Goal: Contribute content: Contribute content

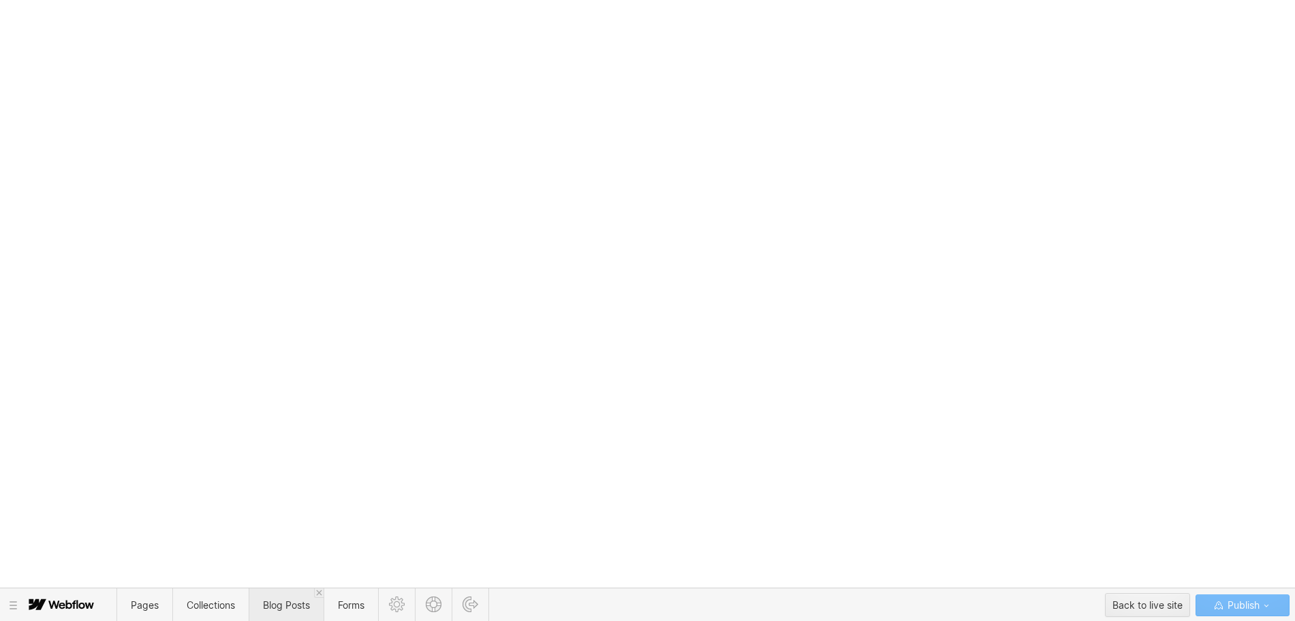
click at [274, 598] on span "Blog Posts" at bounding box center [286, 604] width 75 height 33
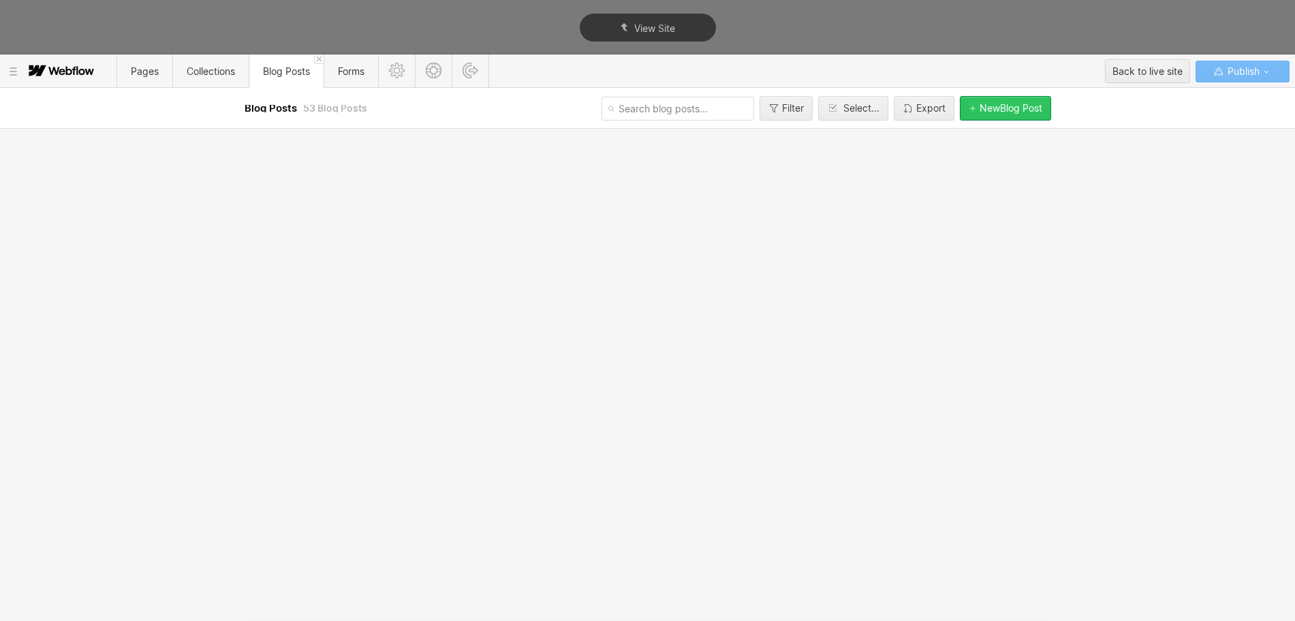
click at [993, 106] on div "New Blog Post" at bounding box center [1010, 108] width 63 height 11
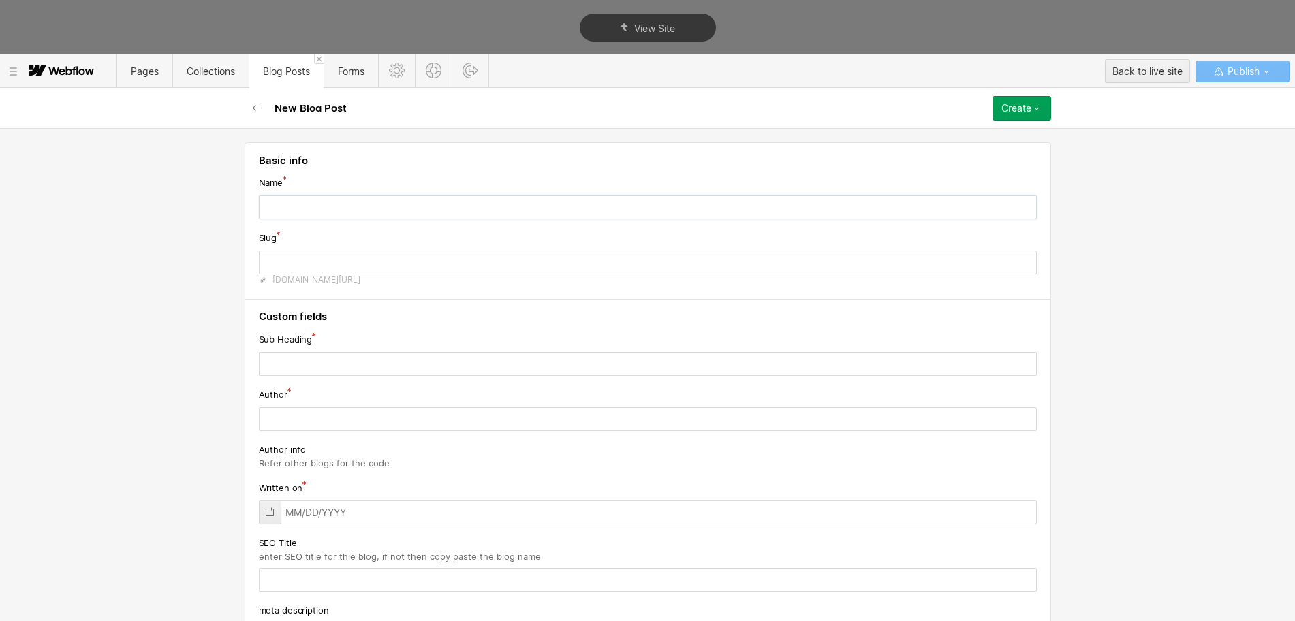
click at [284, 209] on input "text" at bounding box center [648, 207] width 778 height 24
paste input "Top 10 Best UX Research Companies (2025)"
type input "Top 10 Best UX Research Companies (2025)"
type input "top-10-best-ux-research-companies-2025"
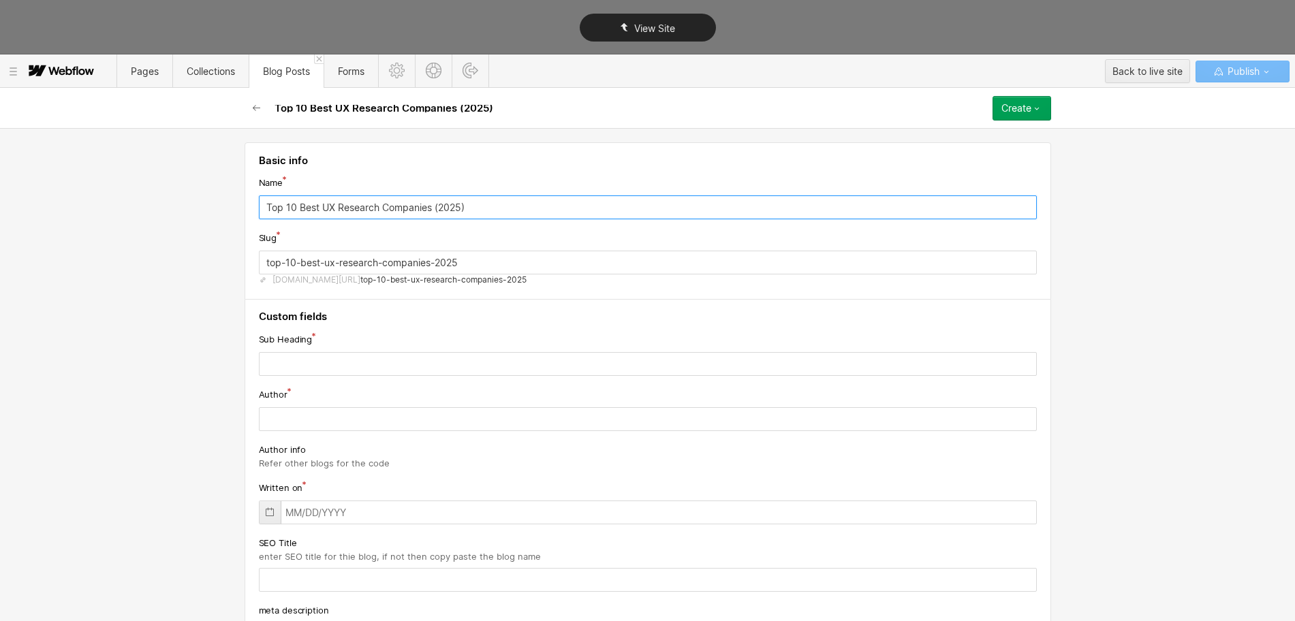
type input "Top 10 Best UX Research Companies (2025)"
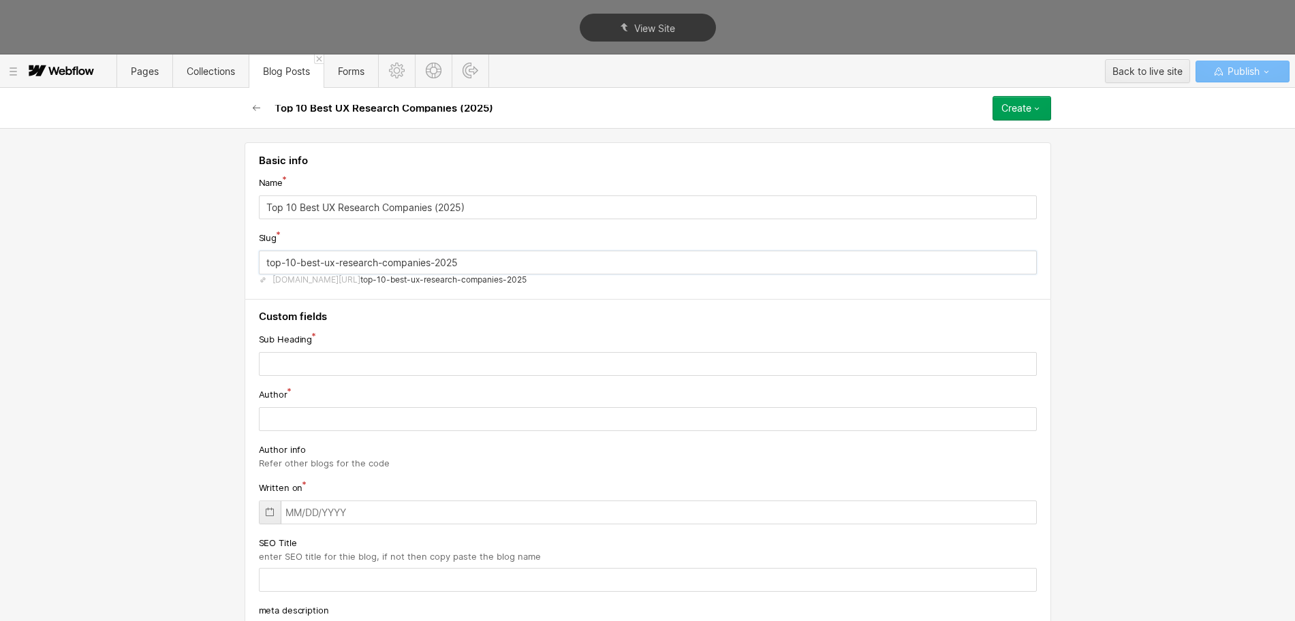
click at [300, 263] on input "top-10-best-ux-research-companies-2025" at bounding box center [648, 263] width 778 height 24
paste input "ux-research-companies"
type input "ux-research-companies"
click at [279, 362] on input "text" at bounding box center [648, 364] width 778 height 24
paste input "Find the top UX research companies offering qualitative and quantitative insigh…"
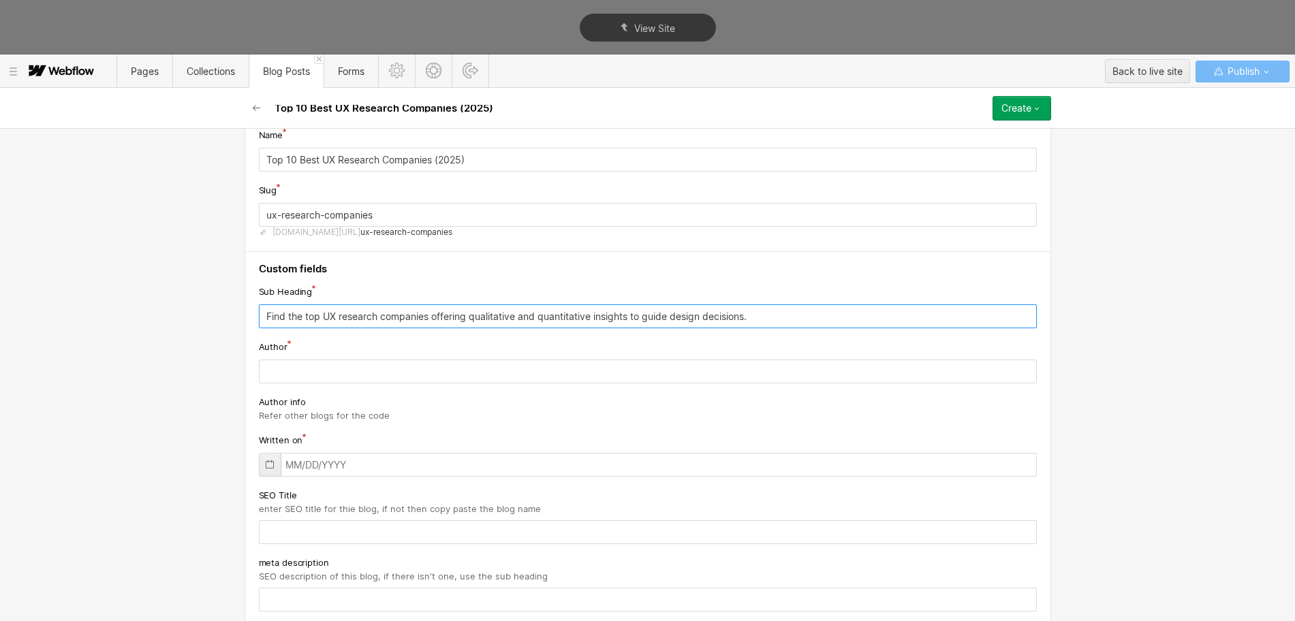
scroll to position [85, 0]
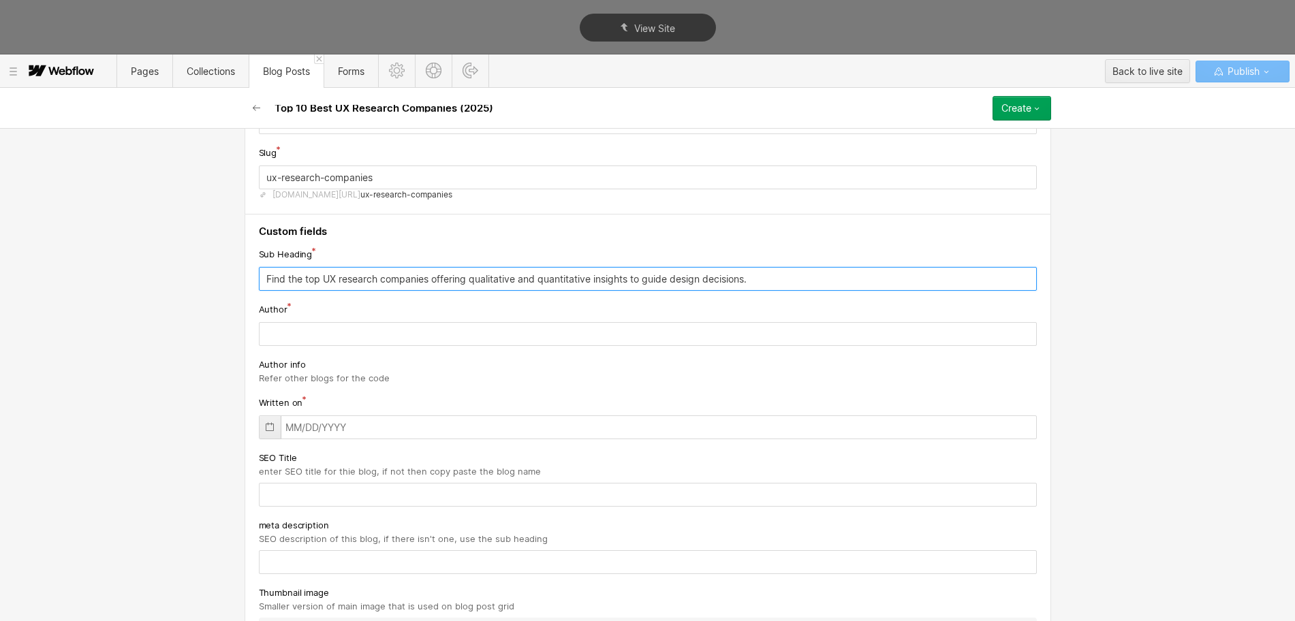
type input "Find the top UX research companies offering qualitative and quantitative insigh…"
click at [296, 571] on input "text" at bounding box center [648, 562] width 778 height 24
paste input "Find the top UX research companies offering qualitative and quantitative insigh…"
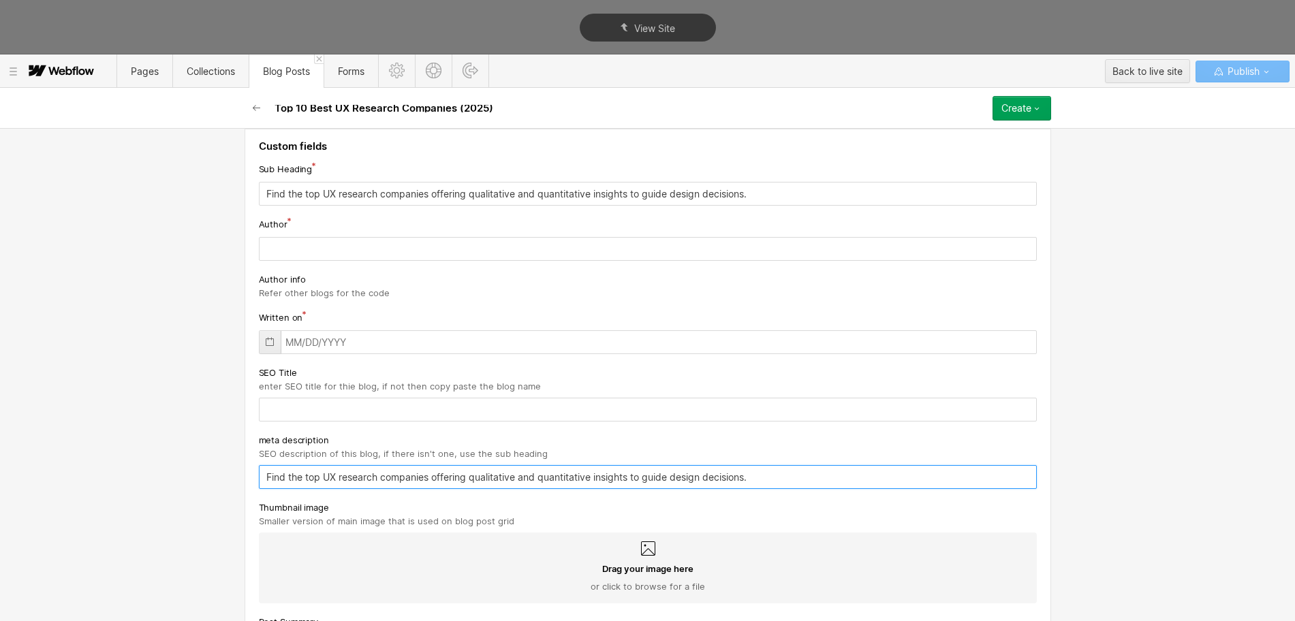
scroll to position [217, 0]
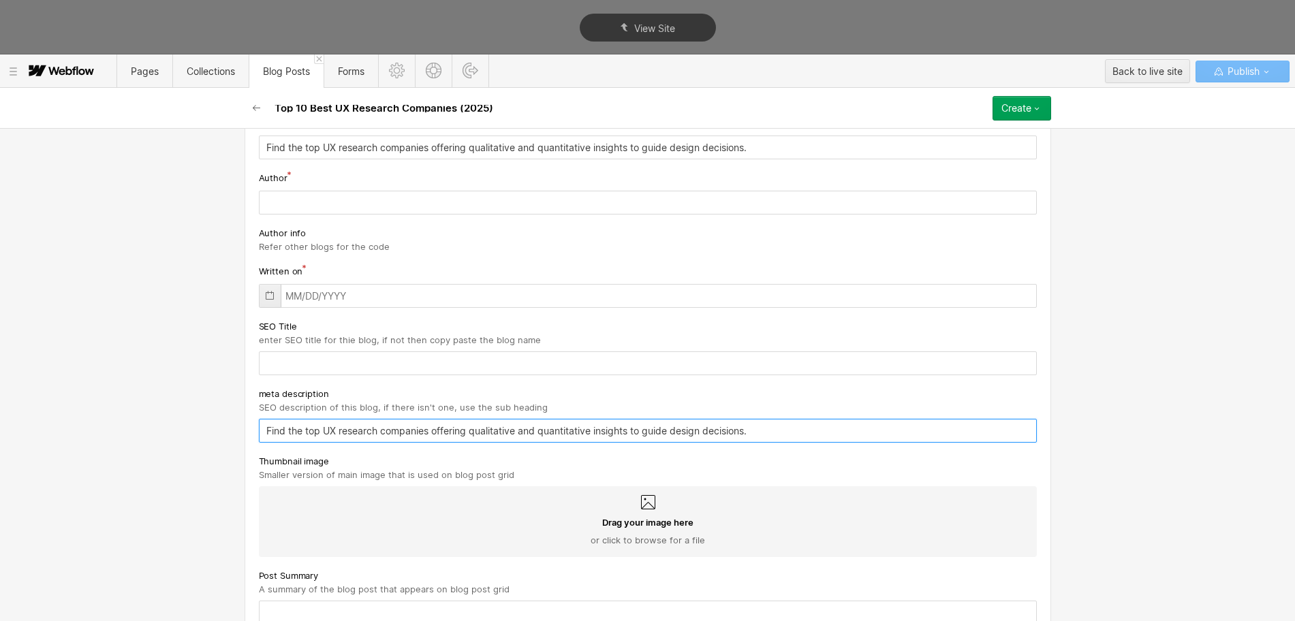
type input "Find the top UX research companies offering qualitative and quantitative insigh…"
click at [306, 601] on textarea at bounding box center [648, 624] width 778 height 47
paste textarea "Find the top UX research companies offering qualitative and quantitative insigh…"
click at [309, 601] on textarea "Find the top UX research companies offering qualitative and quantitative insigh…" at bounding box center [648, 624] width 778 height 47
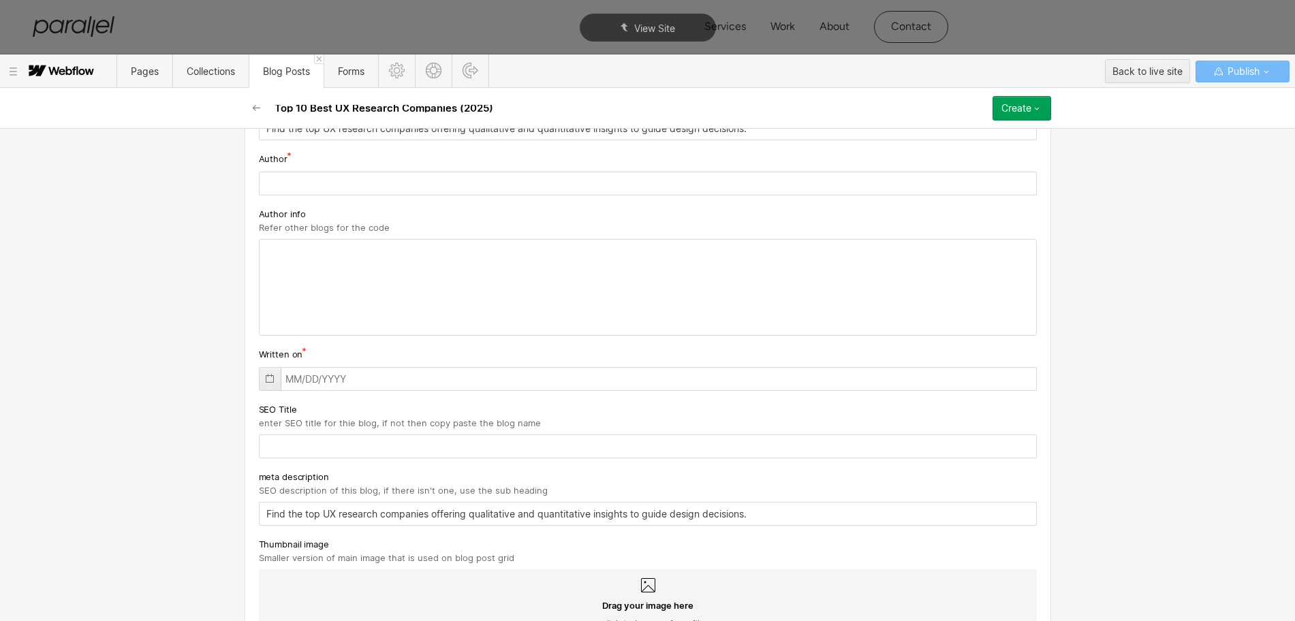
scroll to position [170, 0]
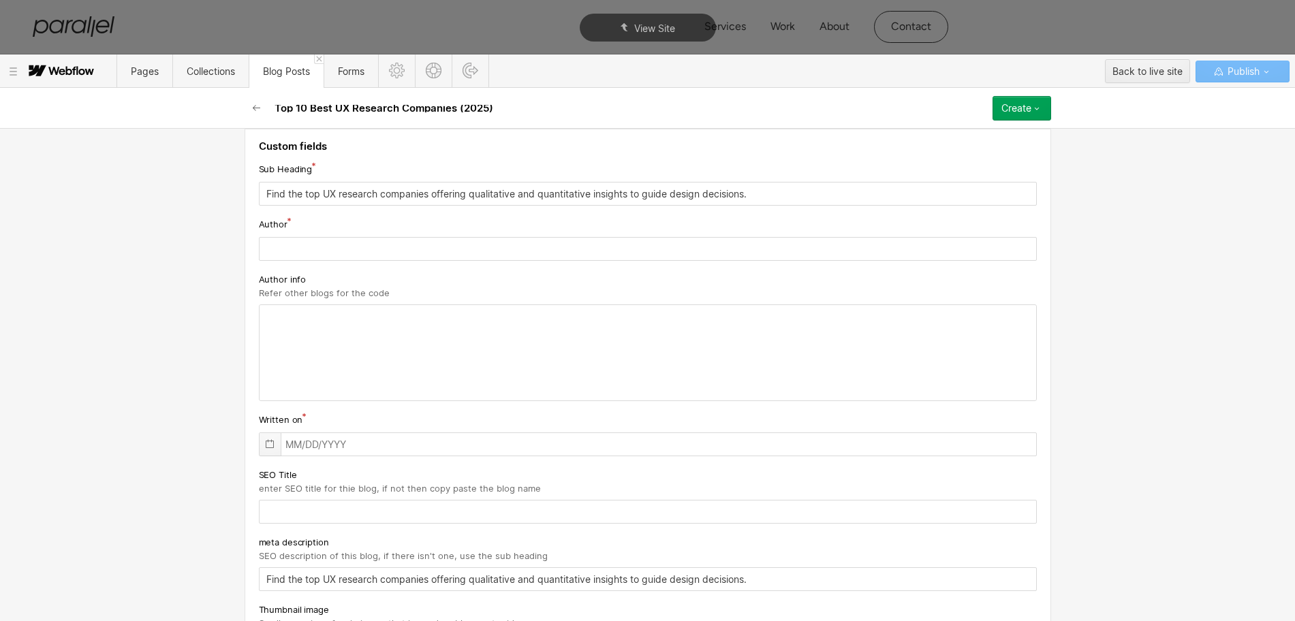
type textarea "Find the top UX research companies offering qualitative and quantitative insigh…"
click at [264, 445] on icon at bounding box center [269, 444] width 11 height 11
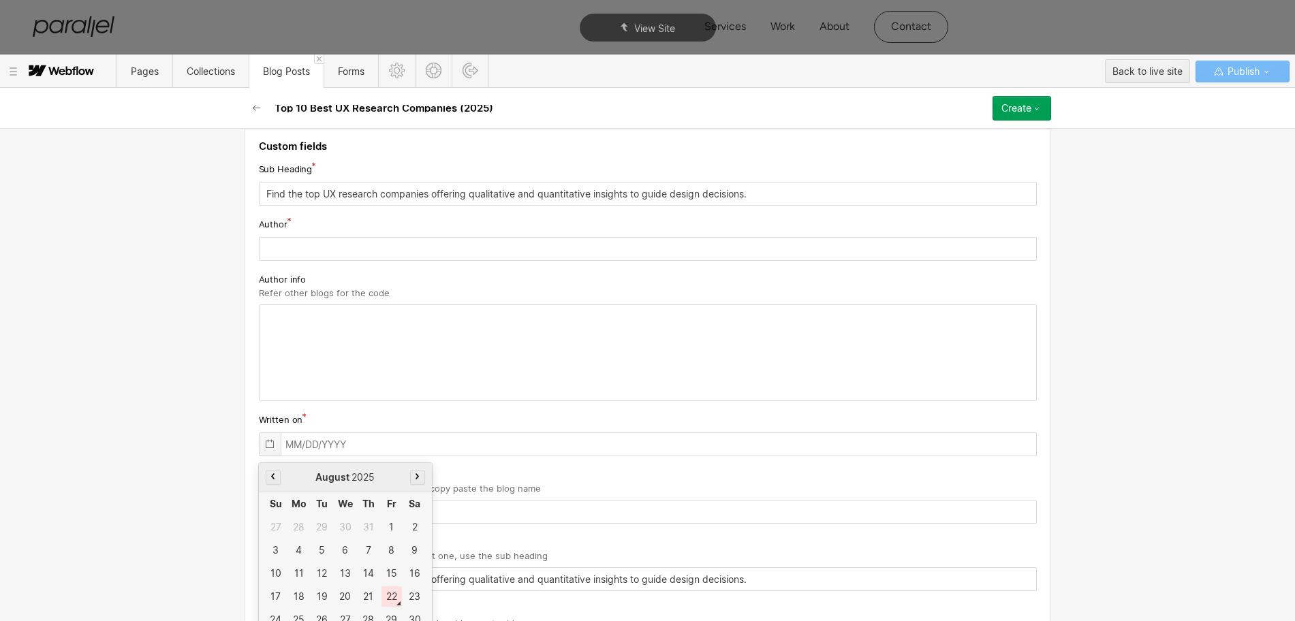
scroll to position [204, 0]
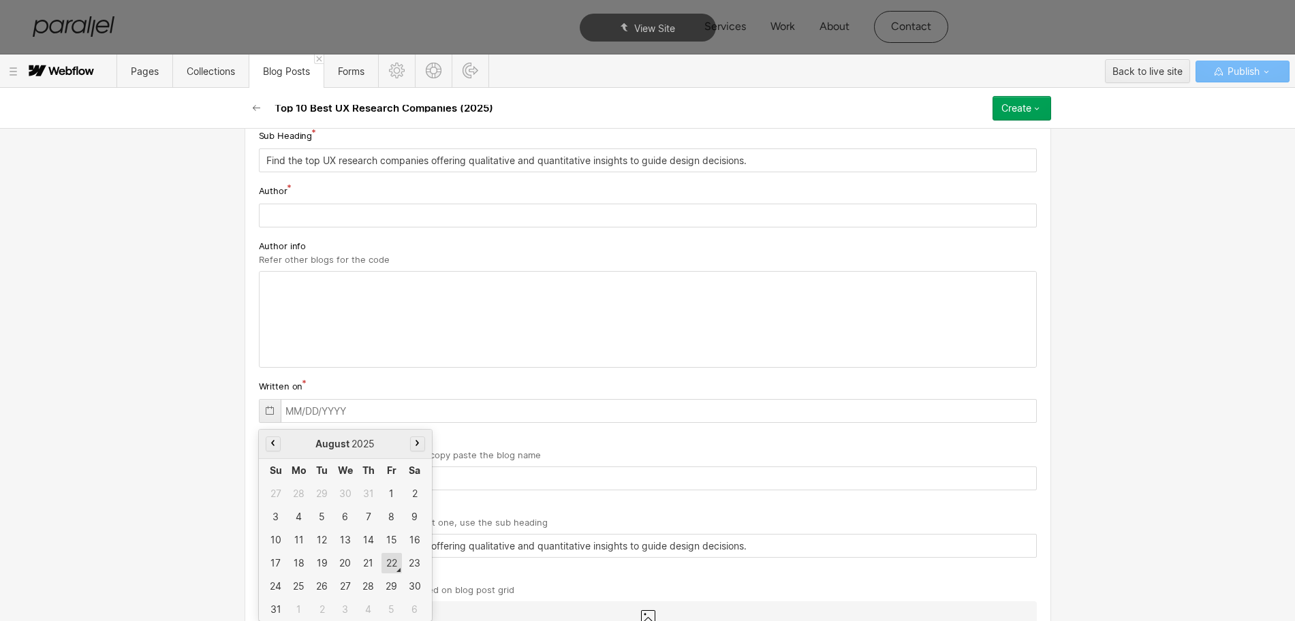
click at [387, 563] on div "22" at bounding box center [391, 563] width 20 height 20
type input "[DATE]"
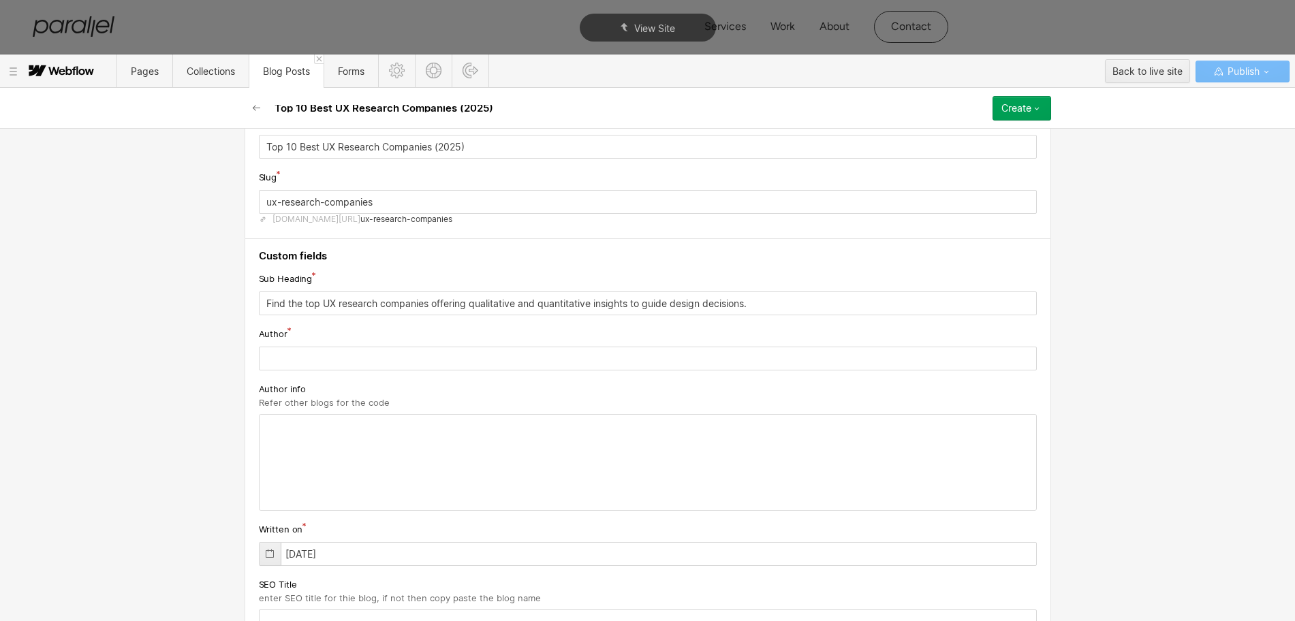
scroll to position [33, 0]
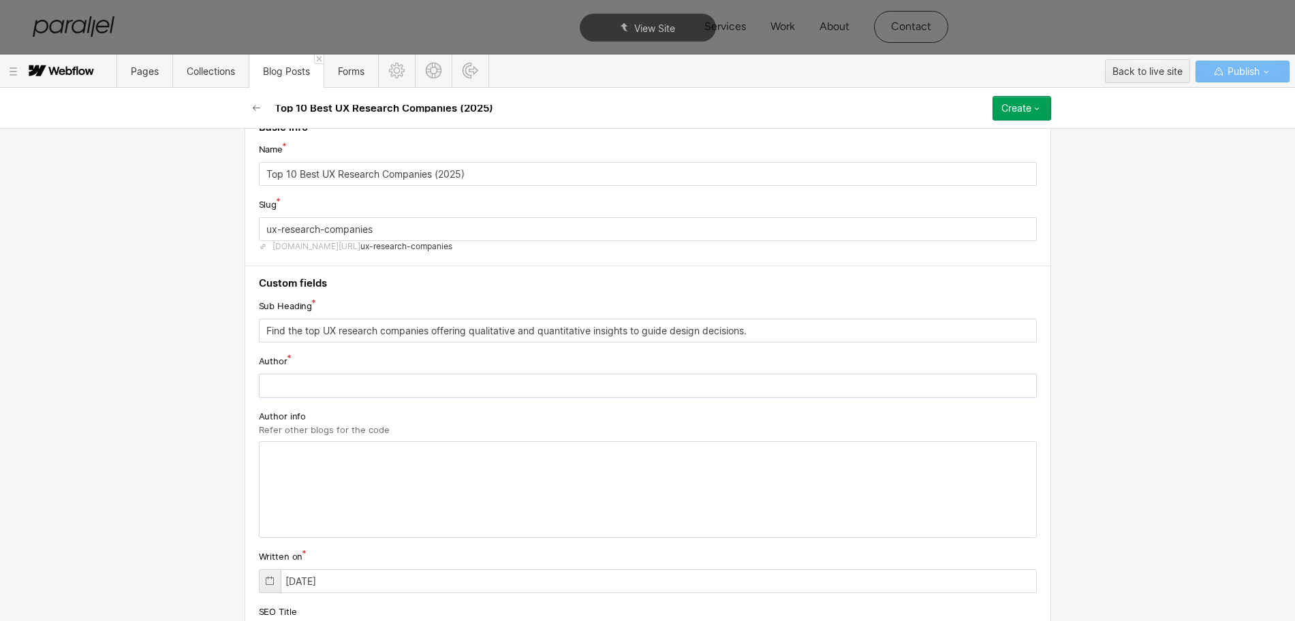
click at [277, 384] on input "text" at bounding box center [648, 386] width 778 height 24
paste input "[PERSON_NAME]"
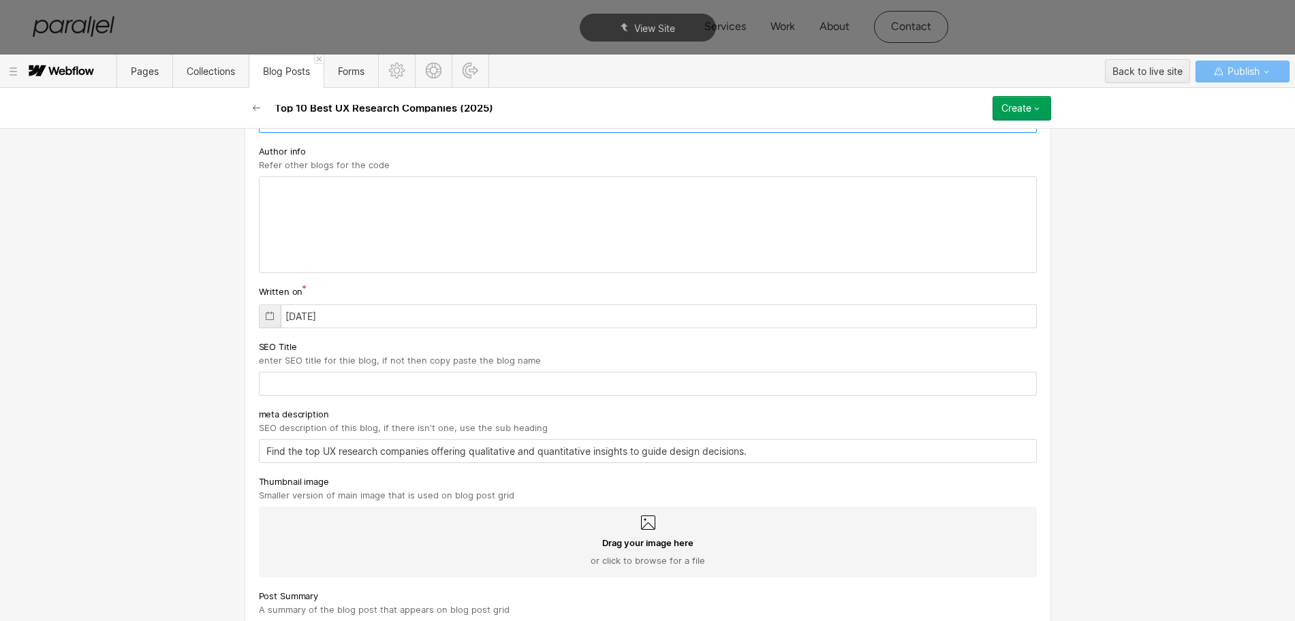
scroll to position [341, 0]
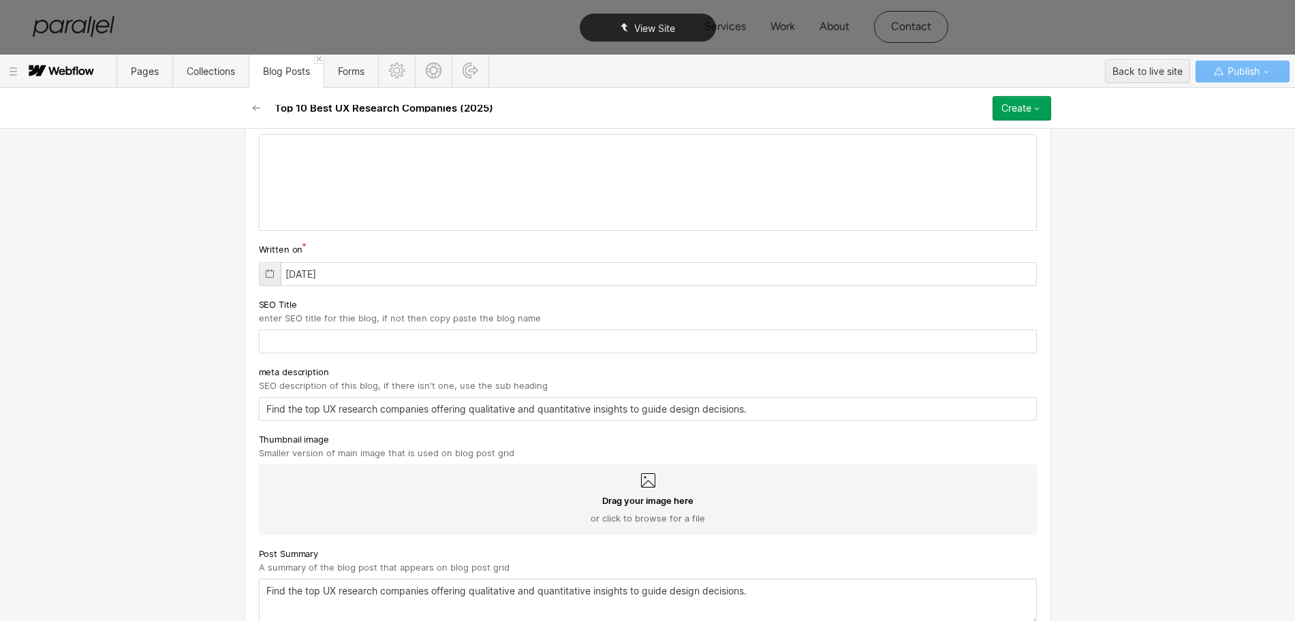
type input "[PERSON_NAME]"
click at [300, 340] on input "text" at bounding box center [648, 342] width 778 height 24
paste input "Top 10 Best UX Research Companies (2025)"
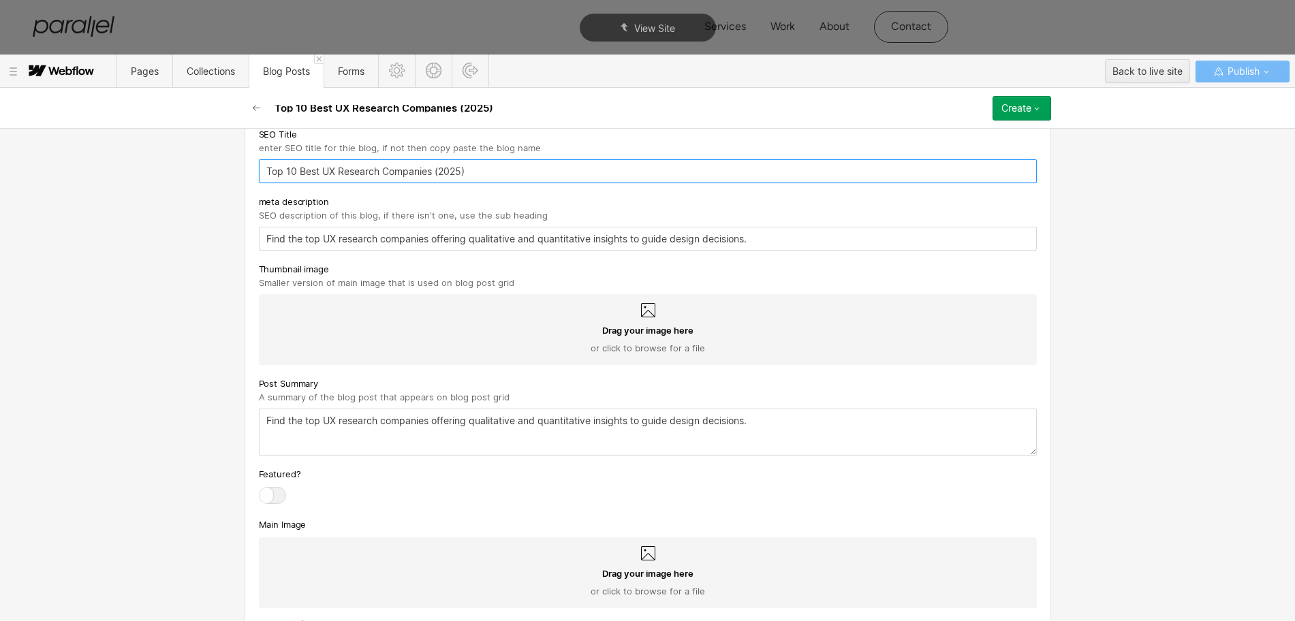
type input "Top 10 Best UX Research Companies (2025)"
click at [650, 306] on div "Drag your image here or click to browse for a file" at bounding box center [648, 329] width 778 height 71
click at [0, 0] on input "Drag your image here or click to browse for a file" at bounding box center [0, 0] width 0 height 0
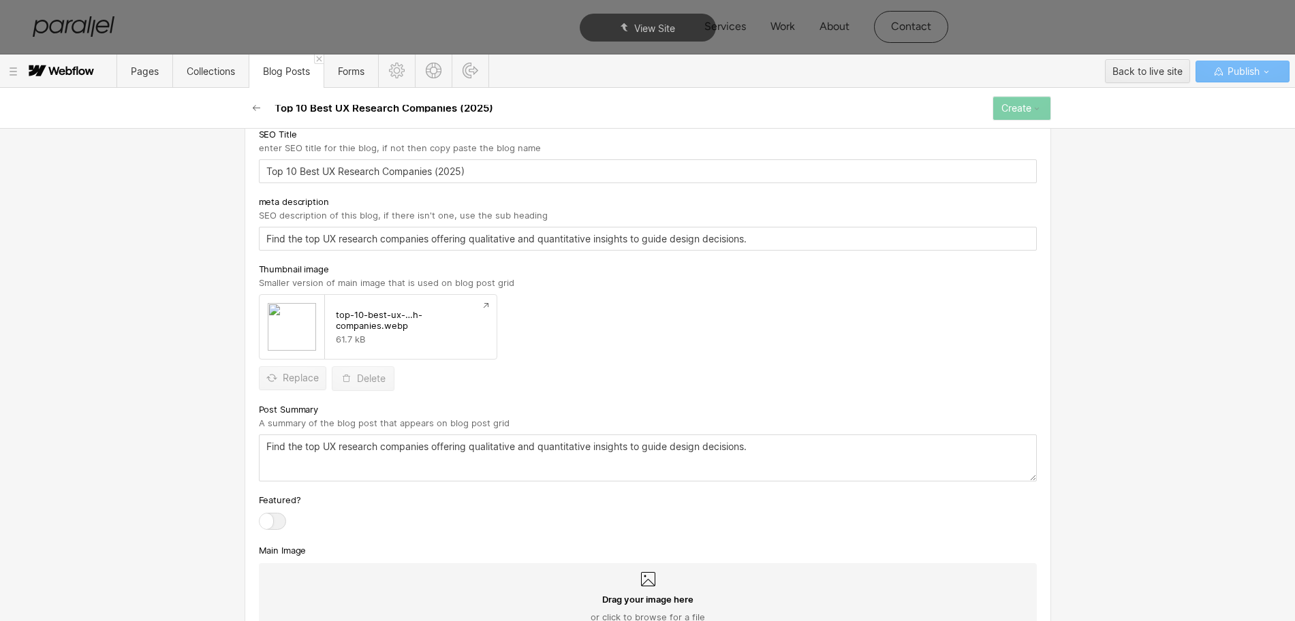
scroll to position [596, 0]
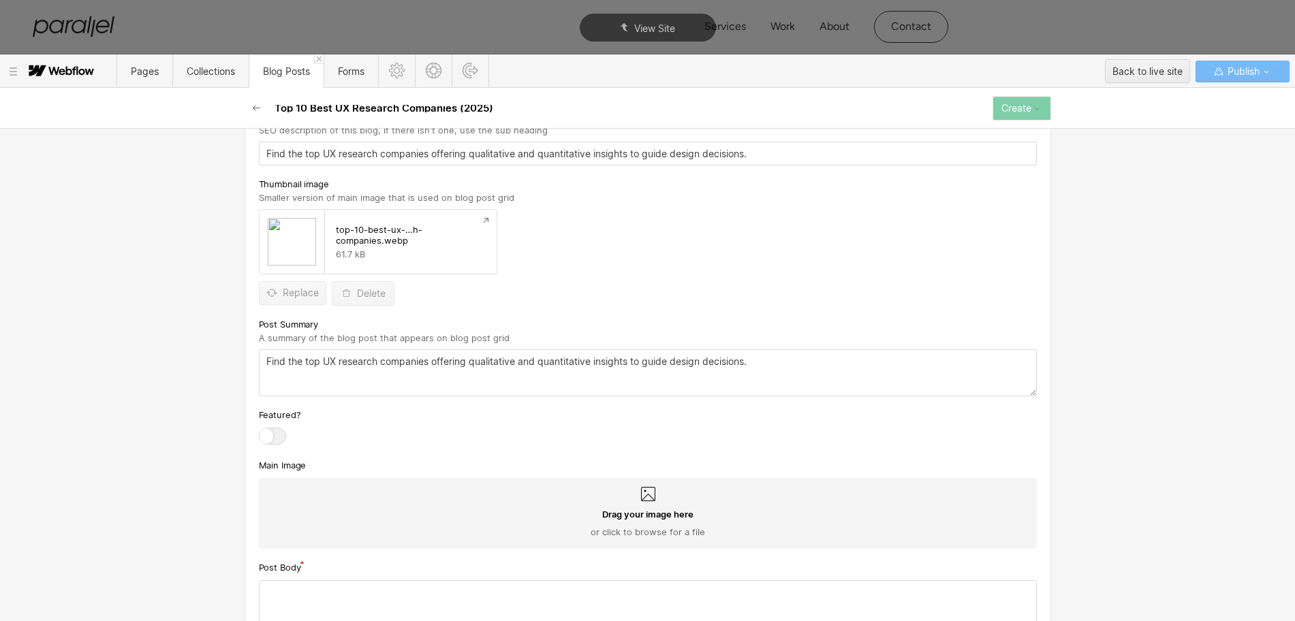
click at [641, 491] on icon at bounding box center [648, 494] width 14 height 14
click at [0, 0] on input "Drag your image here or click to browse for a file" at bounding box center [0, 0] width 0 height 0
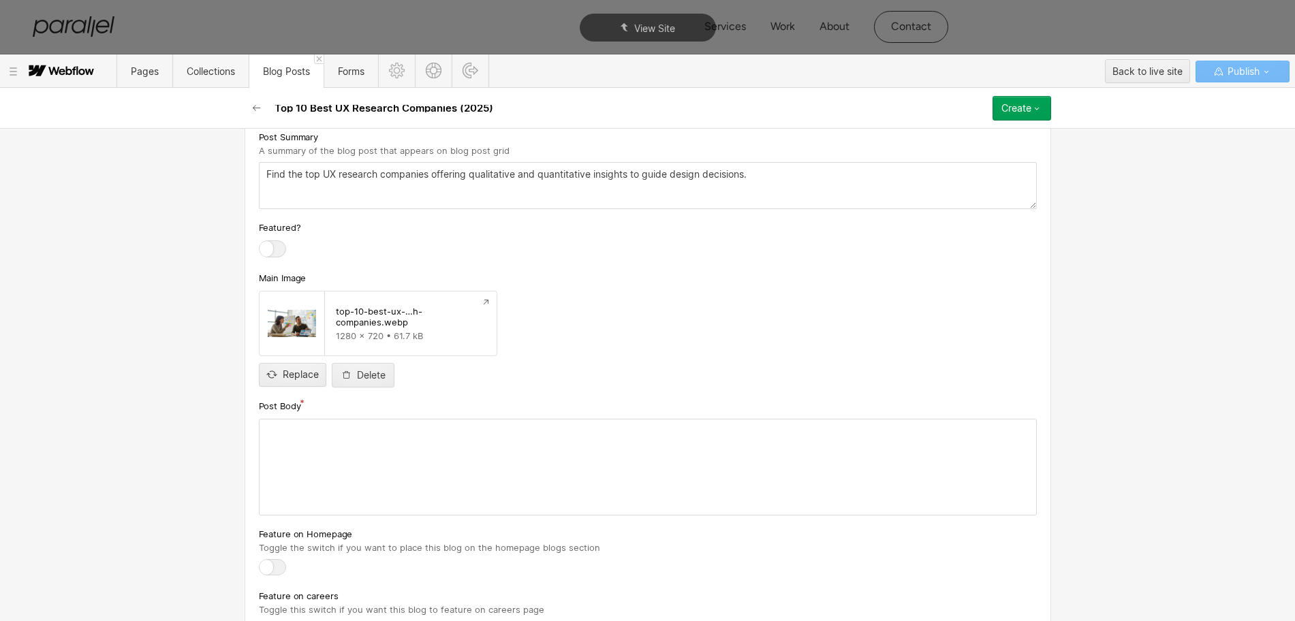
scroll to position [851, 0]
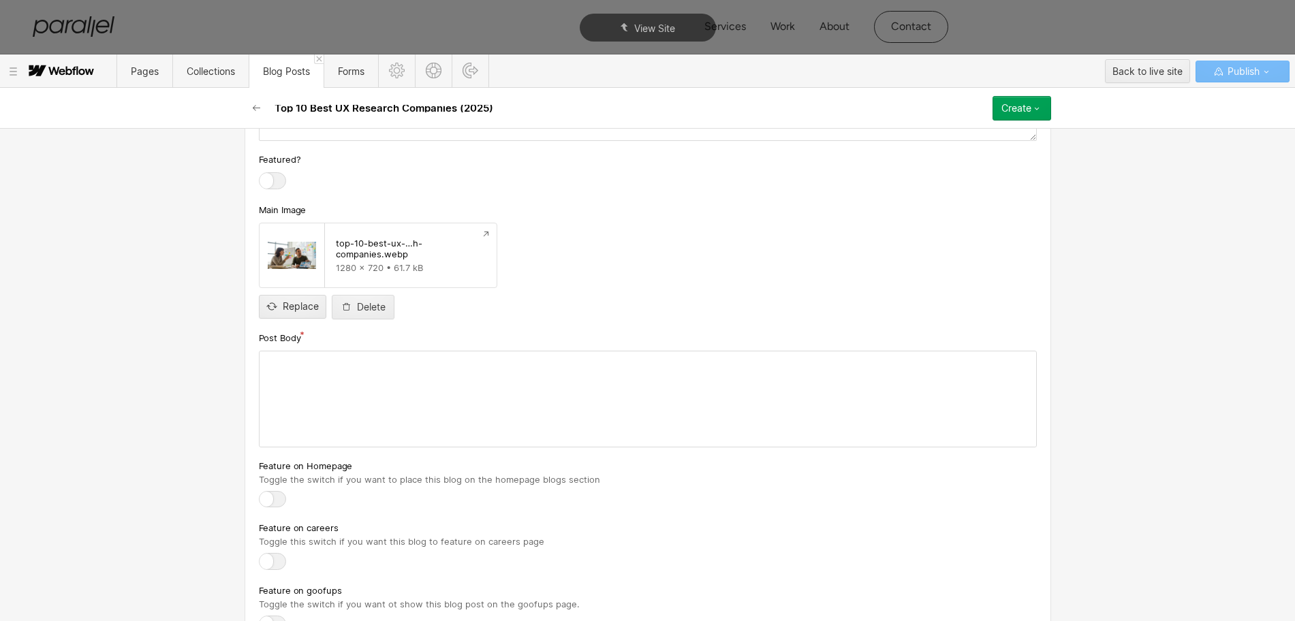
click at [281, 393] on div at bounding box center [647, 398] width 776 height 95
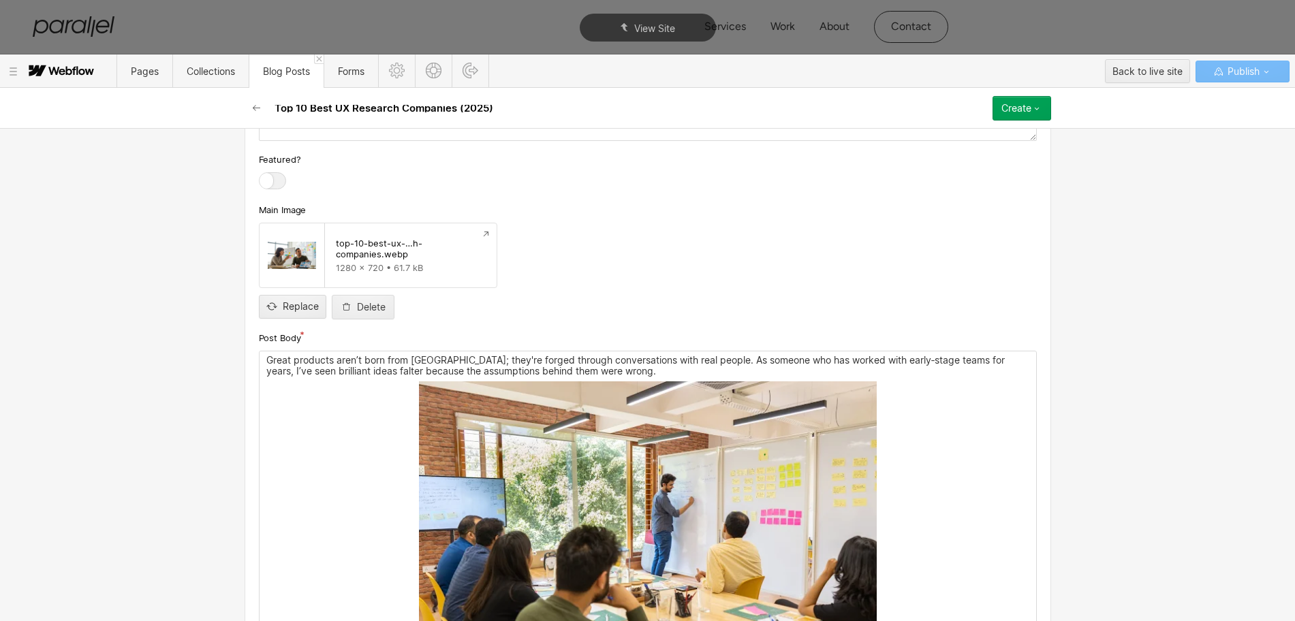
scroll to position [1022, 0]
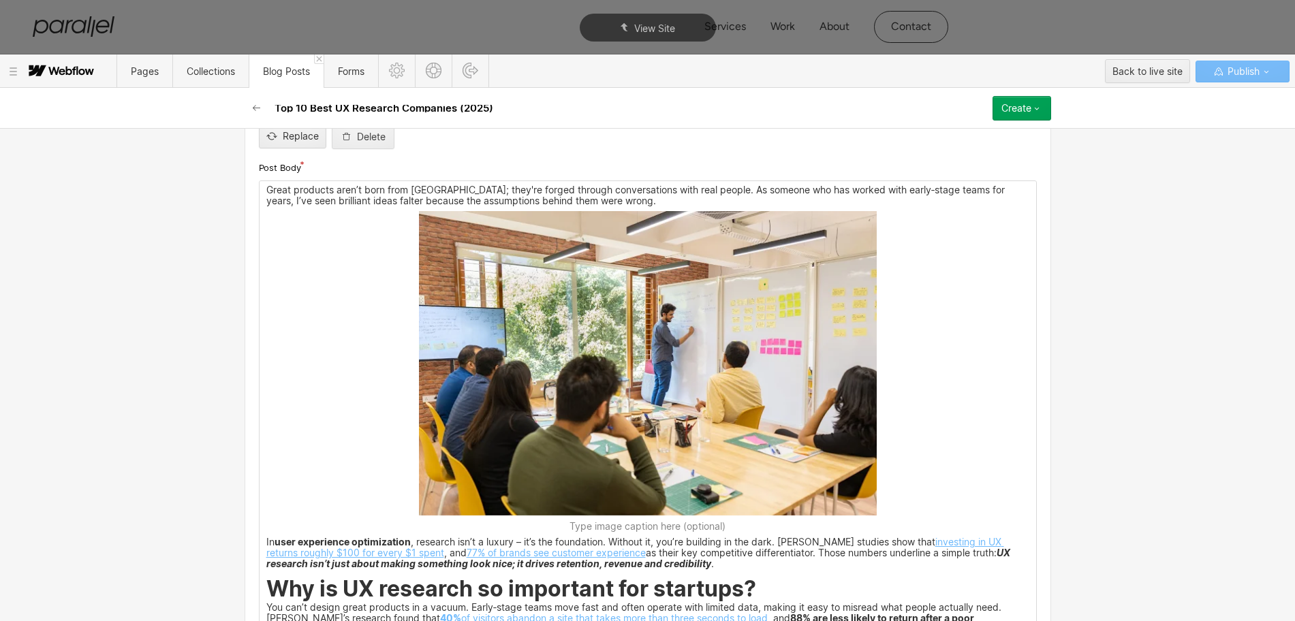
click at [601, 351] on img at bounding box center [648, 363] width 458 height 305
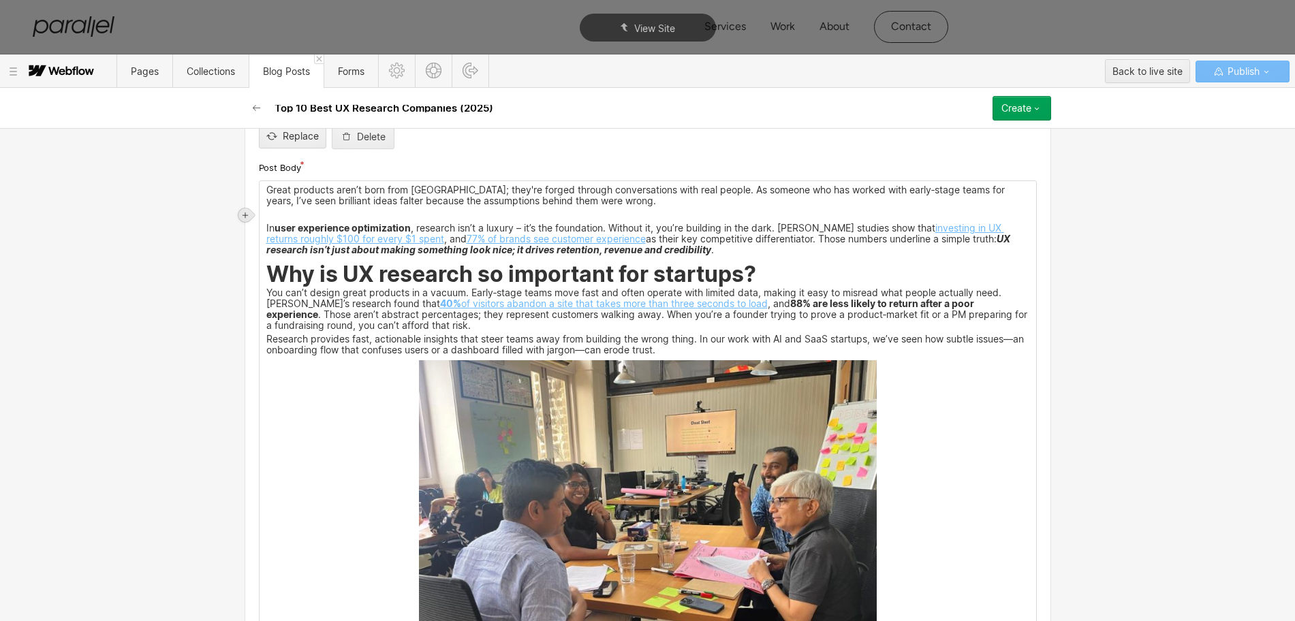
click at [250, 215] on div at bounding box center [245, 215] width 14 height 14
click at [270, 221] on div at bounding box center [271, 214] width 26 height 21
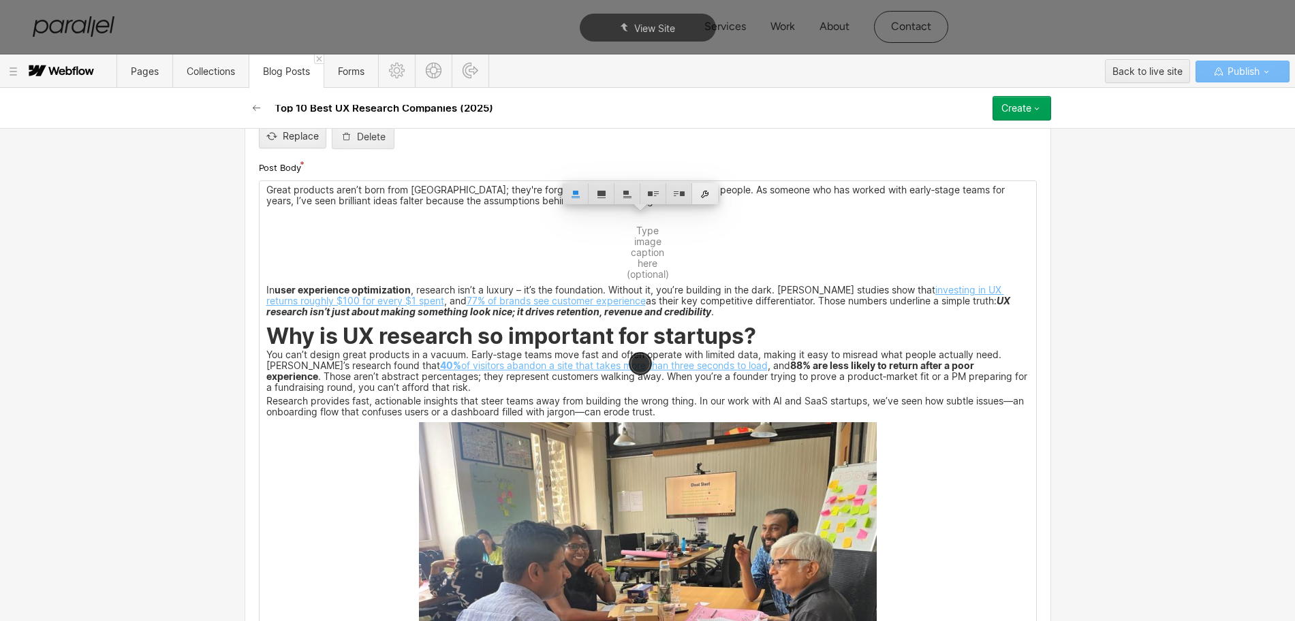
click at [706, 197] on div at bounding box center [705, 193] width 26 height 21
click at [602, 185] on div "Use alt text from asset" at bounding box center [659, 182] width 185 height 21
click at [593, 203] on div "Custom description" at bounding box center [659, 202] width 185 height 17
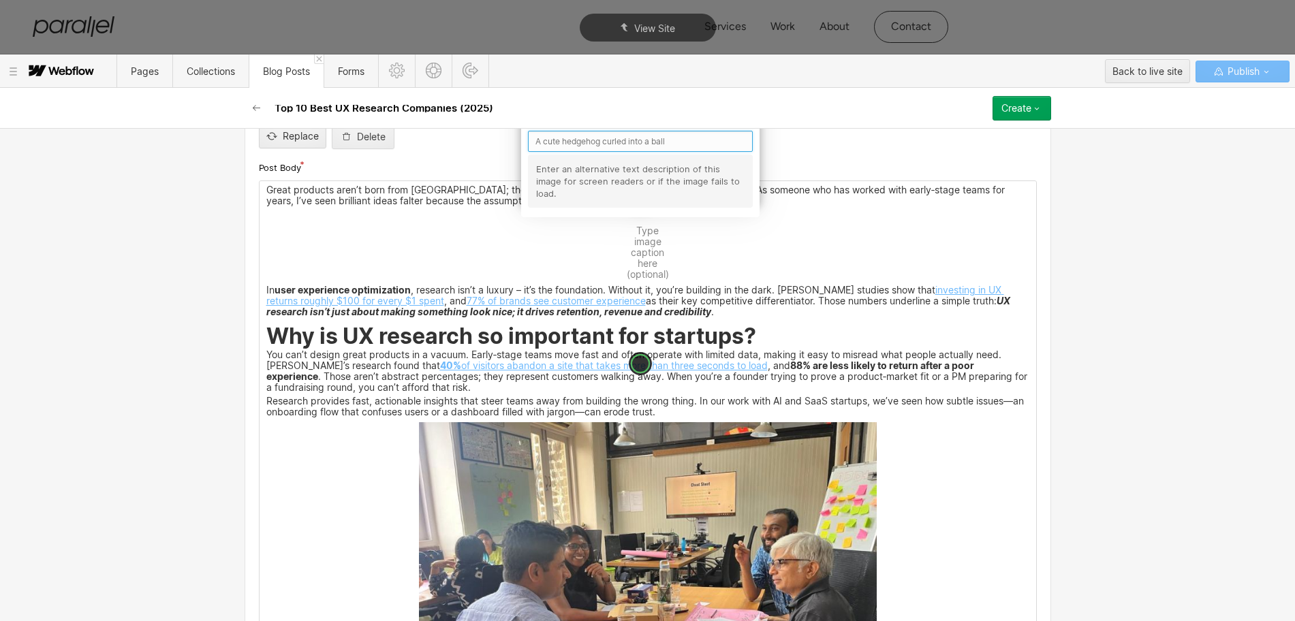
click at [543, 144] on input "text" at bounding box center [640, 141] width 225 height 21
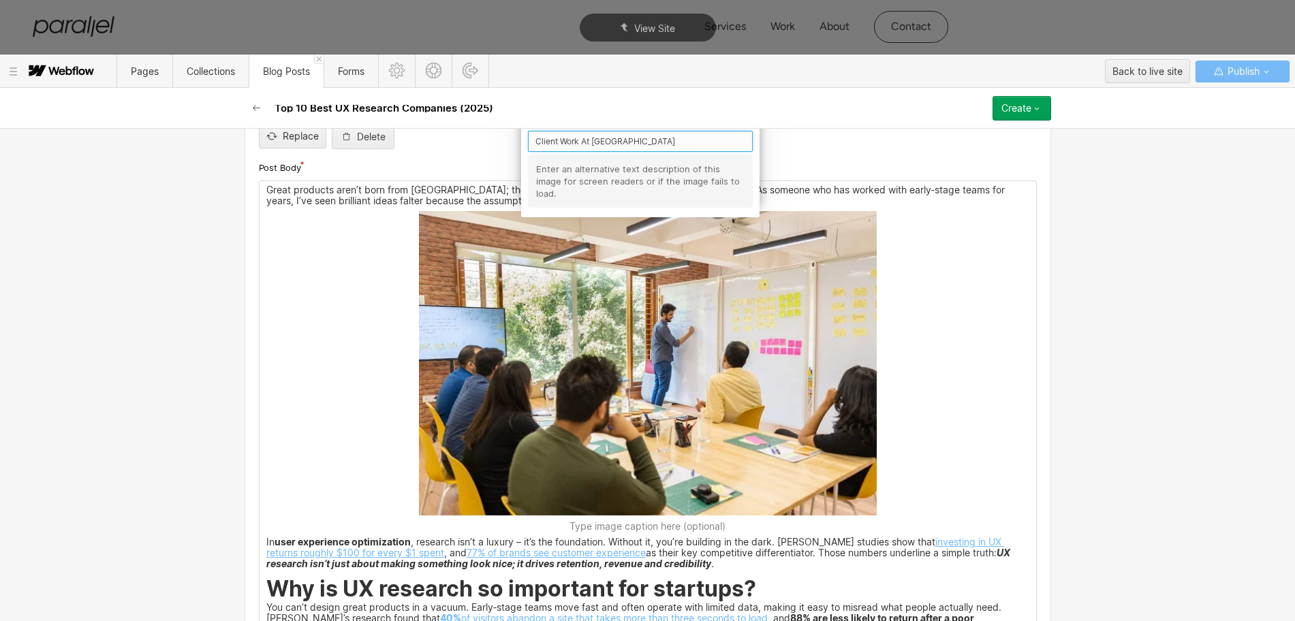
type input "Client Work At Parallel"
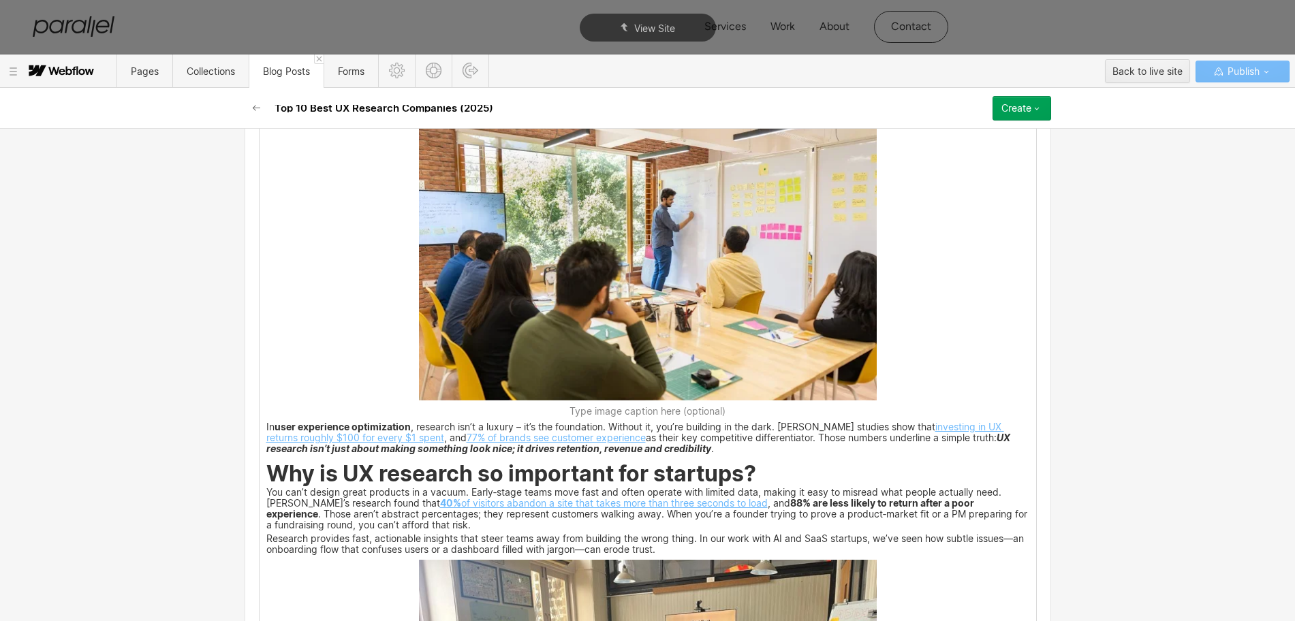
scroll to position [1192, 0]
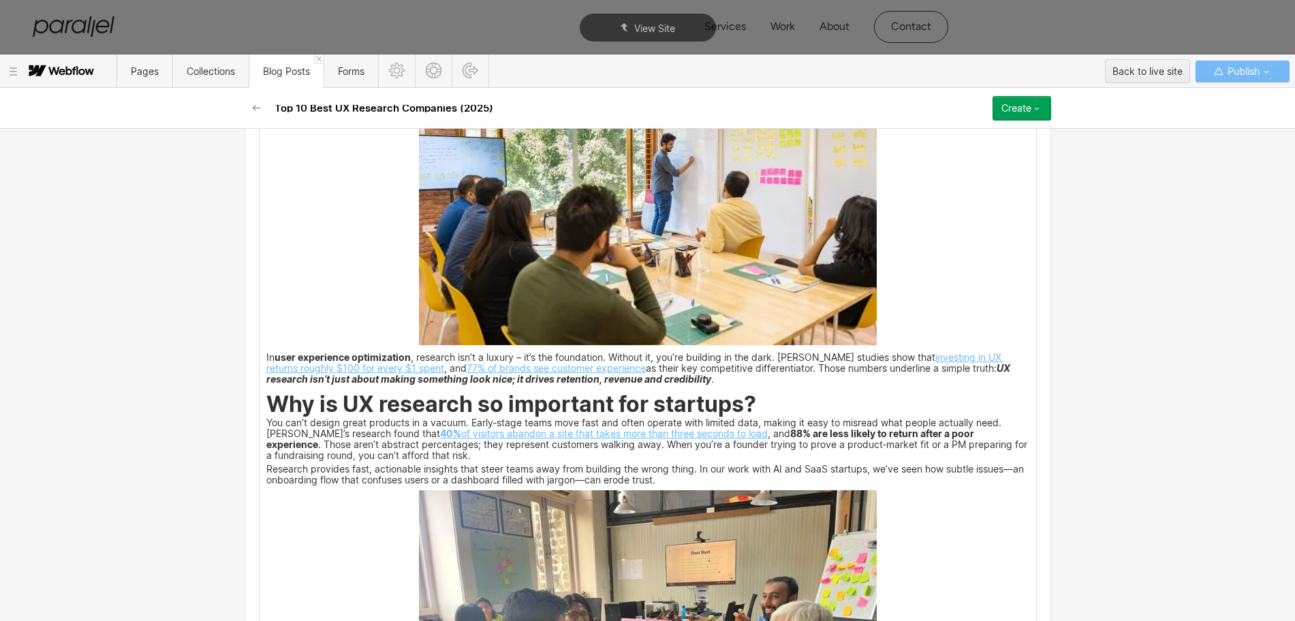
drag, startPoint x: 264, startPoint y: 418, endPoint x: 710, endPoint y: 410, distance: 446.2
click at [710, 410] on strong "Why is UX research so important for startups?" at bounding box center [511, 404] width 490 height 27
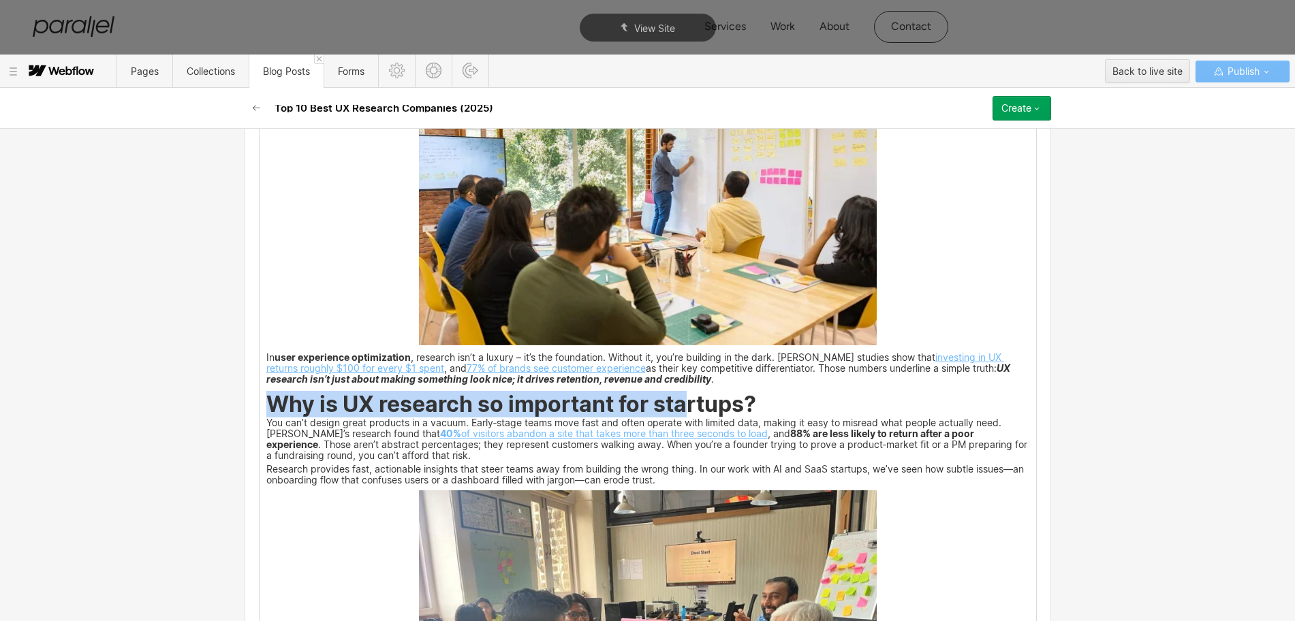
drag, startPoint x: 259, startPoint y: 404, endPoint x: 748, endPoint y: 404, distance: 489.7
click at [748, 404] on strong "Why is UX research so important for startups?" at bounding box center [511, 404] width 490 height 27
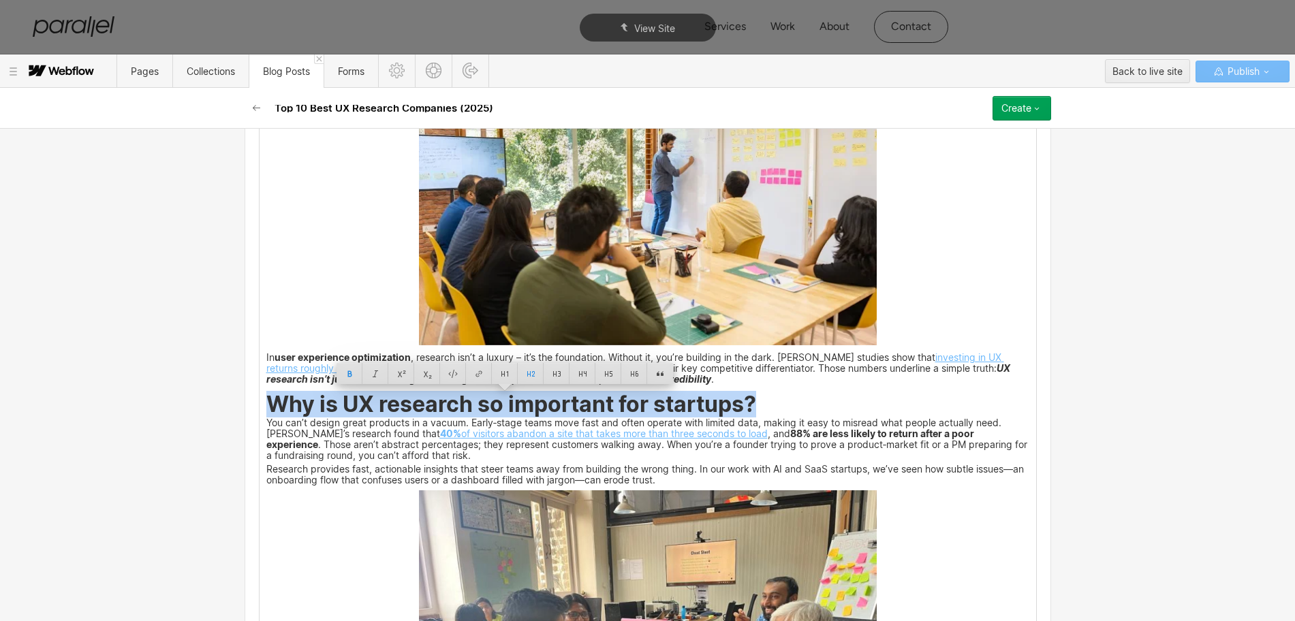
copy strong "Why is UX research so important for startups?"
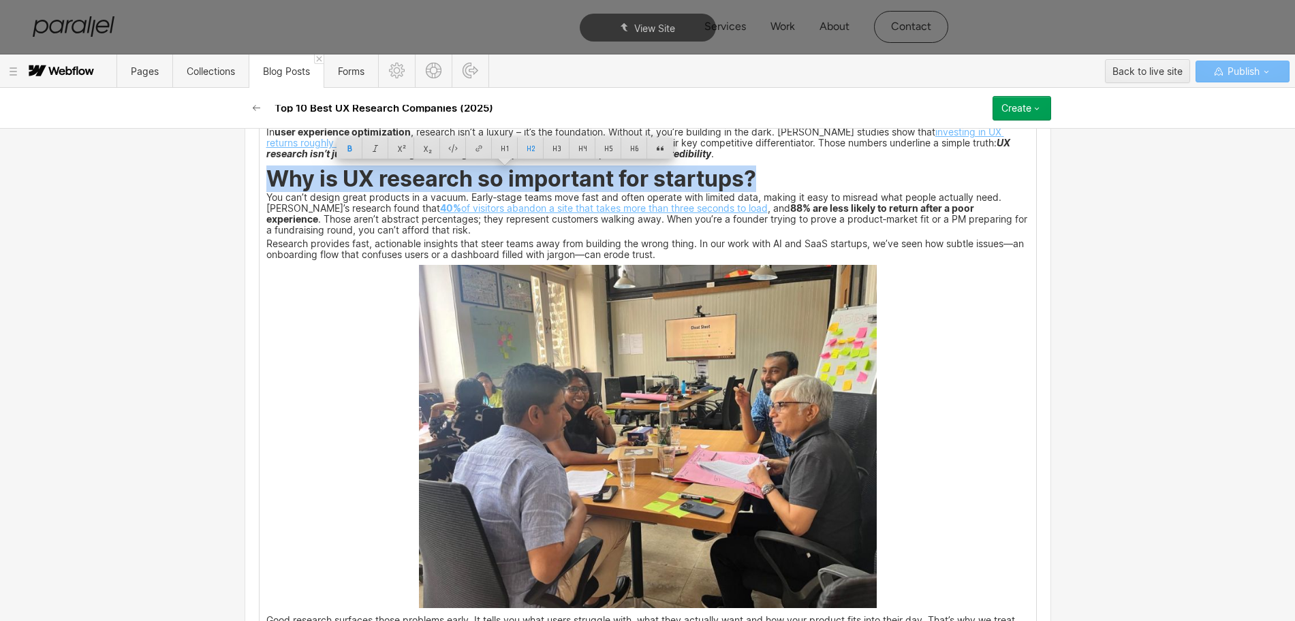
scroll to position [1447, 0]
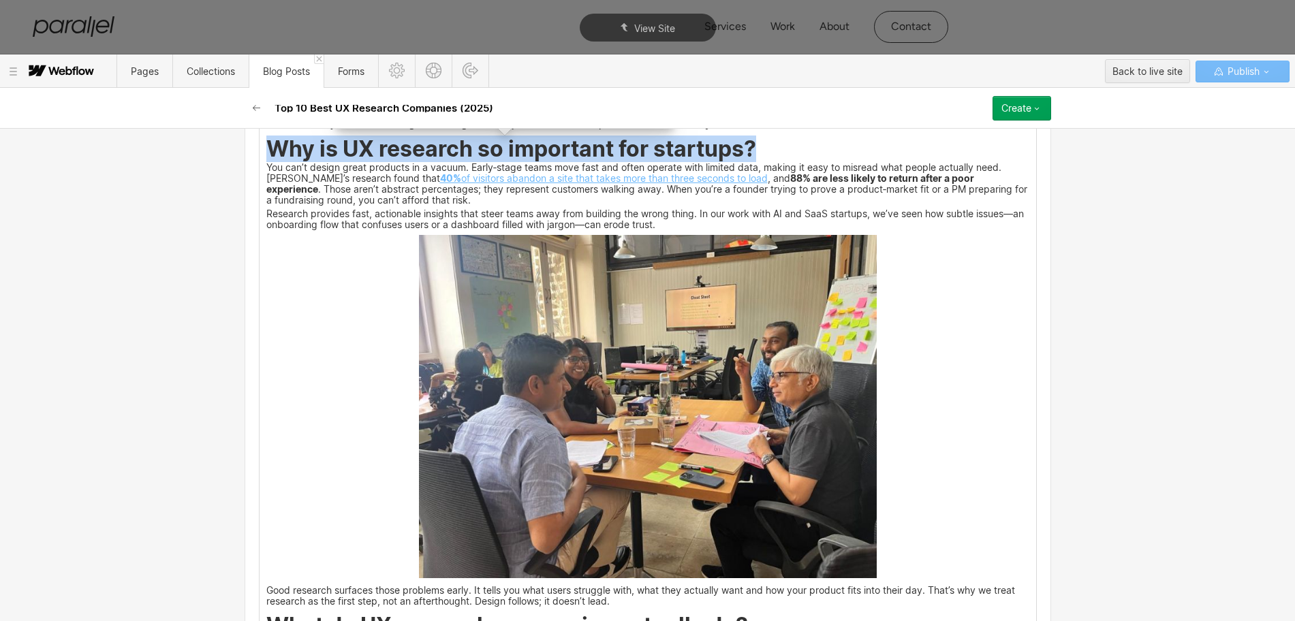
click at [729, 439] on img at bounding box center [648, 406] width 458 height 343
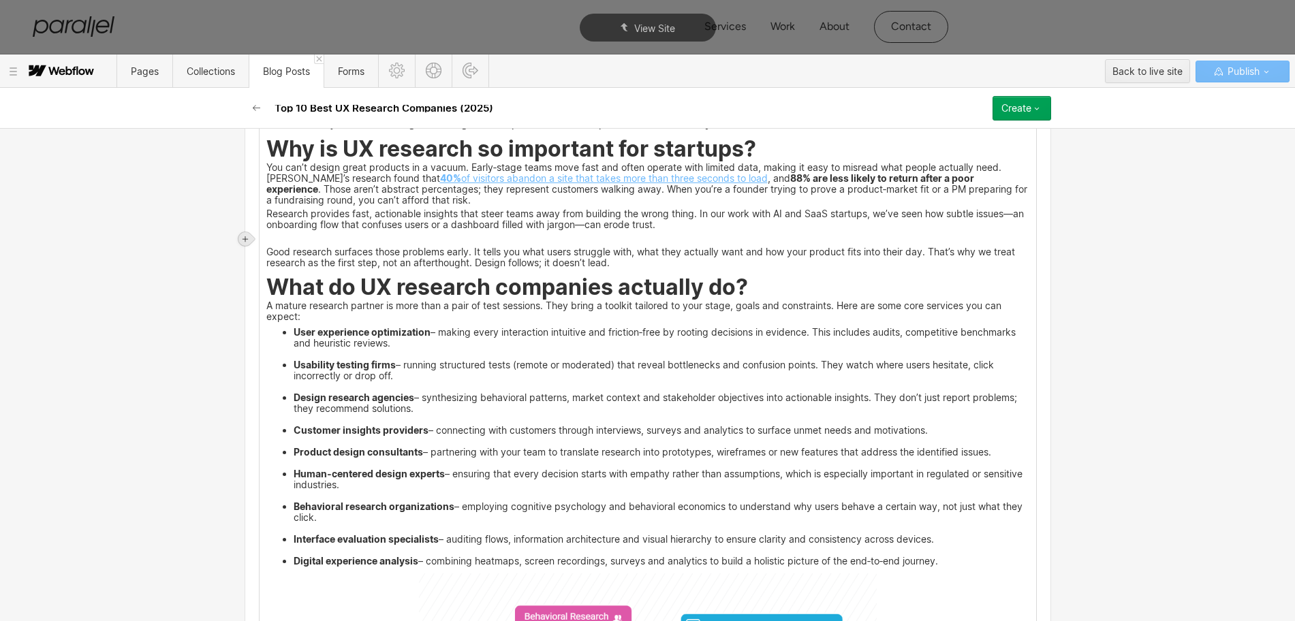
click at [245, 235] on icon at bounding box center [245, 239] width 8 height 8
click at [273, 241] on div at bounding box center [271, 238] width 26 height 21
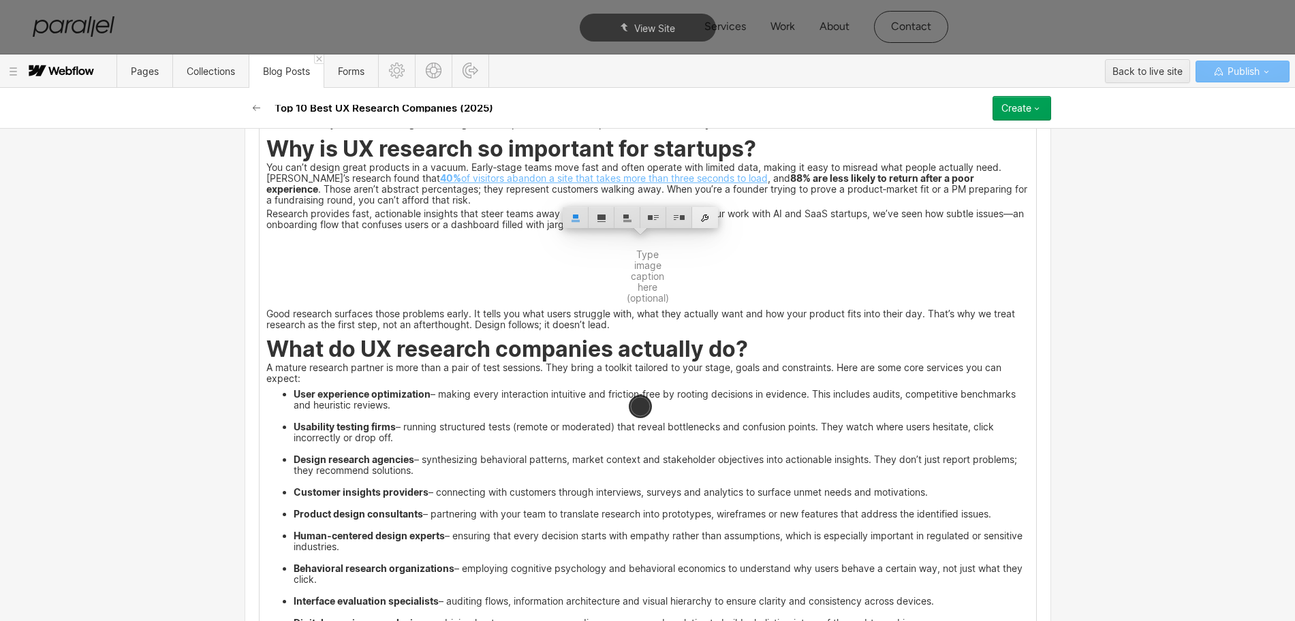
click at [705, 220] on div at bounding box center [705, 217] width 26 height 21
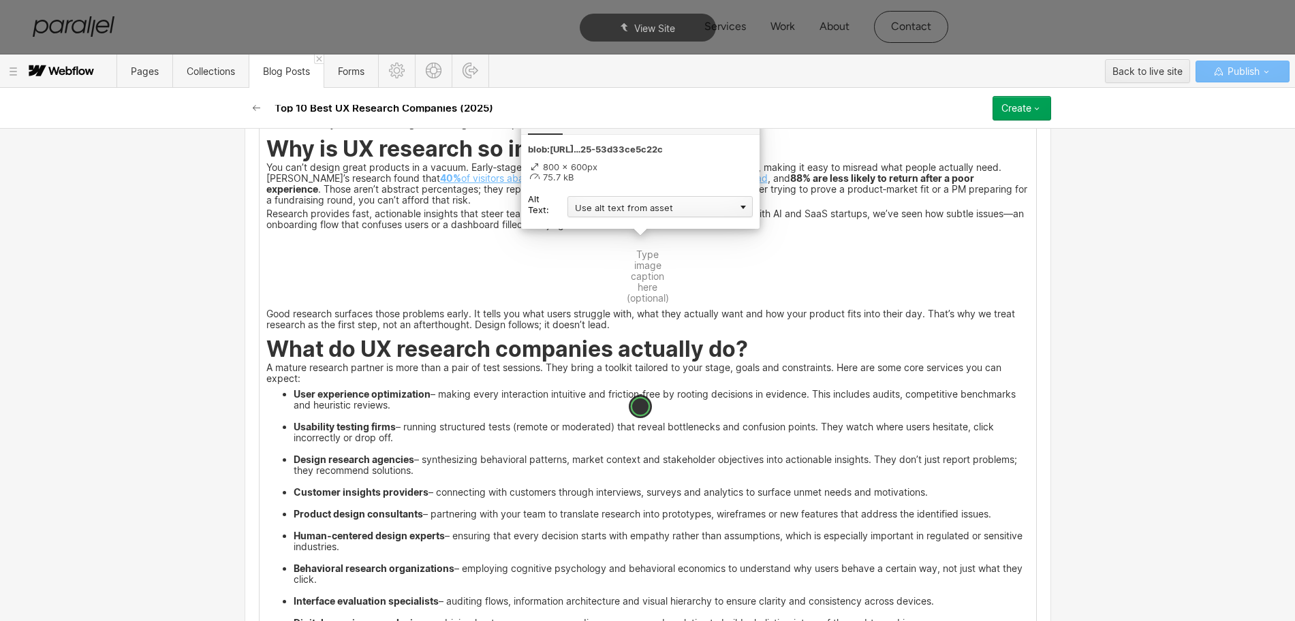
click at [603, 206] on div "Use alt text from asset" at bounding box center [659, 206] width 185 height 21
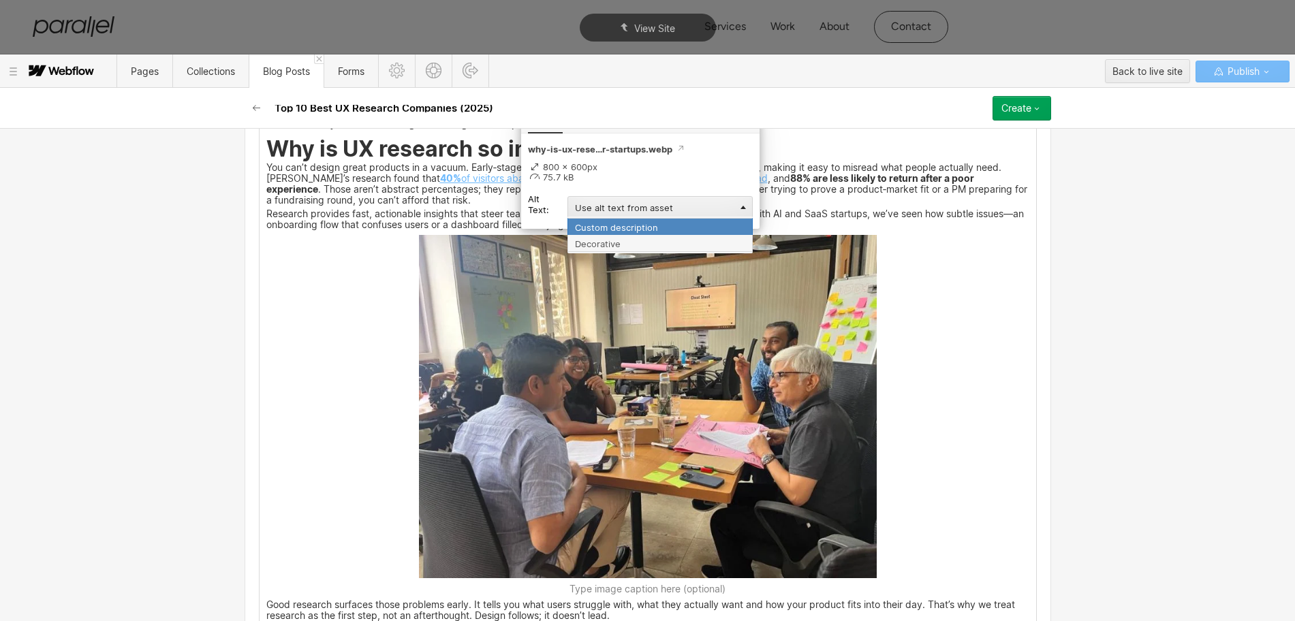
click at [594, 227] on div "Custom description" at bounding box center [659, 226] width 185 height 17
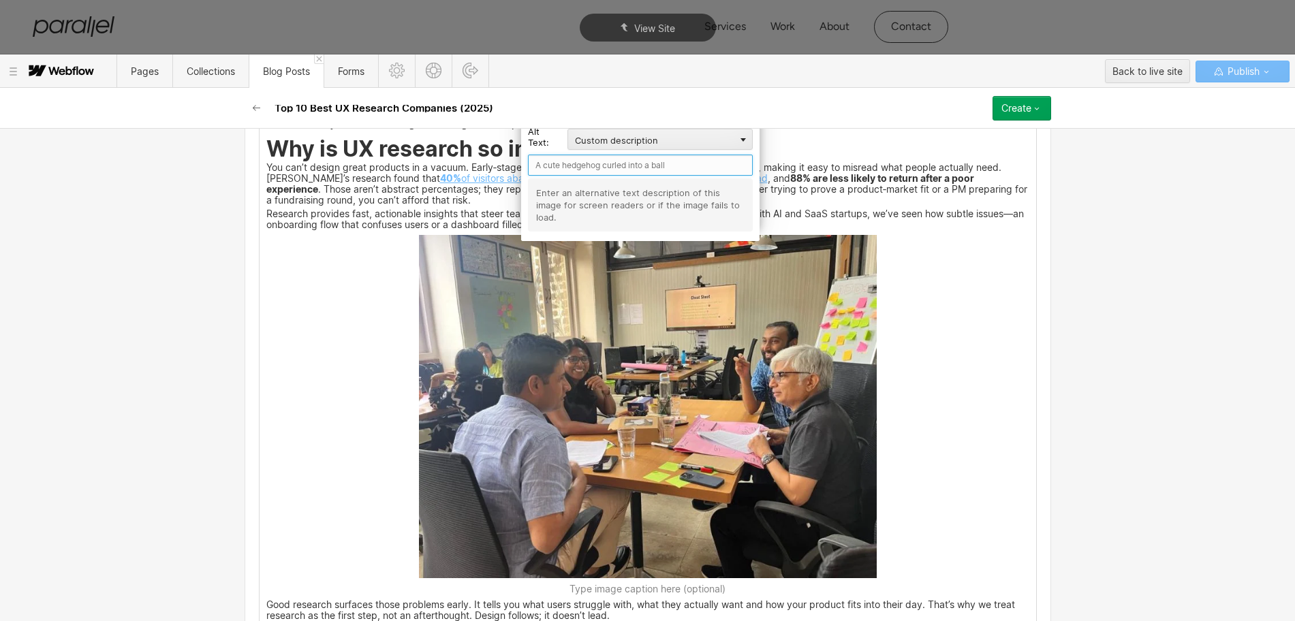
click at [566, 166] on input "text" at bounding box center [640, 165] width 225 height 21
paste input "Why is UX research so important for startups?"
type input "Why is UX research so important for startups?"
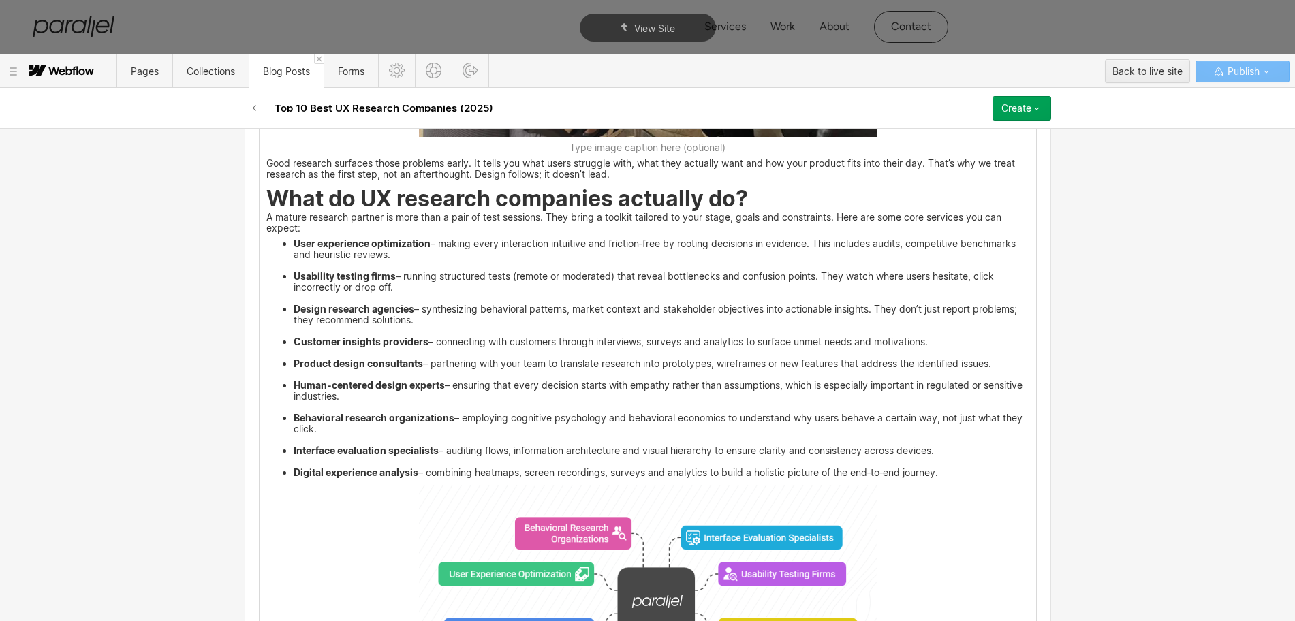
scroll to position [1788, 0]
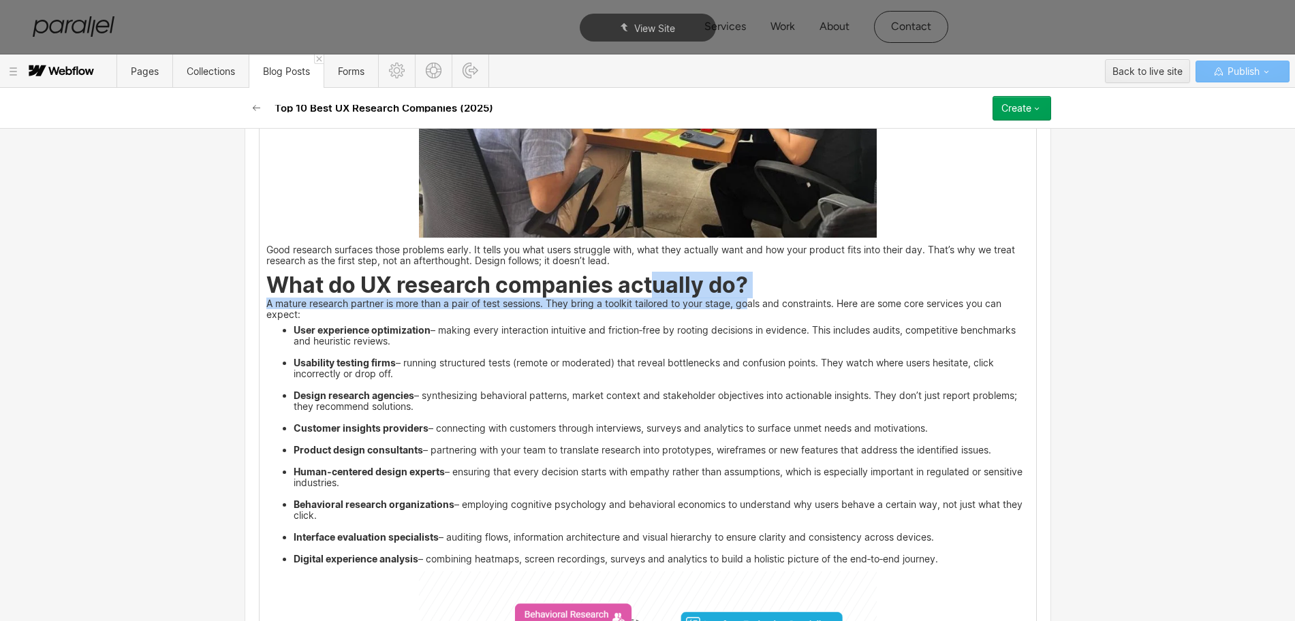
drag, startPoint x: 748, startPoint y: 300, endPoint x: 651, endPoint y: 289, distance: 97.3
click at [651, 289] on h2 "What do UX research companies actually do?" at bounding box center [647, 288] width 763 height 20
click at [768, 287] on h2 "What do UX research companies actually do?" at bounding box center [647, 288] width 763 height 20
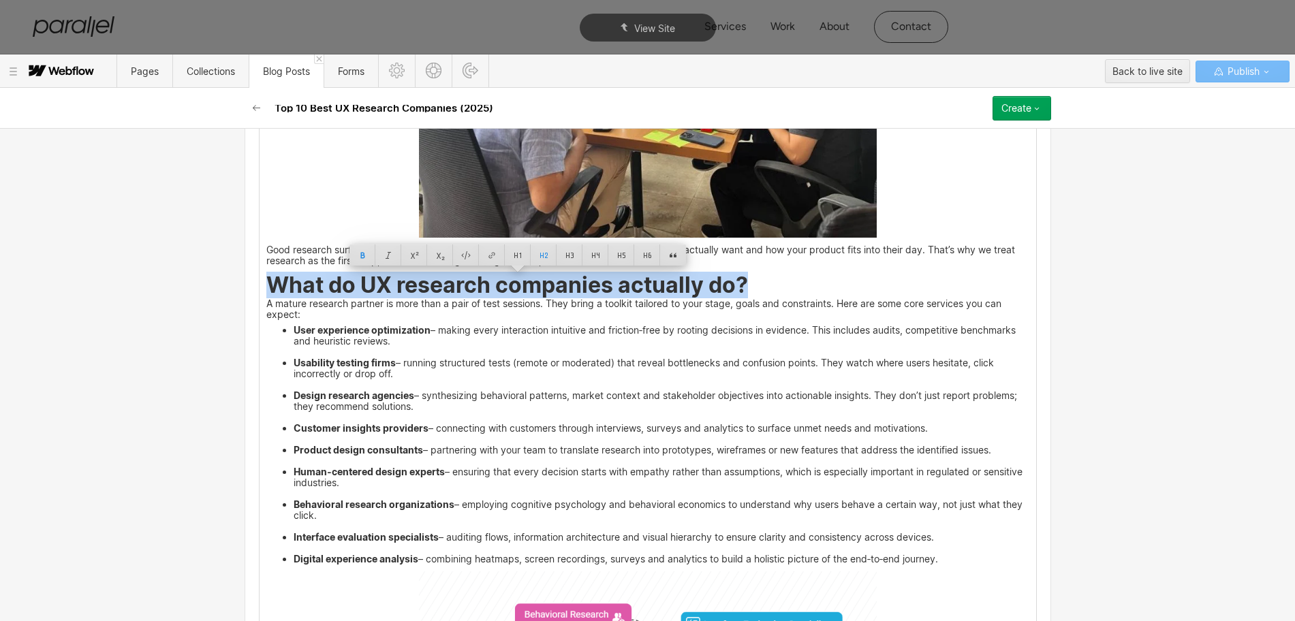
drag, startPoint x: 557, startPoint y: 279, endPoint x: 245, endPoint y: 281, distance: 311.9
copy strong "What do UX research companies actually do?"
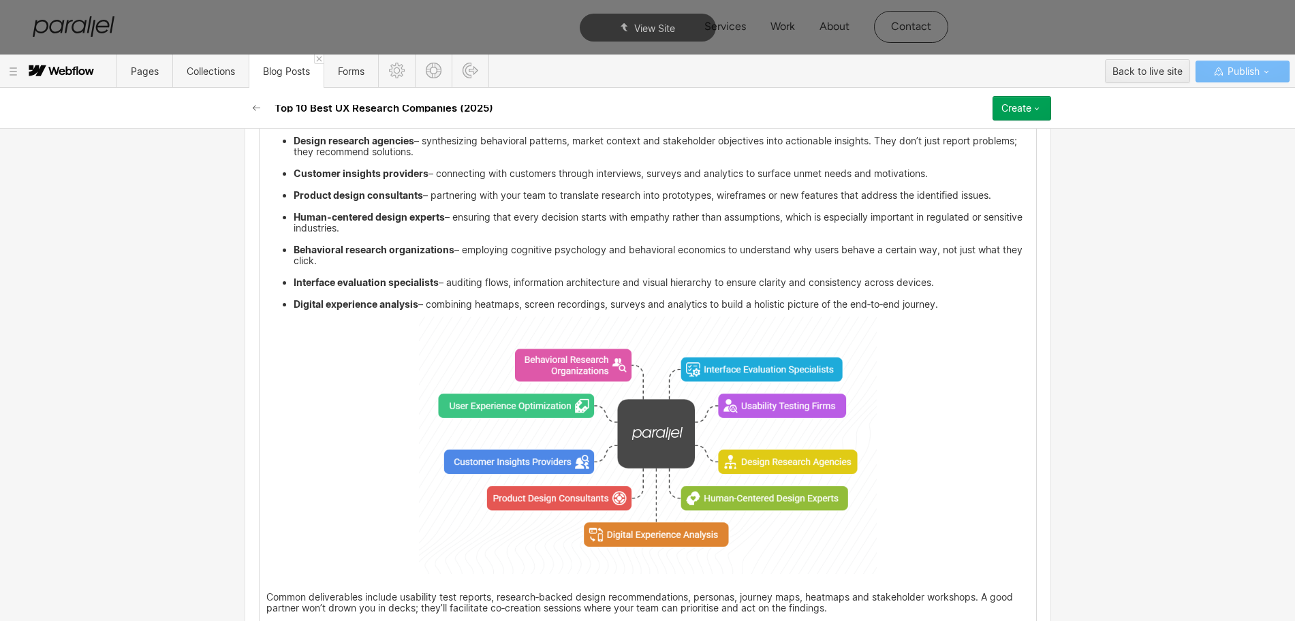
scroll to position [2043, 0]
click at [584, 471] on img at bounding box center [648, 444] width 458 height 257
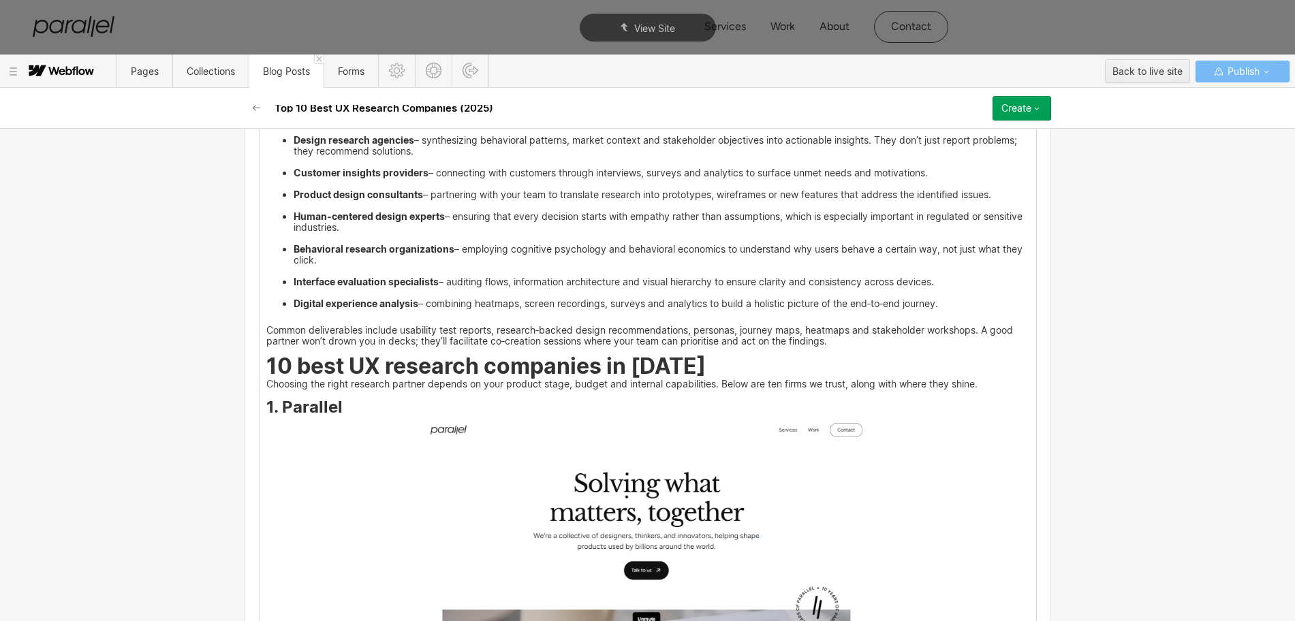
click at [266, 331] on p "Common deliverables include usability test reports, research‑backed design reco…" at bounding box center [647, 331] width 763 height 31
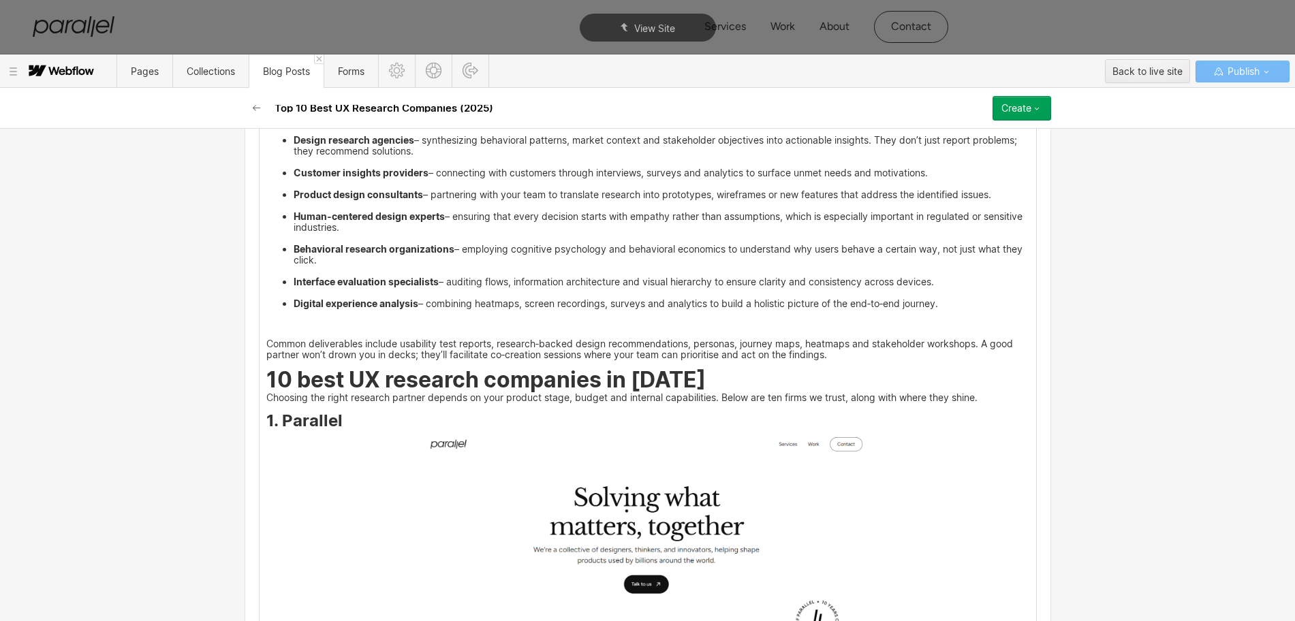
click at [266, 327] on p "‍" at bounding box center [647, 326] width 763 height 20
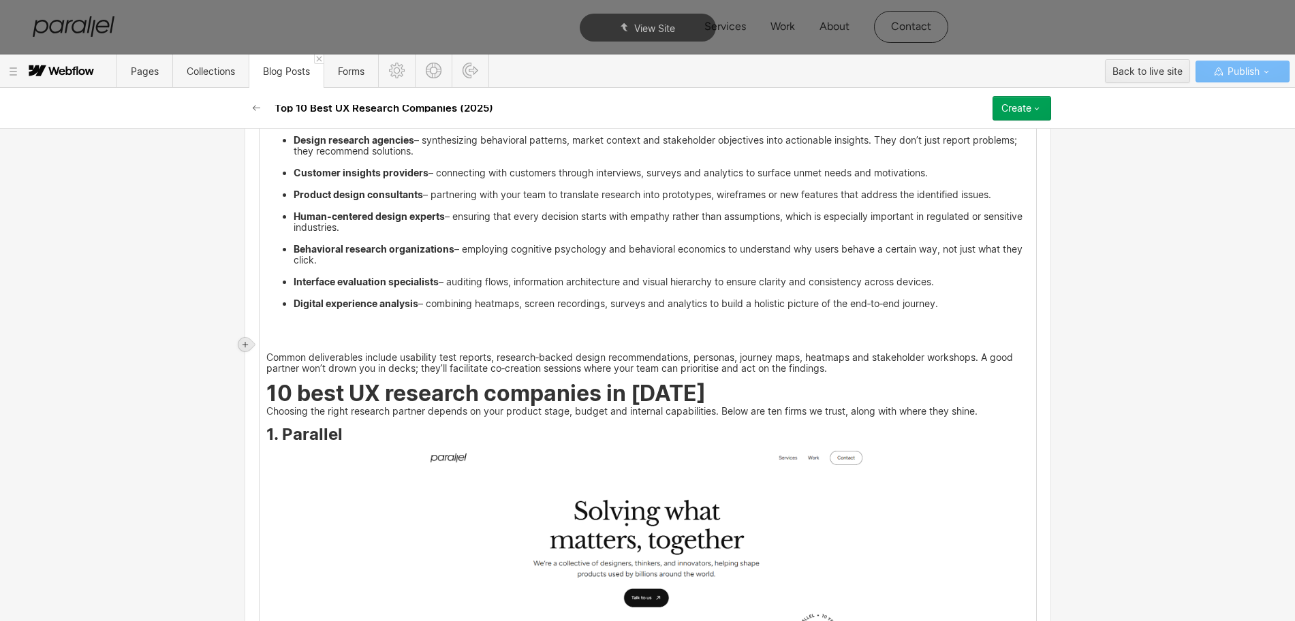
click at [245, 345] on icon at bounding box center [244, 344] width 5 height 5
click at [267, 343] on div at bounding box center [271, 344] width 26 height 21
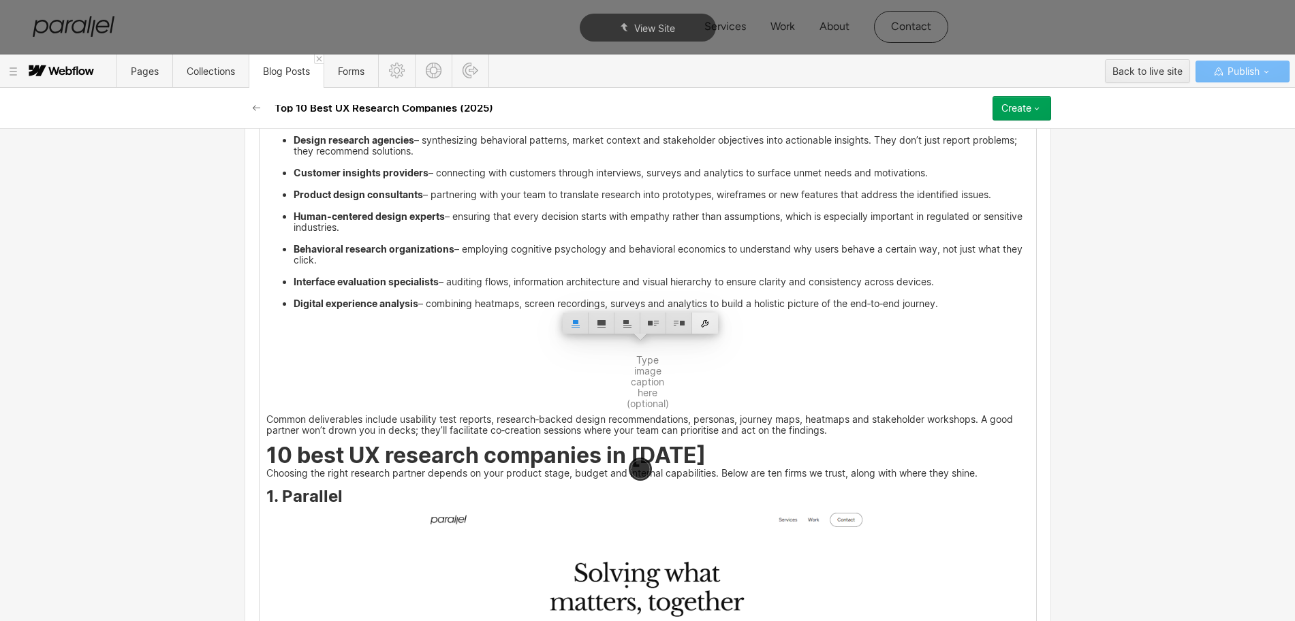
click at [706, 330] on div at bounding box center [705, 323] width 26 height 21
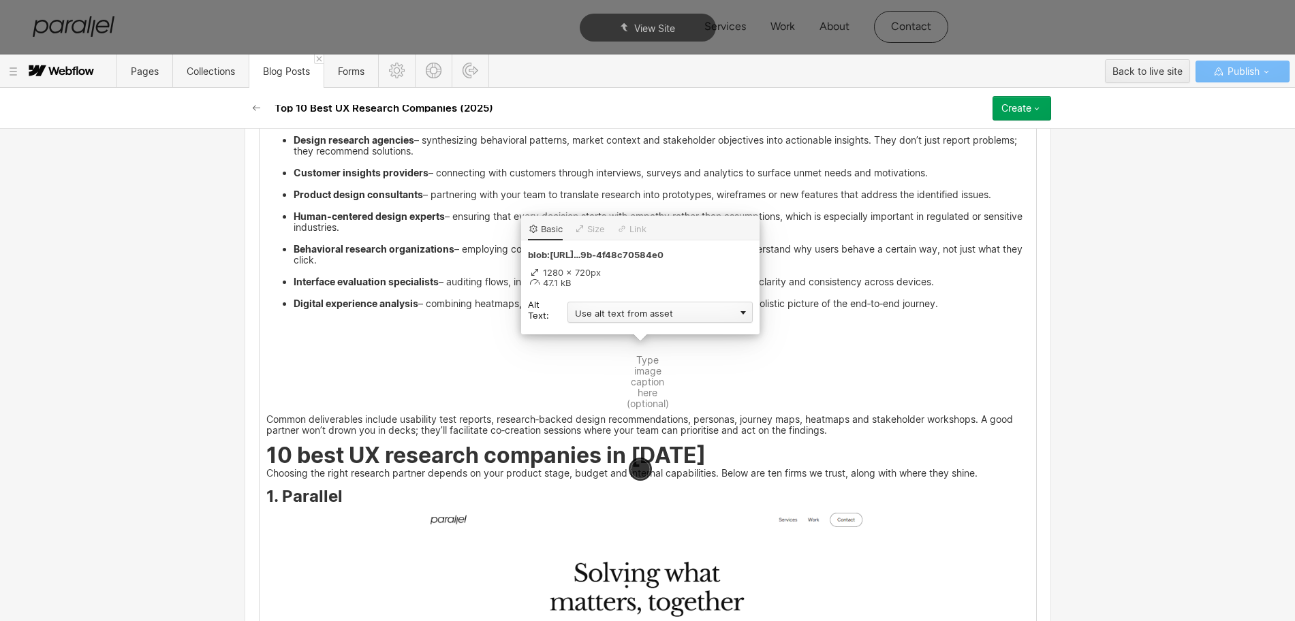
click at [620, 311] on div "Use alt text from asset" at bounding box center [659, 312] width 185 height 21
click at [593, 331] on div "Custom description" at bounding box center [659, 332] width 185 height 17
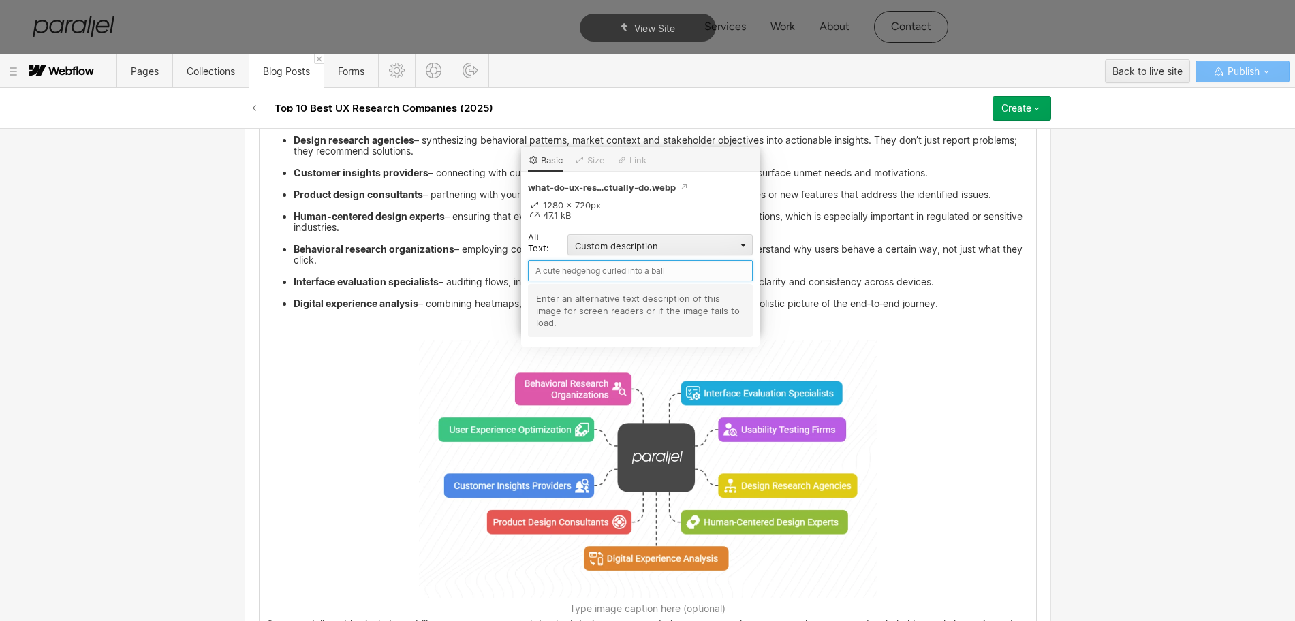
click at [550, 278] on input "text" at bounding box center [640, 270] width 225 height 21
paste input "What do UX research companies actually do?"
type input "What do UX research companies actually do?"
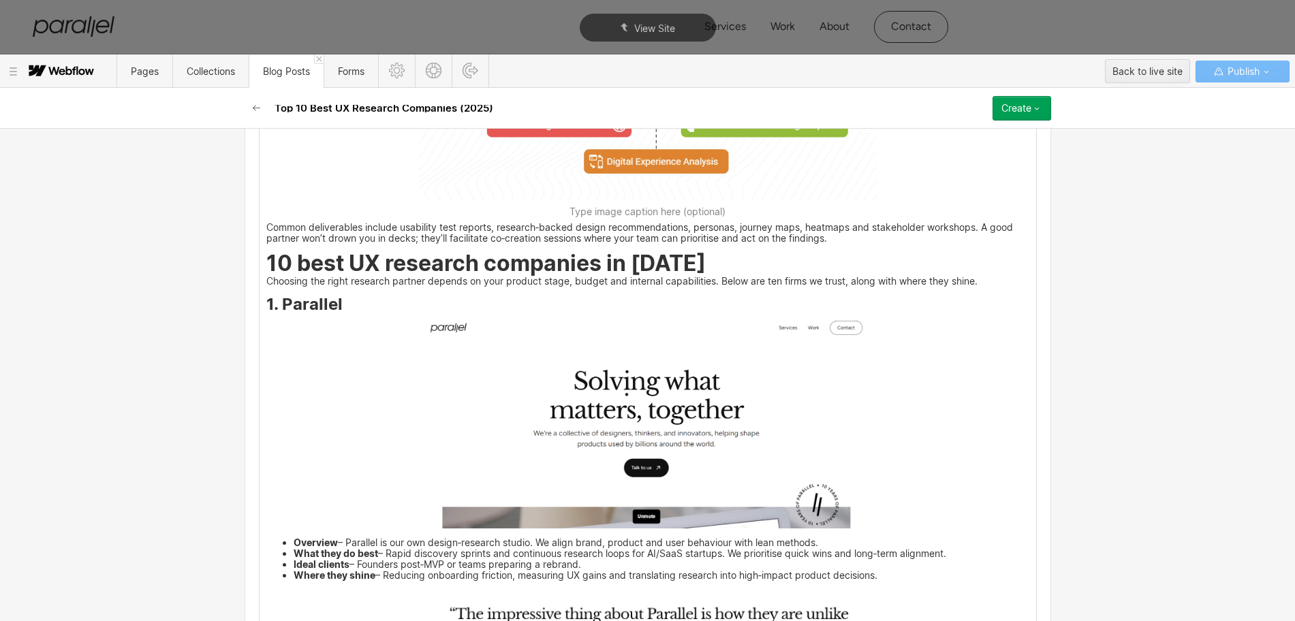
scroll to position [2469, 0]
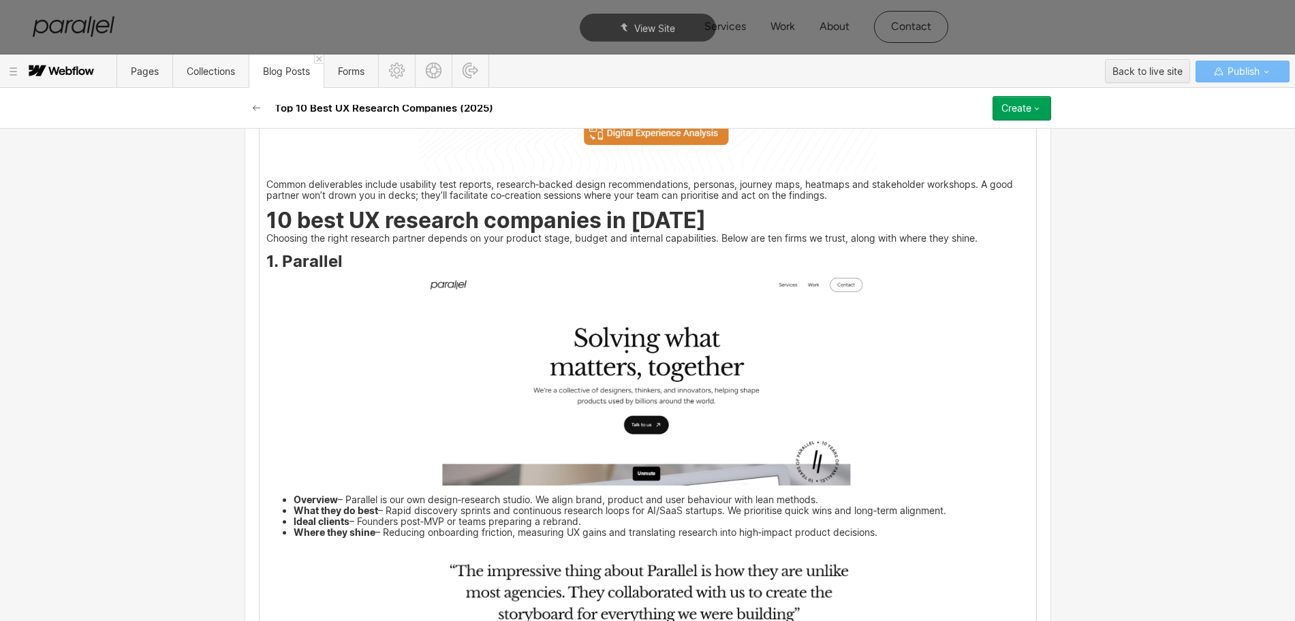
drag, startPoint x: 336, startPoint y: 277, endPoint x: 291, endPoint y: 281, distance: 45.1
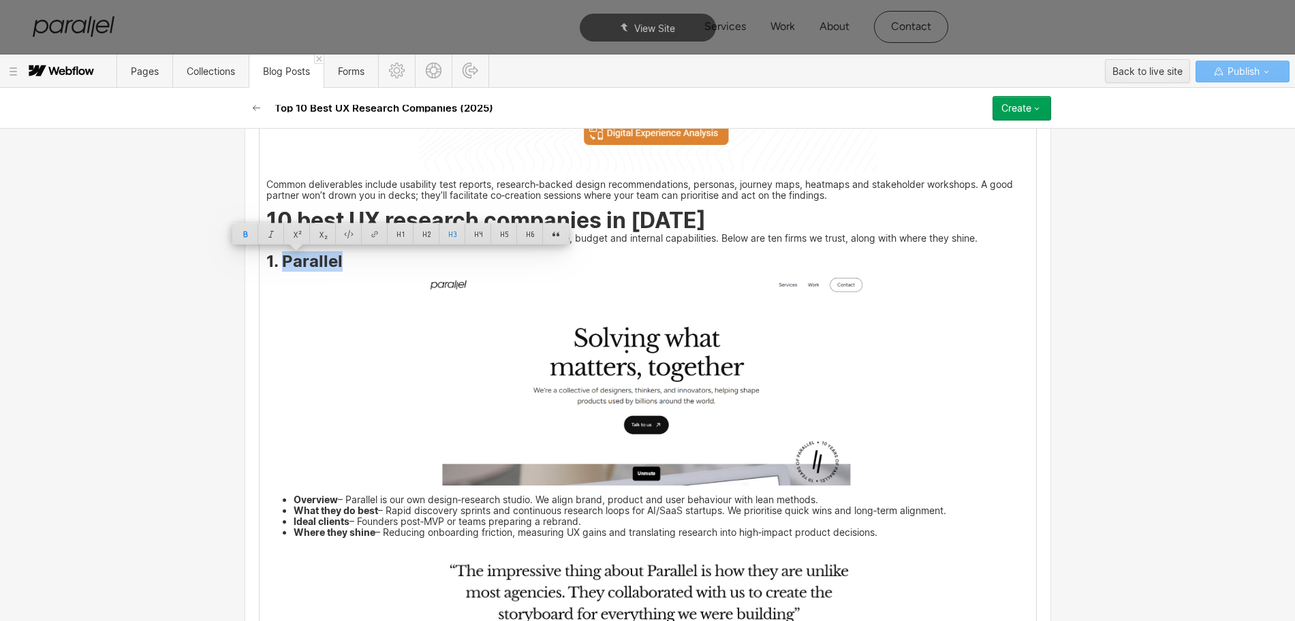
drag, startPoint x: 251, startPoint y: 263, endPoint x: 275, endPoint y: 268, distance: 24.3
click at [275, 268] on h3 "1. Parallel" at bounding box center [647, 263] width 763 height 16
copy strong "Parallel"
click at [597, 382] on img at bounding box center [648, 379] width 458 height 211
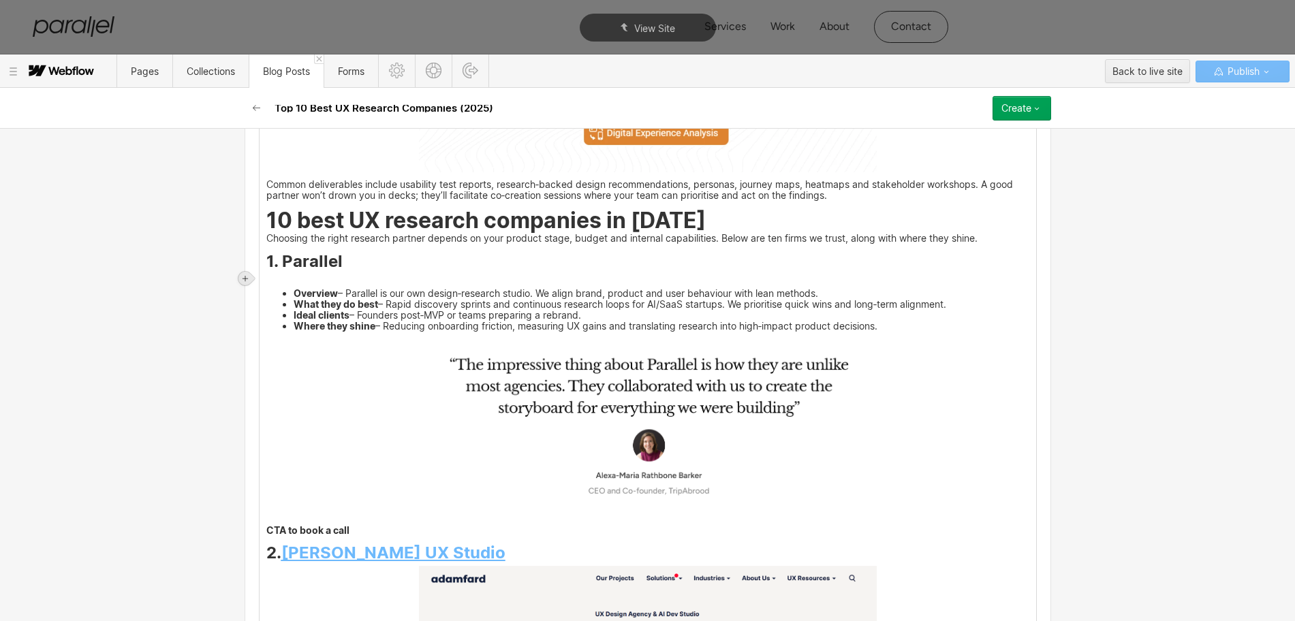
click at [245, 274] on icon at bounding box center [245, 278] width 8 height 8
click at [272, 283] on div at bounding box center [271, 278] width 26 height 21
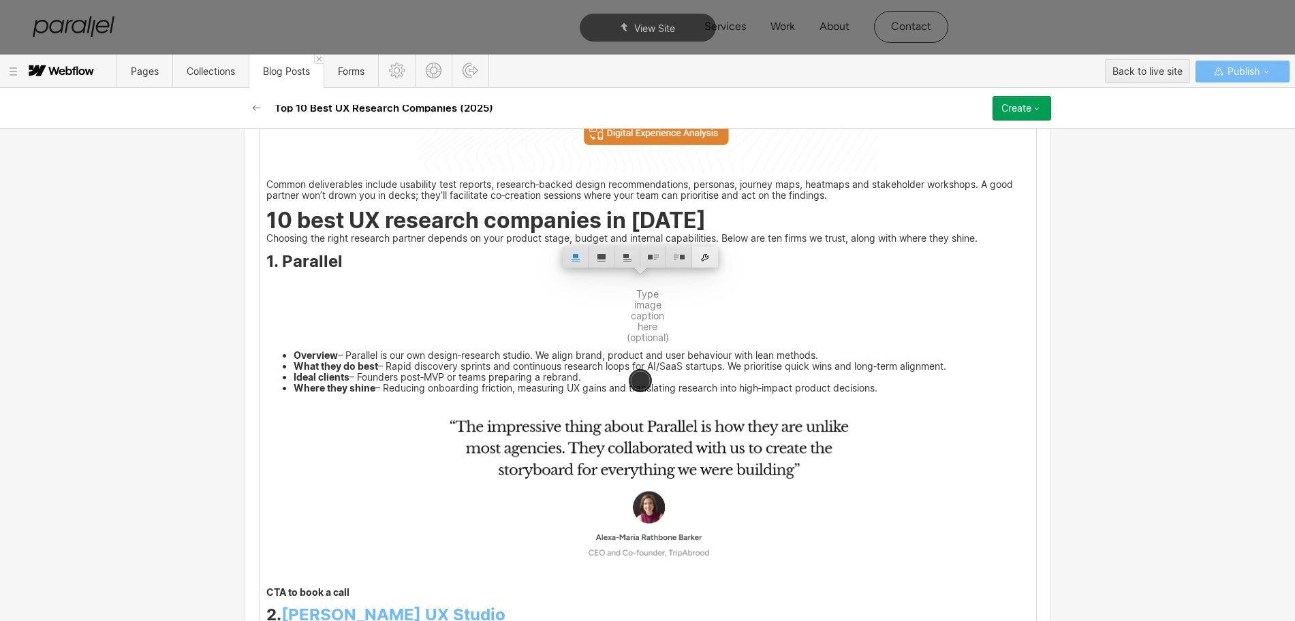
click at [704, 256] on div at bounding box center [705, 257] width 26 height 21
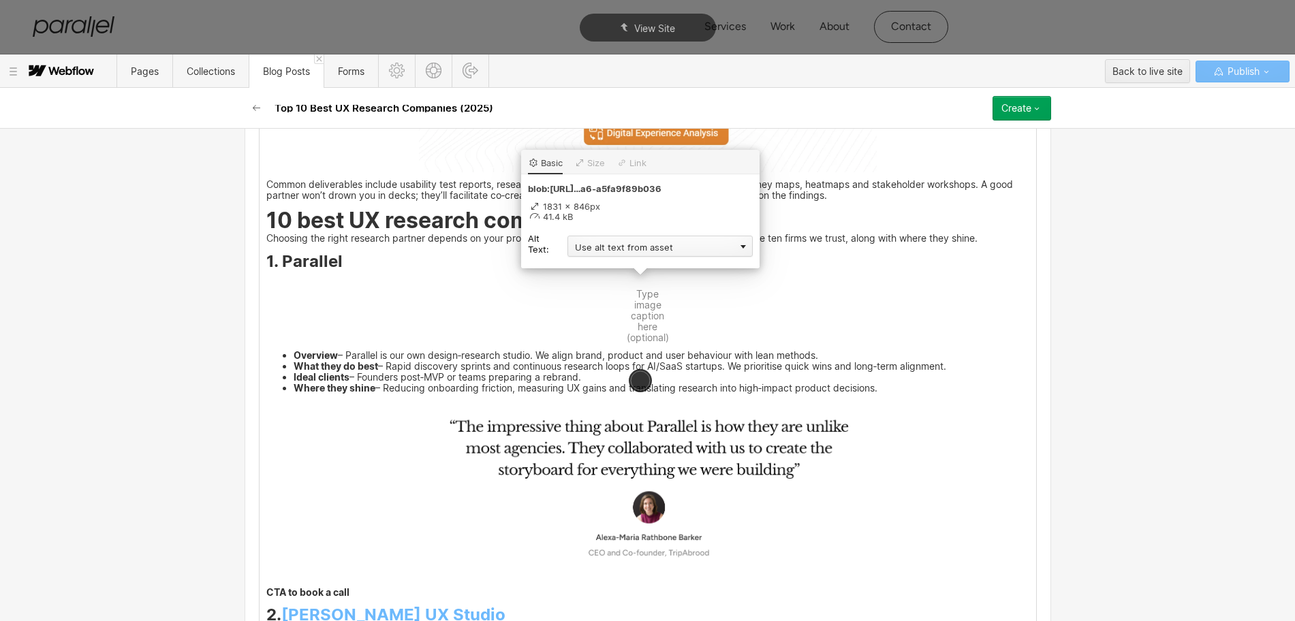
click at [622, 245] on div "Use alt text from asset" at bounding box center [659, 246] width 185 height 21
click at [602, 263] on div "Custom description" at bounding box center [659, 265] width 185 height 17
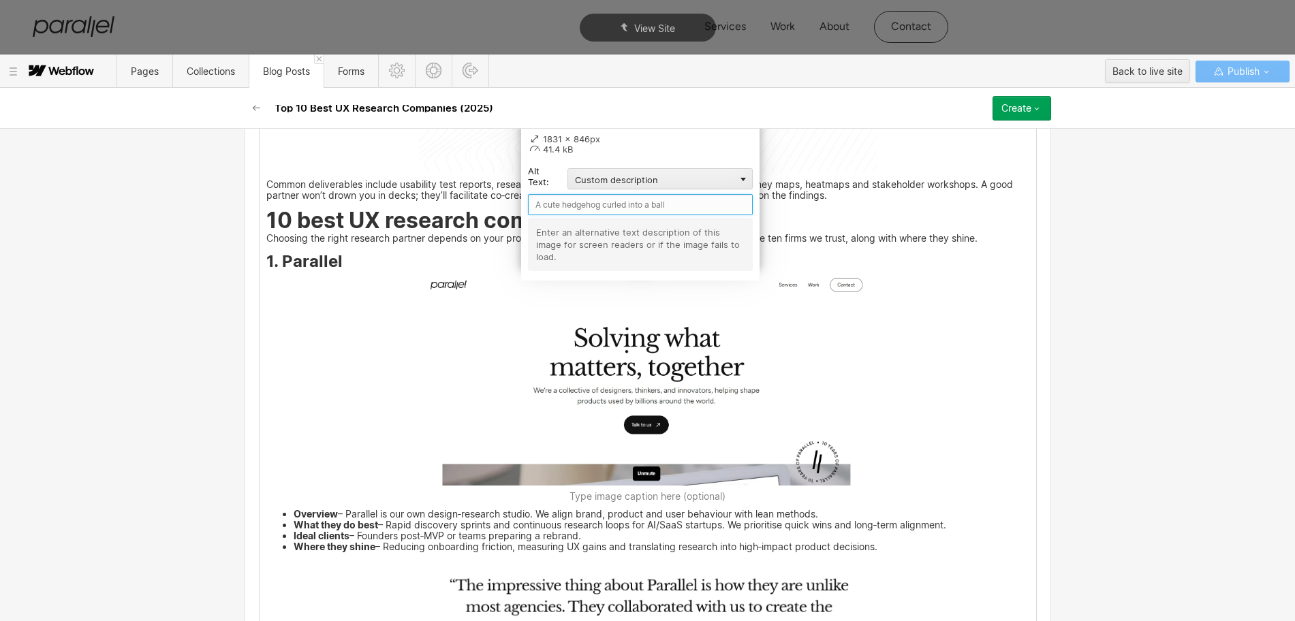
click at [556, 201] on input "text" at bounding box center [640, 204] width 225 height 21
paste input "Parallel"
type input "Parallel"
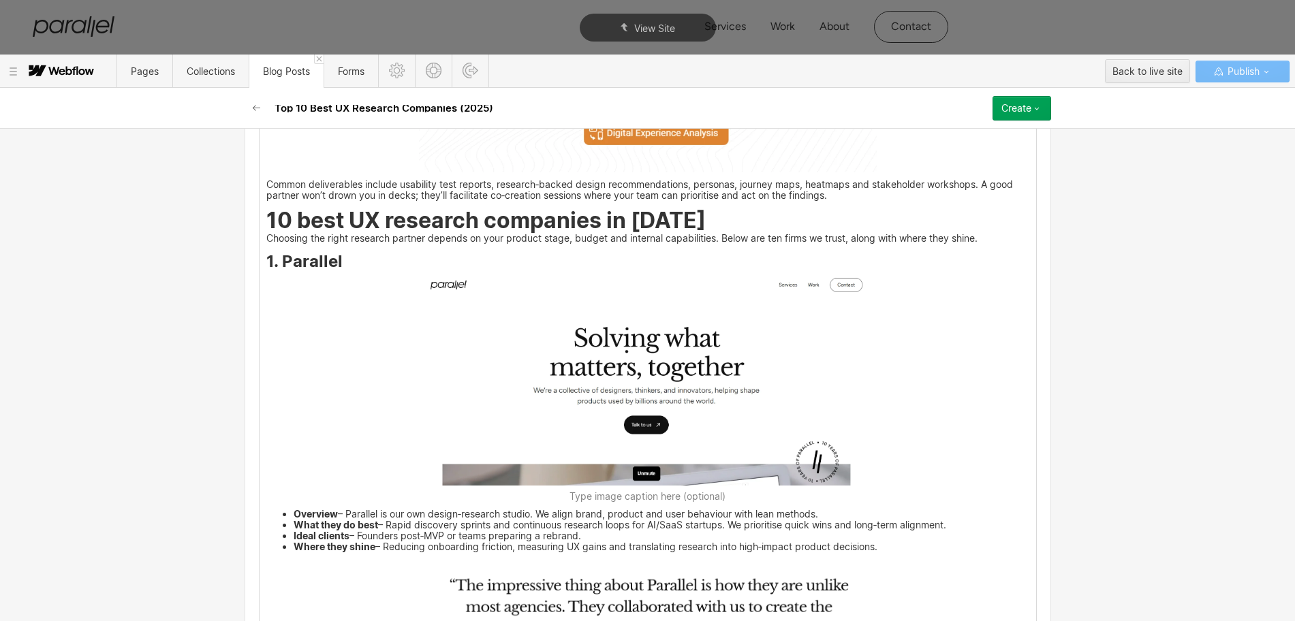
scroll to position [2724, 0]
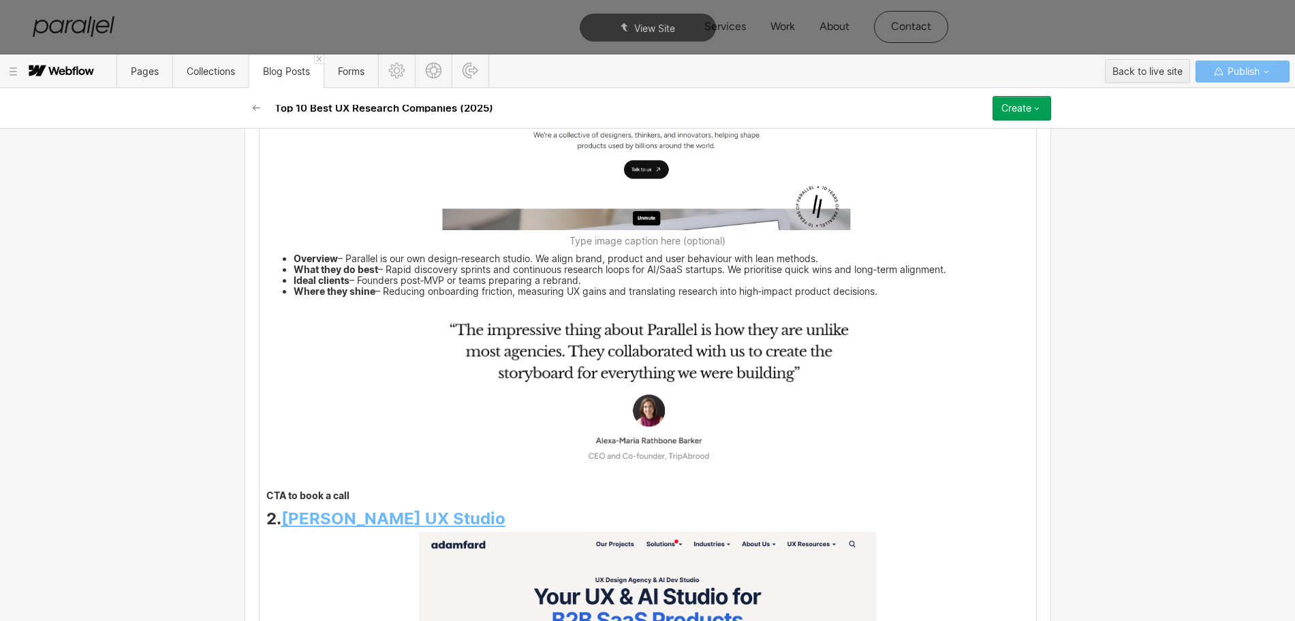
click at [661, 410] on img at bounding box center [648, 394] width 458 height 180
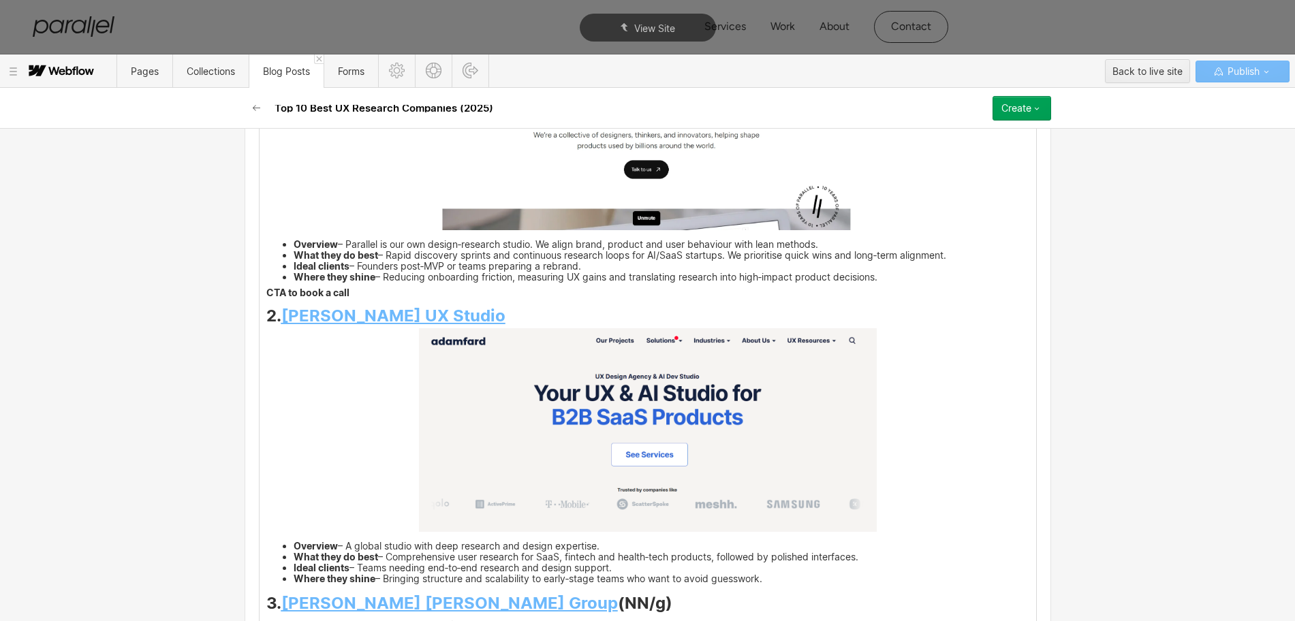
click at [266, 293] on strong "CTA to book a call" at bounding box center [307, 293] width 83 height 12
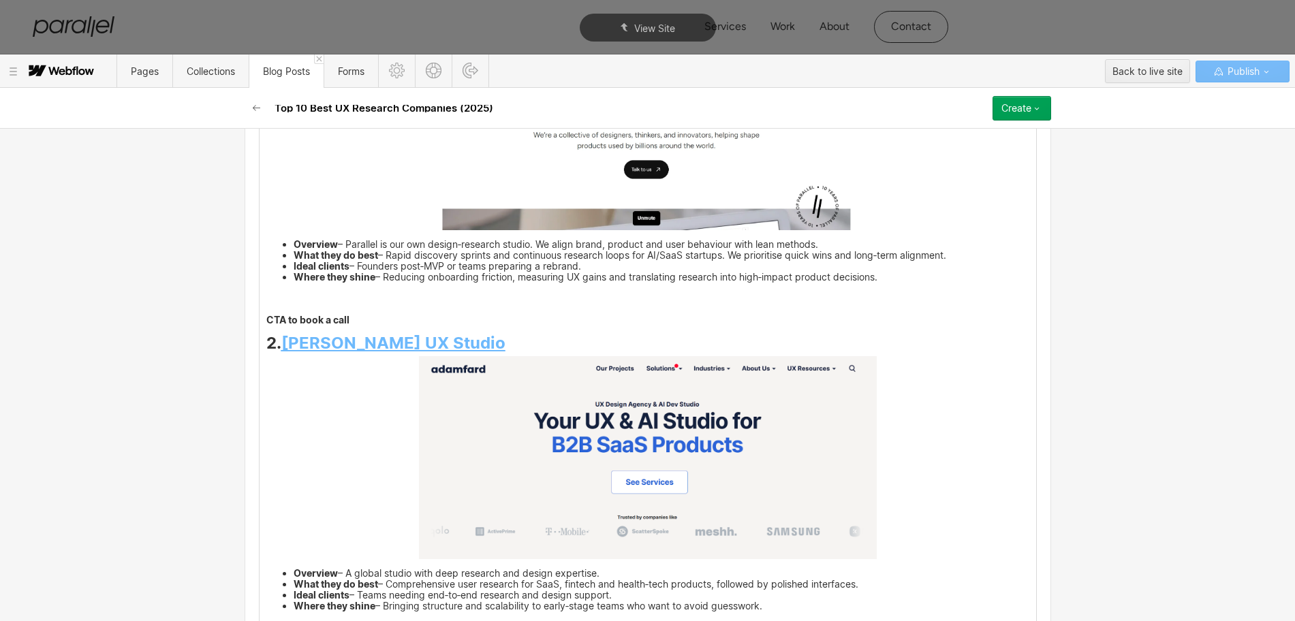
click at [275, 306] on p "‍" at bounding box center [647, 307] width 763 height 9
click at [249, 305] on icon at bounding box center [245, 307] width 8 height 8
click at [268, 306] on div at bounding box center [271, 306] width 26 height 21
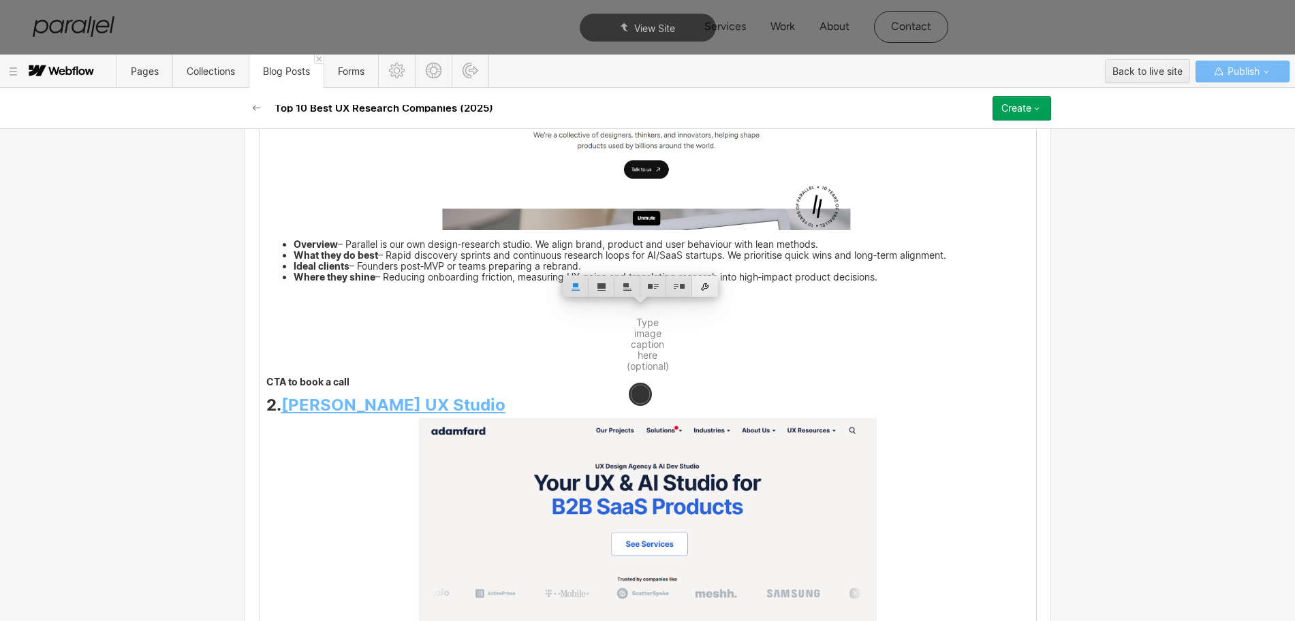
click at [708, 286] on div at bounding box center [705, 286] width 26 height 21
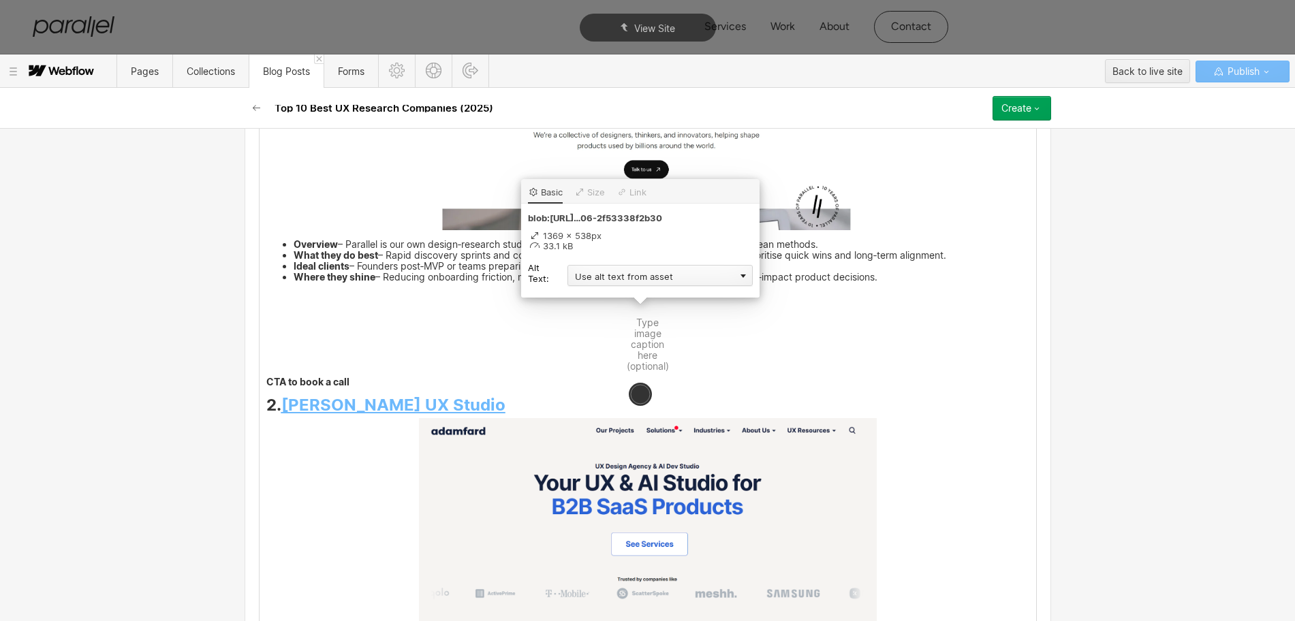
click at [595, 276] on div "Use alt text from asset" at bounding box center [659, 275] width 185 height 21
click at [589, 290] on div "Custom description" at bounding box center [659, 295] width 185 height 17
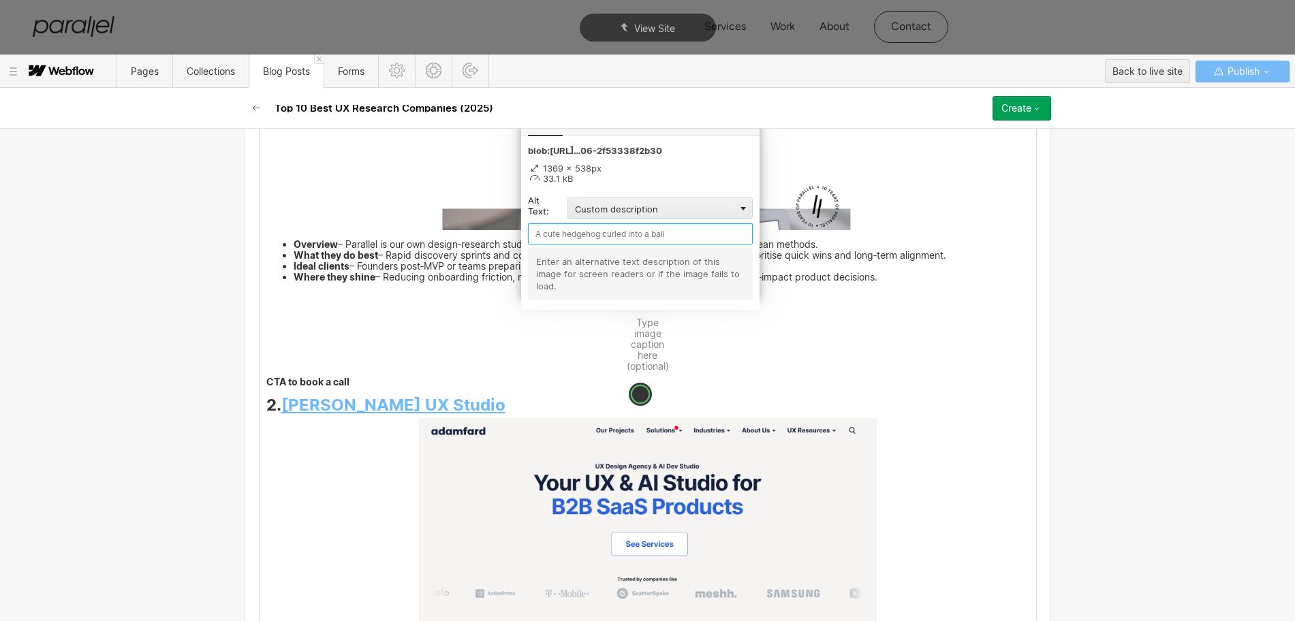
click at [553, 231] on input "text" at bounding box center [640, 233] width 225 height 21
paste input "Parallel"
type input "Parallel"
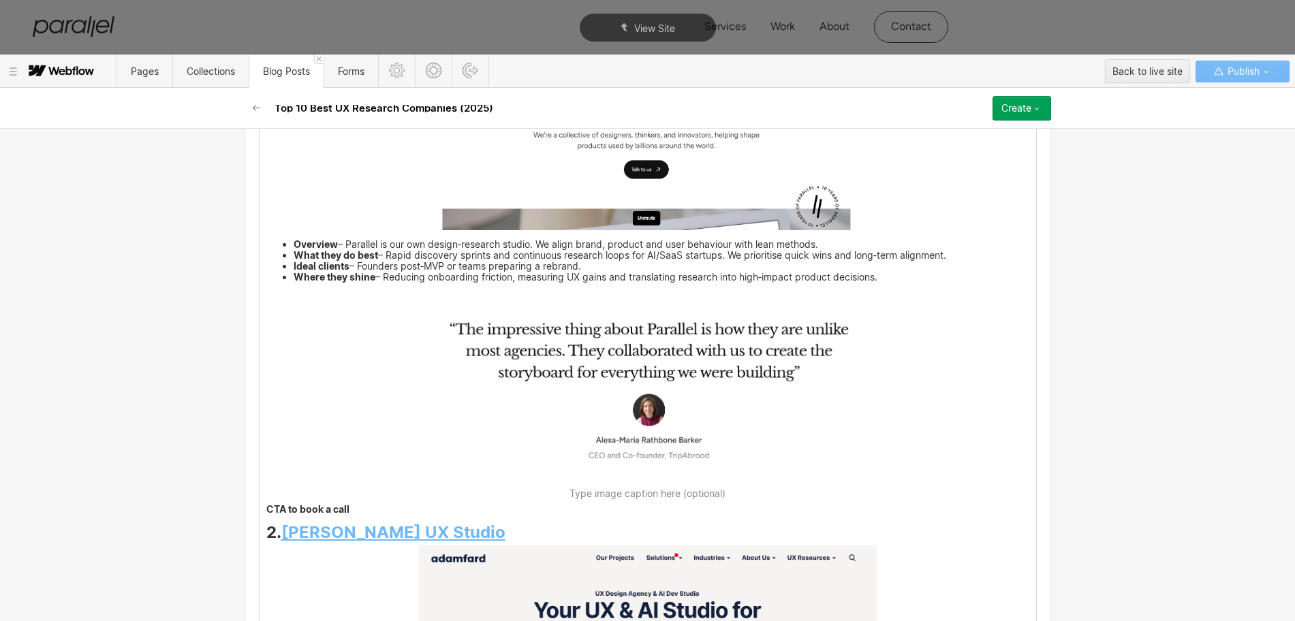
scroll to position [2980, 0]
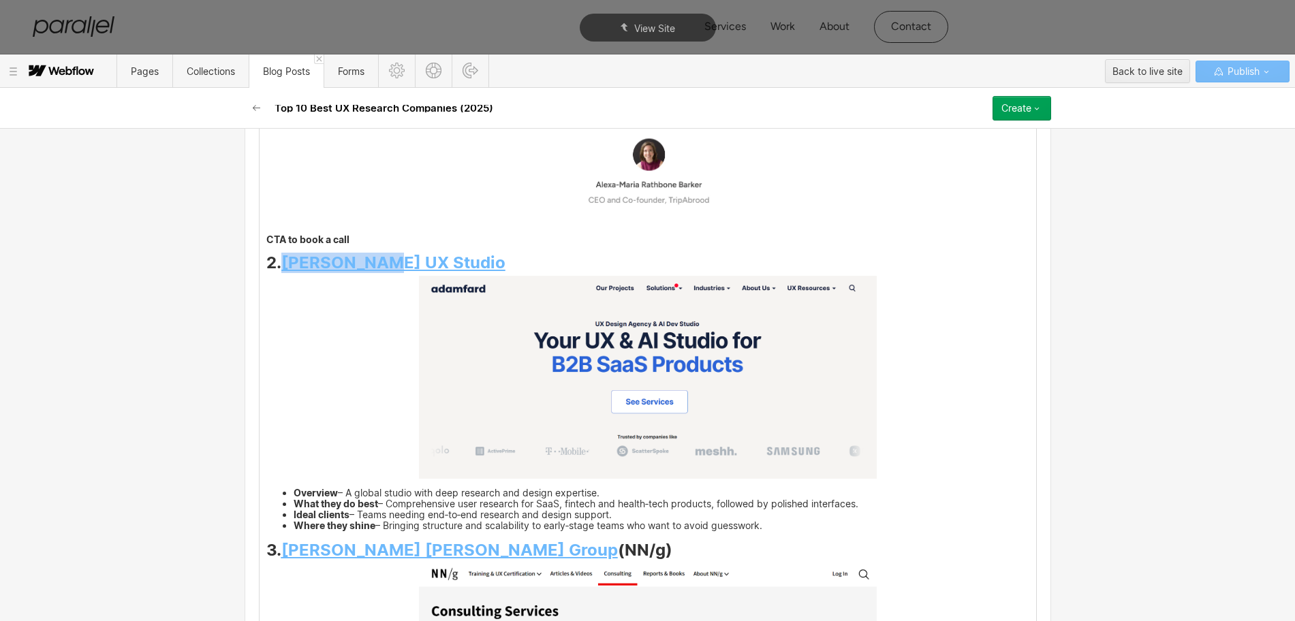
drag, startPoint x: 280, startPoint y: 262, endPoint x: 450, endPoint y: 269, distance: 169.8
click at [450, 269] on h3 "2. Adam Fard UX Studio" at bounding box center [647, 265] width 763 height 16
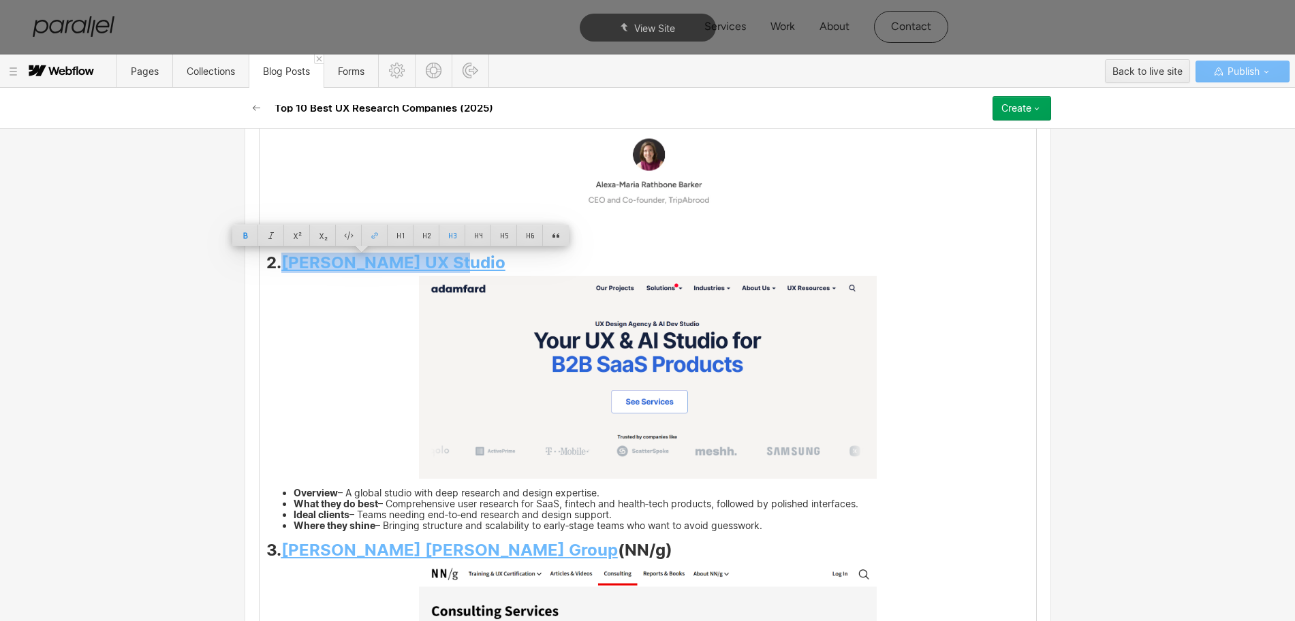
copy strong "Adam Fard UX Studio"
click at [646, 384] on img at bounding box center [648, 377] width 458 height 203
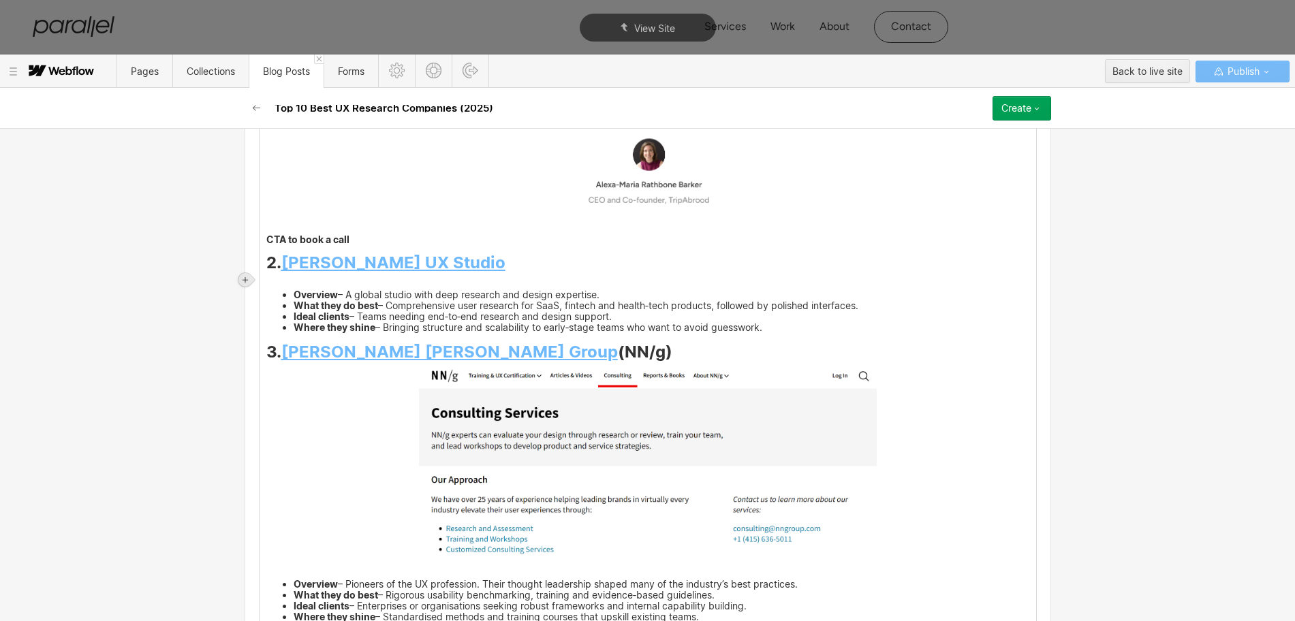
click at [244, 278] on icon at bounding box center [245, 280] width 8 height 8
click at [266, 285] on div at bounding box center [271, 279] width 26 height 21
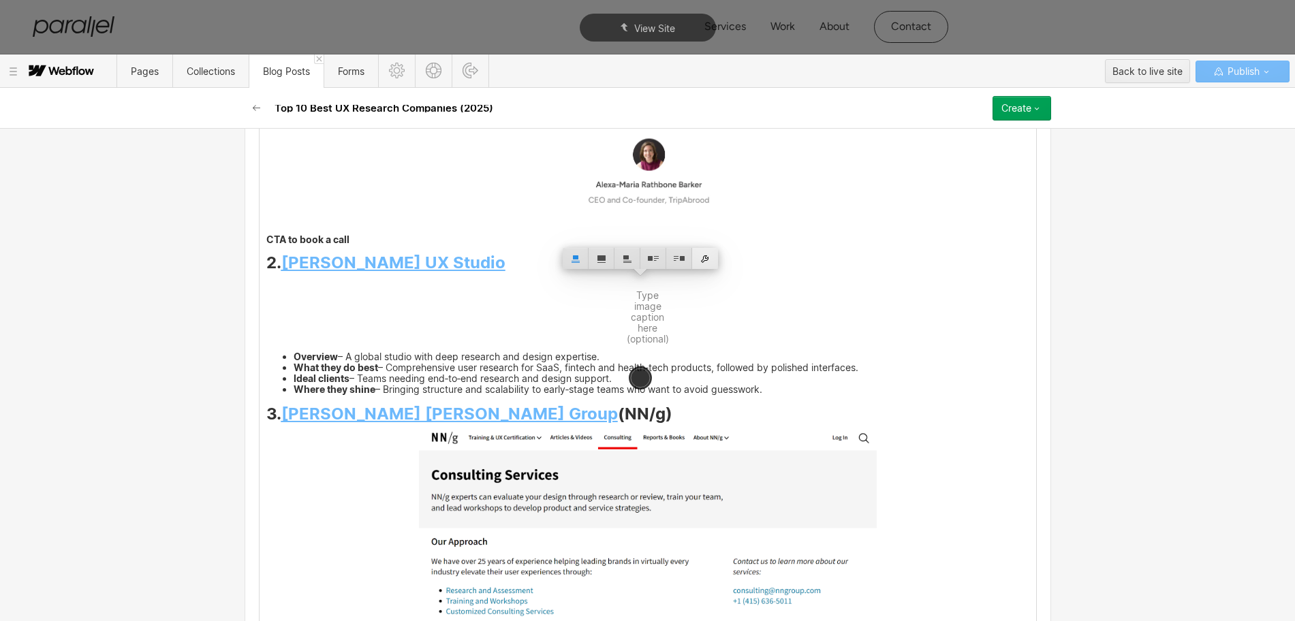
click at [708, 260] on div at bounding box center [705, 258] width 26 height 21
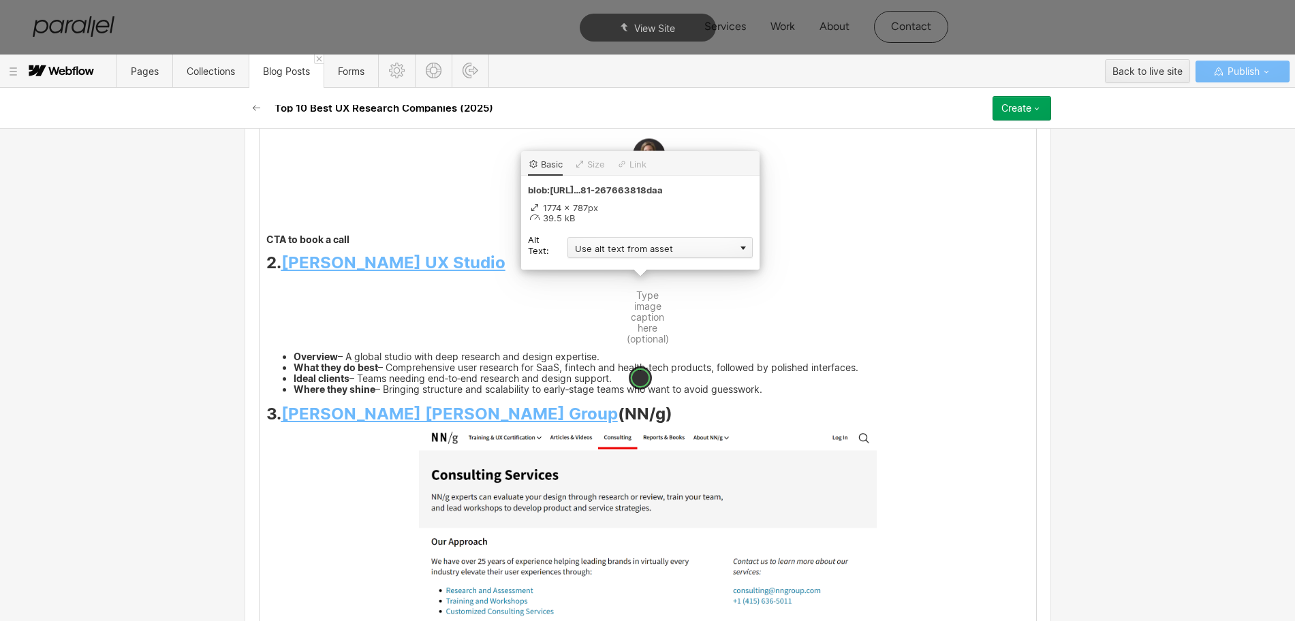
click at [618, 250] on div "Use alt text from asset" at bounding box center [659, 247] width 185 height 21
click at [606, 273] on div "Custom description" at bounding box center [659, 267] width 185 height 17
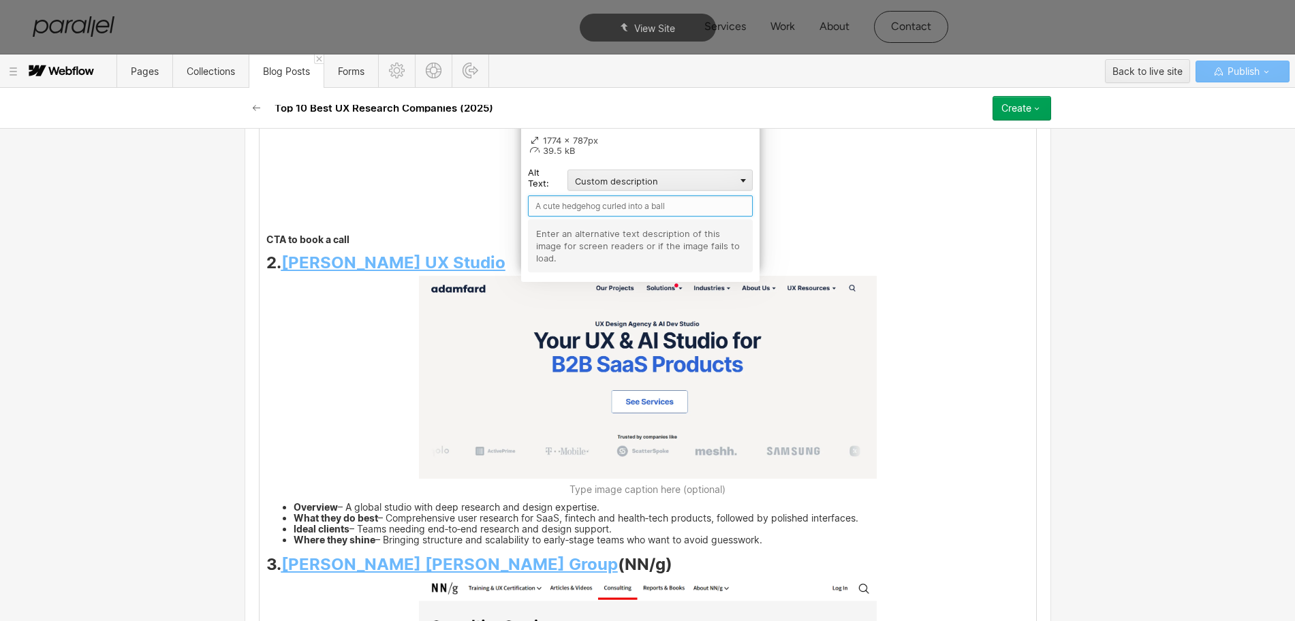
click at [550, 210] on input "text" at bounding box center [640, 205] width 225 height 21
paste input "Adam Fard UX Studio"
type input "Adam Fard UX Studio"
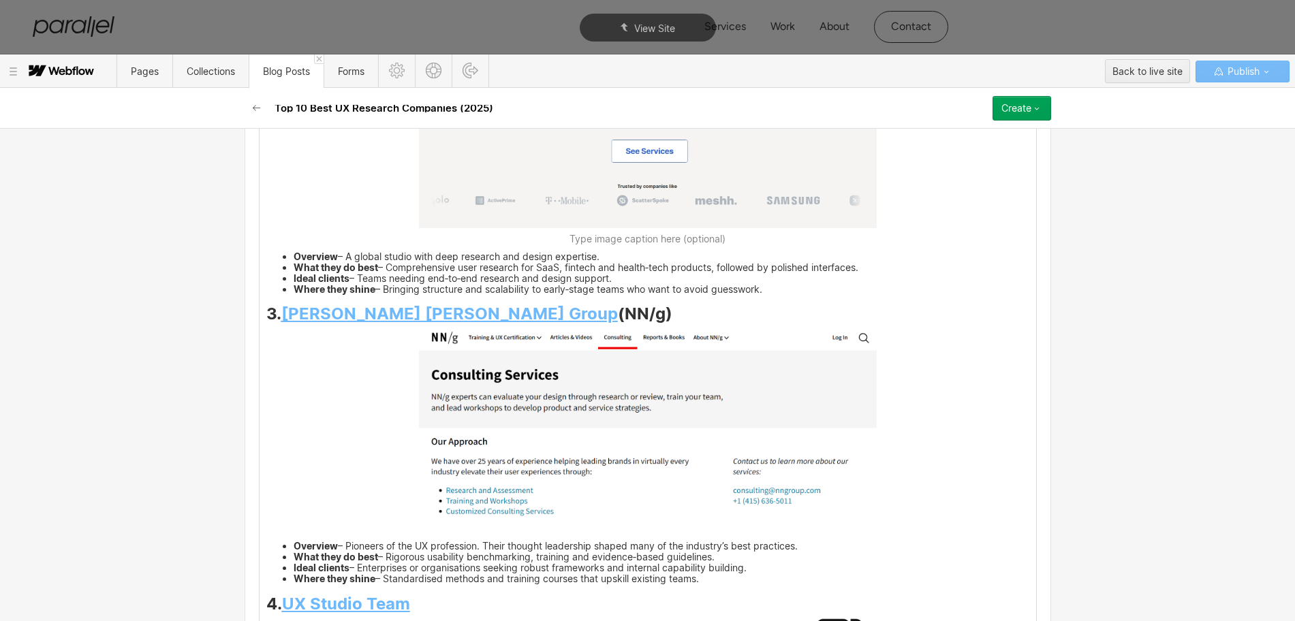
scroll to position [3235, 0]
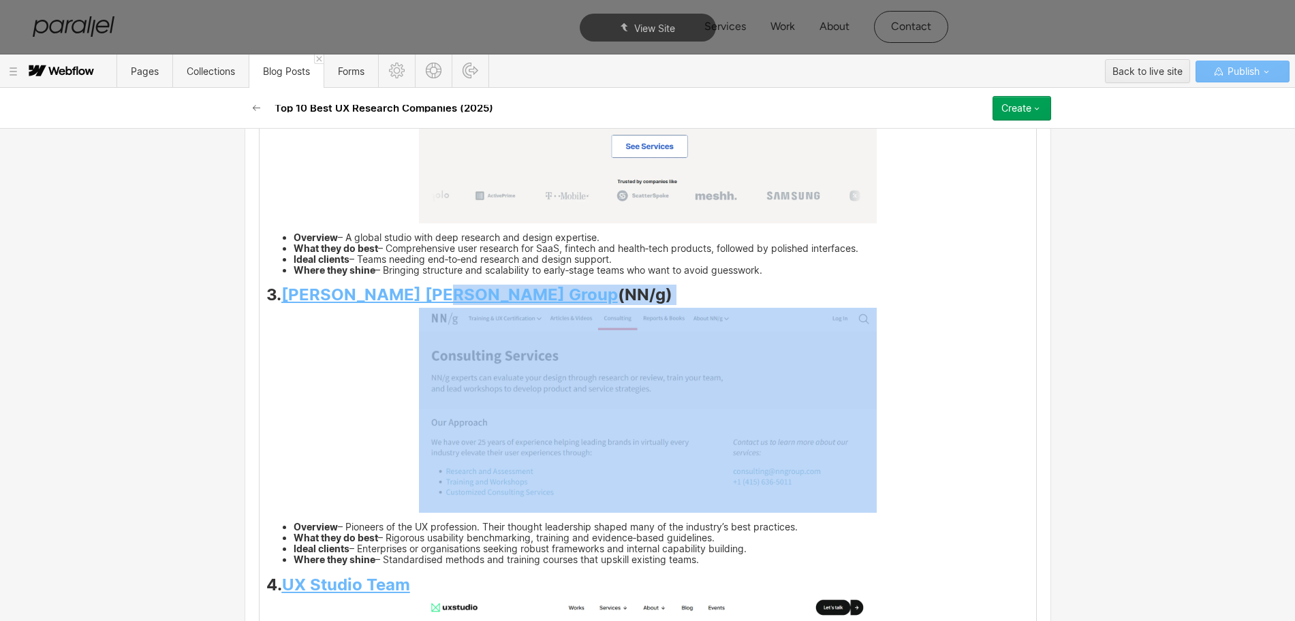
drag, startPoint x: 276, startPoint y: 310, endPoint x: 428, endPoint y: 300, distance: 152.9
click at [428, 300] on h3 "3. Nielsen Norman Group (NN/g)" at bounding box center [647, 297] width 763 height 16
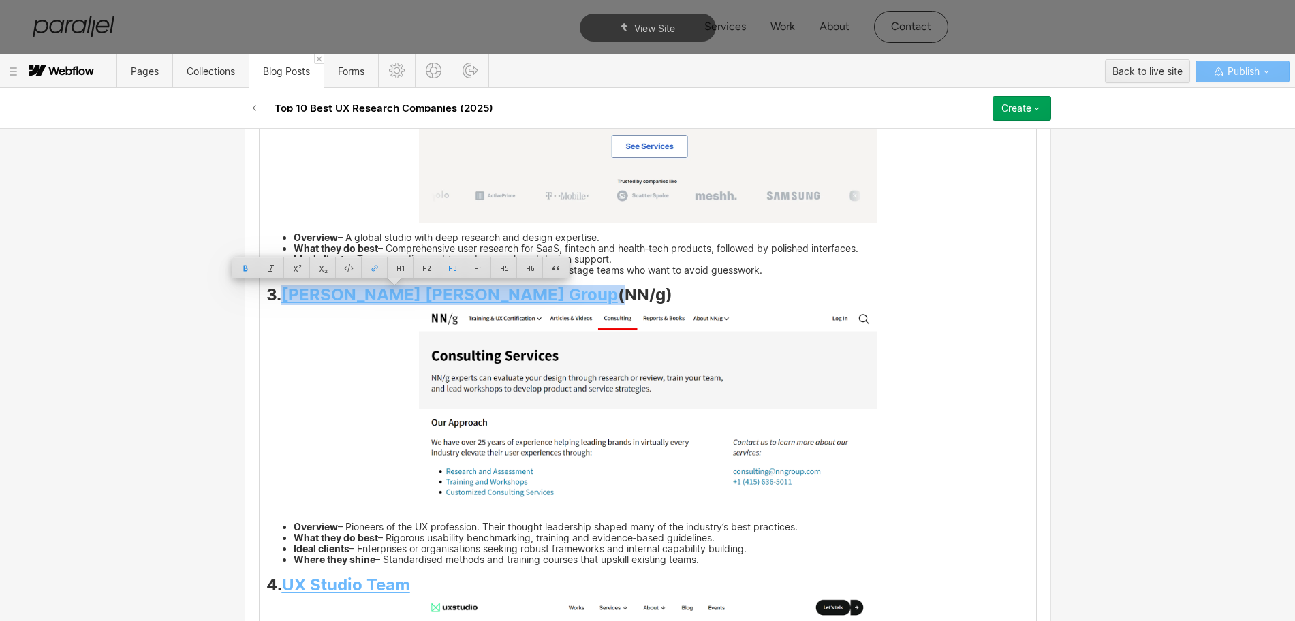
drag, startPoint x: 272, startPoint y: 295, endPoint x: 462, endPoint y: 300, distance: 190.1
click at [462, 300] on h3 "3. Nielsen Norman Group (NN/g)" at bounding box center [647, 297] width 763 height 16
copy h3 "Nielsen Norman Group"
click at [560, 389] on img at bounding box center [648, 410] width 458 height 205
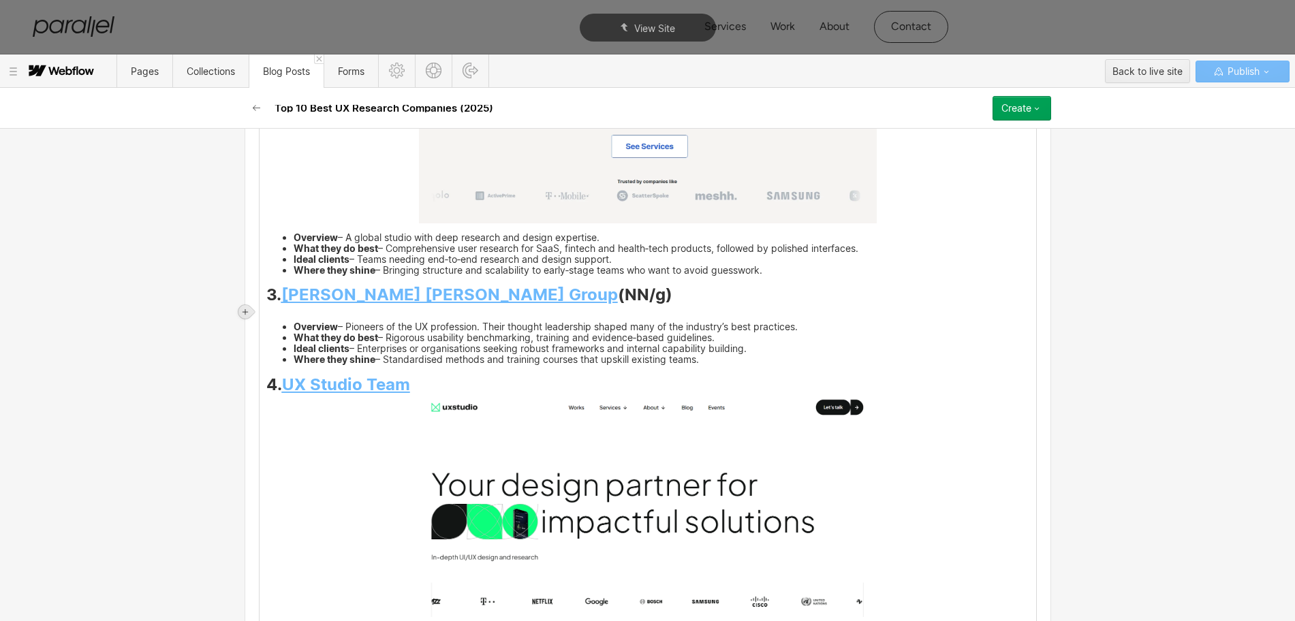
click at [242, 309] on icon at bounding box center [245, 312] width 8 height 8
click at [269, 317] on div at bounding box center [271, 311] width 26 height 21
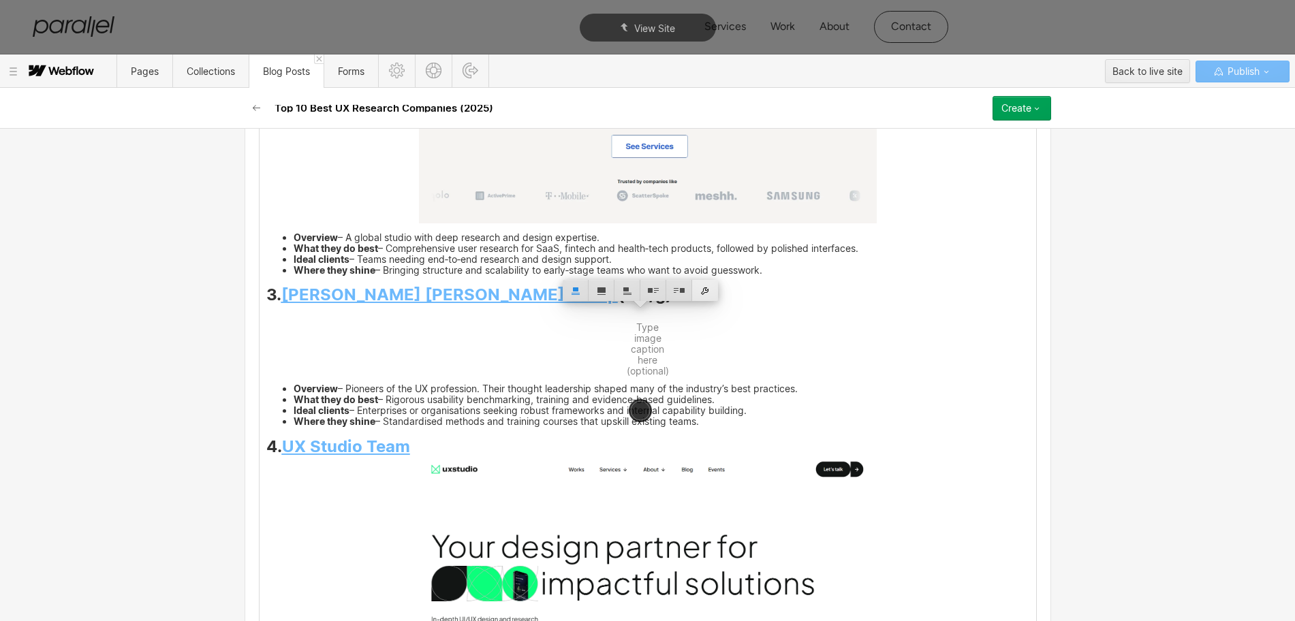
click at [704, 292] on div at bounding box center [705, 290] width 26 height 21
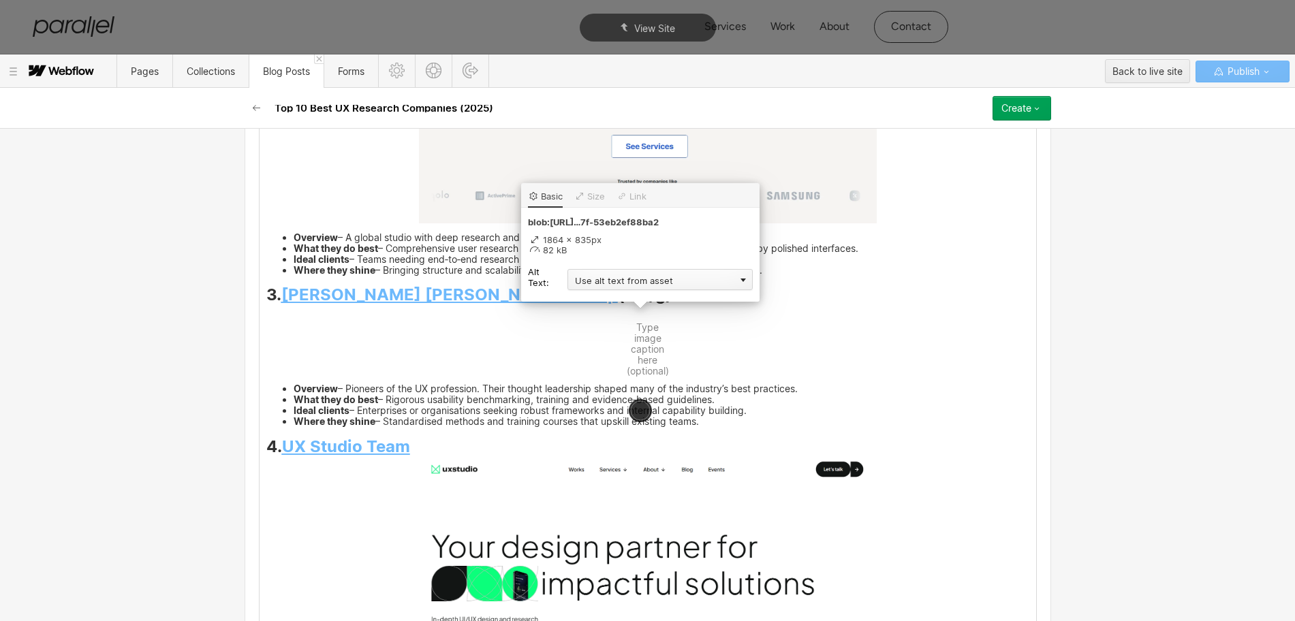
click at [595, 285] on div "Use alt text from asset" at bounding box center [659, 279] width 185 height 21
click at [589, 302] on div "Custom description" at bounding box center [659, 299] width 185 height 17
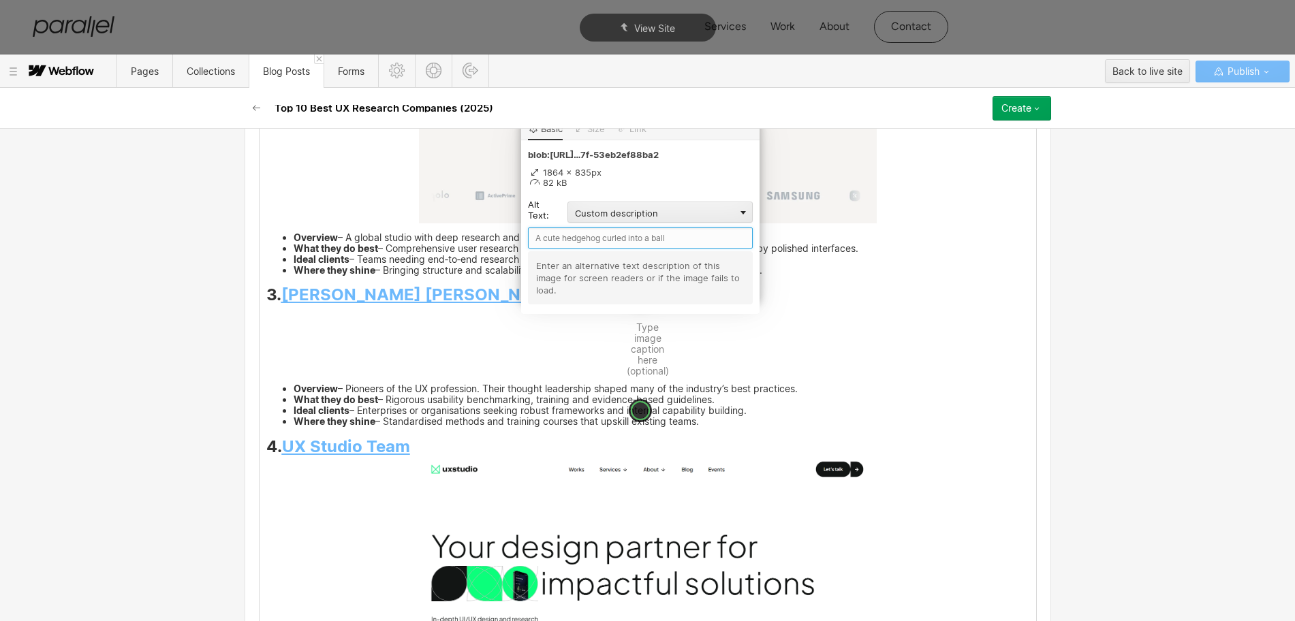
click at [564, 240] on input "text" at bounding box center [640, 237] width 225 height 21
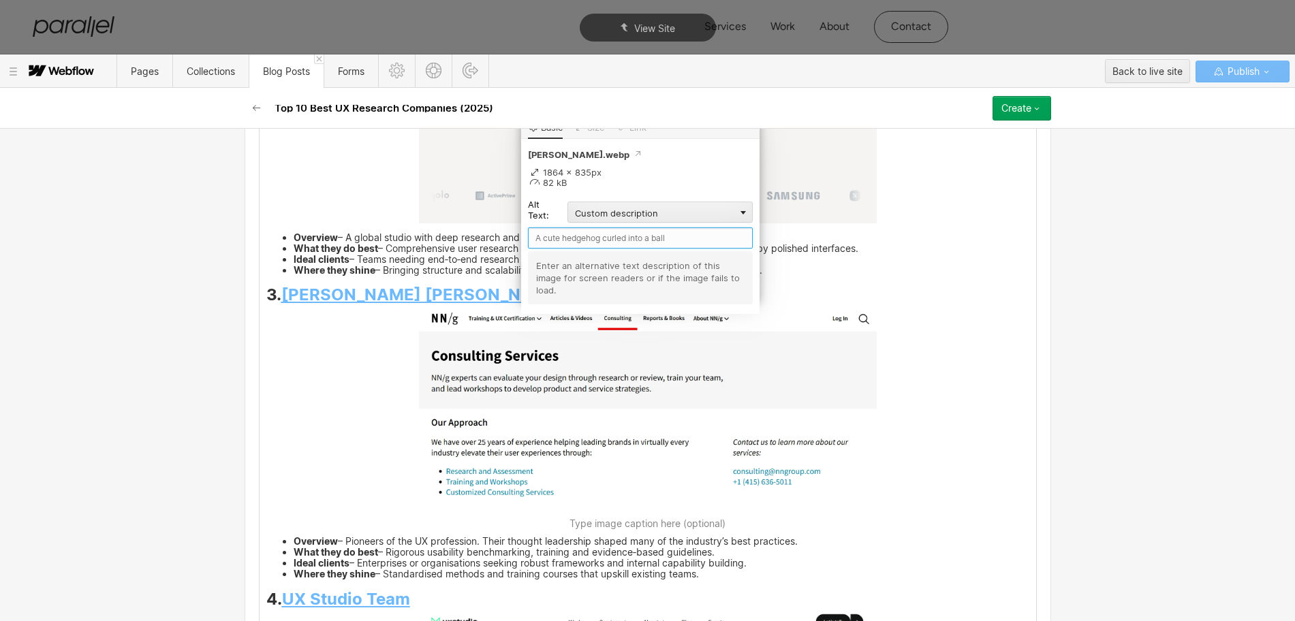
paste input "Nielsen Norman Group"
type input "Nielsen Norman Group"
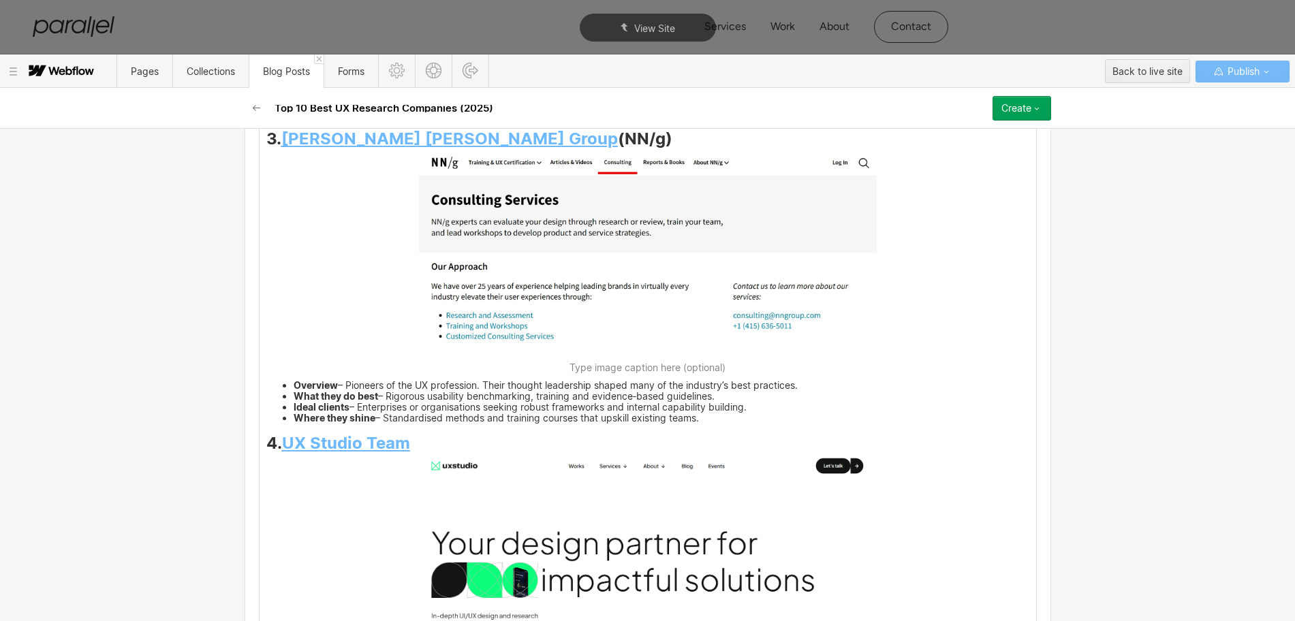
scroll to position [3490, 0]
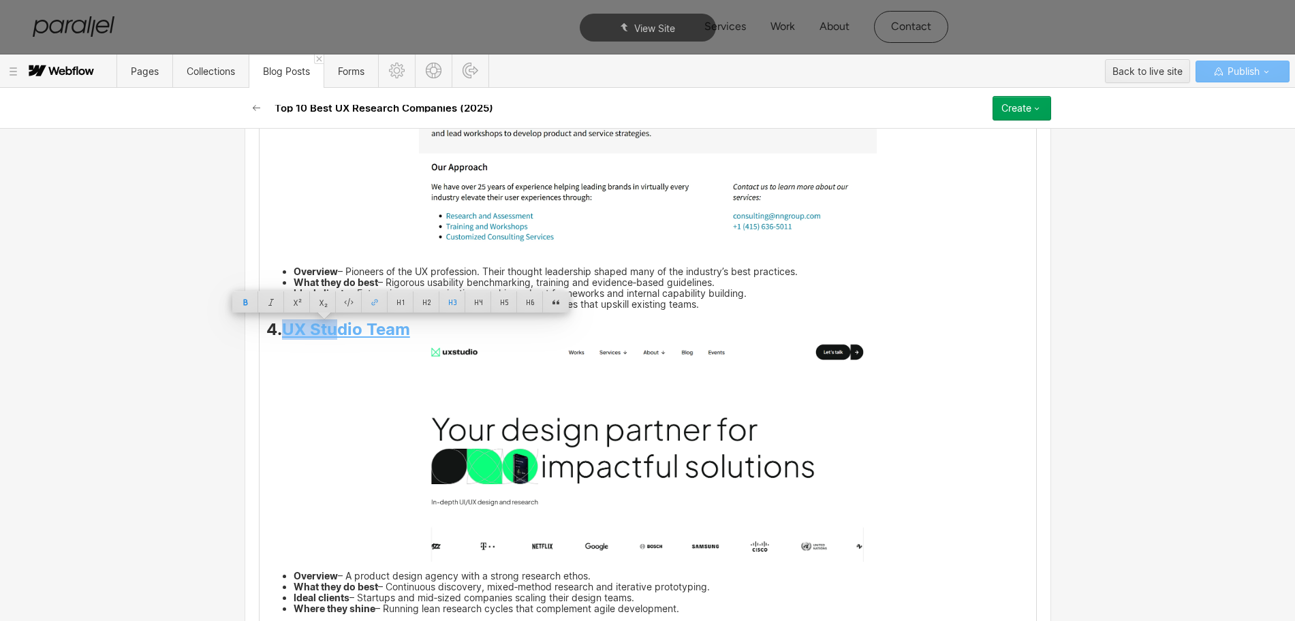
drag, startPoint x: 311, startPoint y: 334, endPoint x: 409, endPoint y: 334, distance: 98.1
click at [409, 334] on h3 "4. UX Studio Team" at bounding box center [647, 332] width 763 height 16
copy strong "UX Studio Team"
click at [588, 435] on img at bounding box center [648, 452] width 458 height 220
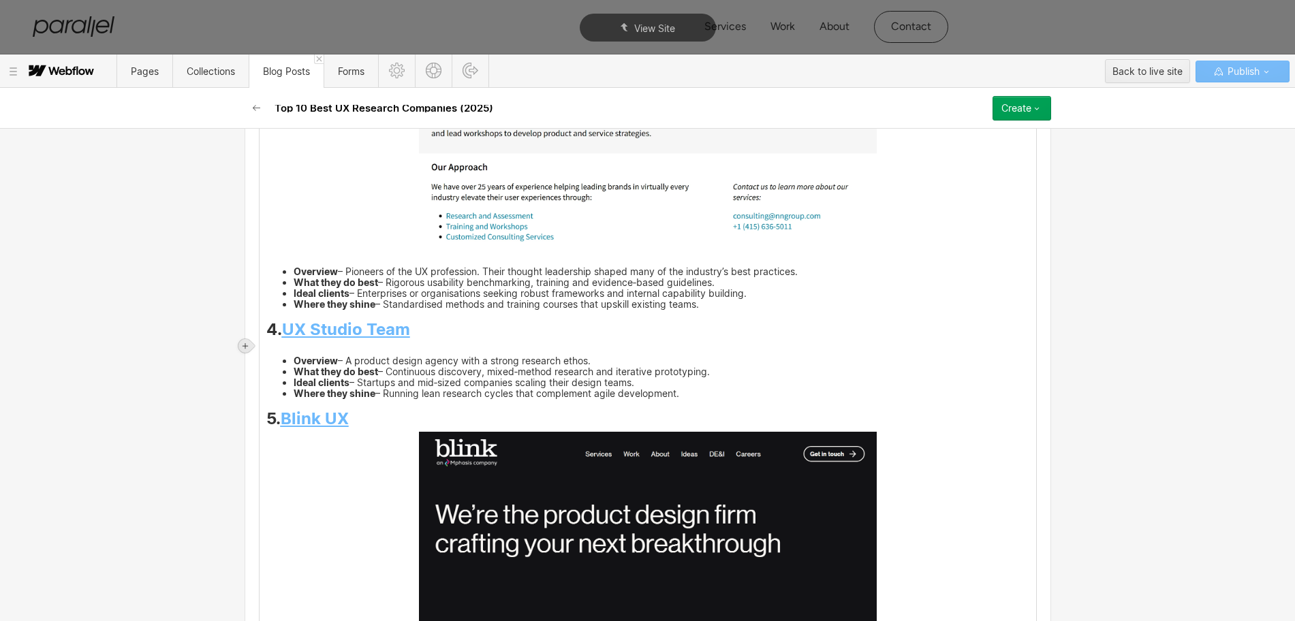
click at [241, 347] on icon at bounding box center [245, 346] width 8 height 8
click at [271, 345] on div at bounding box center [271, 345] width 26 height 21
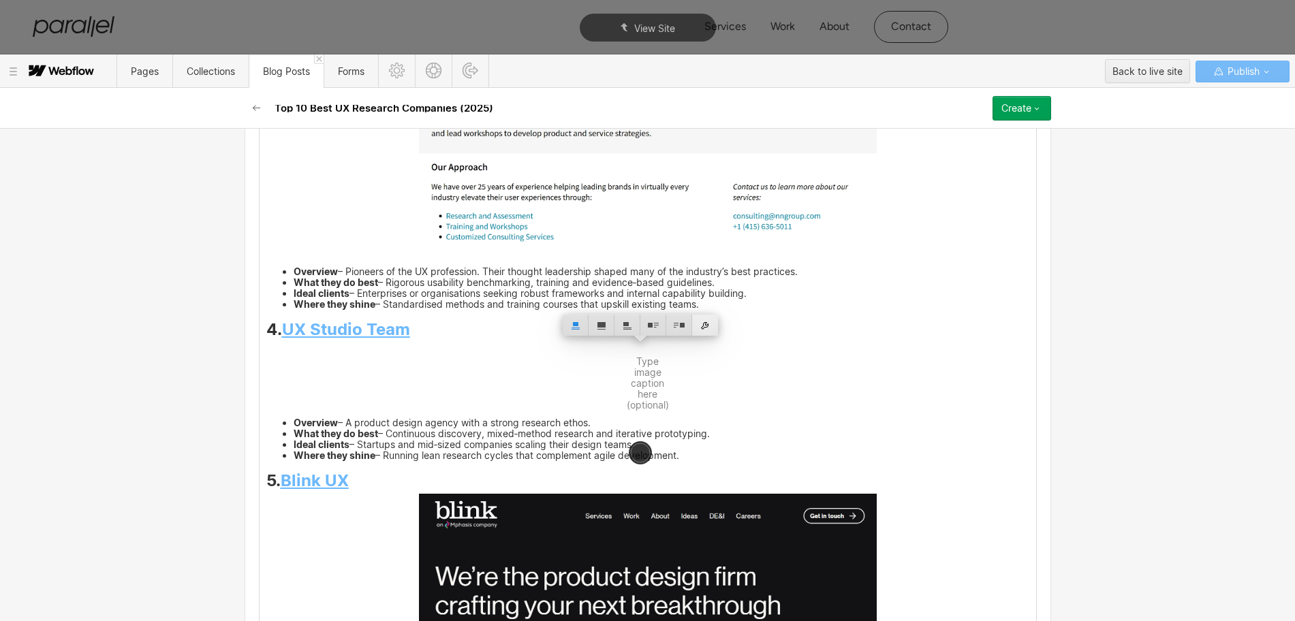
click at [700, 326] on div at bounding box center [705, 325] width 26 height 21
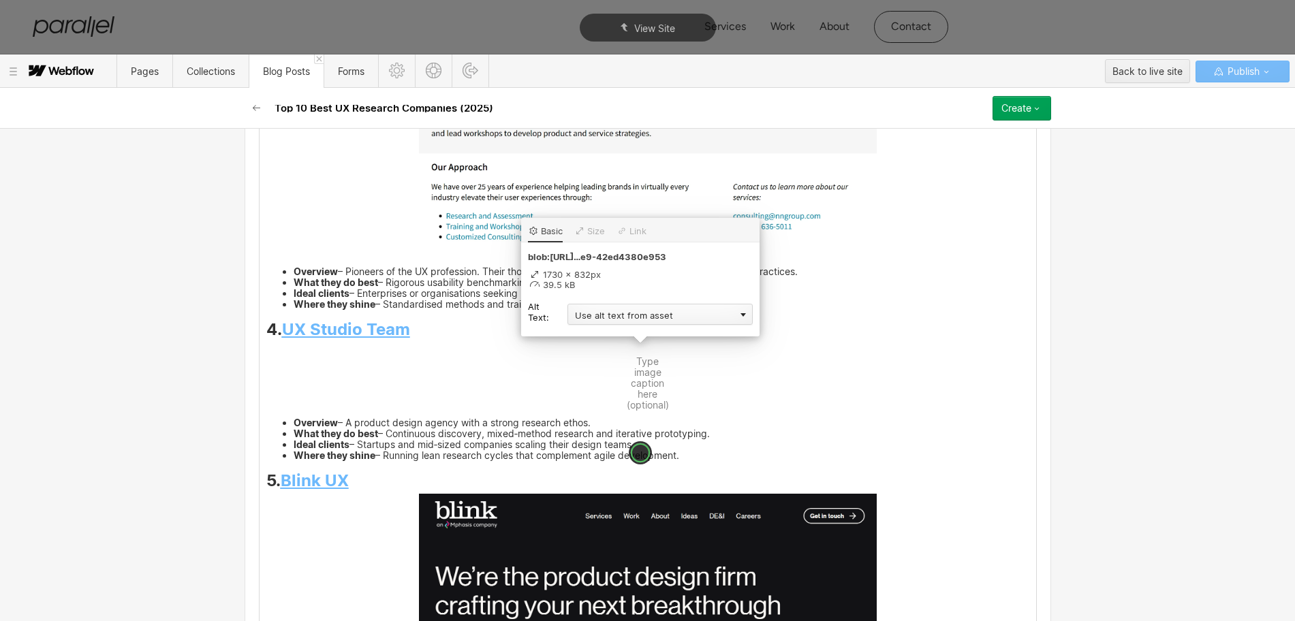
click at [617, 308] on div "Use alt text from asset" at bounding box center [659, 314] width 185 height 21
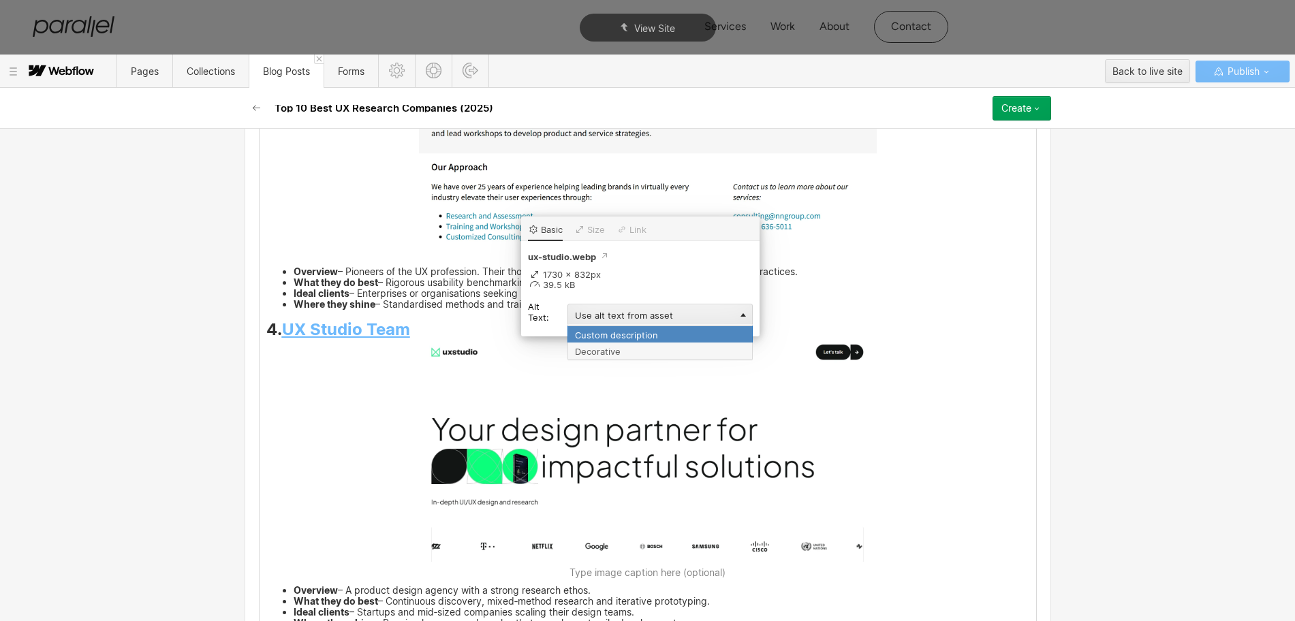
click at [600, 328] on div "Custom description" at bounding box center [659, 334] width 185 height 17
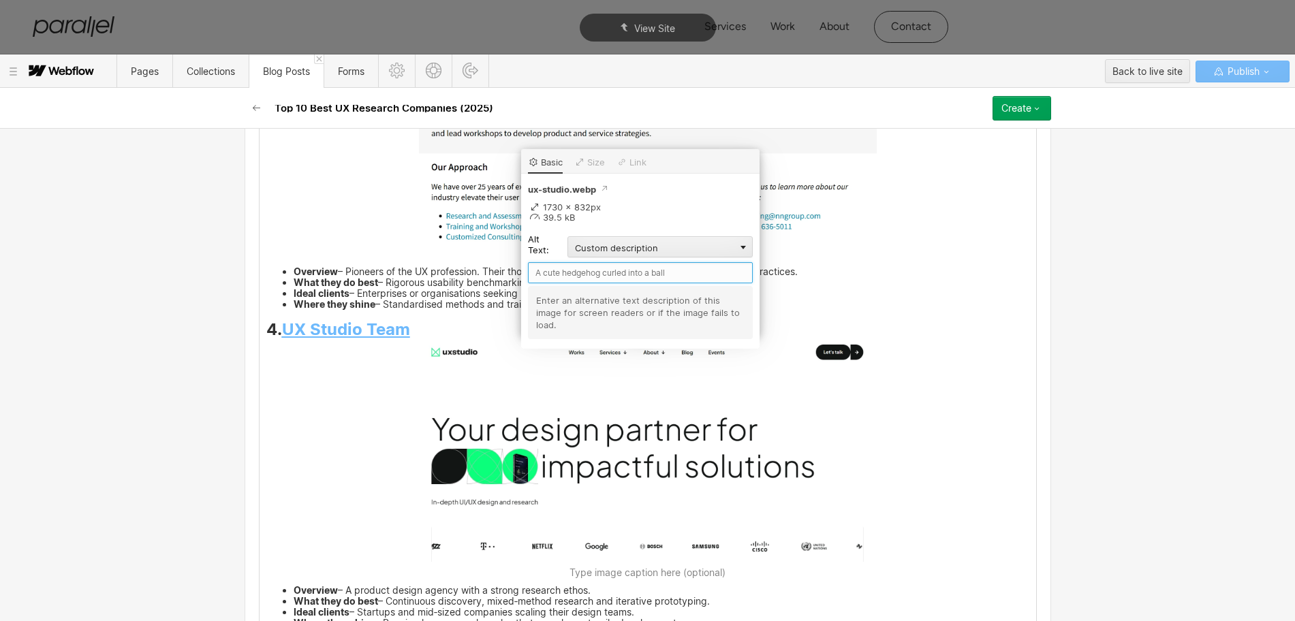
click at [558, 270] on input "text" at bounding box center [640, 272] width 225 height 21
paste input "UX Studio Team"
type input "UX Studio Team"
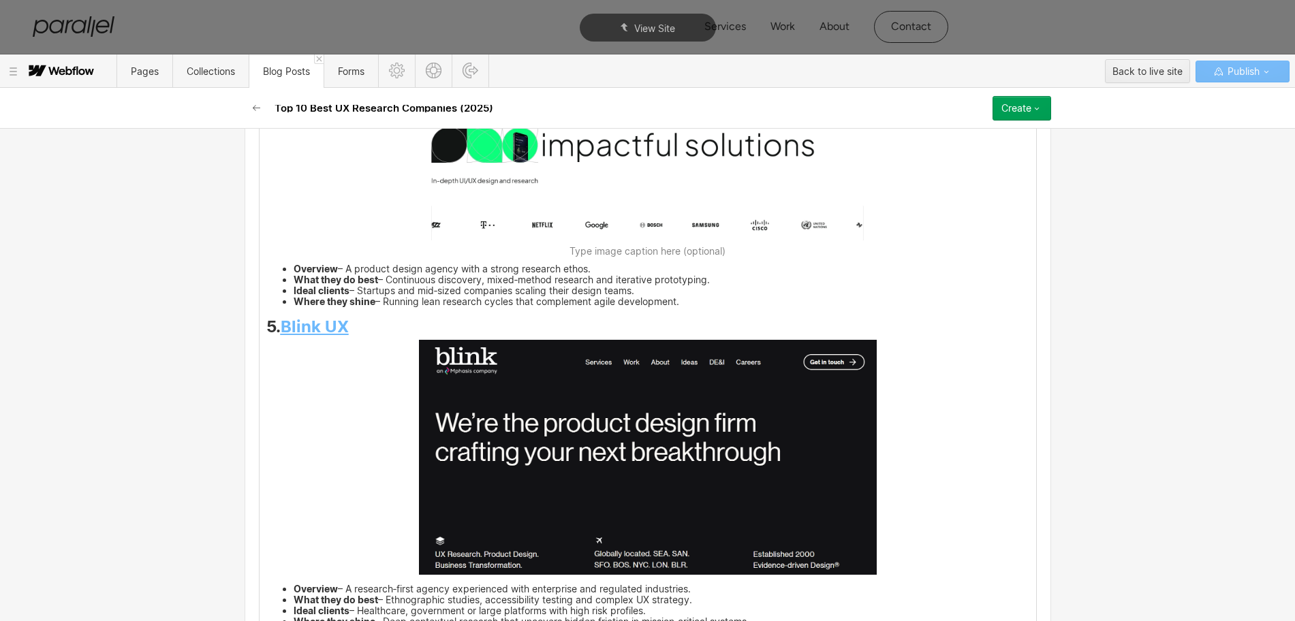
scroll to position [3831, 0]
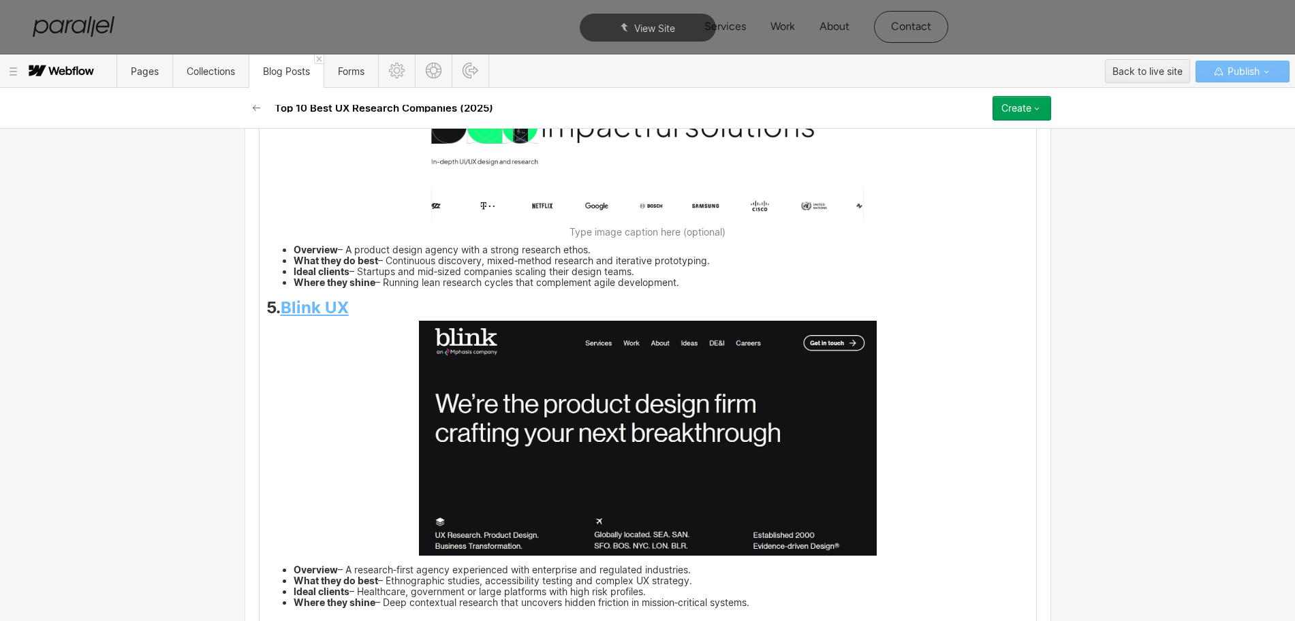
click at [346, 311] on div "Great products aren’t born from hunches; they're forged through conversations w…" at bounding box center [647, 468] width 776 height 6192
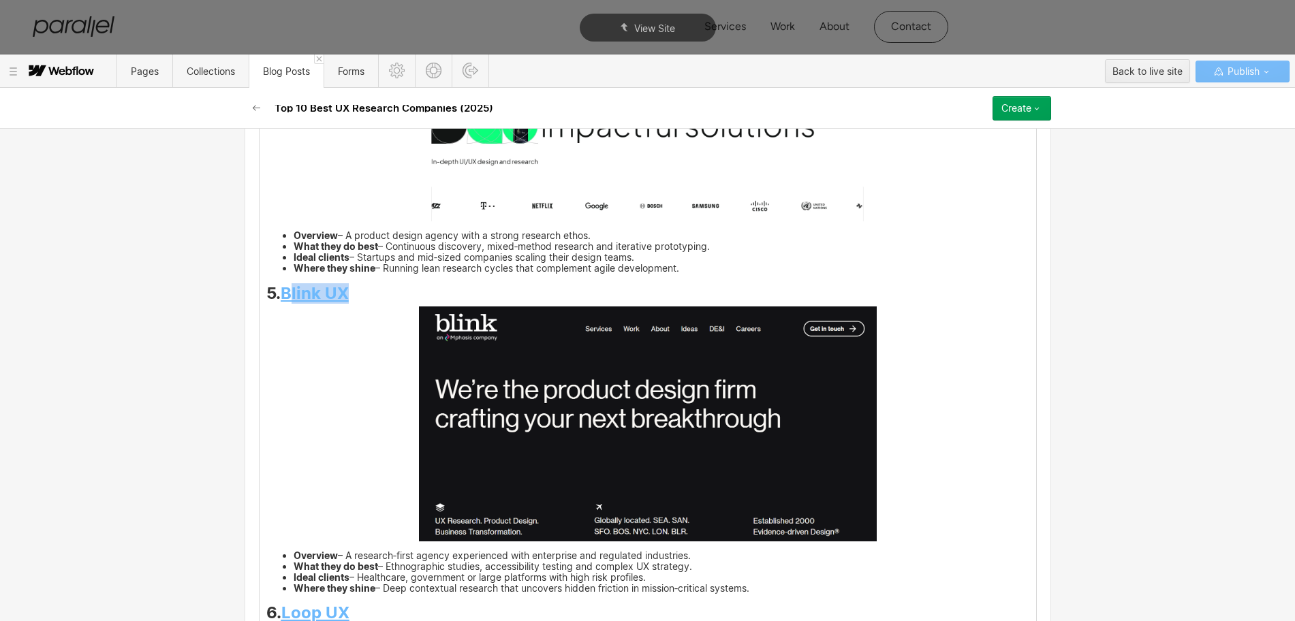
drag, startPoint x: 345, startPoint y: 298, endPoint x: 280, endPoint y: 298, distance: 64.7
click at [280, 298] on h3 "5. Blink UX" at bounding box center [647, 295] width 763 height 16
copy strong "Blink UX"
click at [561, 426] on img at bounding box center [648, 423] width 458 height 235
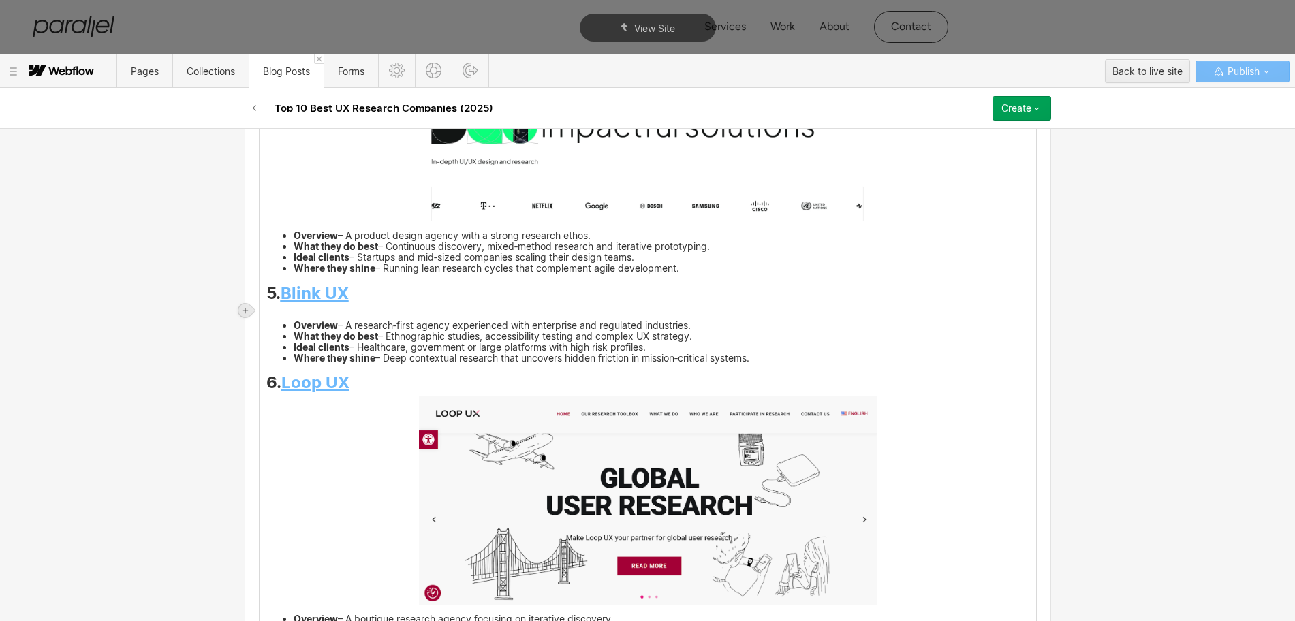
click at [244, 312] on icon at bounding box center [245, 310] width 8 height 8
click at [268, 313] on div at bounding box center [271, 310] width 26 height 21
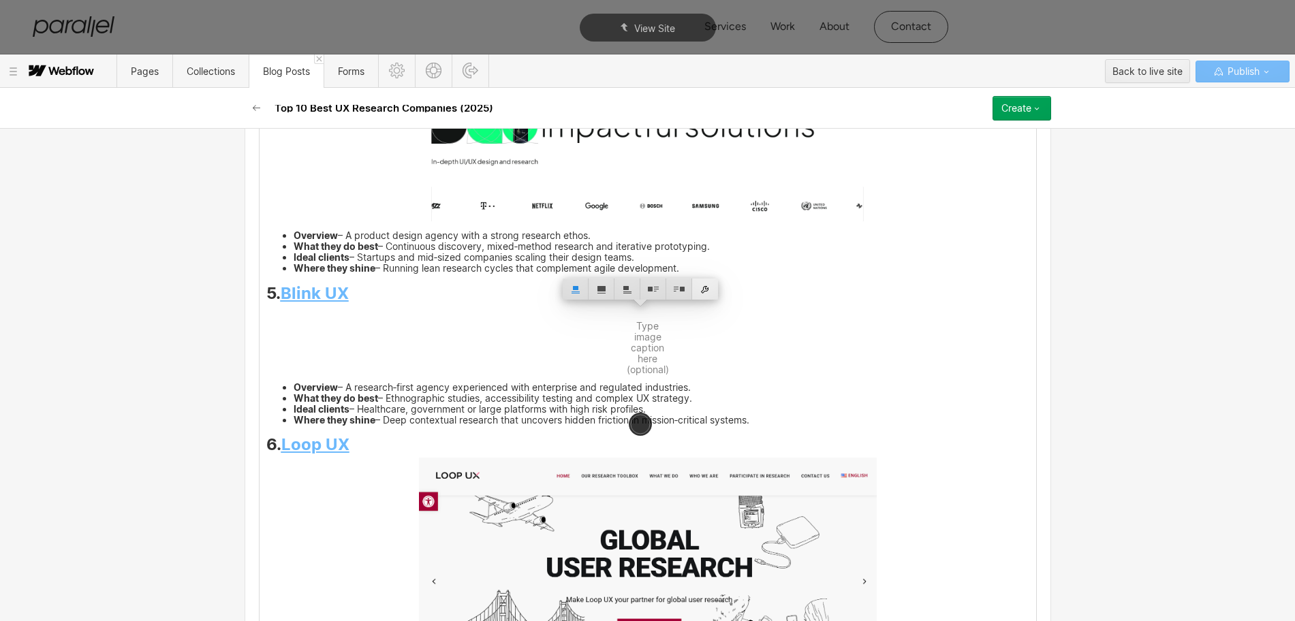
click at [704, 288] on div at bounding box center [705, 289] width 26 height 21
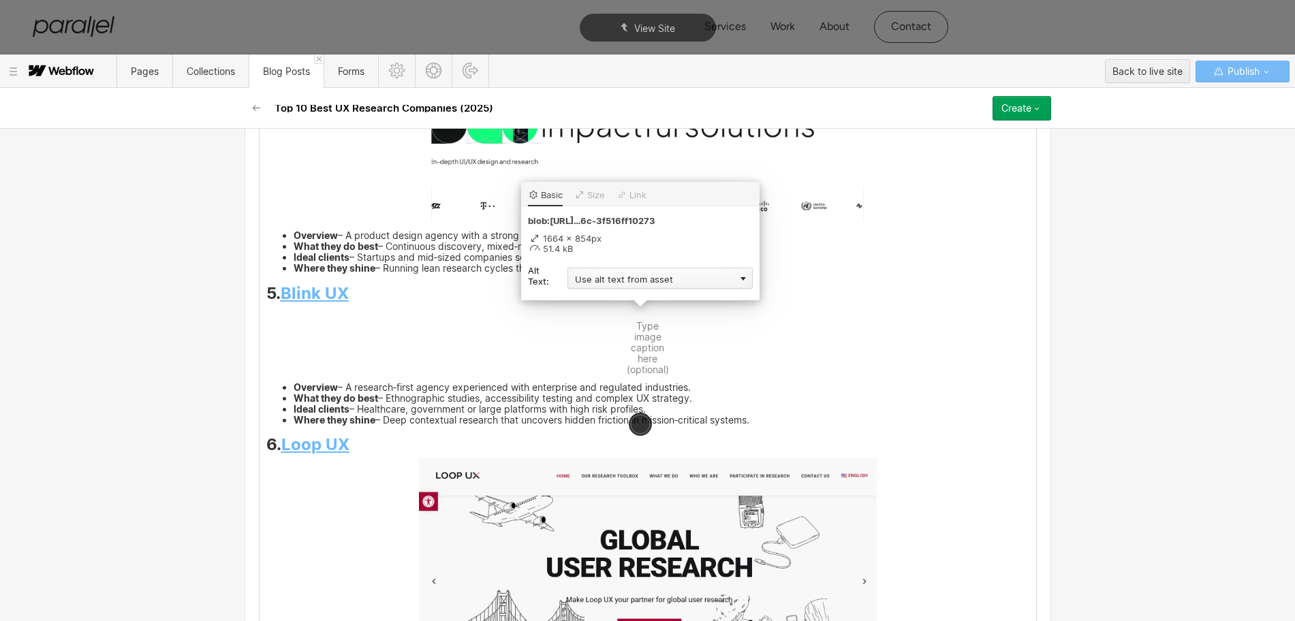
click at [595, 287] on div "Use alt text from asset" at bounding box center [659, 278] width 185 height 21
click at [589, 294] on div "Custom description" at bounding box center [659, 297] width 185 height 17
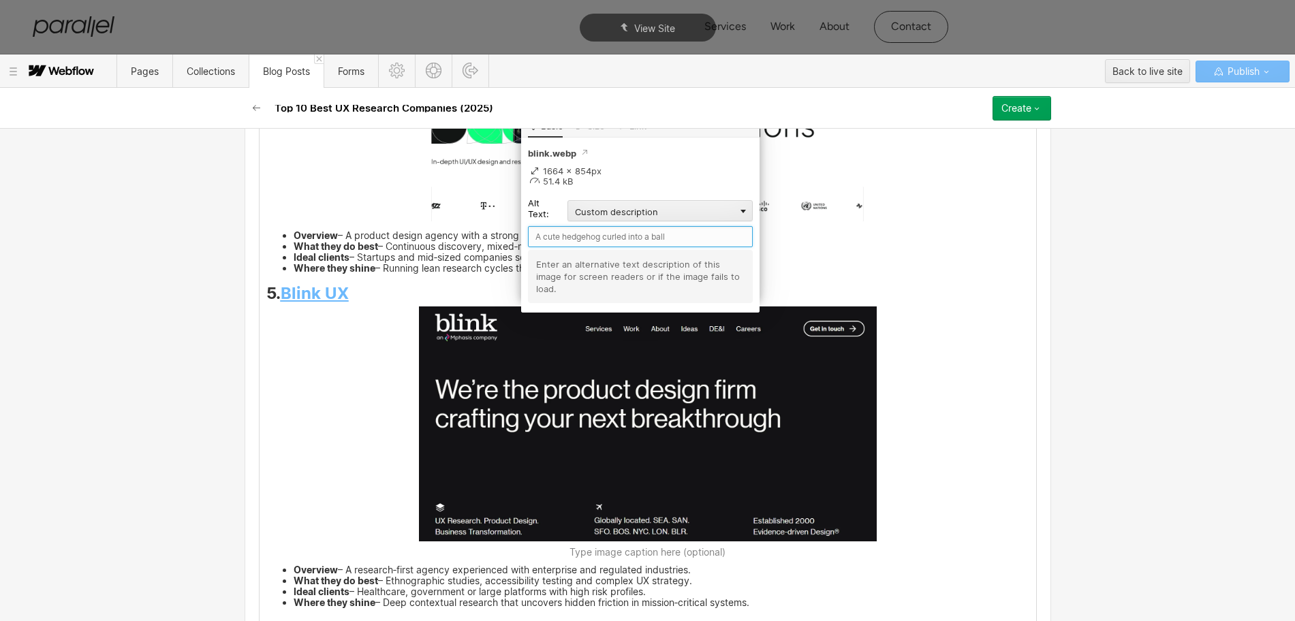
click at [556, 242] on input "text" at bounding box center [640, 236] width 225 height 21
paste input "Blink UX"
type input "Blink UX"
click at [1002, 452] on div "Great products aren’t born from hunches; they're forged through conversations w…" at bounding box center [647, 468] width 776 height 6192
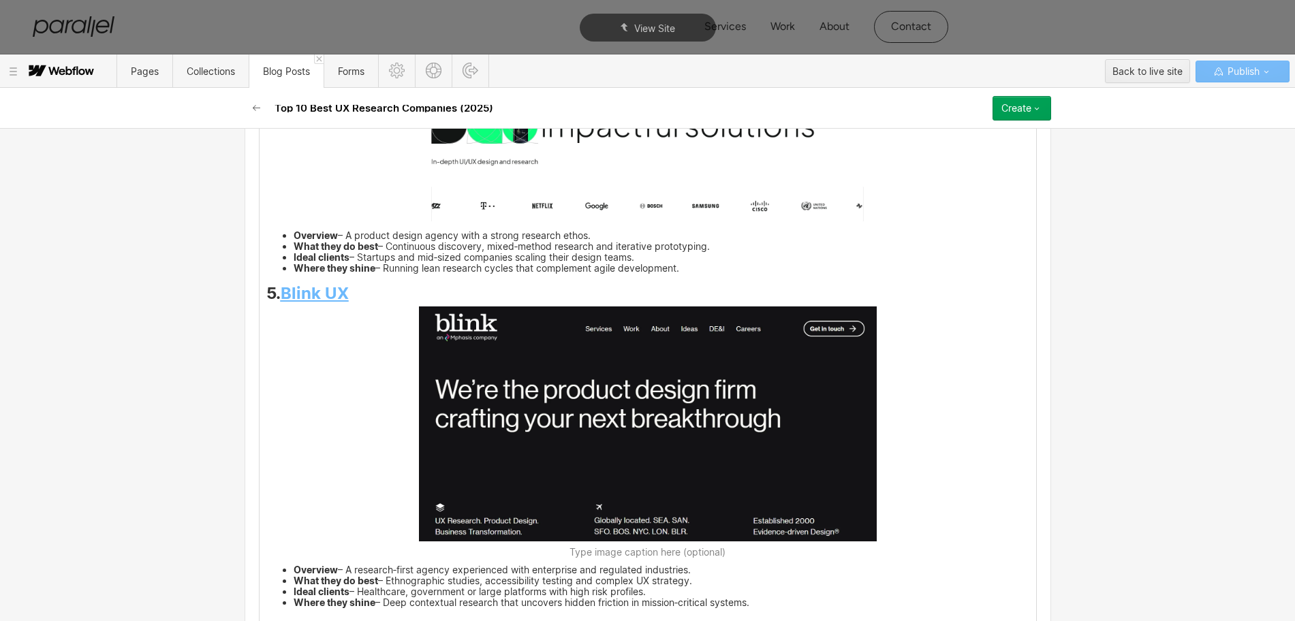
scroll to position [4172, 0]
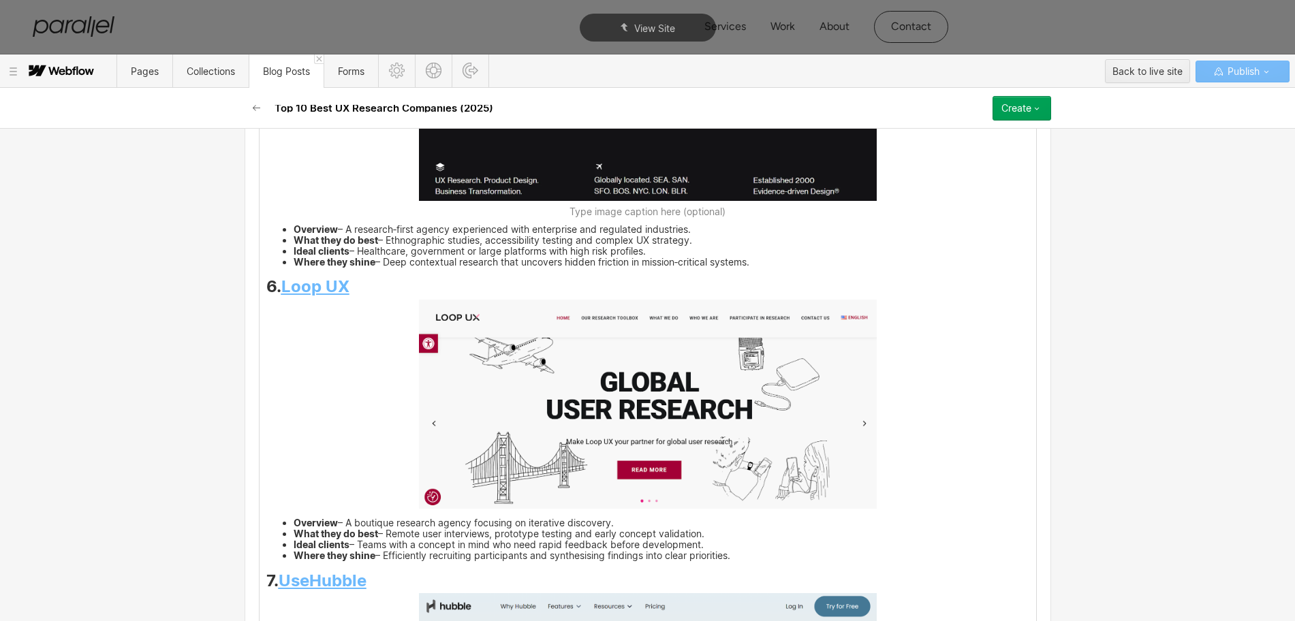
click at [352, 296] on div "Great products aren’t born from hunches; they're forged through conversations w…" at bounding box center [647, 127] width 776 height 6192
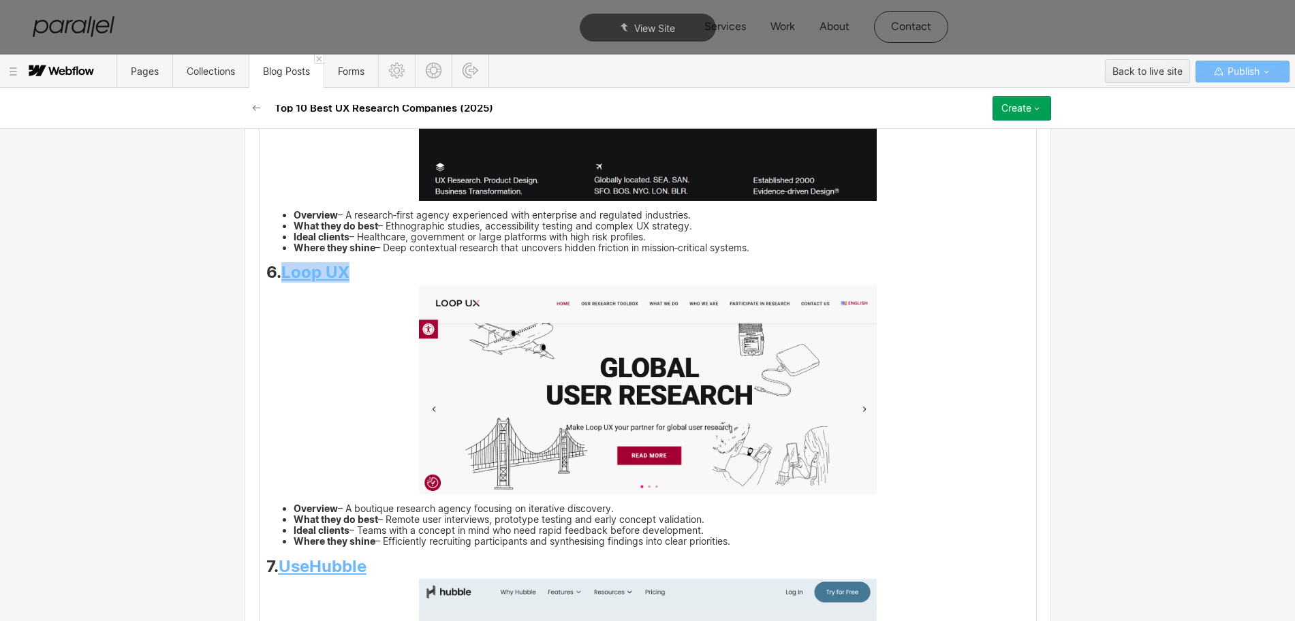
drag, startPoint x: 345, startPoint y: 273, endPoint x: 282, endPoint y: 277, distance: 63.4
click at [281, 277] on h3 "6. Loop UX" at bounding box center [647, 275] width 763 height 16
copy strong "Loop UX"
click at [571, 403] on img at bounding box center [648, 389] width 458 height 209
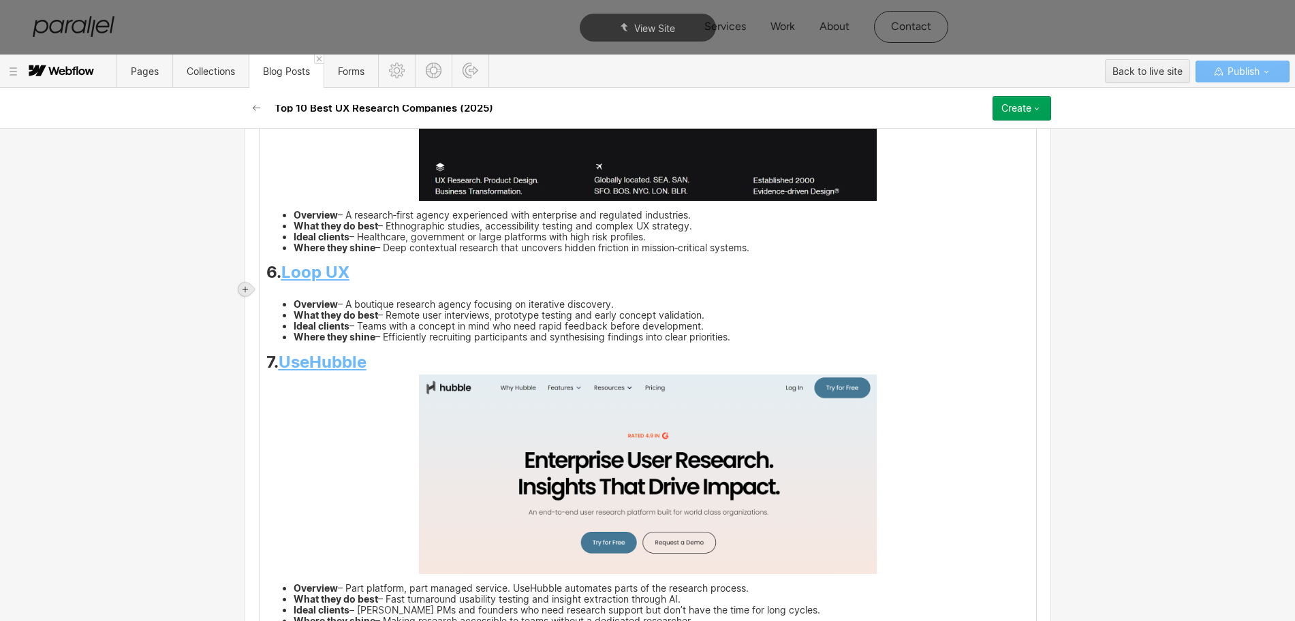
click at [241, 288] on icon at bounding box center [245, 289] width 8 height 8
click at [267, 287] on div at bounding box center [271, 289] width 26 height 21
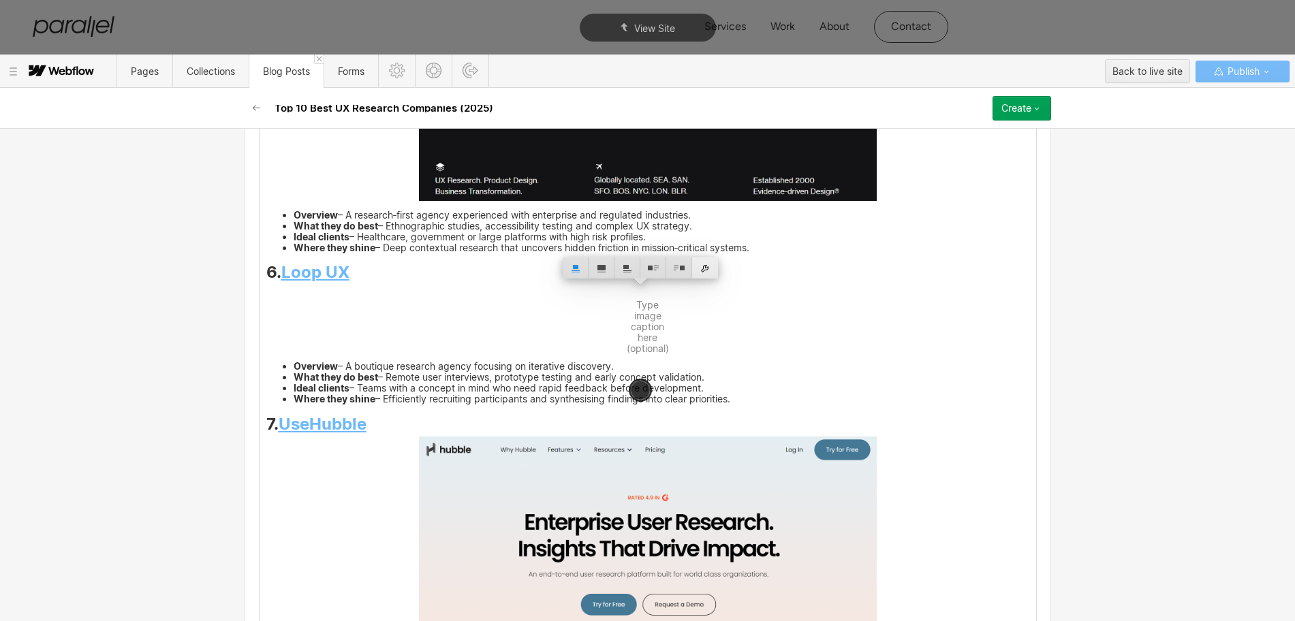
click at [712, 268] on div at bounding box center [705, 267] width 26 height 21
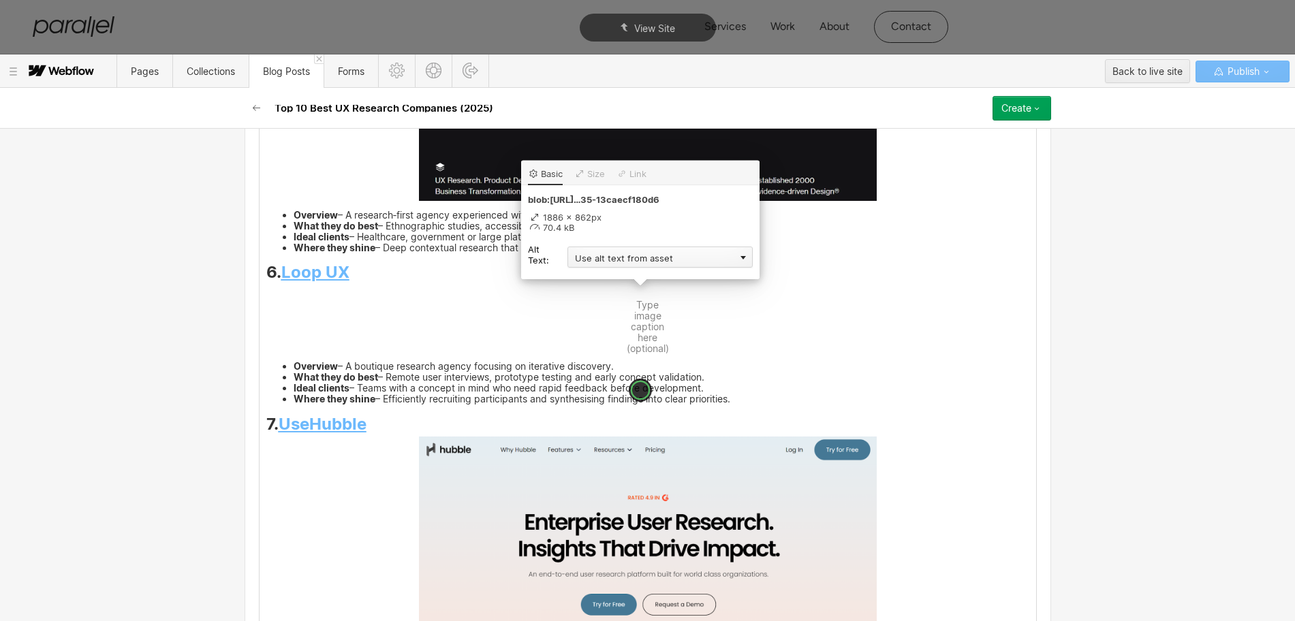
click at [642, 263] on div "Use alt text from asset" at bounding box center [659, 257] width 185 height 21
click at [606, 274] on div "Custom description" at bounding box center [659, 276] width 185 height 17
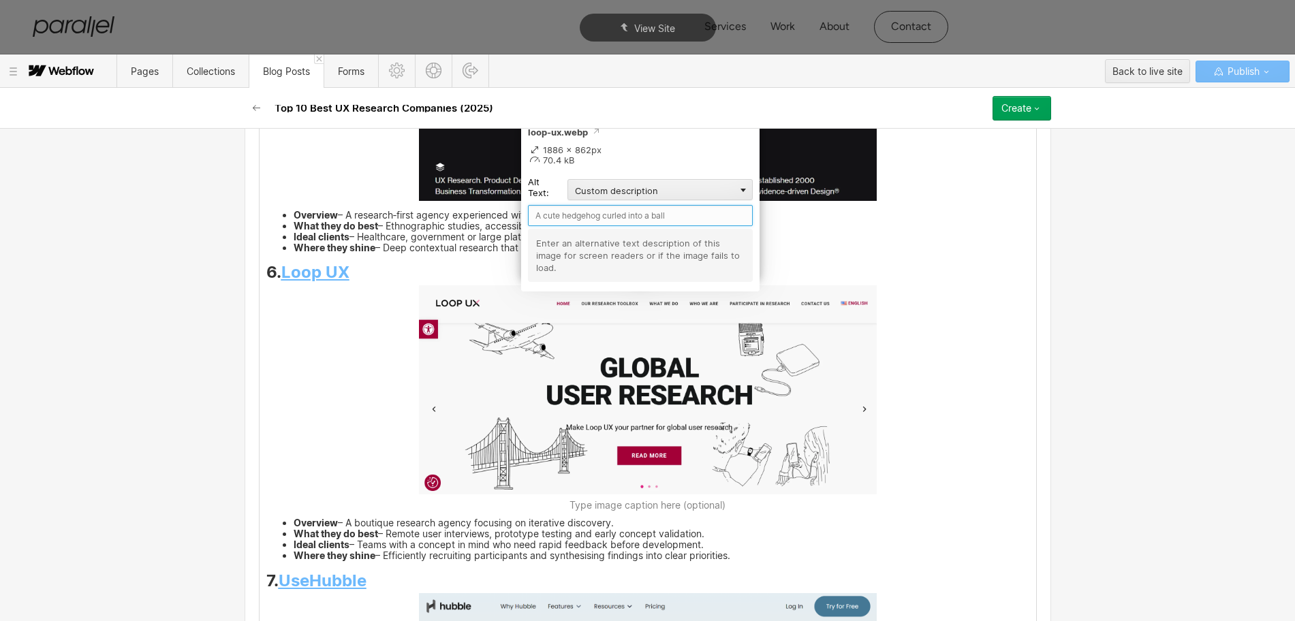
click at [548, 208] on input "text" at bounding box center [640, 215] width 225 height 21
paste input "Loop UX"
type input "Loop UX"
click at [921, 506] on div "Great products aren’t born from hunches; they're forged through conversations w…" at bounding box center [647, 127] width 776 height 6192
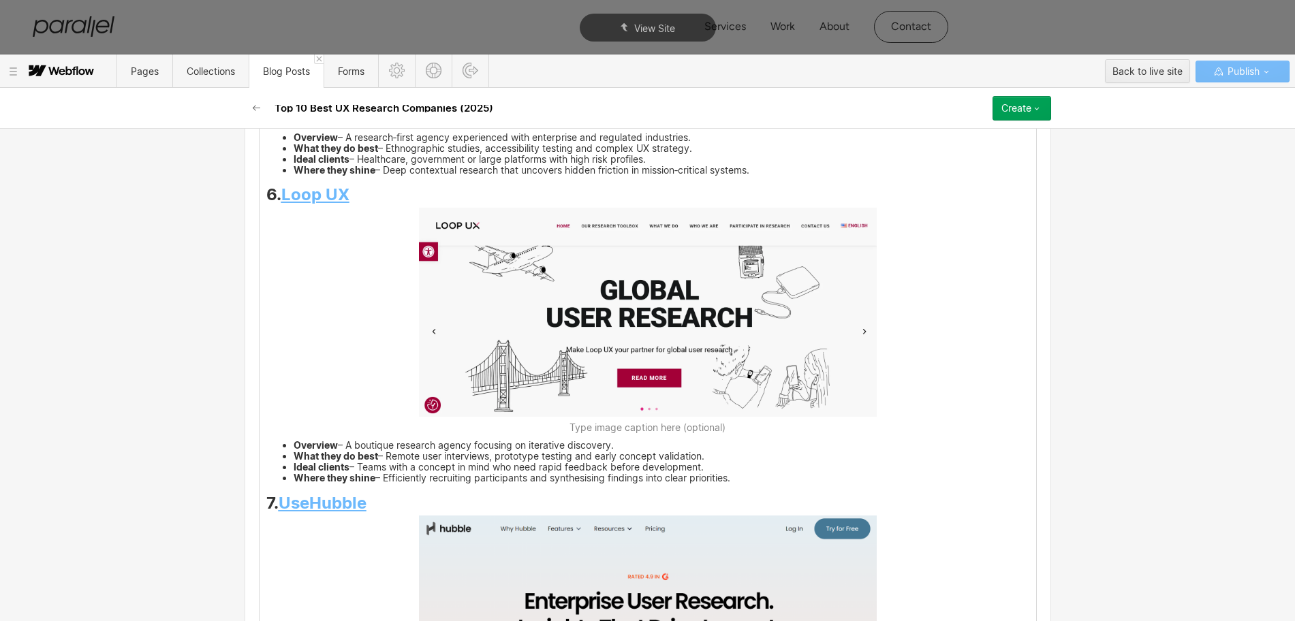
scroll to position [4342, 0]
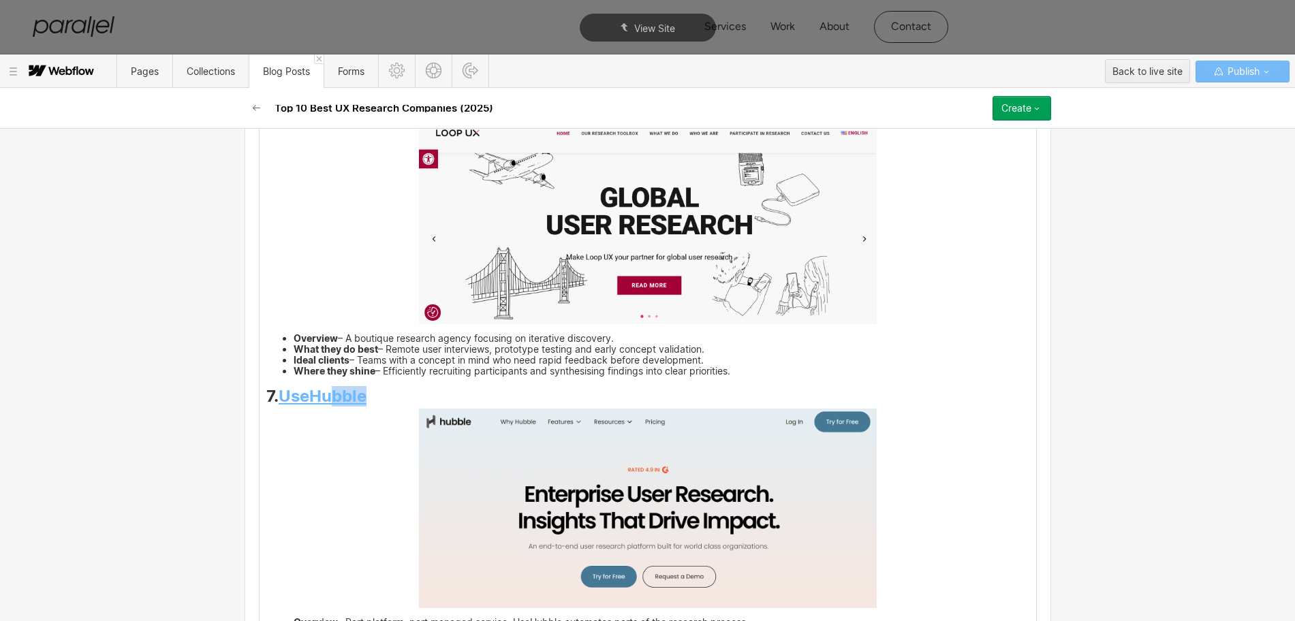
drag, startPoint x: 368, startPoint y: 394, endPoint x: 277, endPoint y: 393, distance: 91.3
click at [277, 393] on h3 "7. UseHubble" at bounding box center [647, 398] width 763 height 16
copy strong "UseHubble"
click at [744, 541] on img at bounding box center [648, 509] width 458 height 200
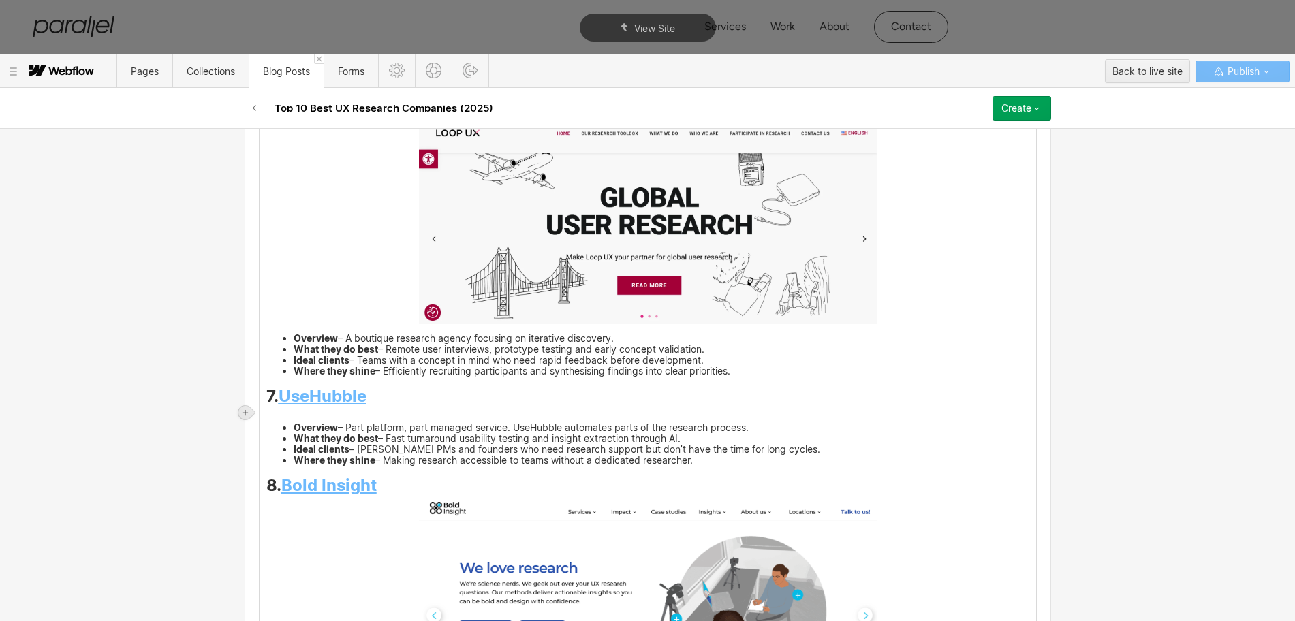
click at [243, 410] on icon at bounding box center [245, 413] width 8 height 8
click at [270, 411] on div at bounding box center [271, 412] width 26 height 21
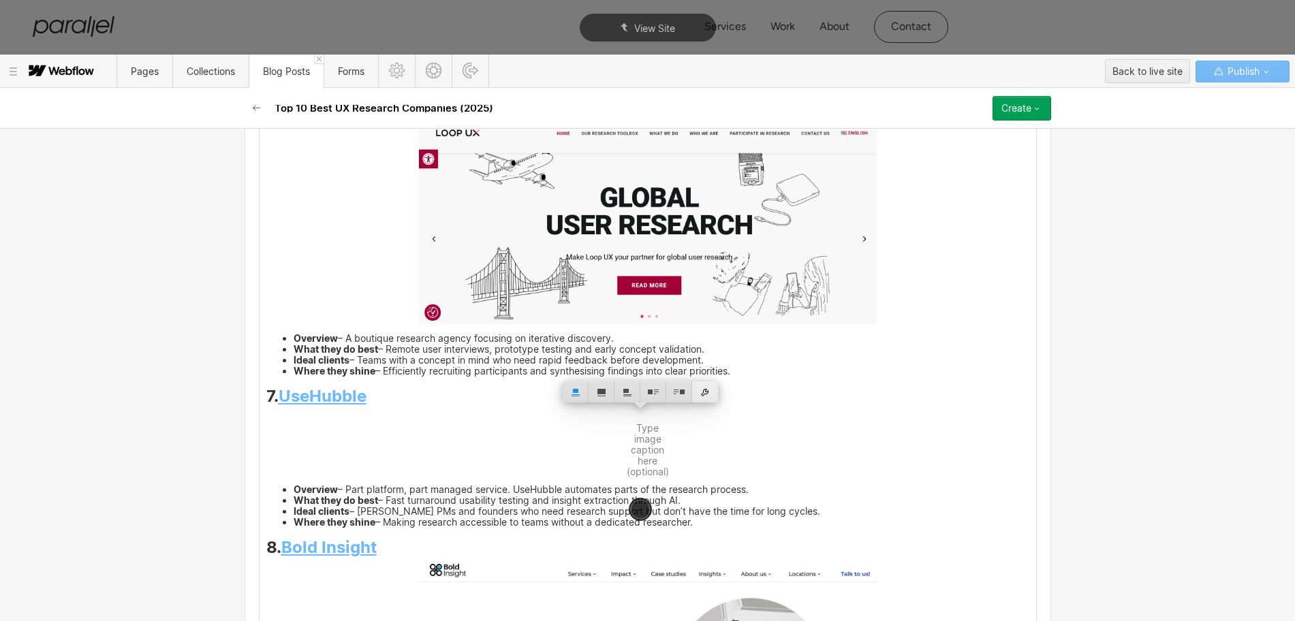
click at [709, 390] on div at bounding box center [705, 391] width 26 height 21
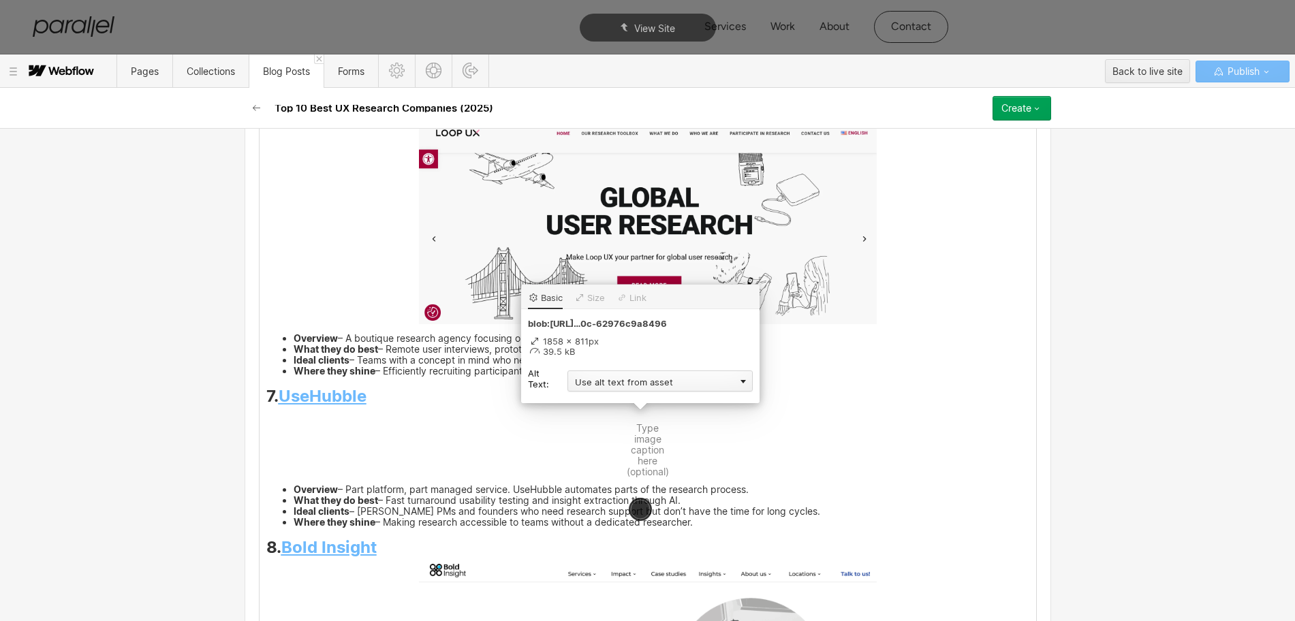
click at [645, 383] on div "Use alt text from asset" at bounding box center [659, 381] width 185 height 21
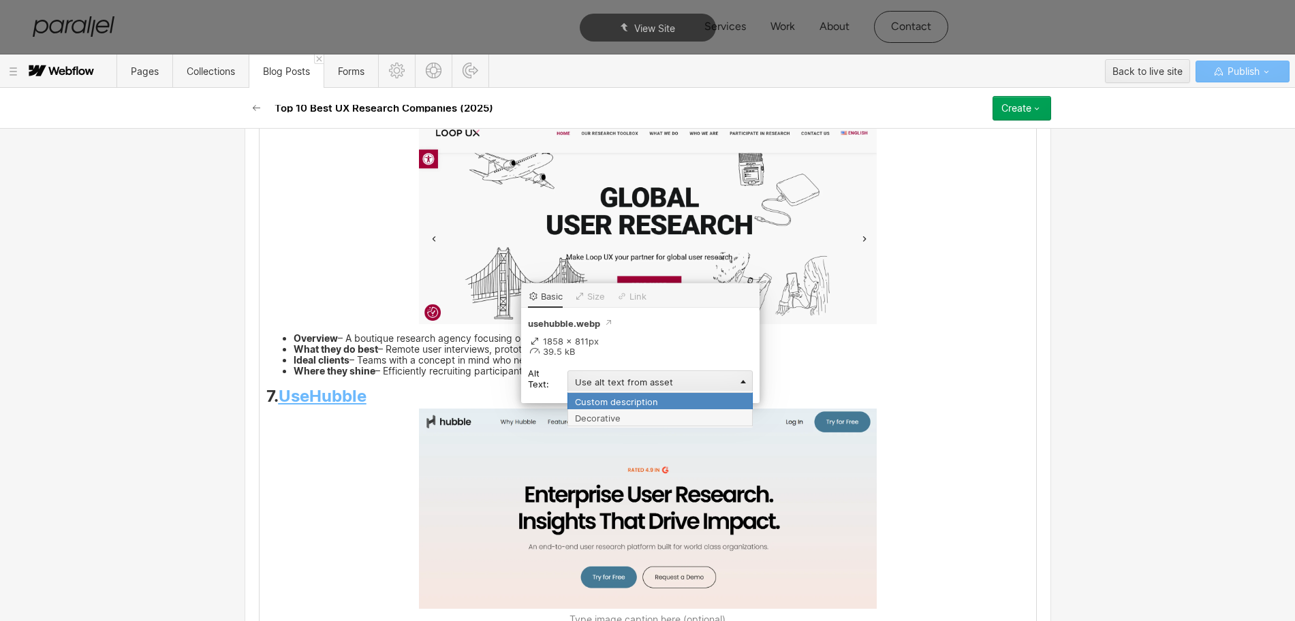
click at [612, 396] on div "Custom description" at bounding box center [659, 400] width 185 height 17
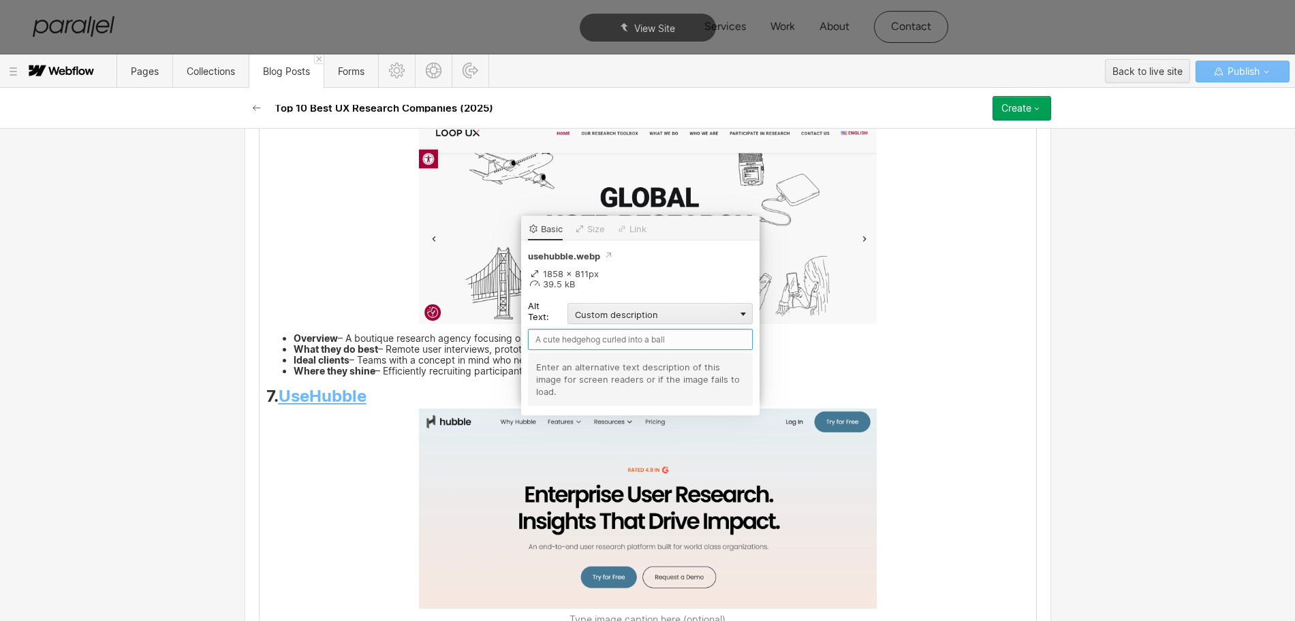
click at [584, 346] on input "text" at bounding box center [640, 339] width 225 height 21
paste input "UseHubble"
type input "UseHubble"
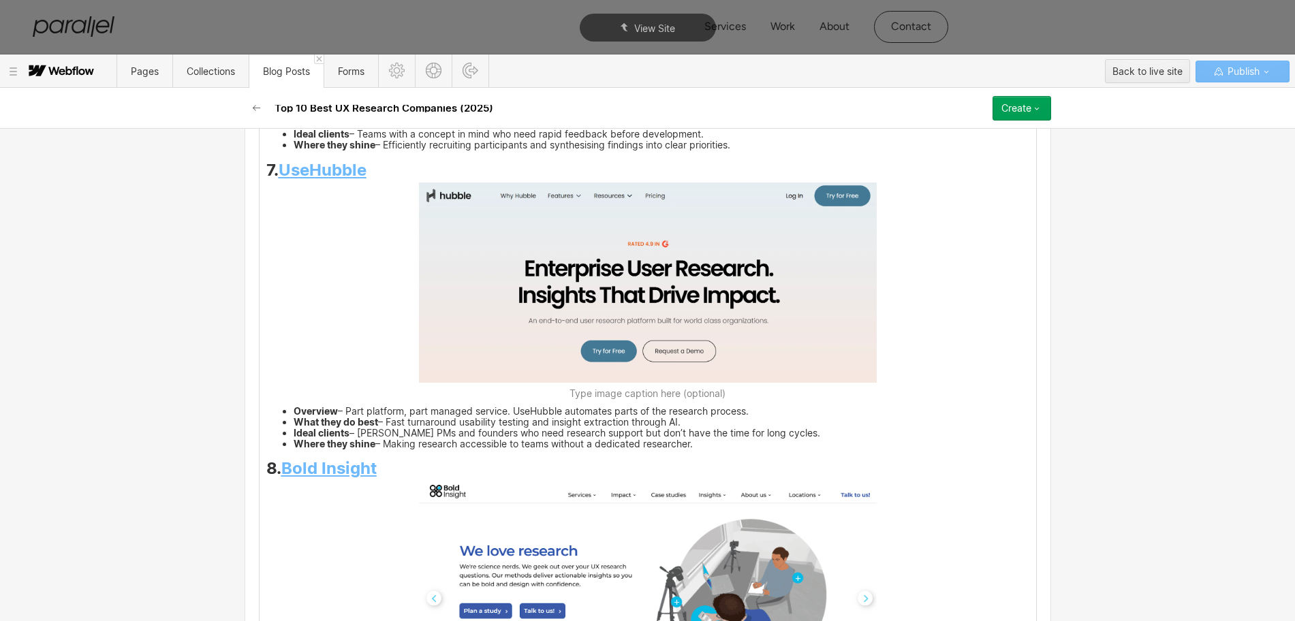
scroll to position [4597, 0]
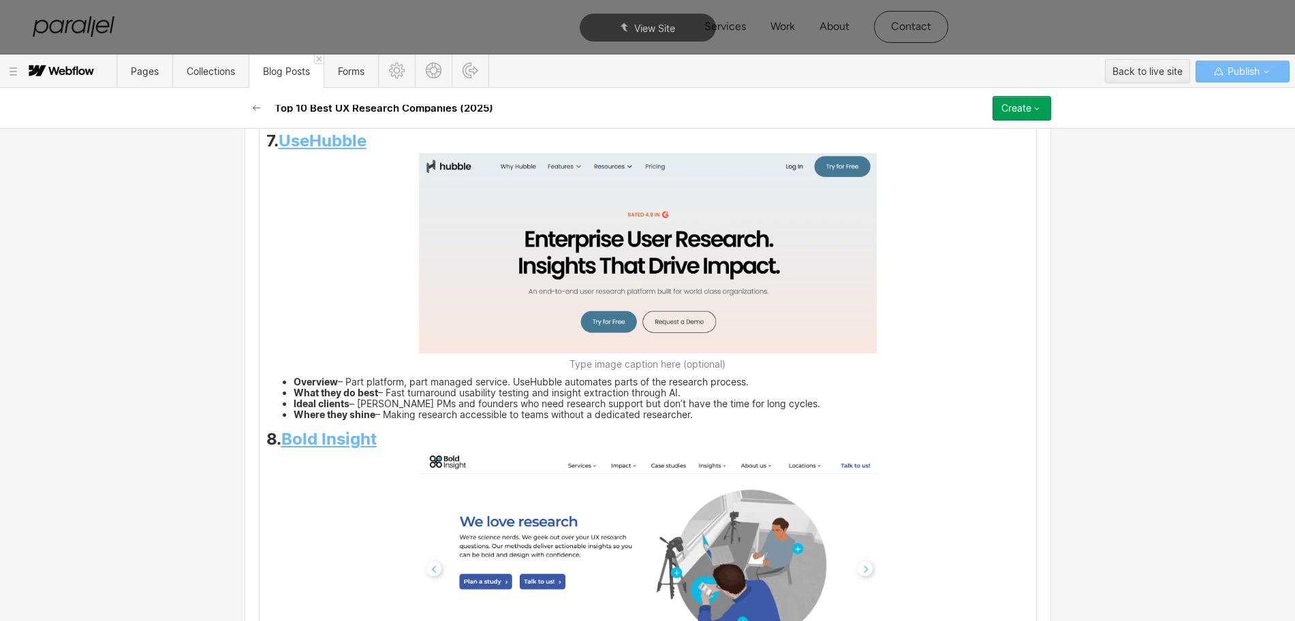
click at [390, 435] on h3 "8. Bold Insight" at bounding box center [647, 442] width 763 height 16
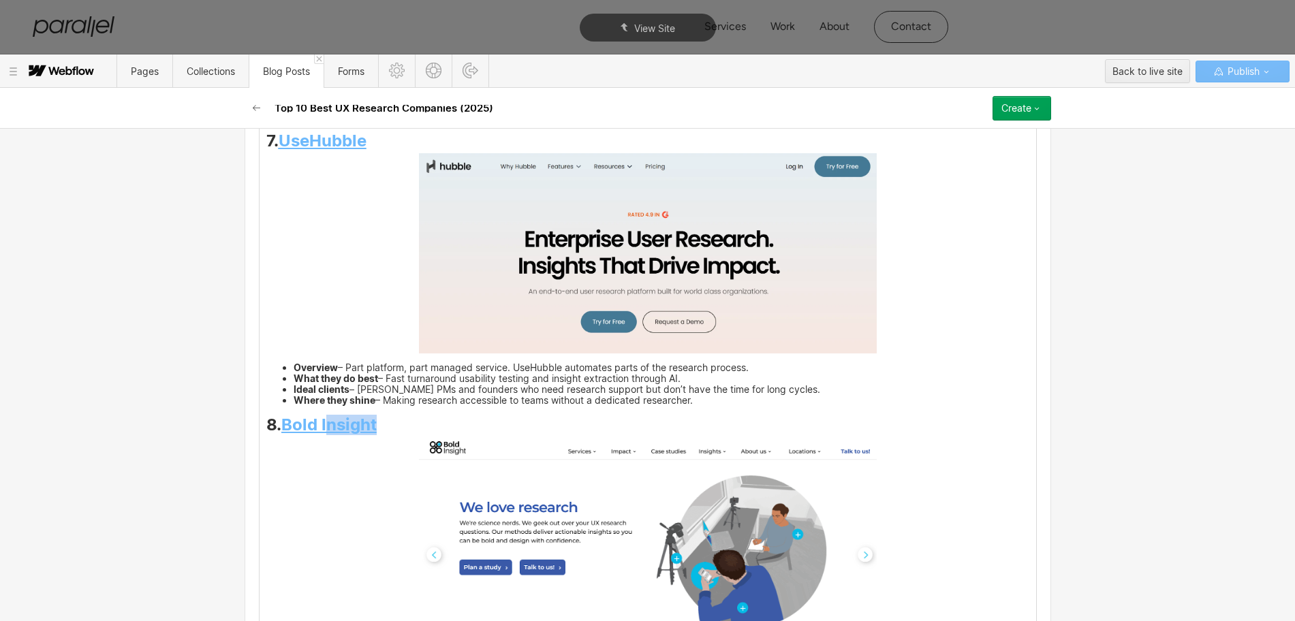
drag, startPoint x: 378, startPoint y: 424, endPoint x: 283, endPoint y: 426, distance: 94.7
click at [283, 426] on h3 "8. Bold Insight" at bounding box center [647, 428] width 763 height 16
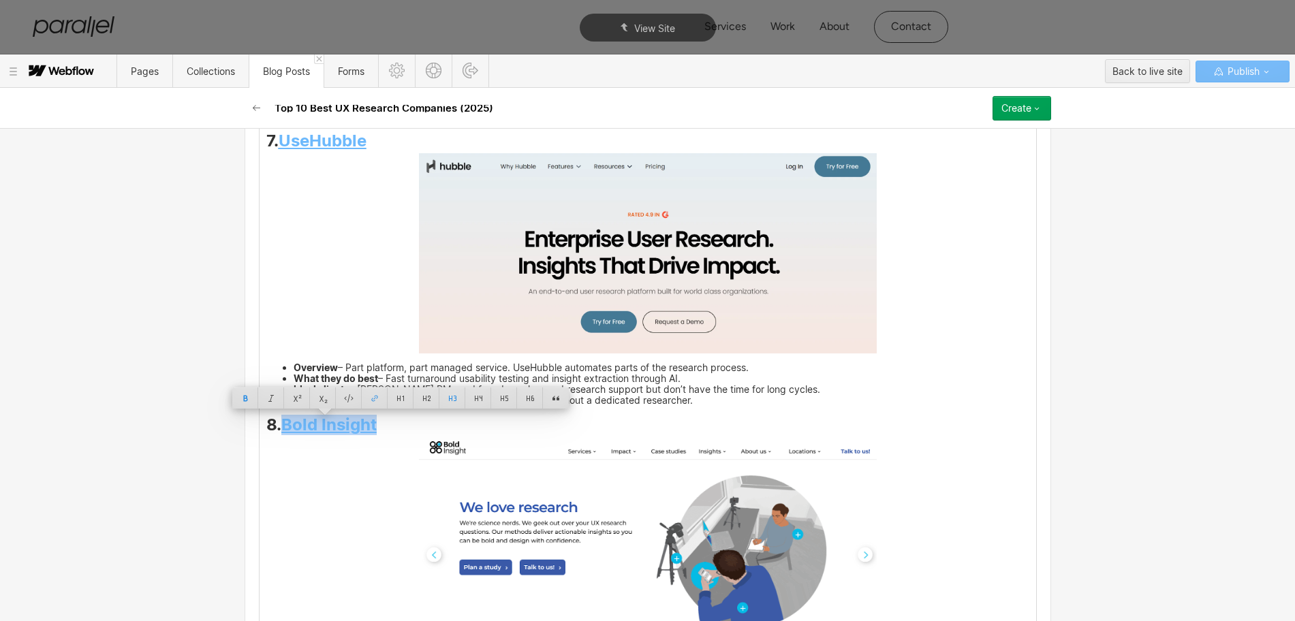
copy strong "Bold Insight"
click at [714, 549] on img at bounding box center [648, 541] width 458 height 206
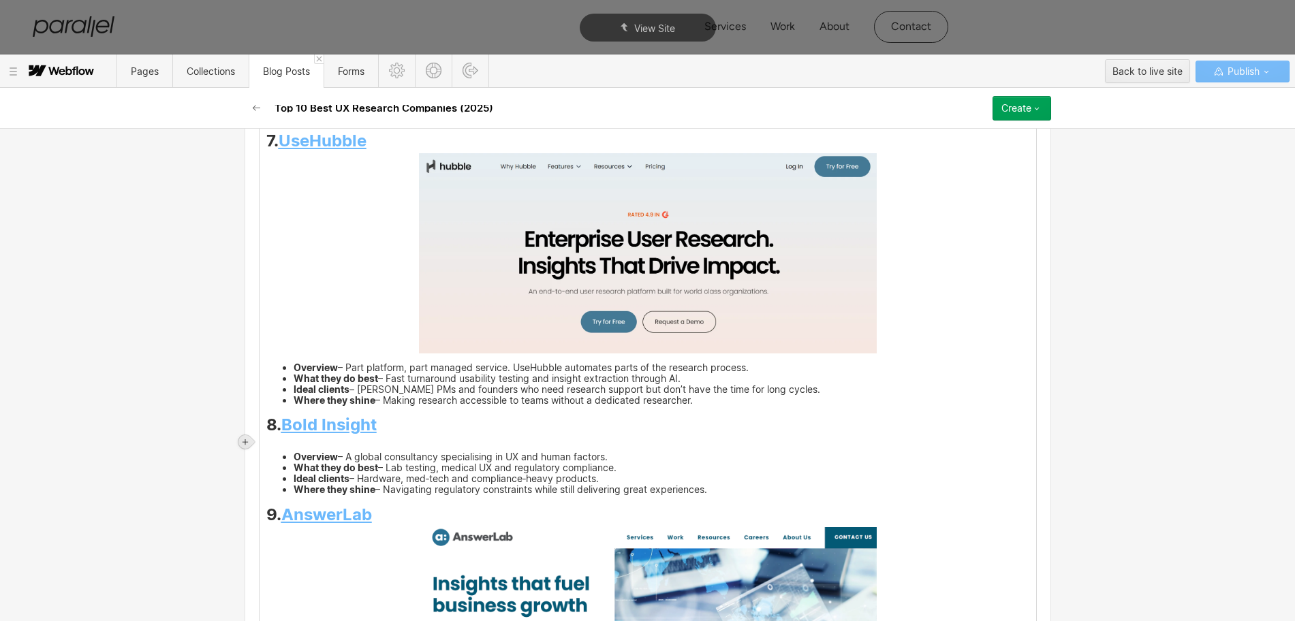
click at [247, 440] on icon at bounding box center [245, 442] width 8 height 8
click at [272, 447] on div at bounding box center [271, 441] width 26 height 21
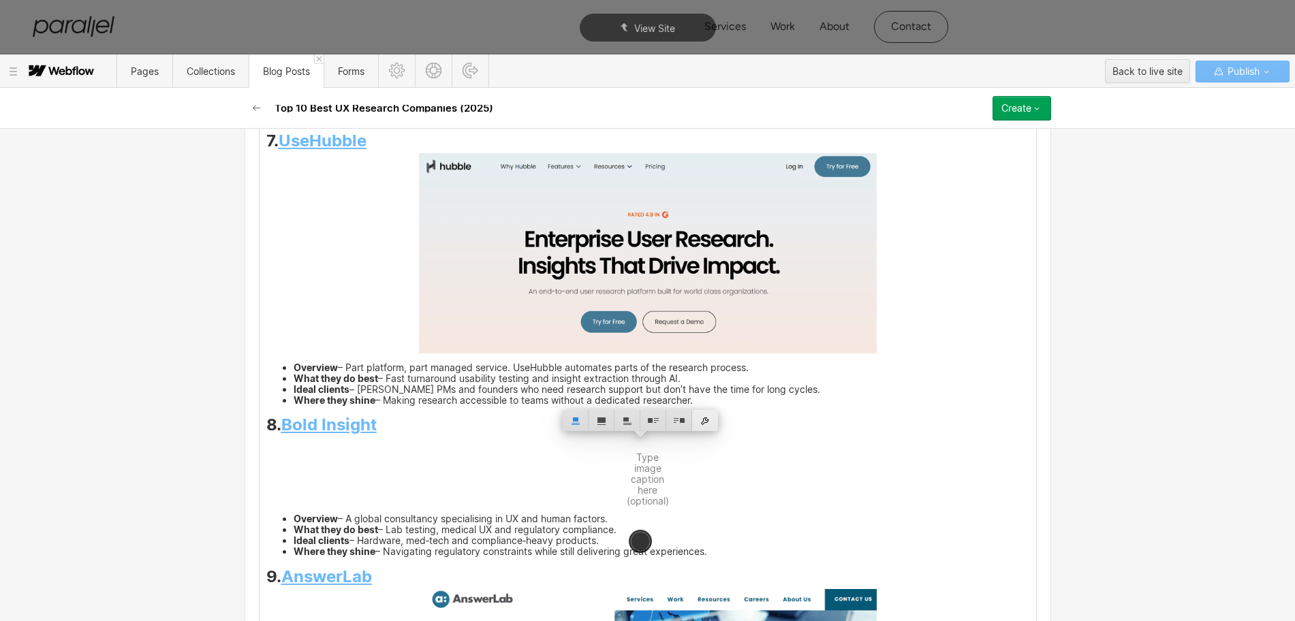
click at [708, 424] on div at bounding box center [705, 420] width 26 height 21
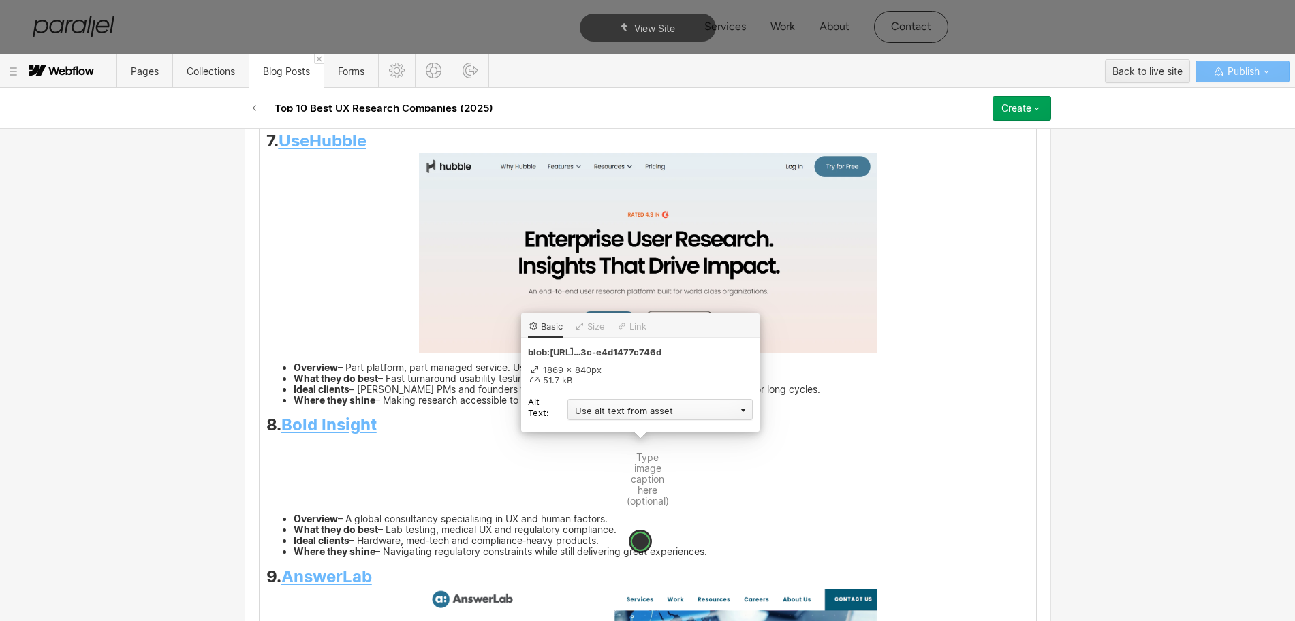
click at [615, 410] on div "Use alt text from asset" at bounding box center [659, 409] width 185 height 21
click at [582, 427] on div "Custom description" at bounding box center [659, 429] width 185 height 17
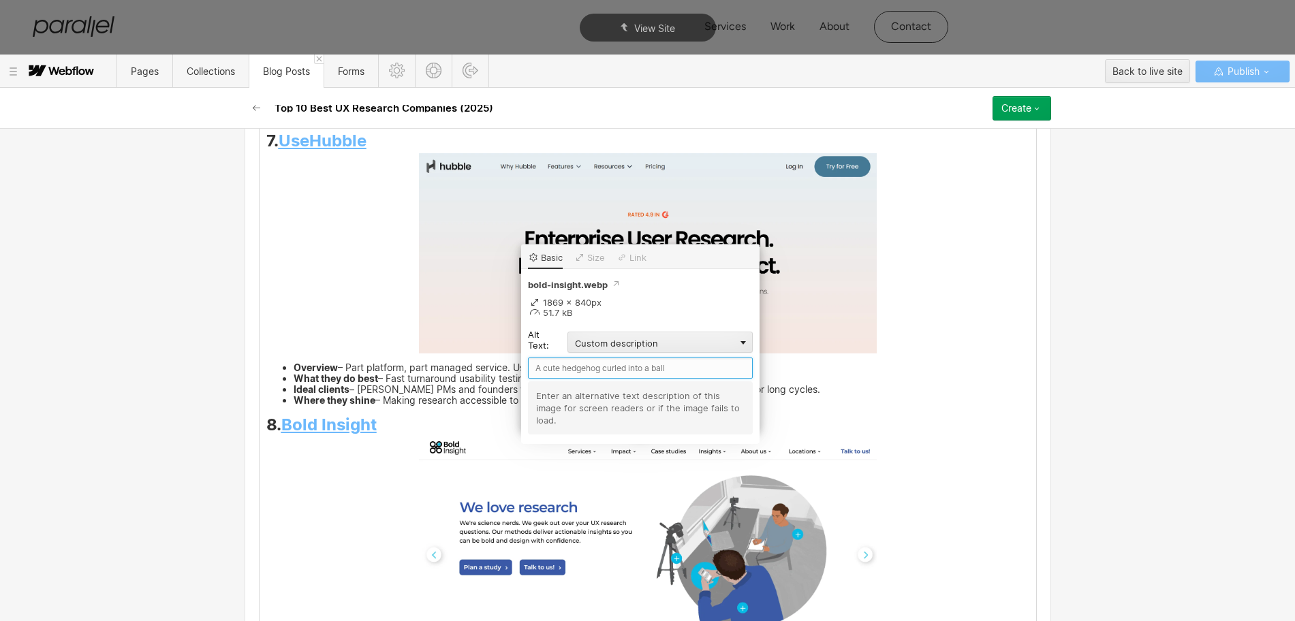
click at [563, 366] on input "text" at bounding box center [640, 368] width 225 height 21
paste input "Bold Insight"
type input "Bold Insight"
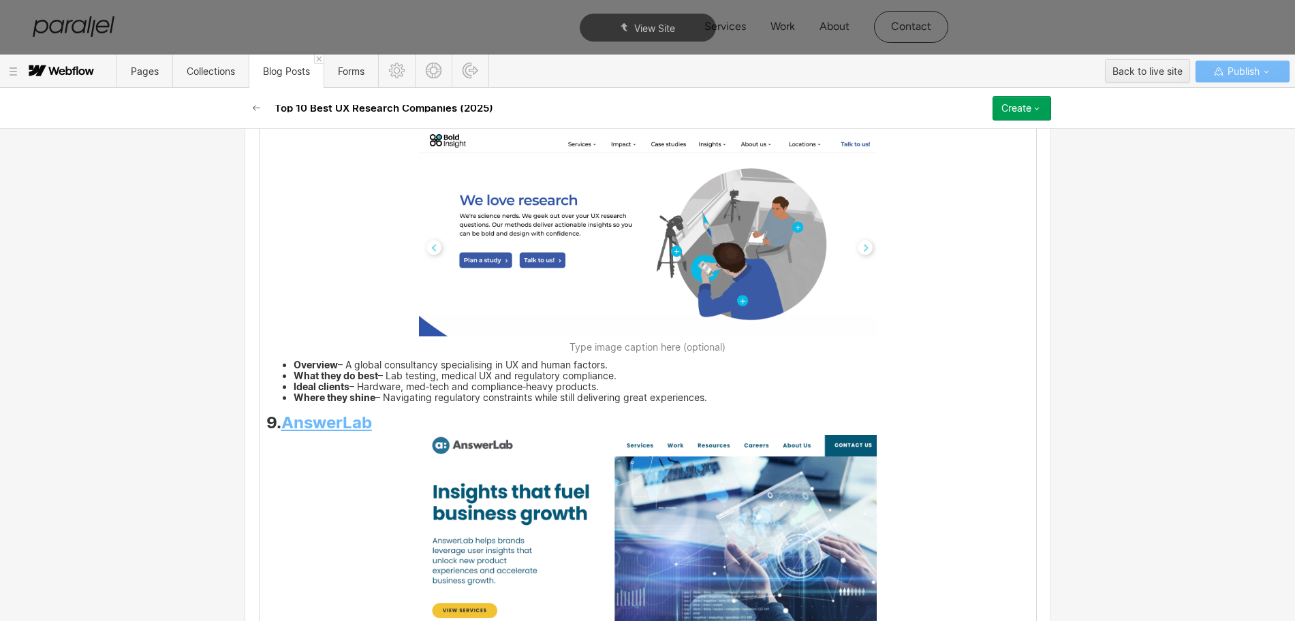
scroll to position [4938, 0]
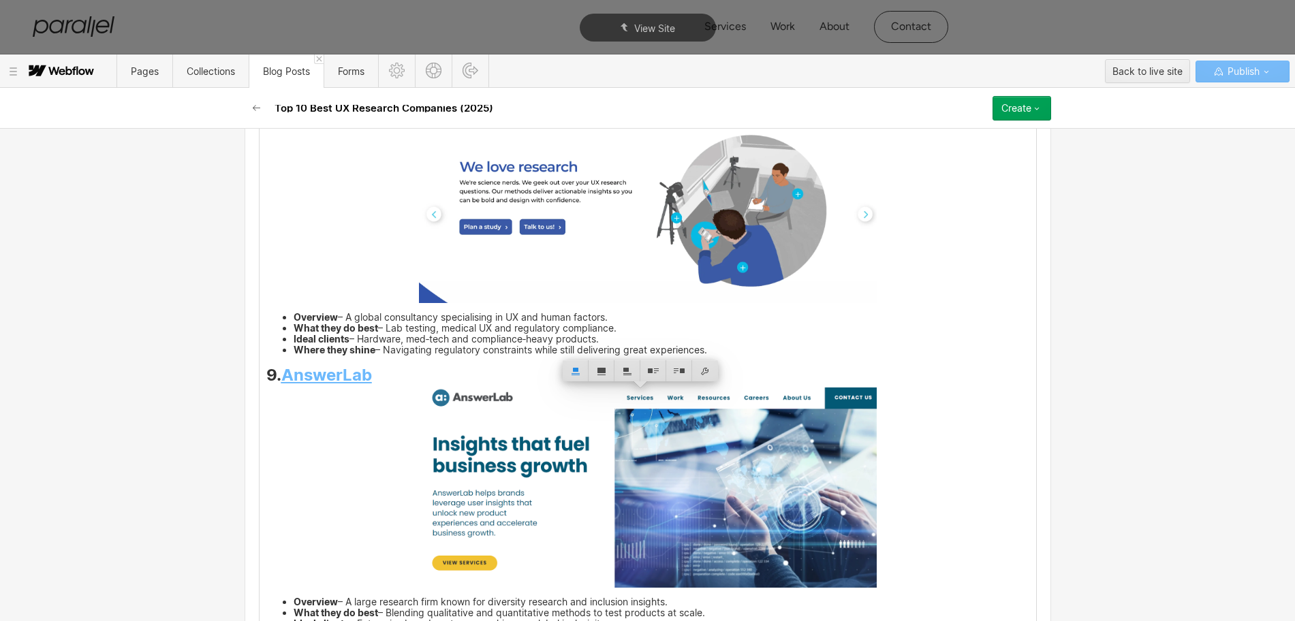
click at [372, 381] on h3 "9. AnswerLab" at bounding box center [647, 377] width 763 height 16
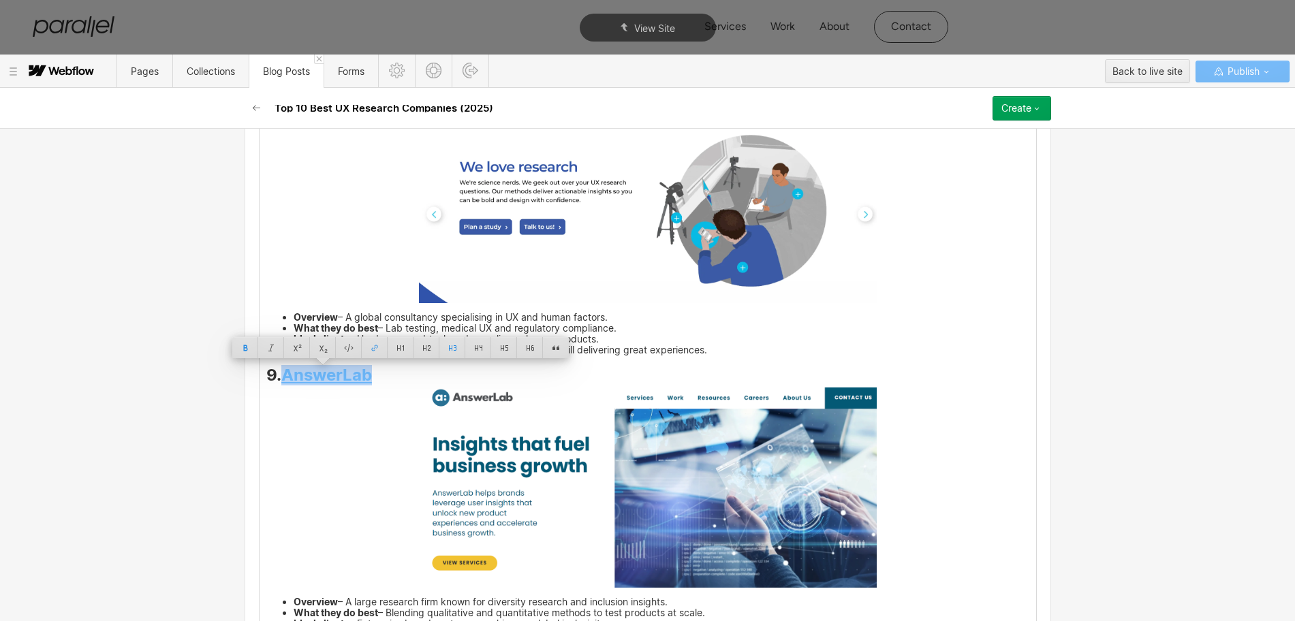
drag, startPoint x: 372, startPoint y: 381, endPoint x: 282, endPoint y: 383, distance: 89.9
click at [282, 383] on h3 "9. AnswerLab" at bounding box center [647, 377] width 763 height 16
click at [629, 477] on img at bounding box center [648, 488] width 458 height 200
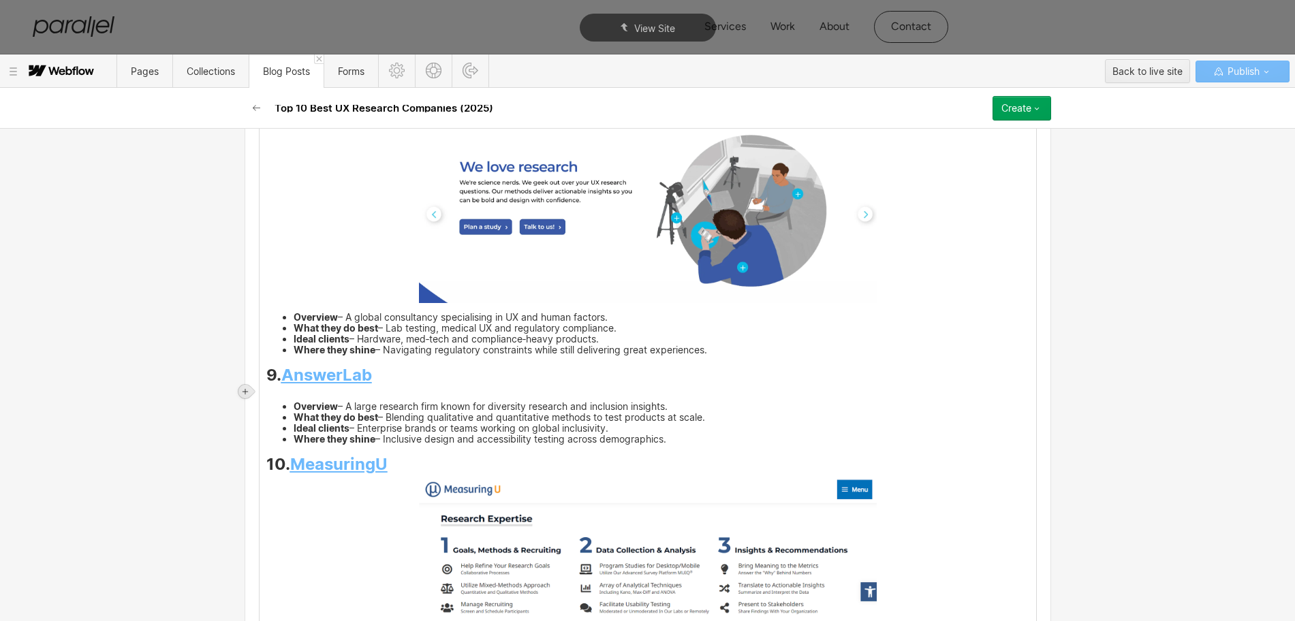
click at [245, 388] on icon at bounding box center [245, 392] width 8 height 8
click at [270, 396] on div at bounding box center [271, 391] width 26 height 21
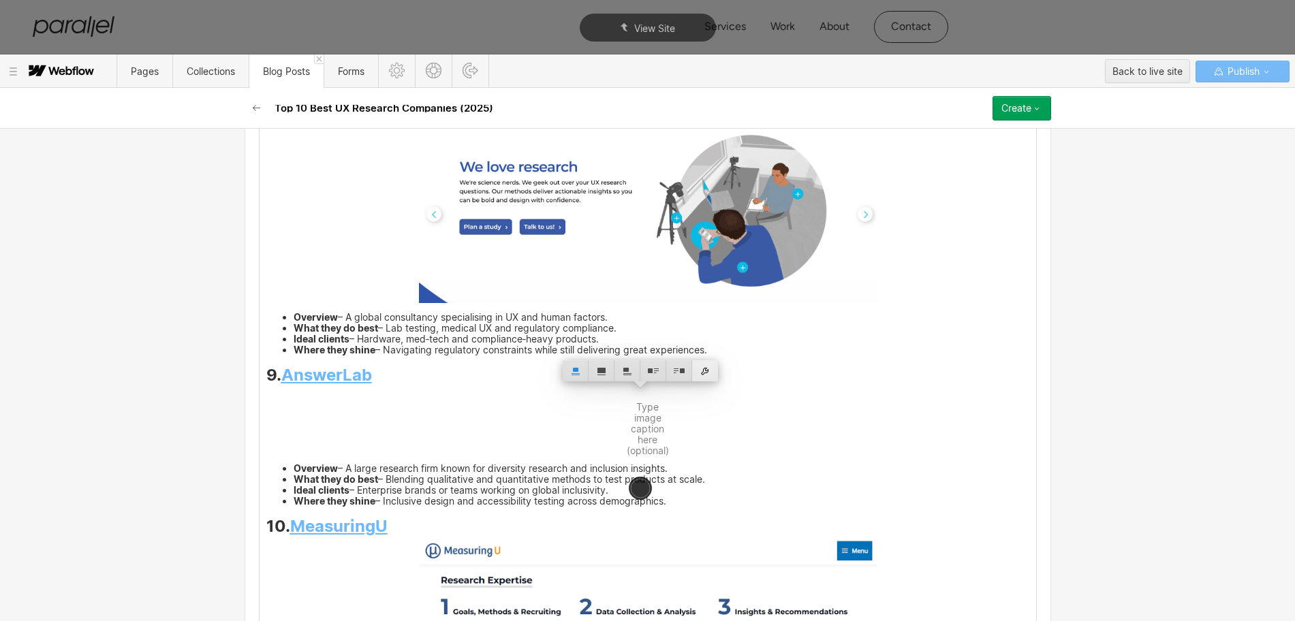
click at [708, 371] on div at bounding box center [705, 370] width 26 height 21
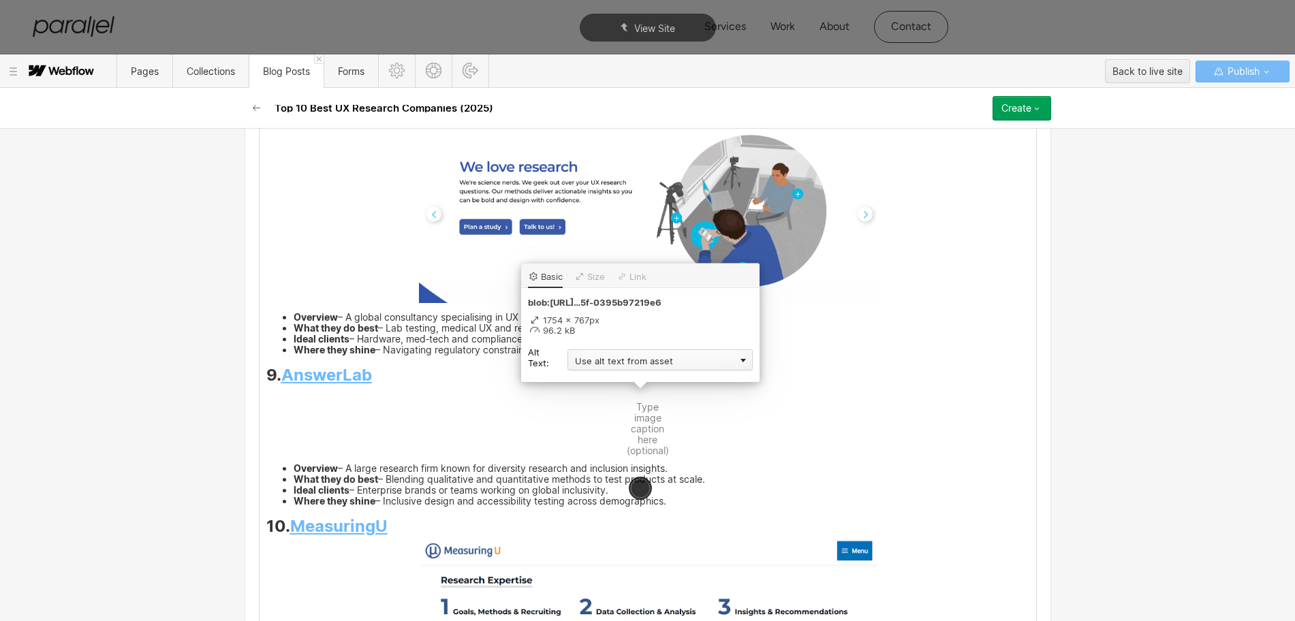
click at [623, 359] on div "Use alt text from asset" at bounding box center [659, 359] width 185 height 21
click at [612, 377] on div "Custom description" at bounding box center [659, 379] width 185 height 17
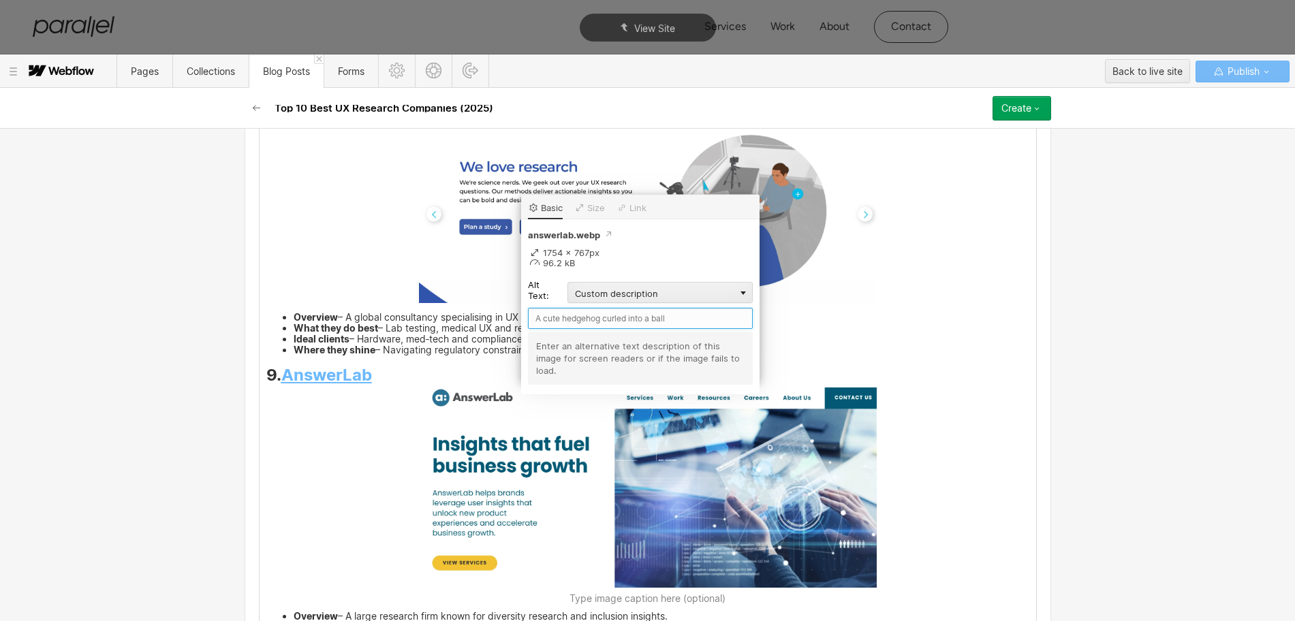
click at [569, 319] on input "text" at bounding box center [640, 318] width 225 height 21
paste input "AnswerLab"
type input "AnswerLab"
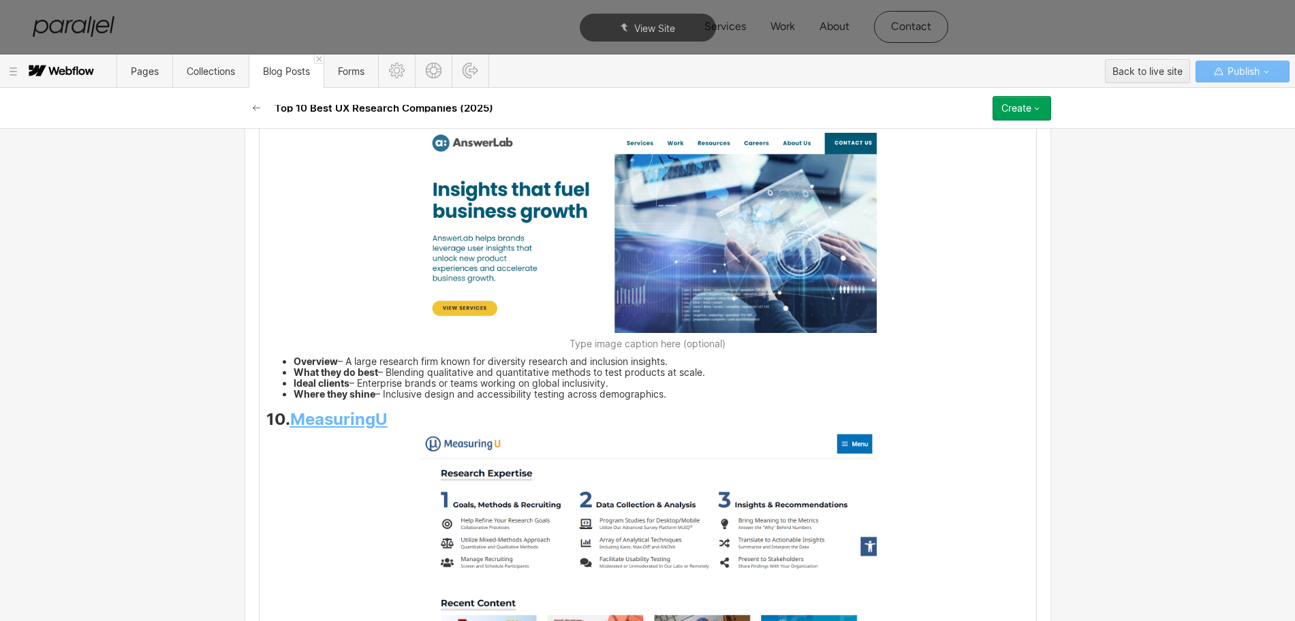
scroll to position [5193, 0]
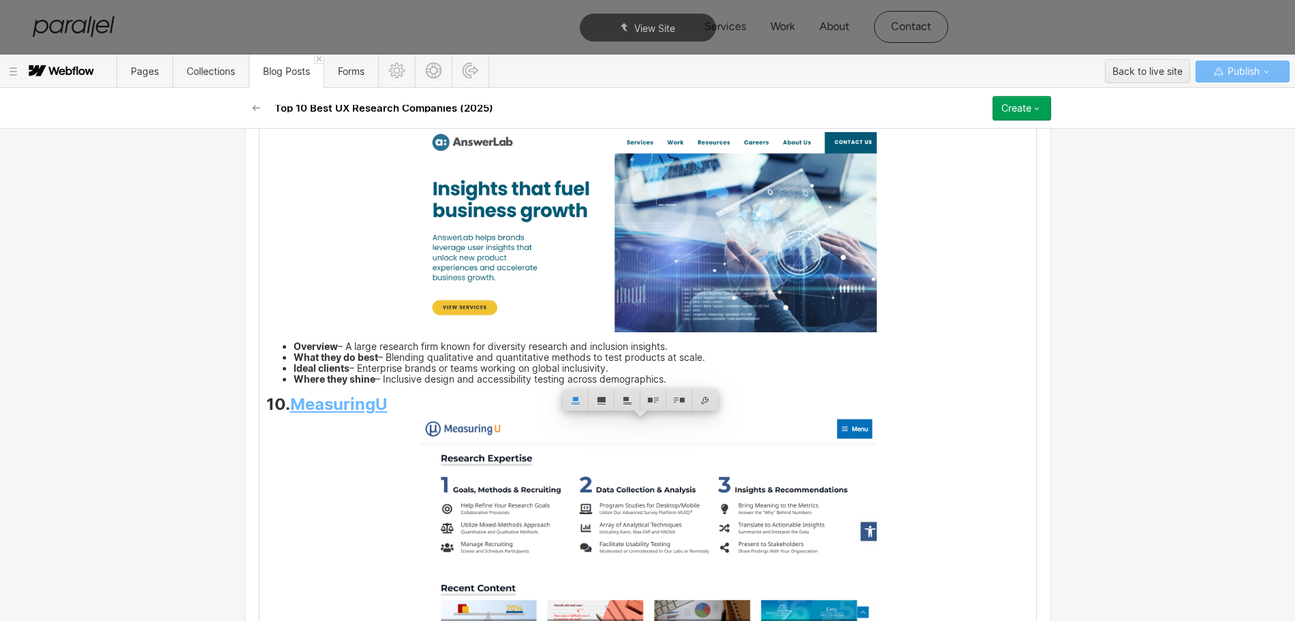
click at [389, 407] on h3 "10. MeasuringU" at bounding box center [647, 406] width 763 height 16
drag, startPoint x: 389, startPoint y: 407, endPoint x: 290, endPoint y: 405, distance: 98.8
click at [290, 405] on h3 "10. MeasuringU" at bounding box center [647, 406] width 763 height 16
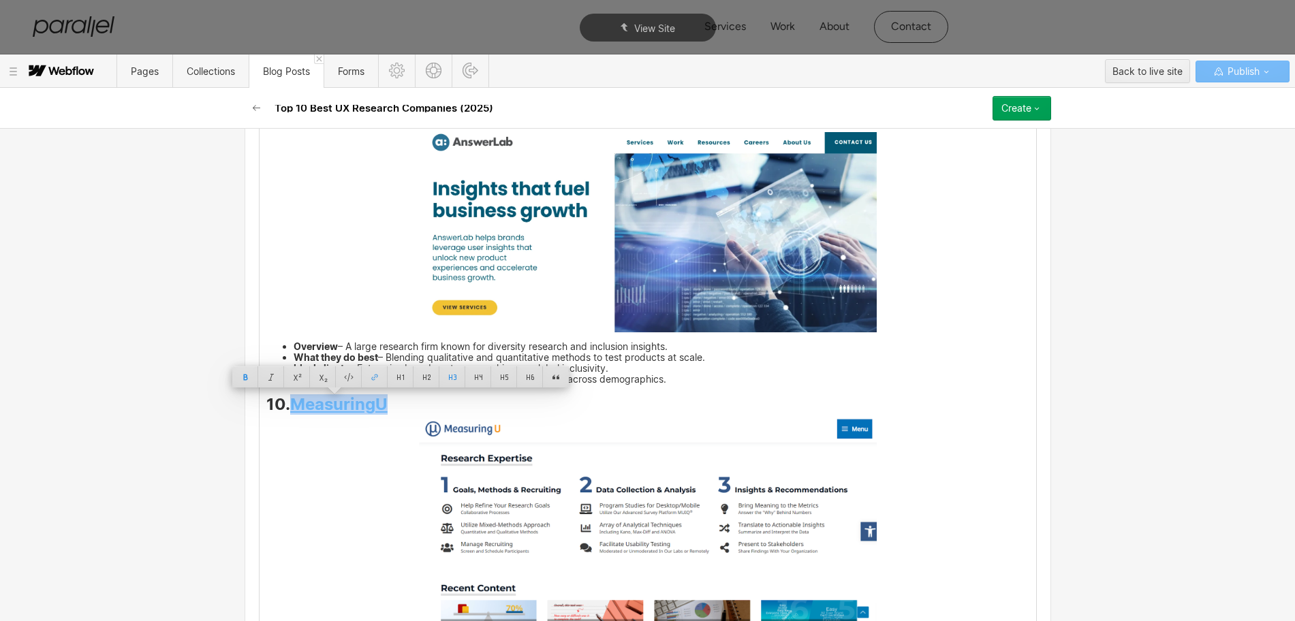
click at [599, 532] on img at bounding box center [648, 521] width 458 height 208
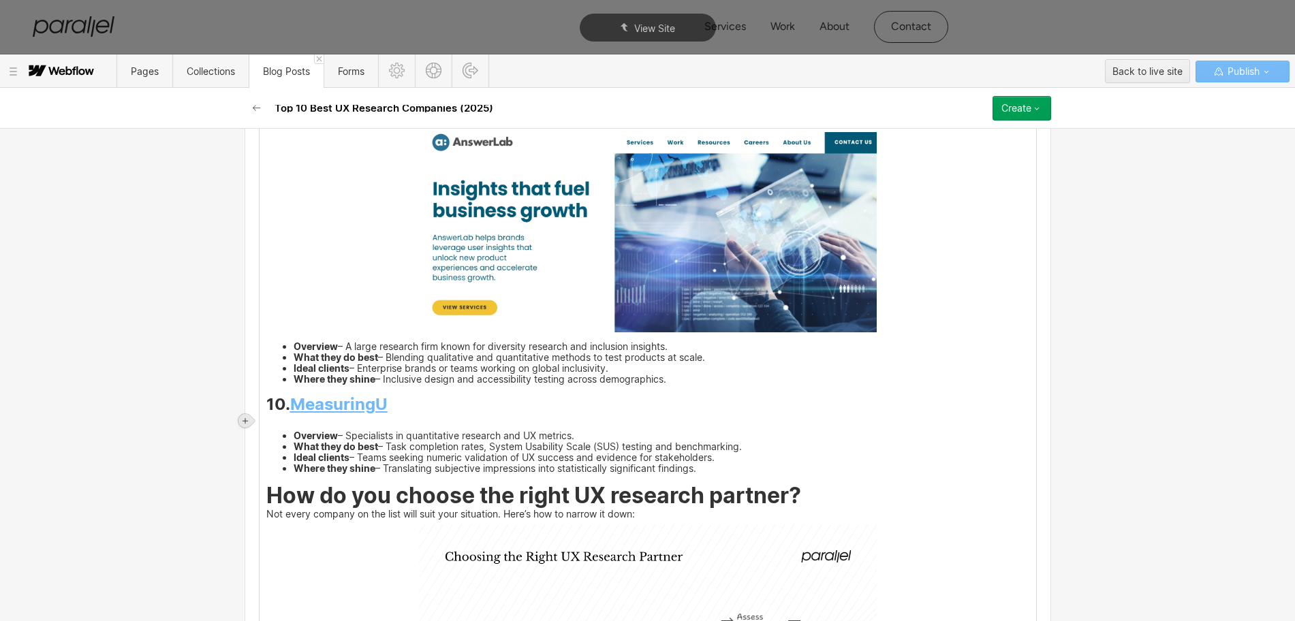
click at [244, 418] on icon at bounding box center [245, 421] width 8 height 8
click at [270, 423] on div at bounding box center [271, 420] width 26 height 21
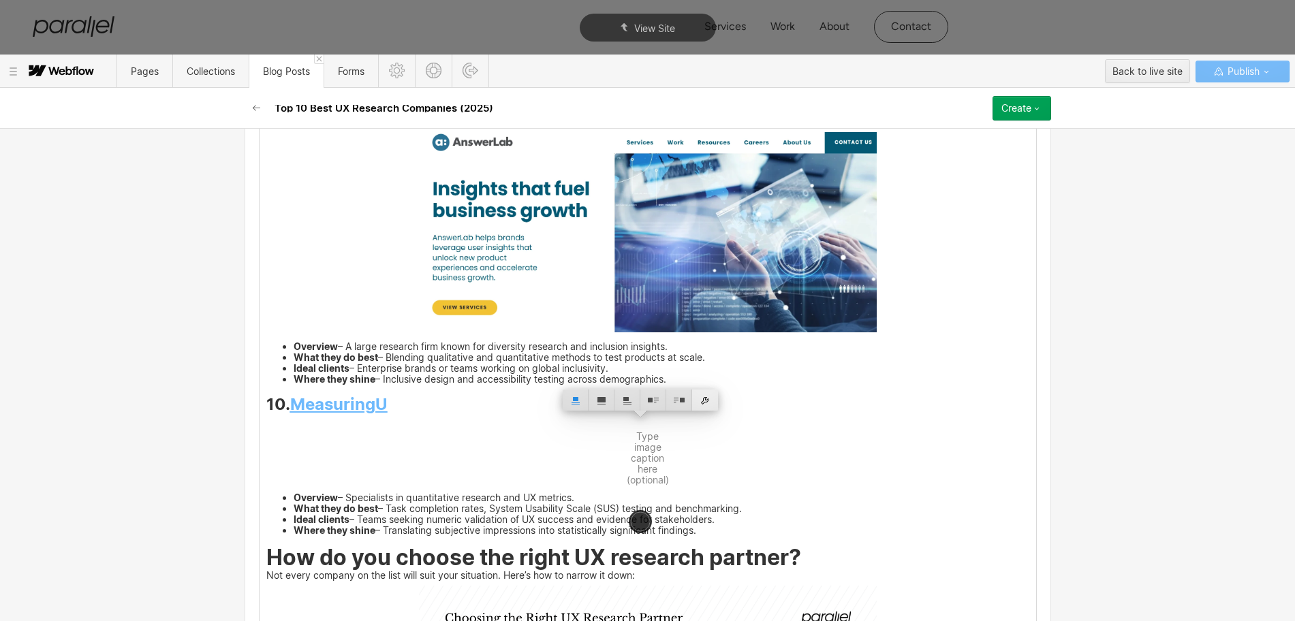
click at [705, 400] on div at bounding box center [705, 400] width 26 height 21
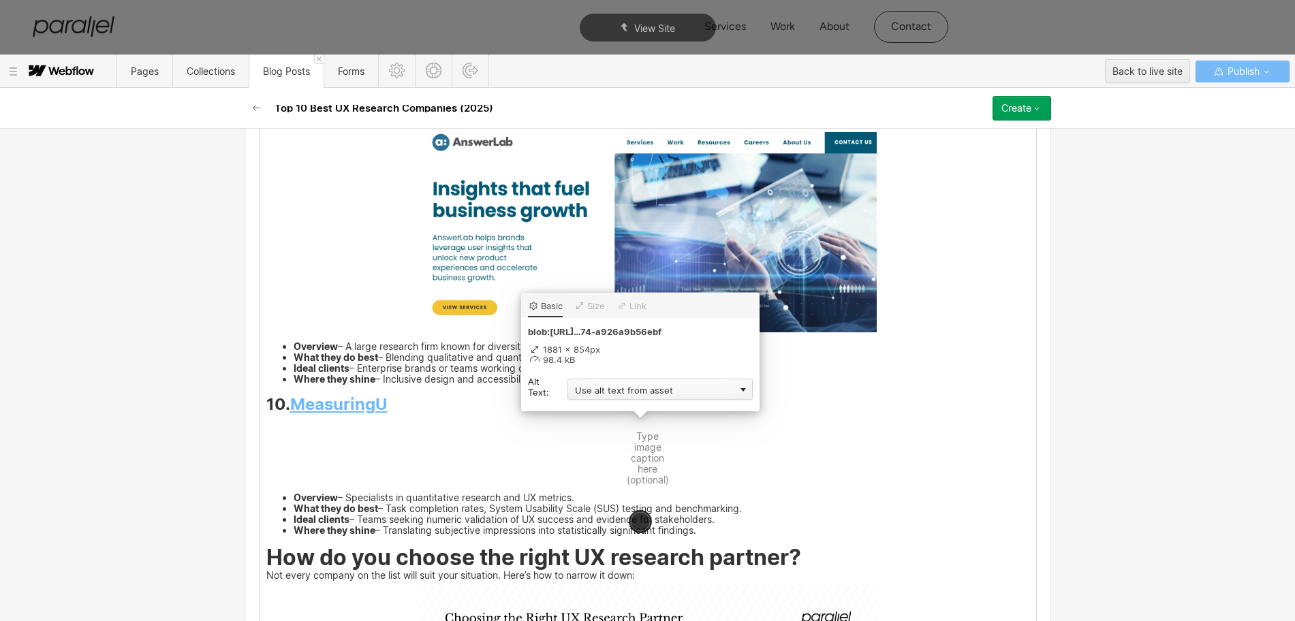
click at [602, 390] on div "Use alt text from asset" at bounding box center [659, 389] width 185 height 21
click at [595, 407] on div "Custom description" at bounding box center [659, 408] width 185 height 17
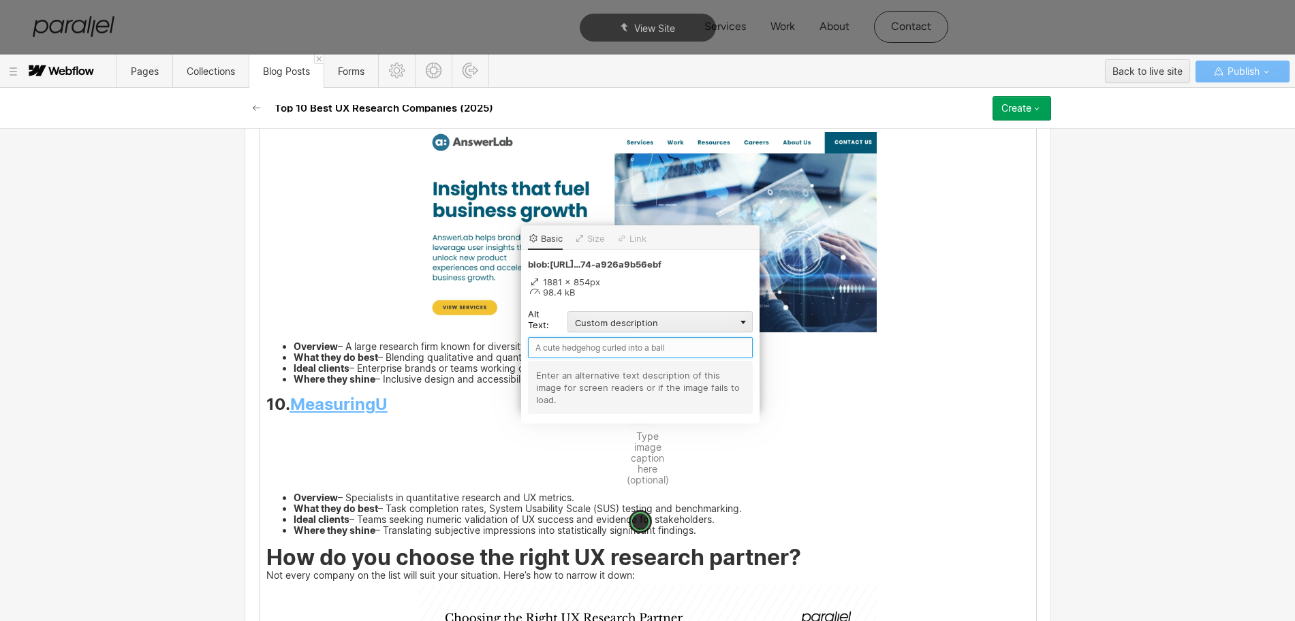
click at [552, 349] on input "text" at bounding box center [640, 347] width 225 height 21
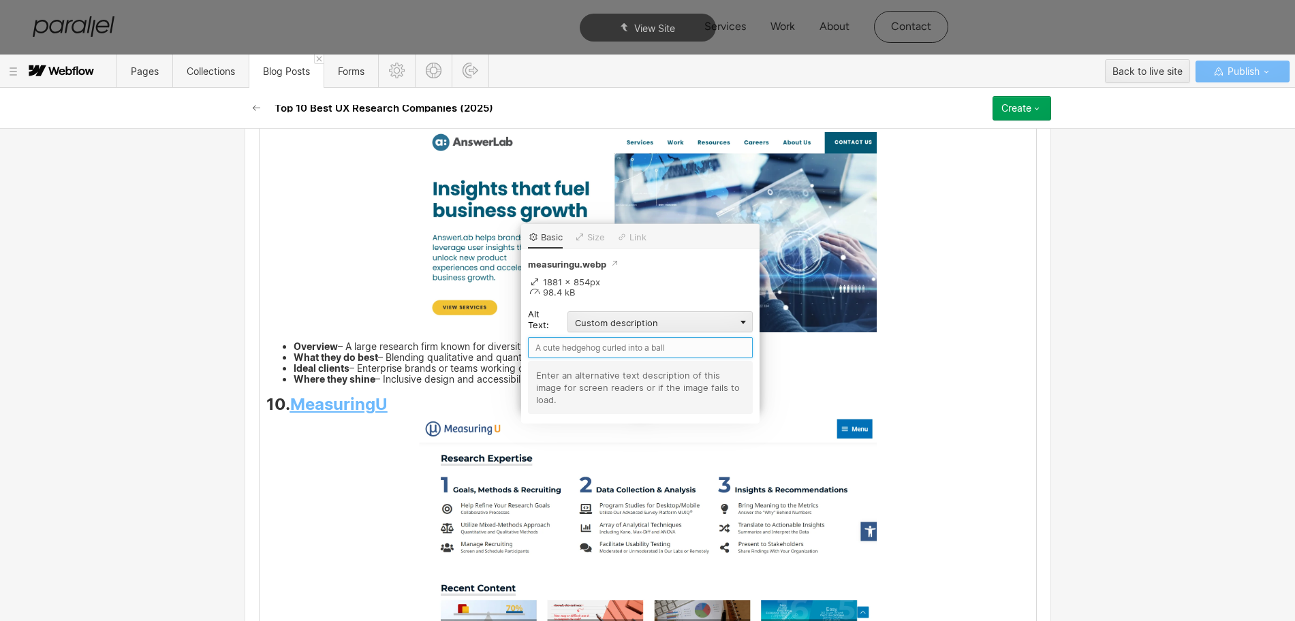
paste input "MeasuringU"
type input "MeasuringU"
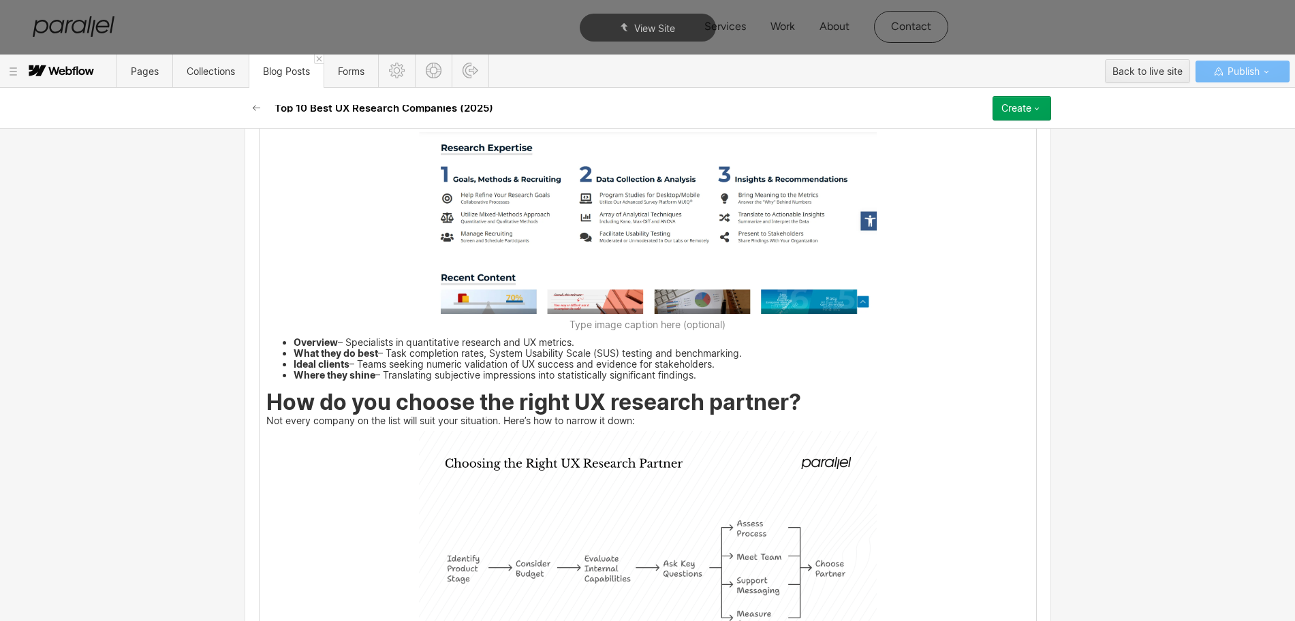
scroll to position [5534, 0]
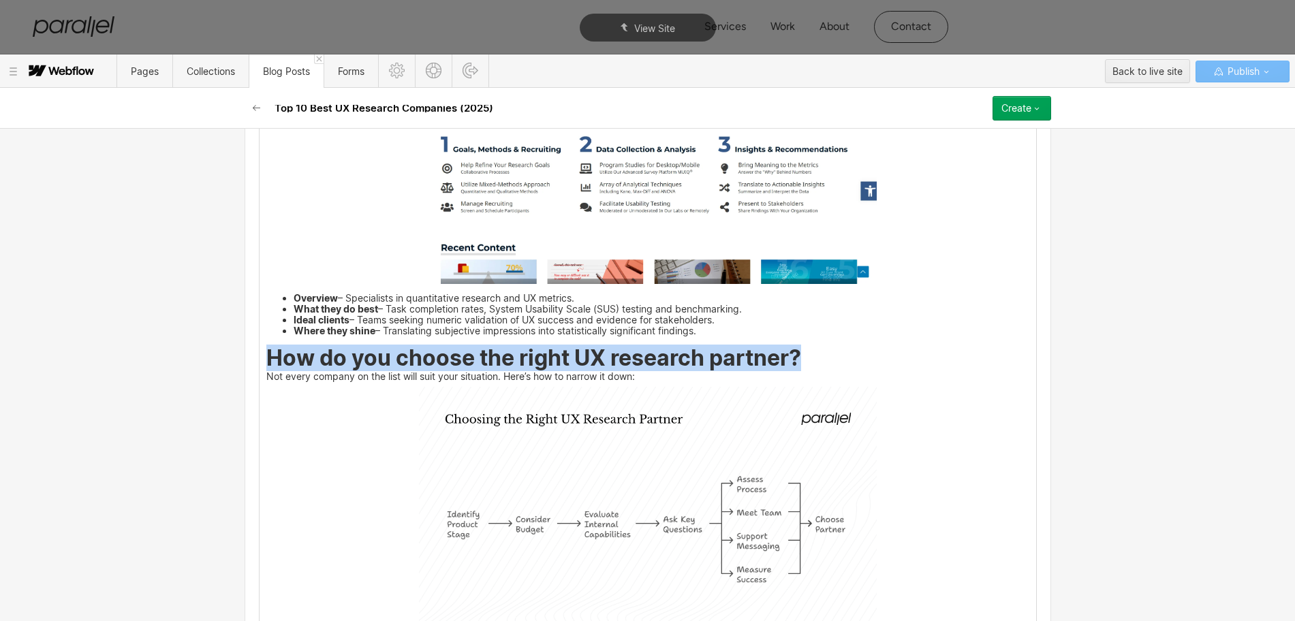
drag, startPoint x: 259, startPoint y: 360, endPoint x: 802, endPoint y: 360, distance: 542.8
click at [802, 360] on h2 "How do you choose the right UX research partner?" at bounding box center [647, 360] width 763 height 20
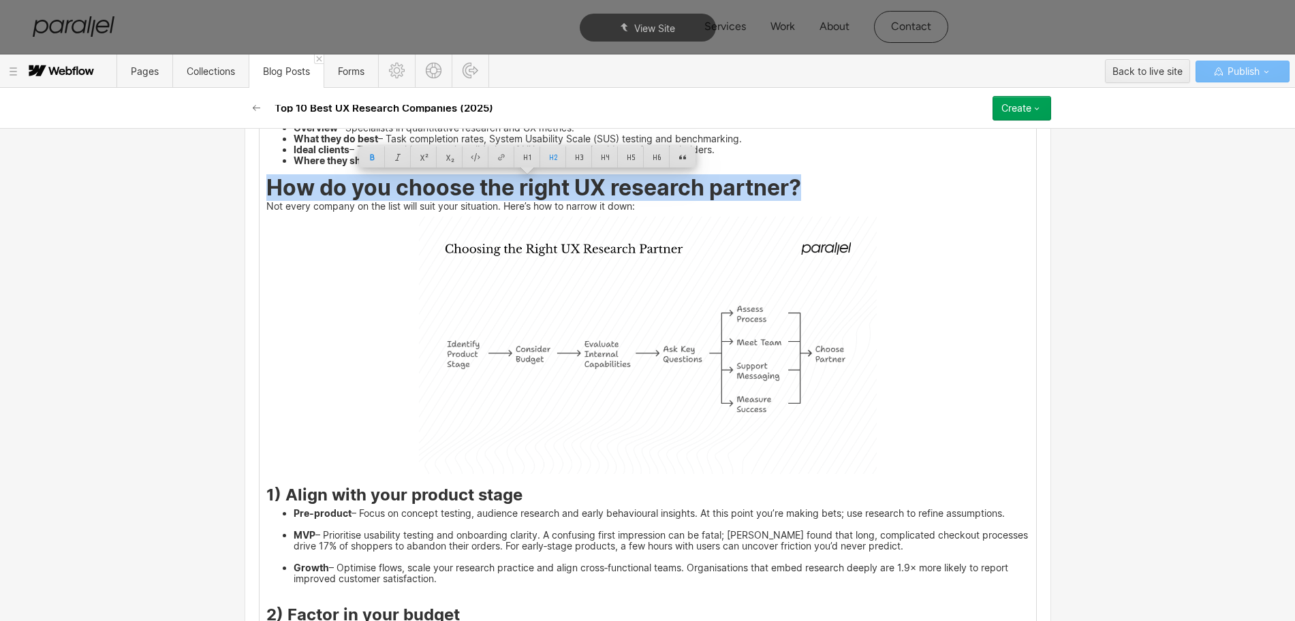
click at [657, 368] on img at bounding box center [648, 345] width 458 height 257
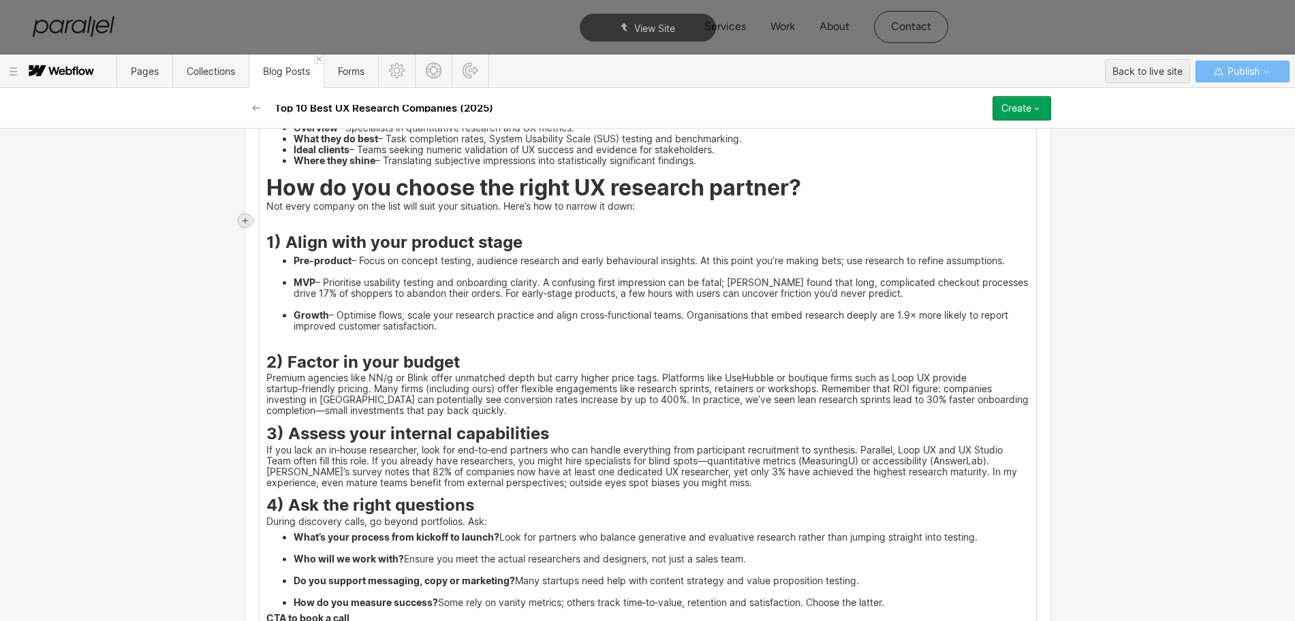
click at [242, 219] on icon at bounding box center [245, 221] width 8 height 8
click at [272, 222] on div at bounding box center [271, 220] width 26 height 21
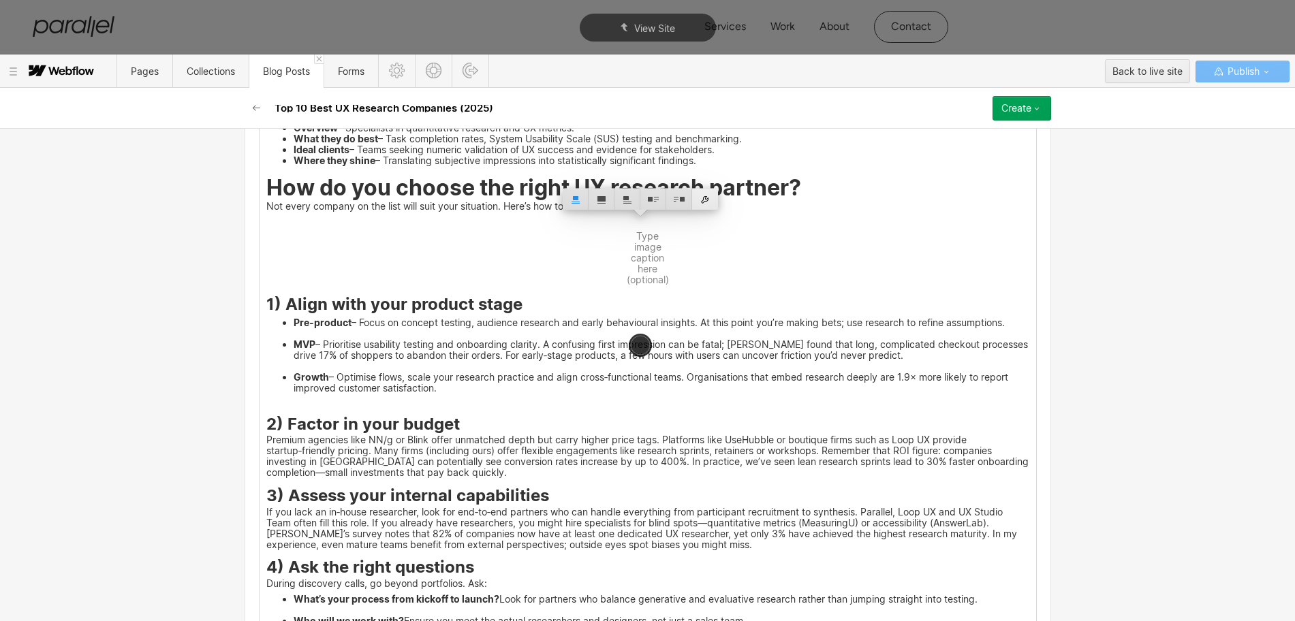
click at [704, 196] on div at bounding box center [705, 199] width 26 height 21
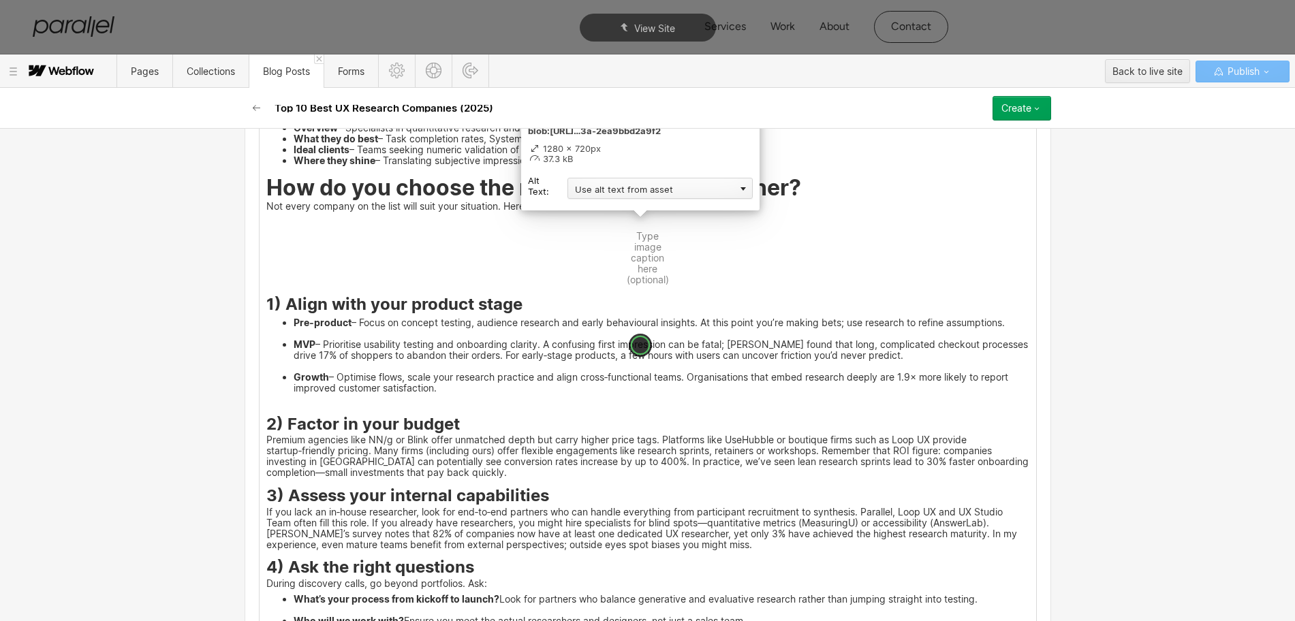
click at [602, 195] on div "Use alt text from asset" at bounding box center [659, 188] width 185 height 21
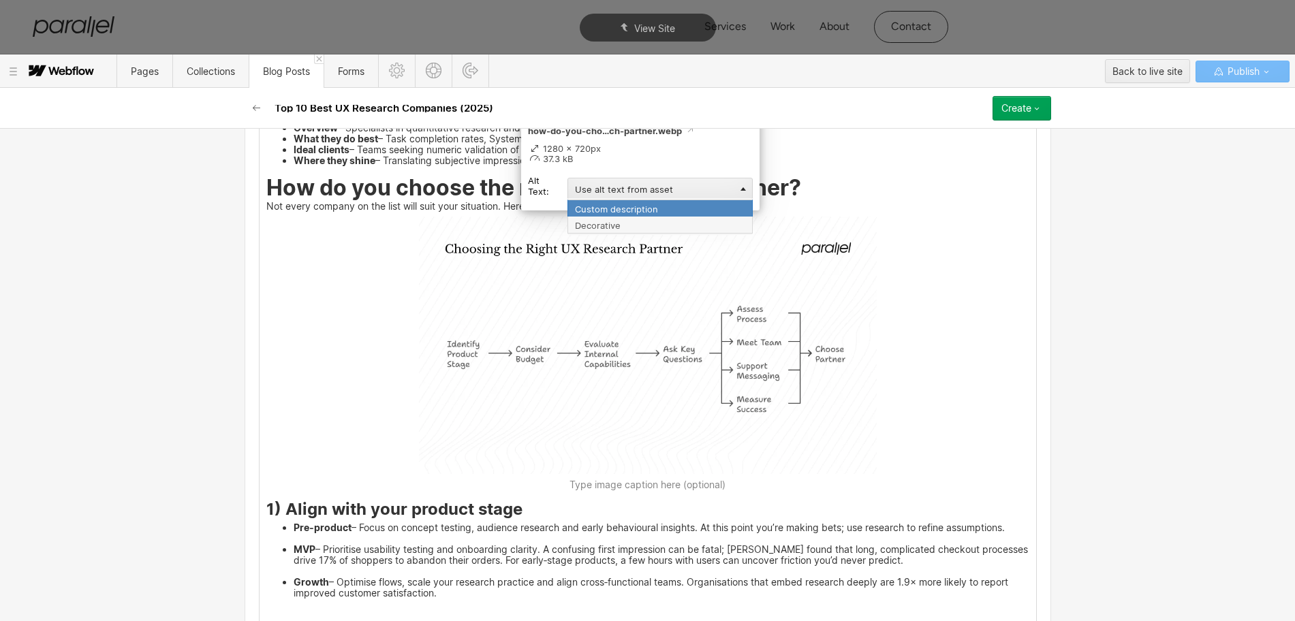
click at [588, 208] on div "Custom description" at bounding box center [659, 208] width 185 height 17
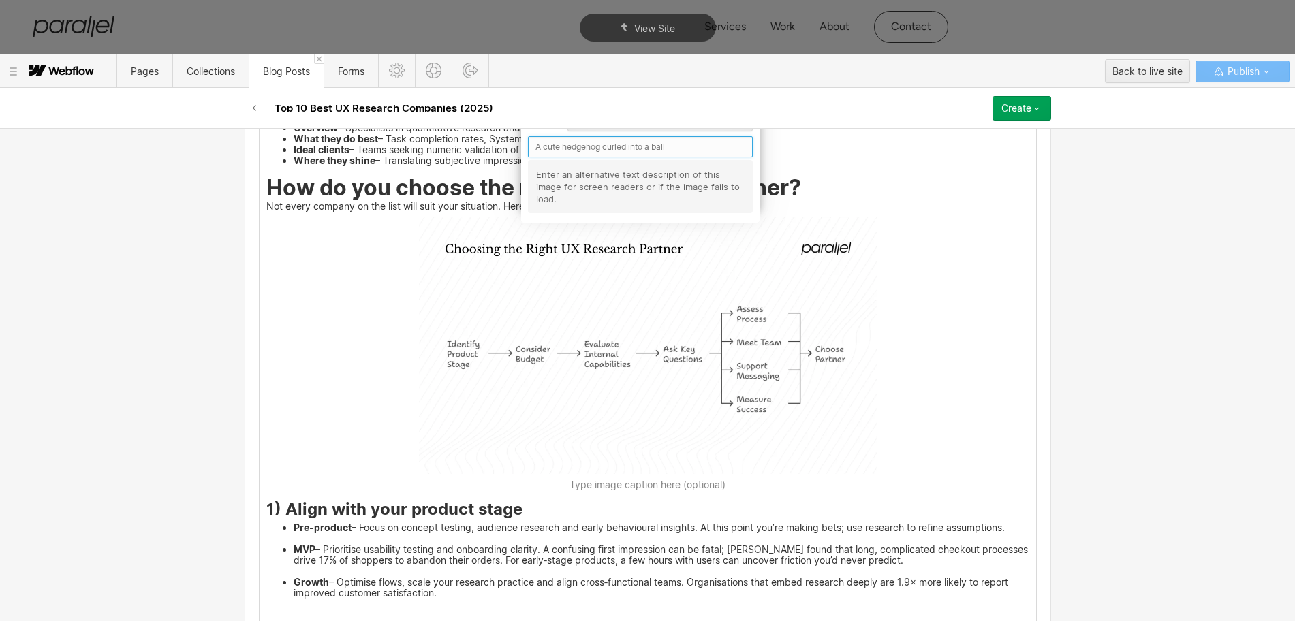
click at [541, 148] on input "text" at bounding box center [640, 146] width 225 height 21
paste input "How do you choose the right UX research partner?"
type input "How do you choose the right UX research partner?"
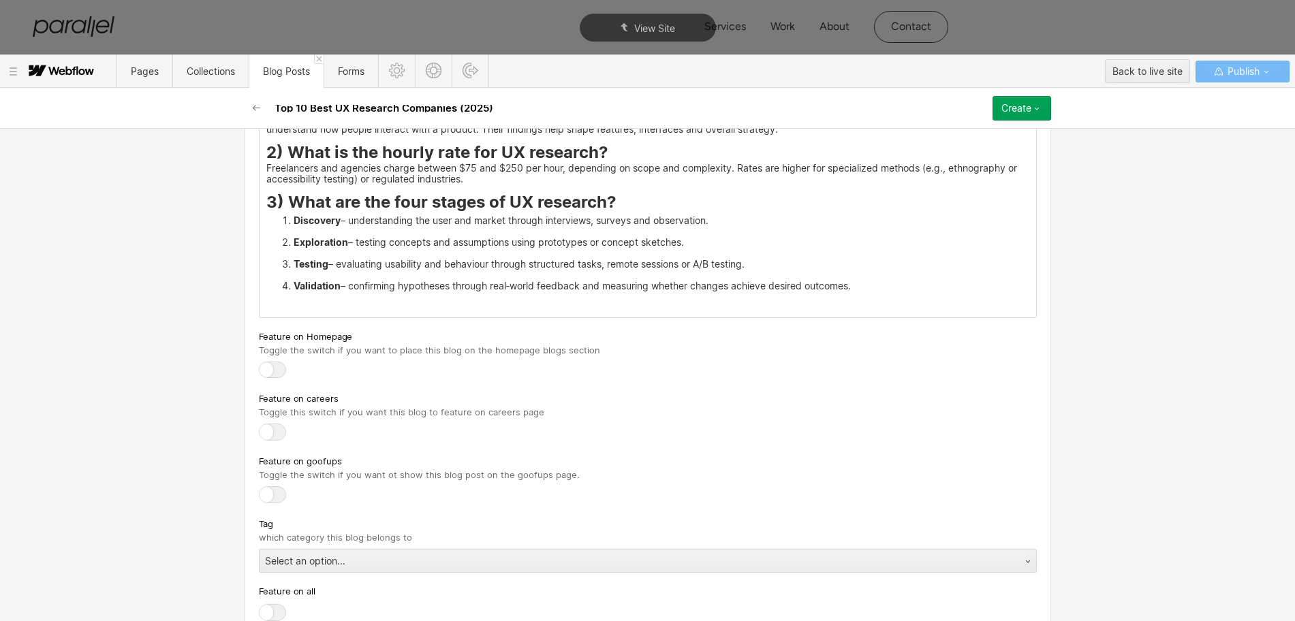
scroll to position [7066, 0]
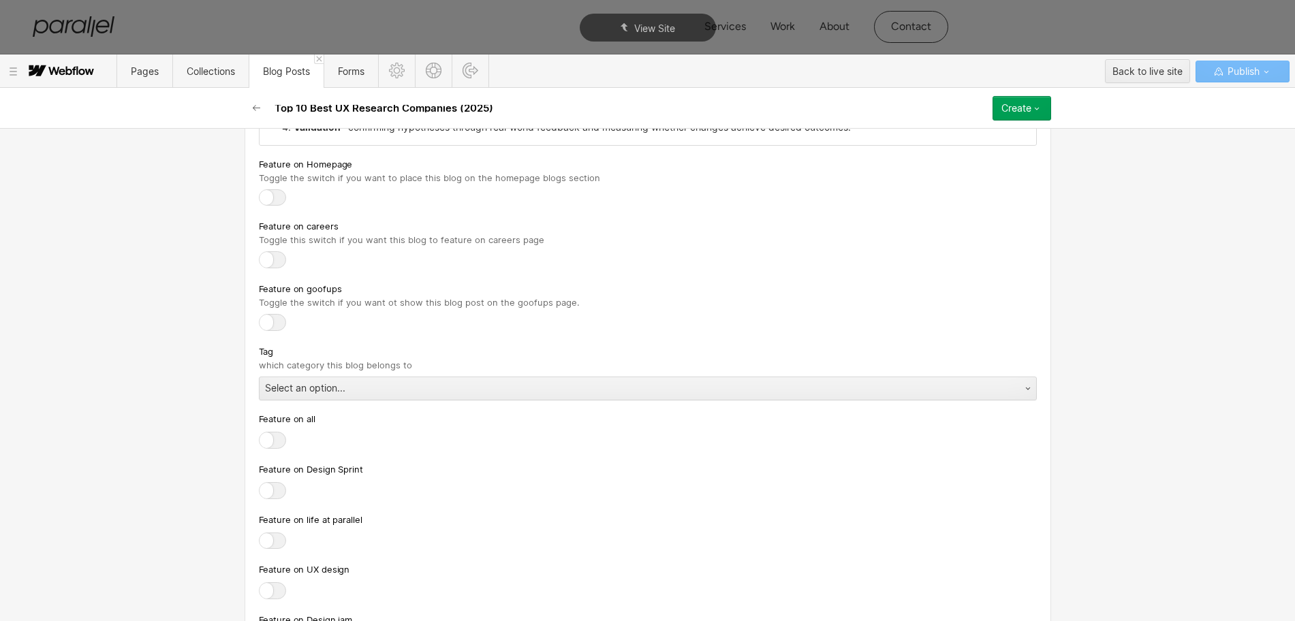
scroll to position [7222, 0]
click at [274, 394] on div "Select an option..." at bounding box center [633, 388] width 749 height 22
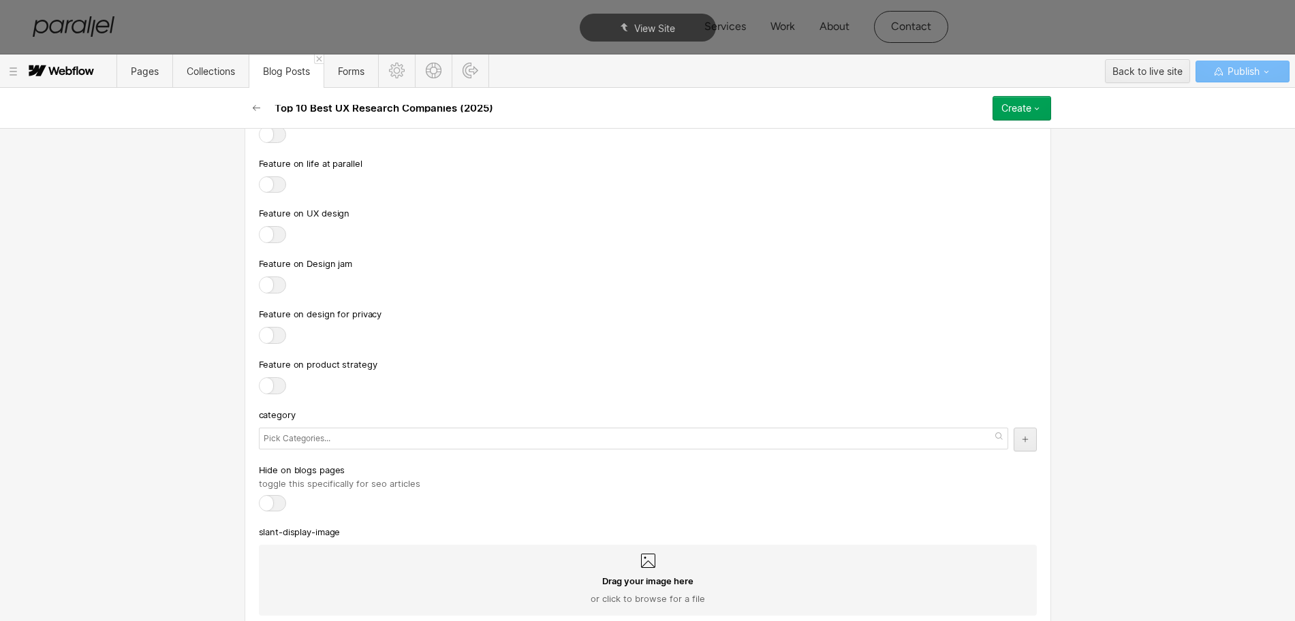
scroll to position [7648, 0]
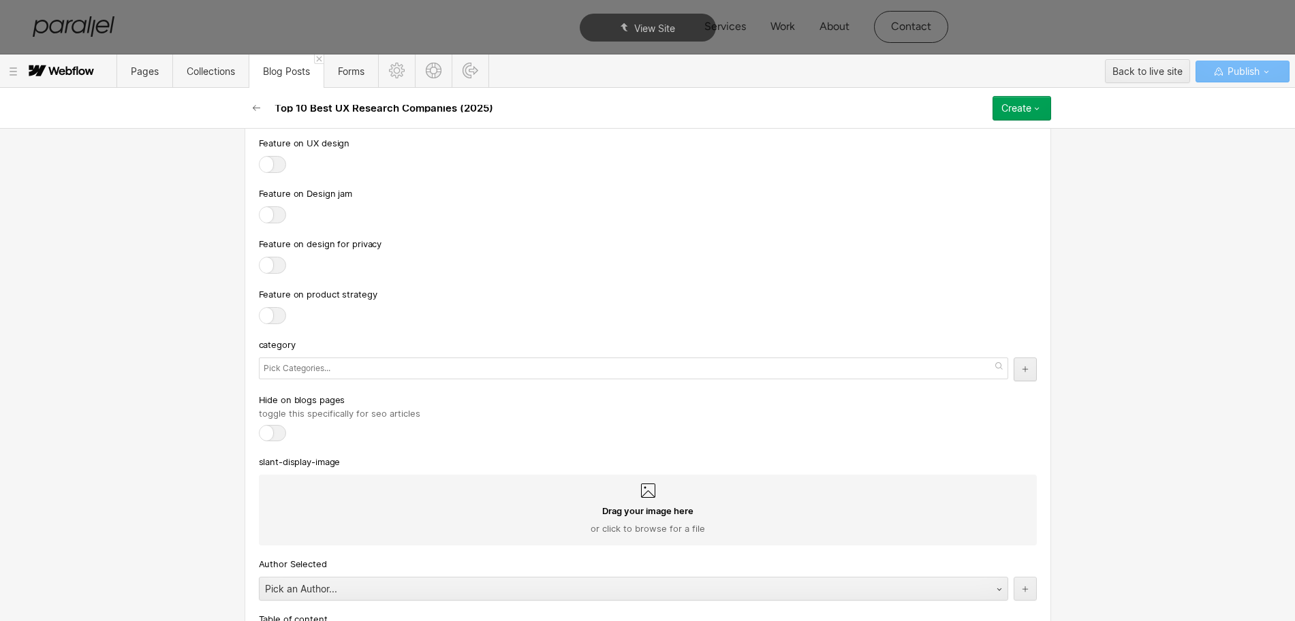
click at [358, 377] on div at bounding box center [633, 369] width 749 height 22
click at [582, 312] on div at bounding box center [648, 316] width 778 height 19
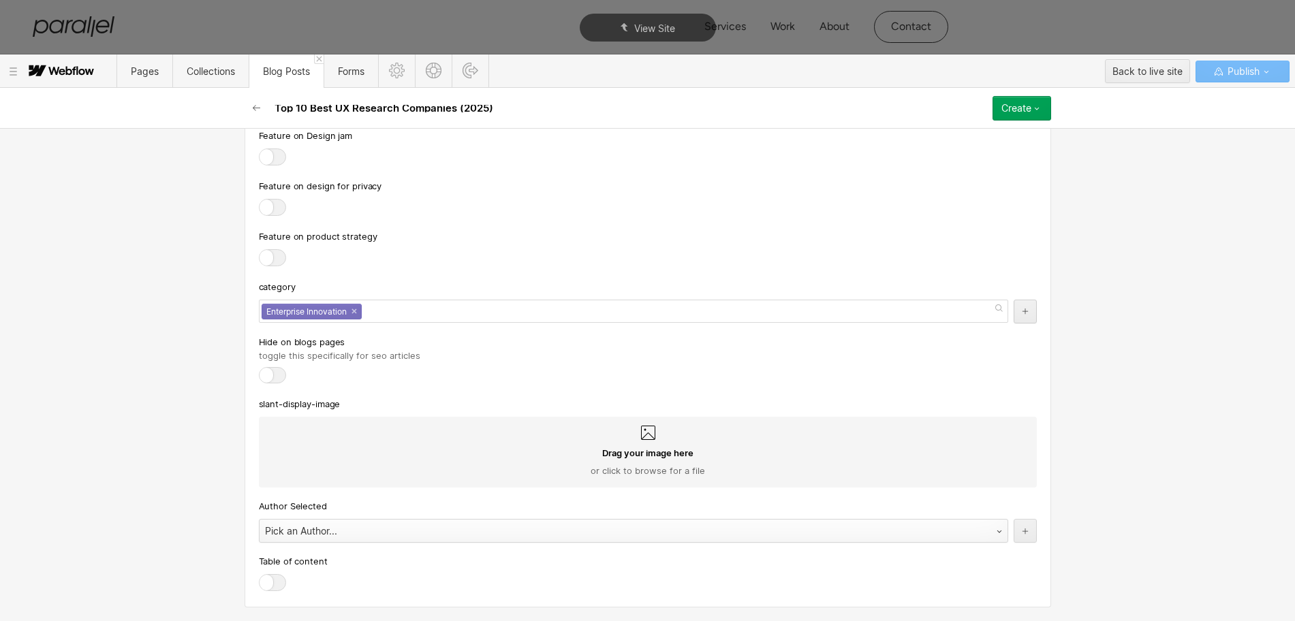
click at [349, 533] on div "Pick an Author..." at bounding box center [619, 531] width 721 height 22
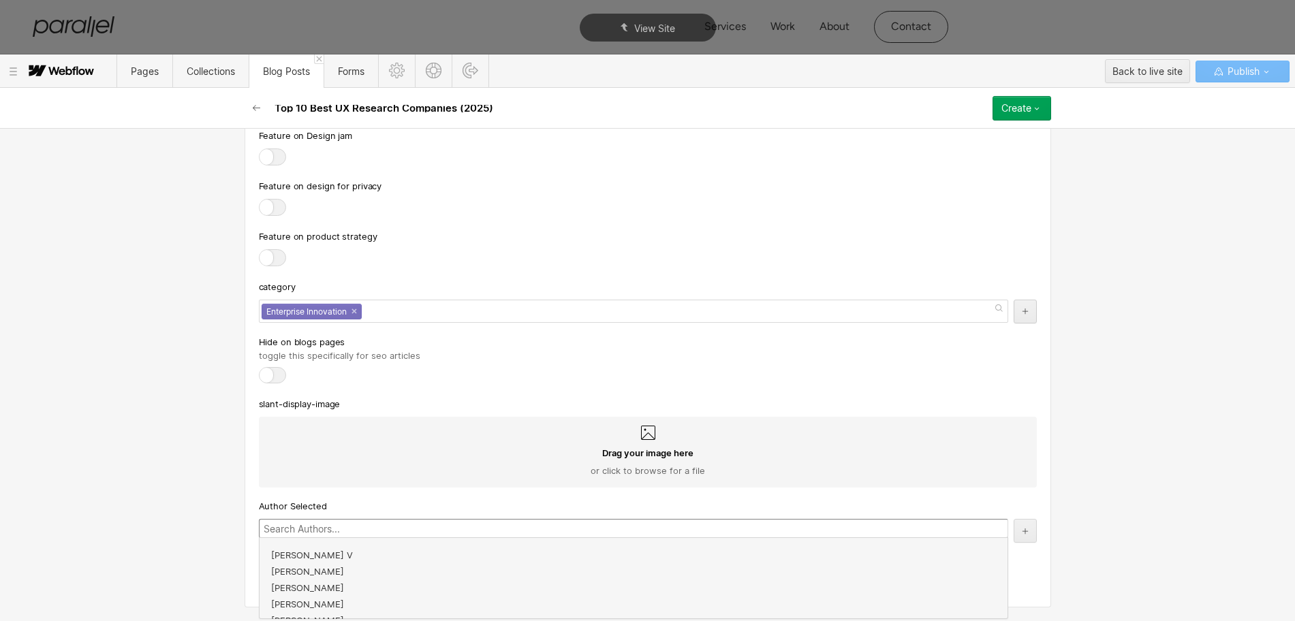
scroll to position [245, 0]
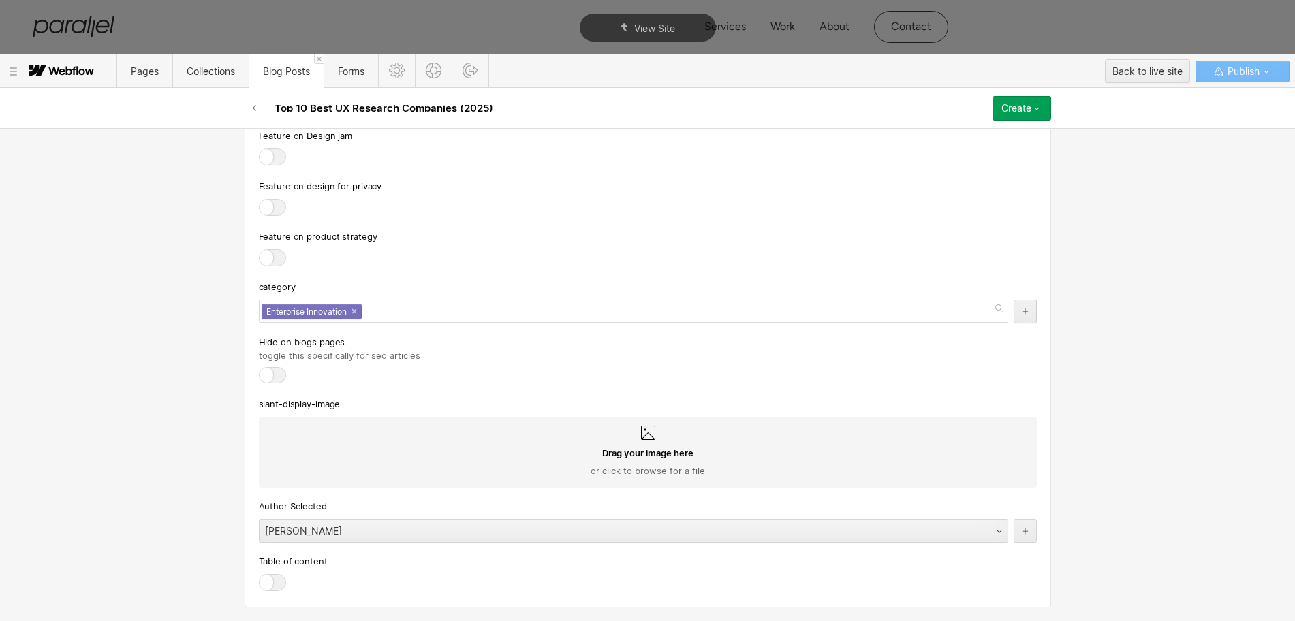
click at [265, 583] on div at bounding box center [272, 582] width 27 height 17
click at [0, 0] on input "checkbox" at bounding box center [0, 0] width 0 height 0
click at [1022, 107] on div "Create" at bounding box center [1016, 108] width 30 height 11
click at [1005, 108] on div "Create" at bounding box center [1016, 108] width 30 height 11
click at [962, 153] on span "Publish now" at bounding box center [949, 154] width 46 height 13
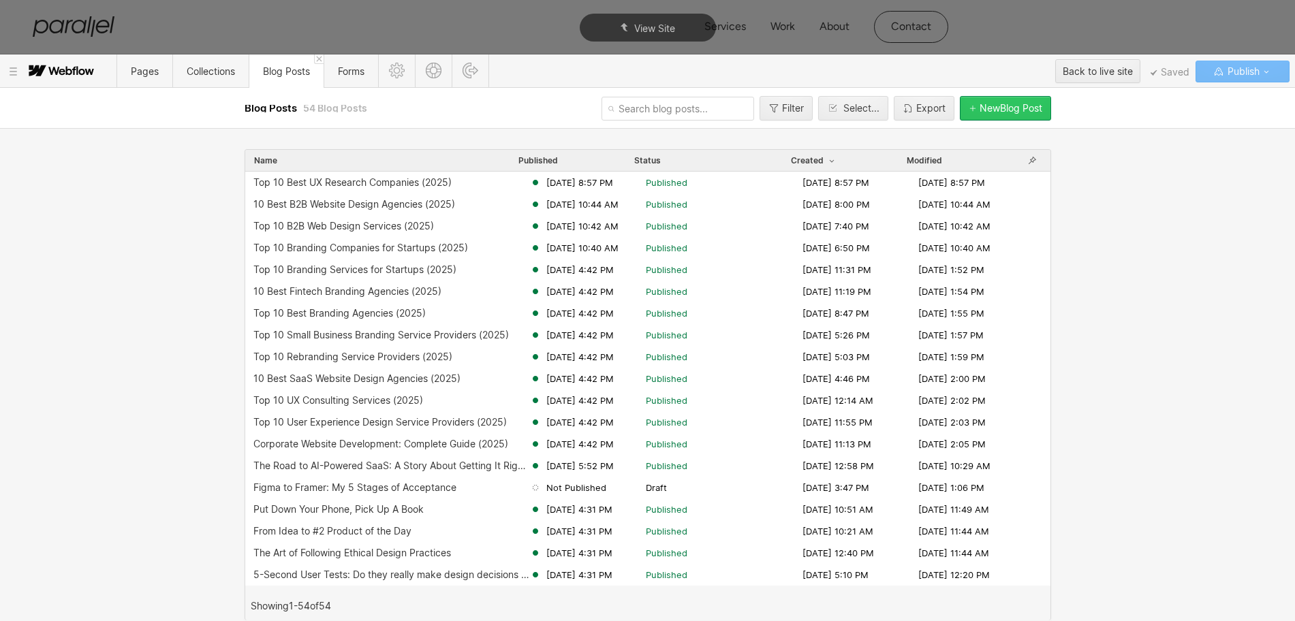
click at [990, 106] on div "New Blog Post" at bounding box center [1010, 108] width 63 height 11
click at [968, 110] on icon "button" at bounding box center [972, 108] width 8 height 8
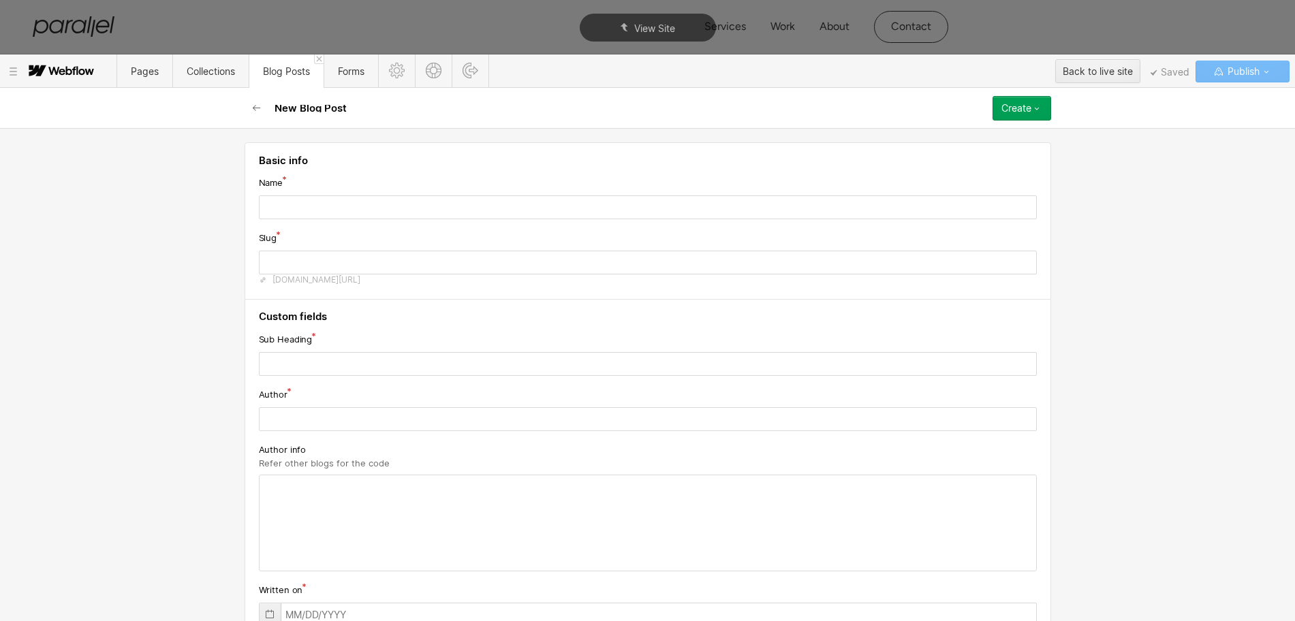
click at [321, 208] on input "text" at bounding box center [648, 207] width 778 height 24
type input "Top 10 Outsourced Design Service Providers (2025)"
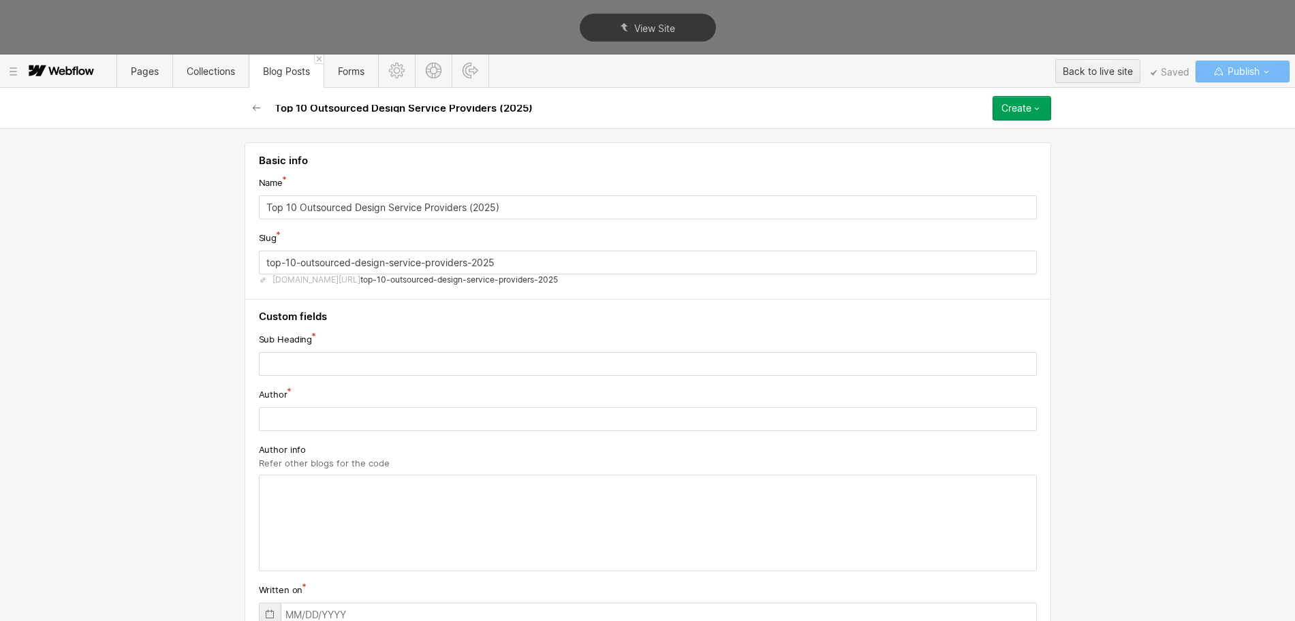
type input "top-10-outsourced-design-service-providers-2025"
type input "Top 10 Outsourced Design Service Providers (2025)"
click at [328, 263] on input "top-10-outsourced-design-service-providers-2025" at bounding box center [648, 263] width 778 height 24
paste input "outsourced-design-services"
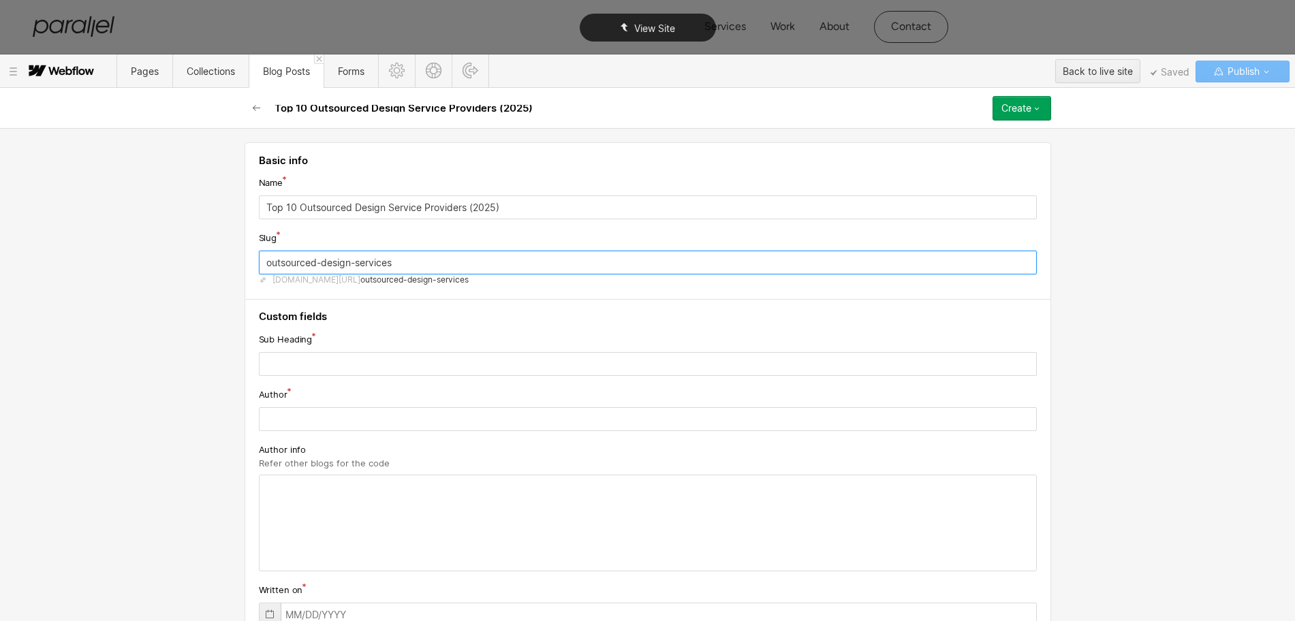
type input "outsourced-design-services"
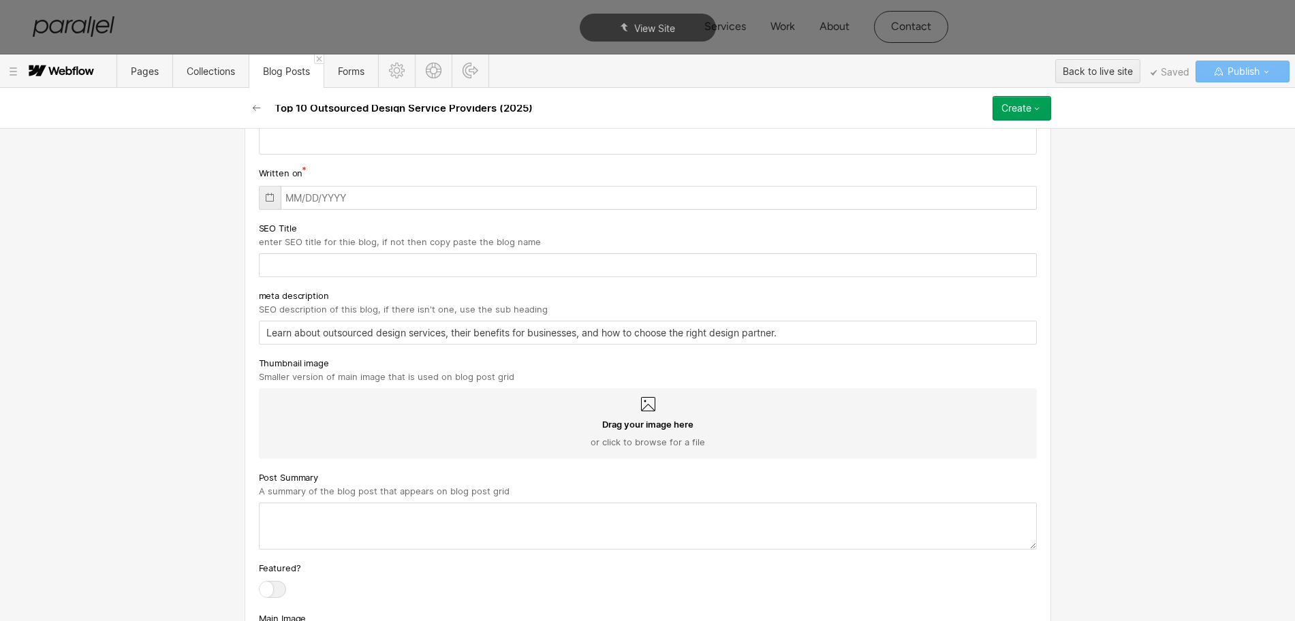
scroll to position [426, 0]
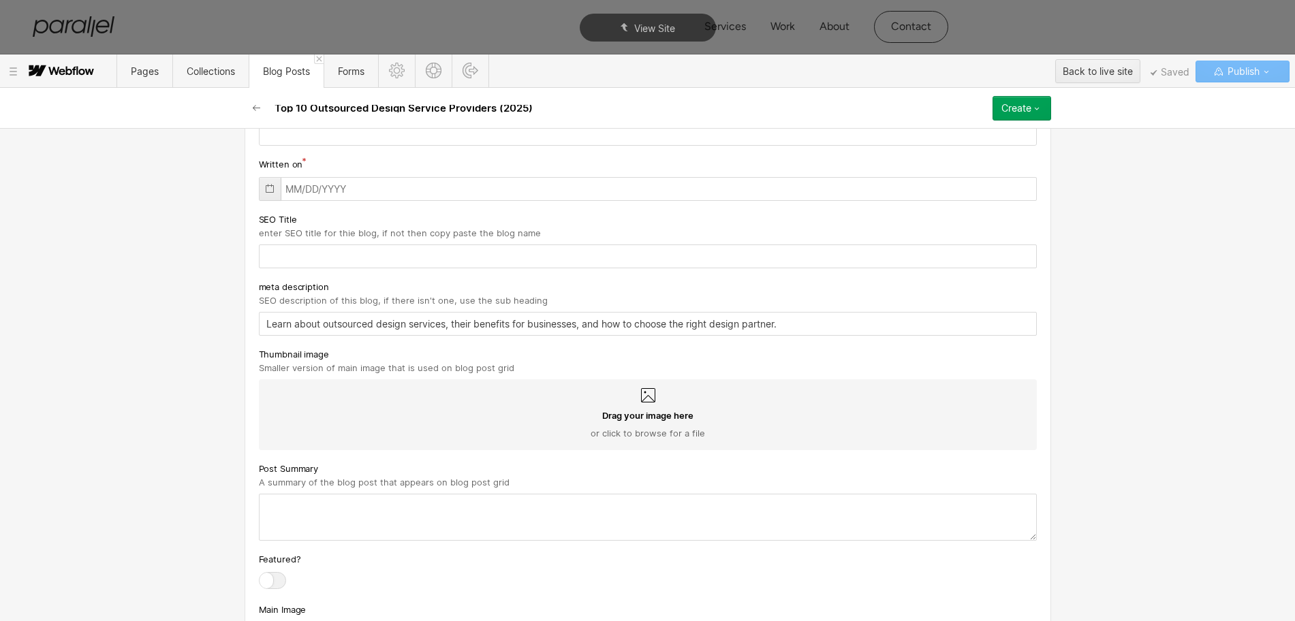
type input "Learn about outsourced design services, their benefits for businesses, and how …"
click at [289, 525] on textarea at bounding box center [648, 517] width 778 height 47
paste textarea "Learn about outsourced design services, their benefits for businesses, and how …"
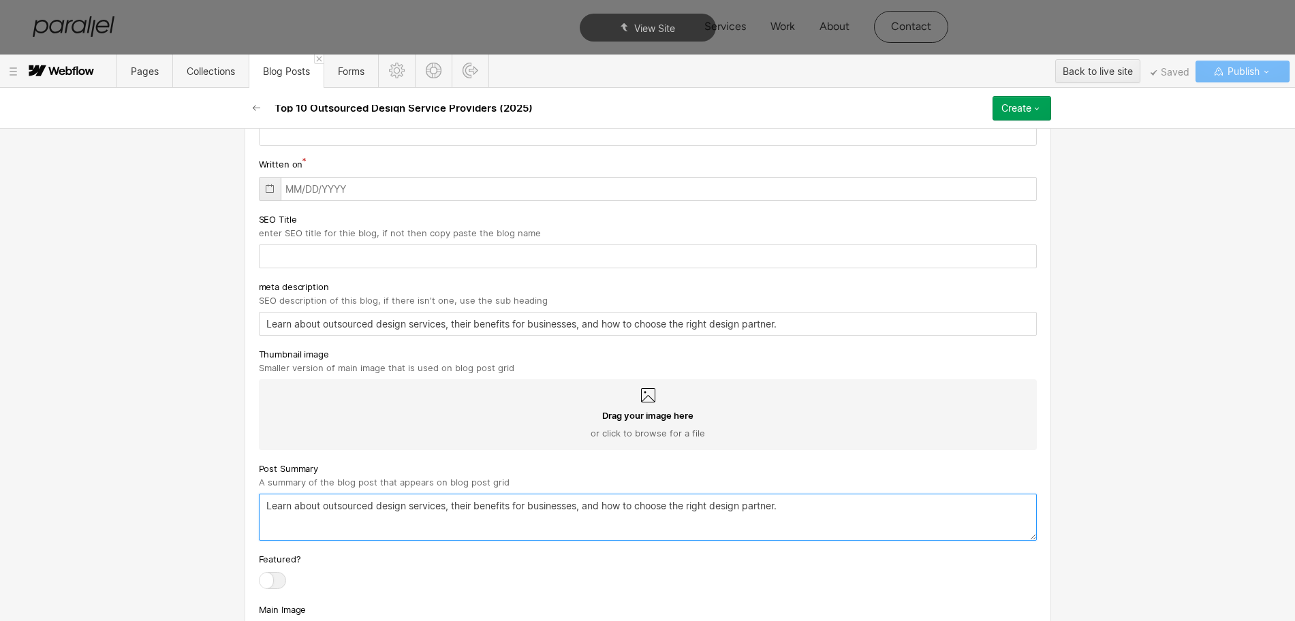
type textarea "Learn about outsourced design services, their benefits for businesses, and how …"
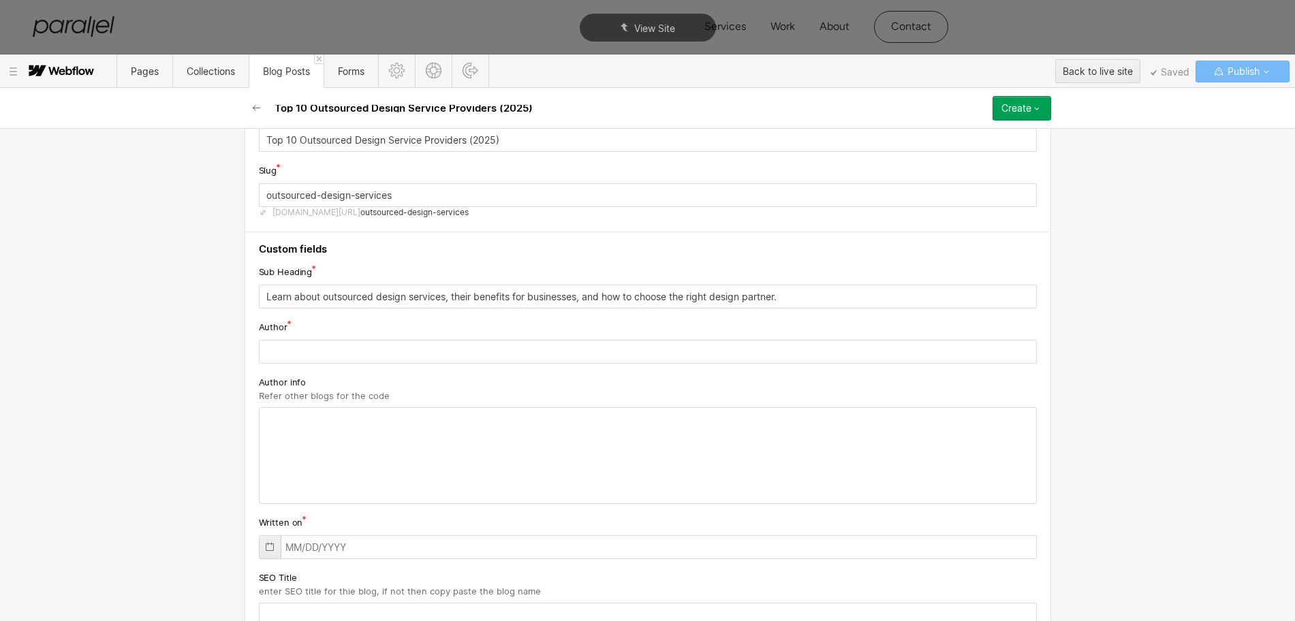
scroll to position [0, 0]
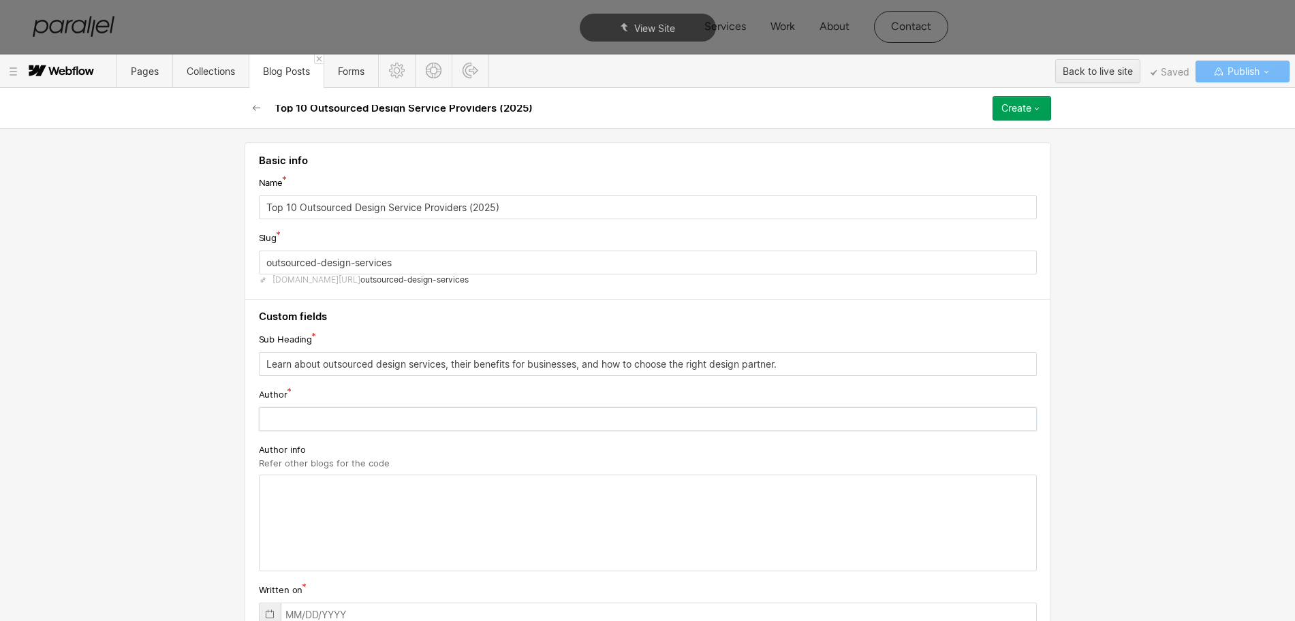
click at [313, 420] on input "text" at bounding box center [648, 419] width 778 height 24
paste input "[PERSON_NAME]"
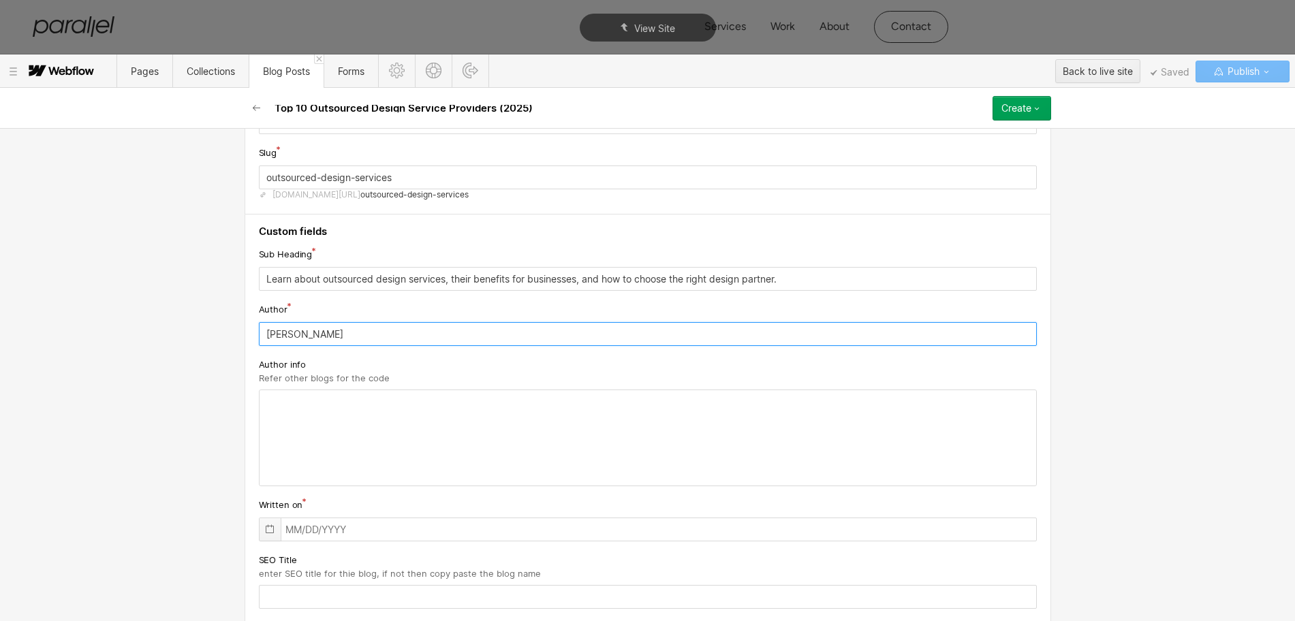
type input "[PERSON_NAME]"
click at [270, 529] on div at bounding box center [269, 529] width 21 height 22
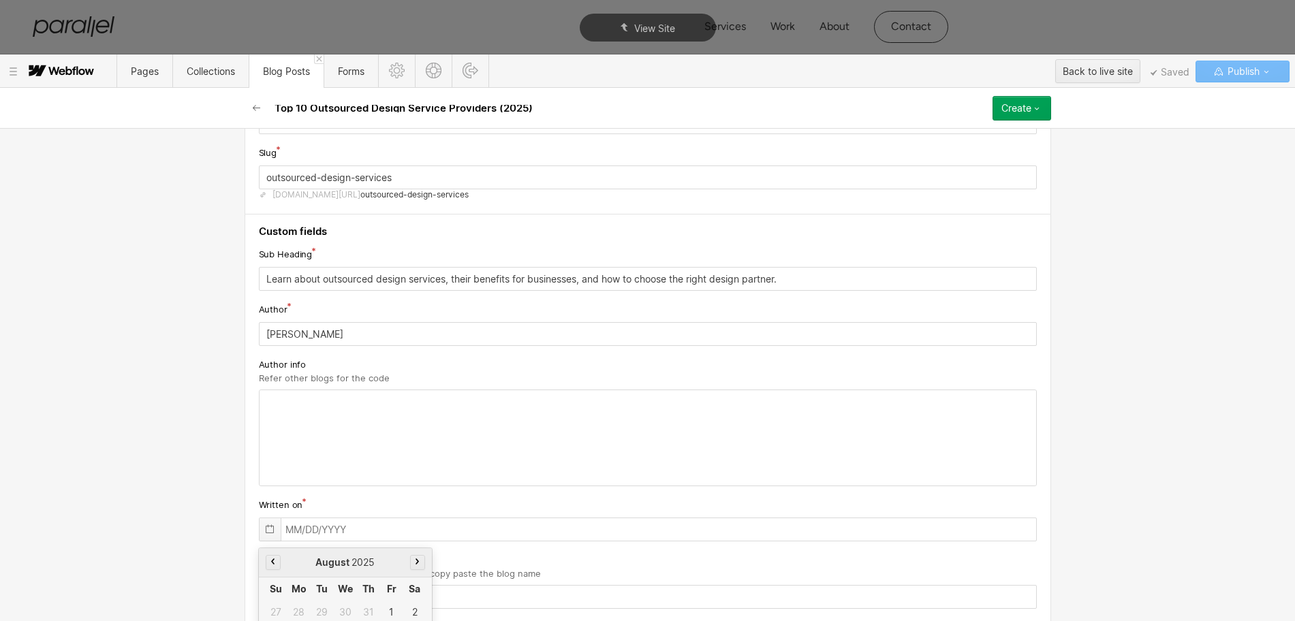
scroll to position [204, 0]
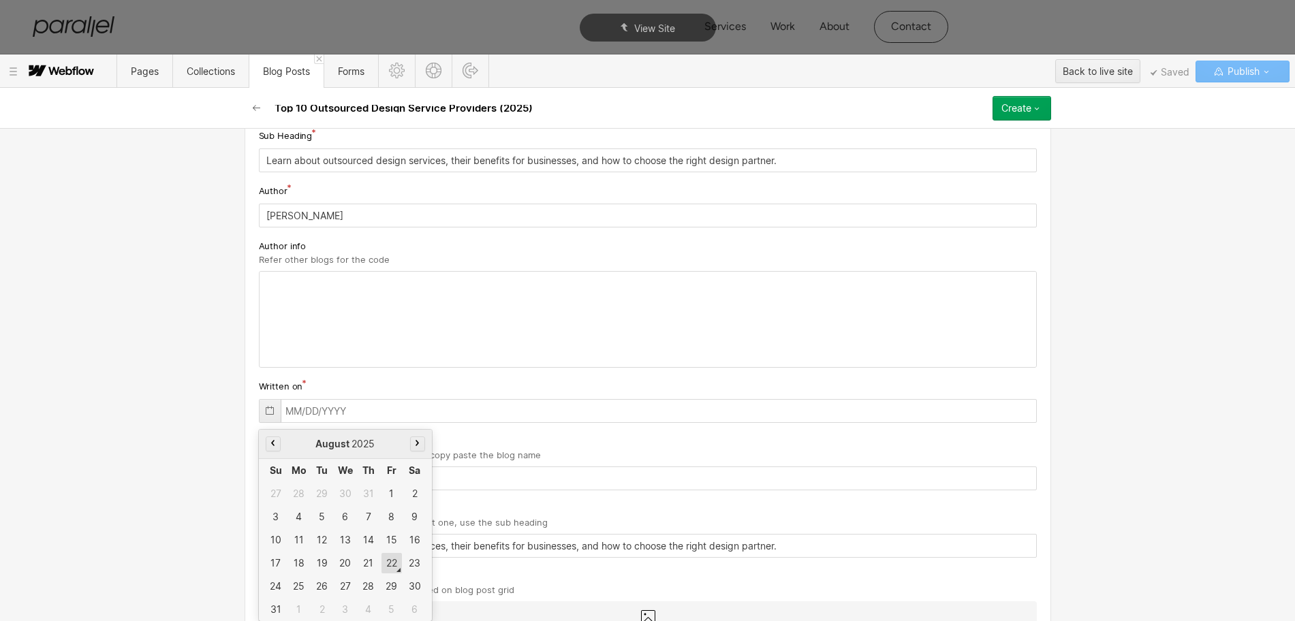
click at [381, 561] on div "22" at bounding box center [391, 563] width 20 height 20
type input "[DATE]"
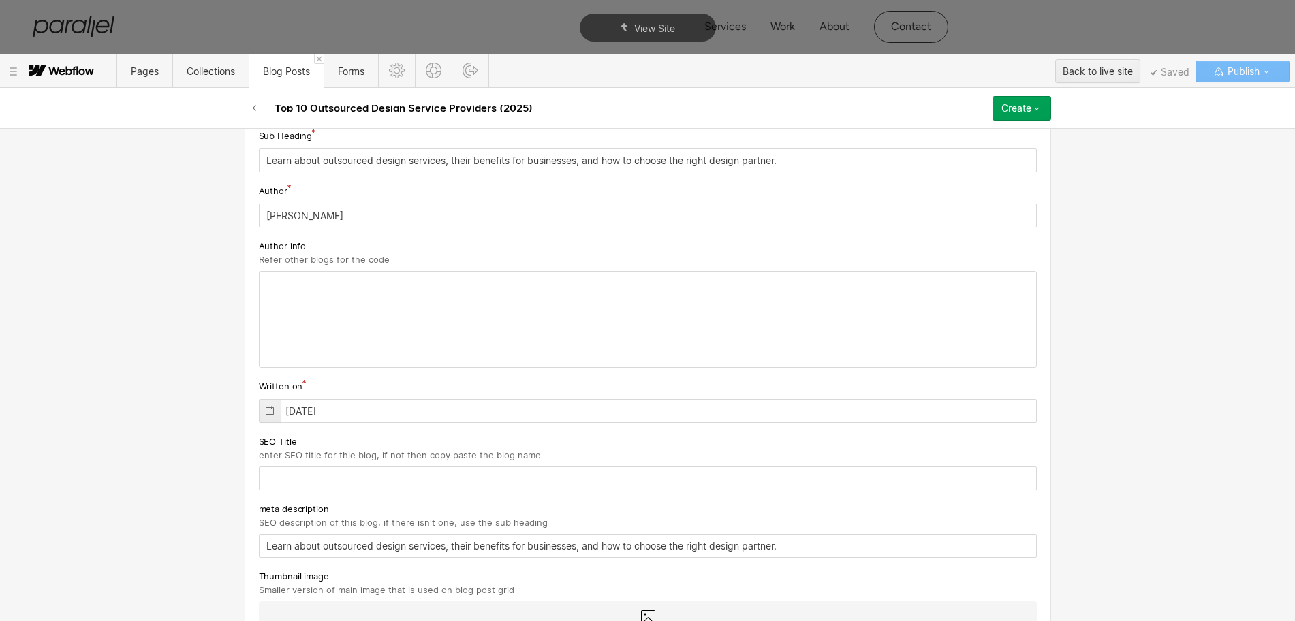
scroll to position [289, 0]
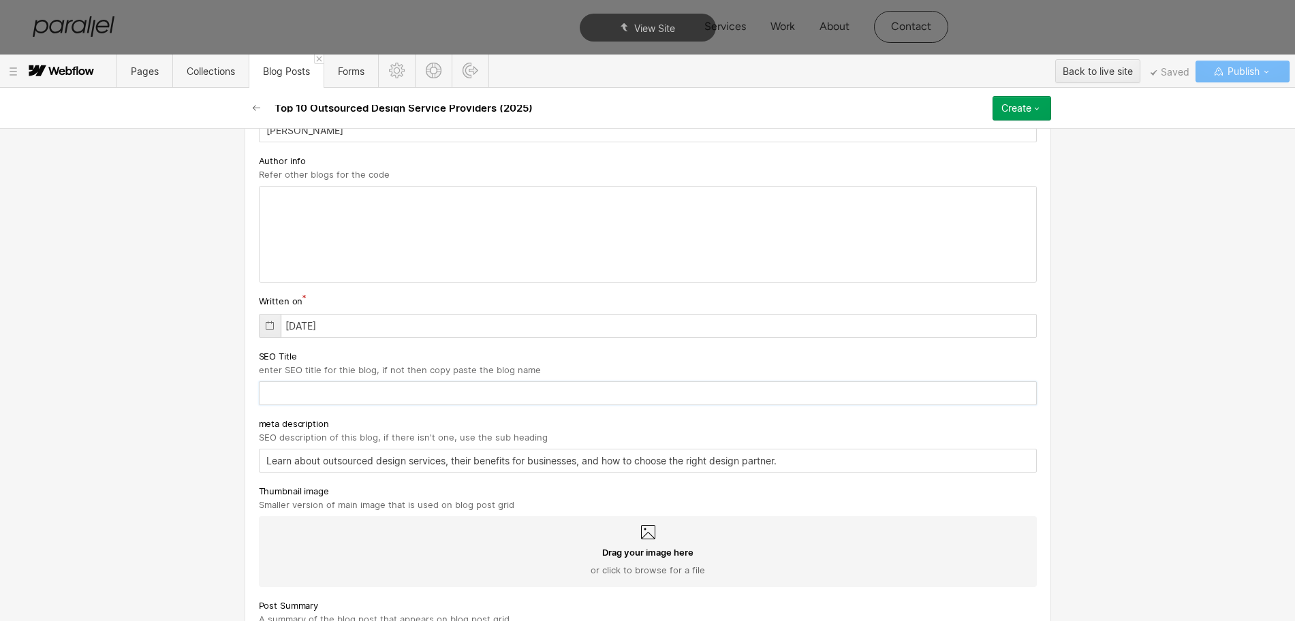
click at [311, 393] on input "text" at bounding box center [648, 393] width 778 height 24
paste input "Top 10 Outsourced Design Service Providers (2025)"
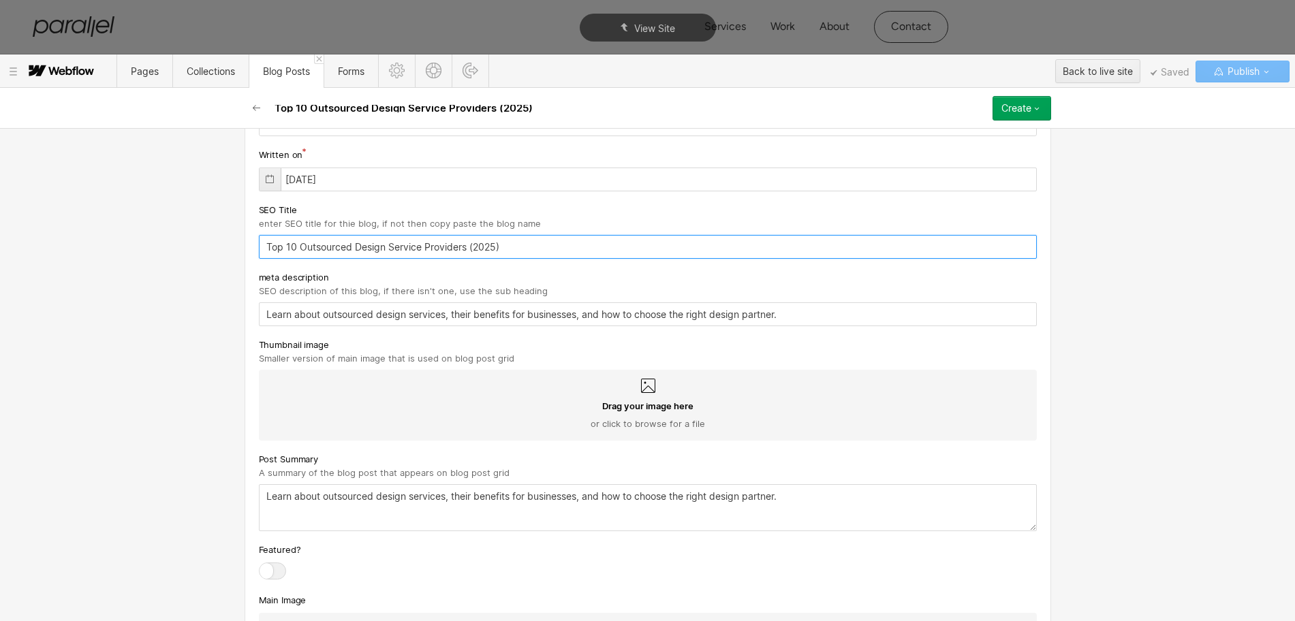
scroll to position [459, 0]
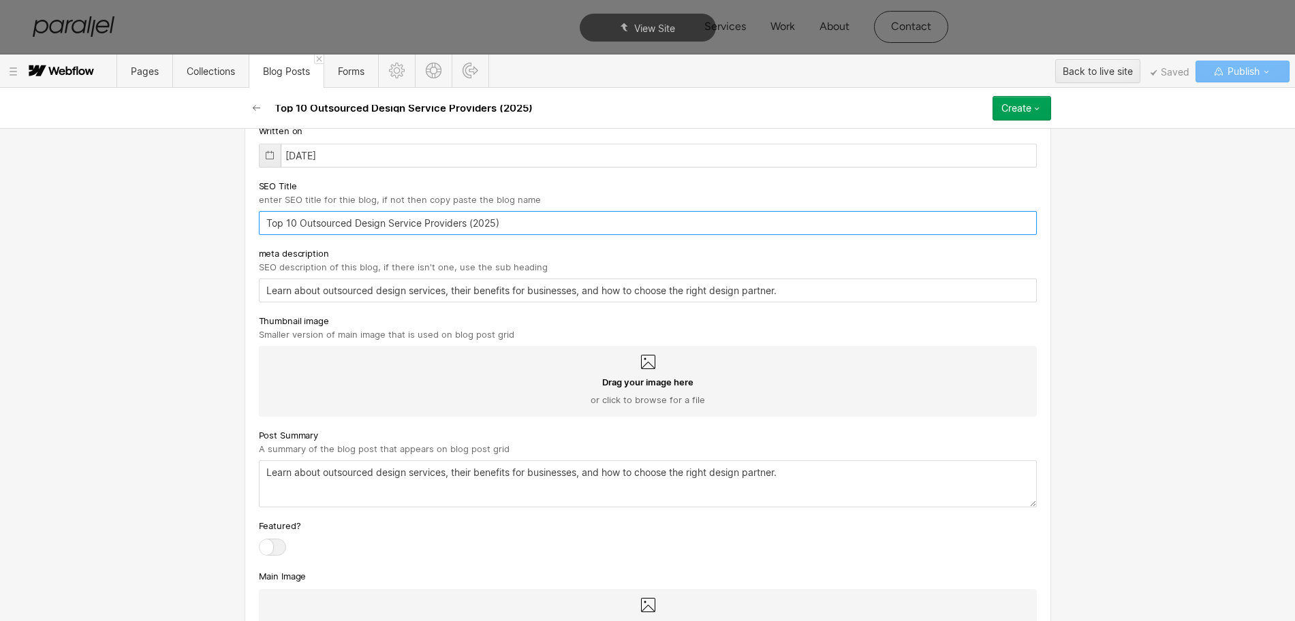
type input "Top 10 Outsourced Design Service Providers (2025)"
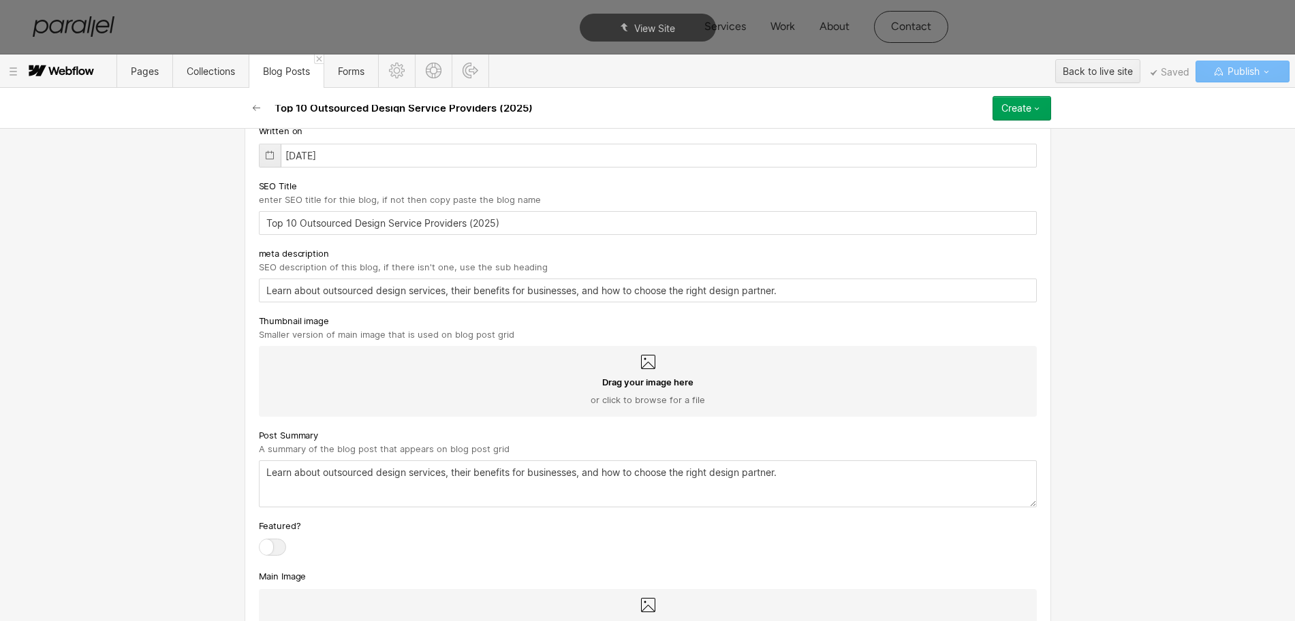
click at [631, 356] on div "Drag your image here or click to browse for a file" at bounding box center [648, 381] width 778 height 71
click at [0, 0] on input "Drag your image here or click to browse for a file" at bounding box center [0, 0] width 0 height 0
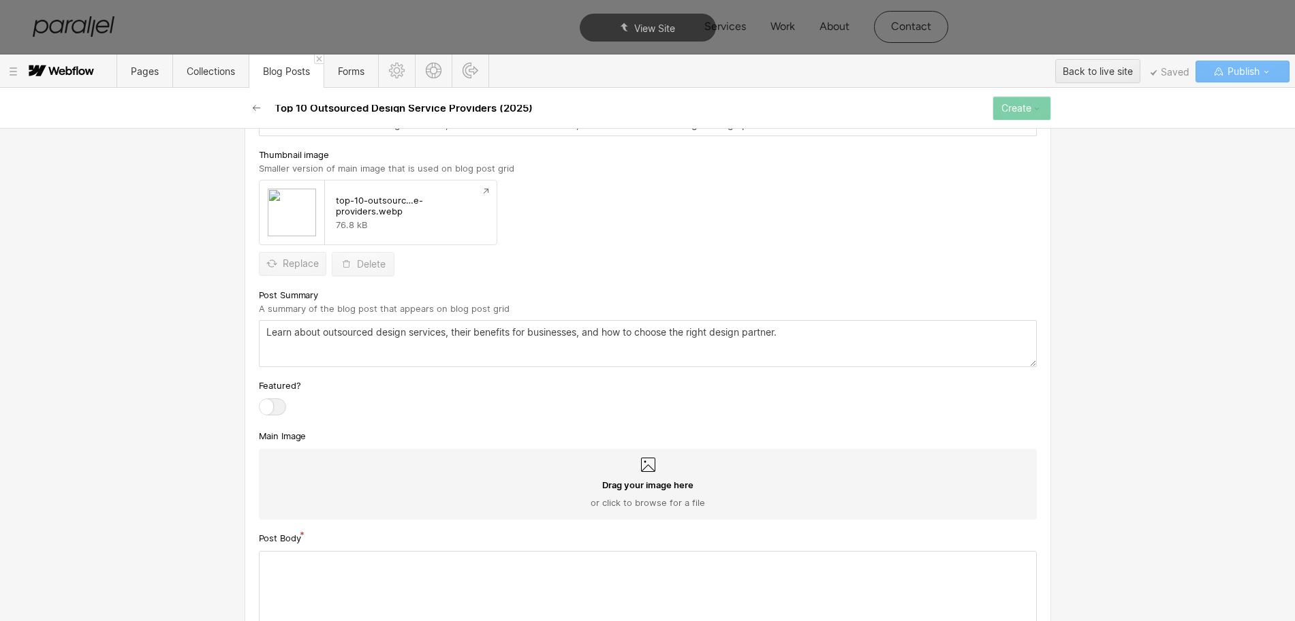
scroll to position [629, 0]
click at [630, 480] on span "Drag your image here" at bounding box center [647, 481] width 91 height 12
click at [0, 0] on input "Drag your image here or click to browse for a file" at bounding box center [0, 0] width 0 height 0
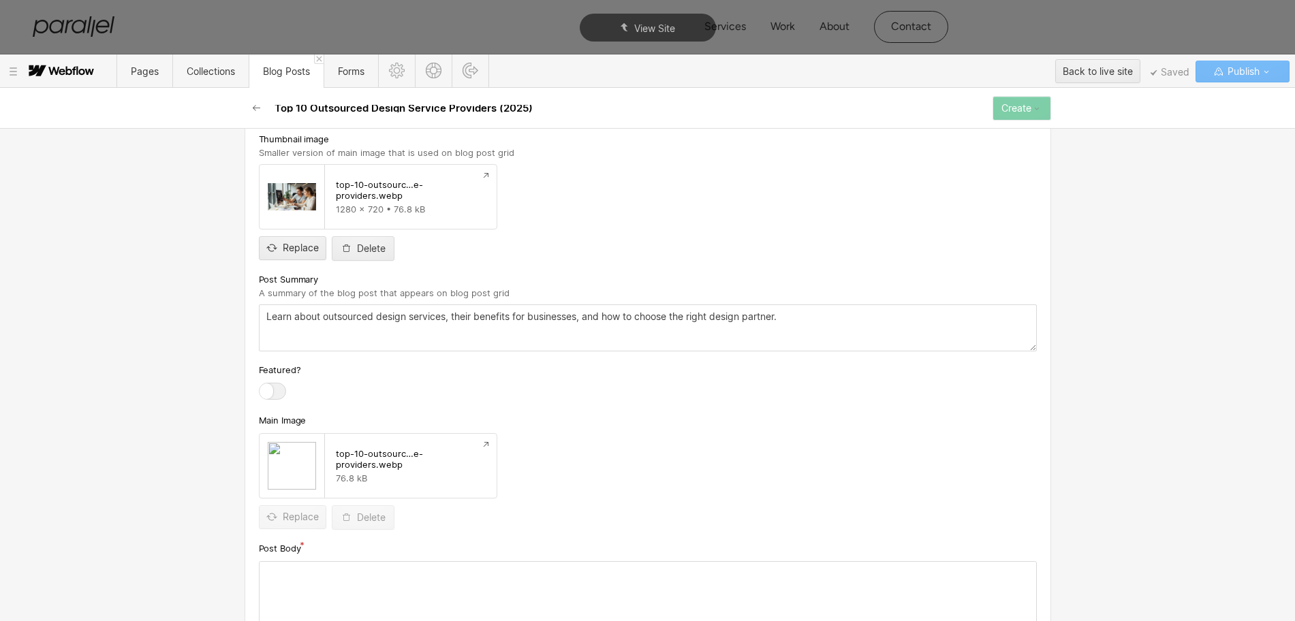
scroll to position [714, 0]
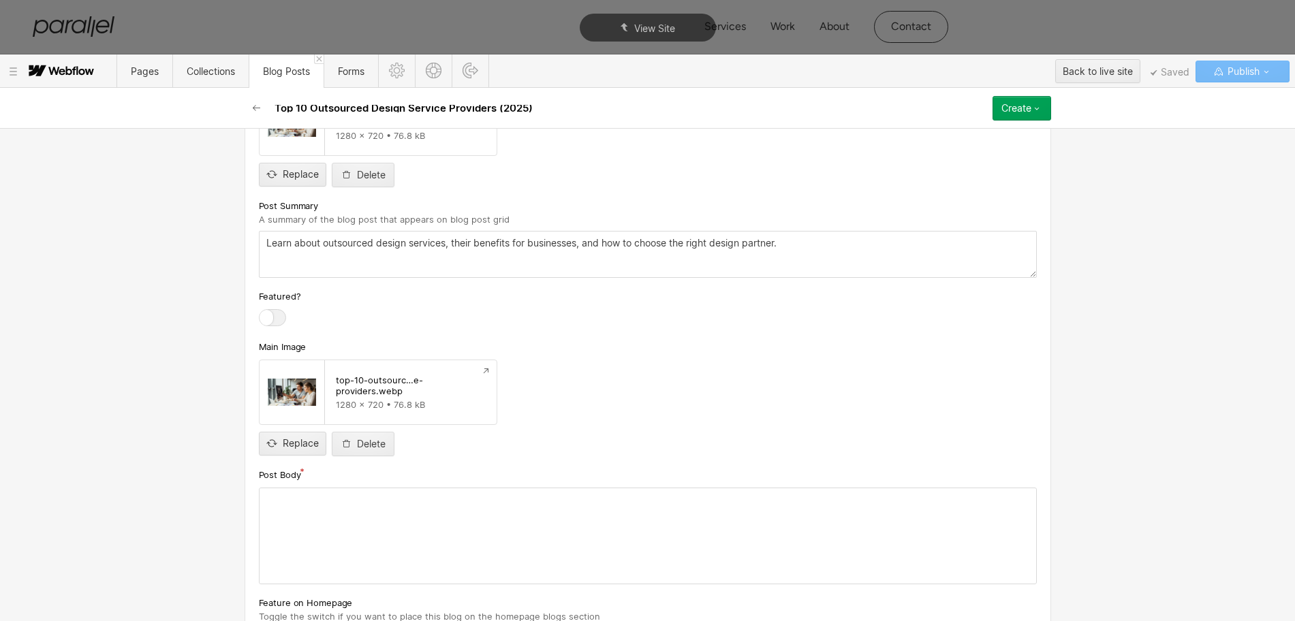
click at [382, 529] on div at bounding box center [647, 535] width 776 height 95
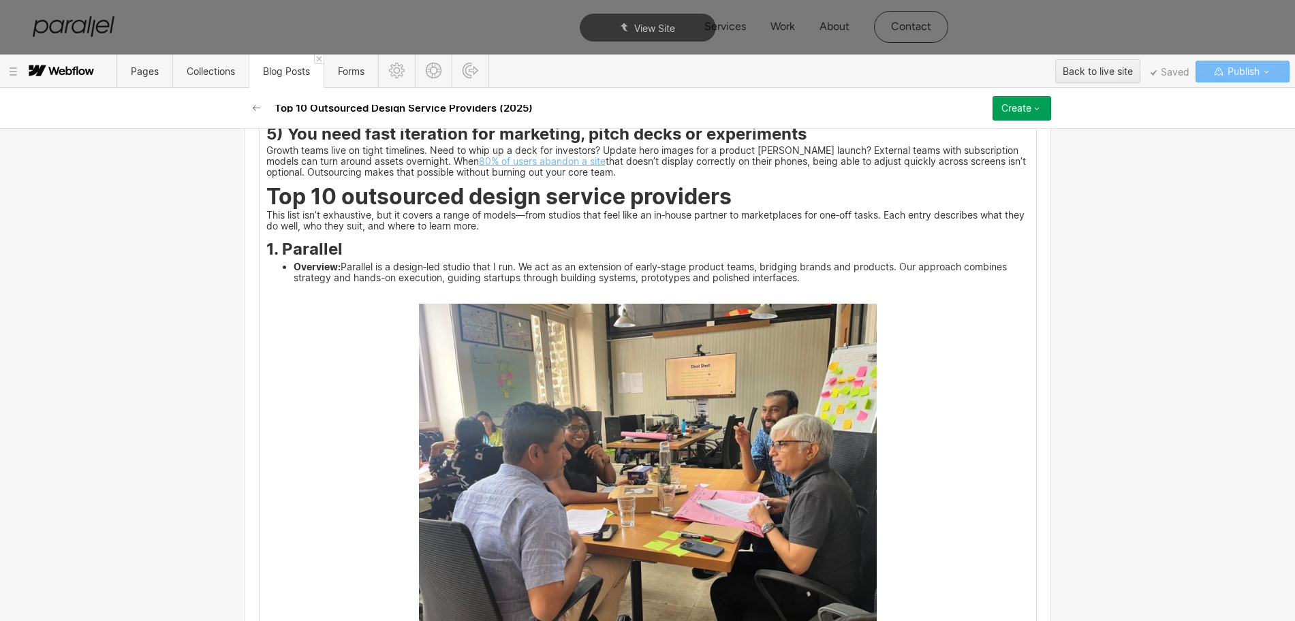
scroll to position [1481, 0]
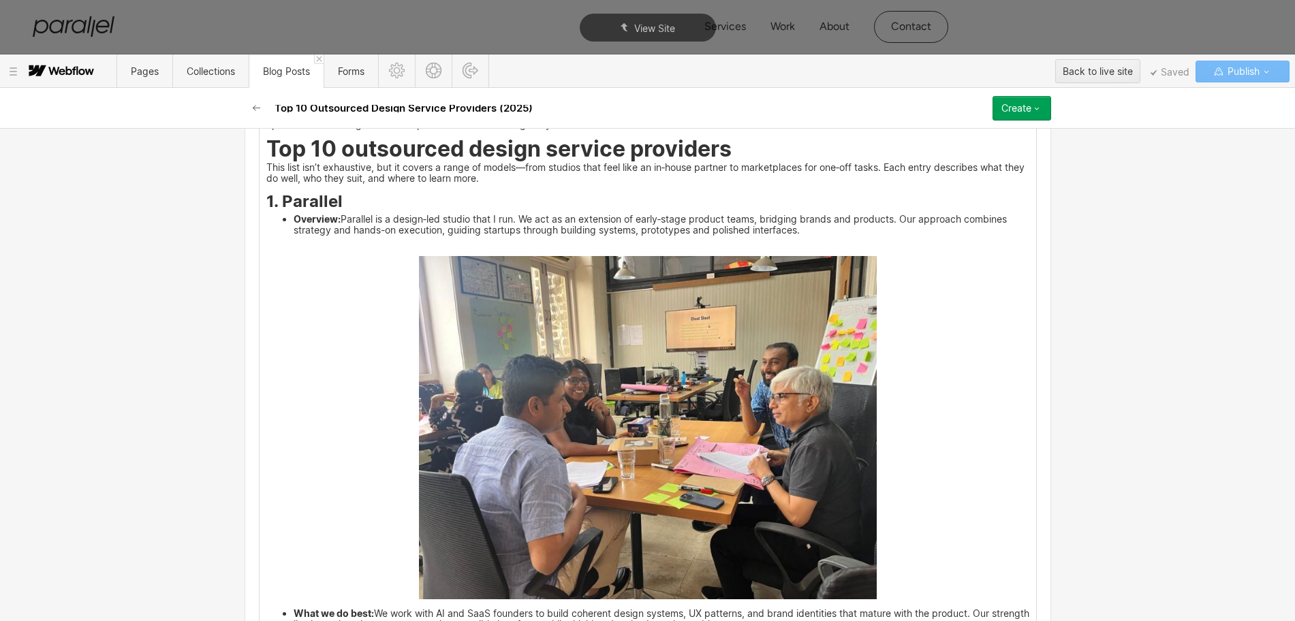
click at [534, 473] on img at bounding box center [648, 427] width 458 height 343
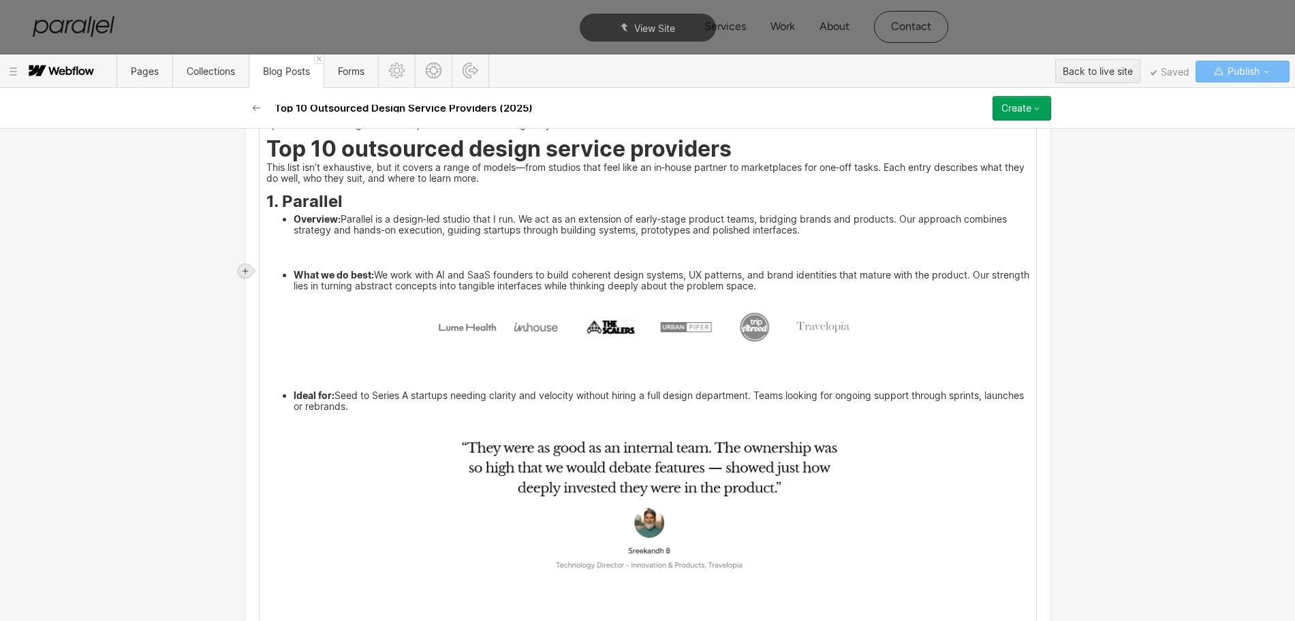
click at [247, 267] on icon at bounding box center [245, 271] width 8 height 8
click at [265, 270] on div at bounding box center [271, 270] width 26 height 21
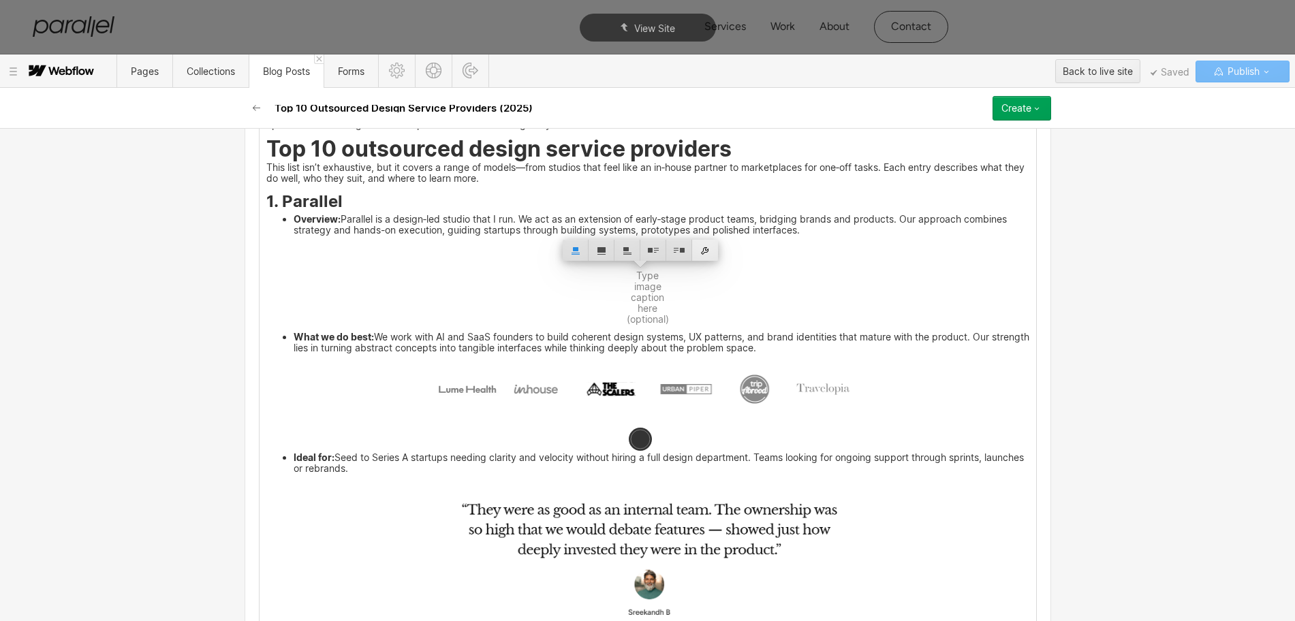
click at [707, 254] on div at bounding box center [705, 250] width 26 height 21
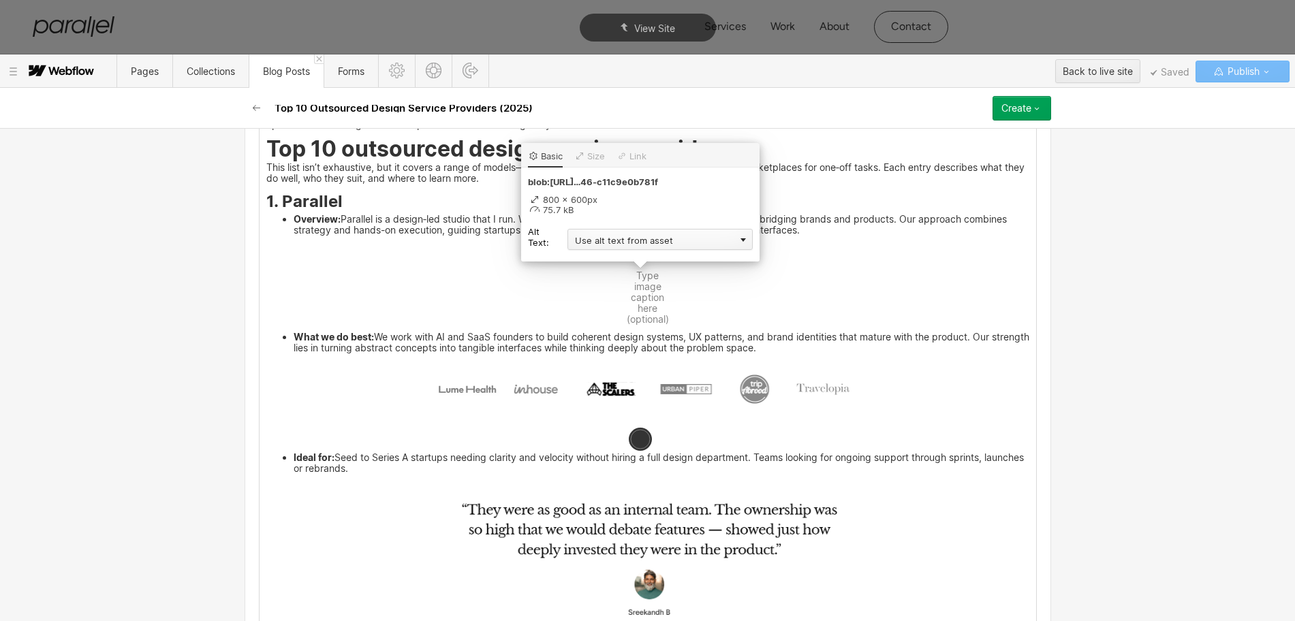
click at [576, 245] on div "Use alt text from asset" at bounding box center [659, 239] width 185 height 21
click at [588, 259] on div "Custom description" at bounding box center [659, 259] width 185 height 17
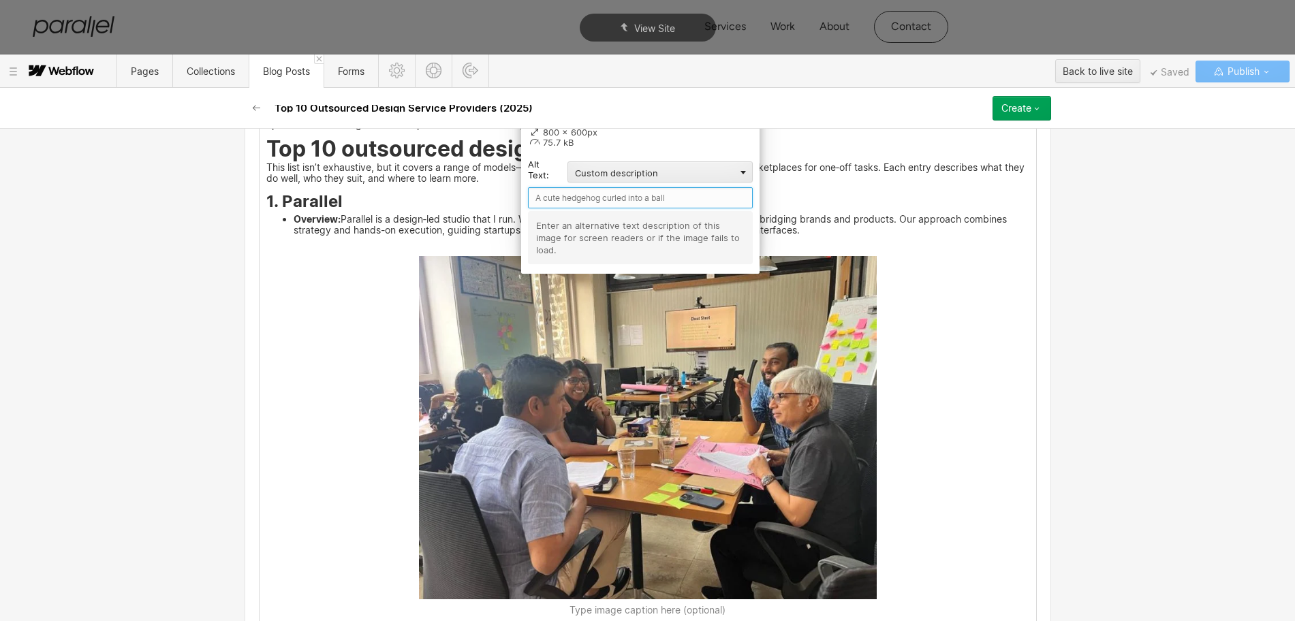
click at [548, 198] on input "text" at bounding box center [640, 197] width 225 height 21
type input "Parallel"
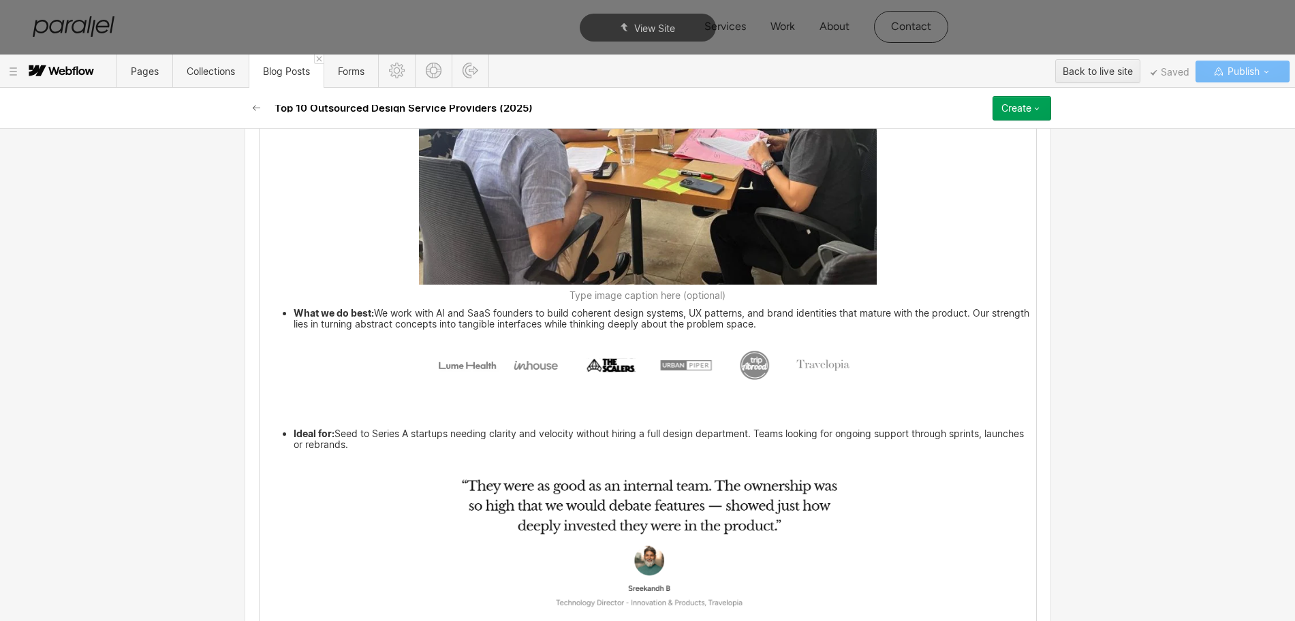
scroll to position [1821, 0]
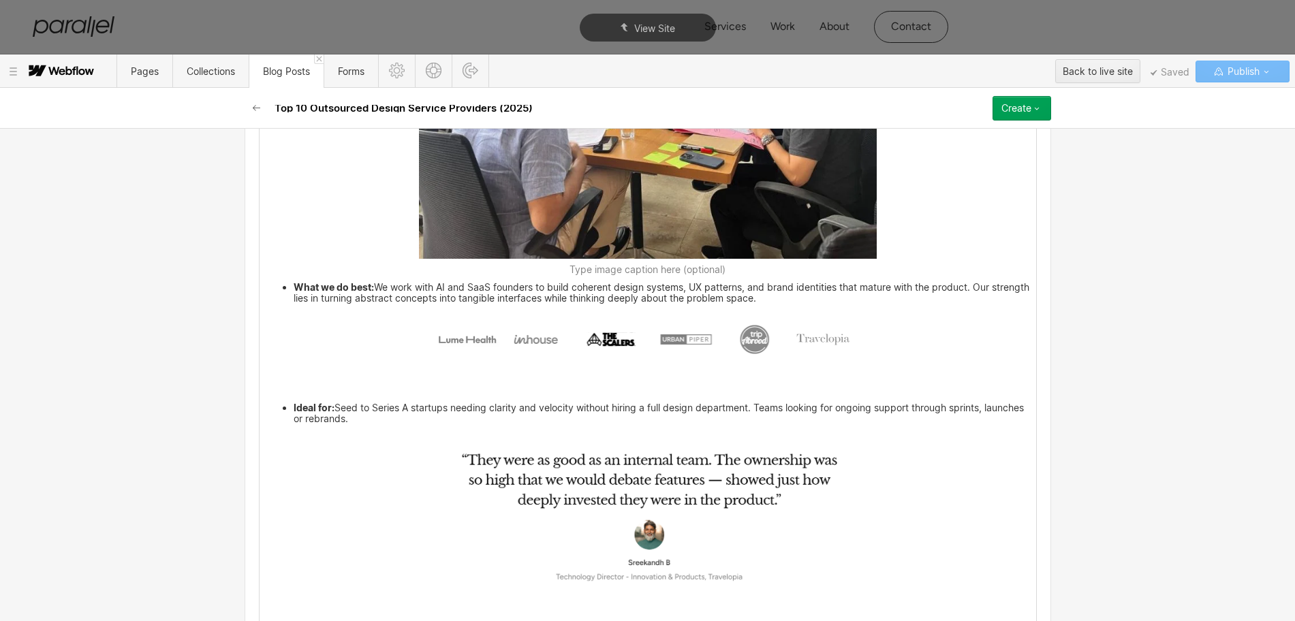
click at [650, 365] on img at bounding box center [648, 340] width 458 height 59
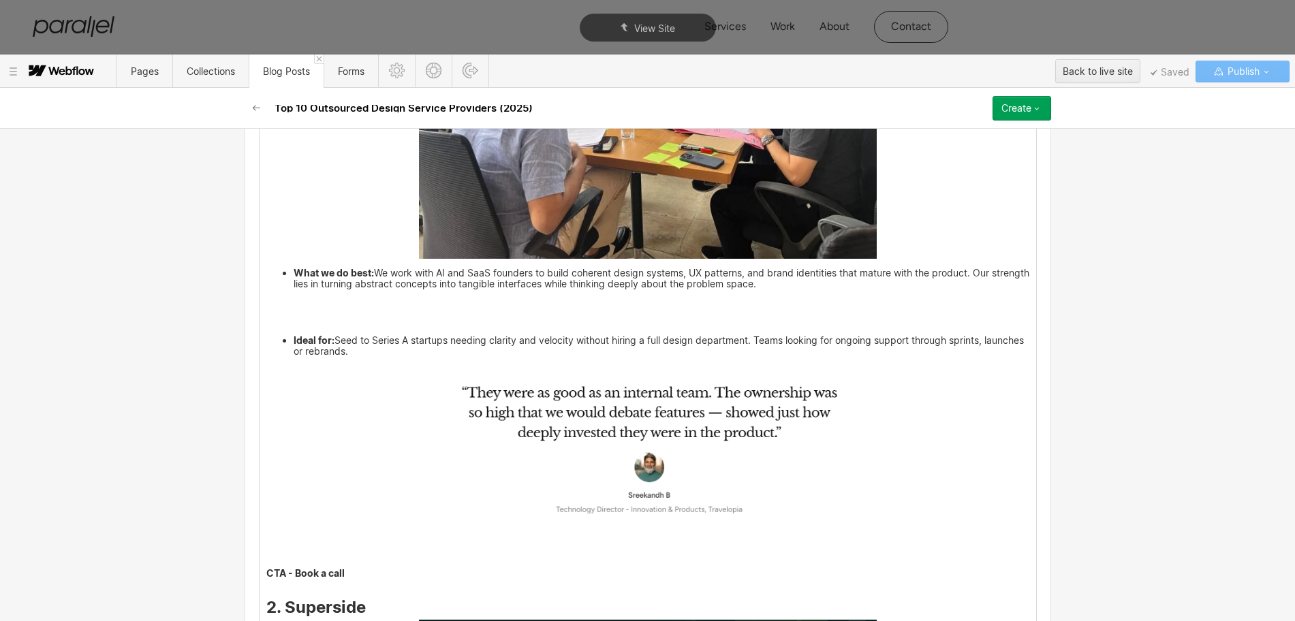
click at [266, 305] on p "‍" at bounding box center [647, 300] width 763 height 9
click at [266, 328] on p at bounding box center [647, 320] width 763 height 20
click at [266, 305] on p "‍" at bounding box center [647, 300] width 763 height 9
click at [241, 315] on icon at bounding box center [245, 311] width 8 height 8
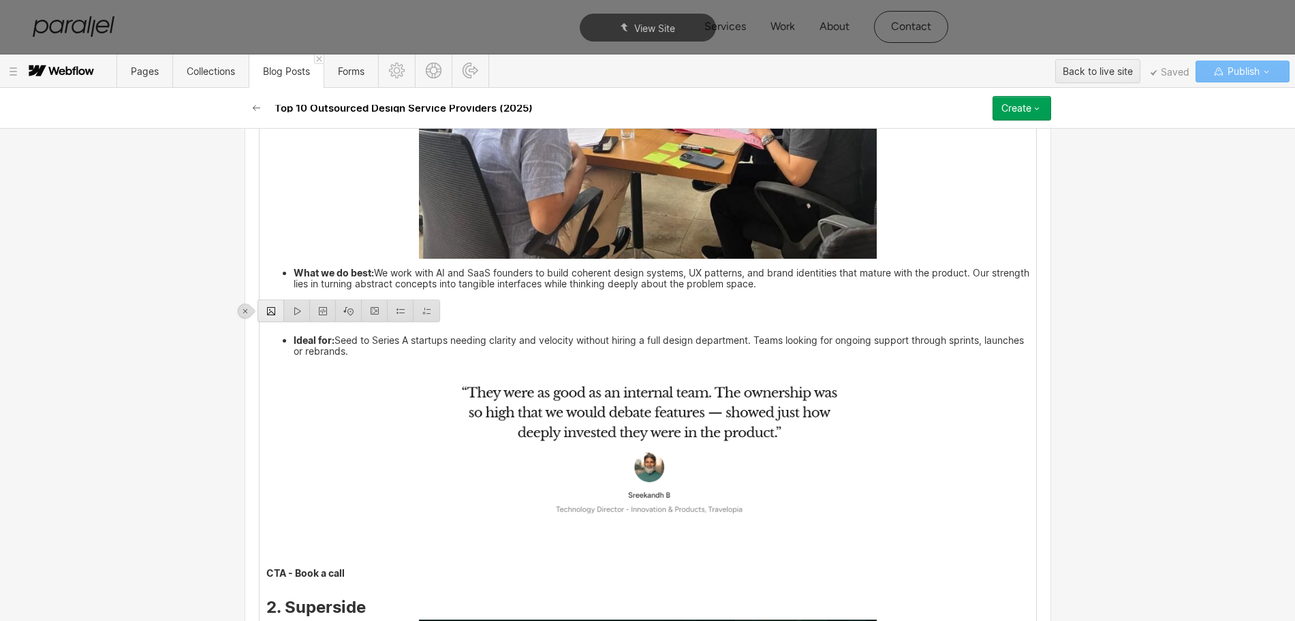
click at [270, 309] on div at bounding box center [271, 310] width 26 height 21
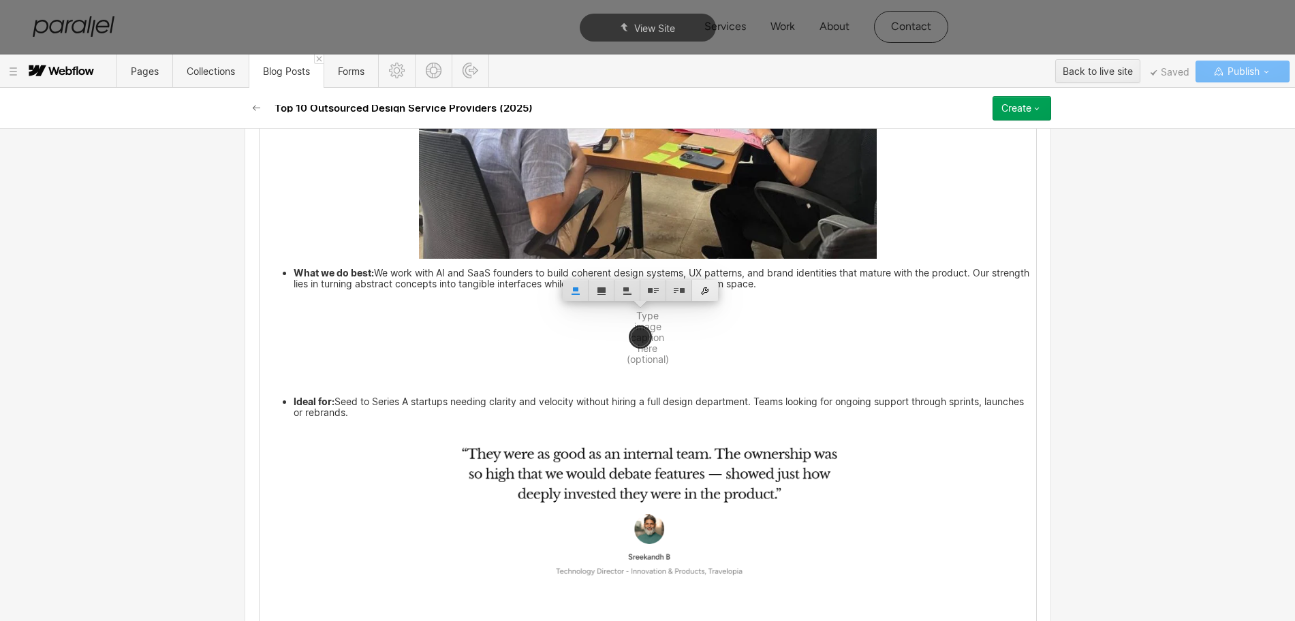
click at [712, 293] on div at bounding box center [705, 290] width 26 height 21
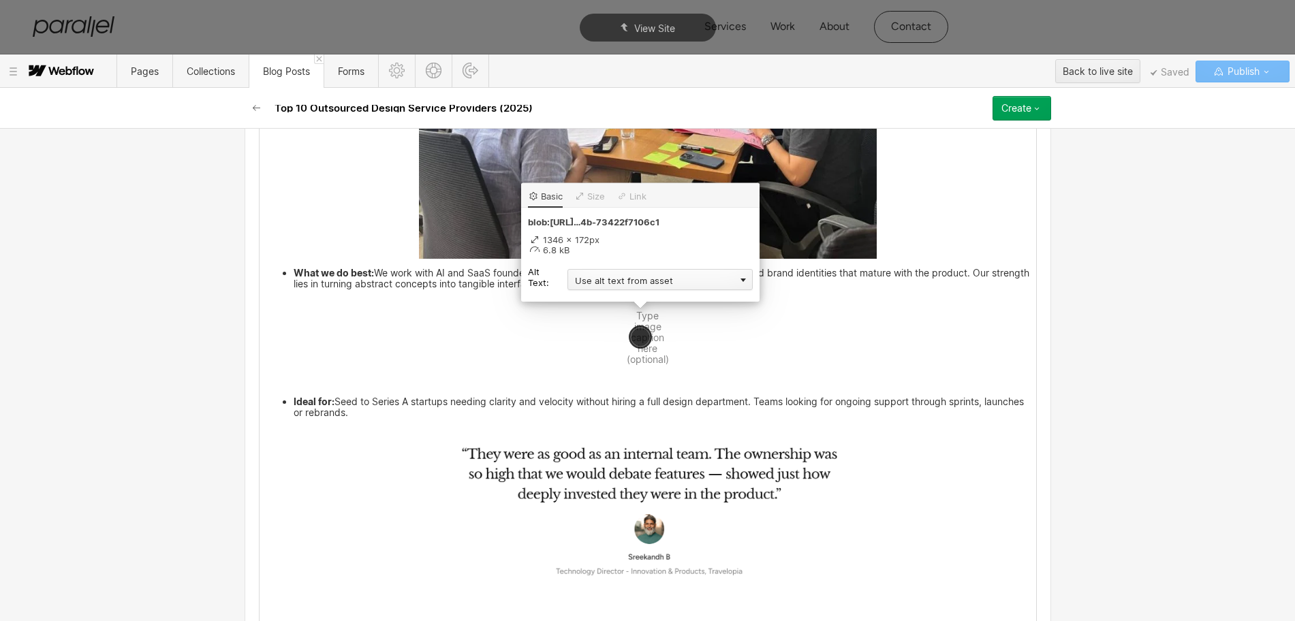
click at [627, 281] on div "Use alt text from asset" at bounding box center [659, 279] width 185 height 21
click at [597, 302] on div "Custom description" at bounding box center [659, 299] width 185 height 17
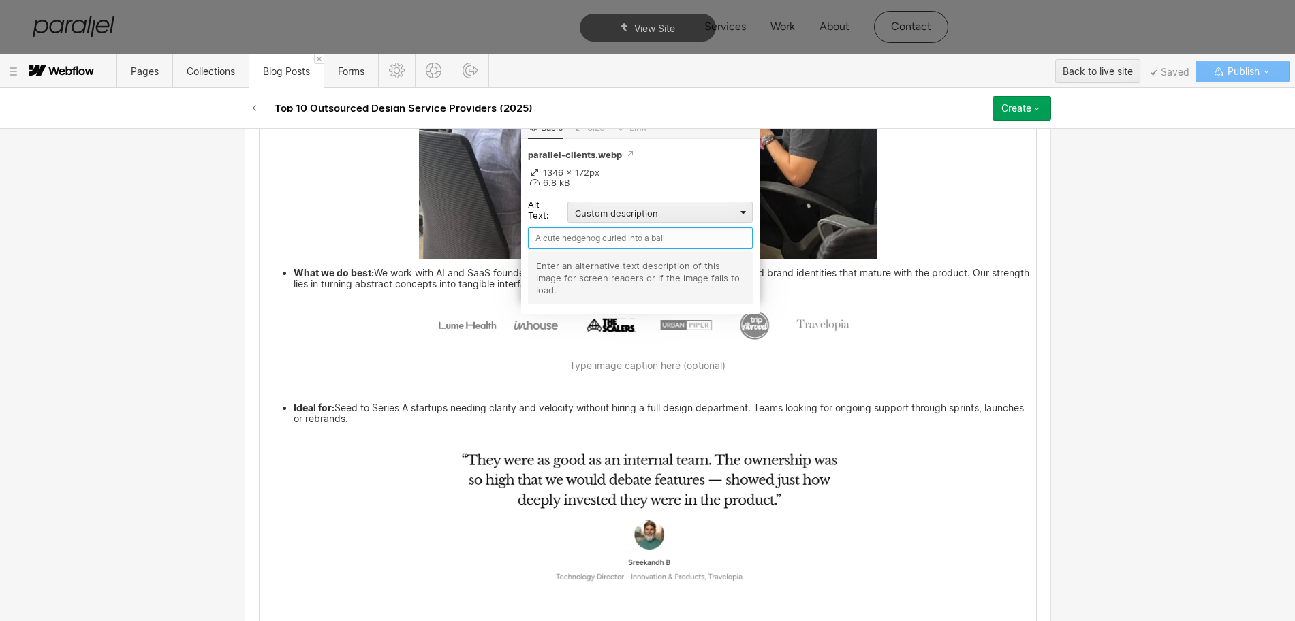
click at [552, 240] on input "text" at bounding box center [640, 237] width 225 height 21
type input "Parallel Client"
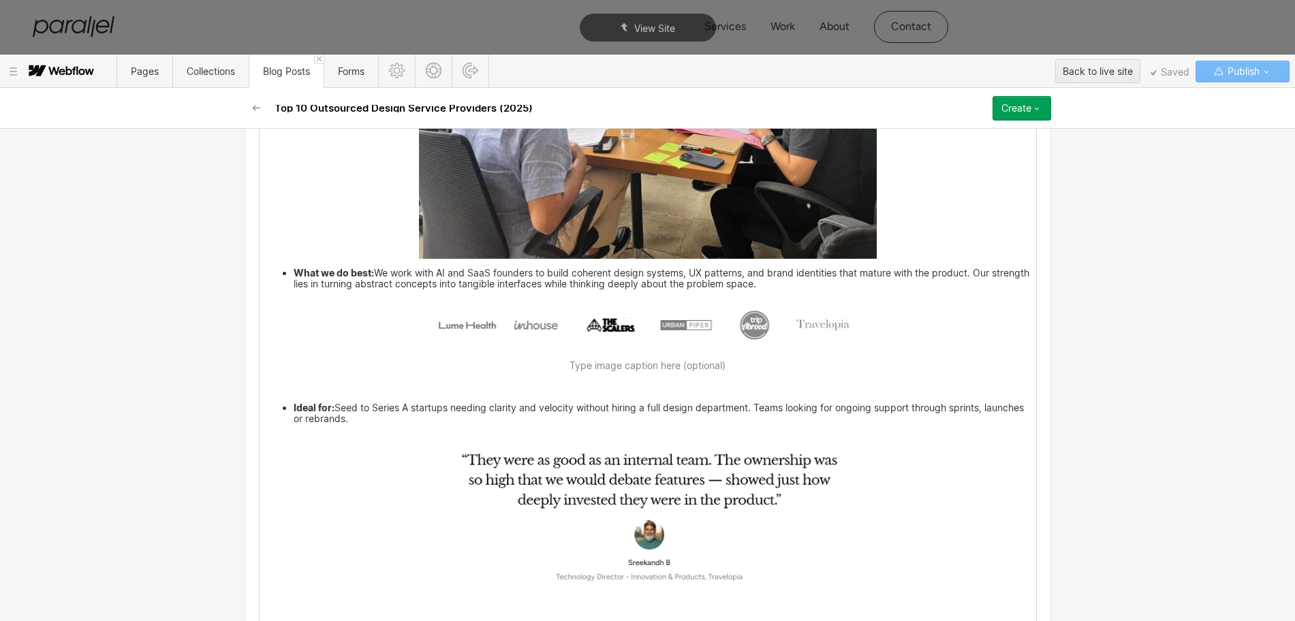
click at [648, 511] on img at bounding box center [648, 517] width 458 height 173
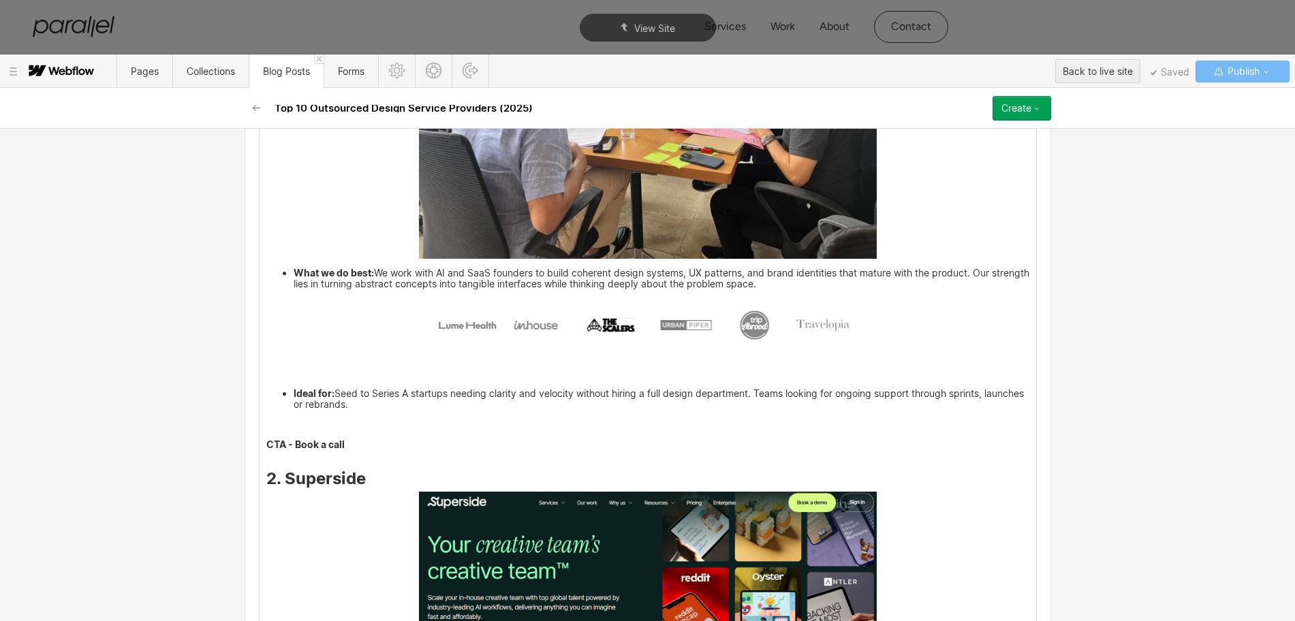
click at [268, 433] on p at bounding box center [647, 427] width 763 height 20
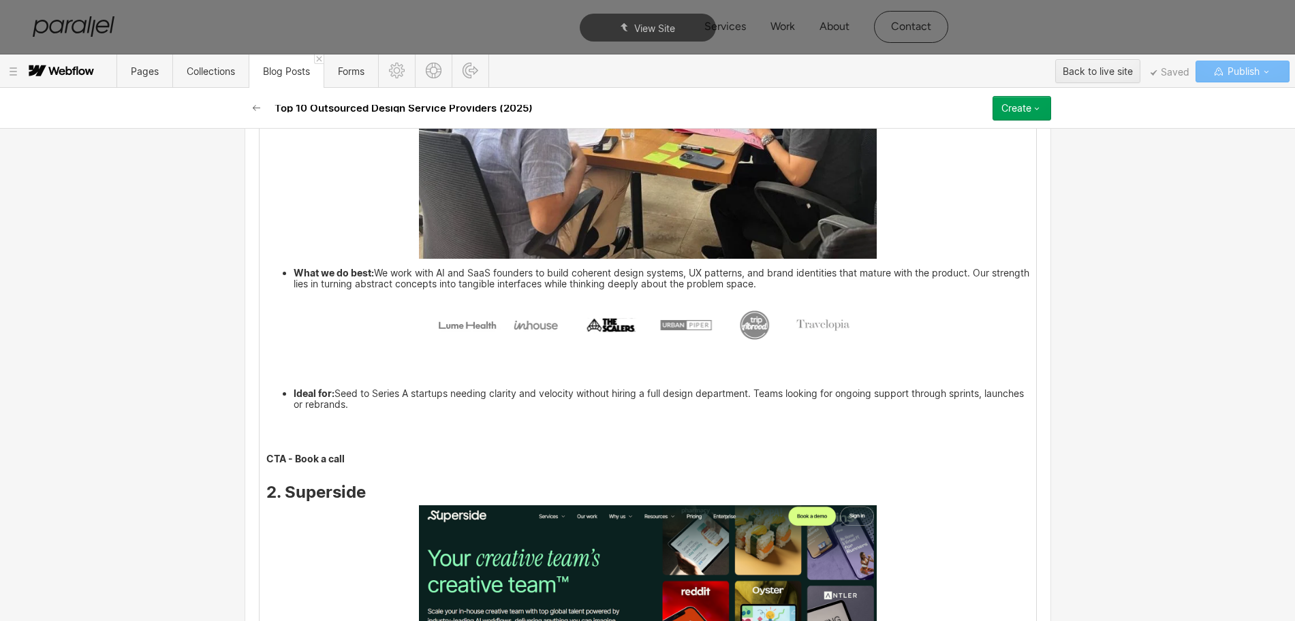
click at [266, 450] on p at bounding box center [647, 440] width 763 height 20
click at [266, 426] on p "‍" at bounding box center [647, 421] width 763 height 9
click at [245, 430] on icon at bounding box center [245, 432] width 8 height 8
click at [268, 434] on div at bounding box center [271, 431] width 26 height 21
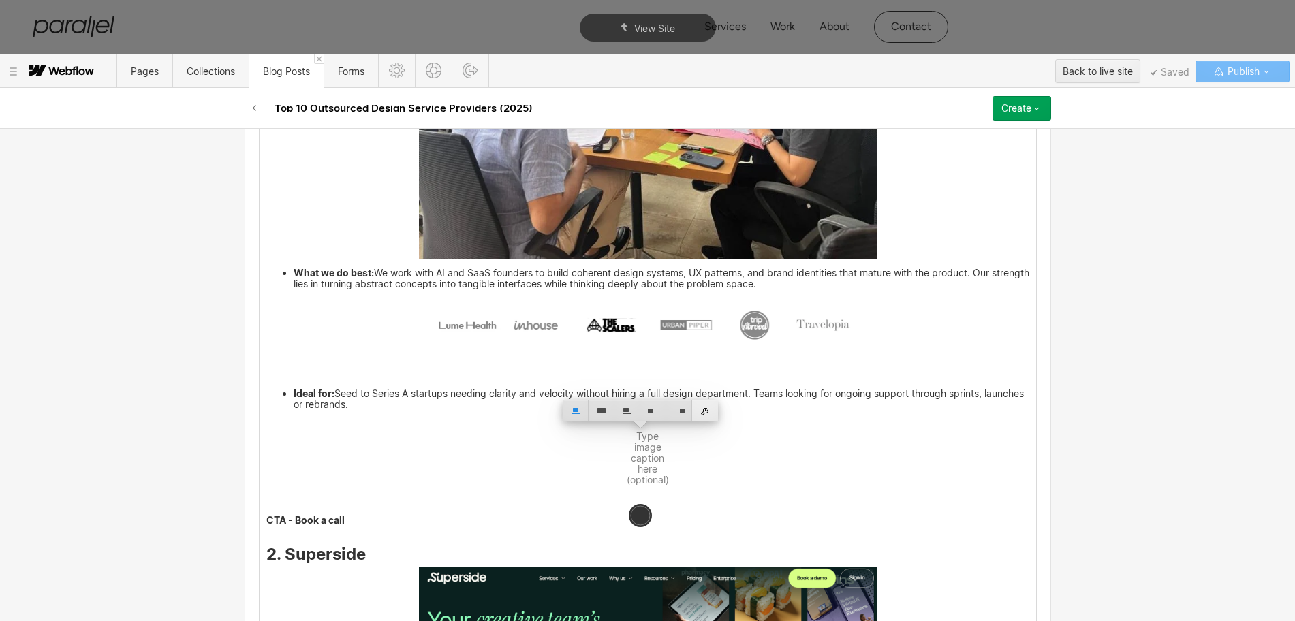
click at [704, 407] on div at bounding box center [705, 410] width 26 height 21
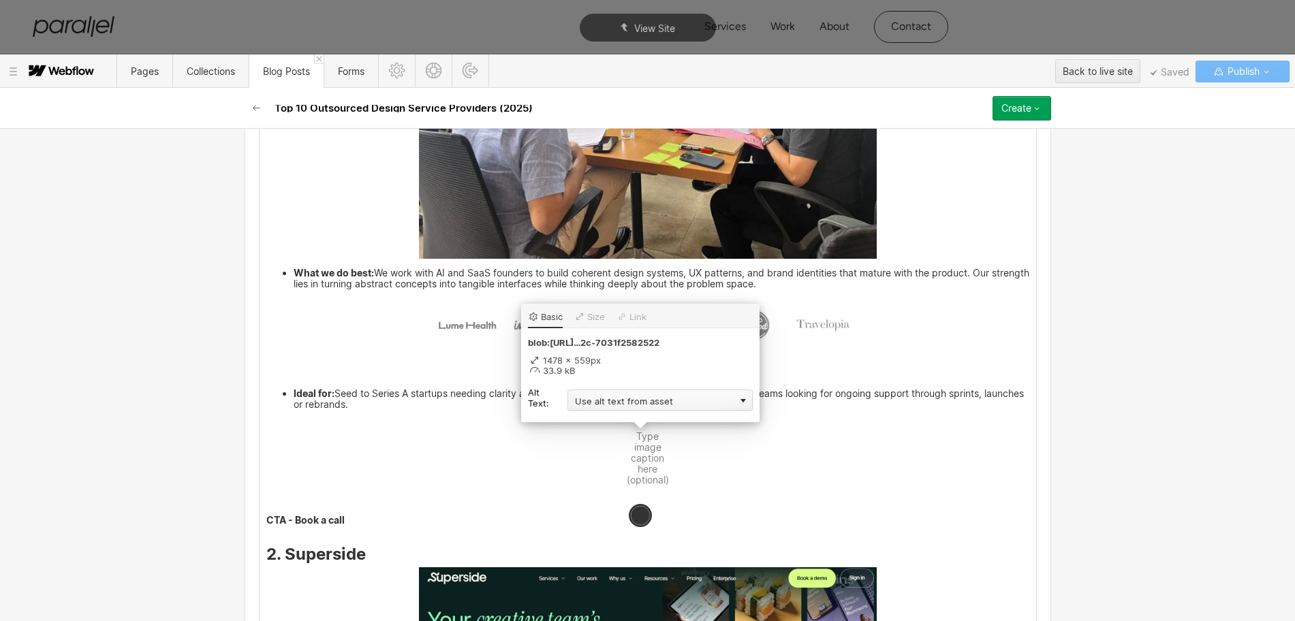
click at [610, 395] on div "Use alt text from asset" at bounding box center [659, 400] width 185 height 21
click at [588, 421] on div "Custom description" at bounding box center [659, 419] width 185 height 17
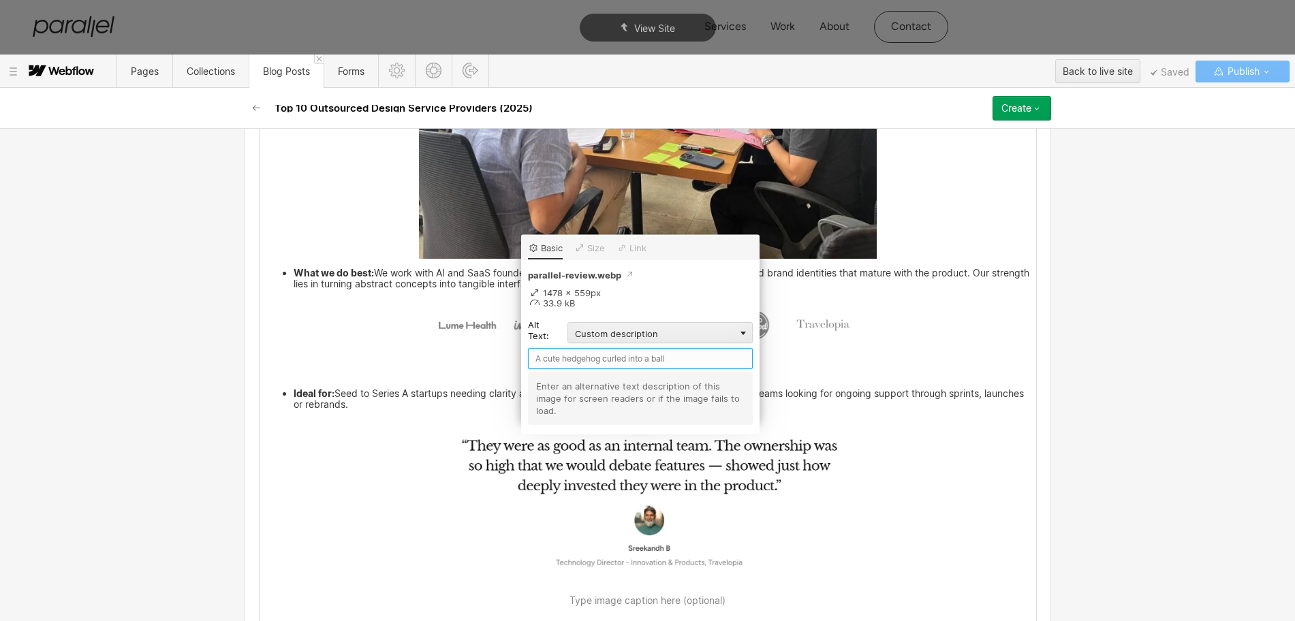
click at [549, 359] on input "text" at bounding box center [640, 358] width 225 height 21
type input "Parallel Review"
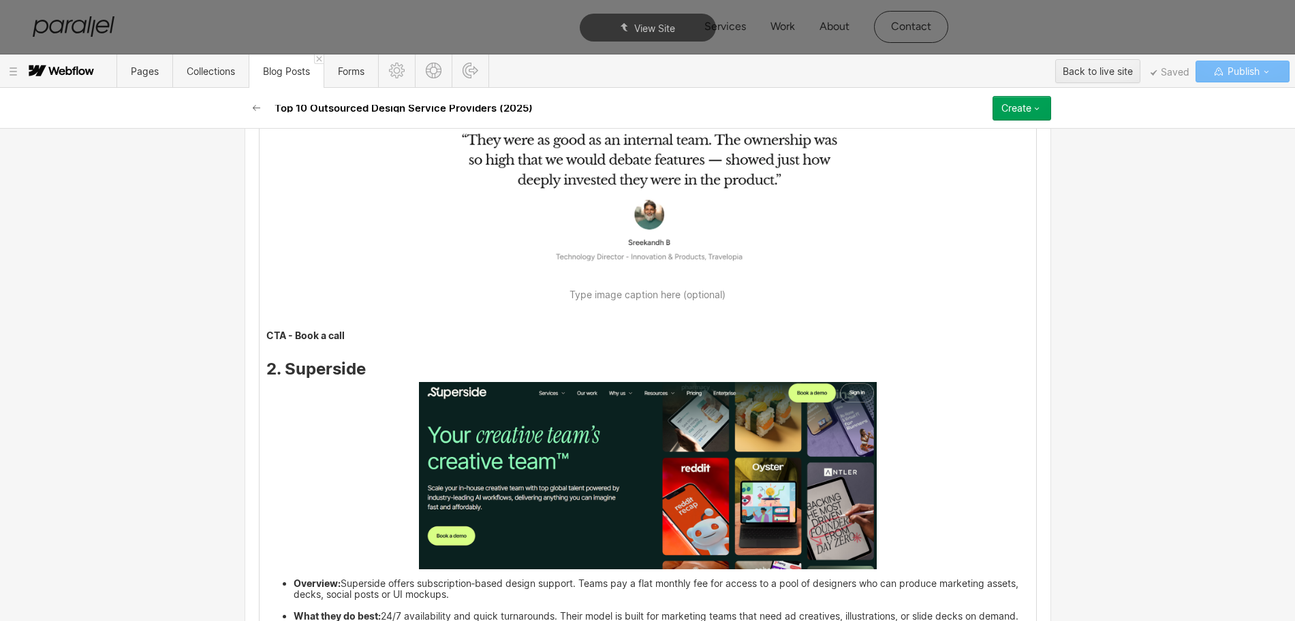
scroll to position [2247, 0]
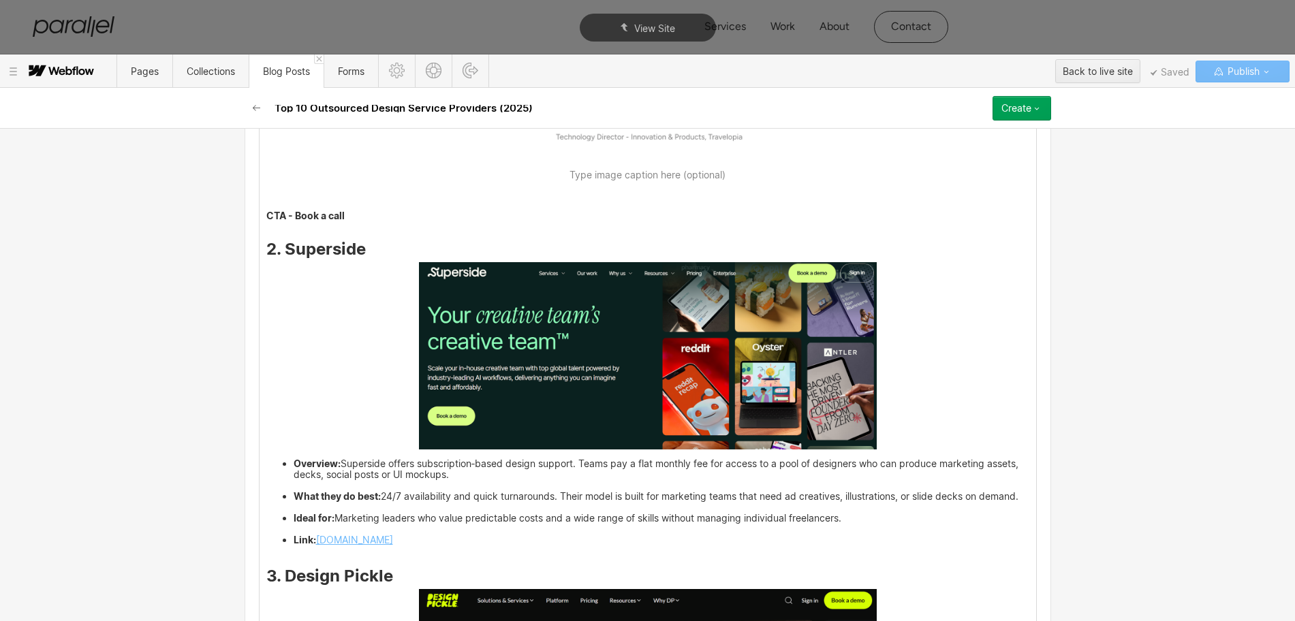
click at [612, 398] on img at bounding box center [648, 356] width 458 height 188
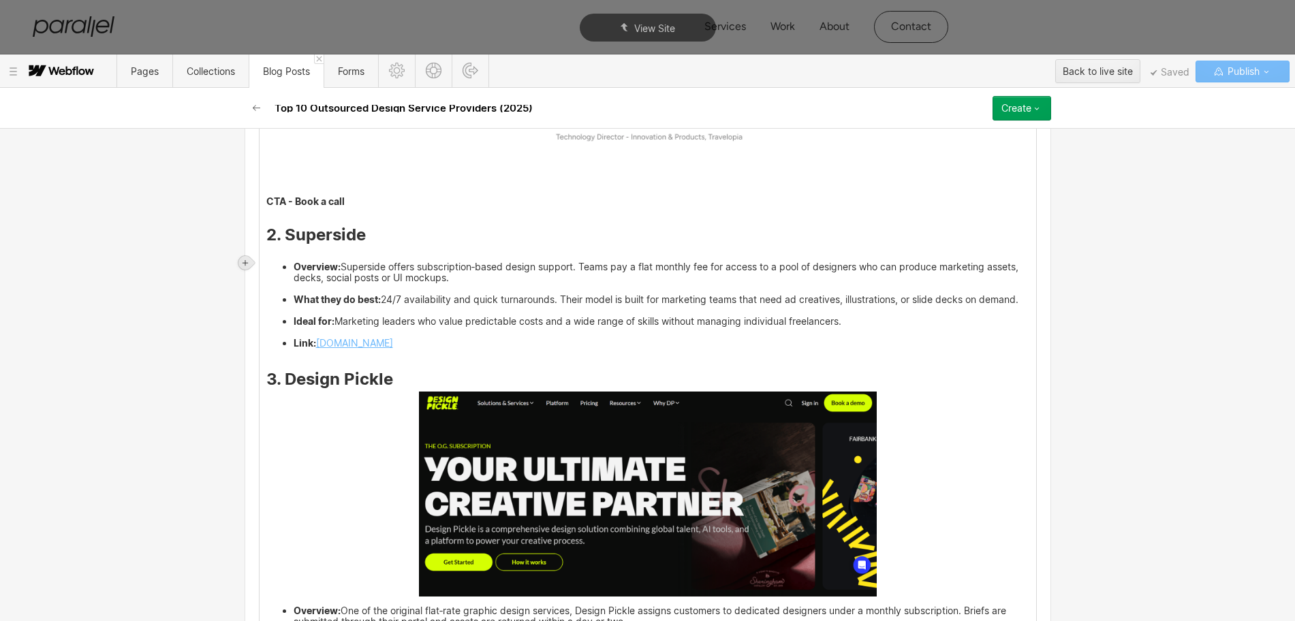
click at [245, 263] on icon at bounding box center [244, 262] width 5 height 5
click at [272, 262] on div at bounding box center [271, 262] width 26 height 21
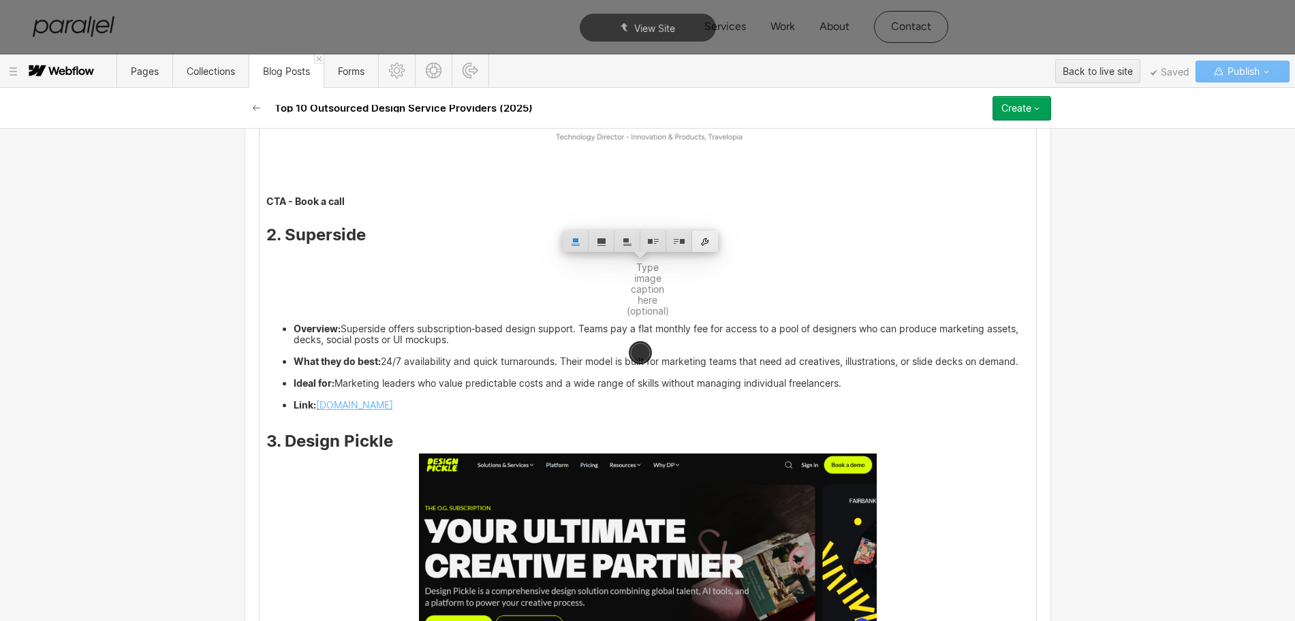
click at [701, 241] on div at bounding box center [705, 241] width 26 height 21
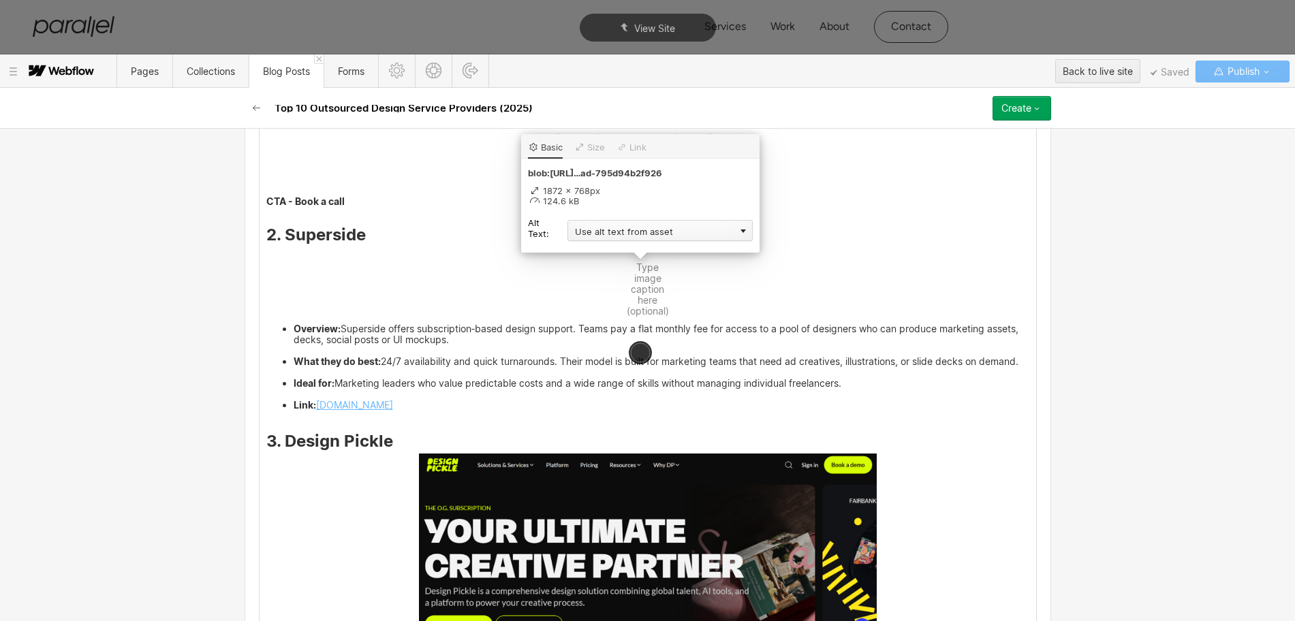
click at [611, 234] on div "Use alt text from asset" at bounding box center [659, 230] width 185 height 21
click at [599, 252] on div "Custom description" at bounding box center [659, 250] width 185 height 17
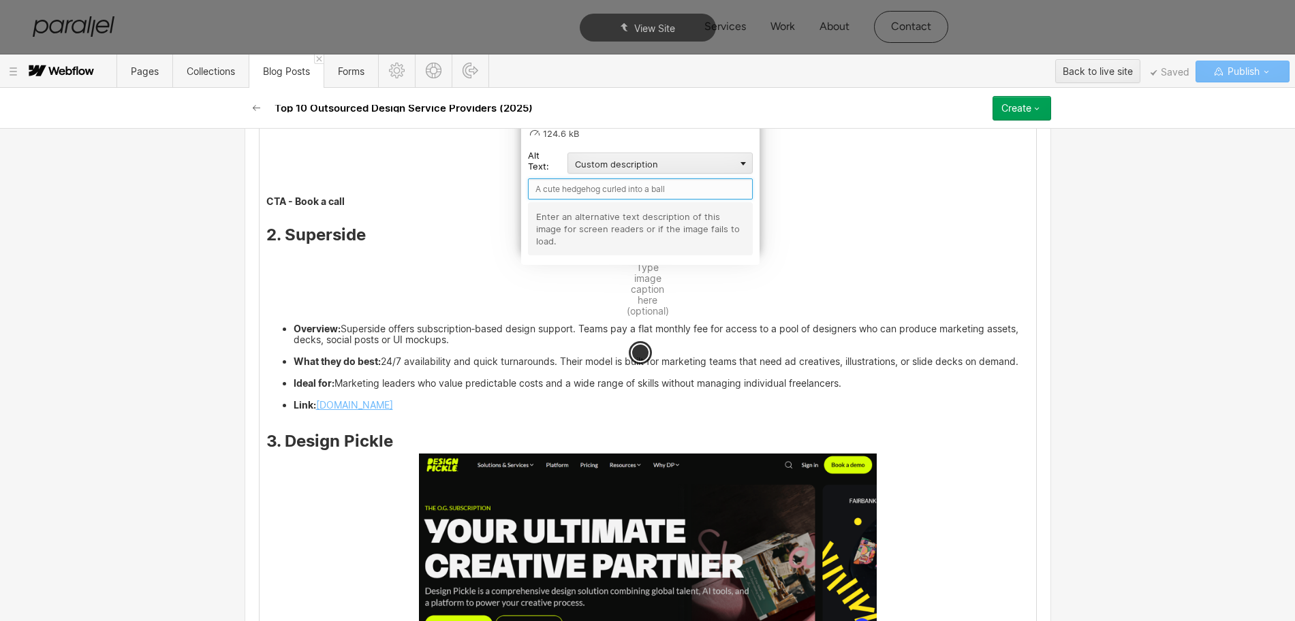
click at [550, 188] on input "text" at bounding box center [640, 188] width 225 height 21
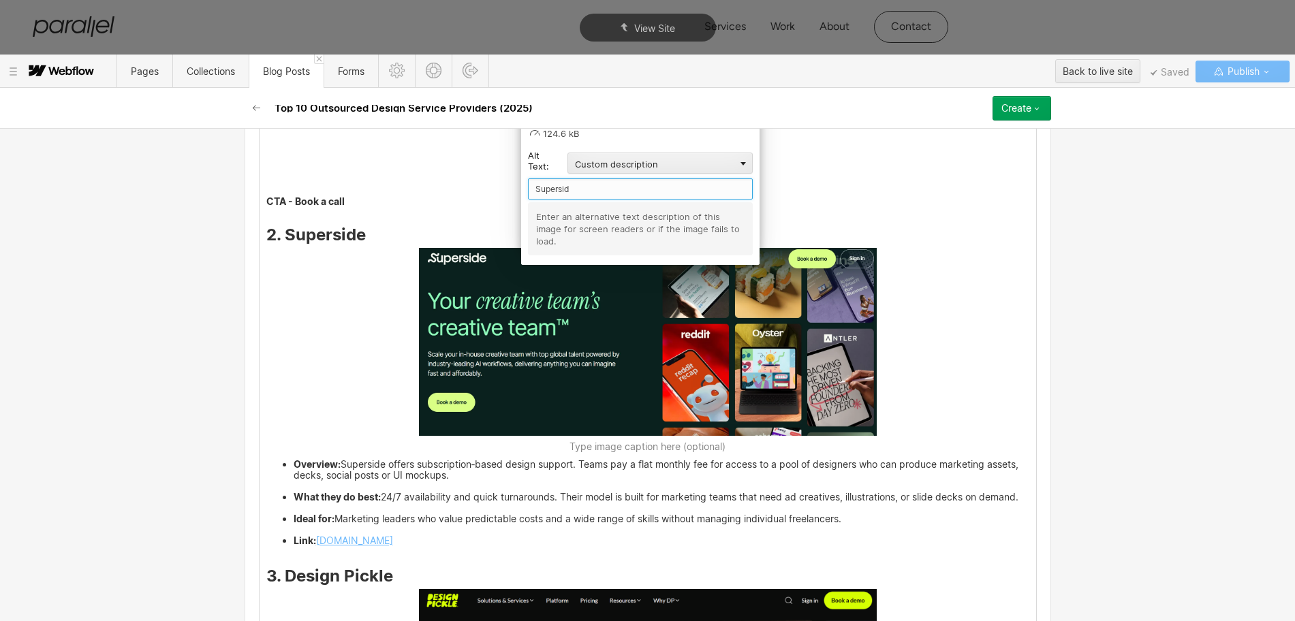
type input "Superside"
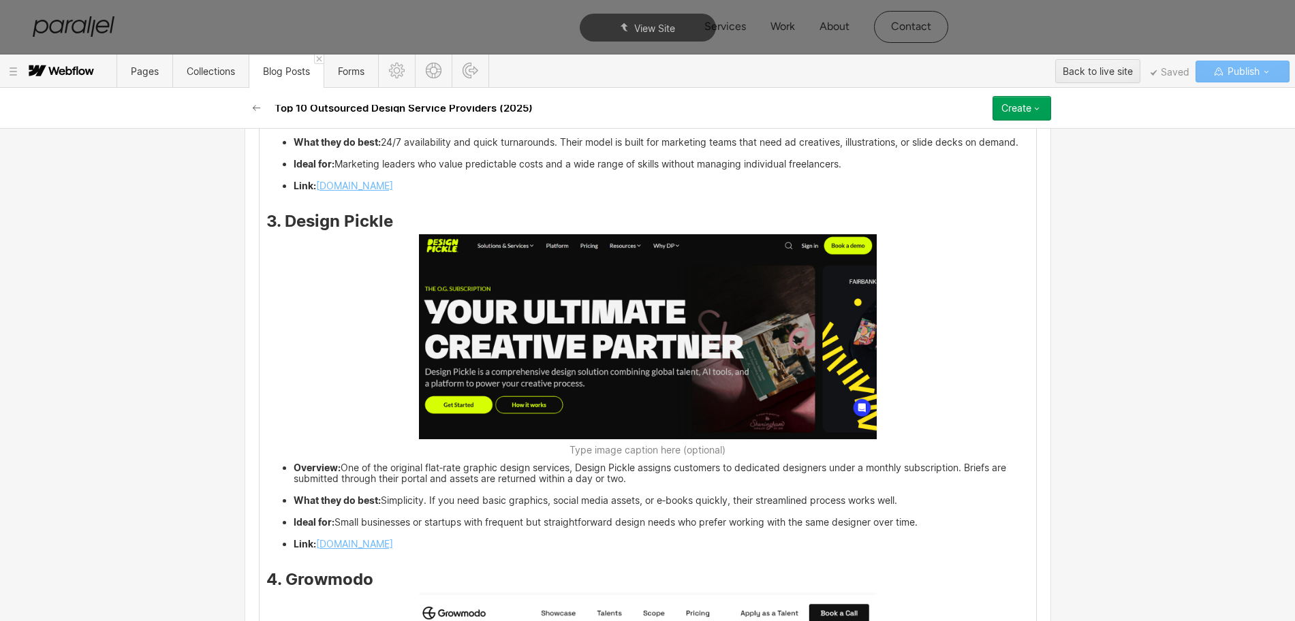
click at [561, 360] on img at bounding box center [648, 336] width 458 height 205
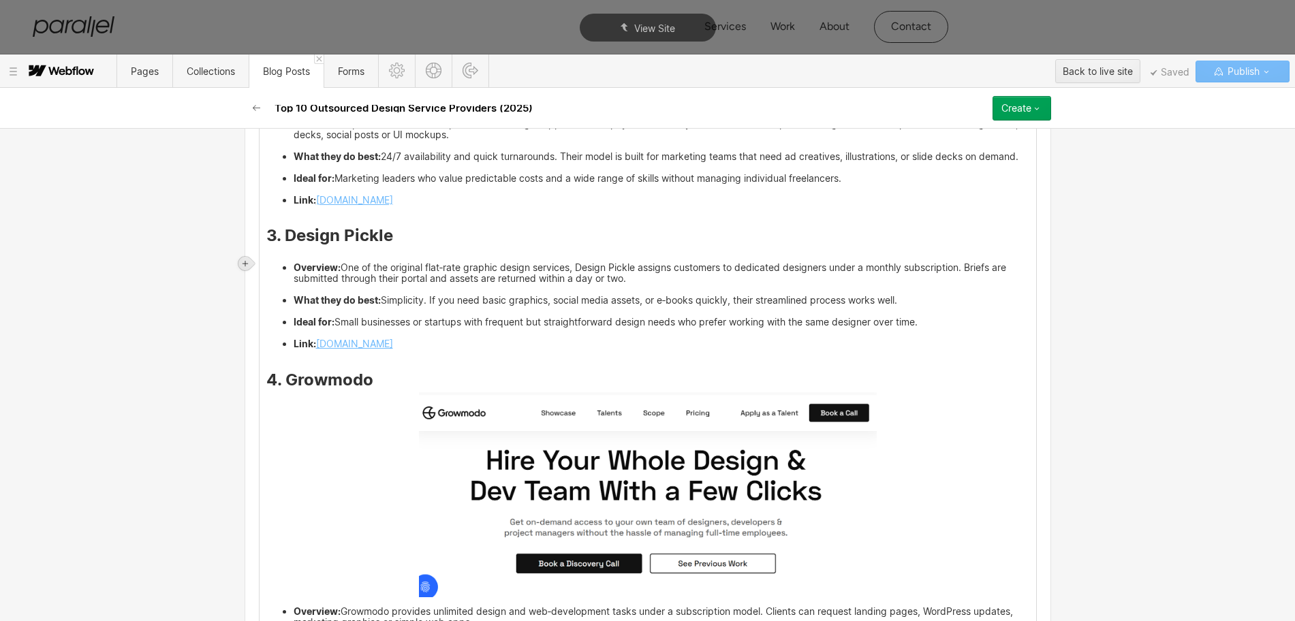
click at [245, 265] on icon at bounding box center [245, 263] width 8 height 8
click at [270, 265] on div at bounding box center [271, 263] width 26 height 21
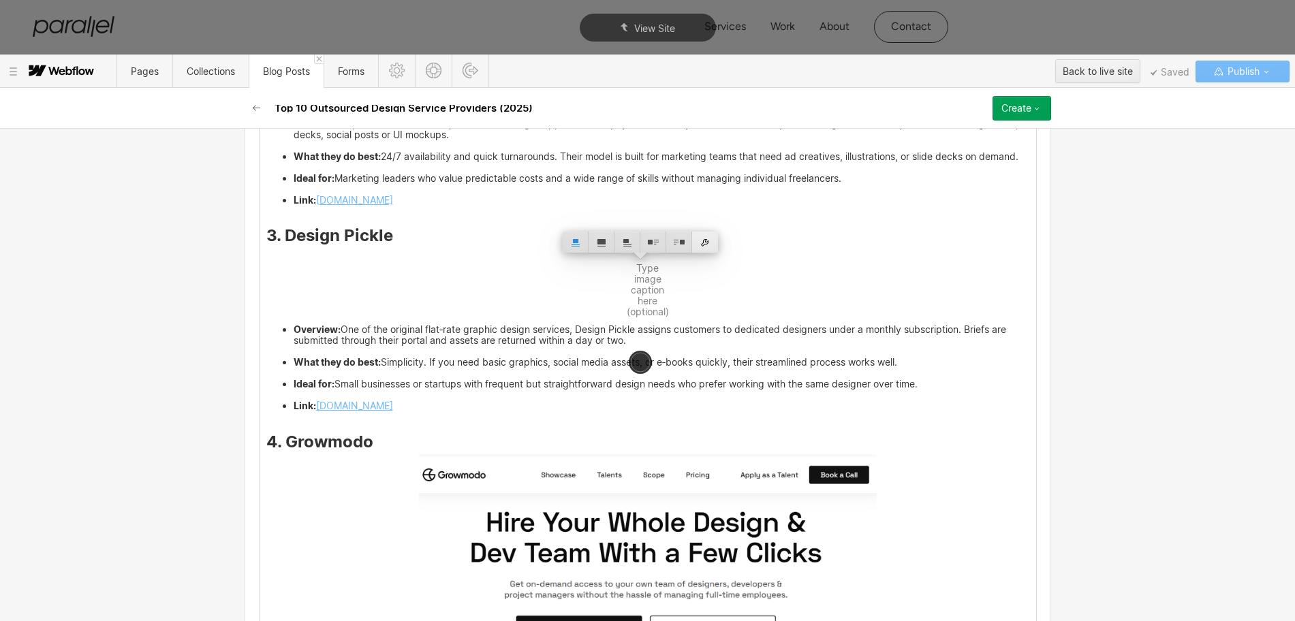
click at [708, 247] on div at bounding box center [705, 242] width 26 height 21
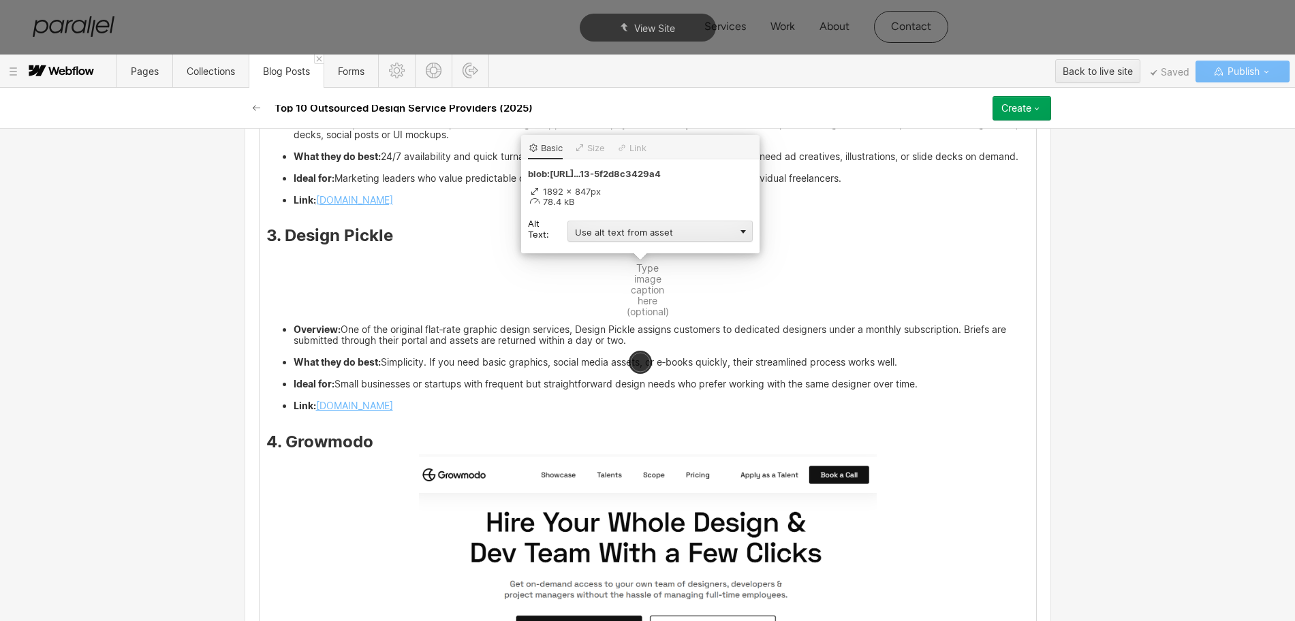
click at [600, 229] on div "Use alt text from asset" at bounding box center [659, 231] width 185 height 21
click at [594, 258] on div "Custom description" at bounding box center [659, 250] width 185 height 17
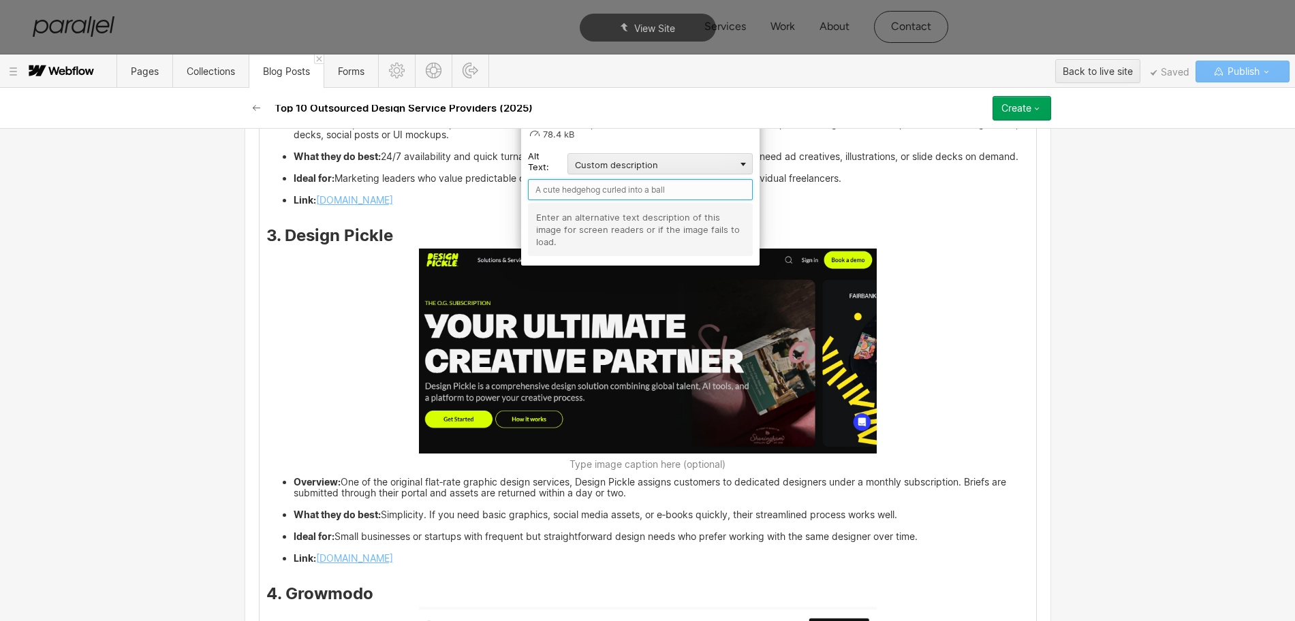
click at [576, 191] on input "text" at bounding box center [640, 189] width 225 height 21
type input "Design Pickle"
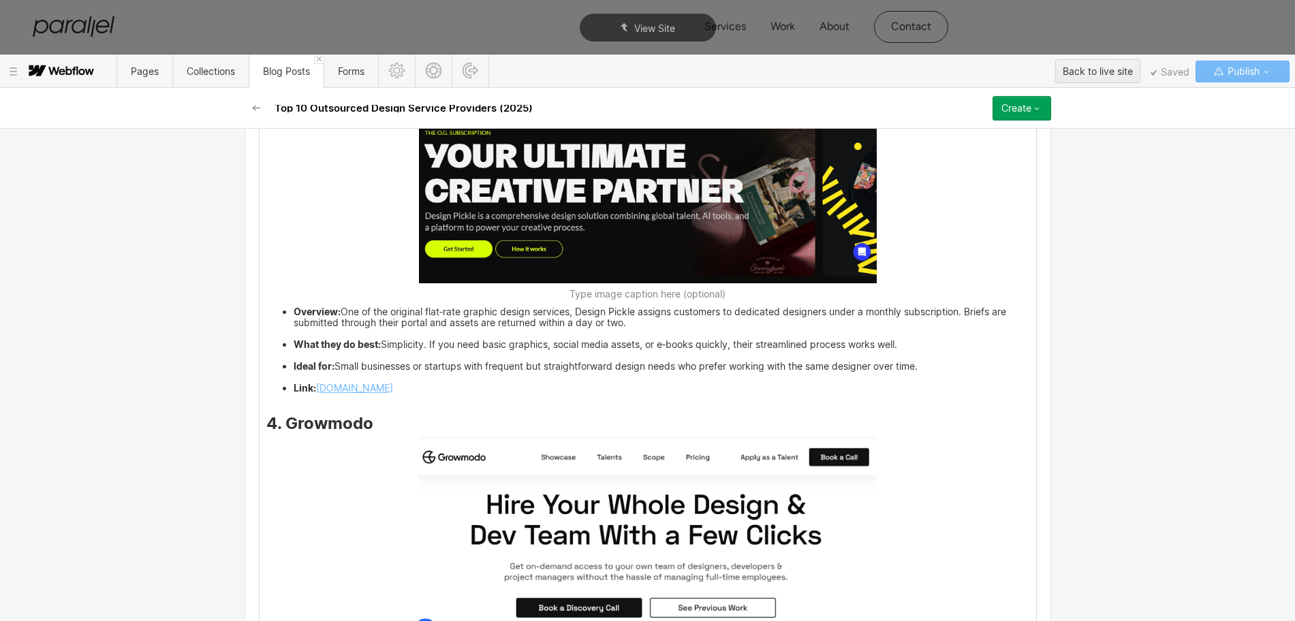
scroll to position [2828, 0]
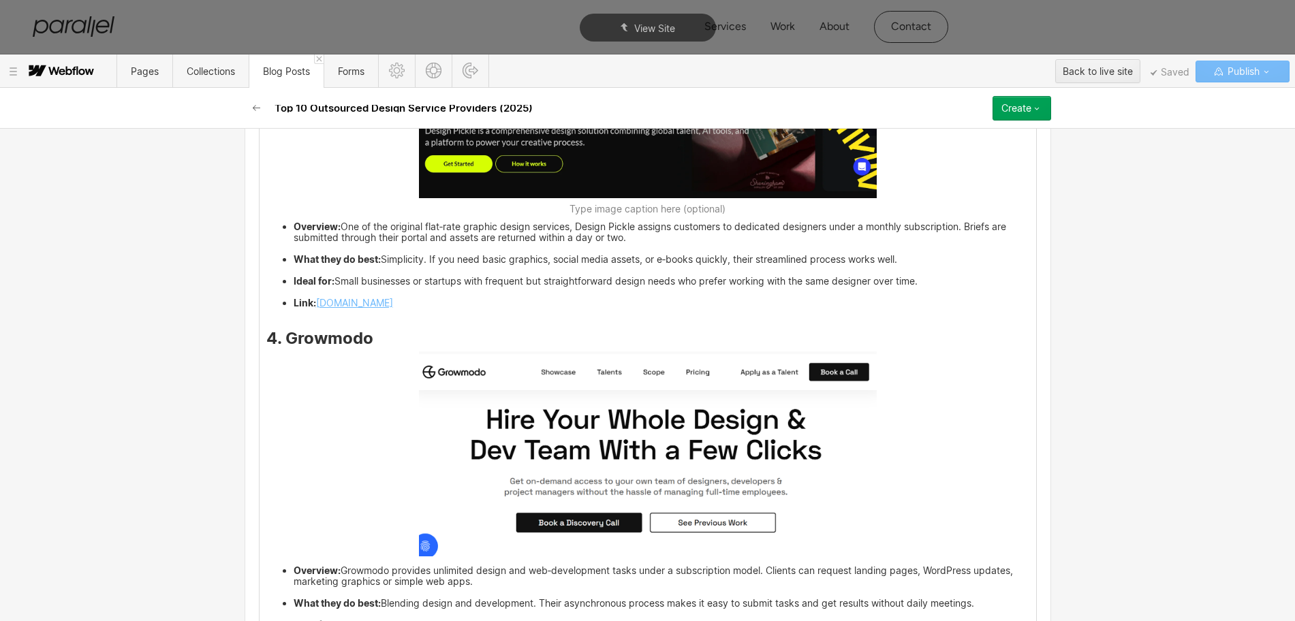
click at [676, 487] on img at bounding box center [648, 453] width 458 height 205
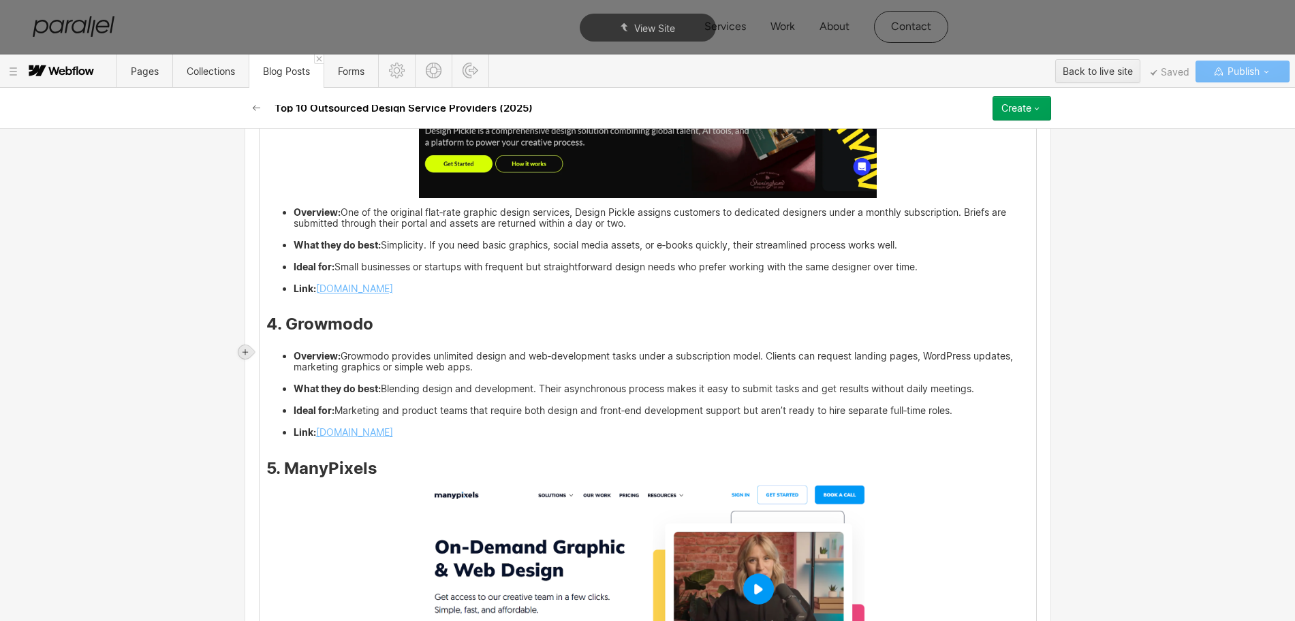
click at [242, 346] on div at bounding box center [245, 352] width 14 height 14
click at [265, 351] on div at bounding box center [271, 351] width 26 height 21
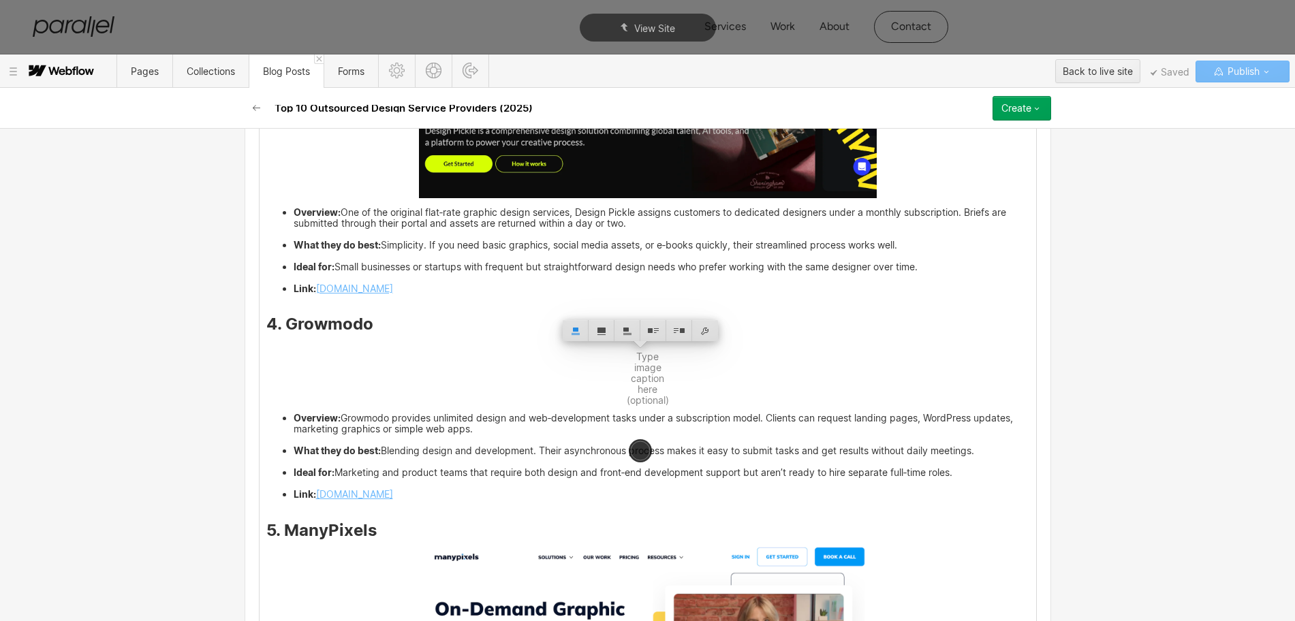
click at [383, 328] on h3 "4. Growmodo" at bounding box center [647, 327] width 763 height 16
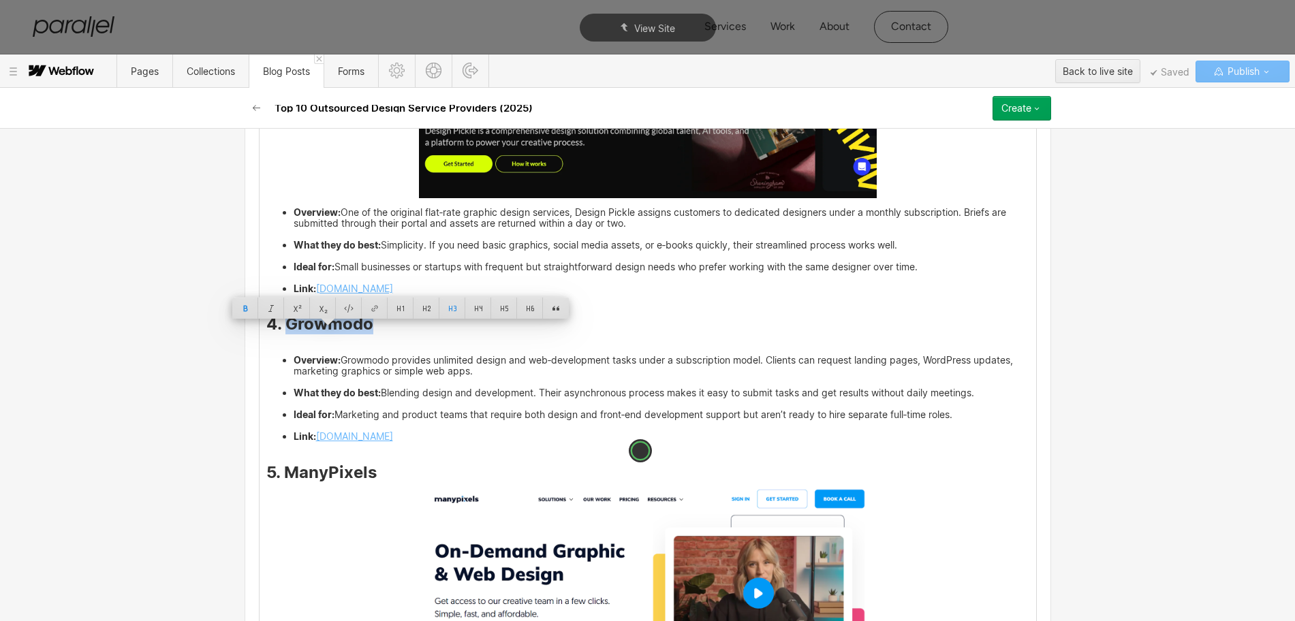
drag, startPoint x: 364, startPoint y: 338, endPoint x: 282, endPoint y: 336, distance: 81.7
click at [282, 335] on h3 "4. Growmodo" at bounding box center [647, 327] width 763 height 16
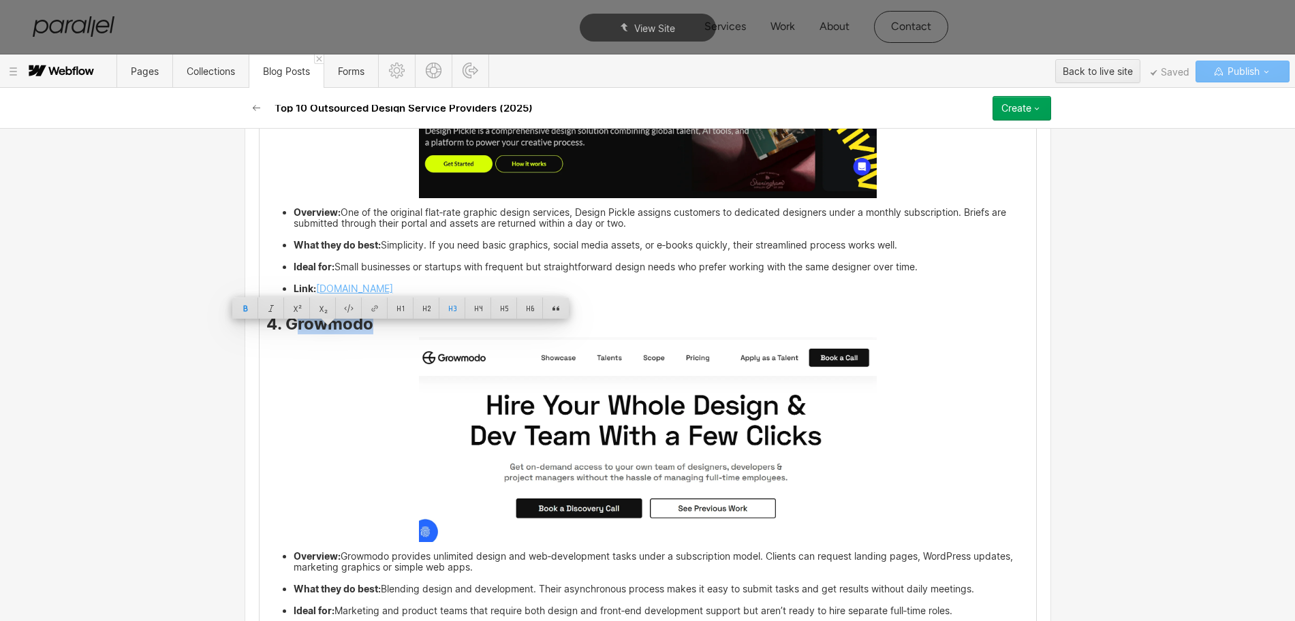
copy strong "rowmodo"
click at [654, 475] on img at bounding box center [648, 439] width 458 height 205
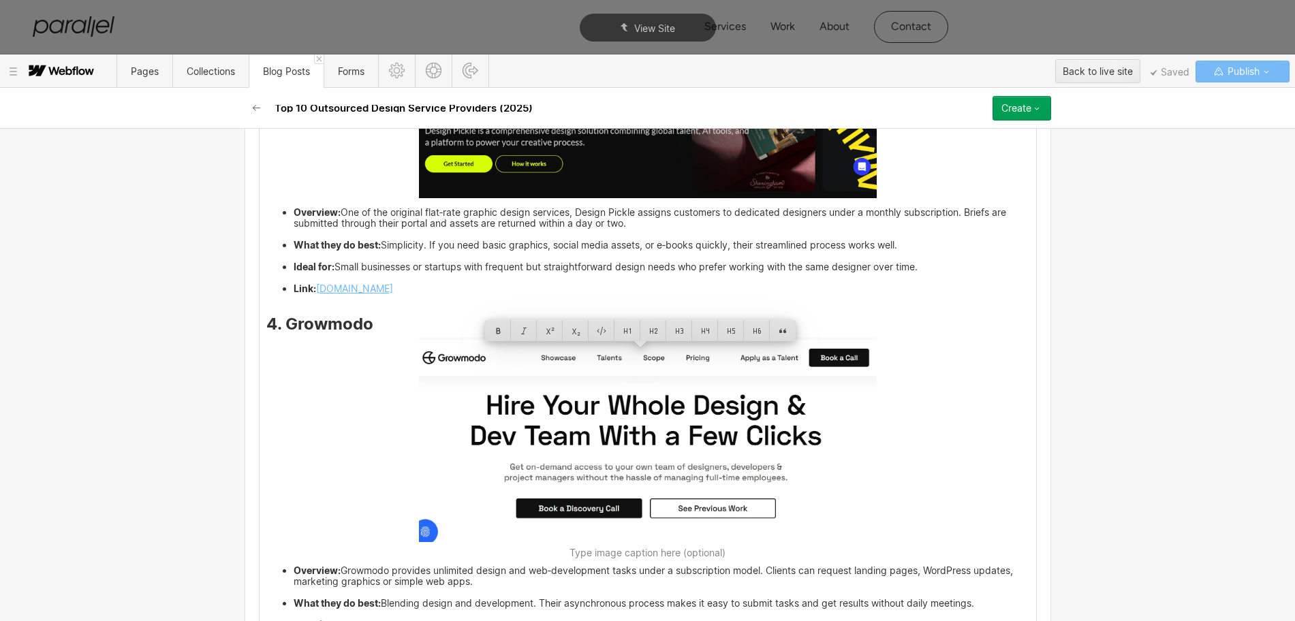
click at [758, 456] on img at bounding box center [648, 439] width 458 height 205
click at [712, 330] on div at bounding box center [705, 330] width 26 height 21
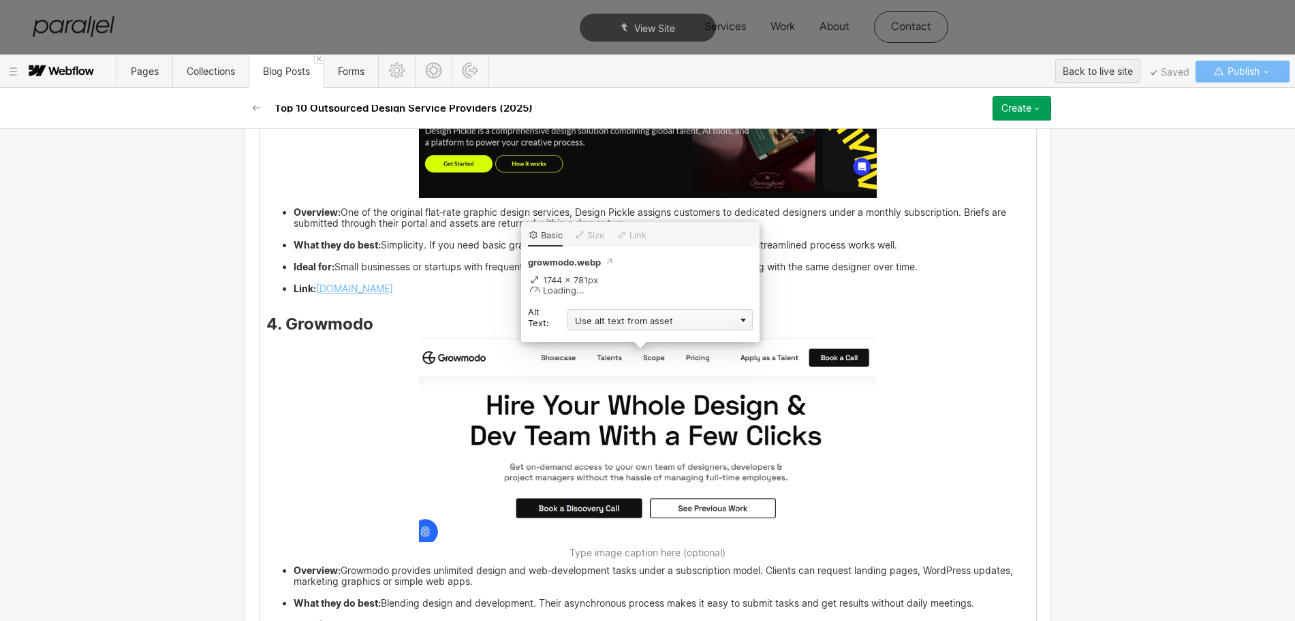
click at [592, 326] on div "Use alt text from asset" at bounding box center [659, 319] width 185 height 21
click at [582, 339] on div "Custom description" at bounding box center [659, 339] width 185 height 17
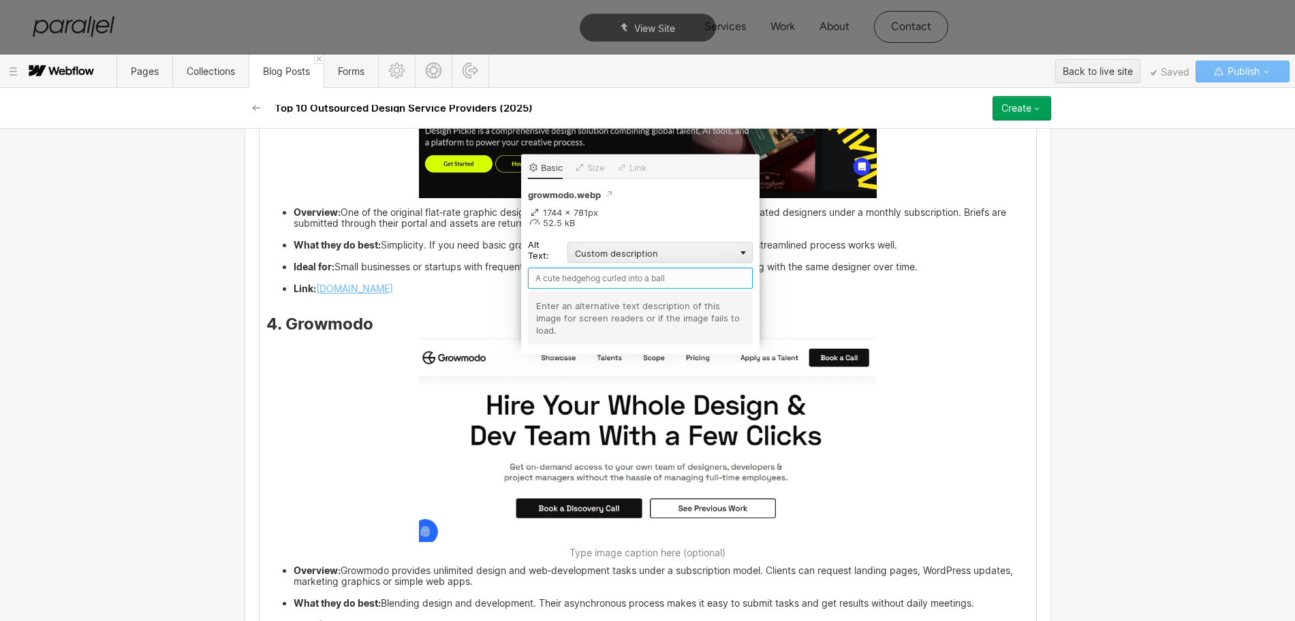
click at [559, 287] on input "text" at bounding box center [640, 278] width 225 height 21
paste input "rowmodo"
type input "rowmodo"
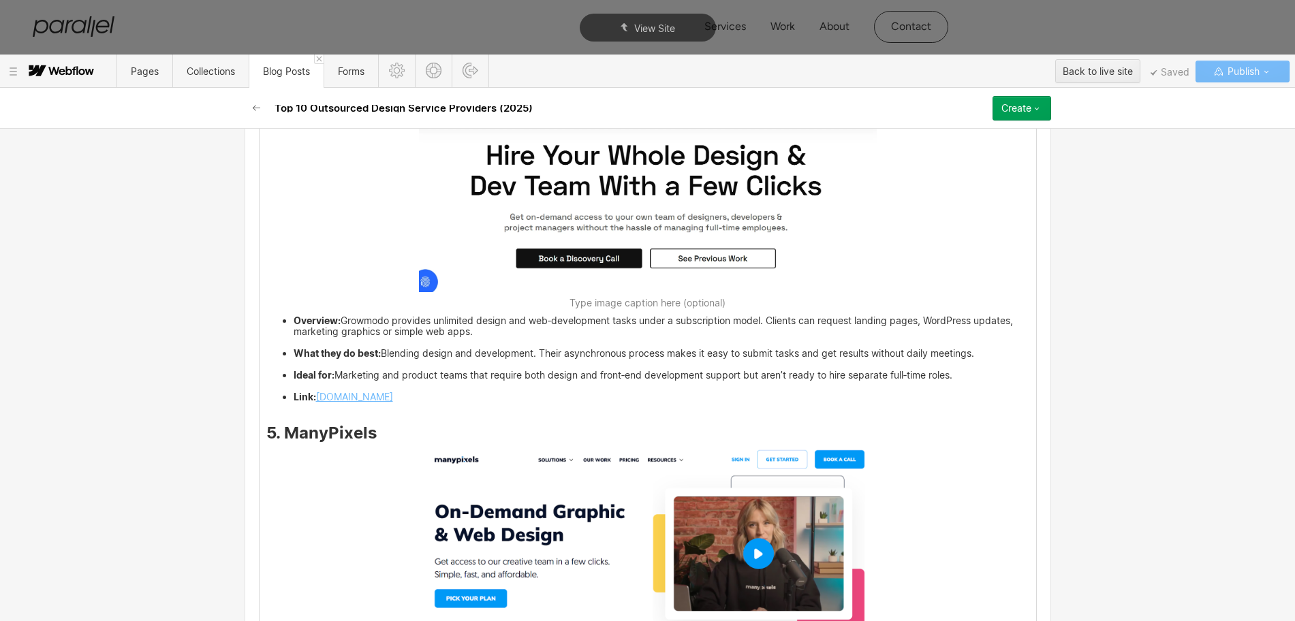
scroll to position [3084, 0]
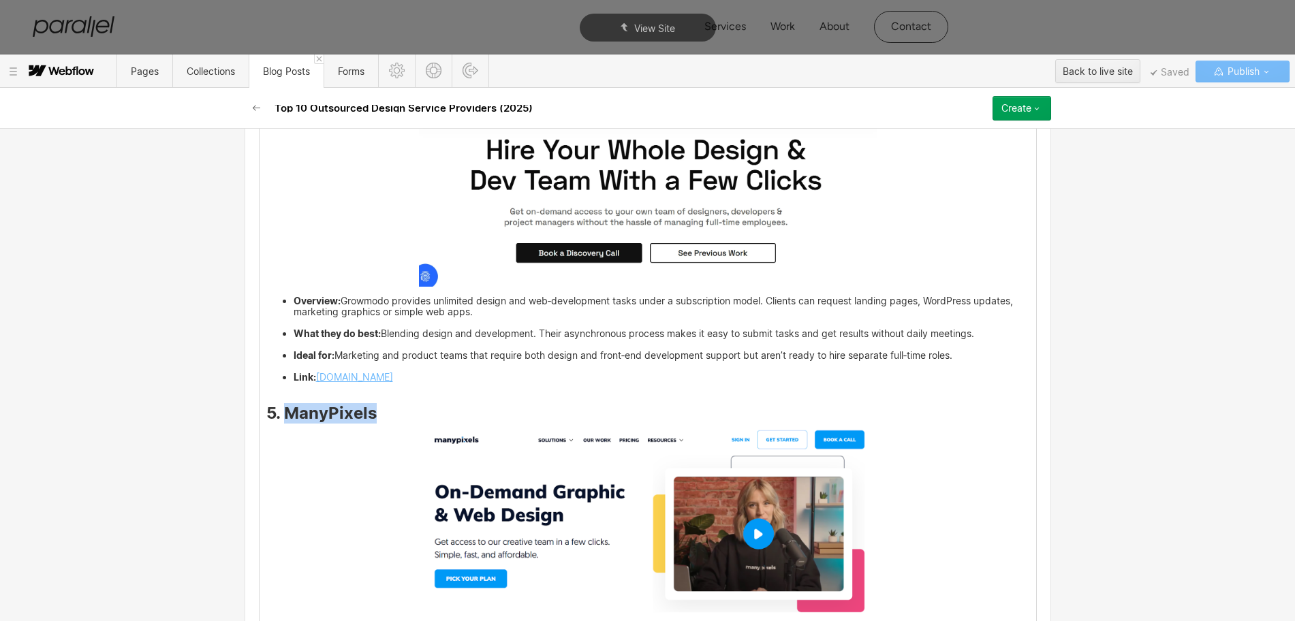
drag, startPoint x: 285, startPoint y: 427, endPoint x: 368, endPoint y: 425, distance: 83.1
click at [368, 423] on strong "5. ManyPixels" at bounding box center [321, 413] width 110 height 20
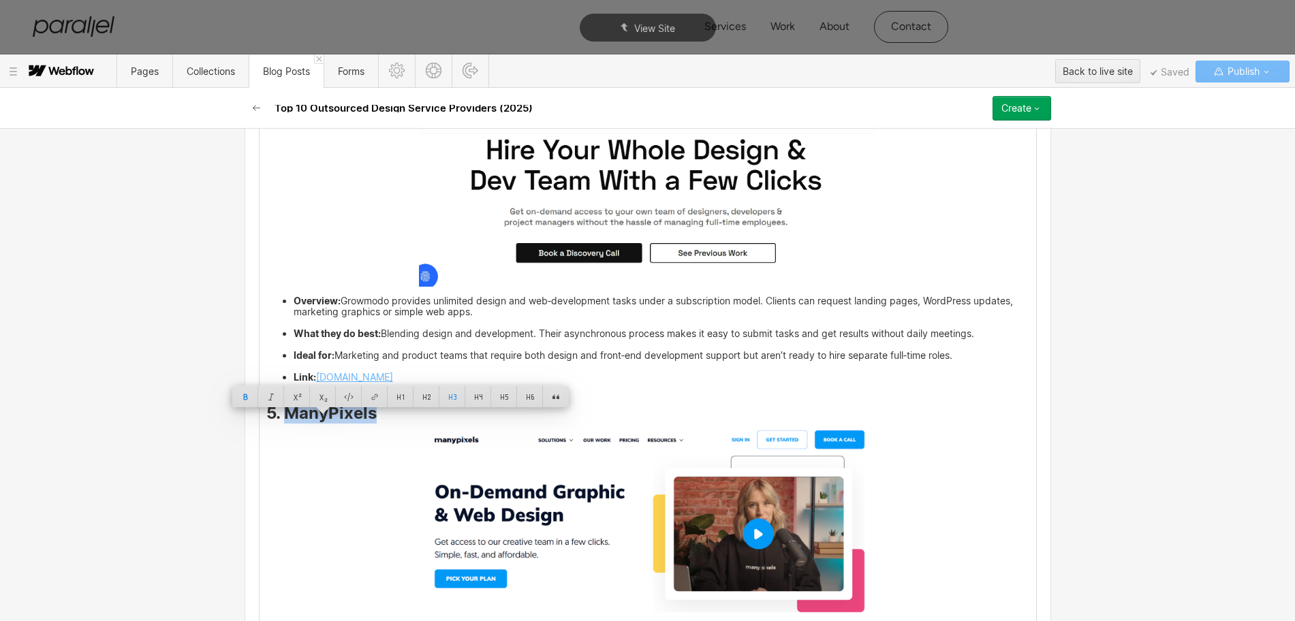
copy strong "ManyPixels"
click at [588, 514] on img at bounding box center [648, 523] width 458 height 195
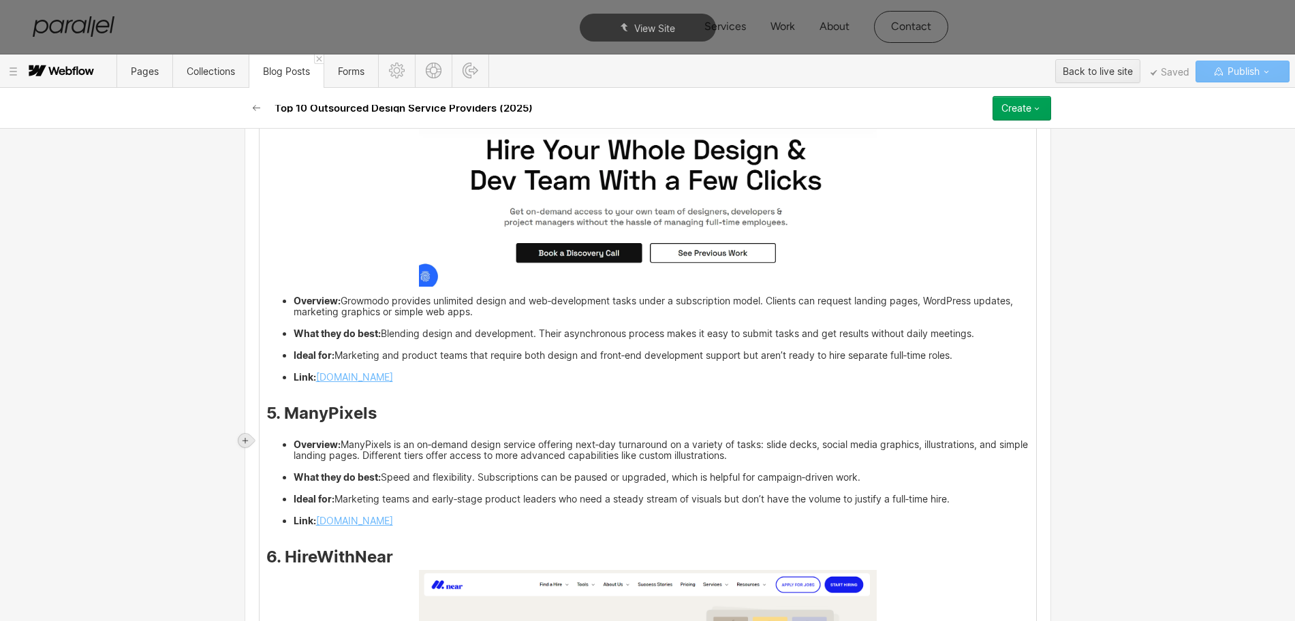
click at [245, 438] on icon at bounding box center [245, 441] width 8 height 8
click at [268, 443] on div at bounding box center [271, 440] width 26 height 21
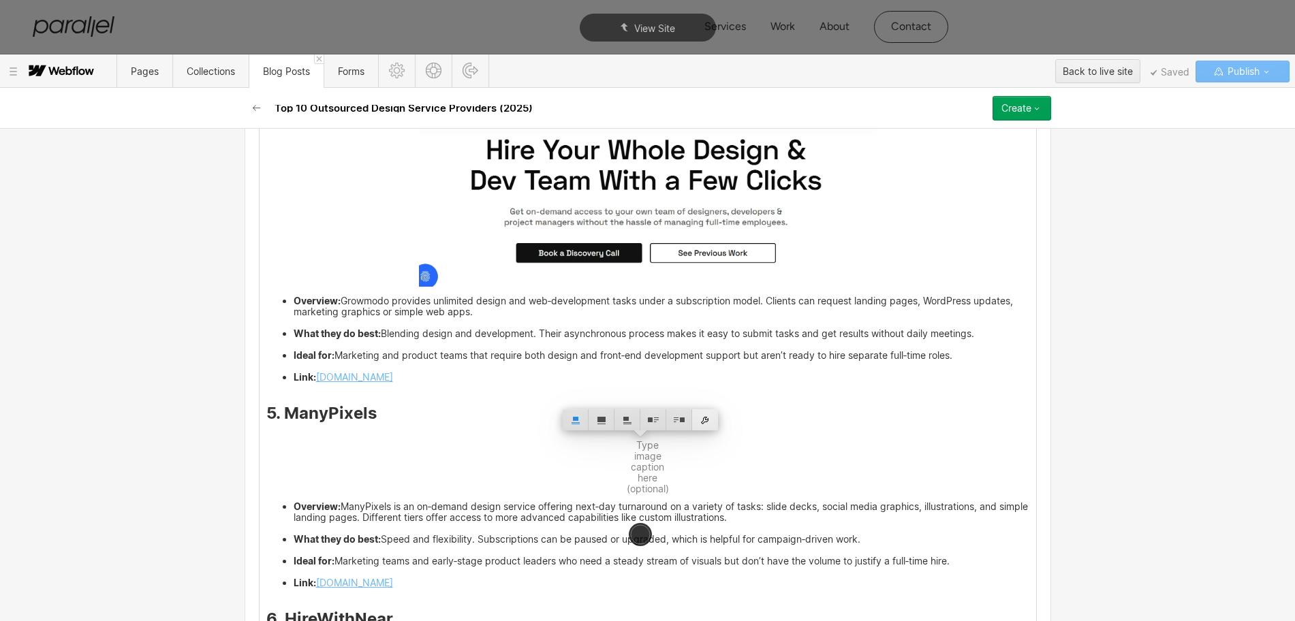
click at [710, 422] on div at bounding box center [705, 419] width 26 height 21
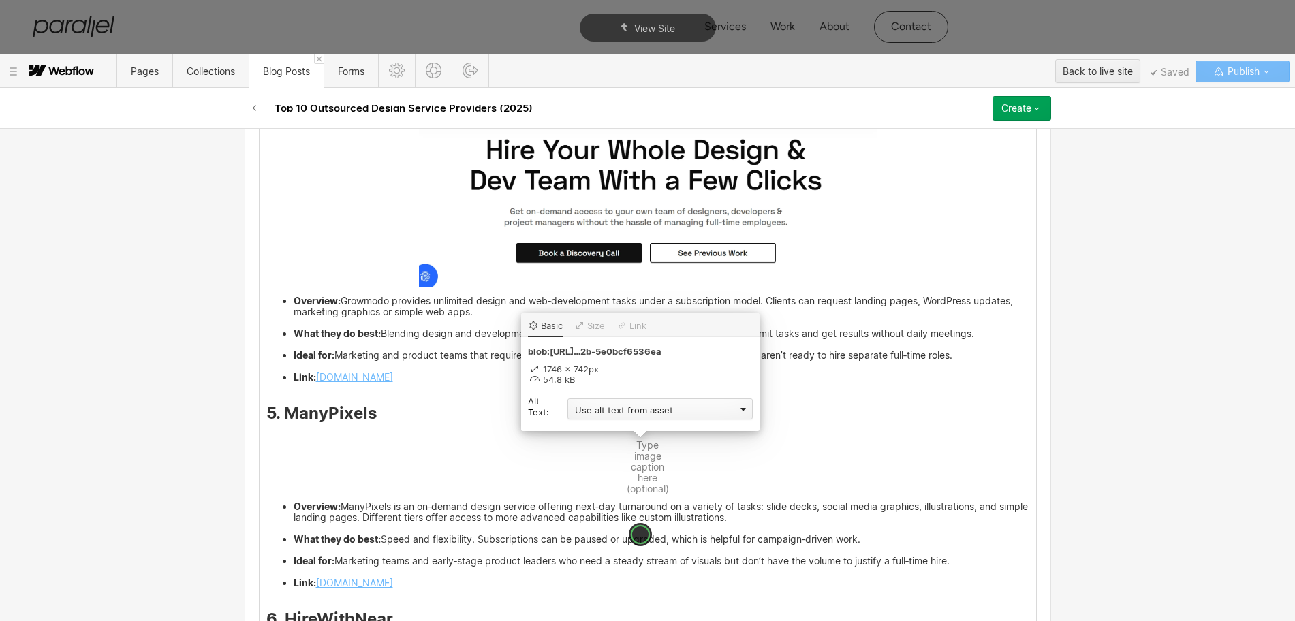
click at [593, 413] on div "Use alt text from asset" at bounding box center [659, 408] width 185 height 21
click at [584, 427] on div "Custom description" at bounding box center [659, 428] width 185 height 17
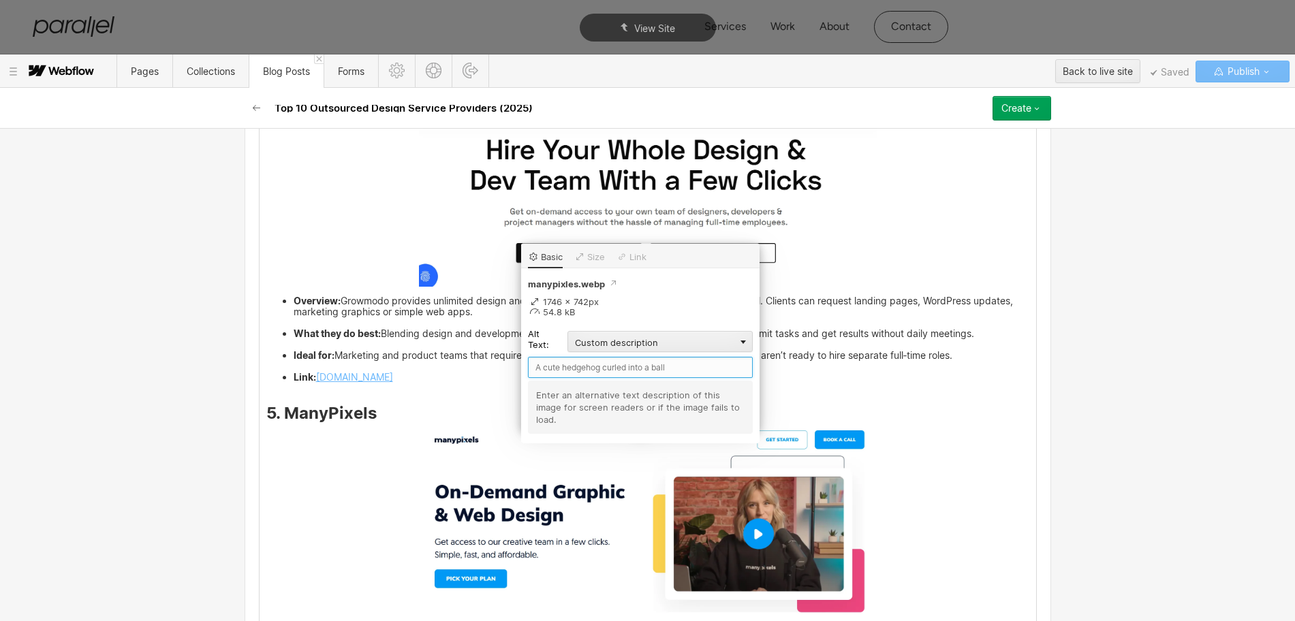
click at [569, 368] on input "text" at bounding box center [640, 367] width 225 height 21
paste input "ManyPixels"
type input "ManyPixels"
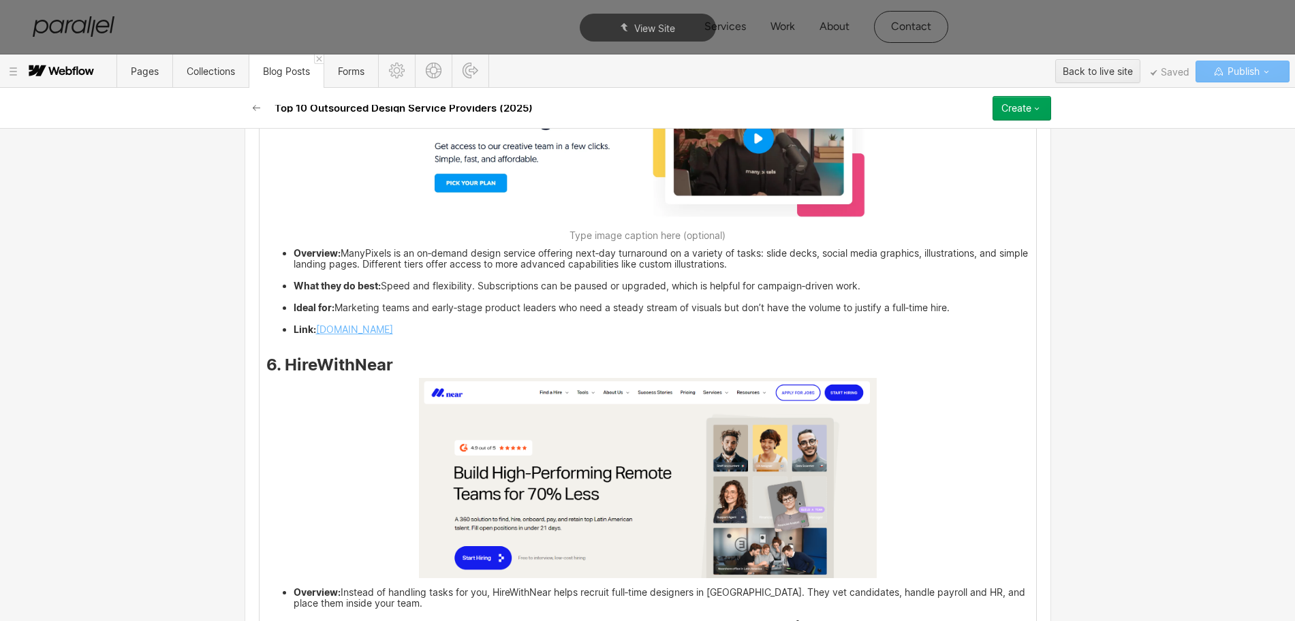
scroll to position [3510, 0]
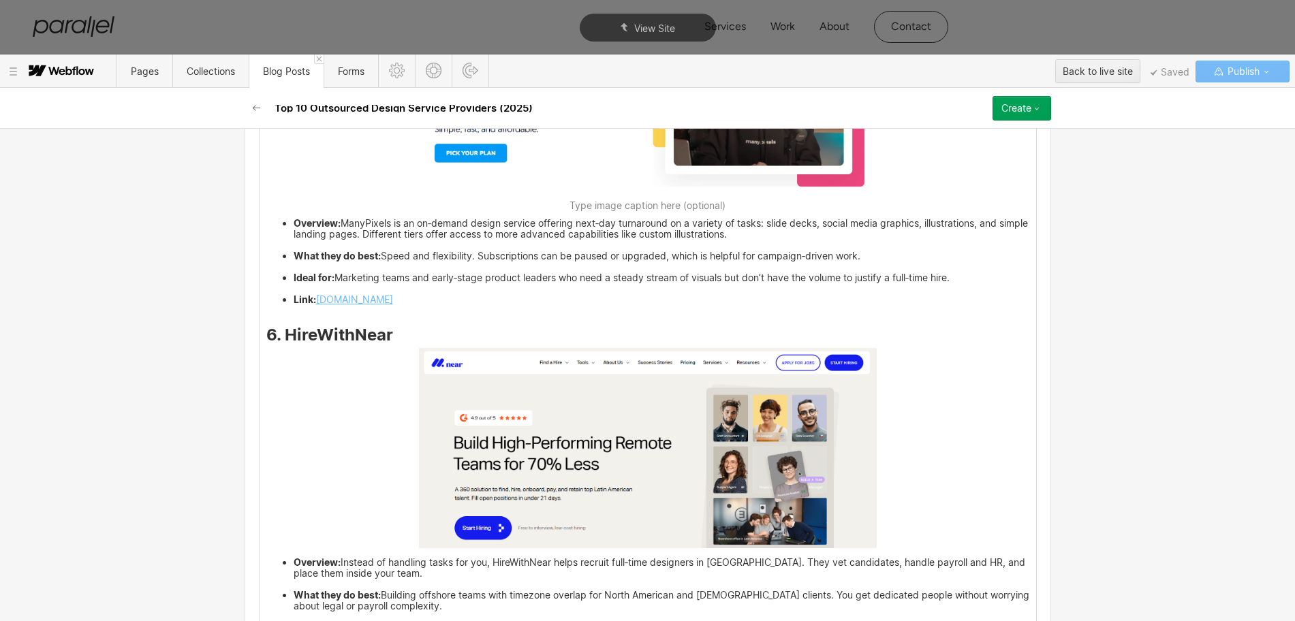
click at [388, 351] on div "You don’t need a twenty‑person design department to ship a polished product. Go…" at bounding box center [647, 212] width 776 height 5038
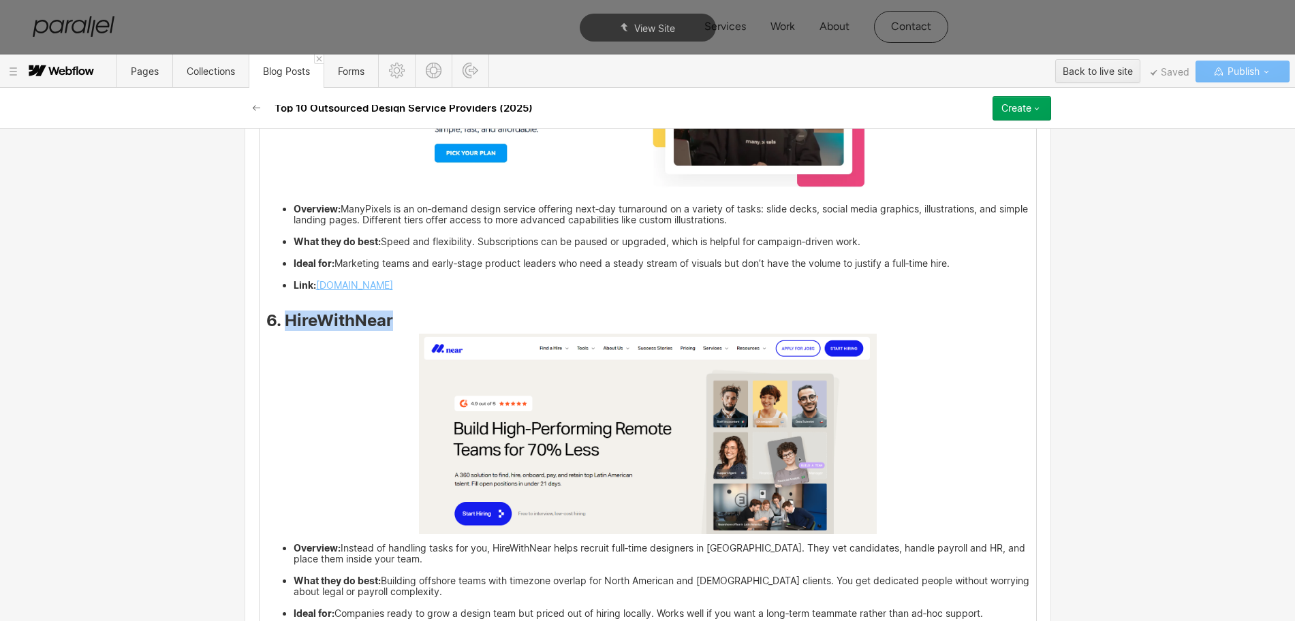
drag, startPoint x: 384, startPoint y: 336, endPoint x: 279, endPoint y: 334, distance: 104.9
click at [279, 330] on strong "6. HireWithNear" at bounding box center [329, 321] width 127 height 20
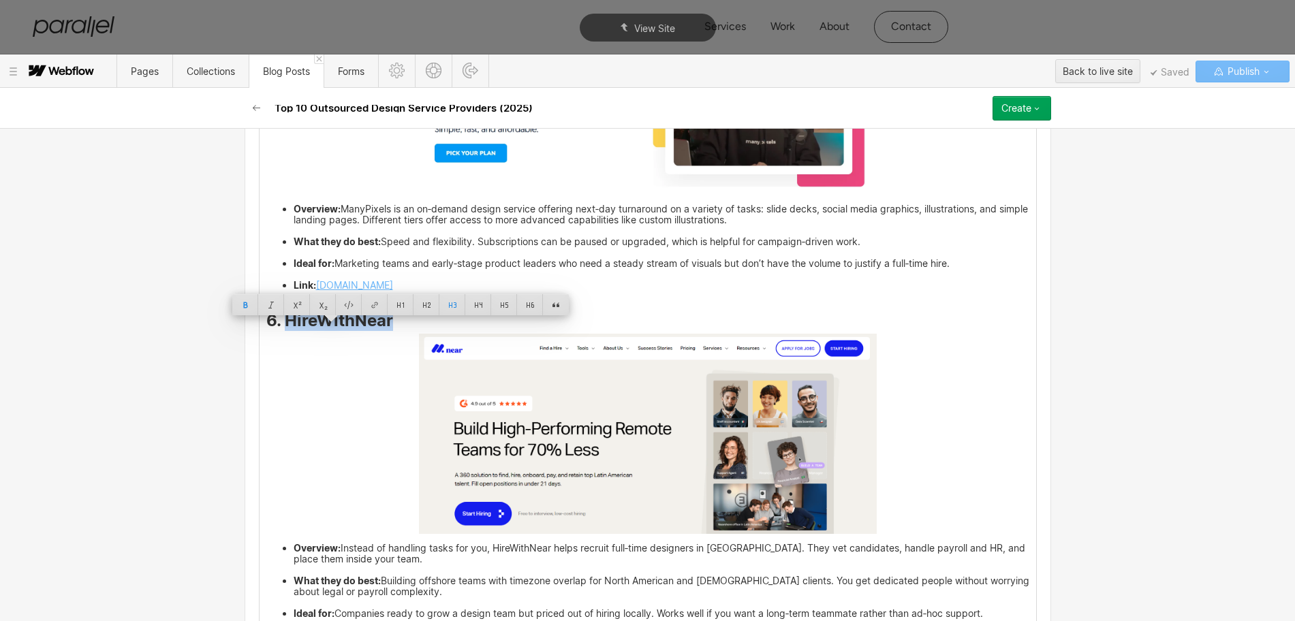
copy strong "HireWithNear"
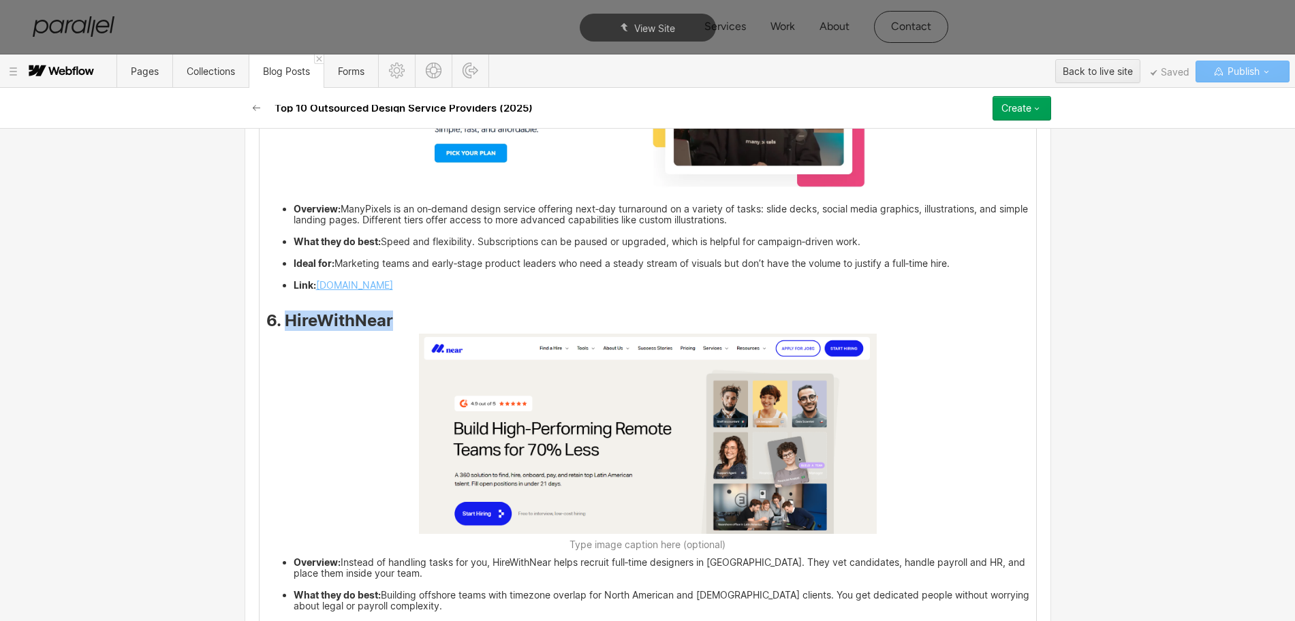
click at [667, 486] on img at bounding box center [648, 434] width 458 height 200
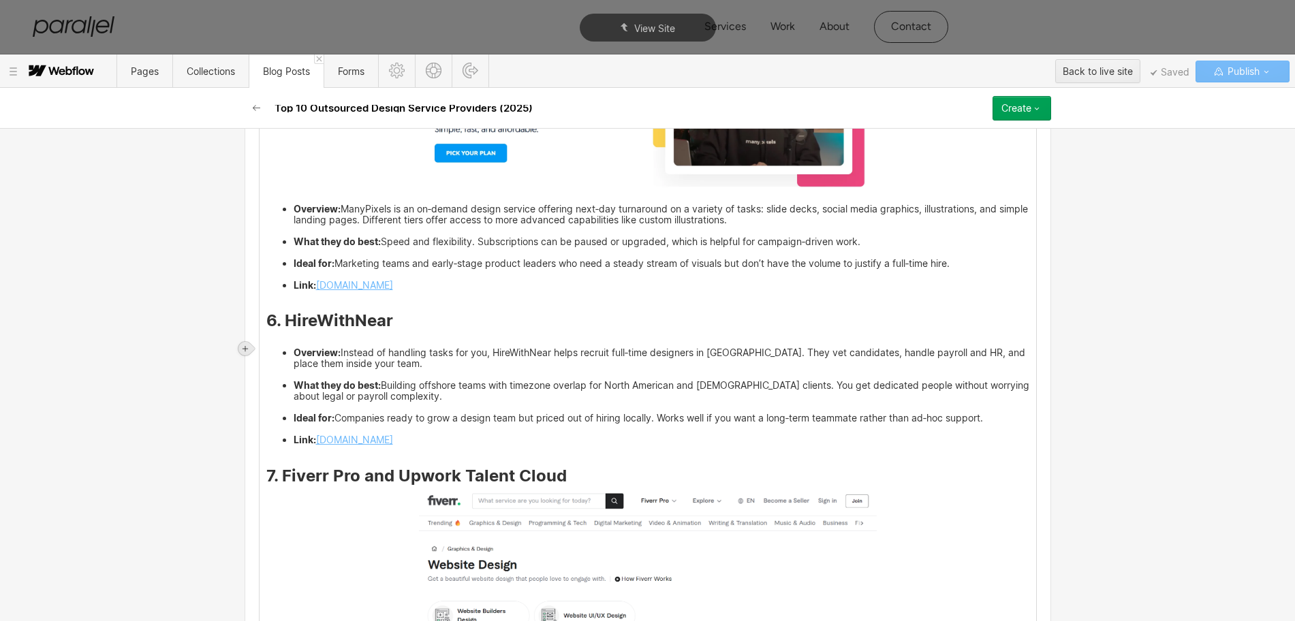
click at [246, 349] on icon at bounding box center [244, 348] width 5 height 5
click at [269, 348] on div at bounding box center [271, 348] width 26 height 21
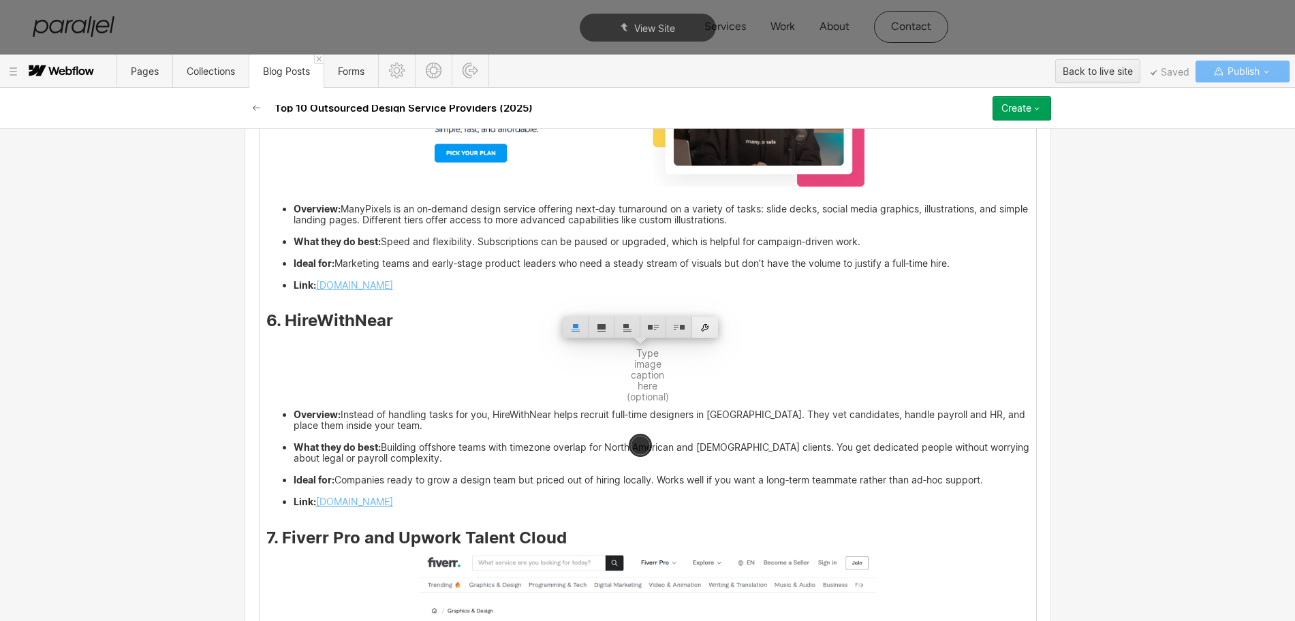
click at [708, 324] on div at bounding box center [705, 327] width 26 height 21
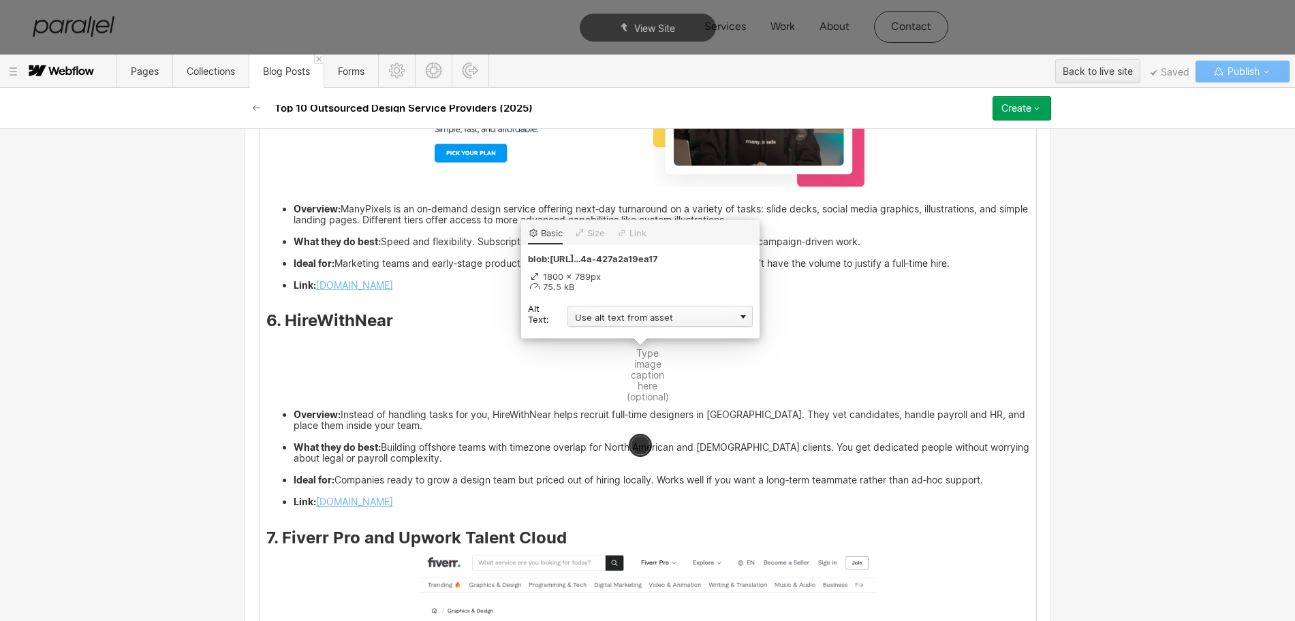
click at [614, 315] on div "Use alt text from asset" at bounding box center [659, 316] width 185 height 21
click at [585, 334] on div "Custom description" at bounding box center [659, 336] width 185 height 17
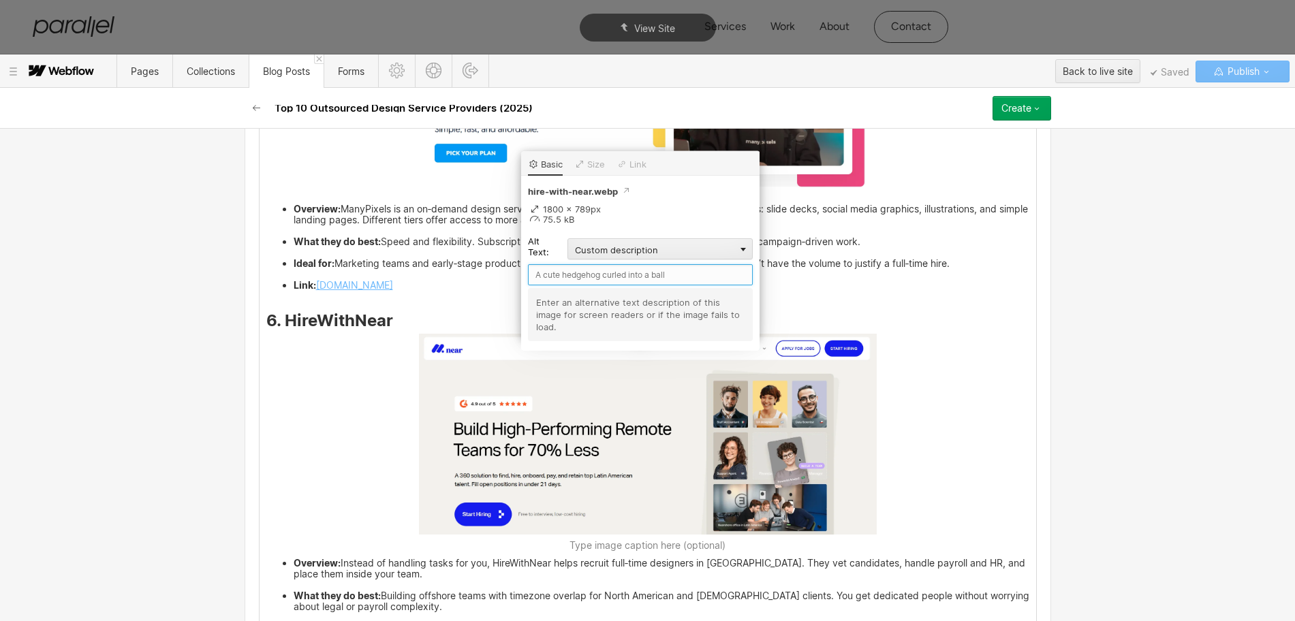
click at [562, 277] on input "text" at bounding box center [640, 274] width 225 height 21
paste input "HireWithNear"
type input "HireWithNear"
click at [929, 428] on div "You don’t need a twenty‑person design department to ship a polished product. Go…" at bounding box center [647, 212] width 776 height 5038
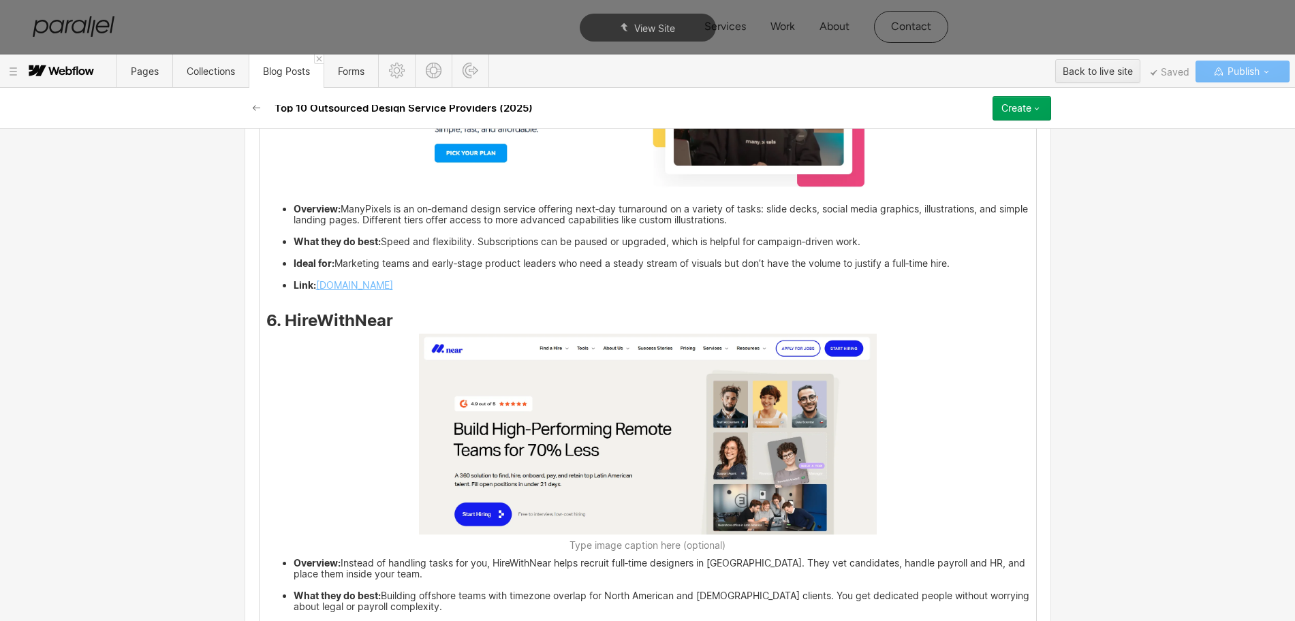
scroll to position [3765, 0]
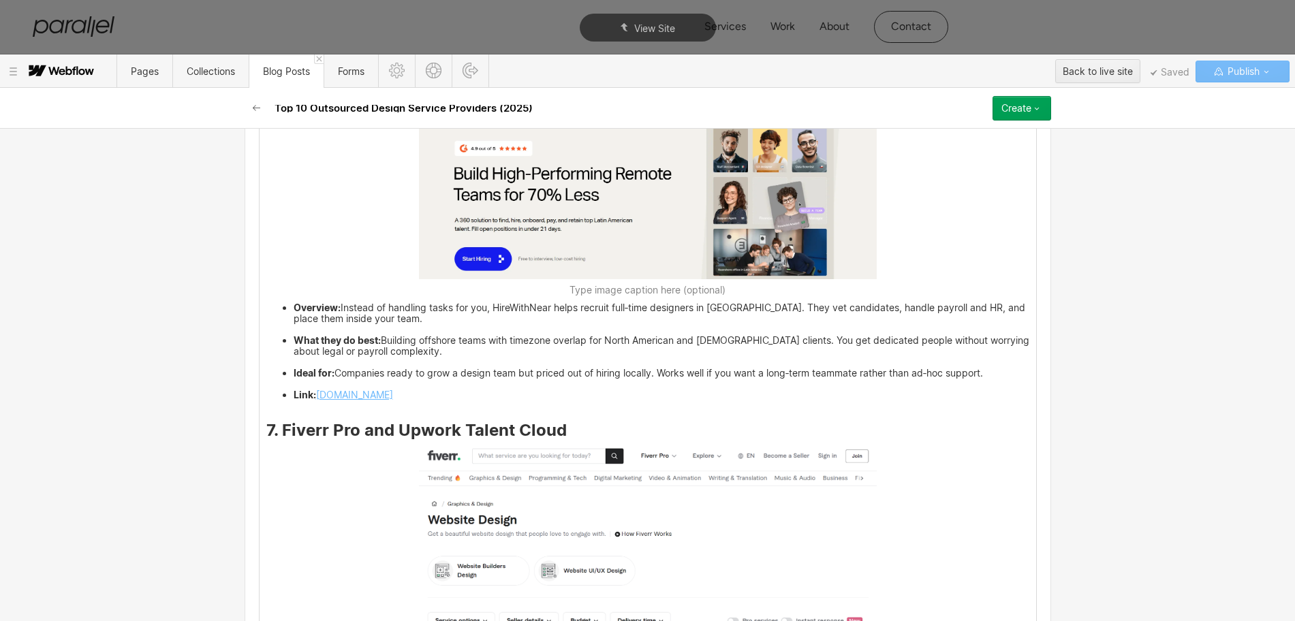
click at [175, 458] on div "Basic info Name Top 10 Outsourced Design Service Providers (2025) Slug outsourc…" at bounding box center [647, 375] width 1295 height 492
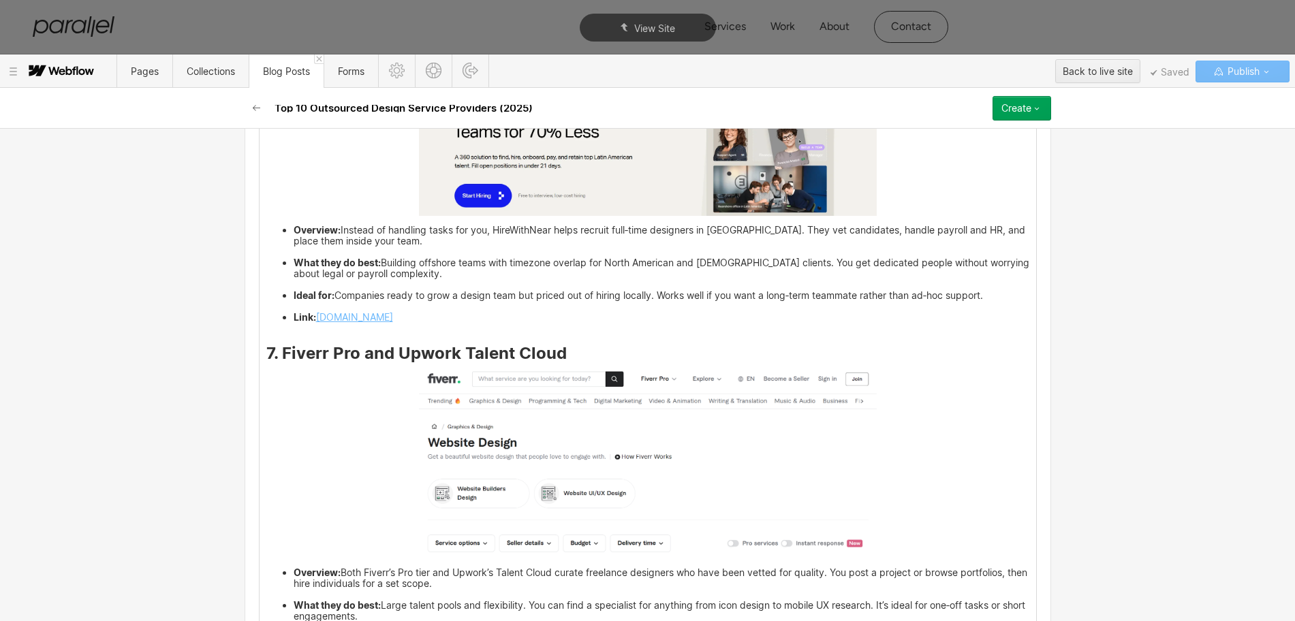
drag, startPoint x: 275, startPoint y: 365, endPoint x: 567, endPoint y: 363, distance: 291.5
click at [567, 363] on h3 "7. Fiverr Pro and Upwork Talent Cloud" at bounding box center [647, 355] width 763 height 16
click at [567, 364] on h3 "7. Fiverr Pro and Upwork Talent Cloud" at bounding box center [647, 355] width 763 height 16
drag, startPoint x: 563, startPoint y: 366, endPoint x: 277, endPoint y: 362, distance: 285.4
click at [277, 362] on h3 "7. Fiverr Pro and Upwork Talent Cloud" at bounding box center [647, 355] width 763 height 16
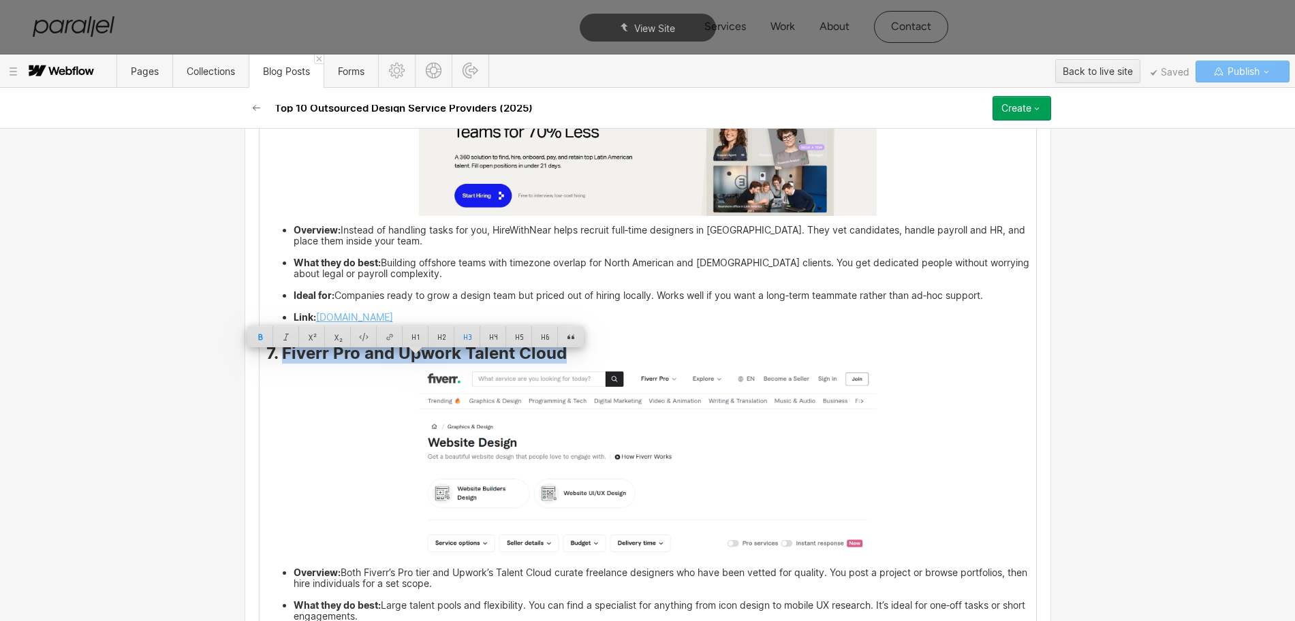
copy strong "Fiverr Pro and Upwork Talent Cloud"
click at [576, 507] on img at bounding box center [648, 462] width 458 height 193
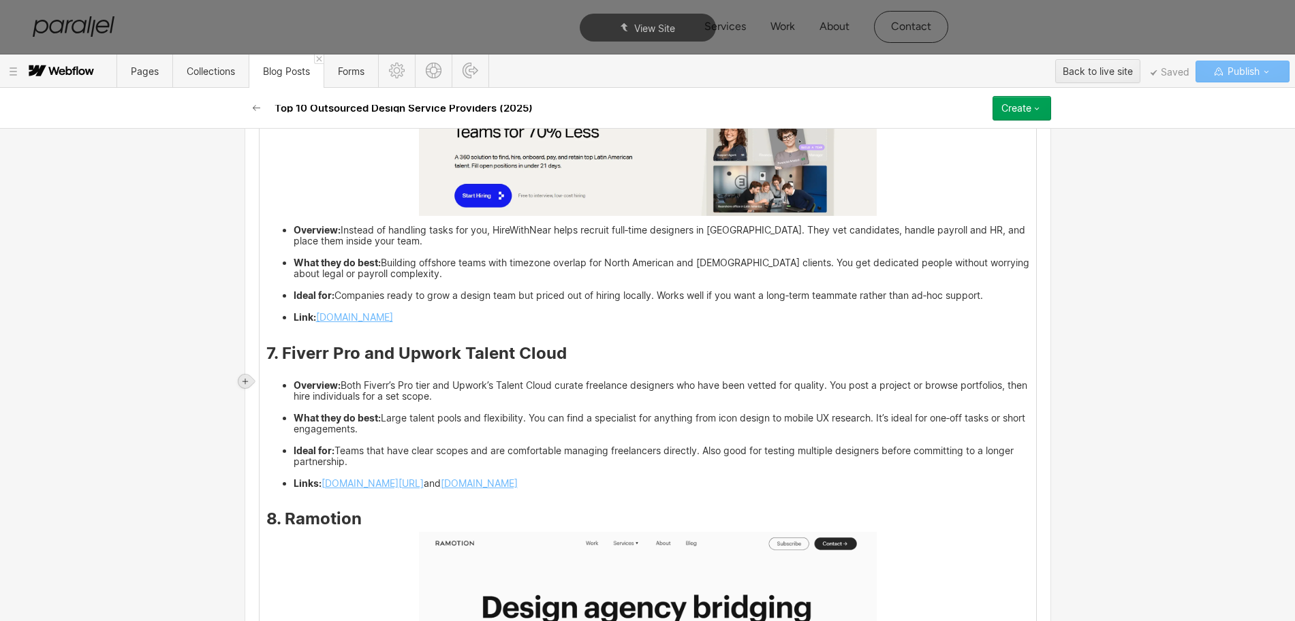
click at [247, 382] on icon at bounding box center [245, 381] width 8 height 8
click at [272, 386] on div at bounding box center [271, 381] width 26 height 21
click at [275, 386] on div at bounding box center [271, 381] width 26 height 21
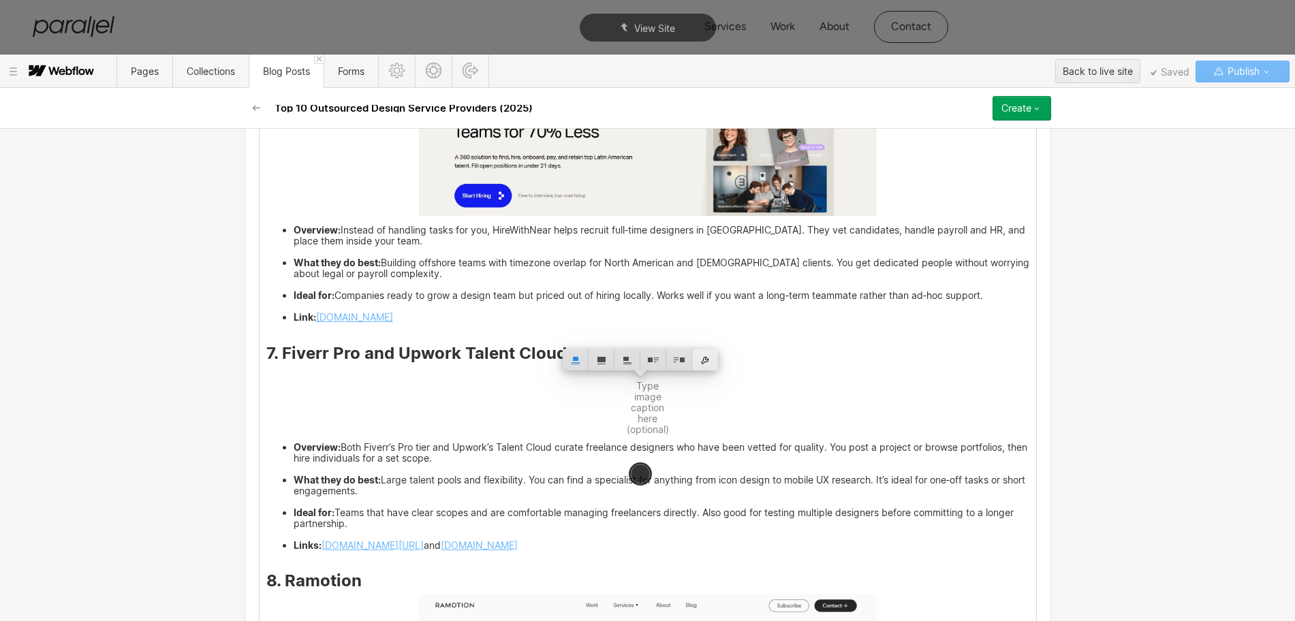
click at [703, 353] on div at bounding box center [705, 359] width 26 height 21
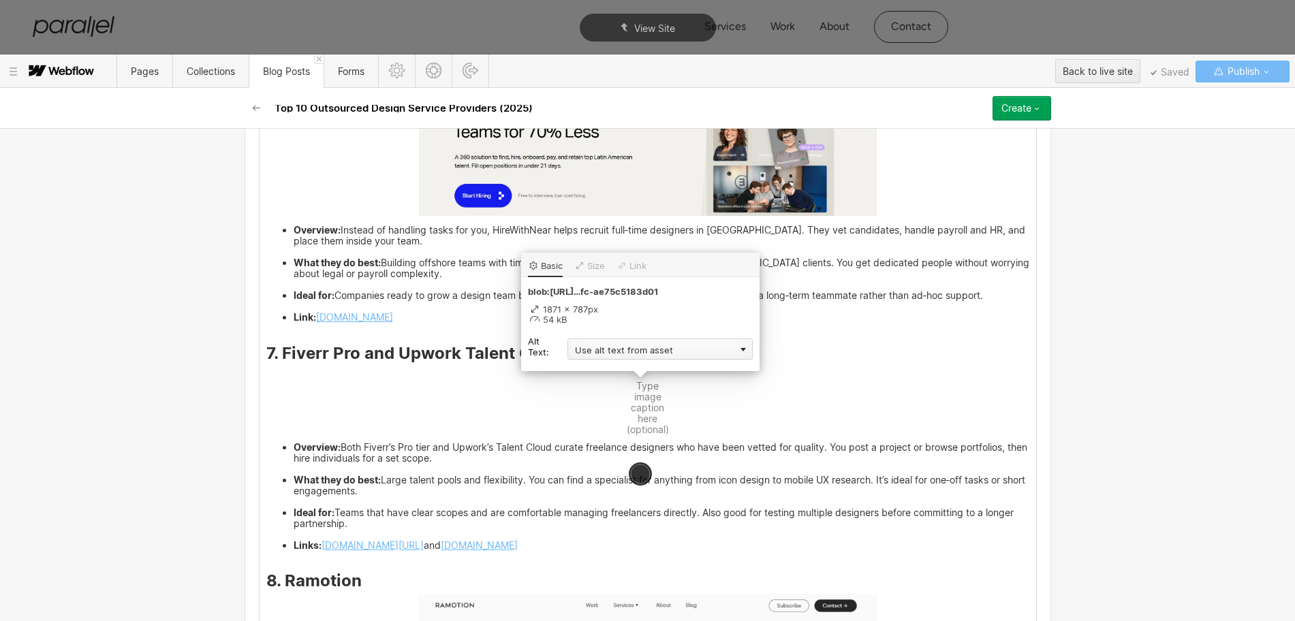
click at [601, 352] on div "Use alt text from asset" at bounding box center [659, 348] width 185 height 21
click at [598, 371] on div "Custom description" at bounding box center [659, 368] width 185 height 17
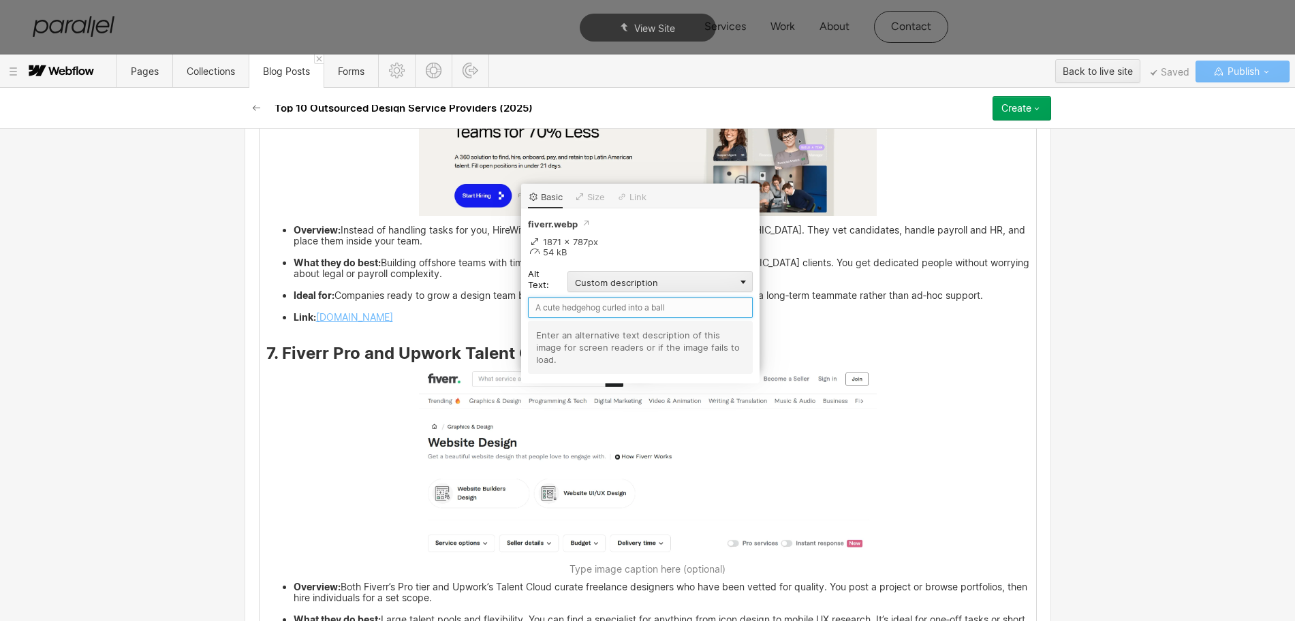
click at [564, 311] on input "text" at bounding box center [640, 307] width 225 height 21
paste input "Fiverr Pro and Upwork Talent Cloud"
type input "Fiverr Pro and Upwork Talent Cloud"
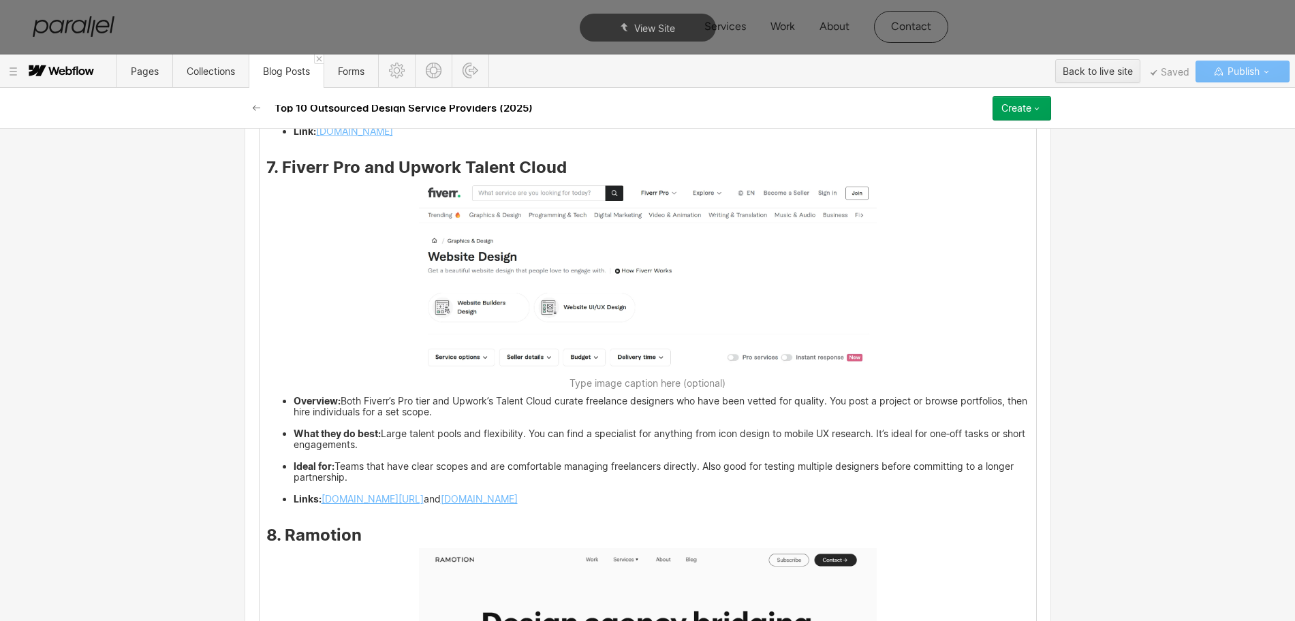
scroll to position [4105, 0]
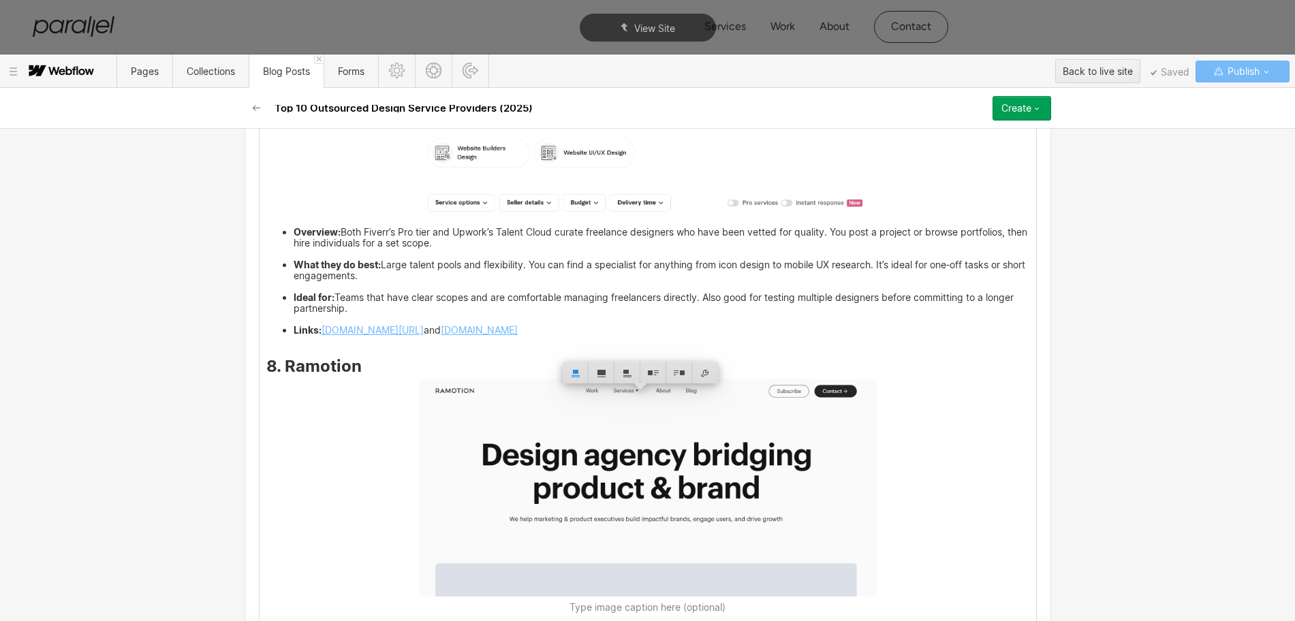
click at [360, 377] on h3 "8. Ramotion" at bounding box center [647, 368] width 763 height 16
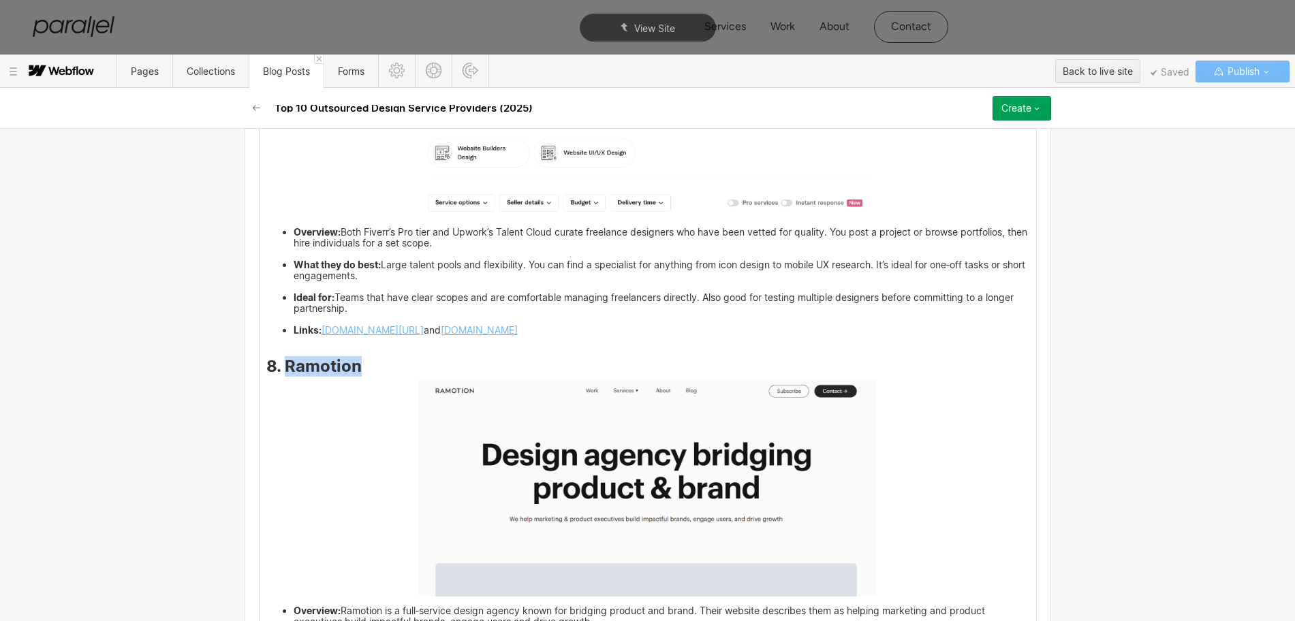
drag, startPoint x: 356, startPoint y: 380, endPoint x: 277, endPoint y: 380, distance: 79.0
click at [277, 377] on h3 "8. Ramotion" at bounding box center [647, 368] width 763 height 16
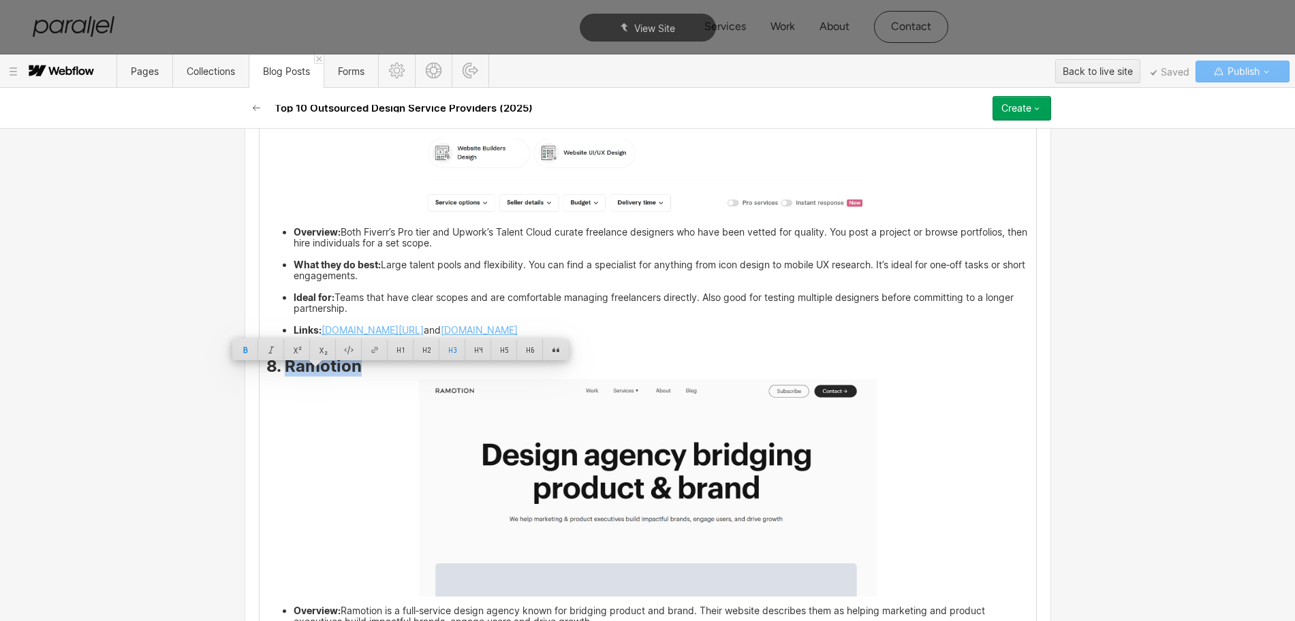
copy strong "Ramotion"
click at [605, 524] on img at bounding box center [648, 487] width 458 height 217
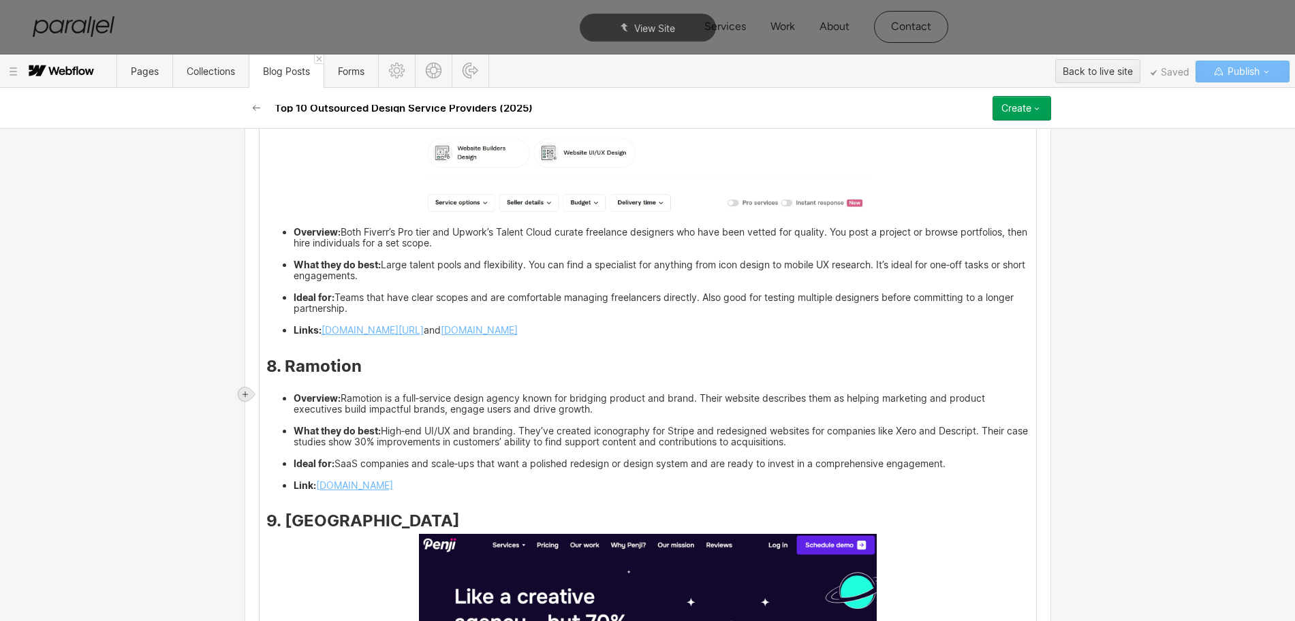
click at [244, 393] on icon at bounding box center [245, 394] width 8 height 8
click at [268, 394] on div at bounding box center [271, 393] width 26 height 21
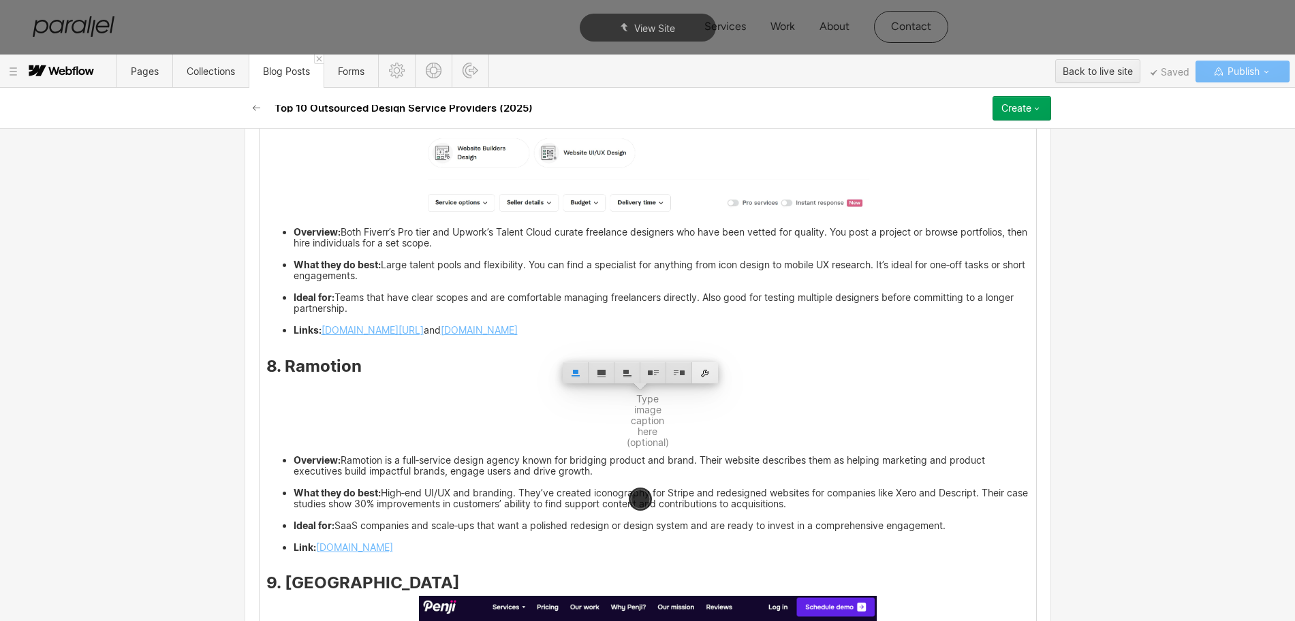
click at [710, 371] on div at bounding box center [705, 372] width 26 height 21
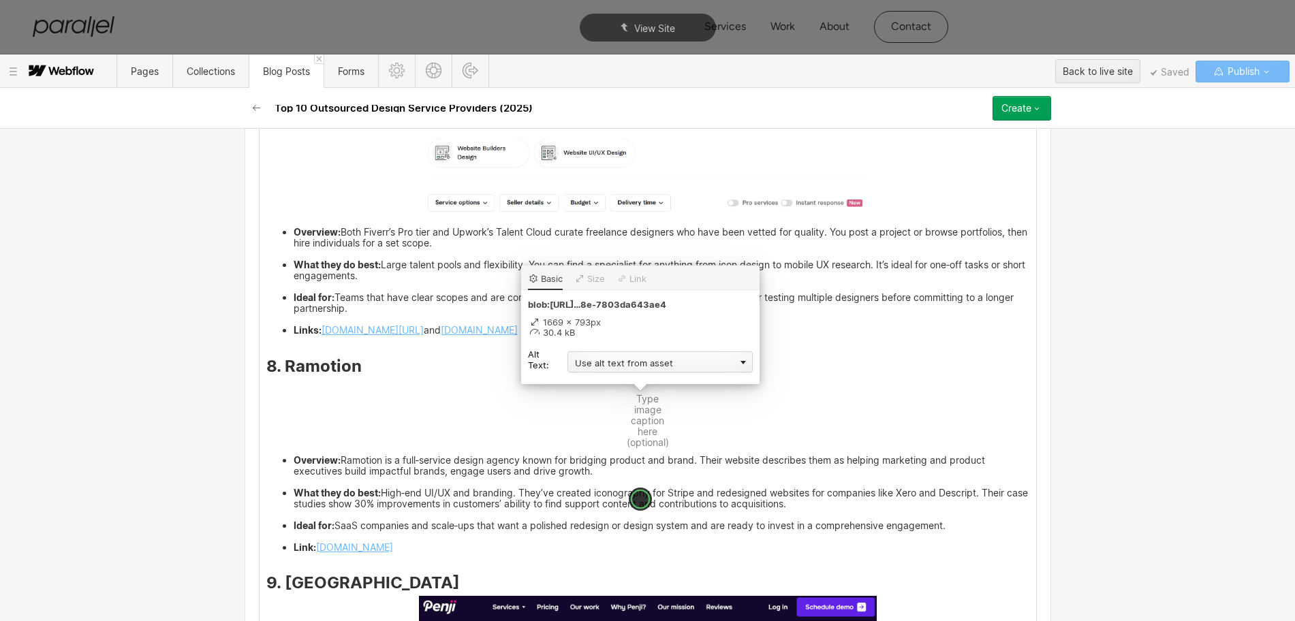
click at [602, 366] on div "Use alt text from asset" at bounding box center [659, 361] width 185 height 21
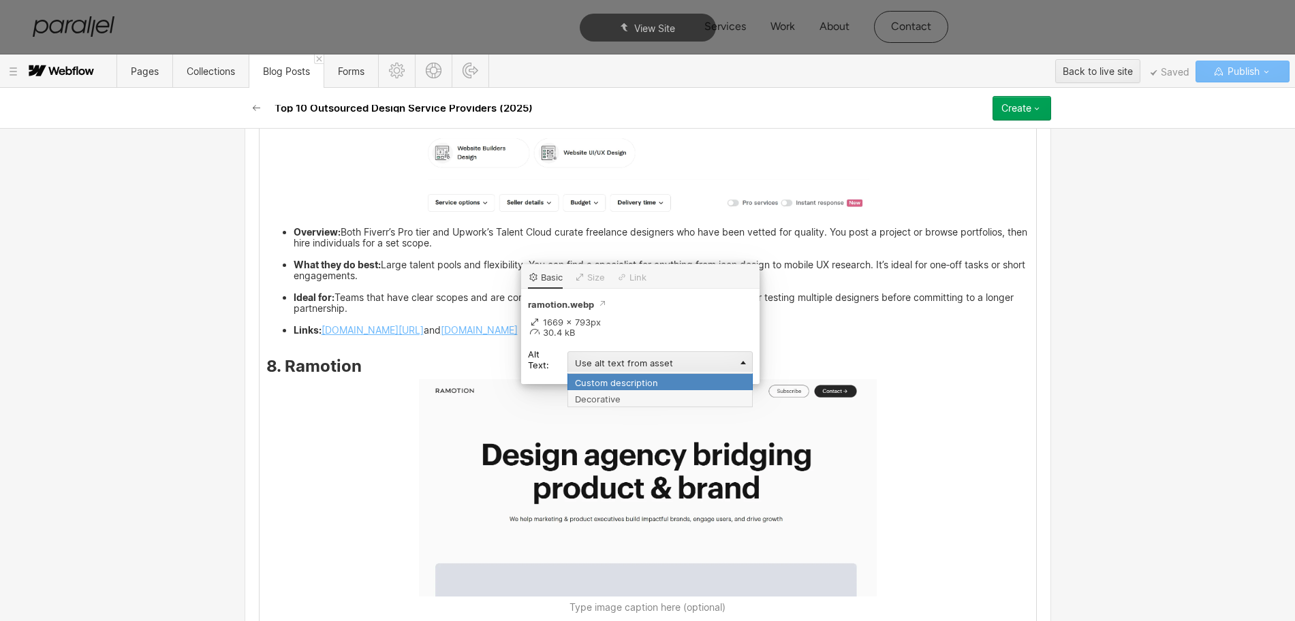
click at [596, 383] on div "Custom description" at bounding box center [659, 381] width 185 height 17
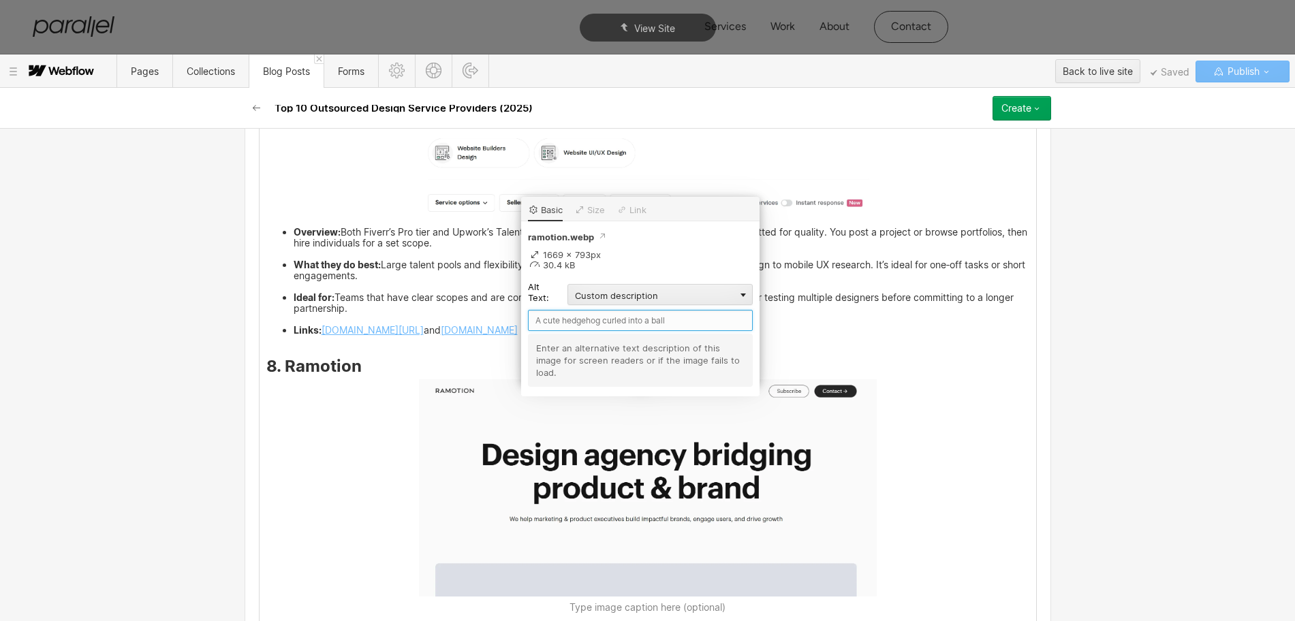
click at [563, 319] on input "text" at bounding box center [640, 320] width 225 height 21
paste input "Ramotion"
type input "Ramotion"
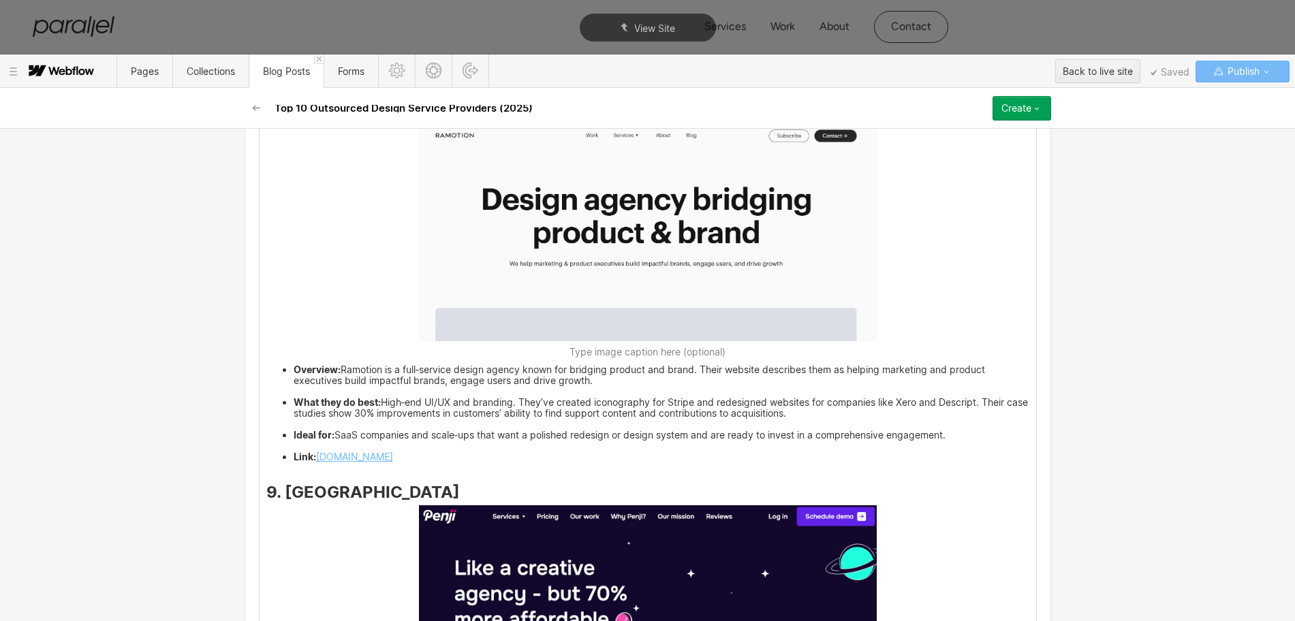
scroll to position [4446, 0]
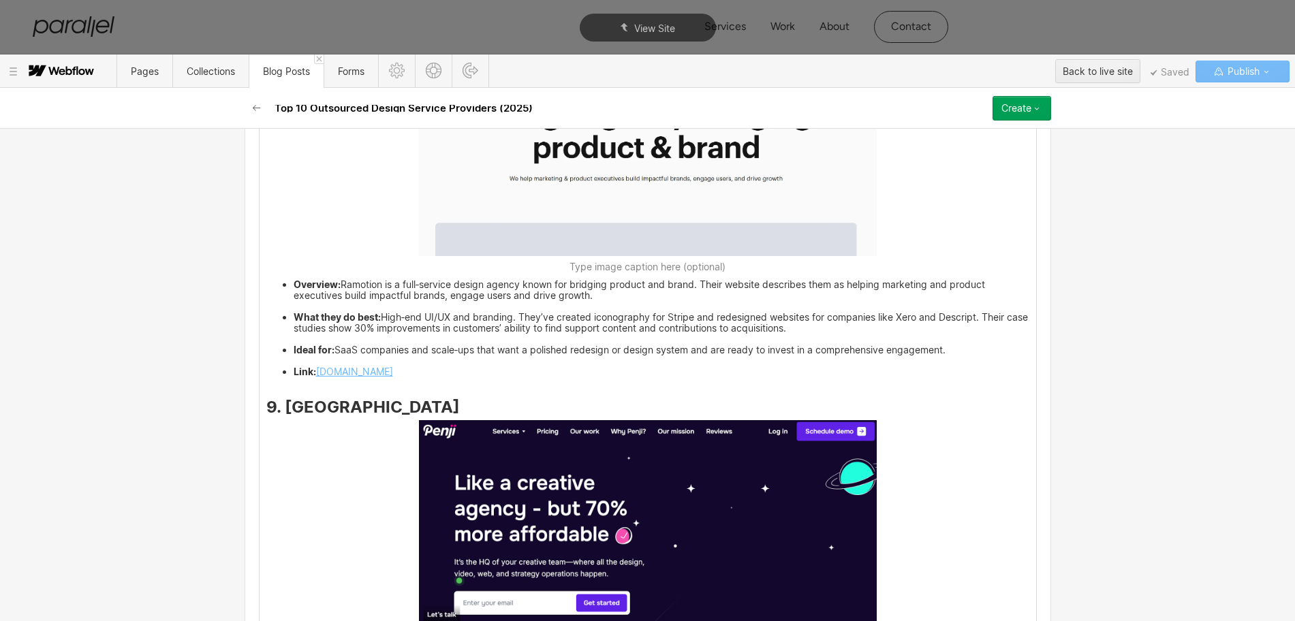
click at [405, 410] on h3 "9. Penji" at bounding box center [647, 410] width 763 height 16
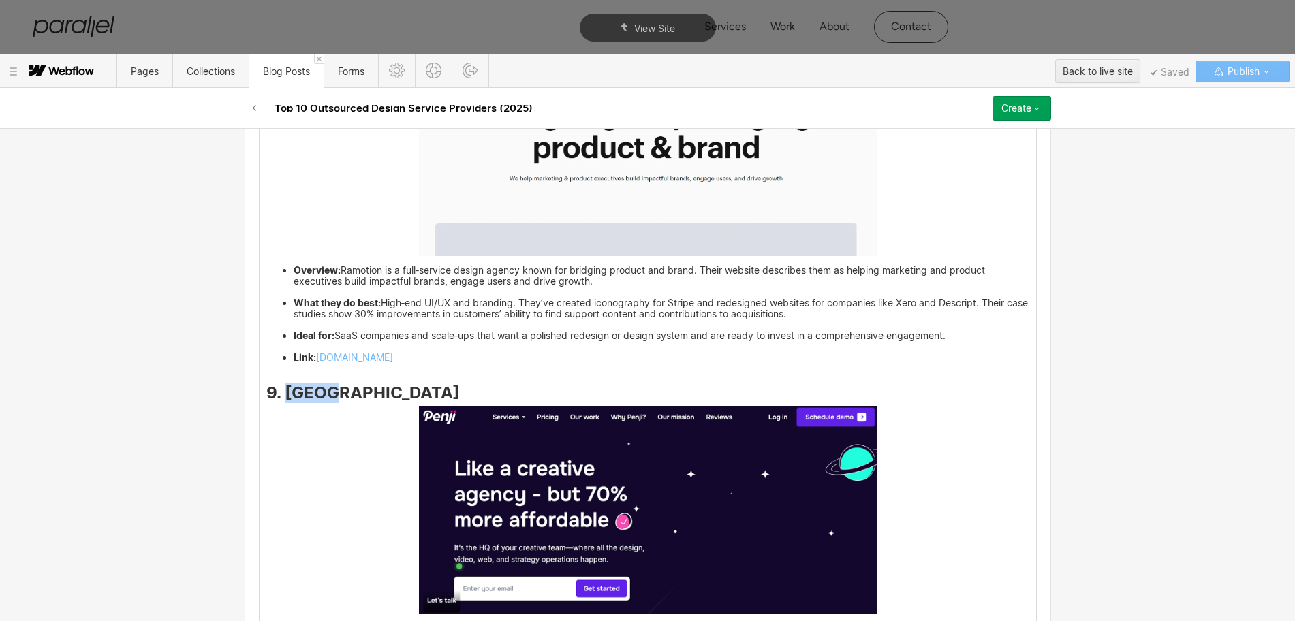
drag, startPoint x: 328, startPoint y: 407, endPoint x: 277, endPoint y: 409, distance: 51.8
click at [277, 404] on h3 "9. Penji" at bounding box center [647, 396] width 763 height 16
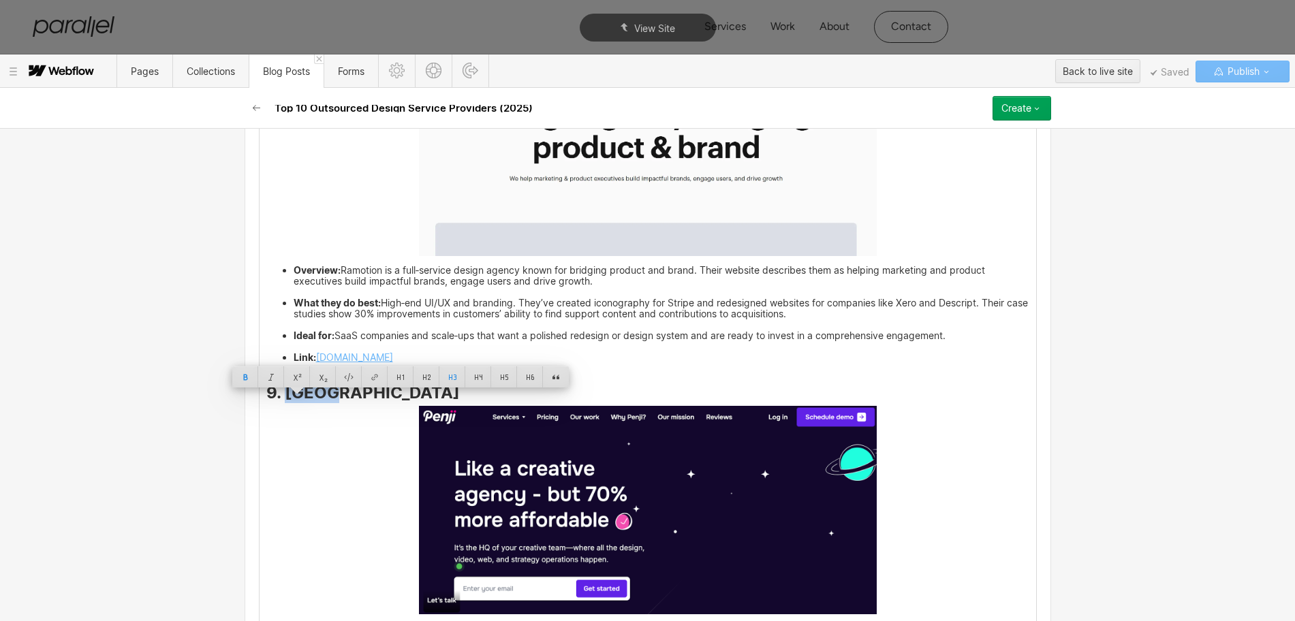
copy strong "Penji"
click at [572, 463] on img at bounding box center [648, 510] width 458 height 208
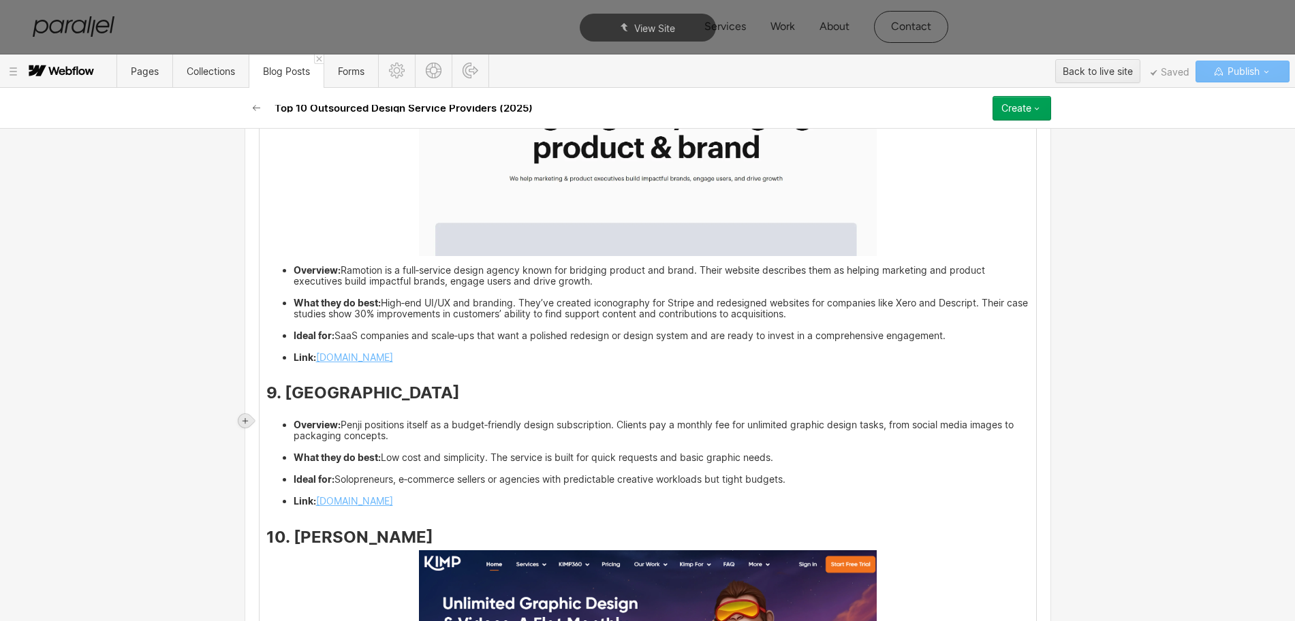
click at [247, 424] on icon at bounding box center [245, 421] width 8 height 8
click at [268, 422] on div at bounding box center [271, 420] width 26 height 21
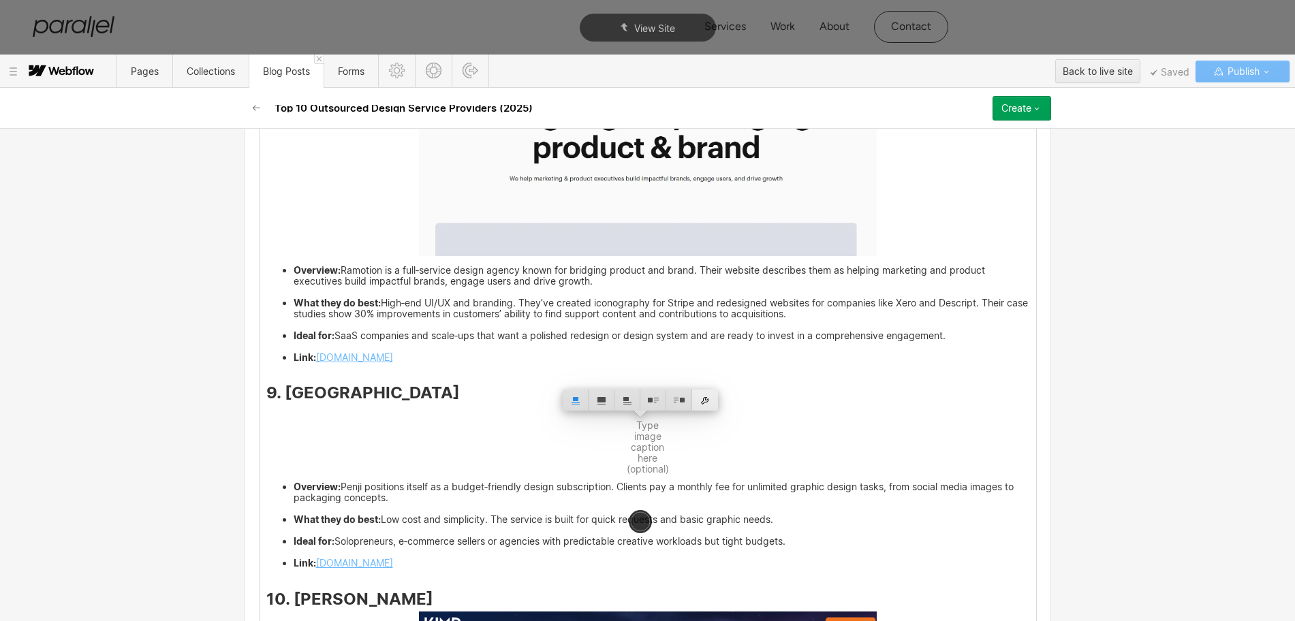
click at [708, 403] on div at bounding box center [705, 400] width 26 height 21
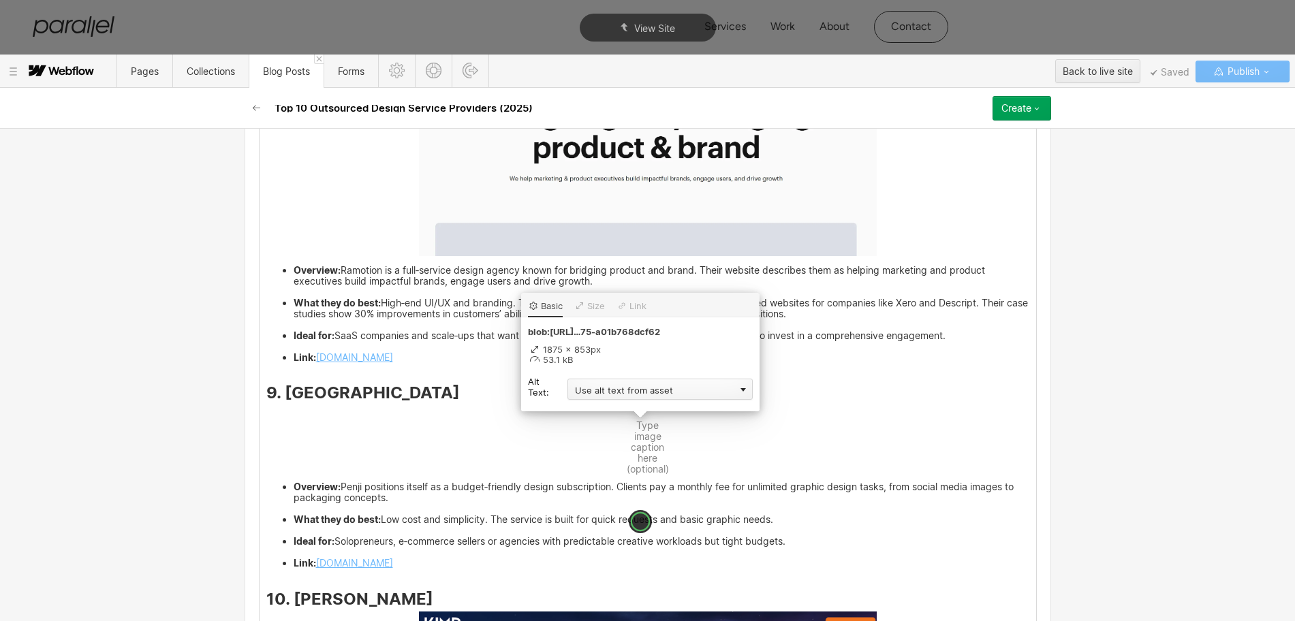
click at [586, 396] on div "Use alt text from asset" at bounding box center [659, 389] width 185 height 21
click at [588, 415] on div "Custom description" at bounding box center [659, 408] width 185 height 17
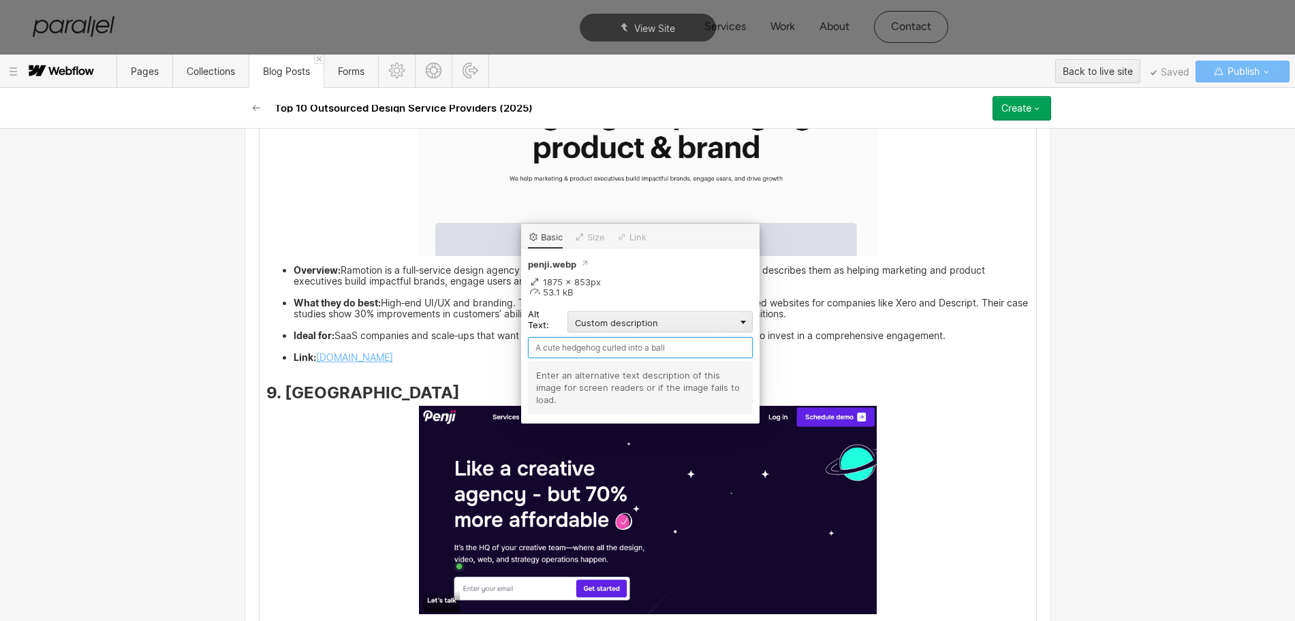
click at [553, 349] on input "text" at bounding box center [640, 347] width 225 height 21
paste input "Penji"
type input "Penji"
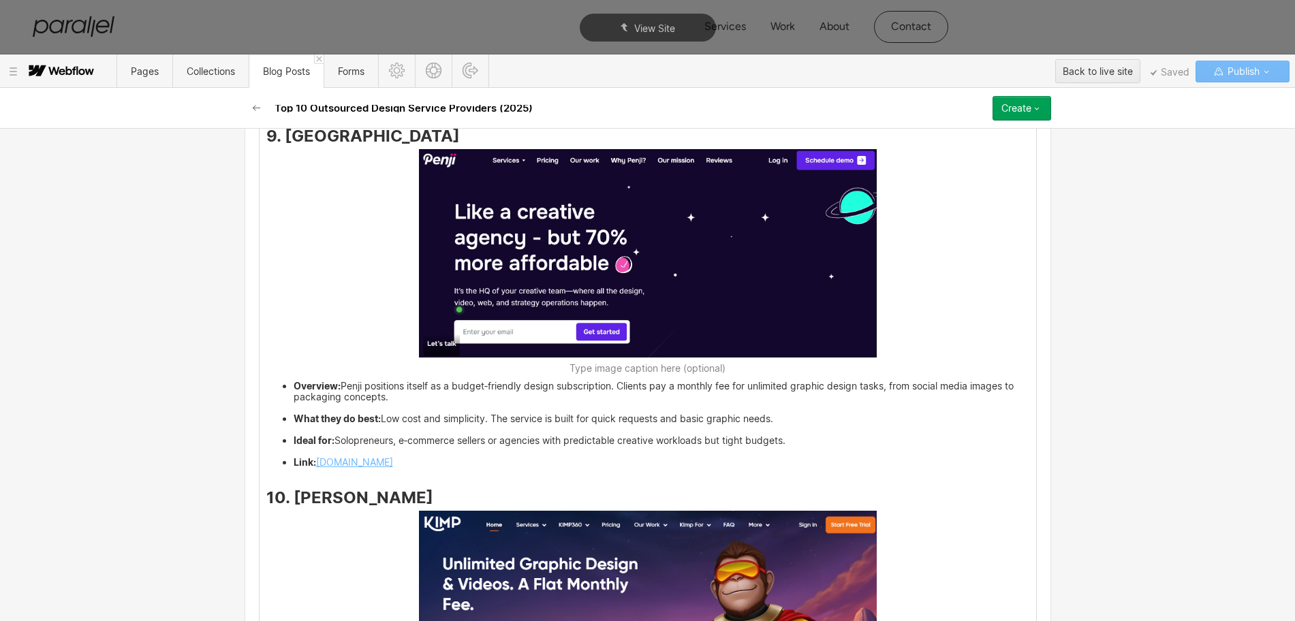
scroll to position [4787, 0]
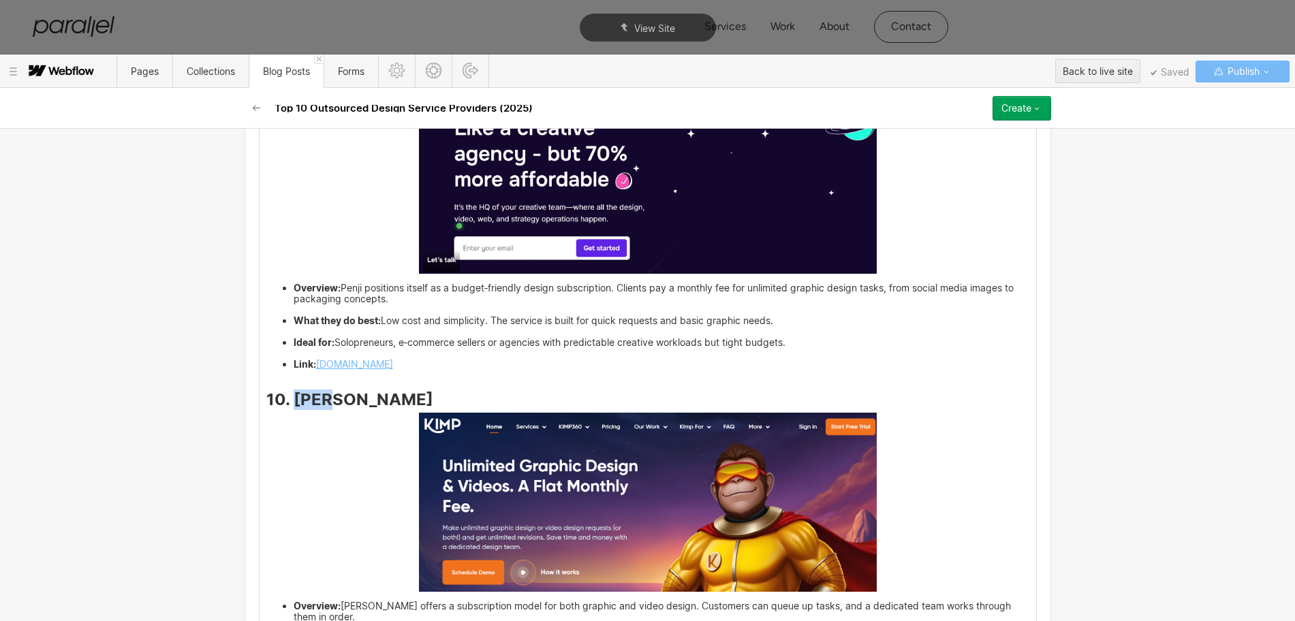
drag, startPoint x: 329, startPoint y: 413, endPoint x: 287, endPoint y: 415, distance: 42.2
click at [287, 411] on h3 "10. Kimp" at bounding box center [647, 402] width 763 height 16
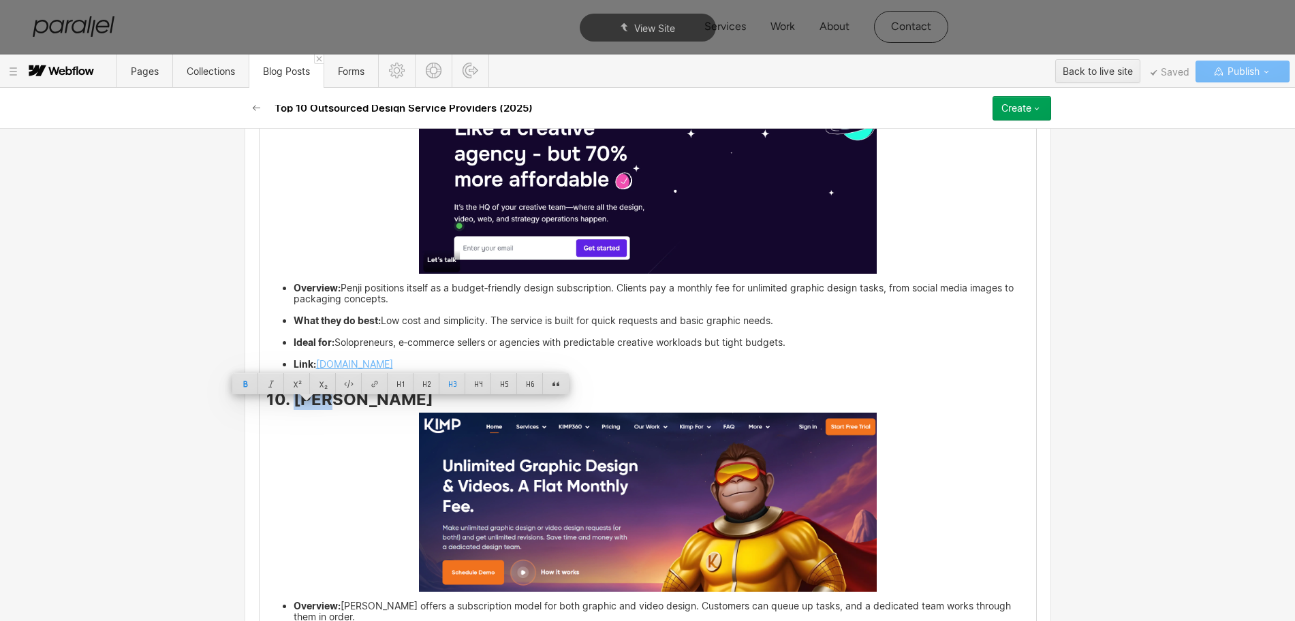
copy strong "Kimp"
click at [524, 498] on img at bounding box center [648, 502] width 458 height 179
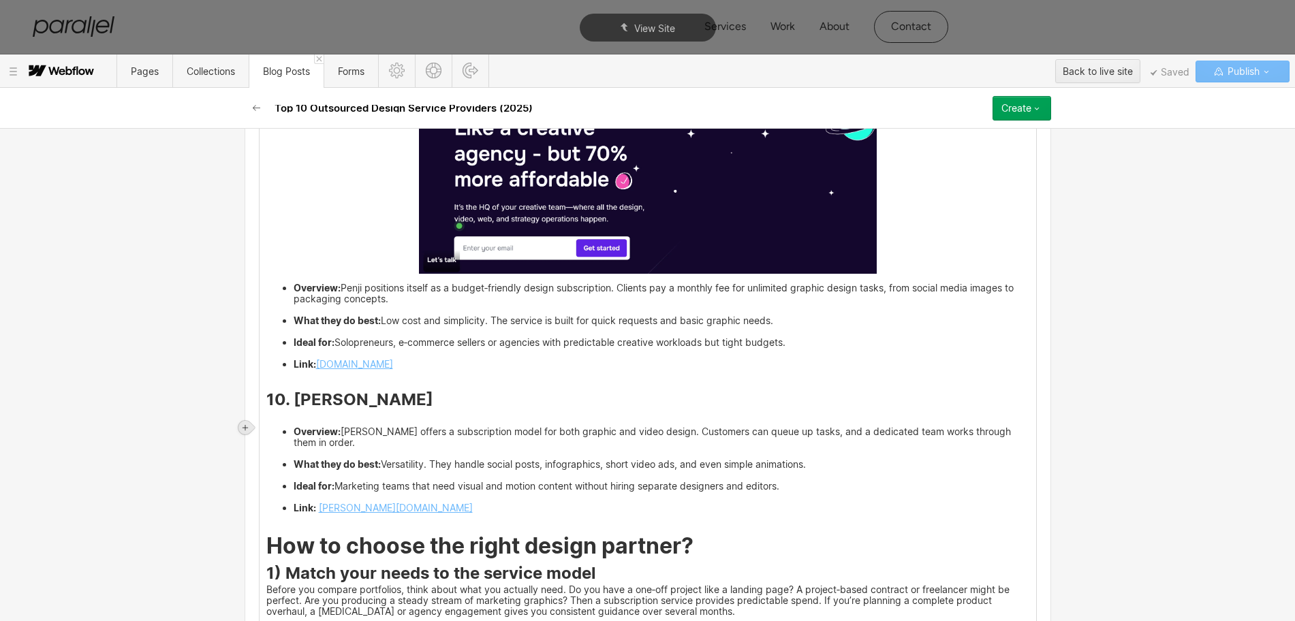
click at [248, 425] on icon at bounding box center [245, 428] width 8 height 8
click at [267, 430] on div at bounding box center [271, 427] width 26 height 21
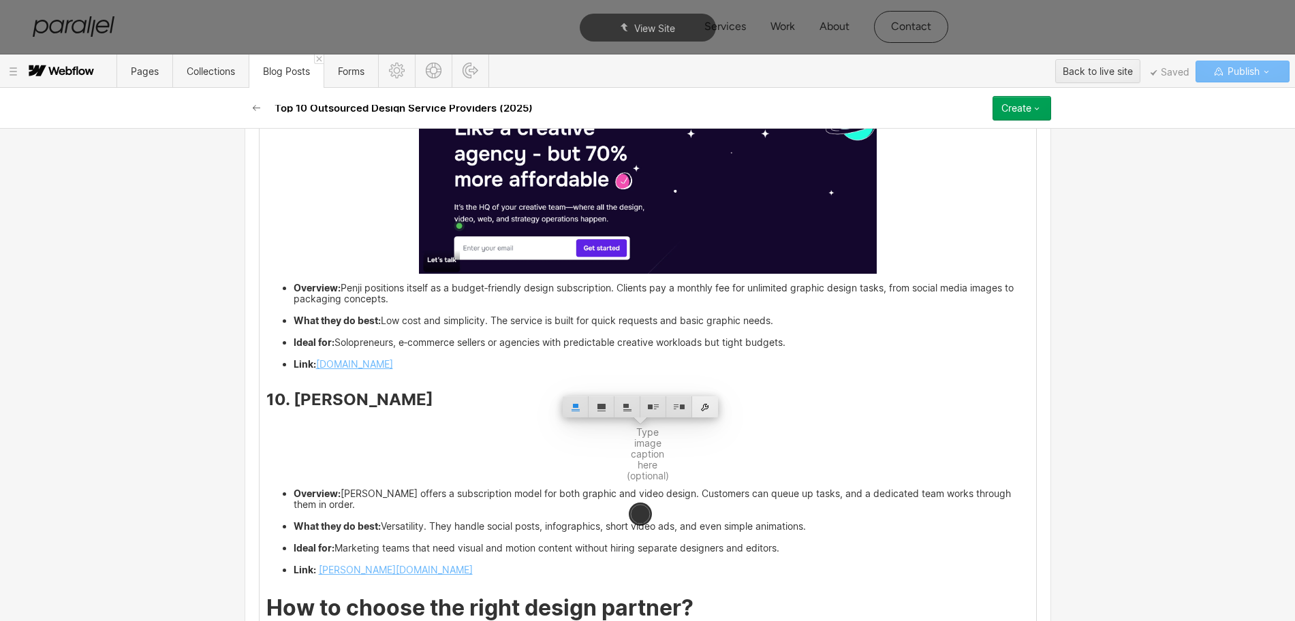
click at [702, 409] on div at bounding box center [705, 406] width 26 height 21
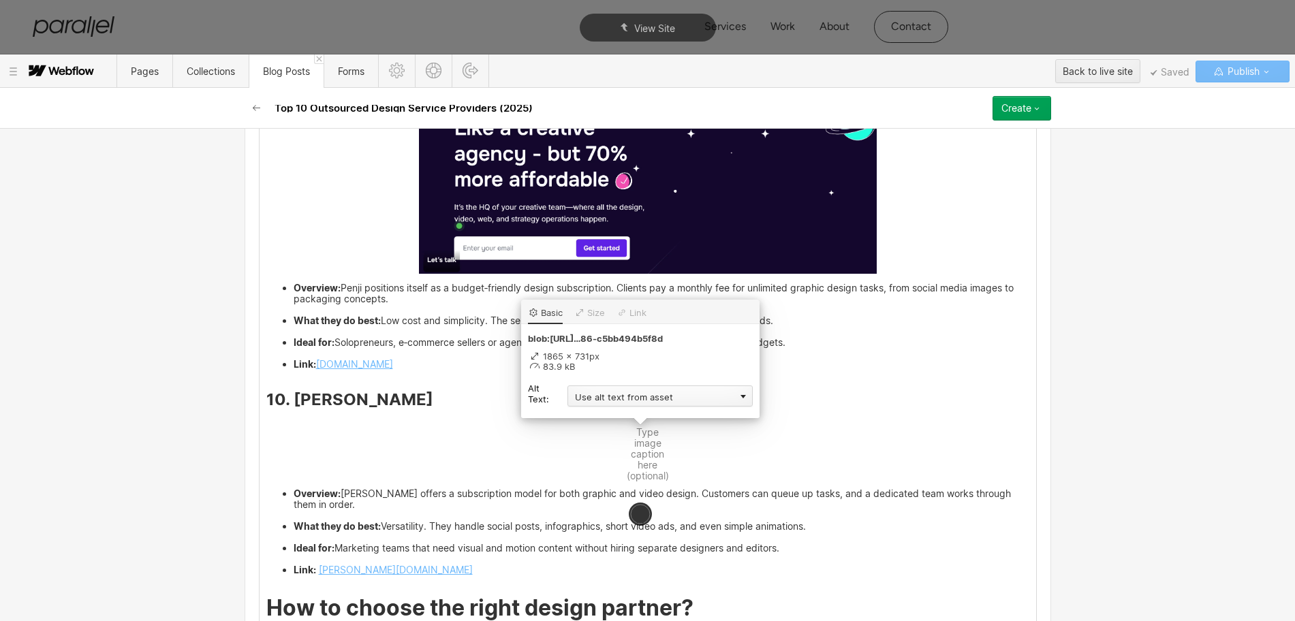
click at [591, 396] on div "Use alt text from asset" at bounding box center [659, 395] width 185 height 21
click at [588, 415] on div "Custom description" at bounding box center [659, 415] width 185 height 17
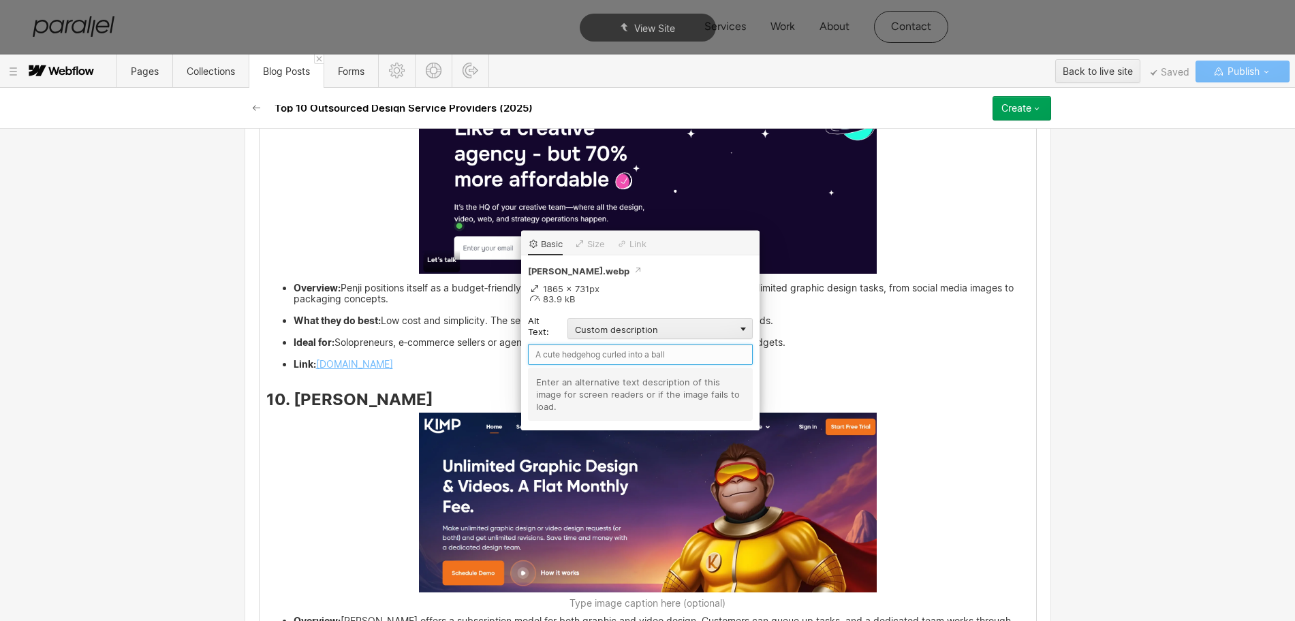
click at [552, 351] on input "text" at bounding box center [640, 354] width 225 height 21
paste input "Kimp"
type input "Kimp"
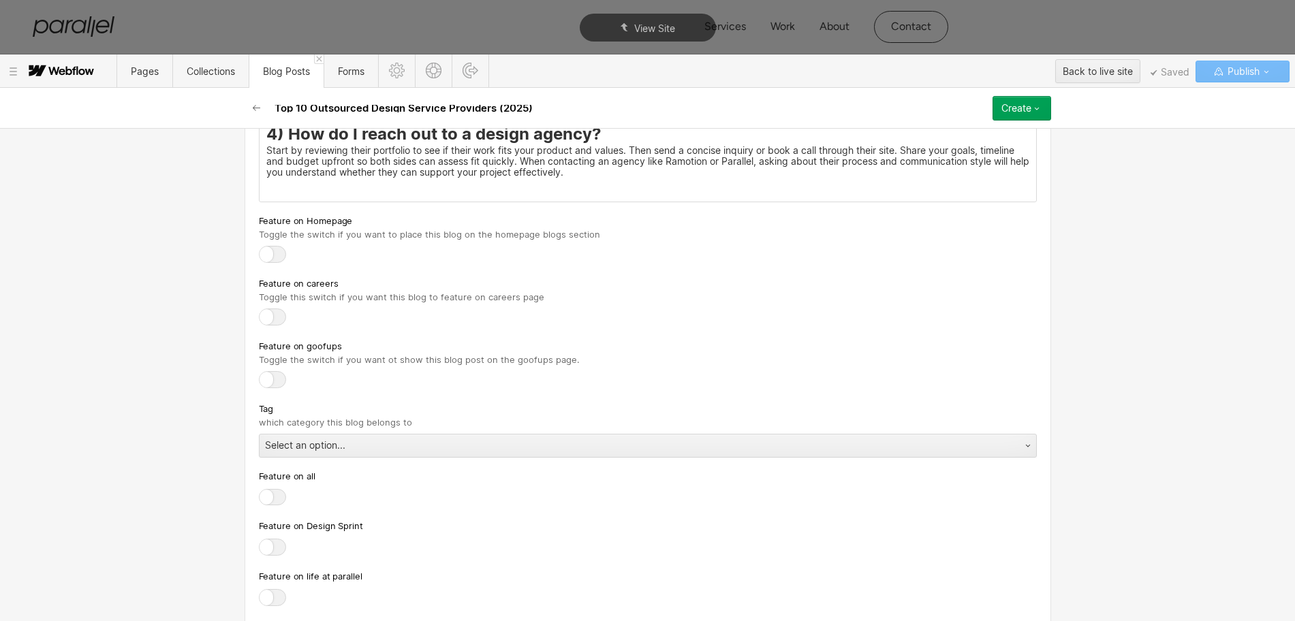
scroll to position [5978, 0]
click at [268, 184] on p "‍" at bounding box center [647, 184] width 763 height 9
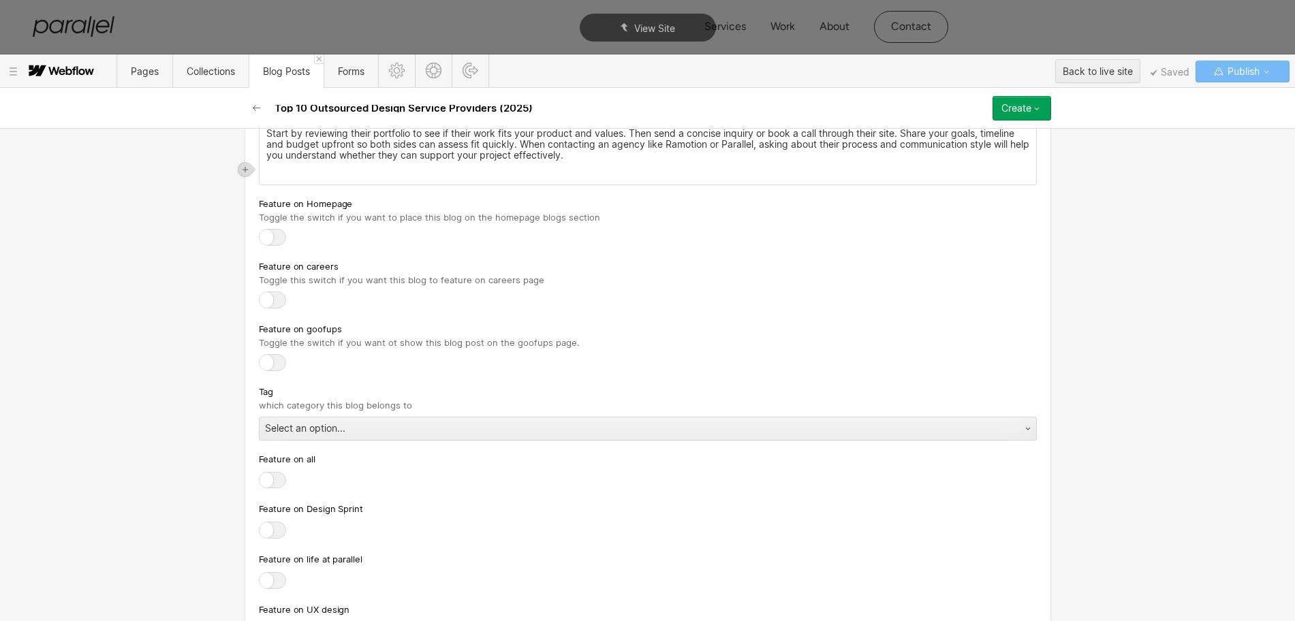
scroll to position [5964, 0]
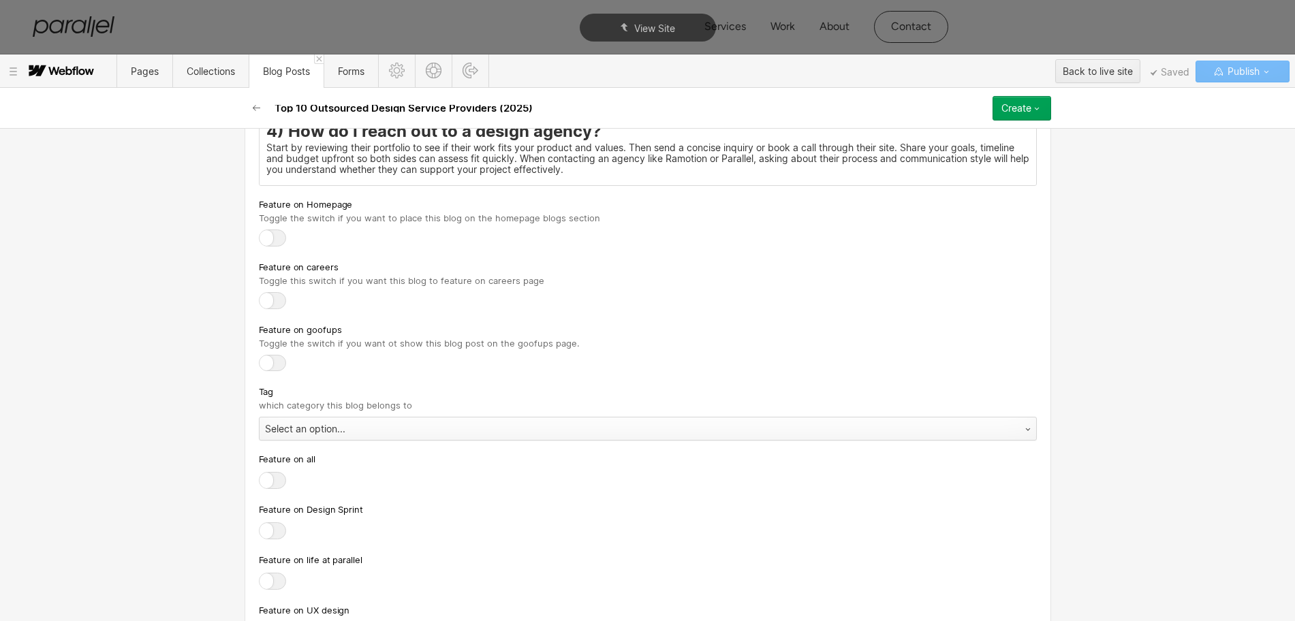
click at [276, 427] on div "Tag which category this blog belongs to Select an option..." at bounding box center [648, 412] width 778 height 57
click at [287, 429] on div "Select an option..." at bounding box center [633, 429] width 749 height 22
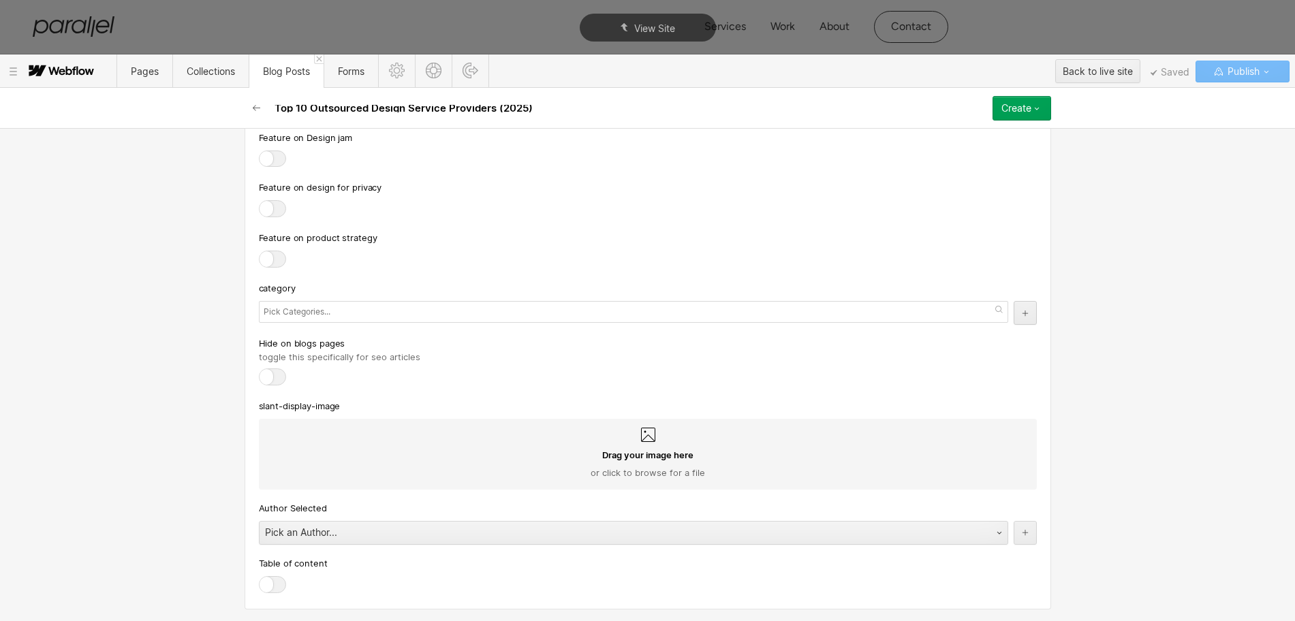
scroll to position [6489, 0]
click at [283, 537] on div "Pick an Author..." at bounding box center [619, 531] width 721 height 22
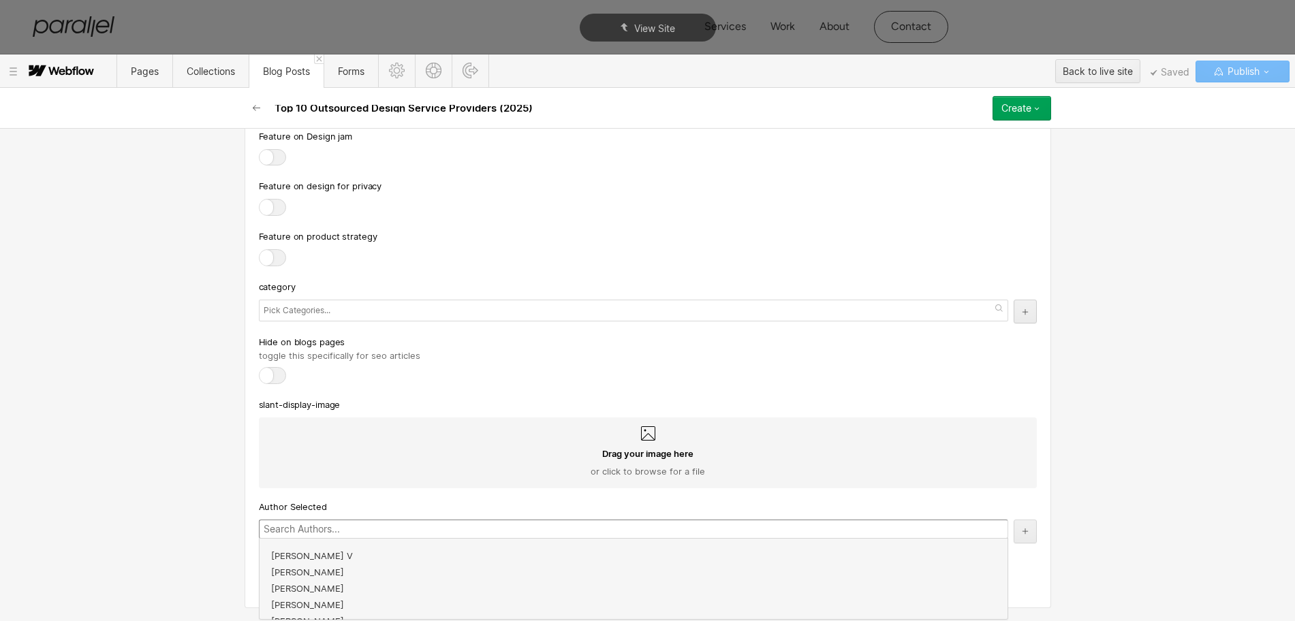
scroll to position [245, 0]
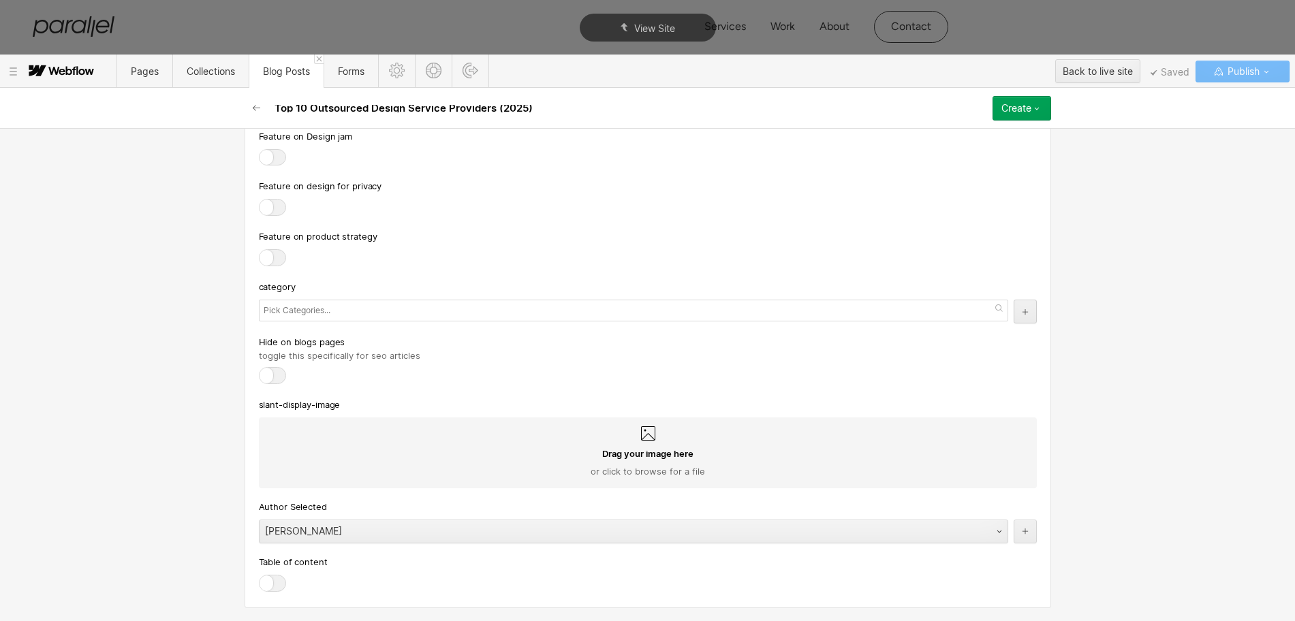
click at [270, 584] on div at bounding box center [272, 583] width 27 height 17
click at [0, 0] on input "checkbox" at bounding box center [0, 0] width 0 height 0
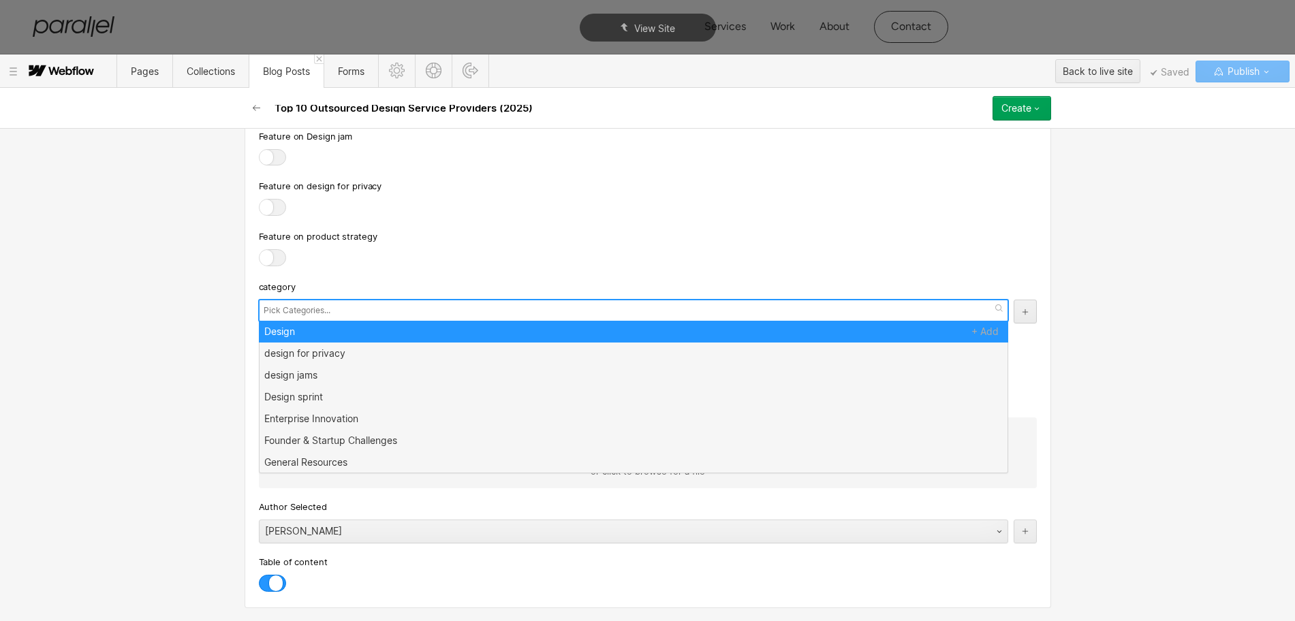
click at [305, 312] on input "text" at bounding box center [299, 310] width 70 height 19
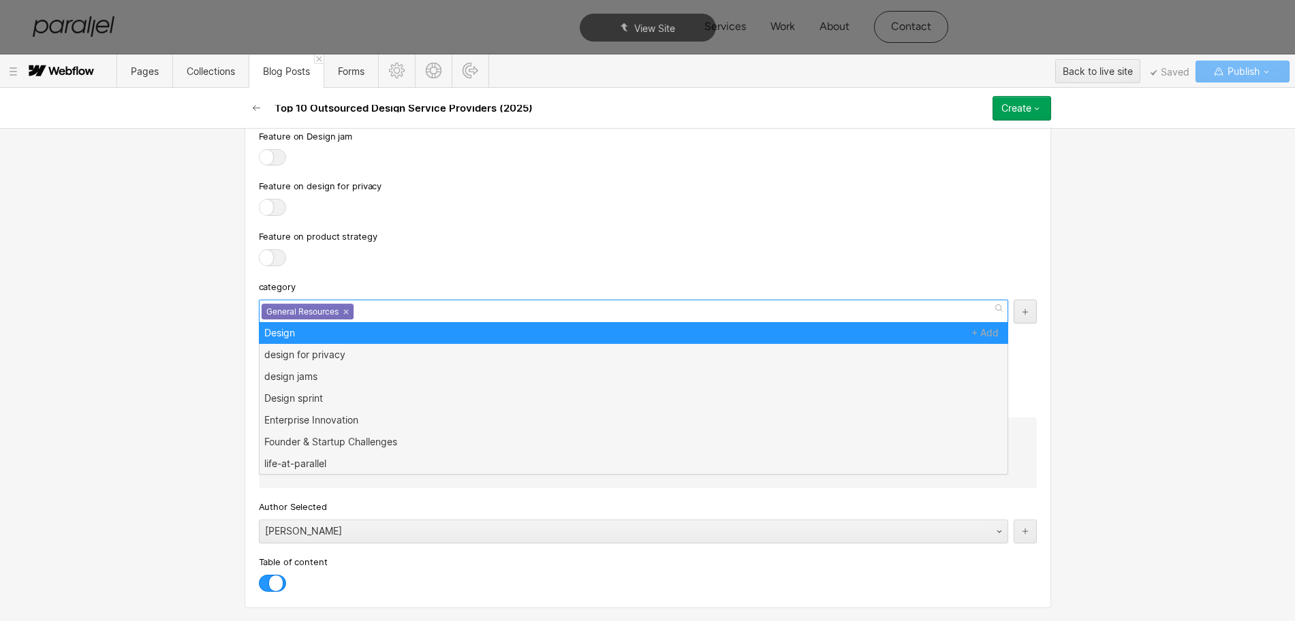
click at [438, 195] on div "Feature on design for privacy" at bounding box center [648, 198] width 778 height 40
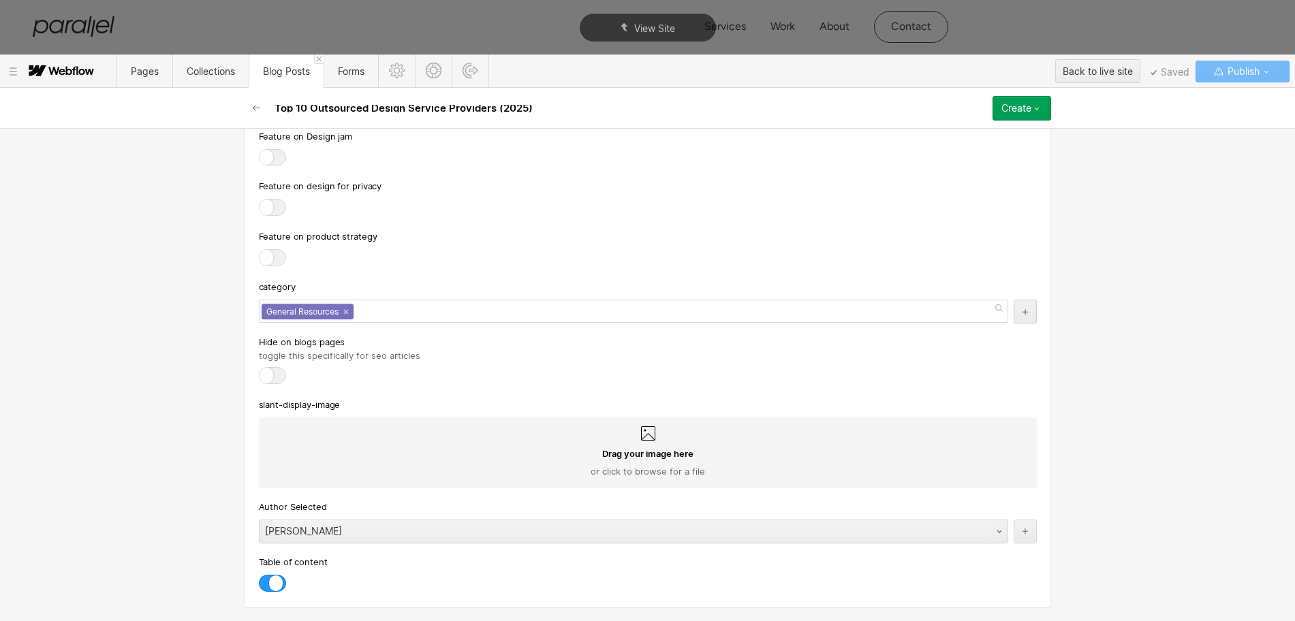
click at [1009, 104] on div "Create" at bounding box center [1016, 108] width 30 height 11
click at [948, 154] on span "Publish now" at bounding box center [949, 154] width 46 height 13
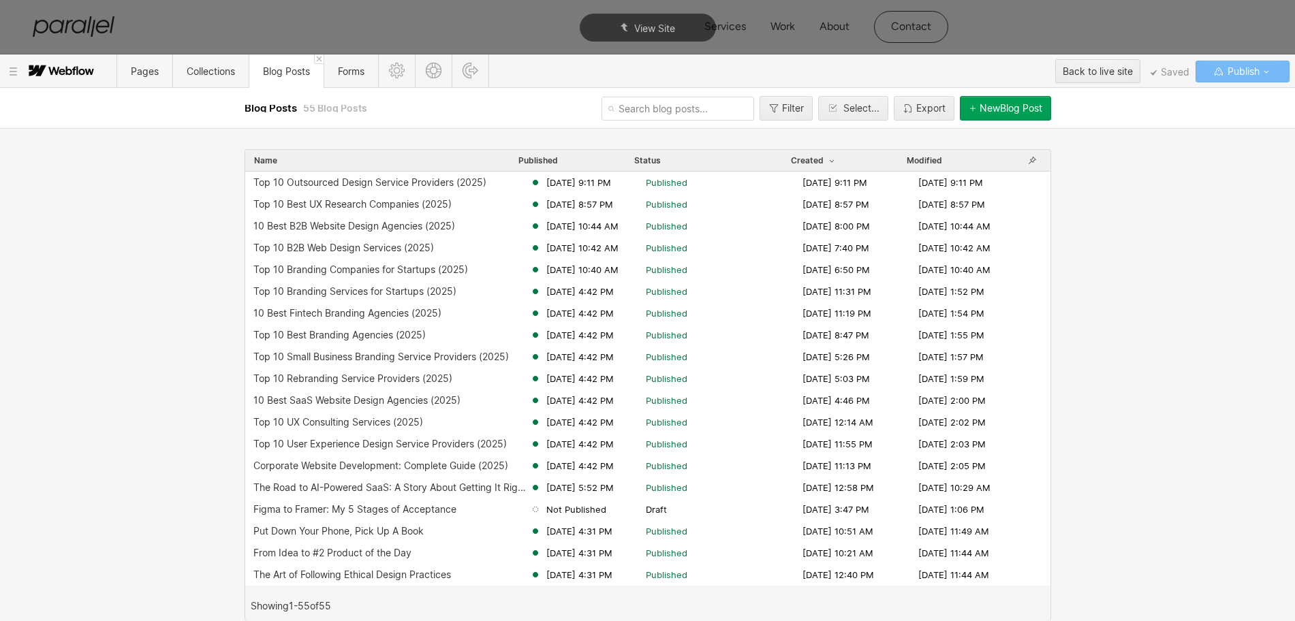
click at [995, 110] on div "New Blog Post" at bounding box center [1010, 108] width 63 height 11
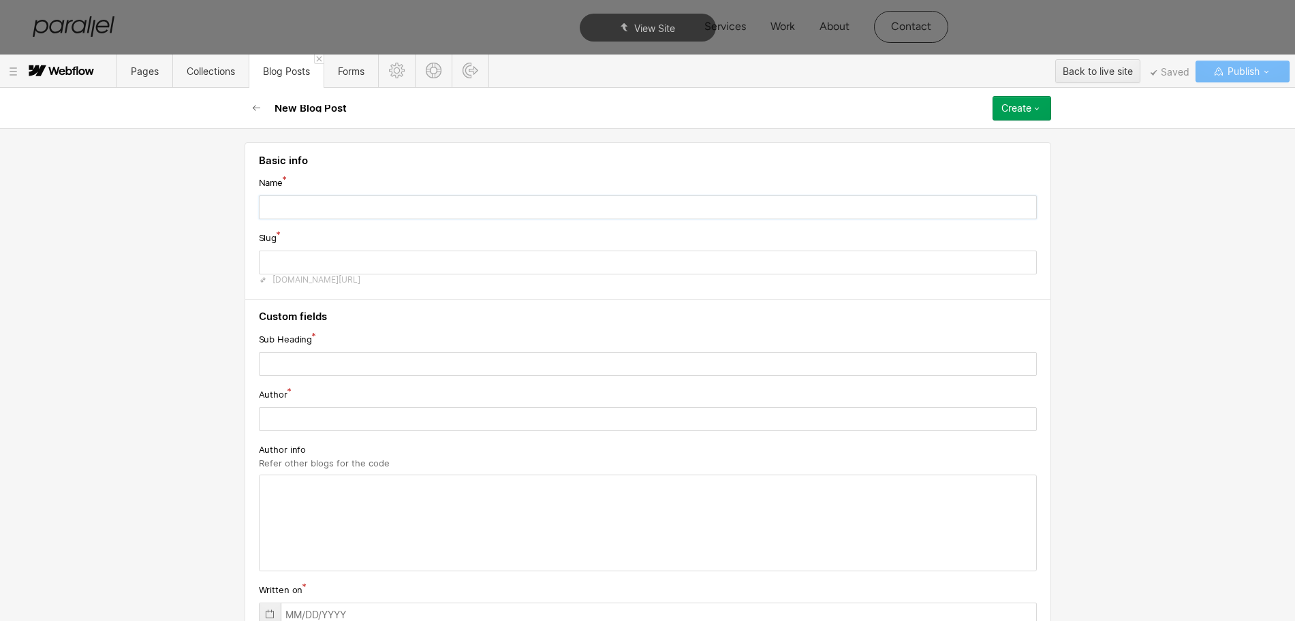
click at [364, 208] on input "text" at bounding box center [648, 207] width 778 height 24
paste input "Top 10 Web App Design Service Providers (2025)"
type input "Top 10 Web App Design Service Providers (2025)"
type input "top-10-web-app-design-service-providers-2025"
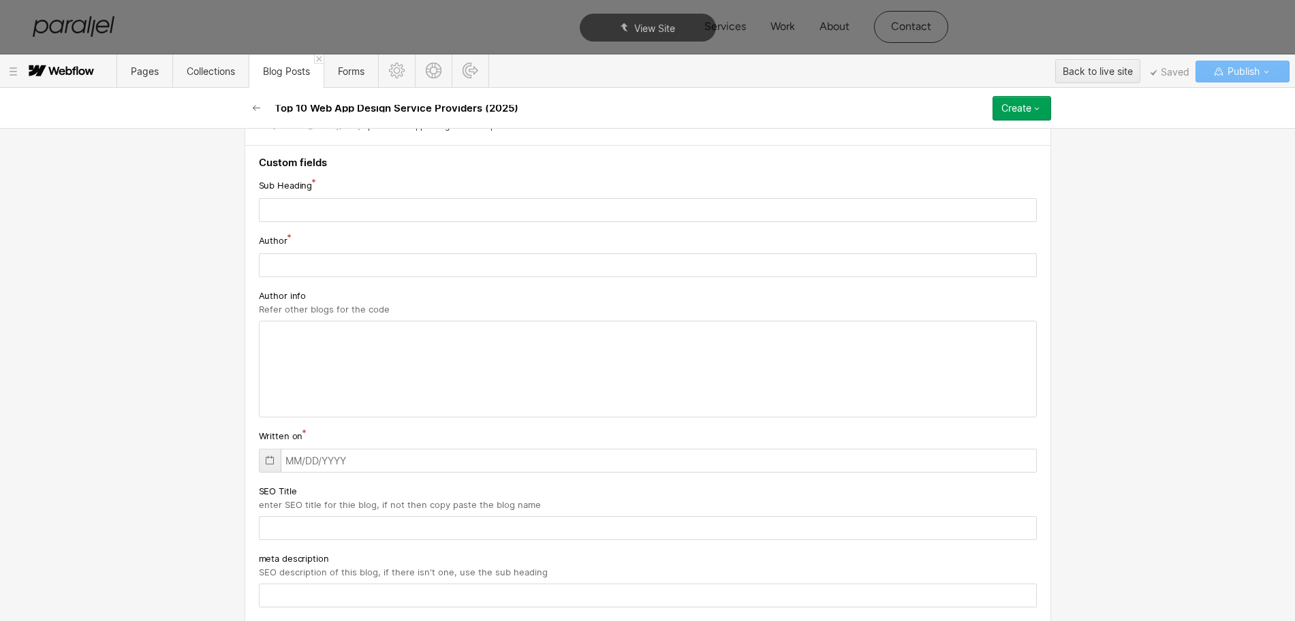
scroll to position [255, 0]
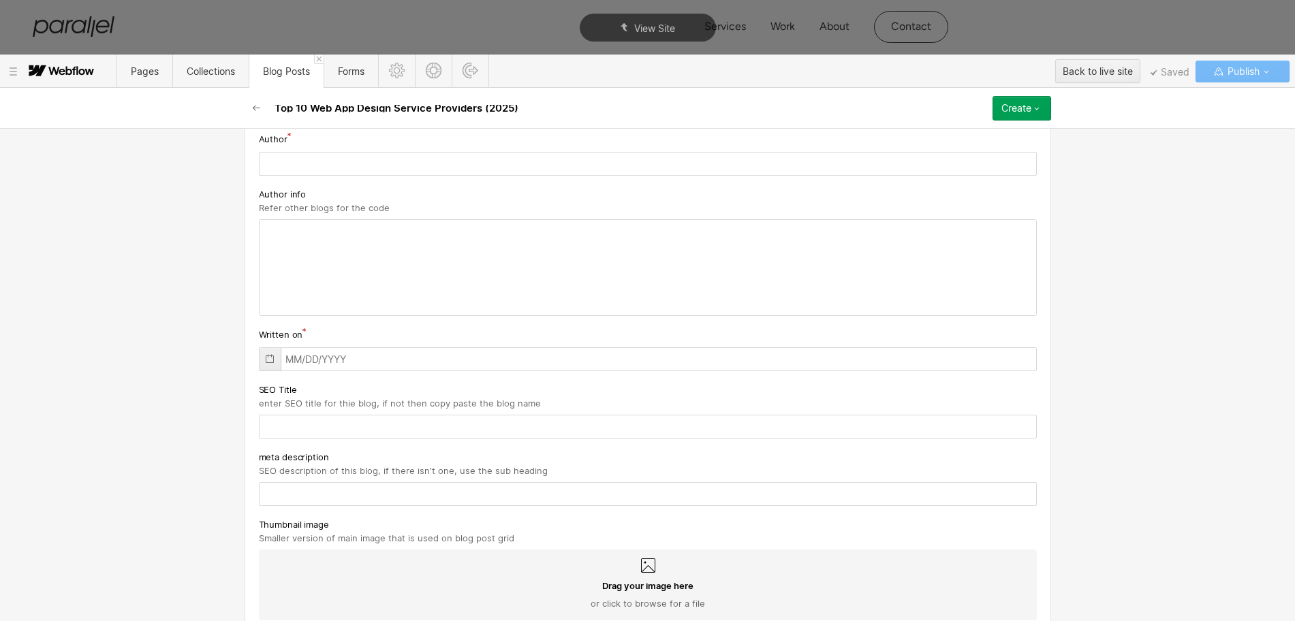
type input "Top 10 Web App Design Service Providers (2025)"
click at [287, 416] on input "text" at bounding box center [648, 427] width 778 height 24
paste input "Top 10 Web App Design Service Providers (2025)"
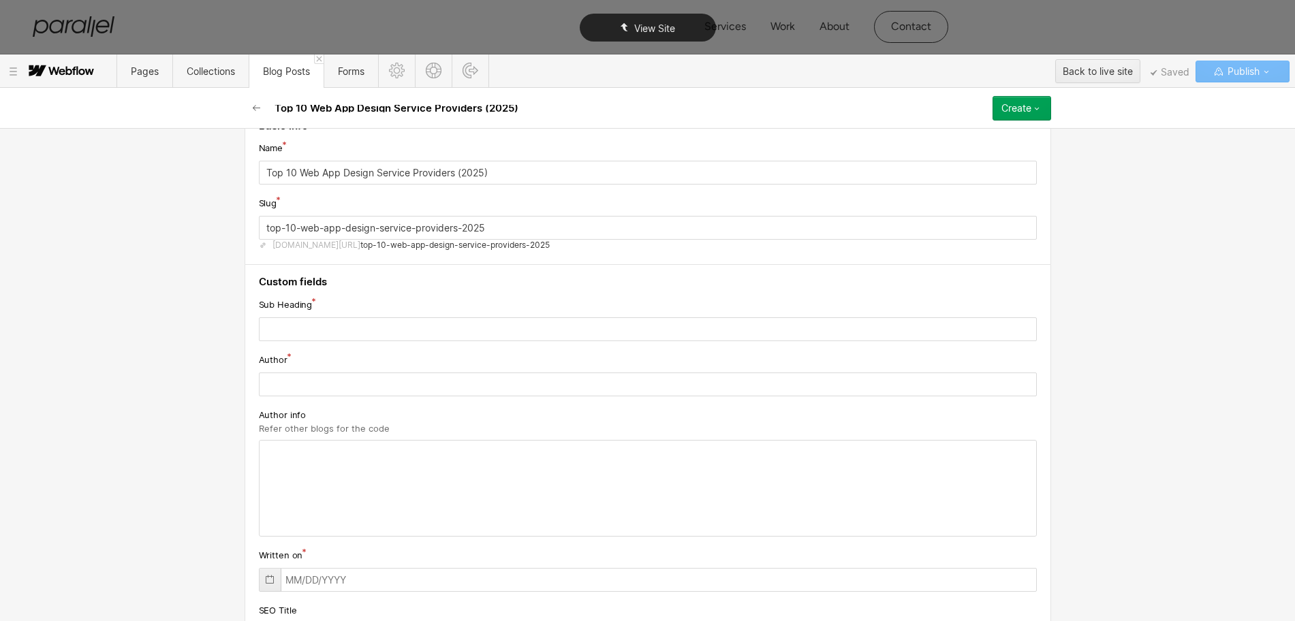
scroll to position [0, 0]
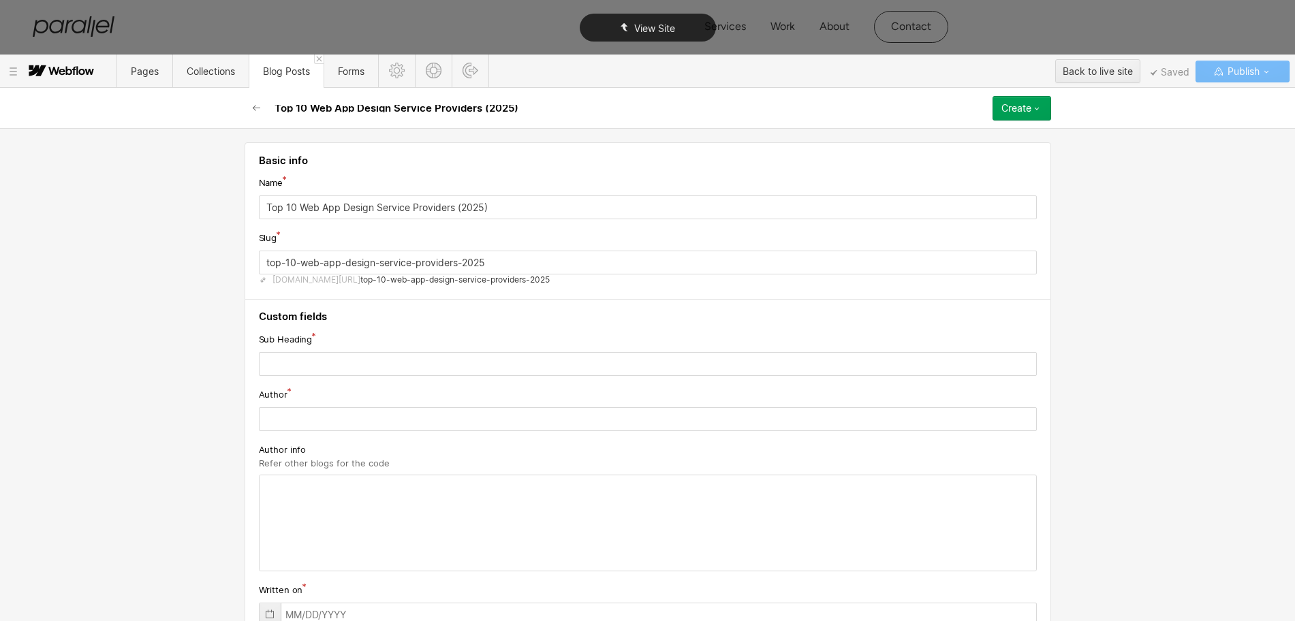
type input "Top 10 Web App Design Service Providers (2025)"
click at [291, 265] on input "top-10-web-app-design-service-providers-2025" at bounding box center [648, 263] width 778 height 24
paste input "web-app-design-services"
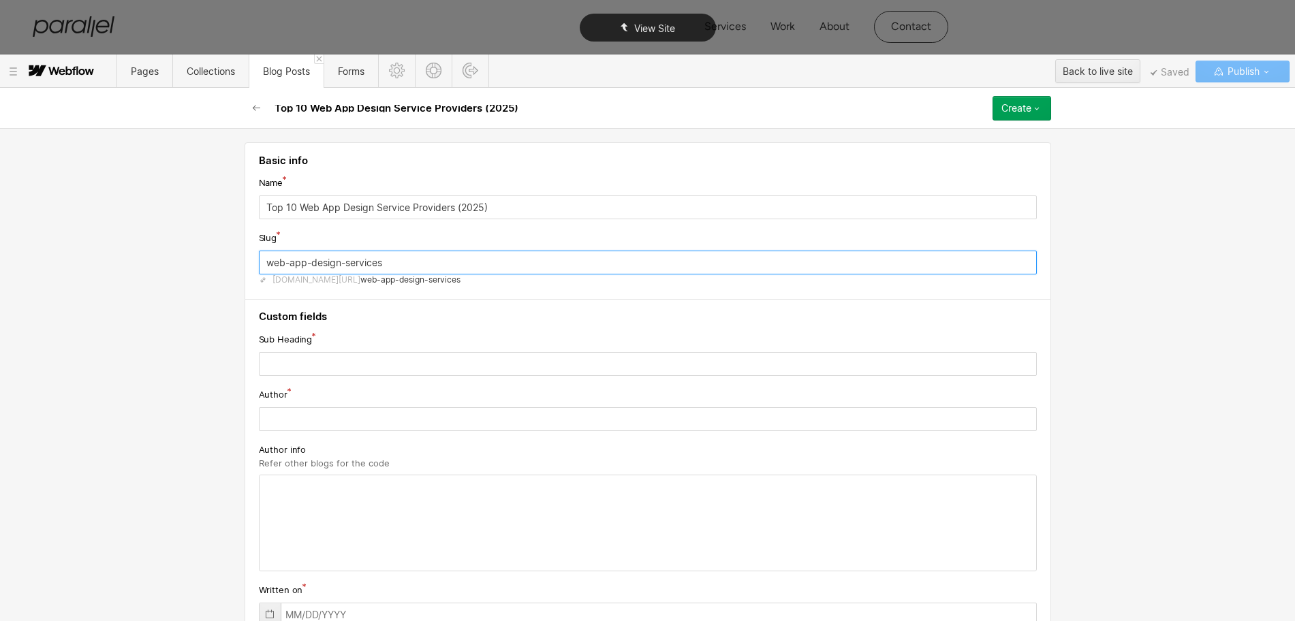
type input "web-app-design-services"
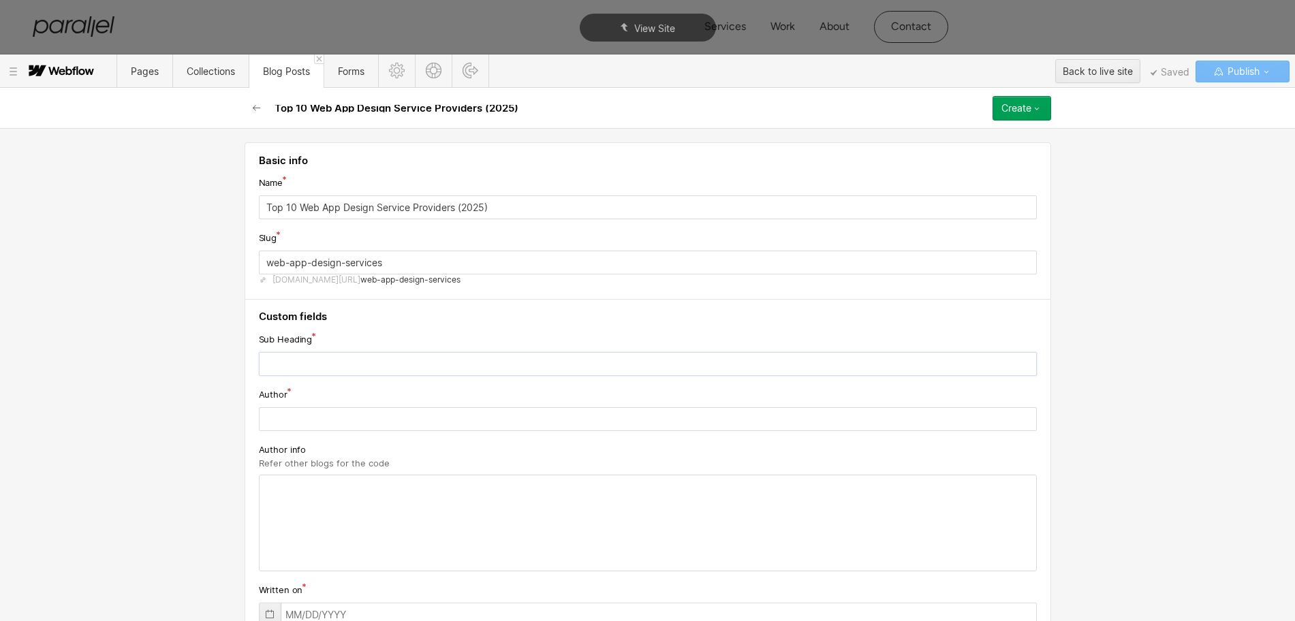
click at [301, 369] on input "text" at bounding box center [648, 364] width 778 height 24
paste input "Discover web app design services focusing on user‑friendly interfaces, performa…"
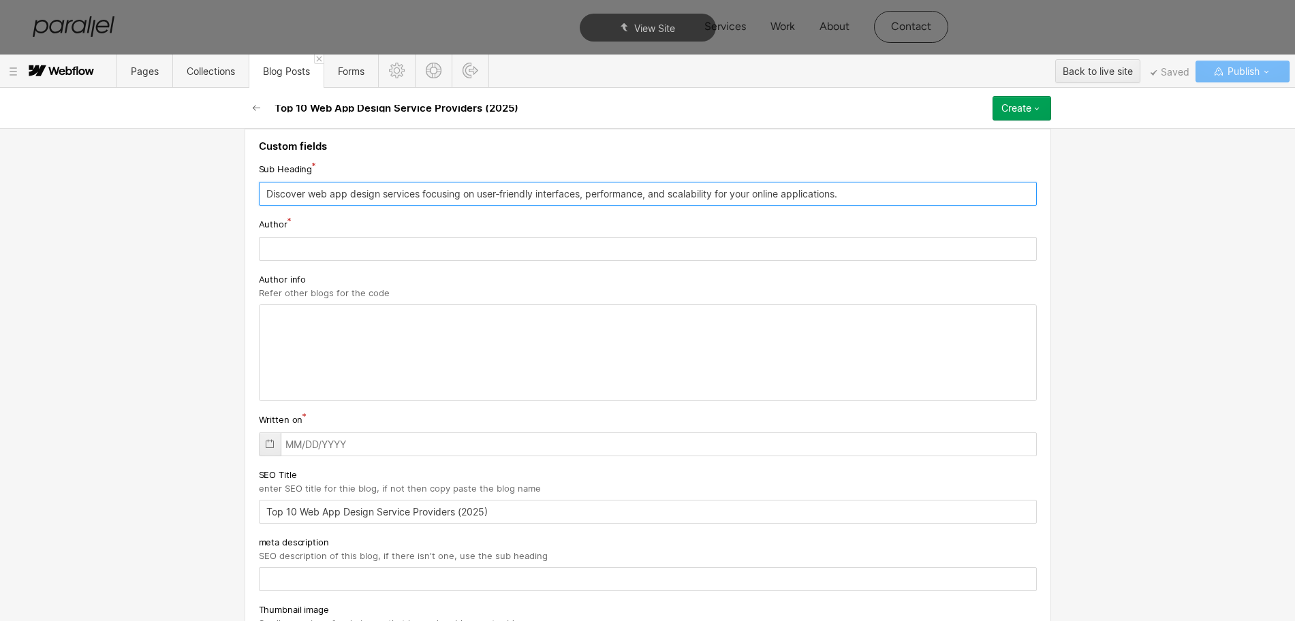
scroll to position [341, 0]
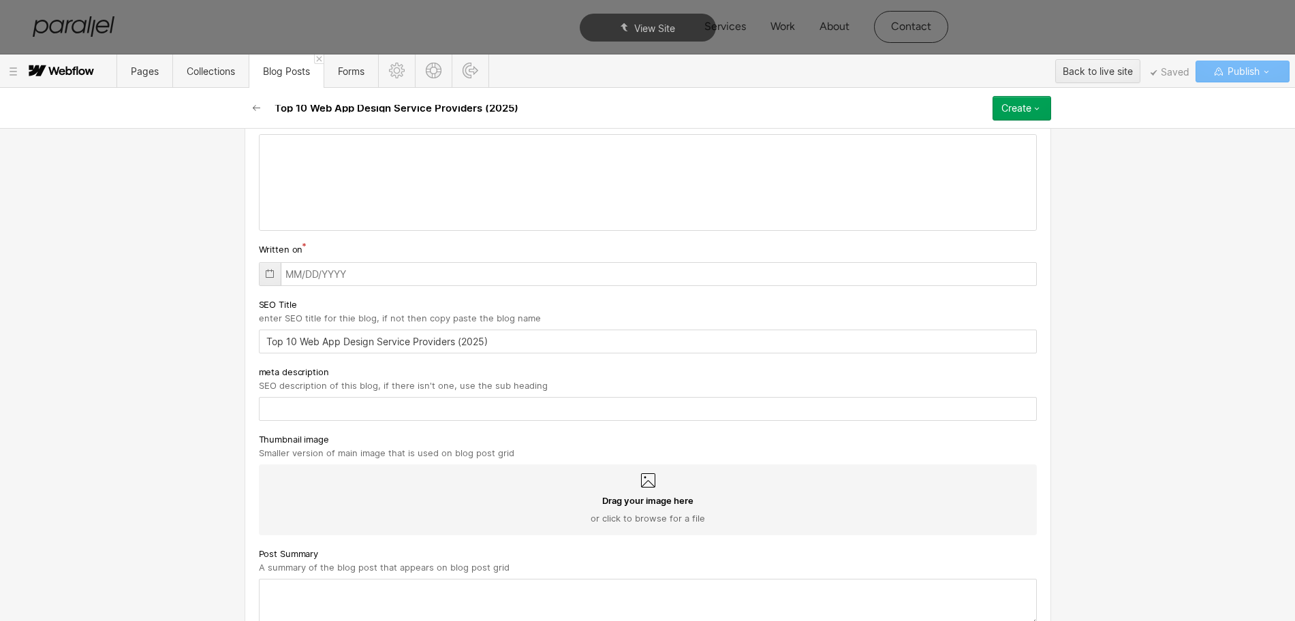
type input "Discover web app design services focusing on user‑friendly interfaces, performa…"
click at [286, 415] on input "text" at bounding box center [648, 409] width 778 height 24
paste input "Discover web app design services focusing on user‑friendly interfaces, performa…"
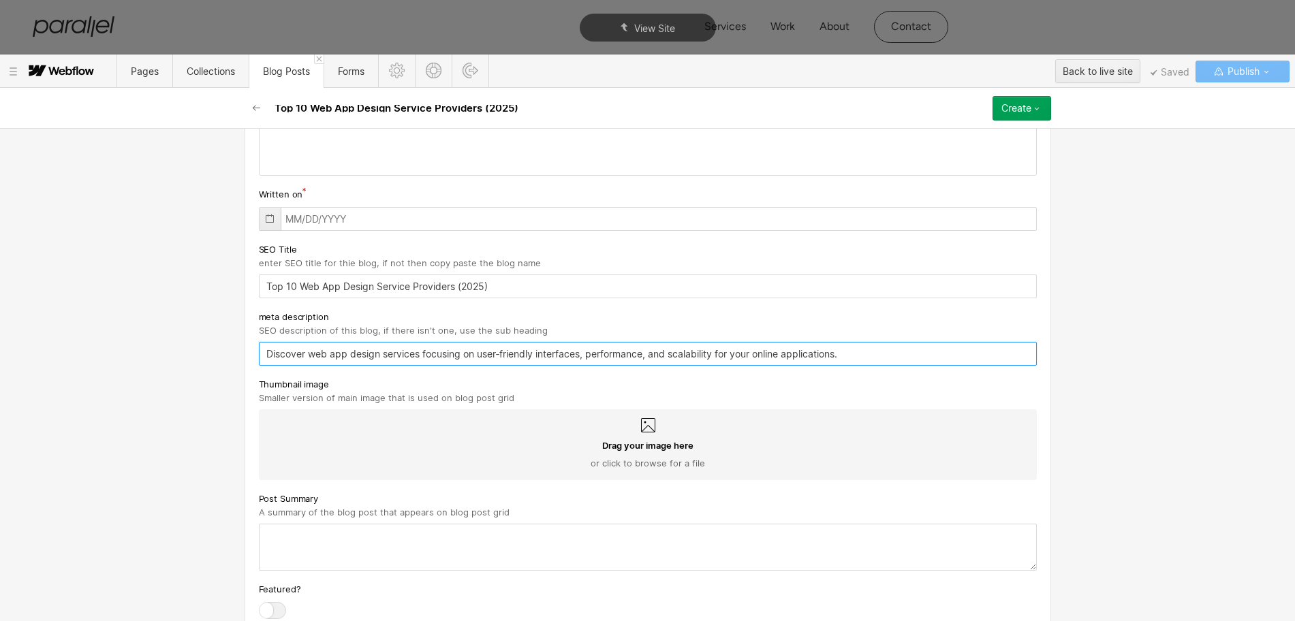
scroll to position [426, 0]
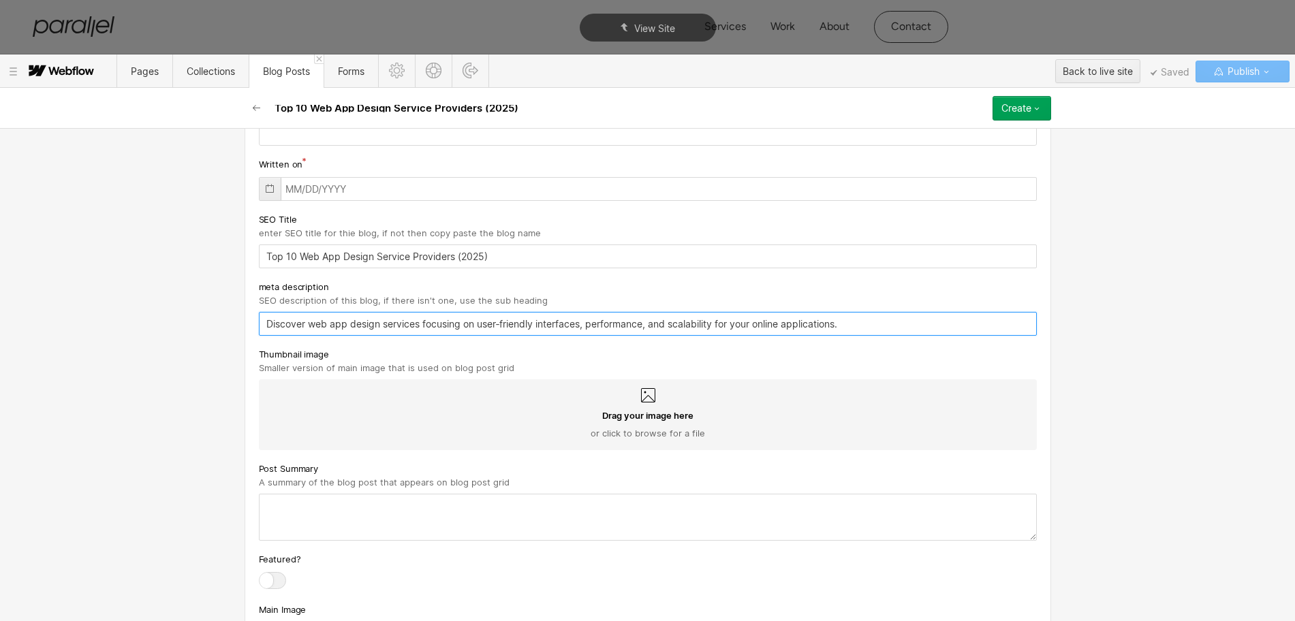
type input "Discover web app design services focusing on user‑friendly interfaces, performa…"
click at [298, 522] on textarea at bounding box center [648, 517] width 778 height 47
paste textarea "Discover web app design services focusing on user‑friendly interfaces, performa…"
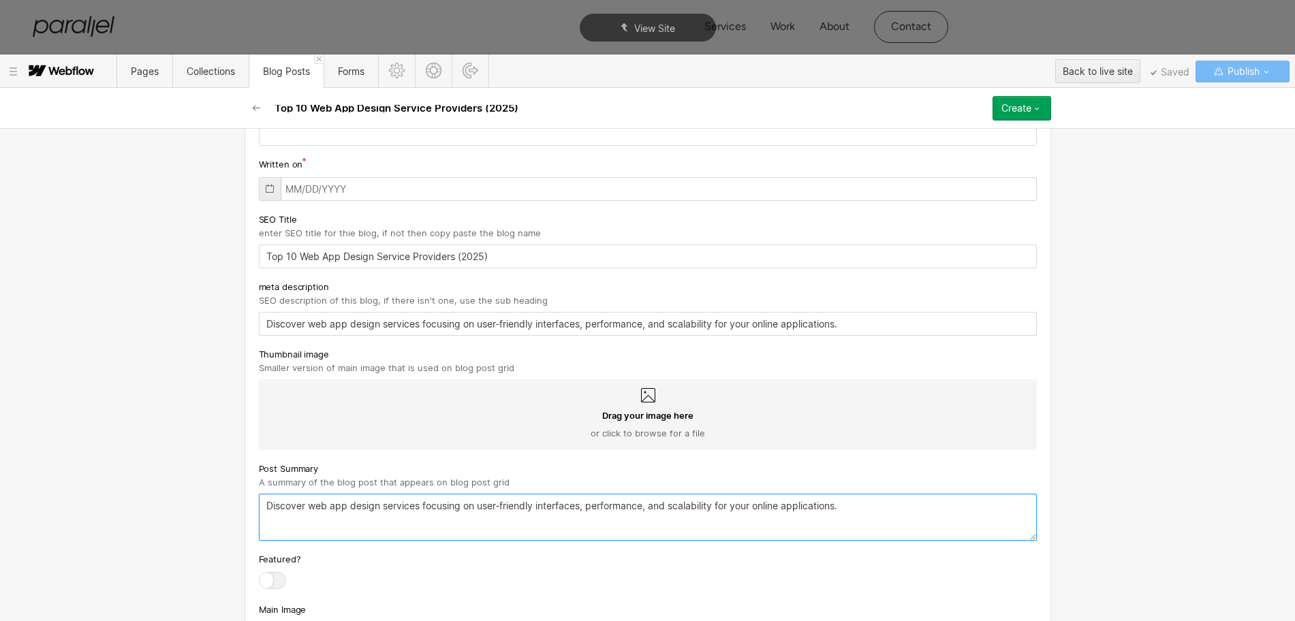
type textarea "Discover web app design services focusing on user‑friendly interfaces, performa…"
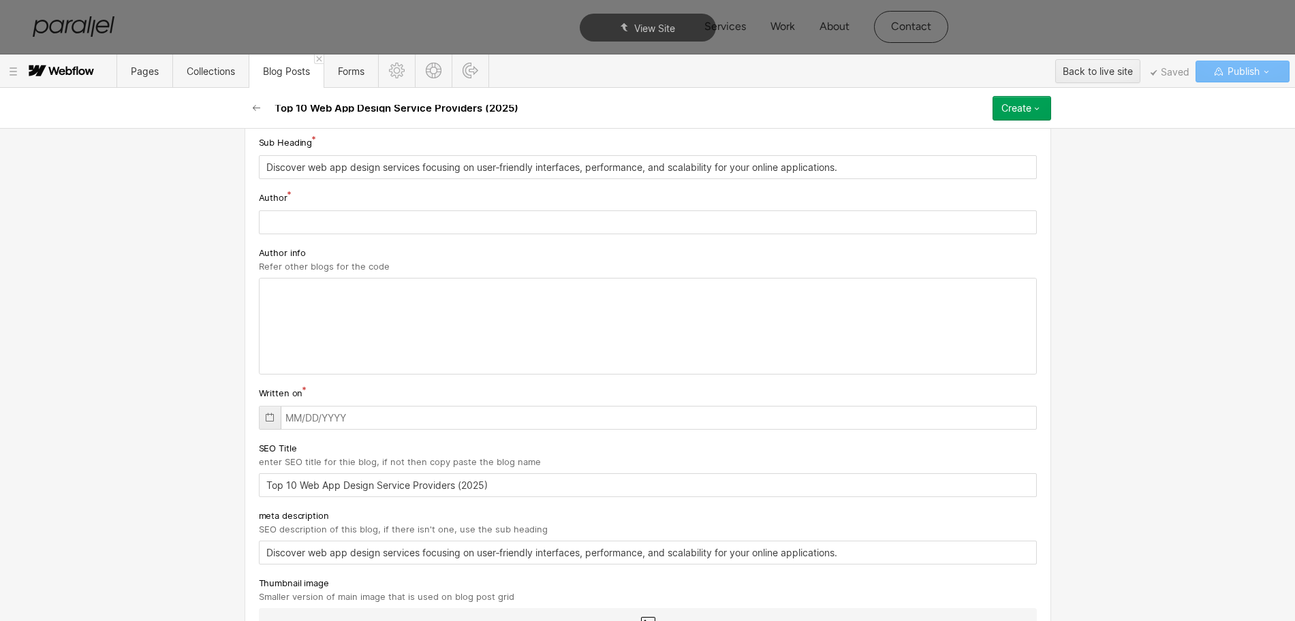
scroll to position [170, 0]
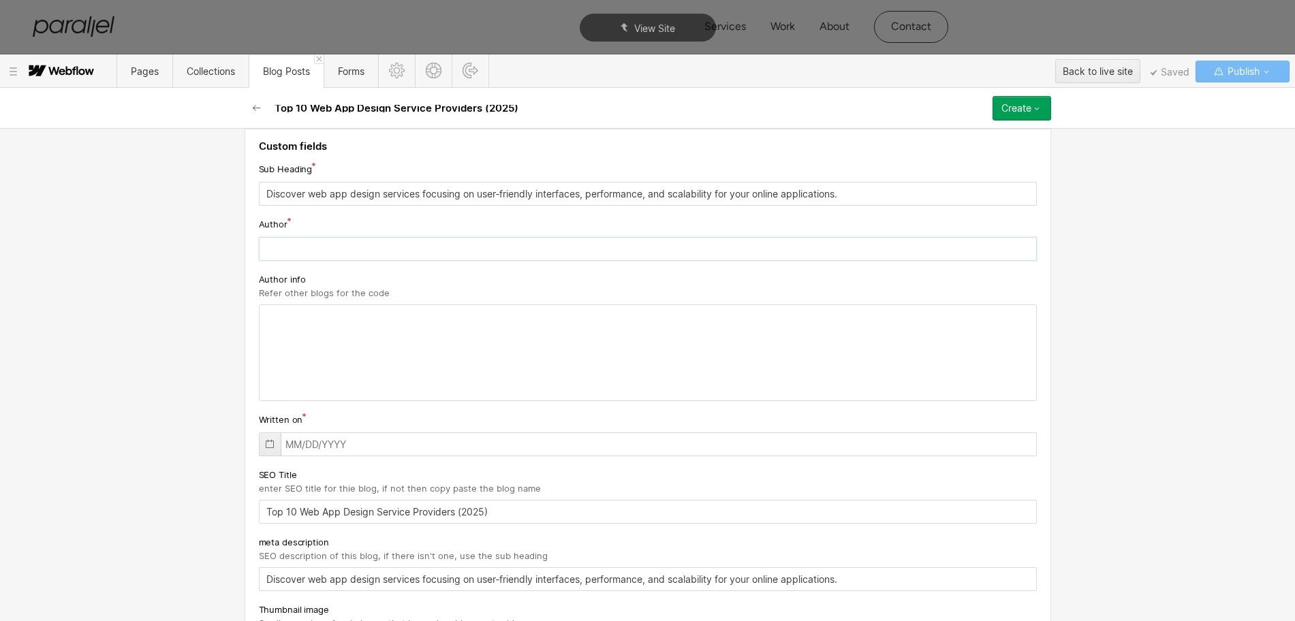
click at [289, 251] on input "text" at bounding box center [648, 249] width 778 height 24
paste input "[PERSON_NAME]"
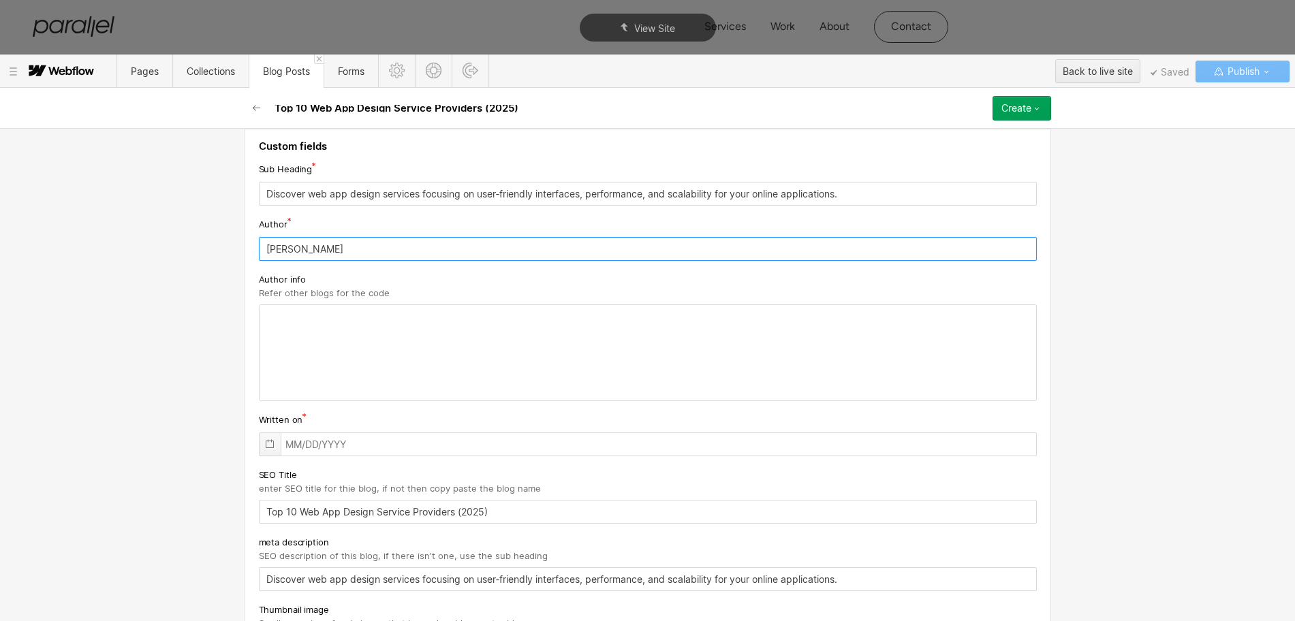
type input "[PERSON_NAME]"
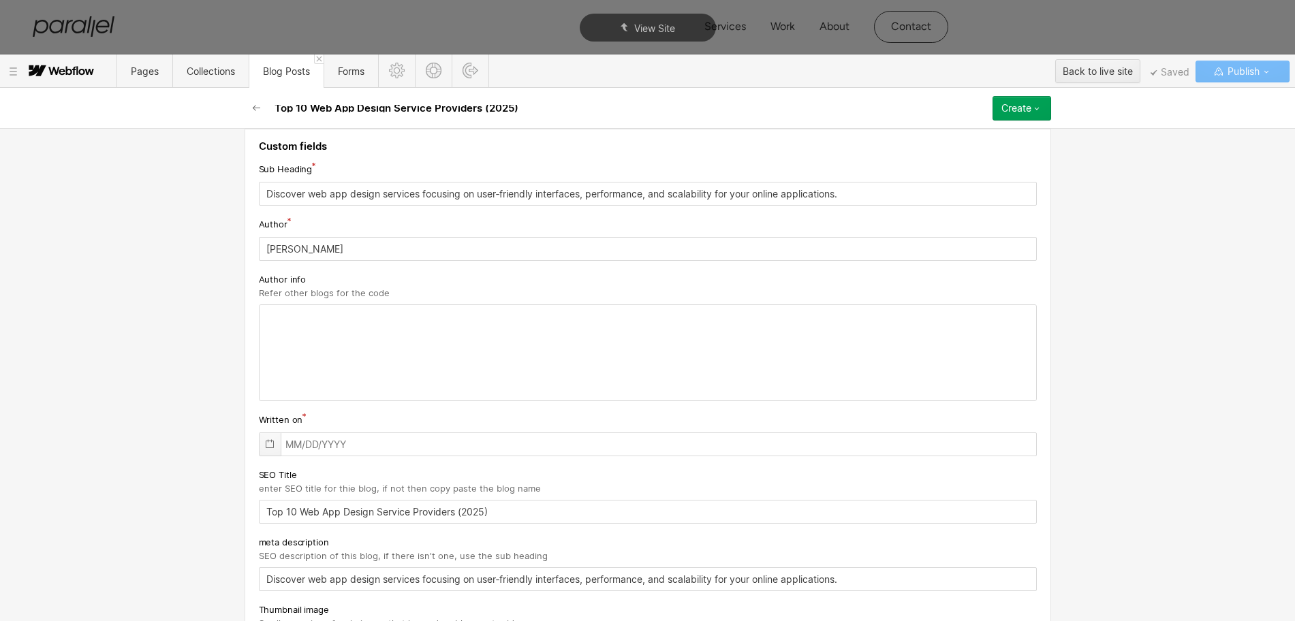
click at [264, 443] on icon at bounding box center [269, 444] width 11 height 11
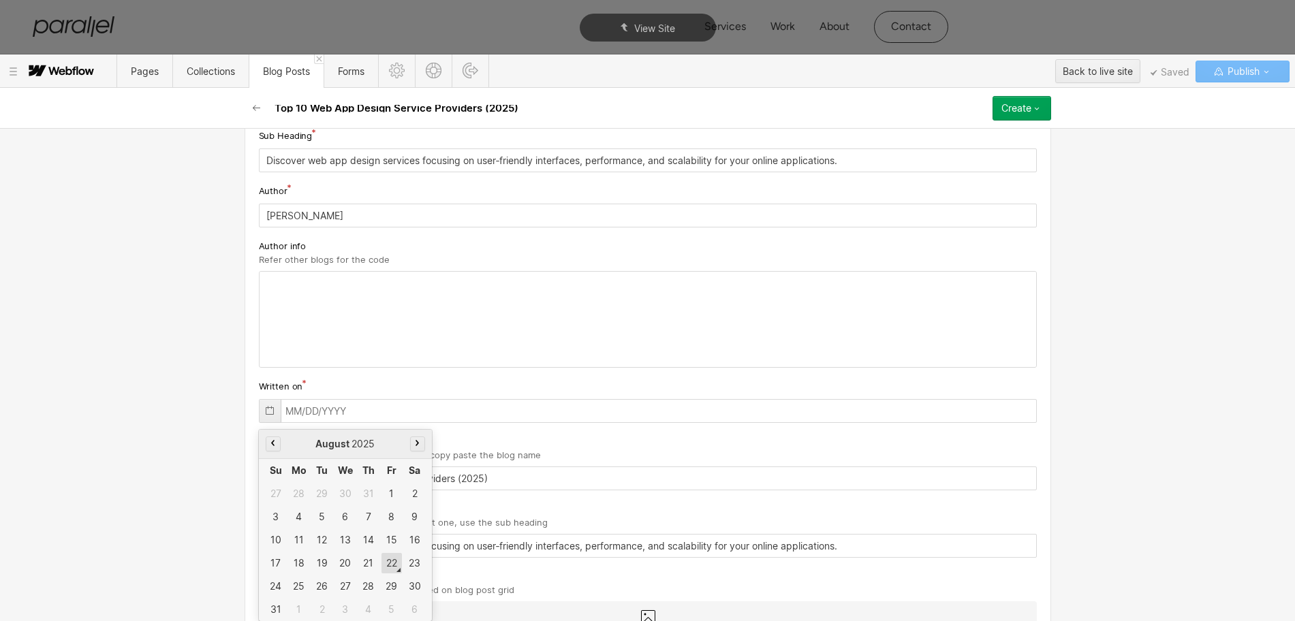
click at [381, 558] on div "22" at bounding box center [391, 563] width 20 height 20
type input "[DATE]"
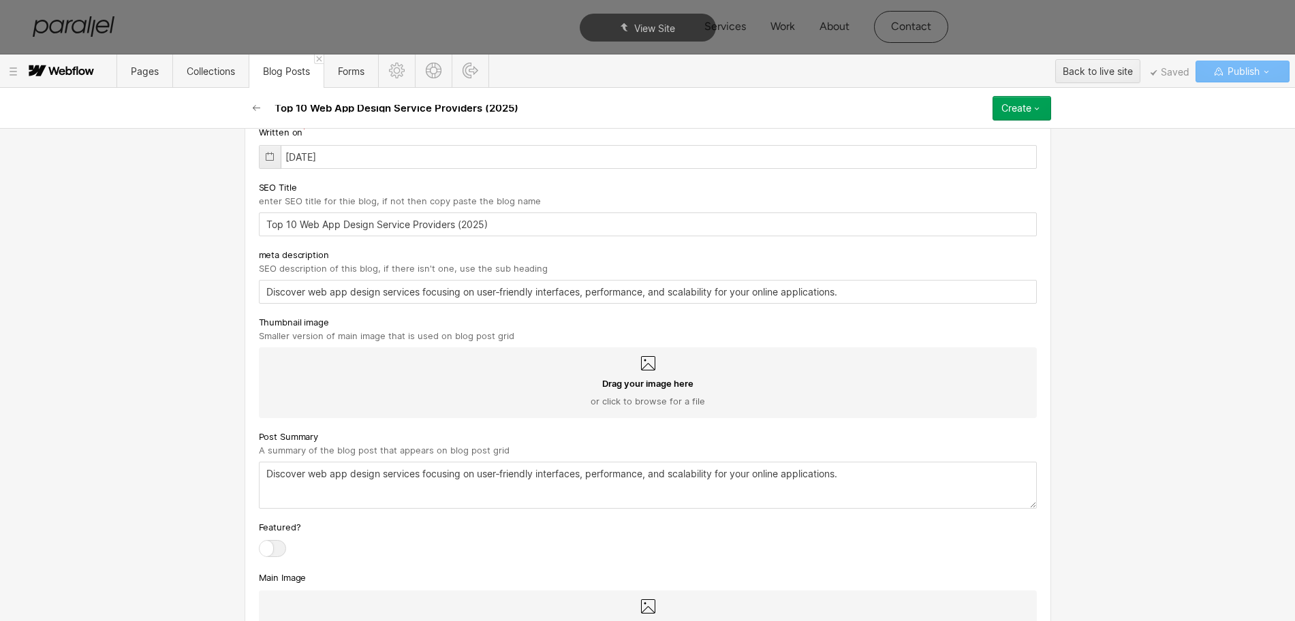
scroll to position [459, 0]
click at [640, 371] on div "Drag your image here or click to browse for a file" at bounding box center [648, 381] width 778 height 71
click at [0, 0] on input "Drag your image here or click to browse for a file" at bounding box center [0, 0] width 0 height 0
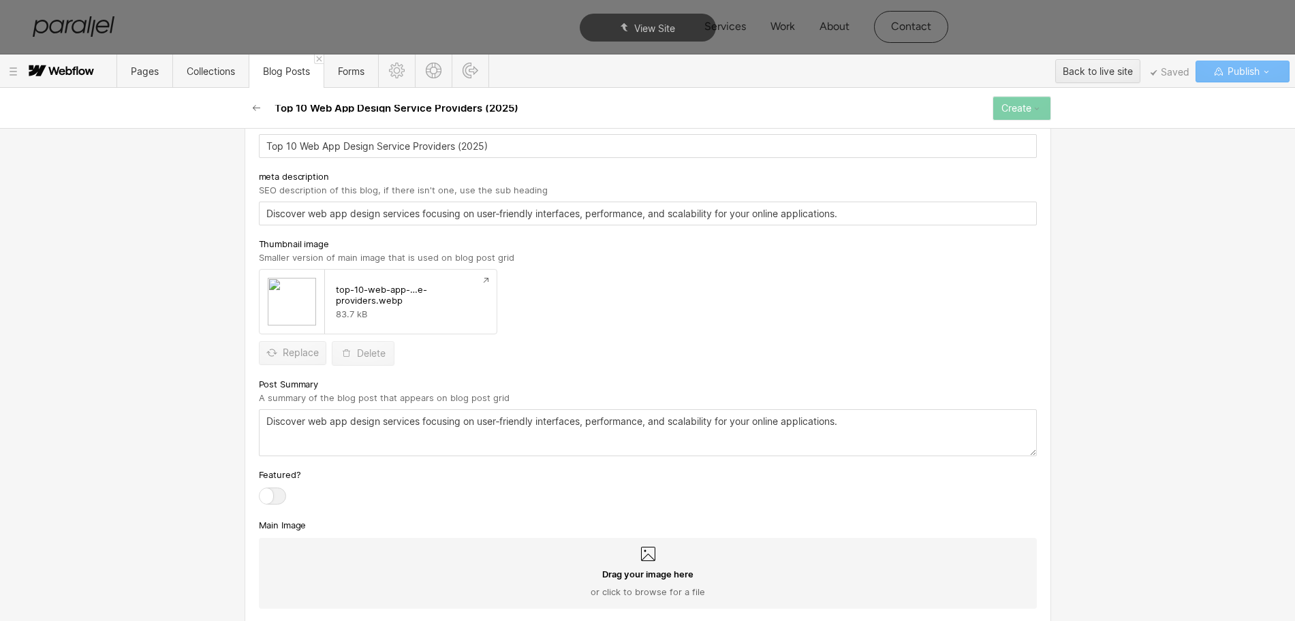
scroll to position [629, 0]
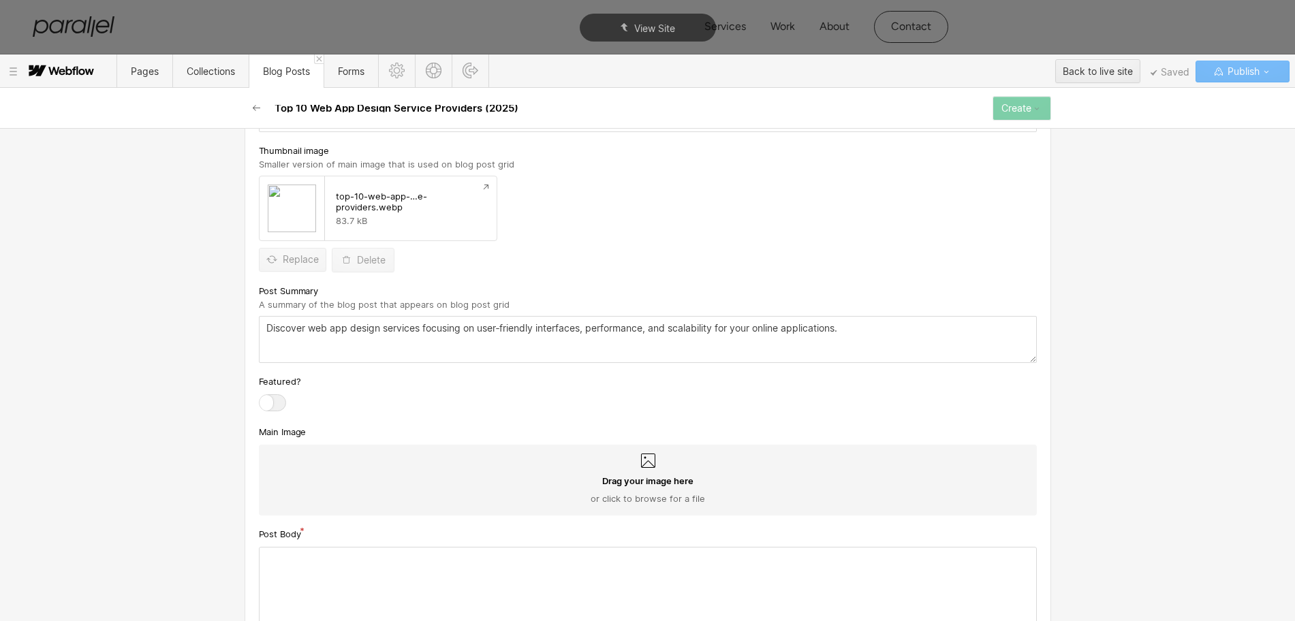
click at [640, 465] on icon at bounding box center [648, 461] width 16 height 16
click at [0, 0] on input "Drag your image here or click to browse for a file" at bounding box center [0, 0] width 0 height 0
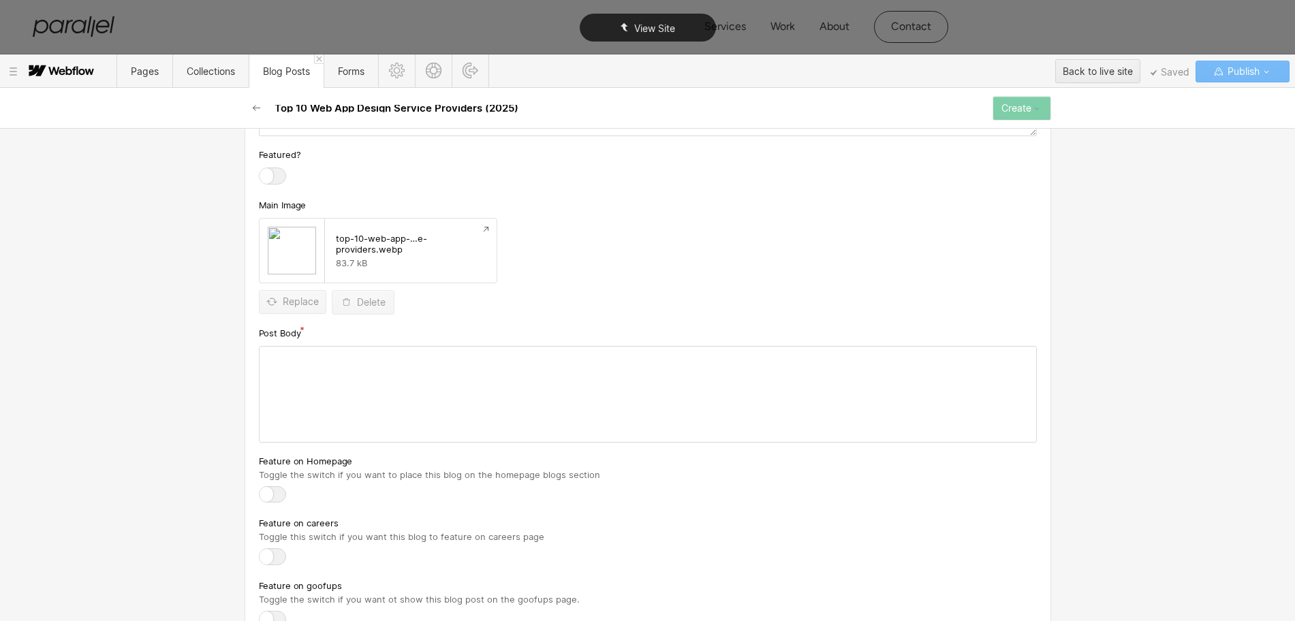
scroll to position [885, 0]
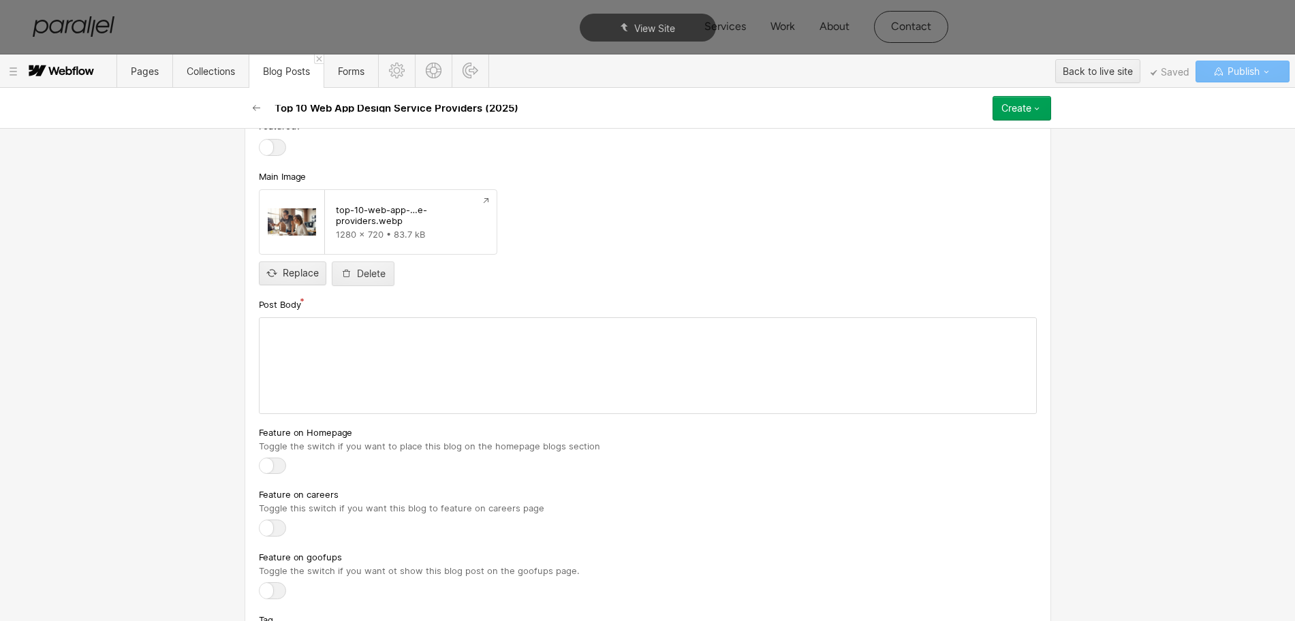
click at [363, 368] on div at bounding box center [647, 365] width 776 height 95
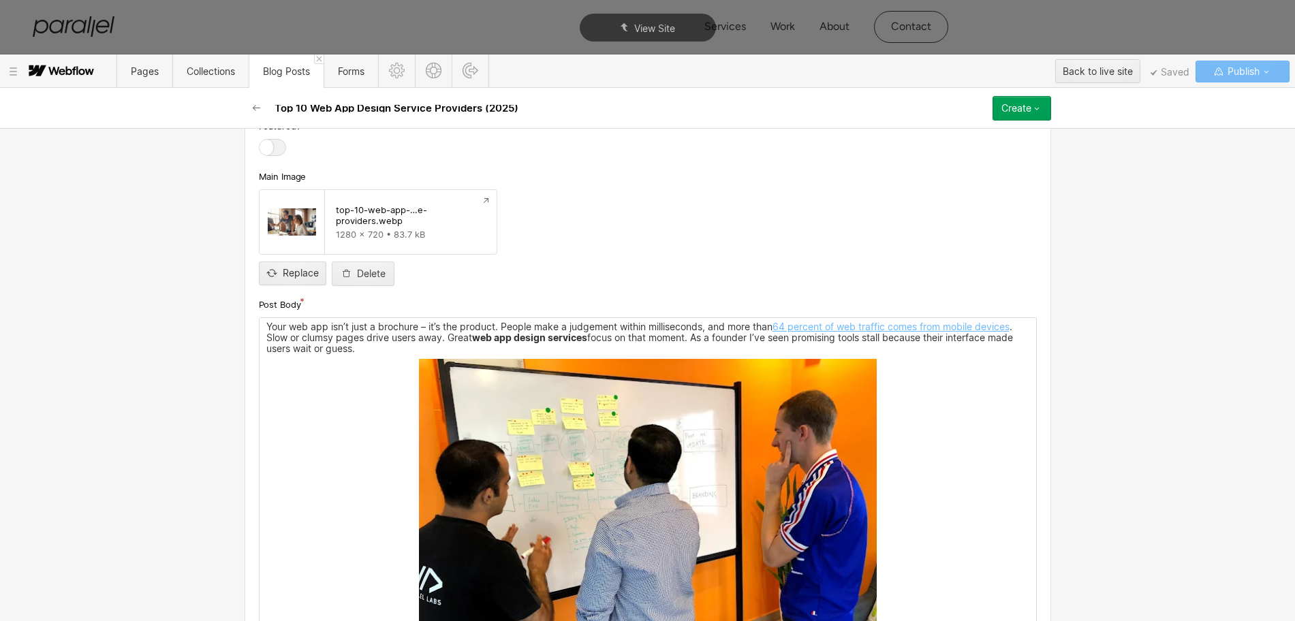
click at [612, 503] on img at bounding box center [648, 530] width 458 height 343
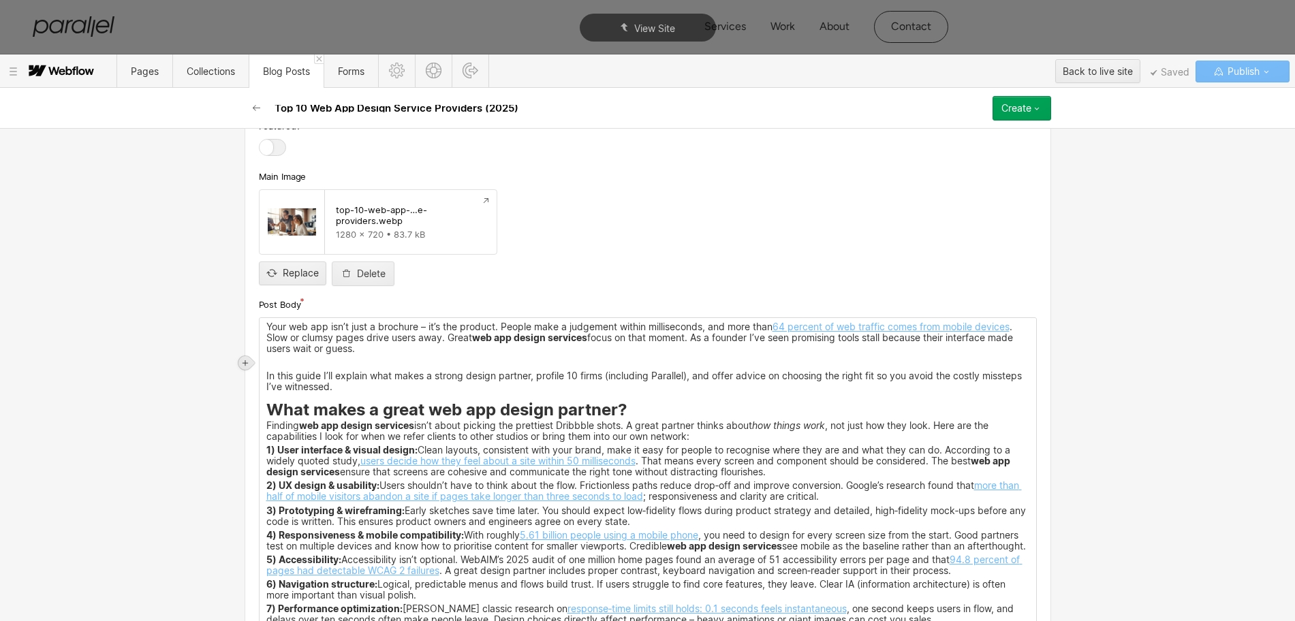
click at [245, 363] on icon at bounding box center [244, 362] width 5 height 5
click at [273, 365] on div at bounding box center [271, 362] width 26 height 21
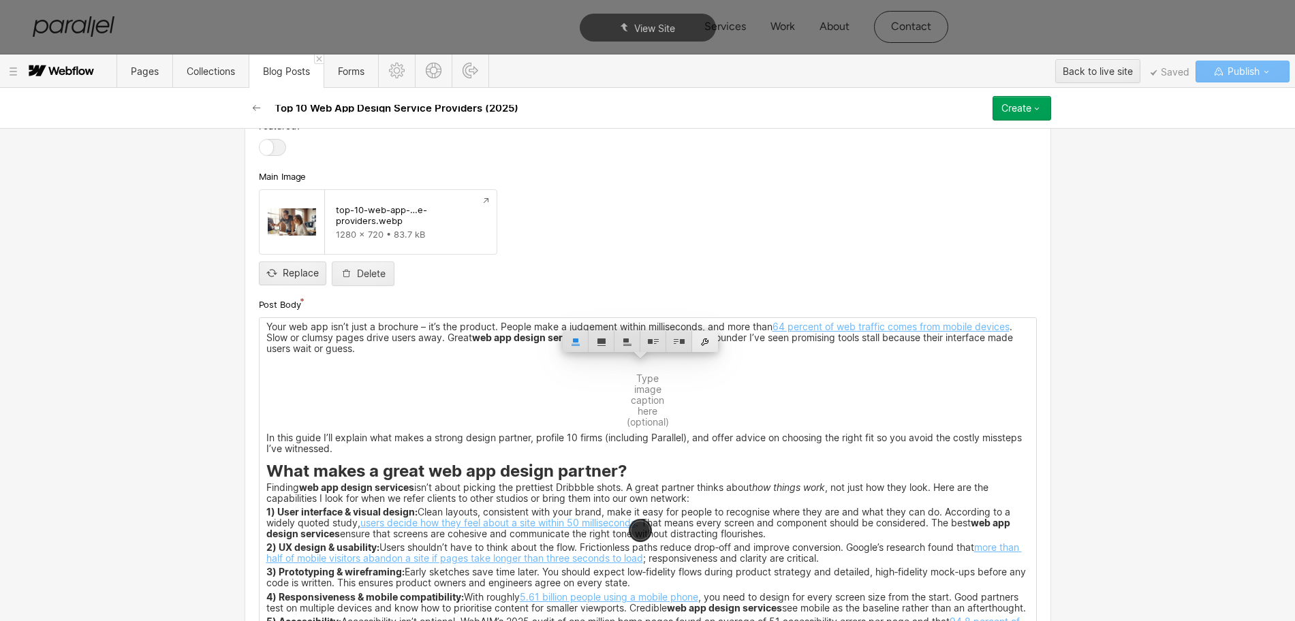
click at [704, 349] on div at bounding box center [705, 341] width 26 height 21
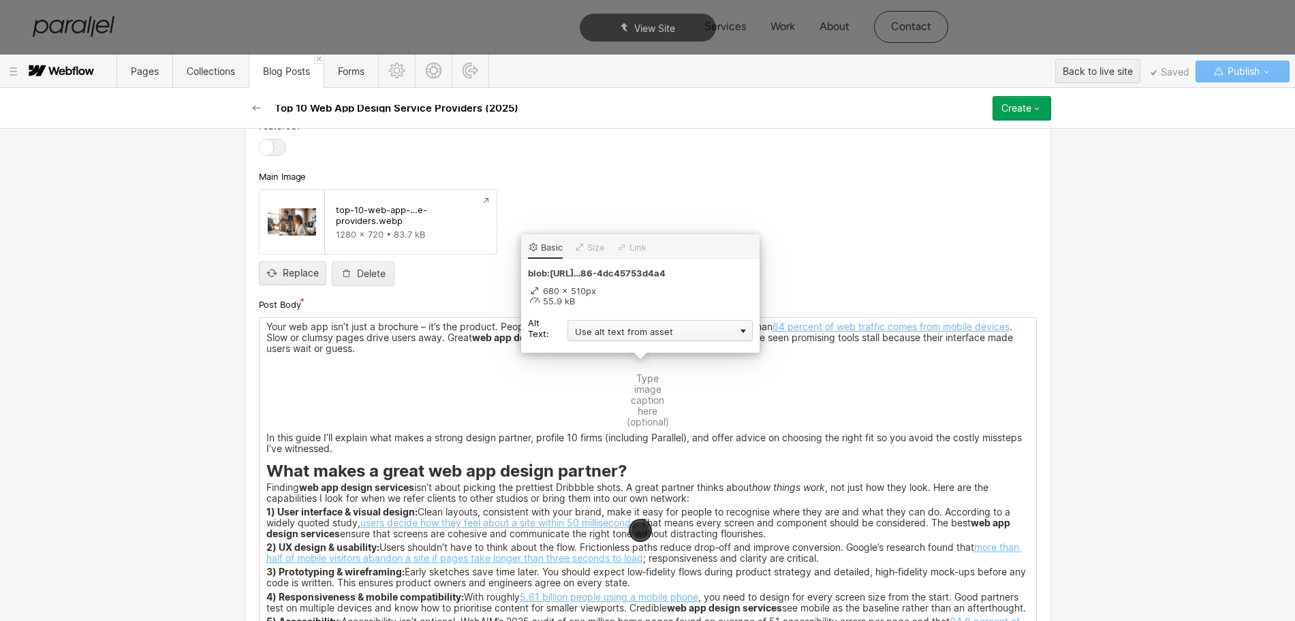
click at [595, 337] on div "Use alt text from asset" at bounding box center [659, 330] width 185 height 21
click at [586, 347] on div "Custom description" at bounding box center [659, 350] width 185 height 17
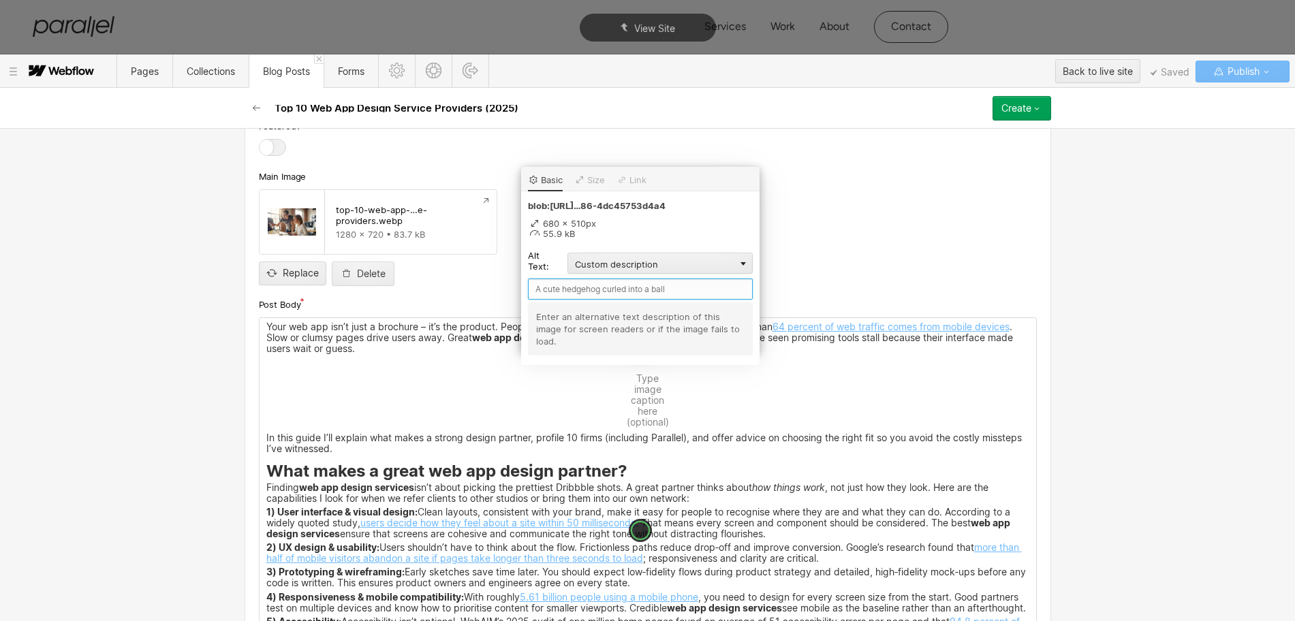
click at [543, 290] on input "text" at bounding box center [640, 289] width 225 height 21
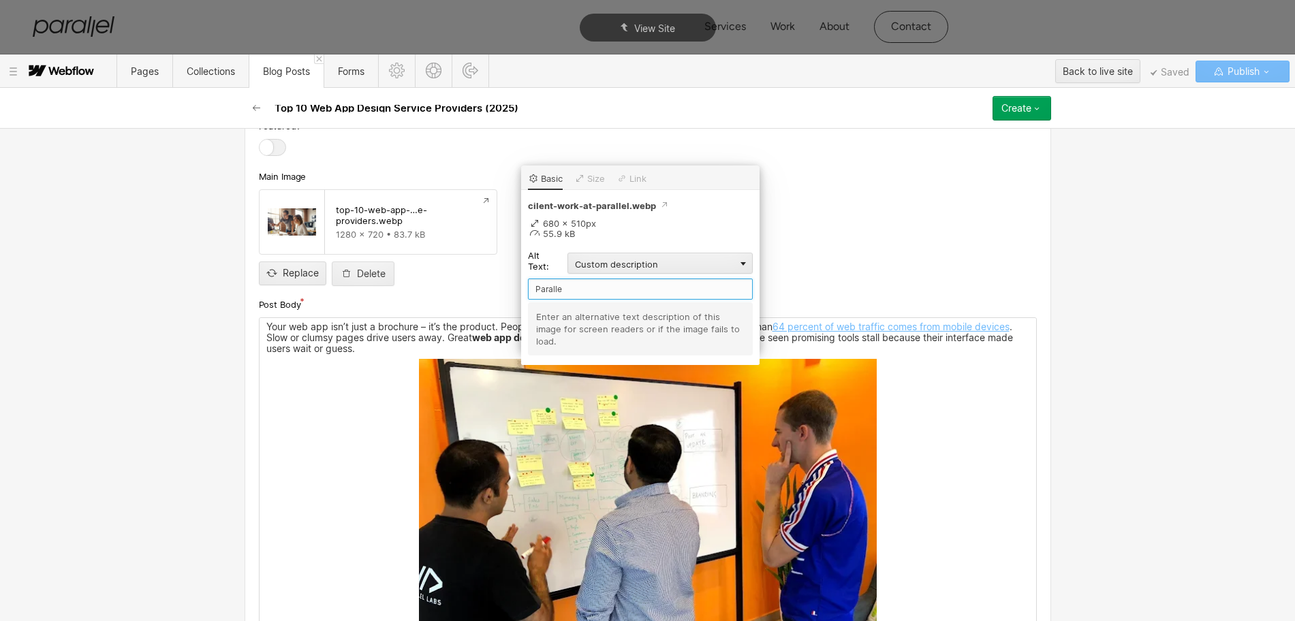
type input "Parallel"
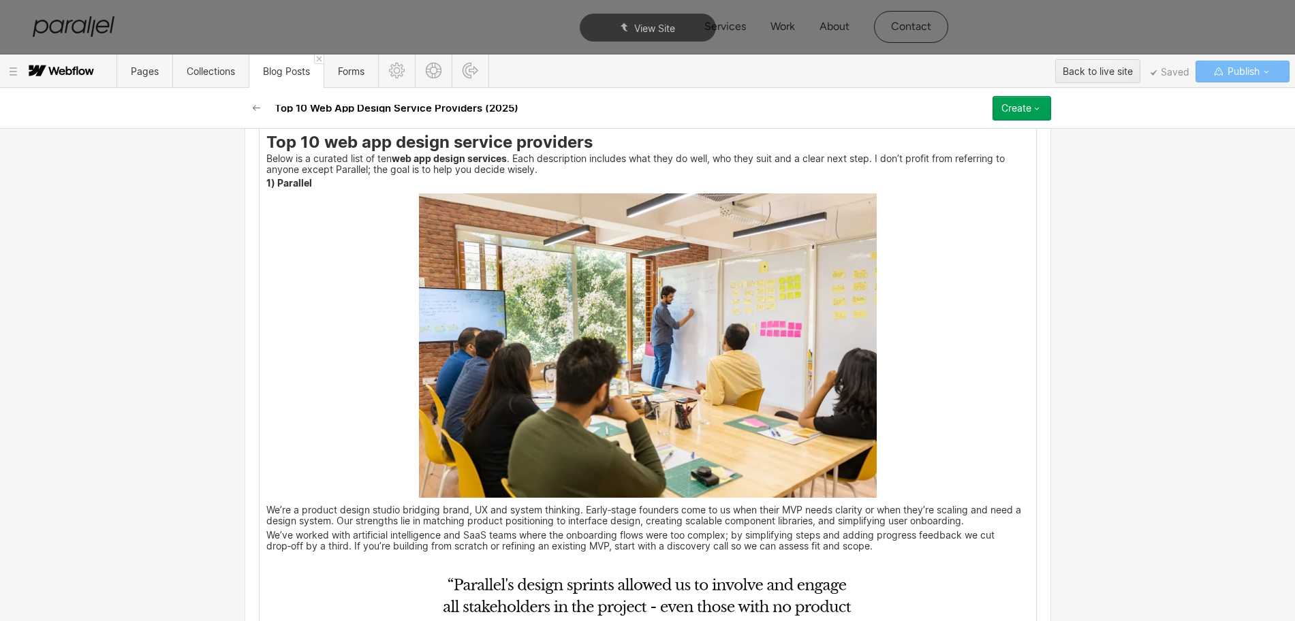
click at [586, 356] on img at bounding box center [648, 345] width 458 height 305
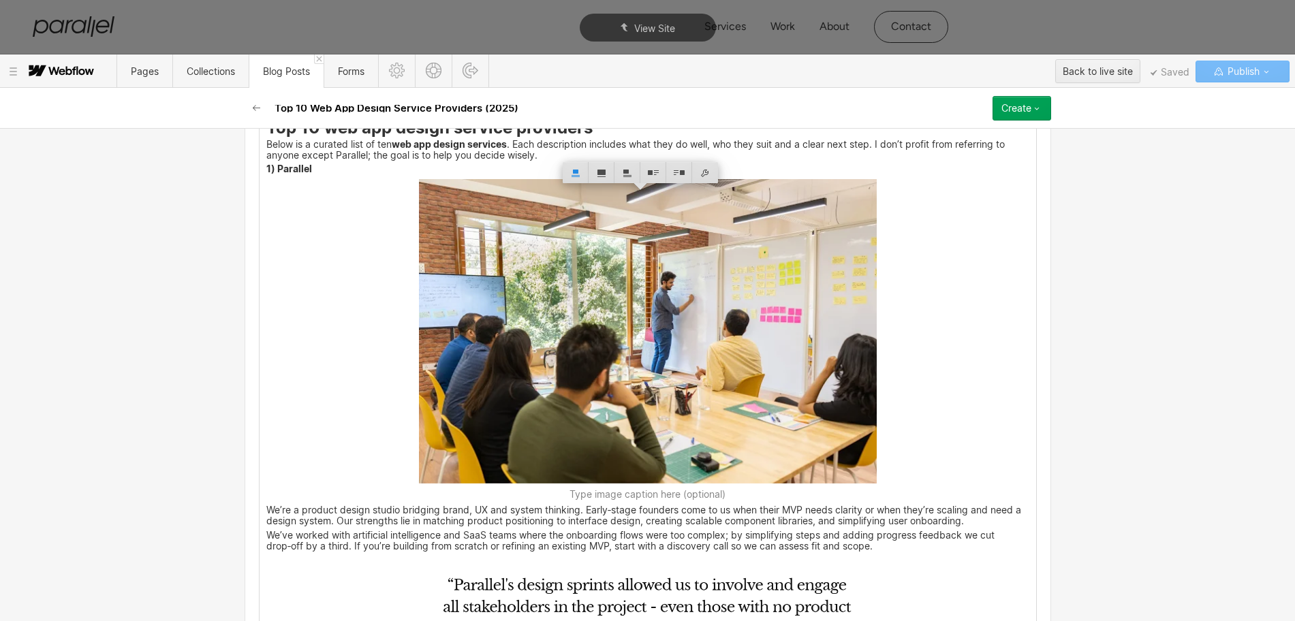
scroll to position [1892, 0]
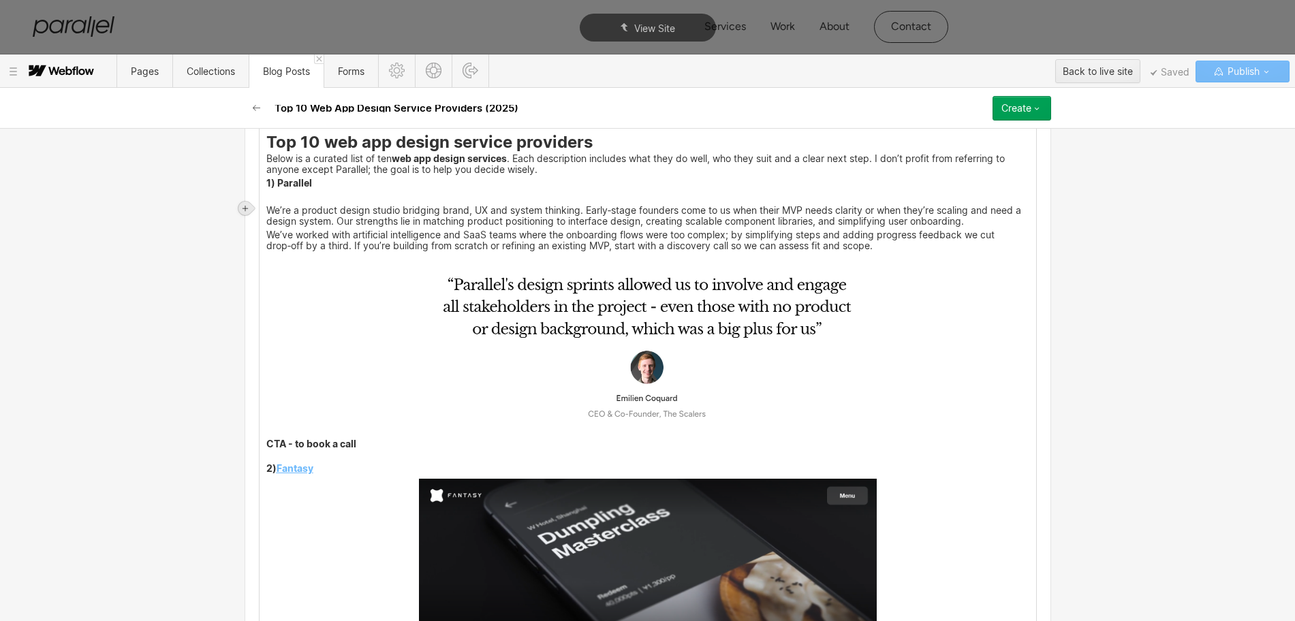
click at [249, 205] on icon at bounding box center [245, 208] width 8 height 8
click at [266, 211] on div at bounding box center [271, 208] width 26 height 21
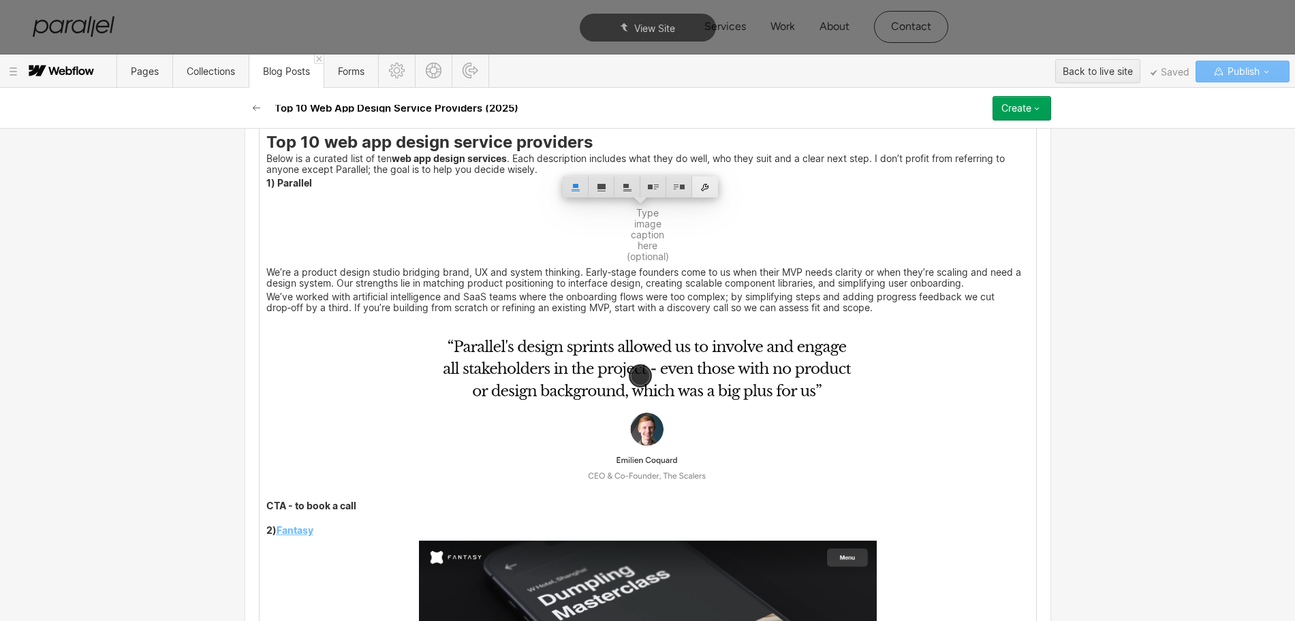
click at [709, 190] on div at bounding box center [705, 186] width 26 height 21
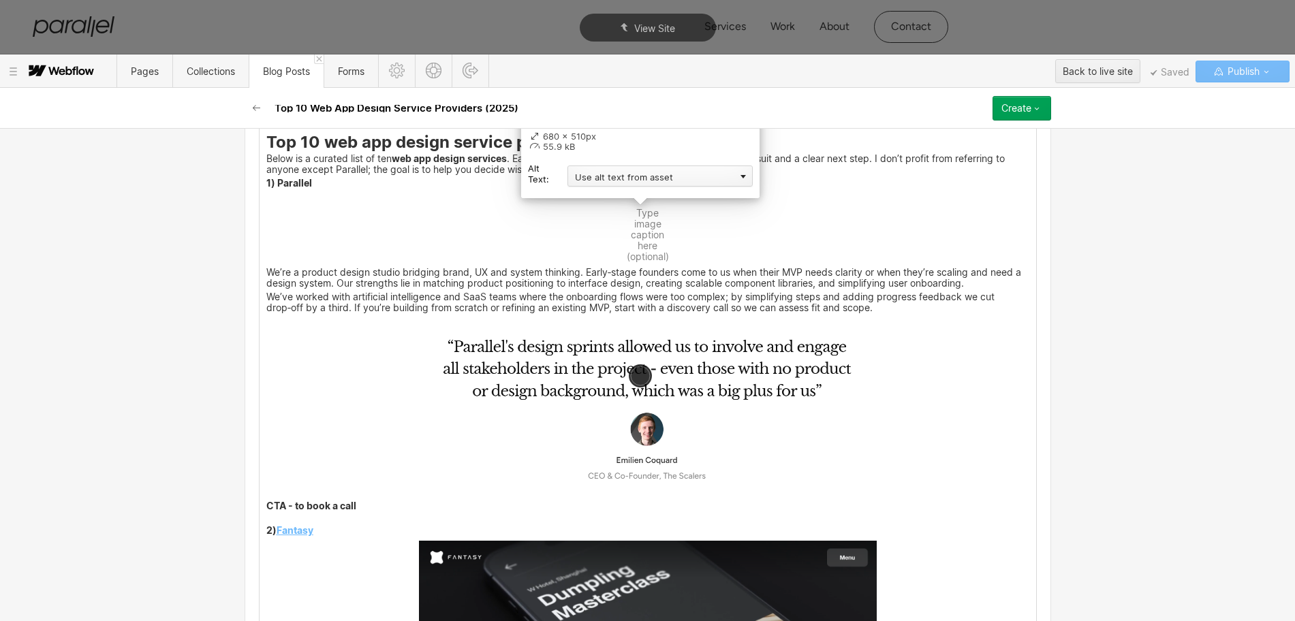
click at [584, 180] on div "Use alt text from asset" at bounding box center [659, 176] width 185 height 21
click at [582, 190] on div "Custom description" at bounding box center [659, 195] width 185 height 17
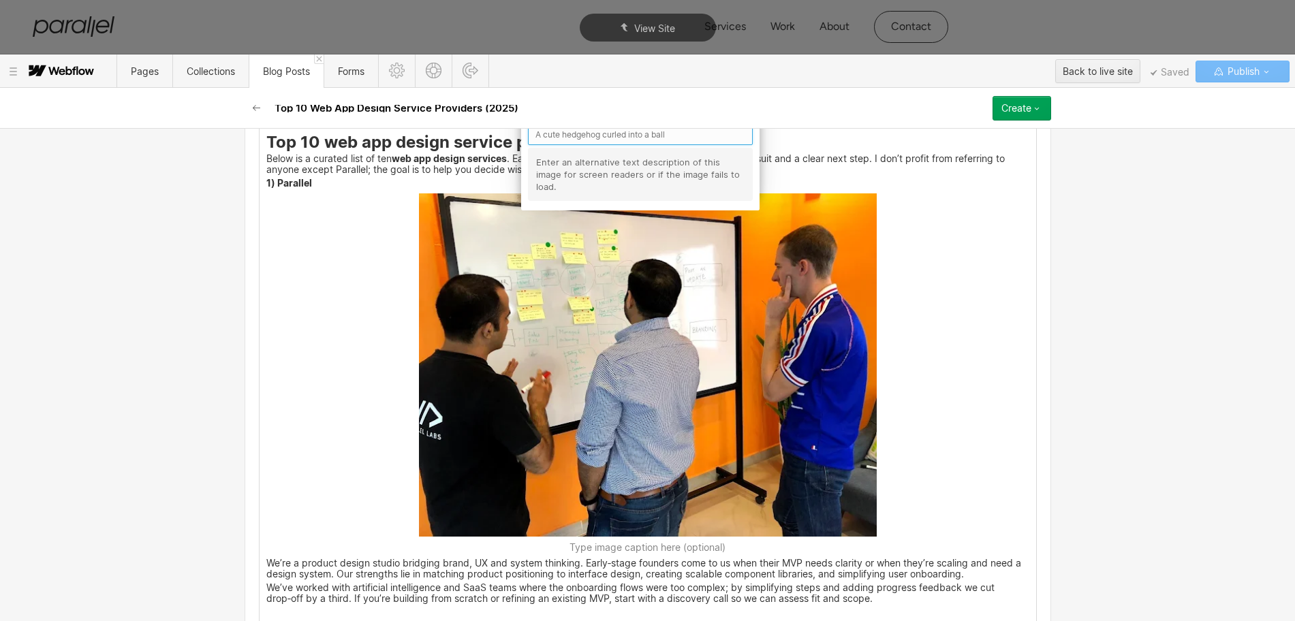
click at [535, 136] on input "text" at bounding box center [640, 134] width 225 height 21
type input "Parallel"
click at [651, 372] on img at bounding box center [648, 364] width 458 height 343
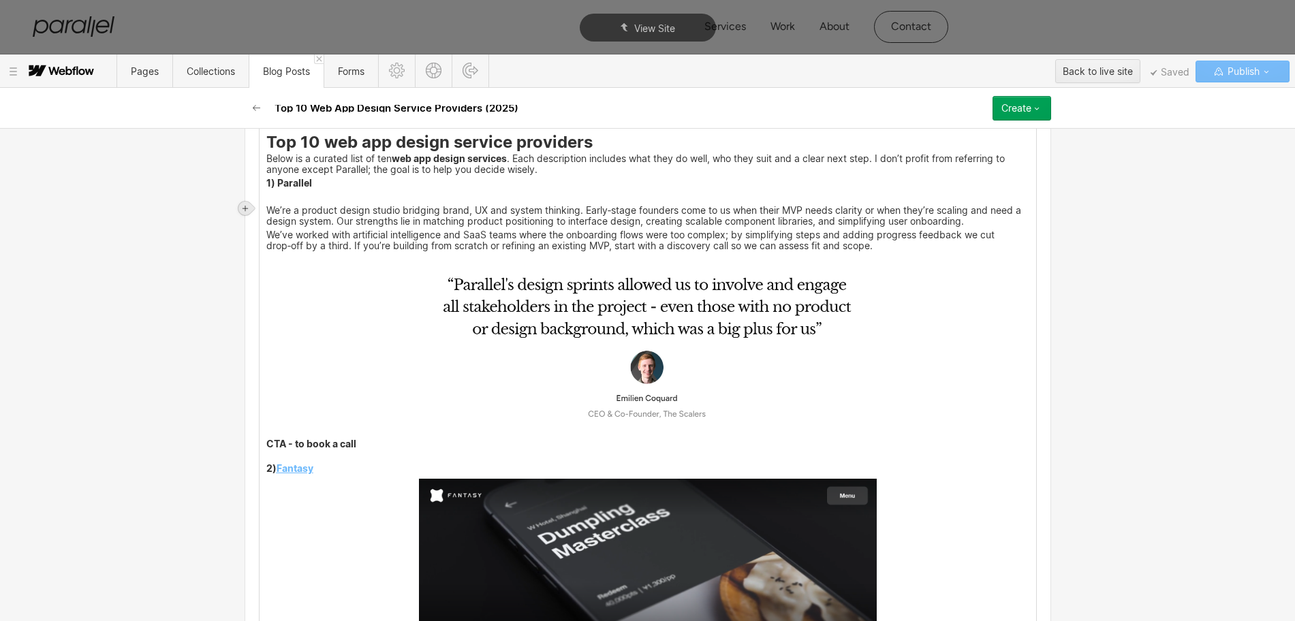
click at [246, 206] on icon at bounding box center [245, 208] width 8 height 8
click at [272, 209] on div at bounding box center [271, 208] width 26 height 21
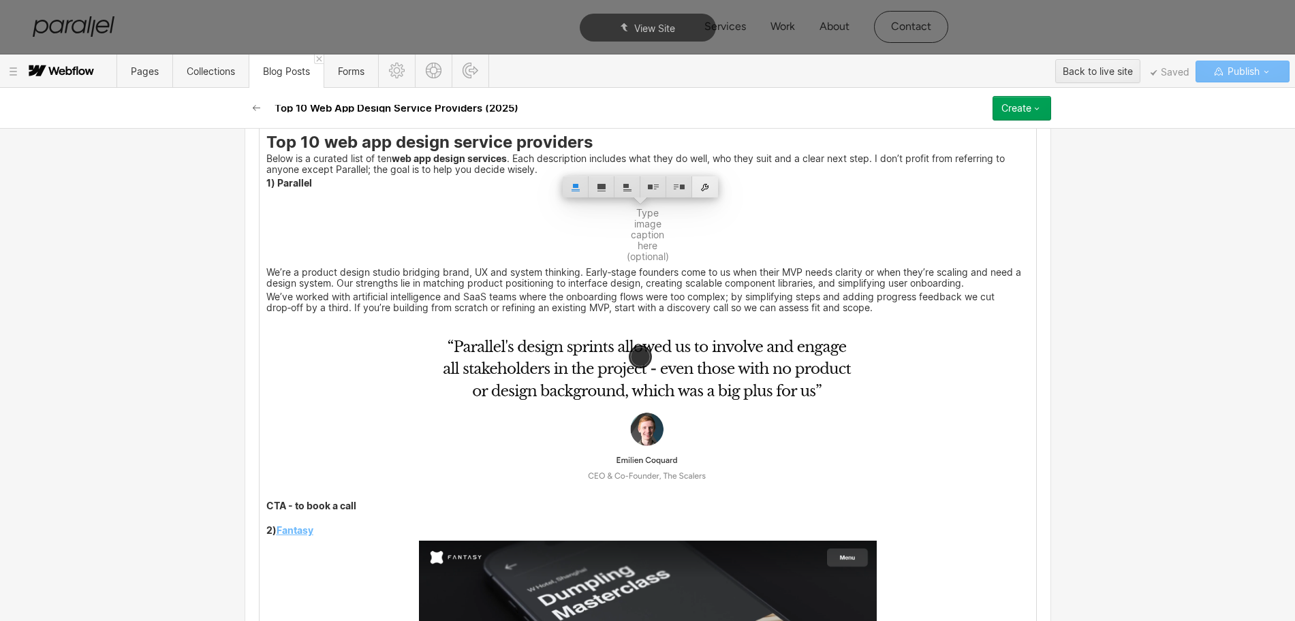
click at [705, 185] on div at bounding box center [705, 186] width 26 height 21
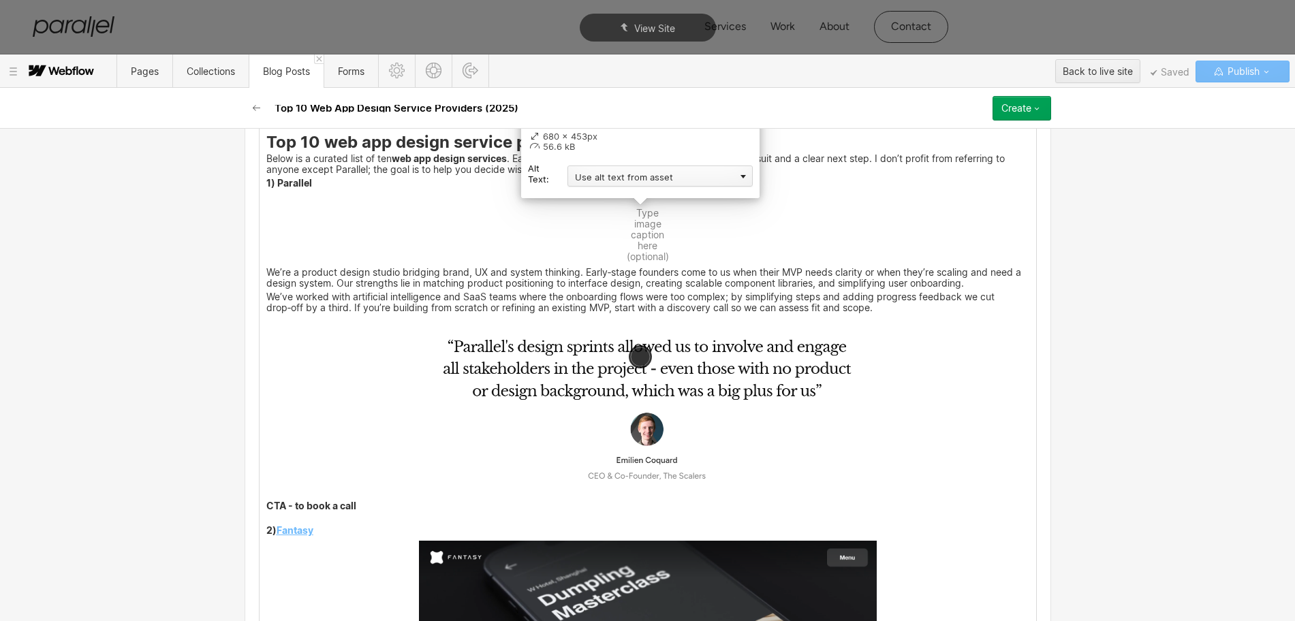
click at [605, 173] on div "Use alt text from asset" at bounding box center [659, 176] width 185 height 21
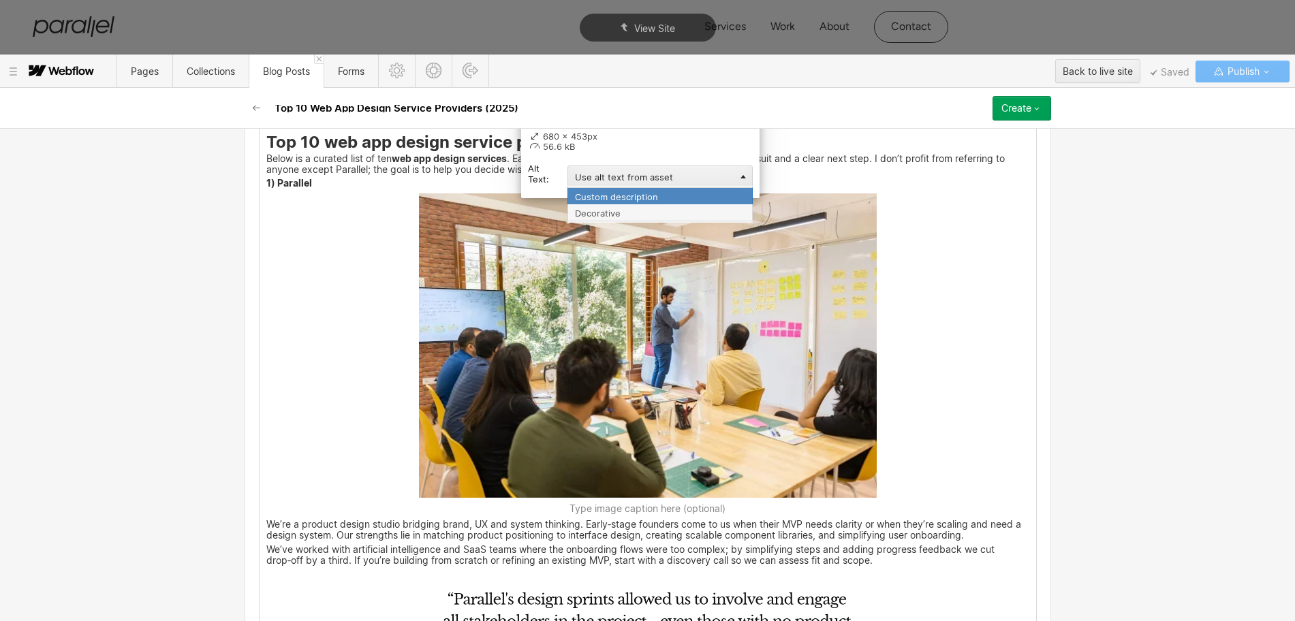
click at [572, 195] on div "Custom description" at bounding box center [659, 195] width 185 height 17
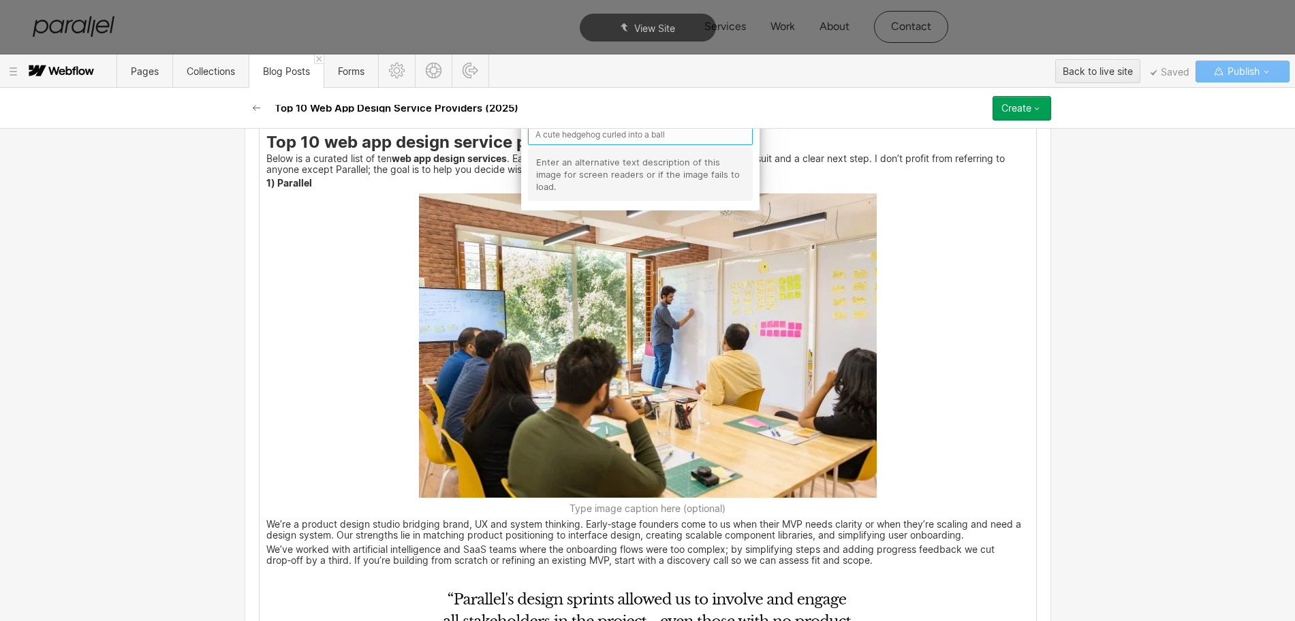
click at [566, 136] on input "text" at bounding box center [640, 134] width 225 height 21
type input "Parallel"
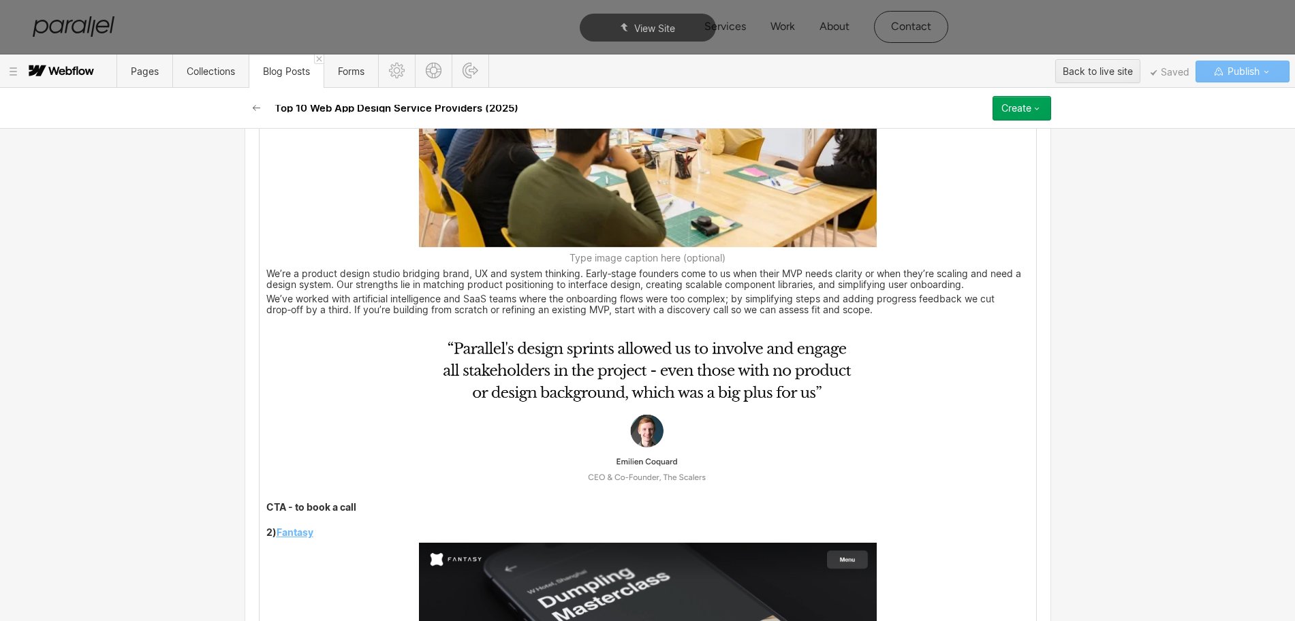
scroll to position [2147, 0]
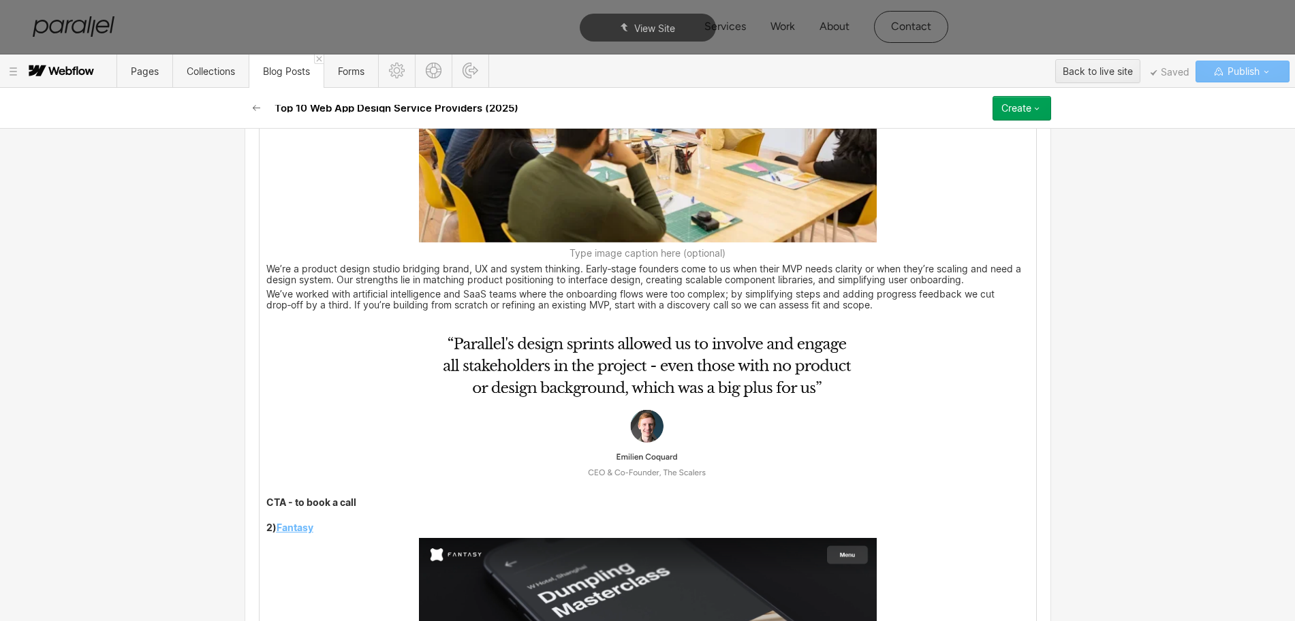
click at [571, 414] on img at bounding box center [648, 403] width 458 height 176
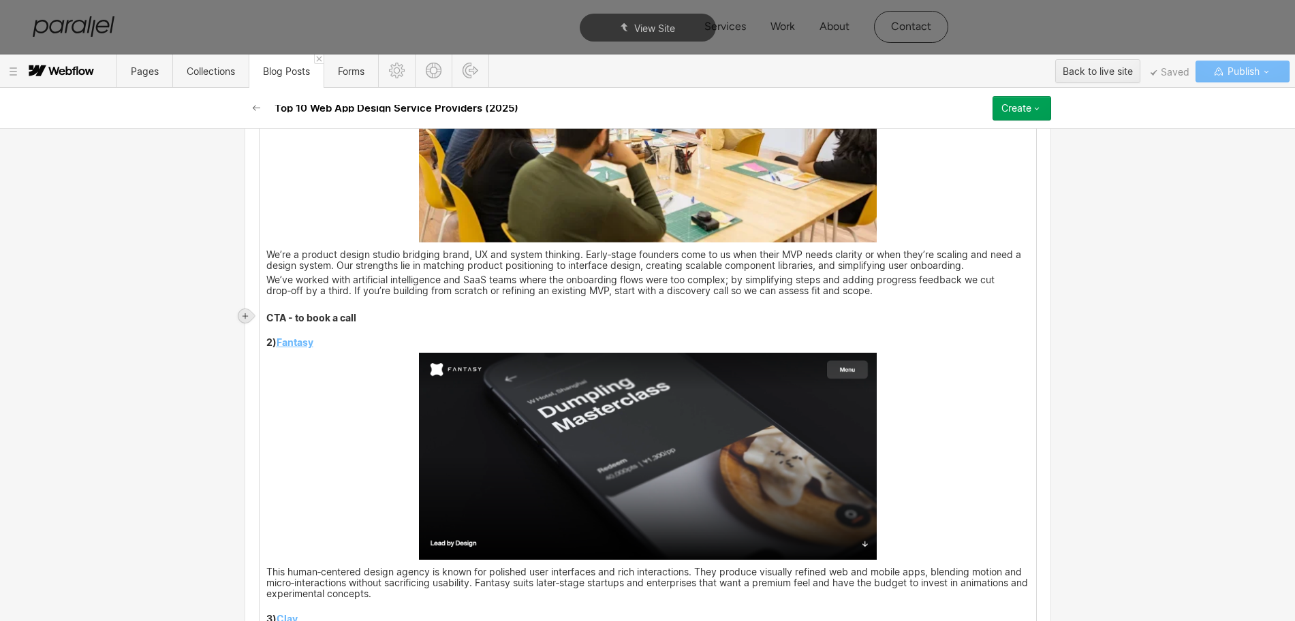
click at [246, 315] on icon at bounding box center [244, 315] width 5 height 5
click at [264, 313] on div at bounding box center [271, 315] width 26 height 21
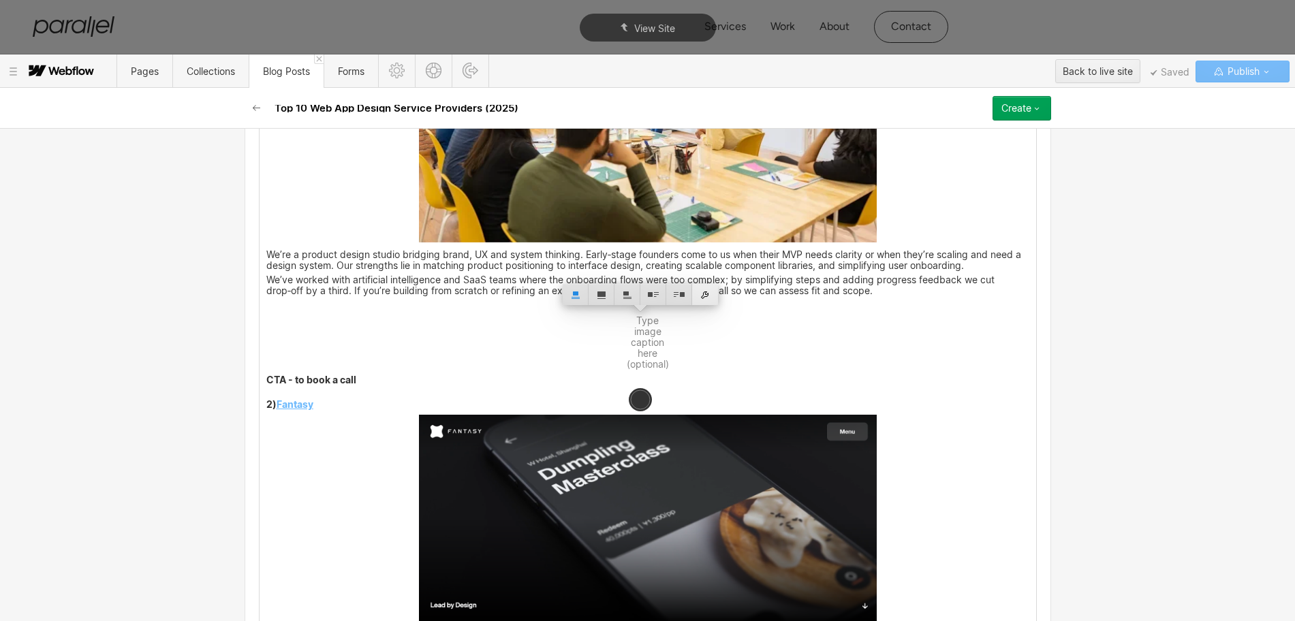
click at [708, 294] on div at bounding box center [705, 294] width 26 height 21
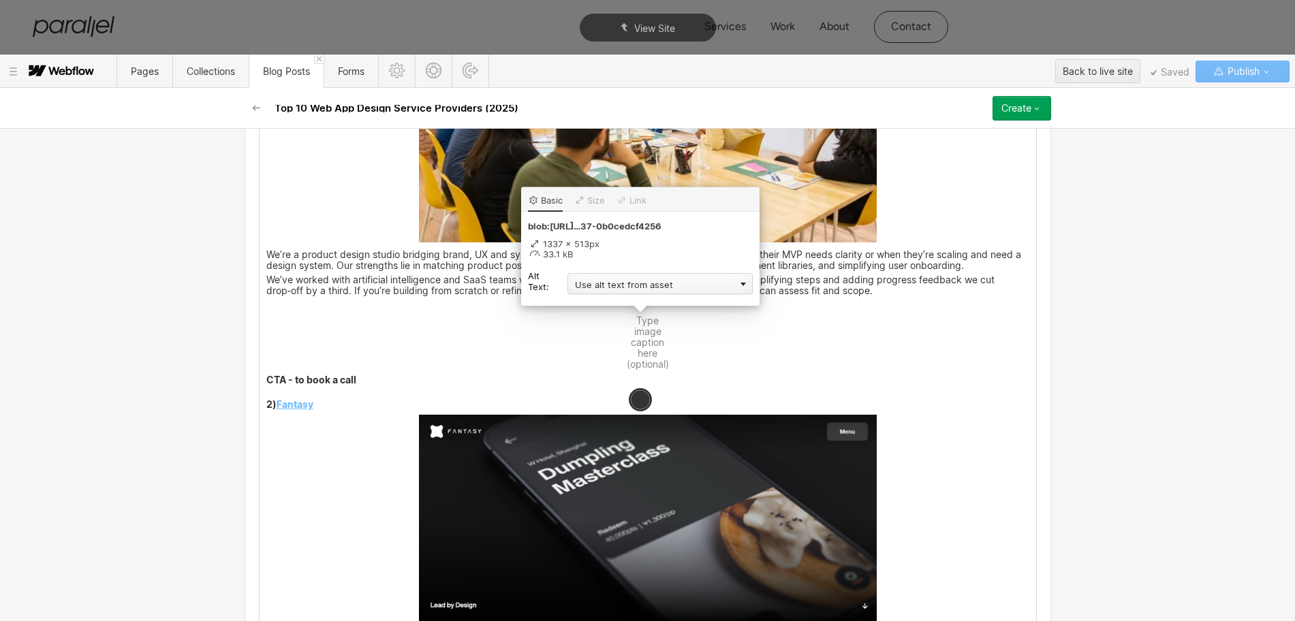
click at [595, 281] on div "Use alt text from asset" at bounding box center [659, 283] width 185 height 21
click at [0, 0] on div "Custom description" at bounding box center [0, 0] width 0 height 0
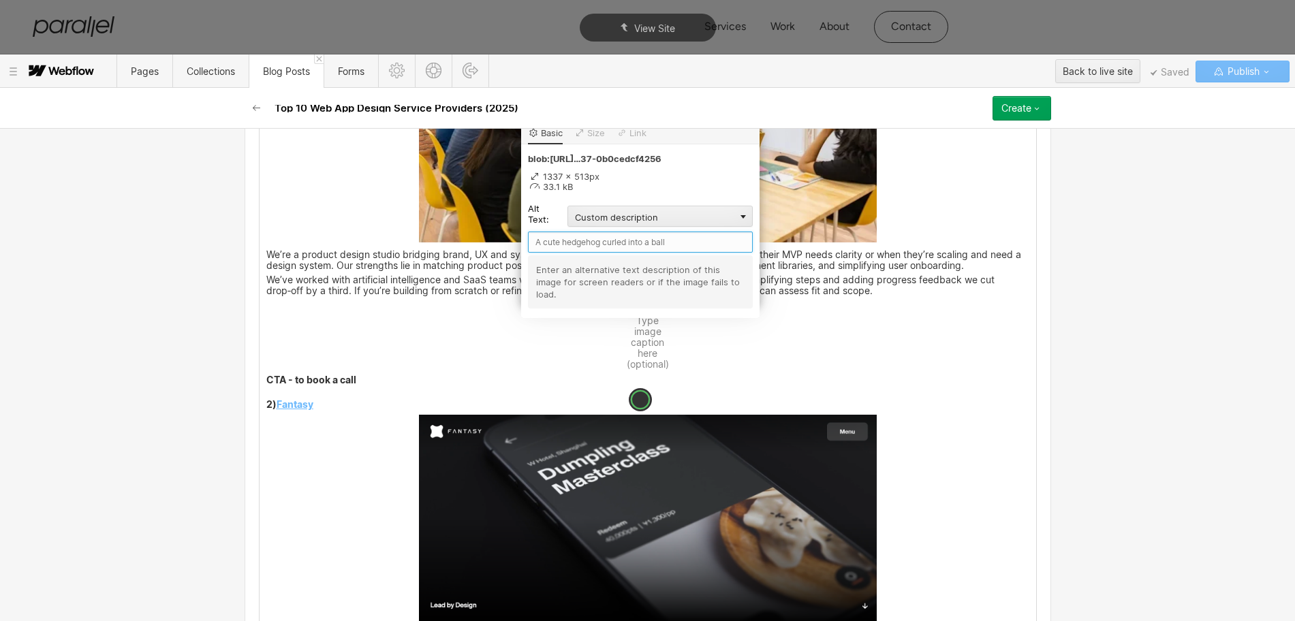
click at [546, 244] on input "text" at bounding box center [640, 242] width 225 height 21
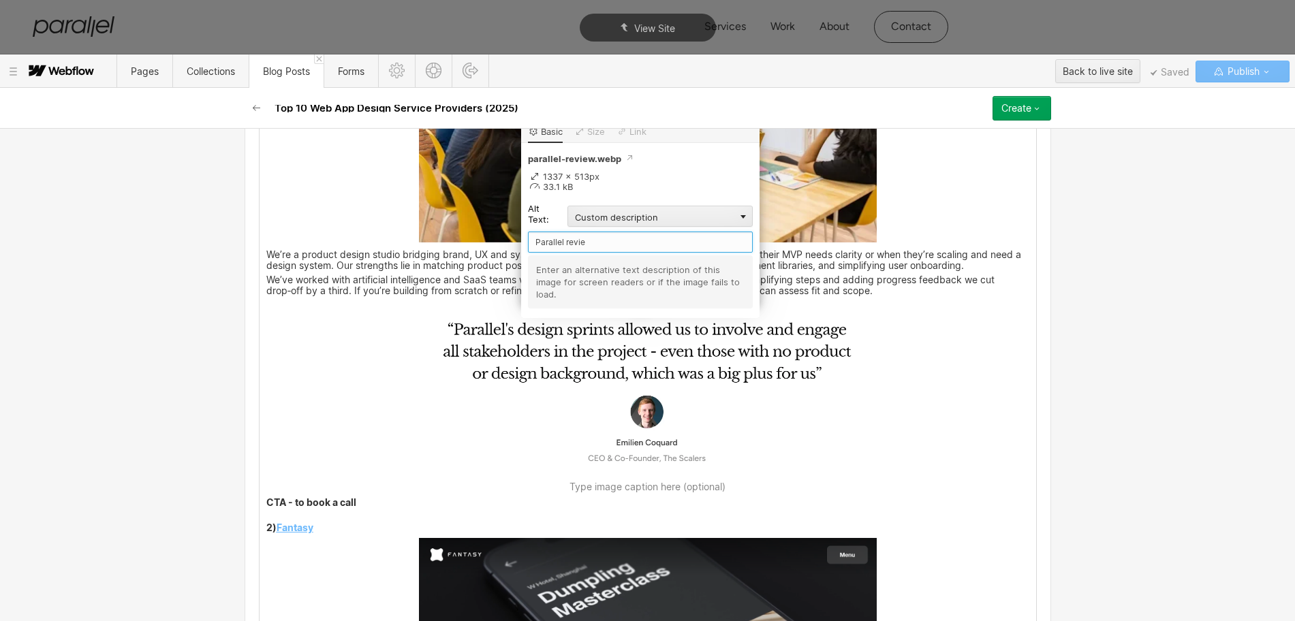
type input "Parallel review"
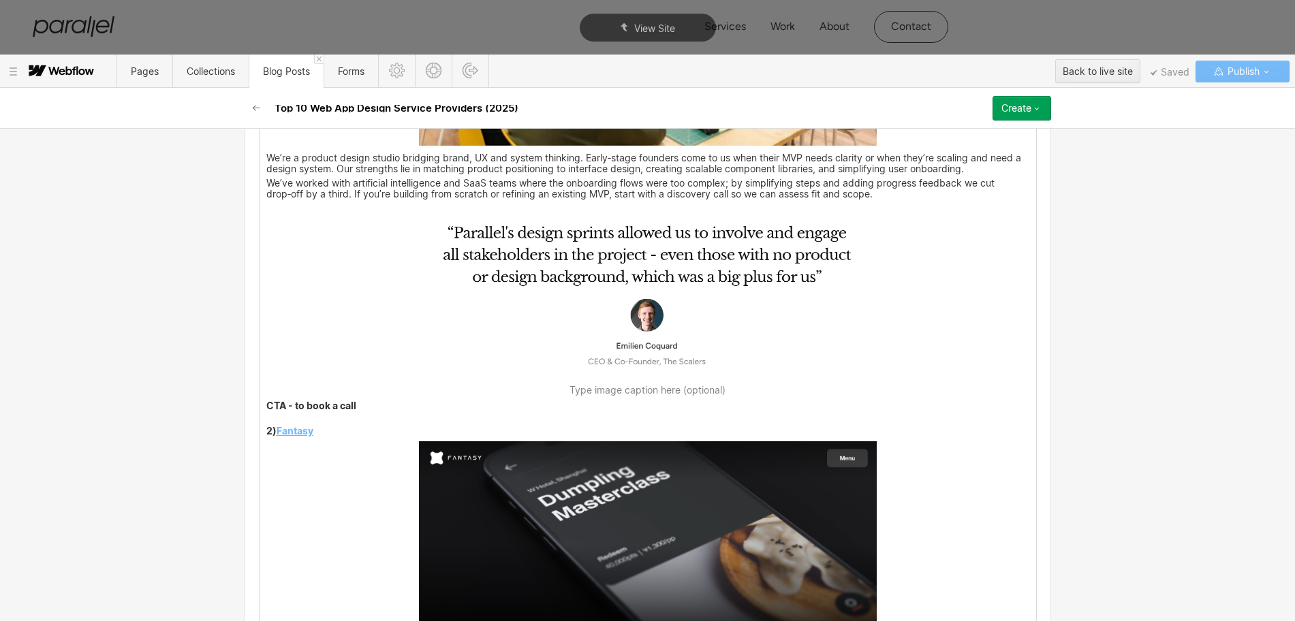
scroll to position [2318, 0]
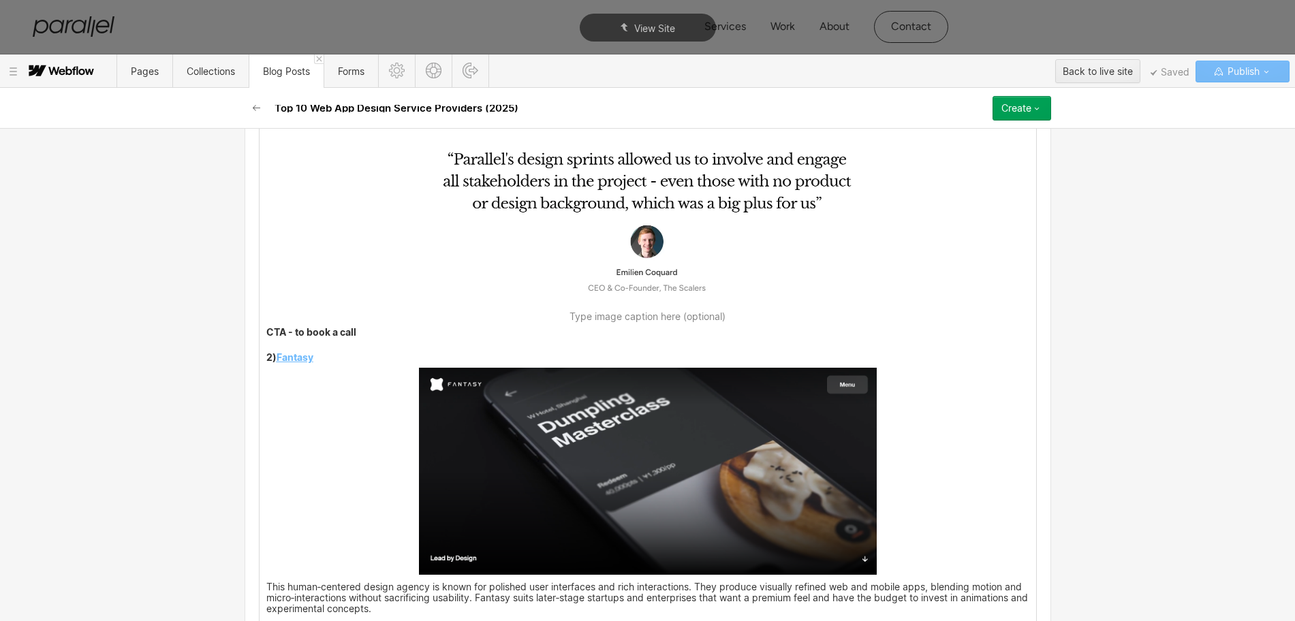
click at [659, 460] on img at bounding box center [648, 472] width 458 height 208
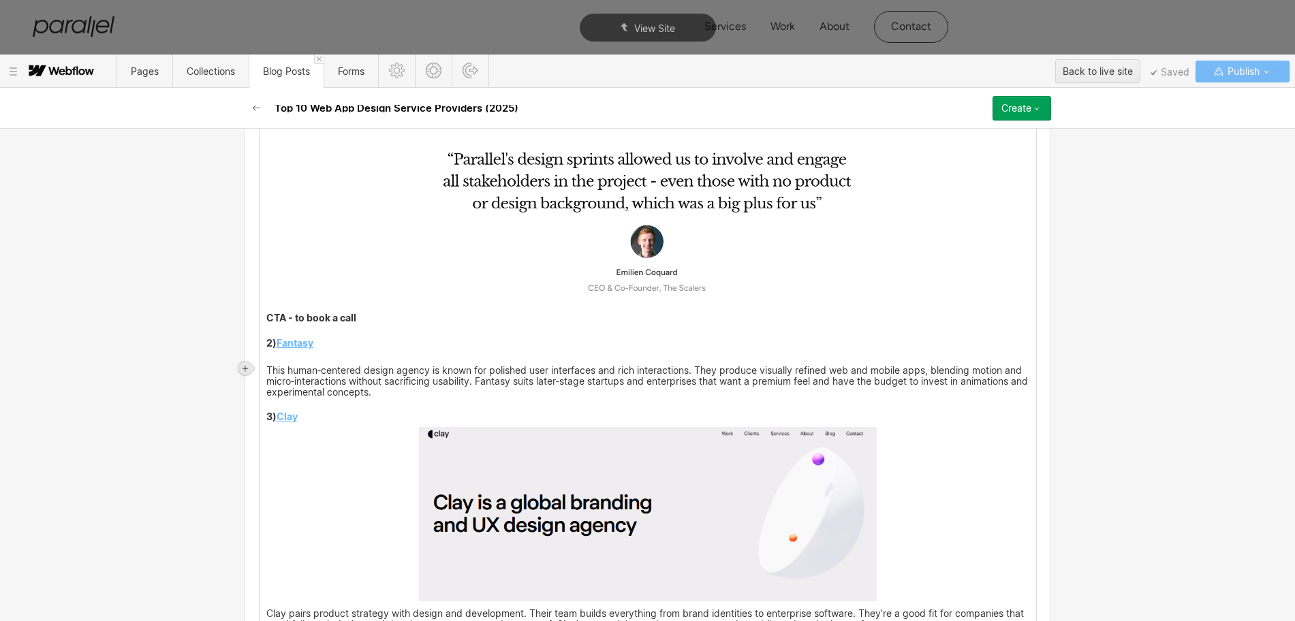
click at [244, 367] on icon at bounding box center [245, 368] width 8 height 8
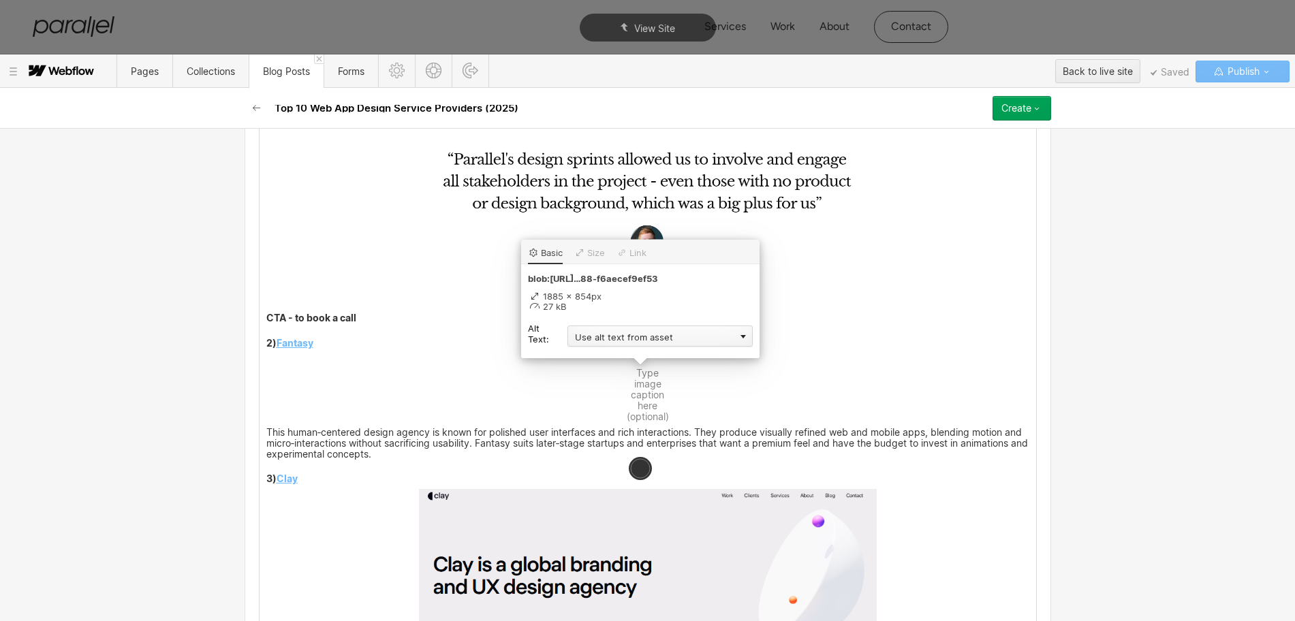
click at [582, 334] on div "Use alt text from asset" at bounding box center [659, 336] width 185 height 21
click at [580, 349] on div "Custom description" at bounding box center [659, 355] width 185 height 17
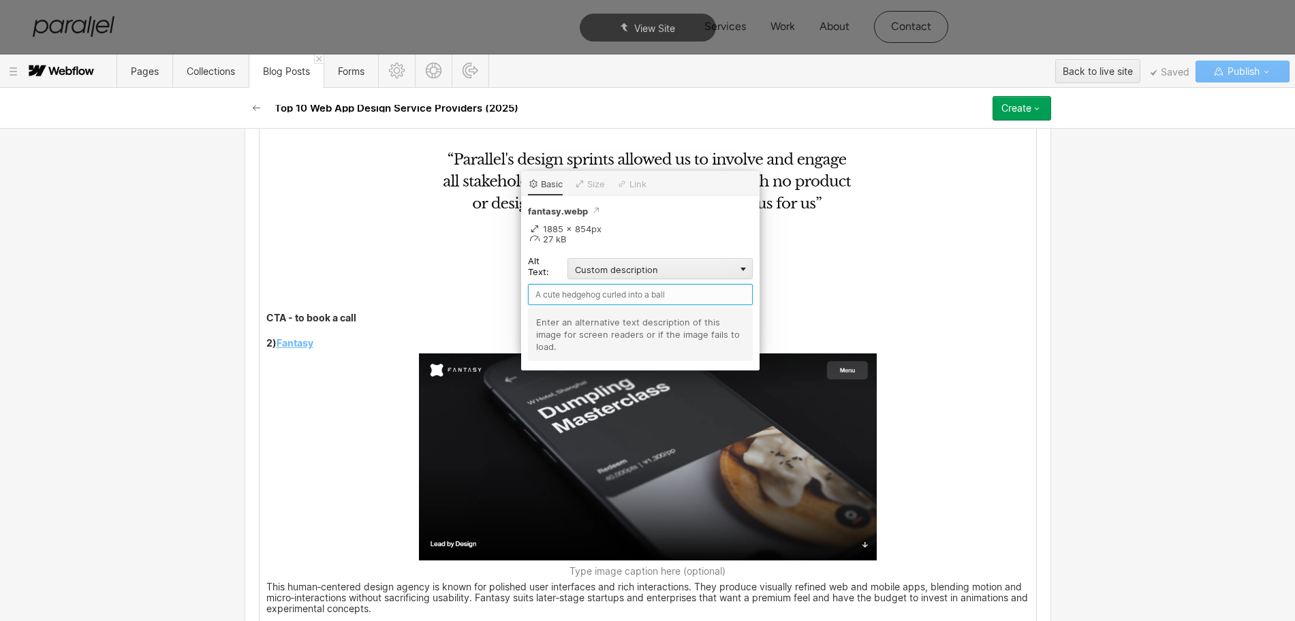
click at [543, 296] on input "text" at bounding box center [640, 294] width 225 height 21
type input "Fantasy"
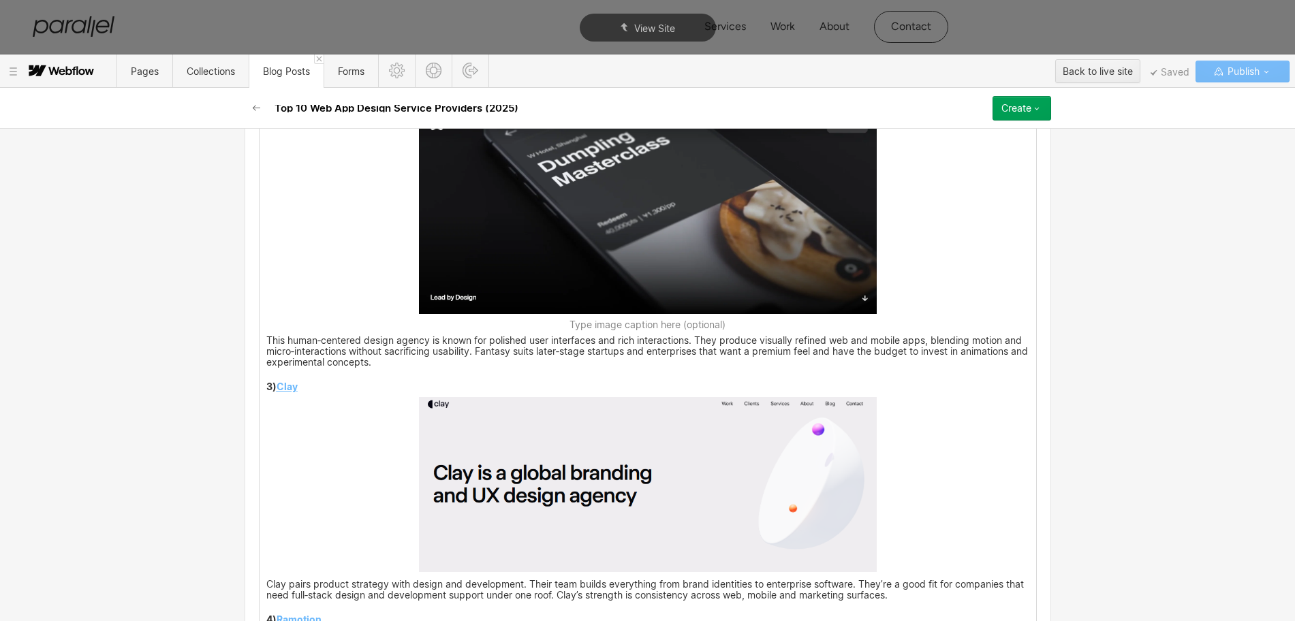
scroll to position [2573, 0]
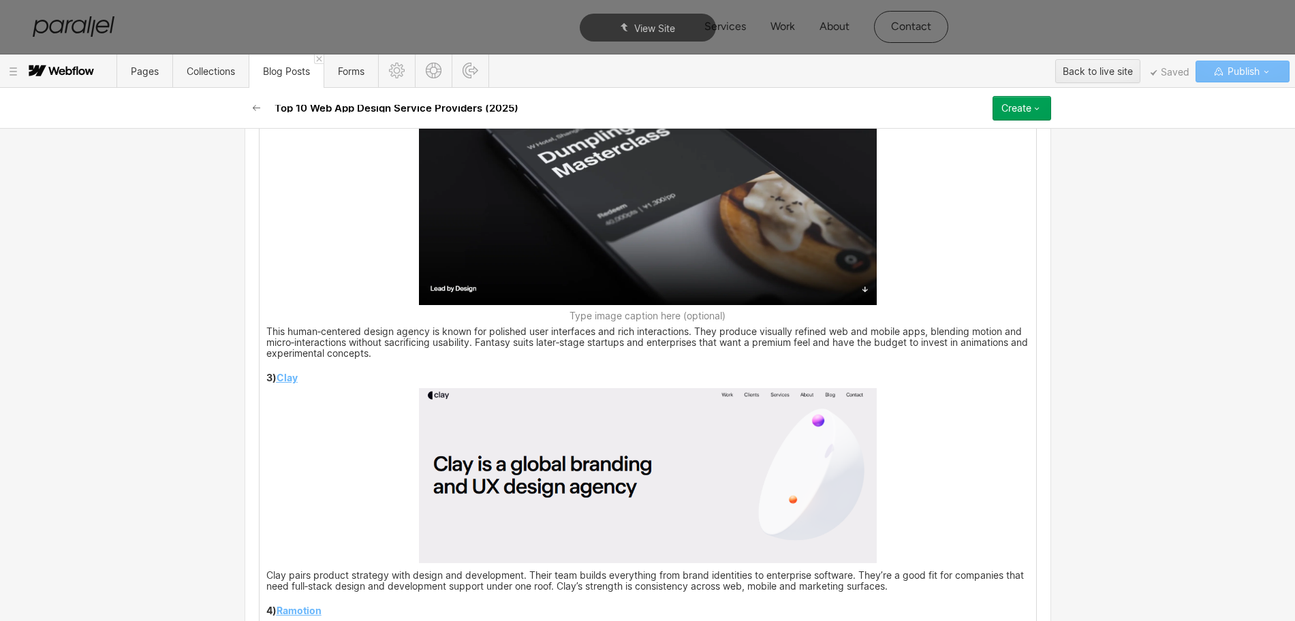
click at [646, 511] on img at bounding box center [648, 475] width 458 height 175
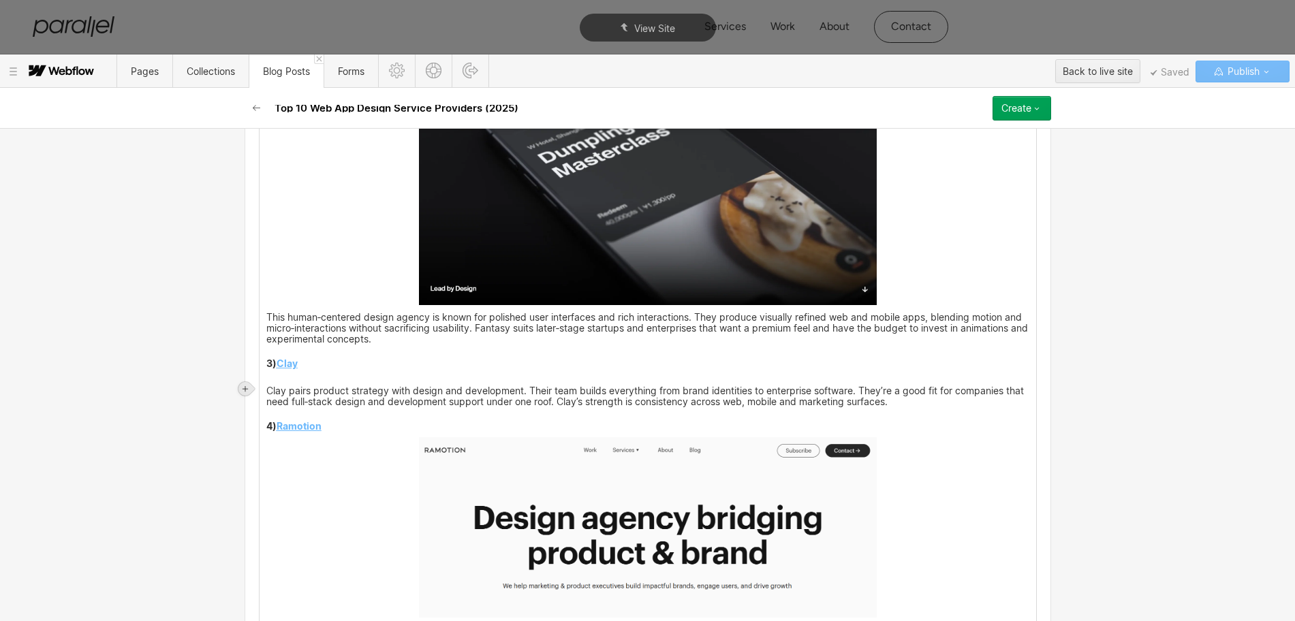
click at [247, 387] on icon at bounding box center [245, 389] width 8 height 8
click at [270, 391] on div at bounding box center [271, 388] width 26 height 21
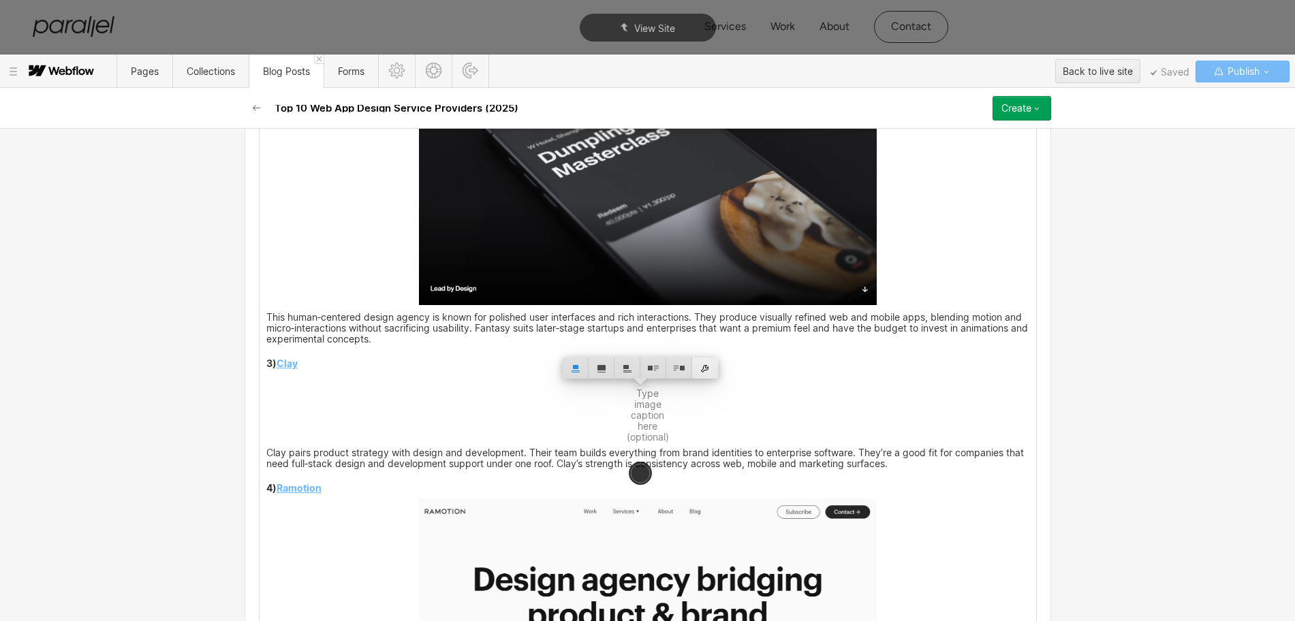
click at [704, 368] on div at bounding box center [705, 368] width 26 height 21
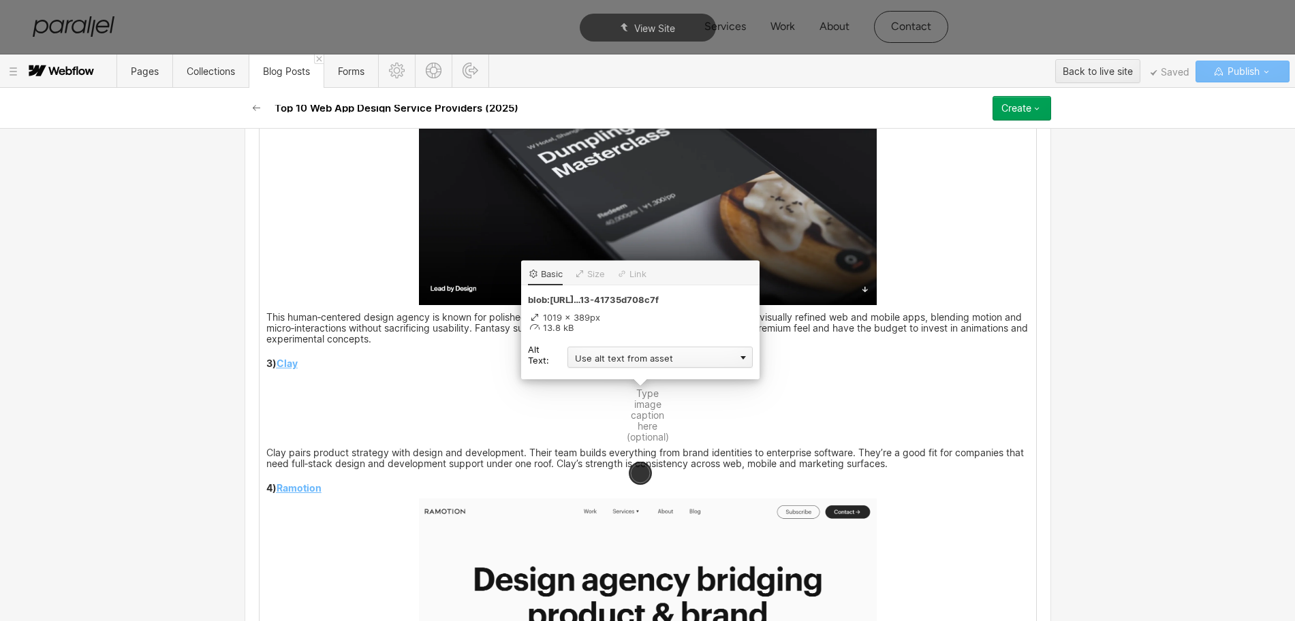
click at [609, 361] on div "Use alt text from asset" at bounding box center [659, 357] width 185 height 21
click at [587, 376] on div "Custom description" at bounding box center [659, 376] width 185 height 17
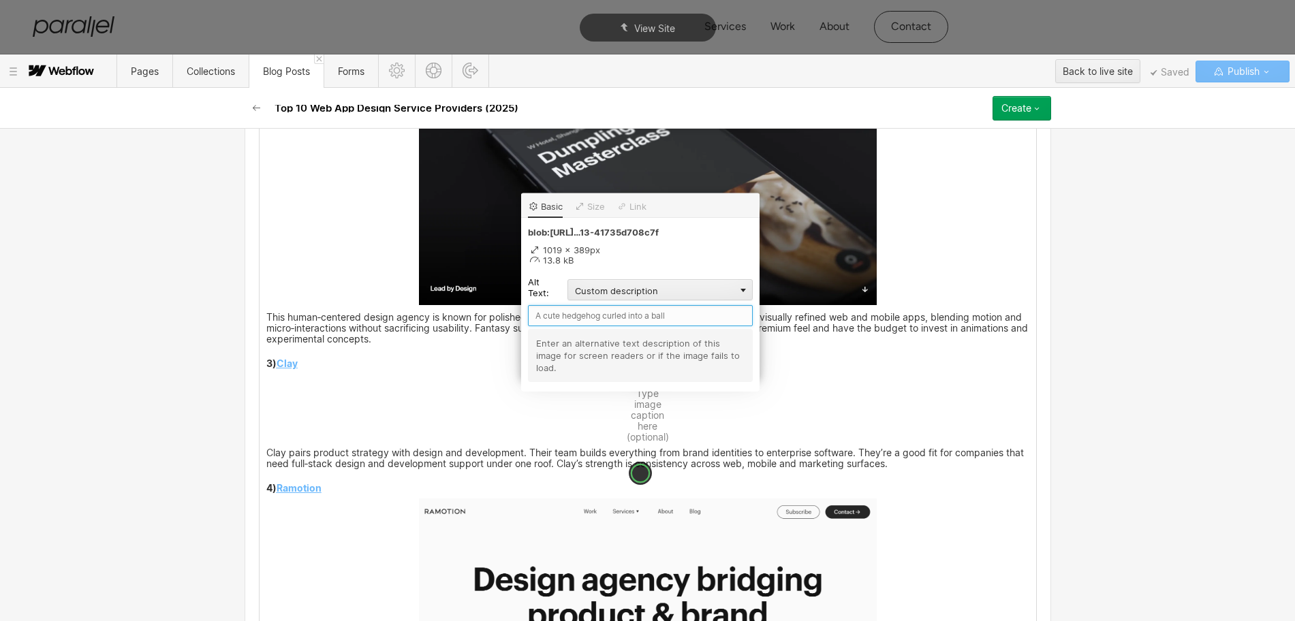
click at [567, 320] on input "text" at bounding box center [640, 315] width 225 height 21
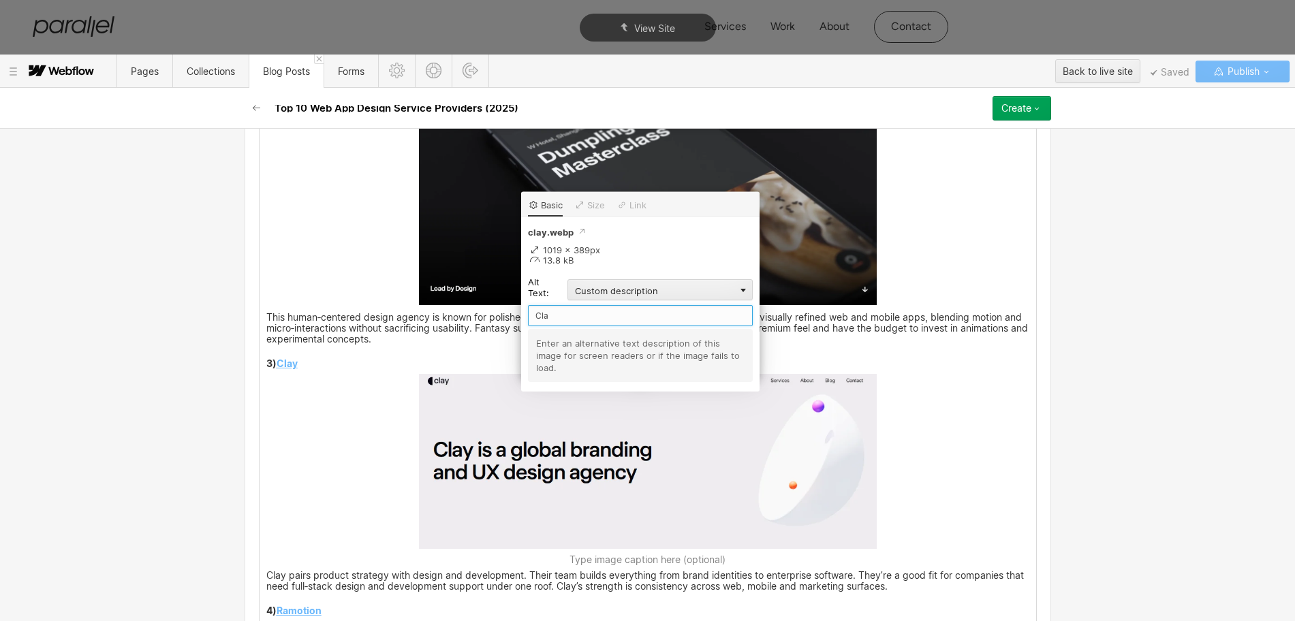
type input "Clay"
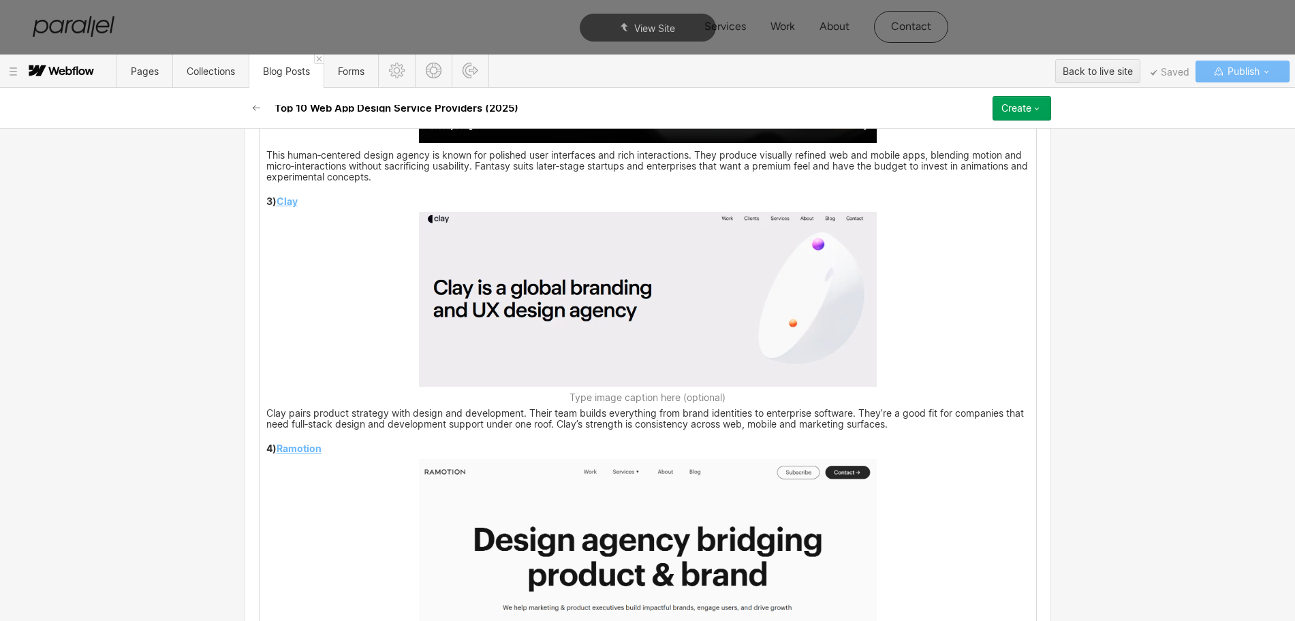
scroll to position [2828, 0]
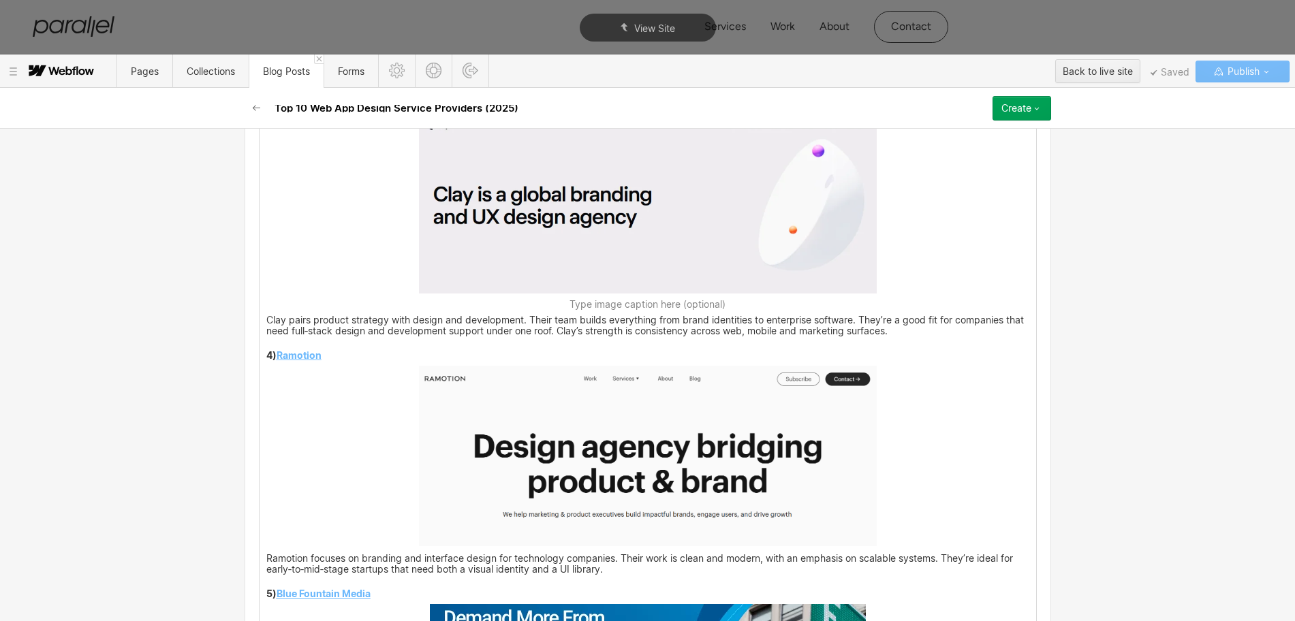
click at [646, 461] on img at bounding box center [648, 456] width 458 height 180
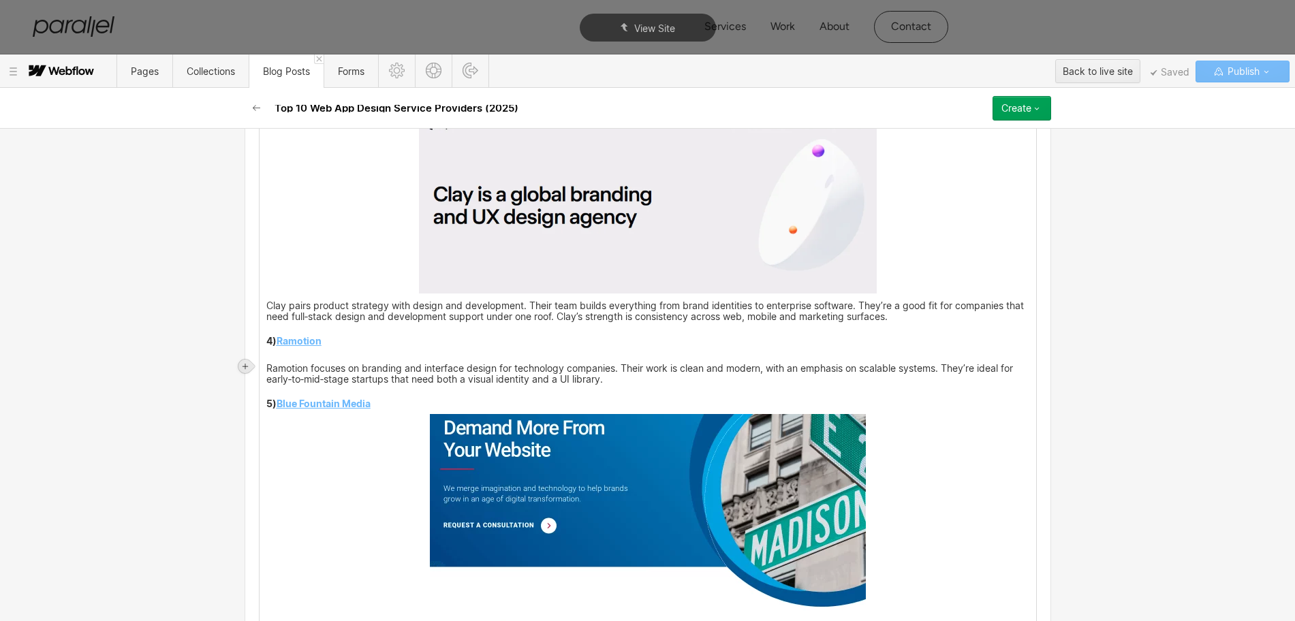
click at [245, 363] on icon at bounding box center [245, 366] width 8 height 8
click at [268, 364] on div at bounding box center [271, 366] width 26 height 21
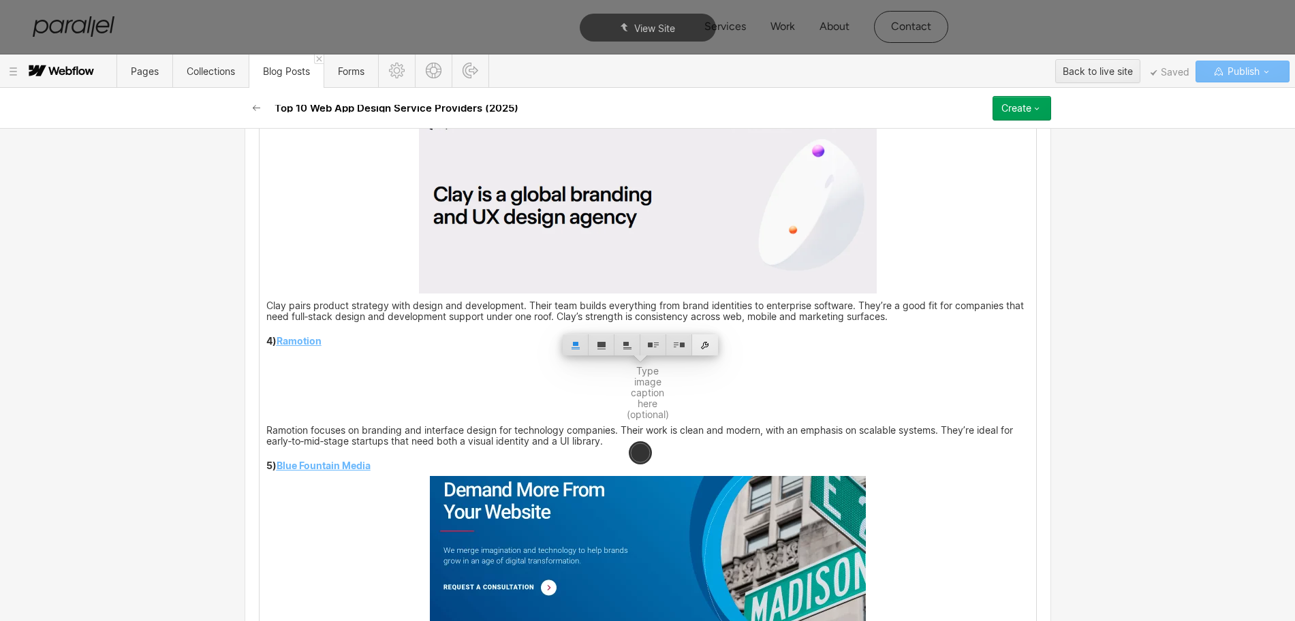
click at [708, 345] on div at bounding box center [705, 344] width 26 height 21
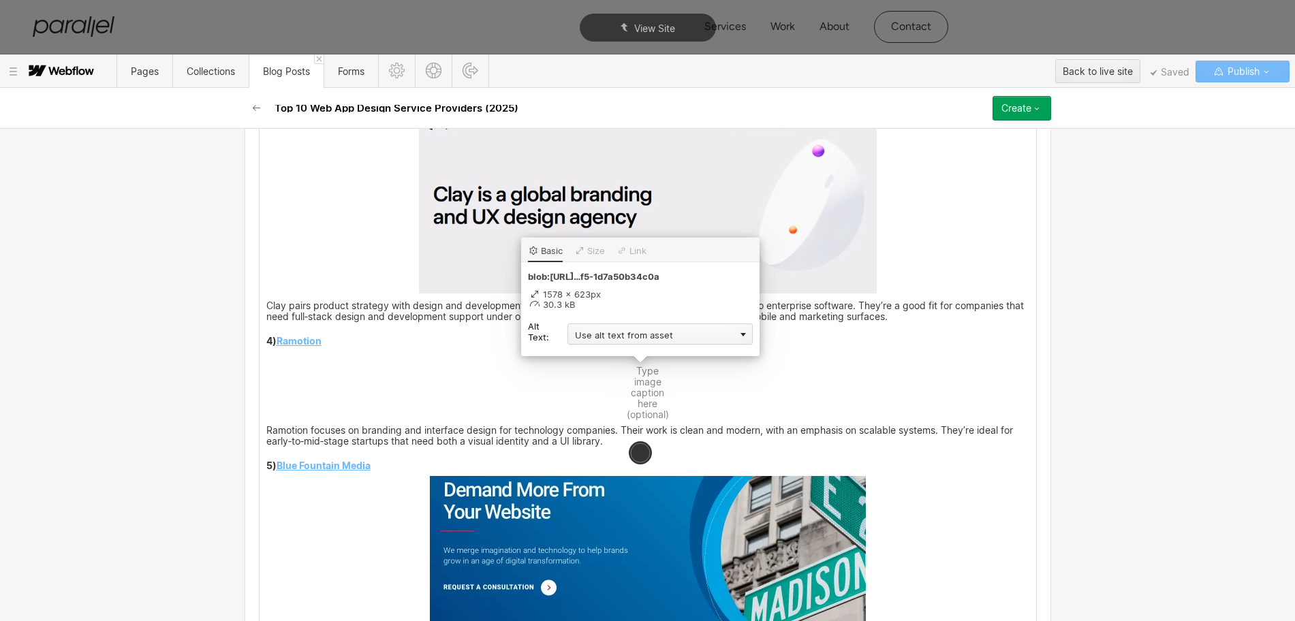
click at [631, 341] on div "Use alt text from asset" at bounding box center [659, 334] width 185 height 21
click at [589, 351] on div "Custom description" at bounding box center [659, 353] width 185 height 17
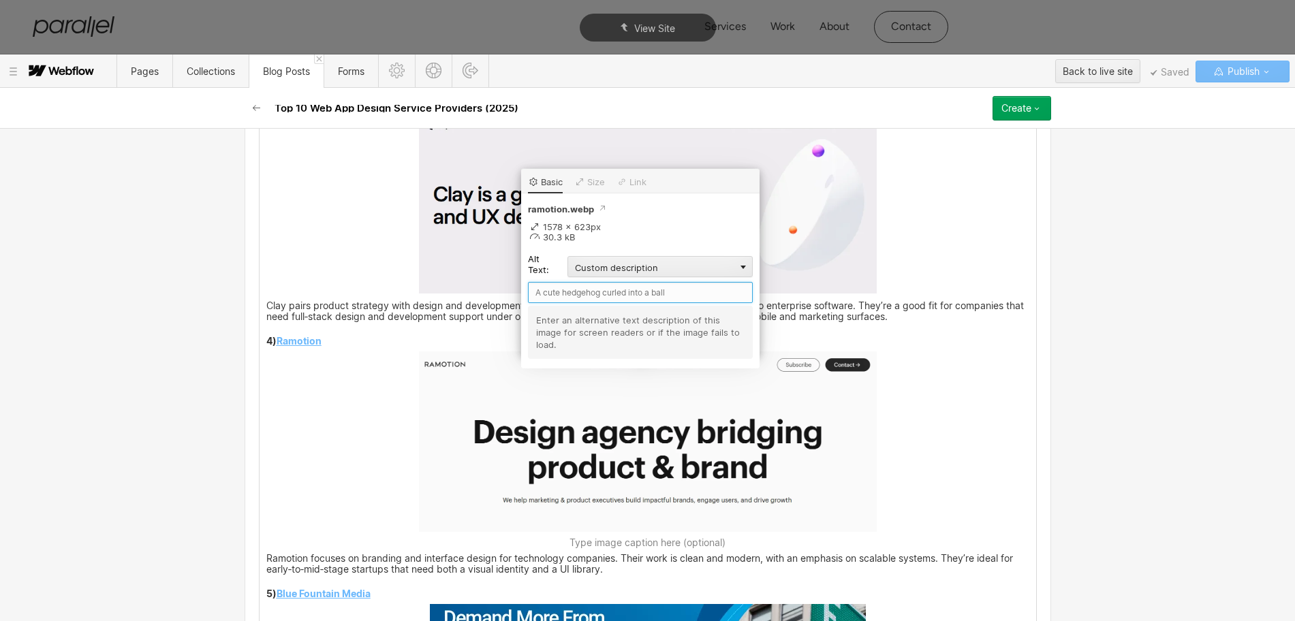
click at [564, 291] on input "text" at bounding box center [640, 292] width 225 height 21
type input "Ramotion"
click at [922, 453] on div "Your web app isn’t just a brochure – it’s the product. People make a judgement …" at bounding box center [647, 608] width 776 height 4469
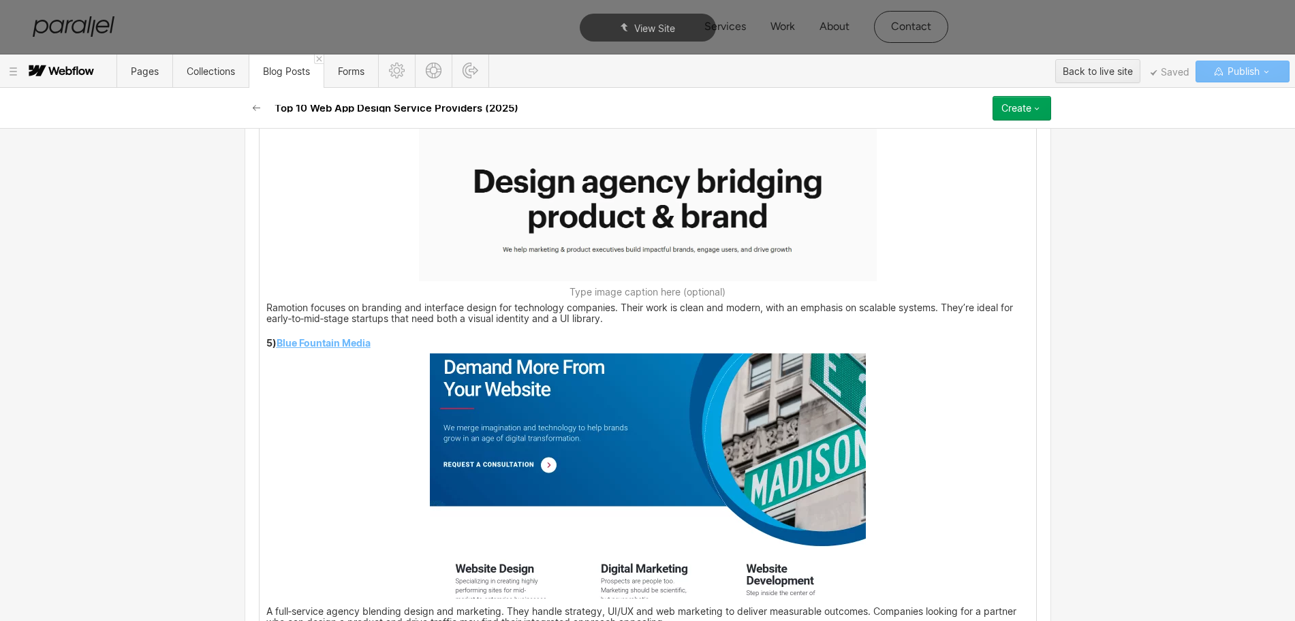
scroll to position [3084, 0]
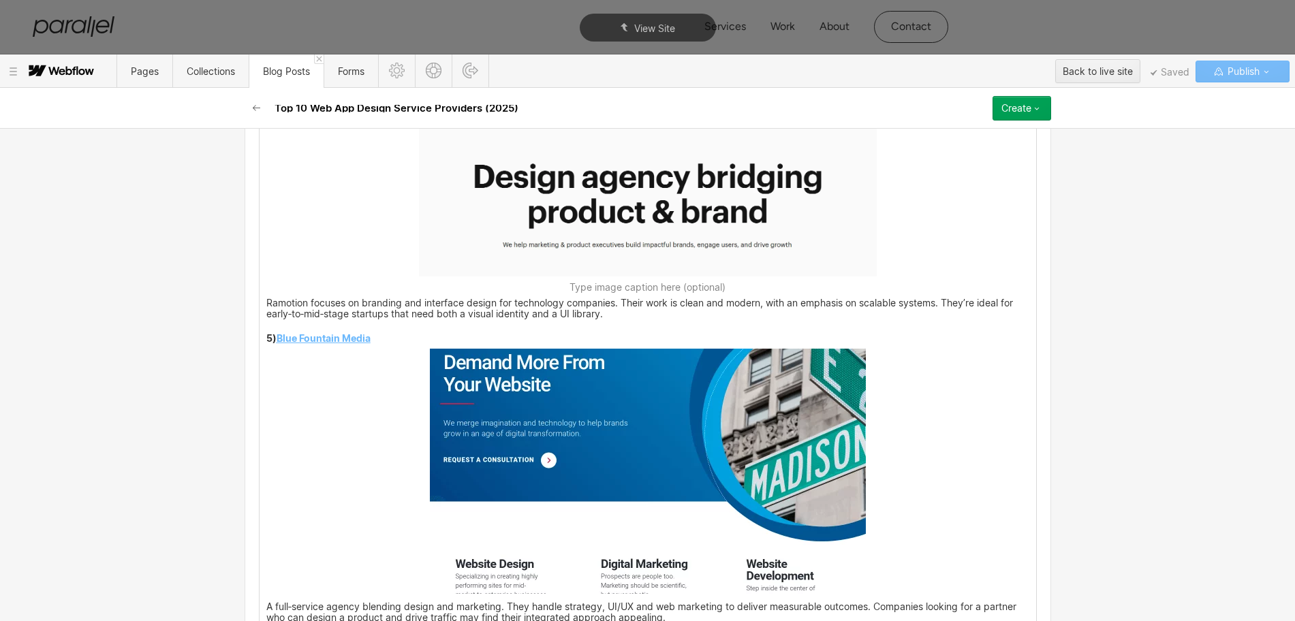
click at [588, 470] on img at bounding box center [648, 471] width 436 height 245
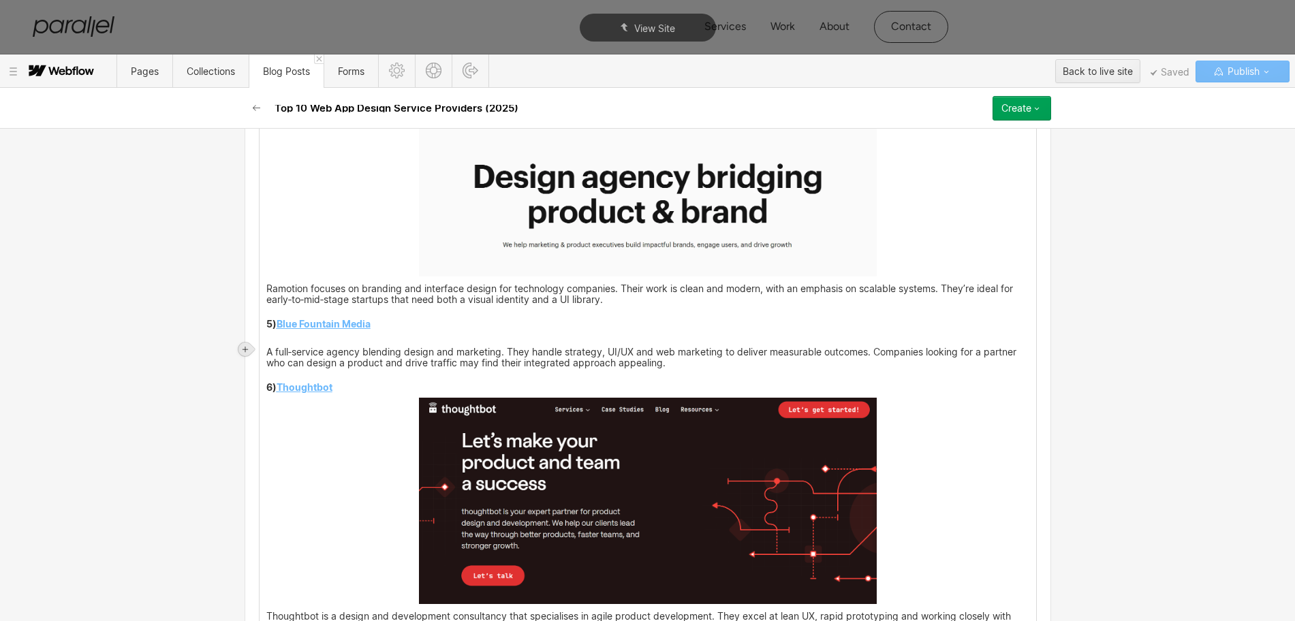
click at [248, 349] on icon at bounding box center [244, 349] width 5 height 5
click at [272, 353] on div at bounding box center [271, 348] width 26 height 21
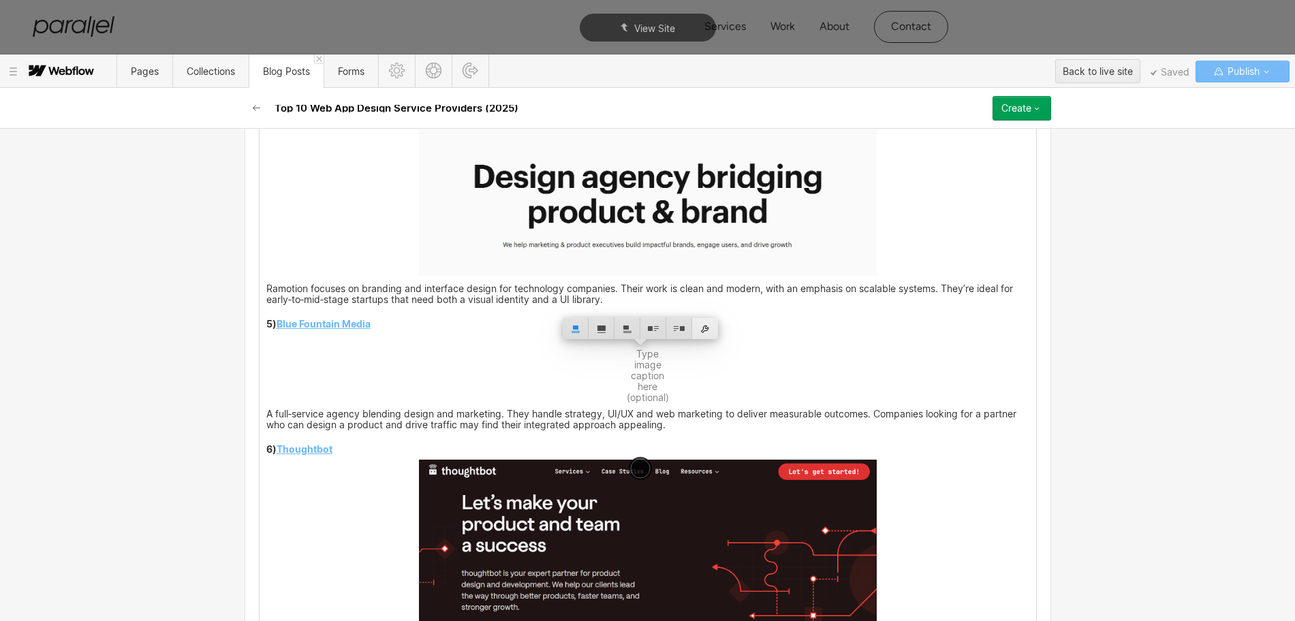
click at [711, 326] on div at bounding box center [705, 328] width 26 height 21
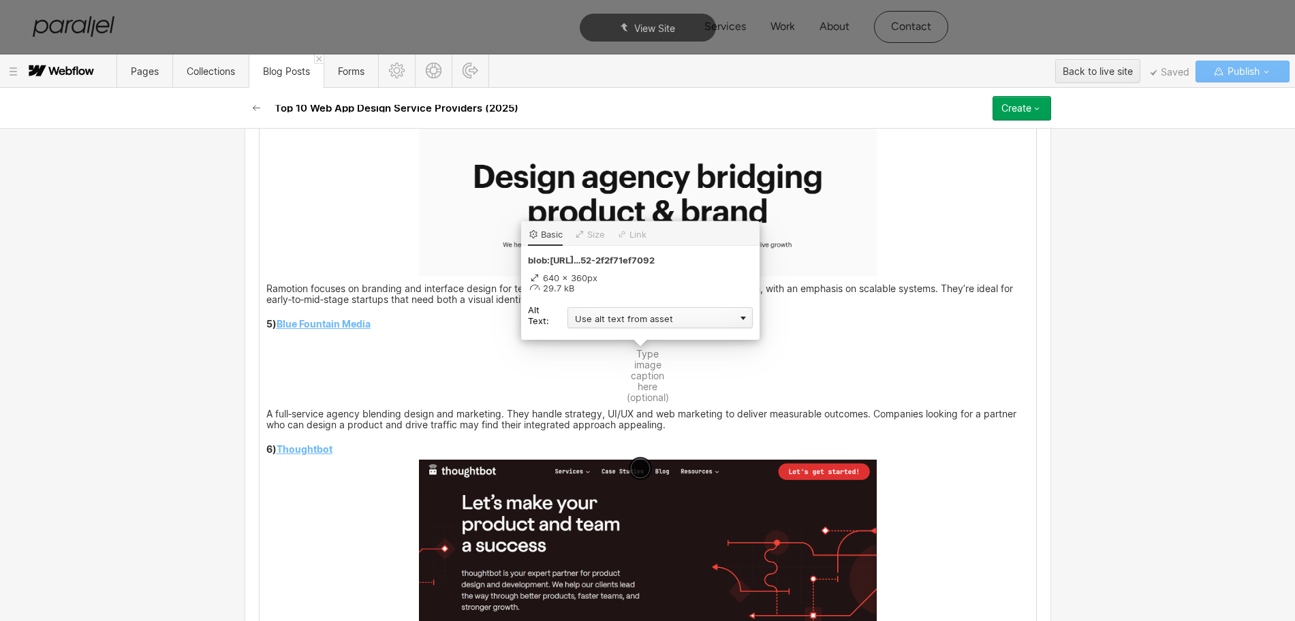
click at [604, 317] on div "Use alt text from asset" at bounding box center [659, 317] width 185 height 21
click at [588, 329] on div "Custom description" at bounding box center [659, 337] width 185 height 17
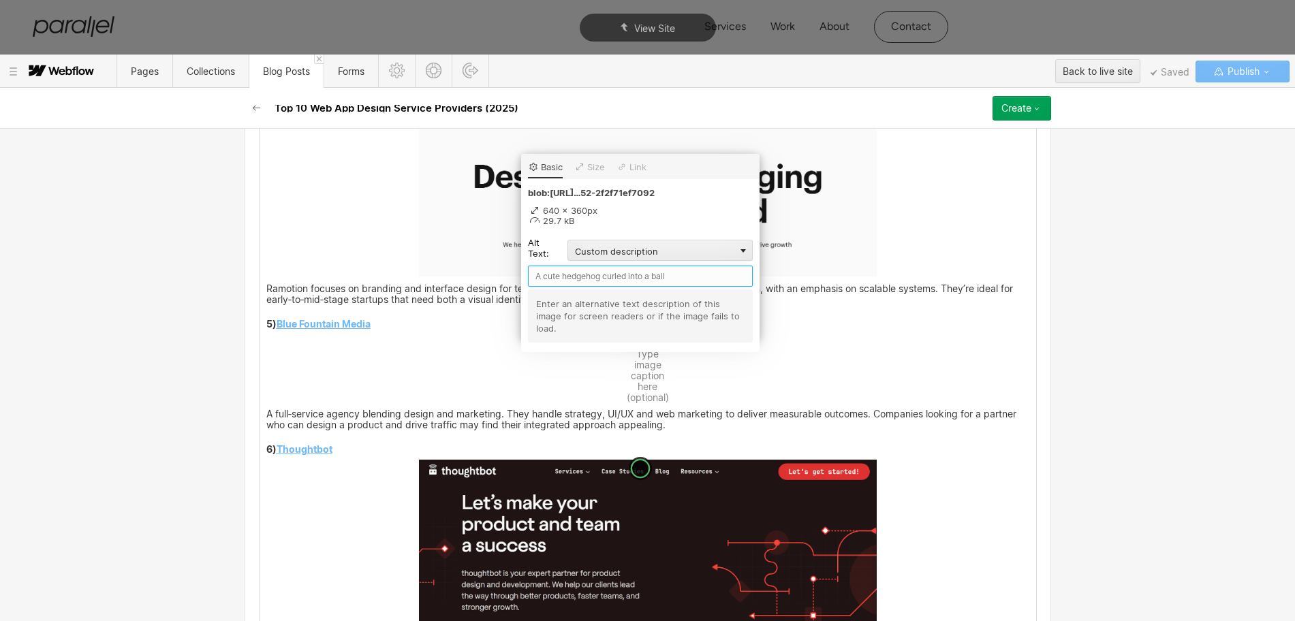
click at [543, 270] on input "text" at bounding box center [640, 276] width 225 height 21
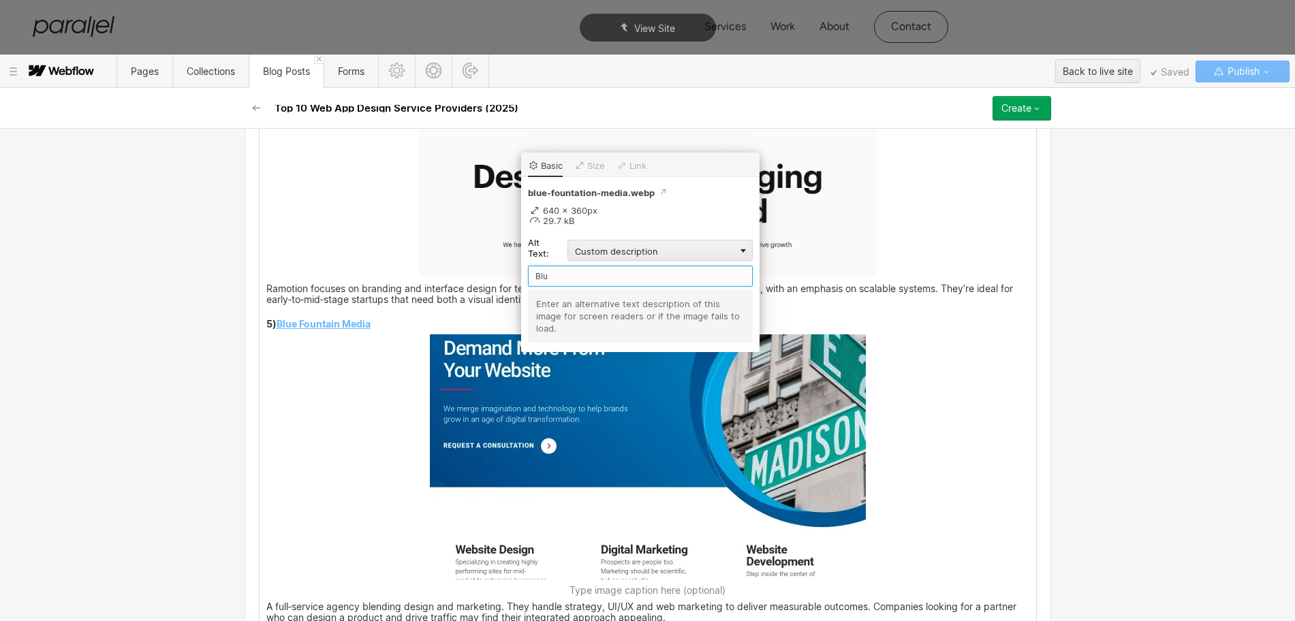
type input "Blue"
click at [889, 484] on div "Your web app isn’t just a brochure – it’s the product. People make a judgement …" at bounding box center [647, 353] width 776 height 4469
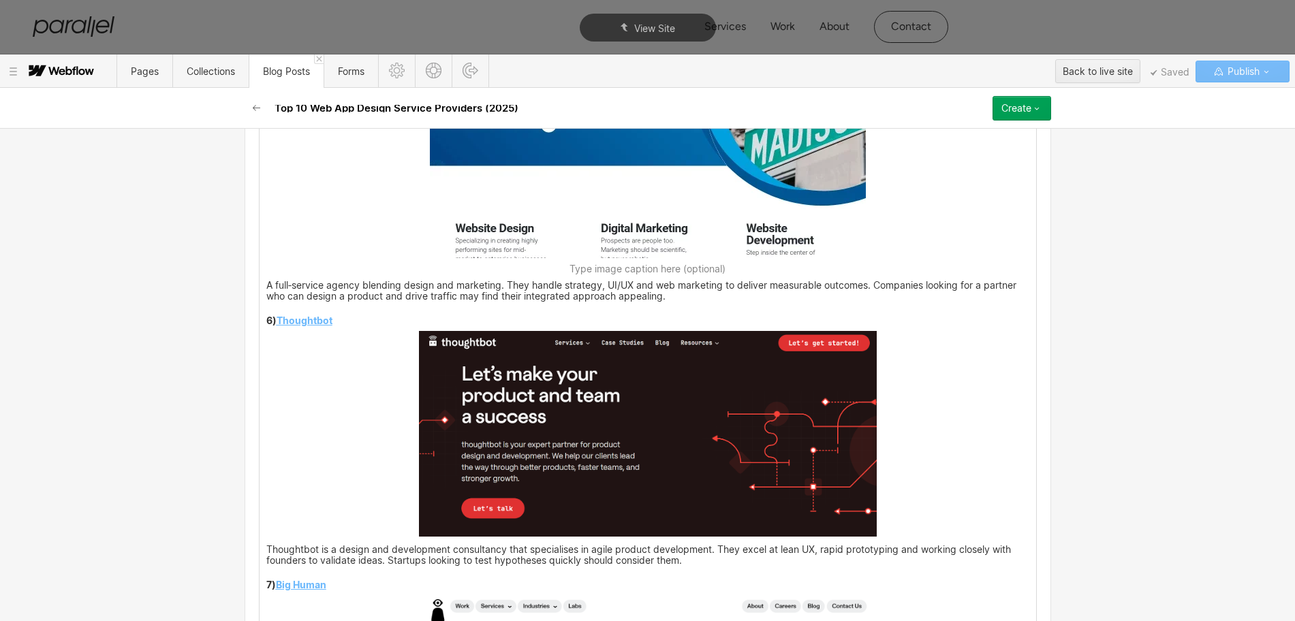
scroll to position [3424, 0]
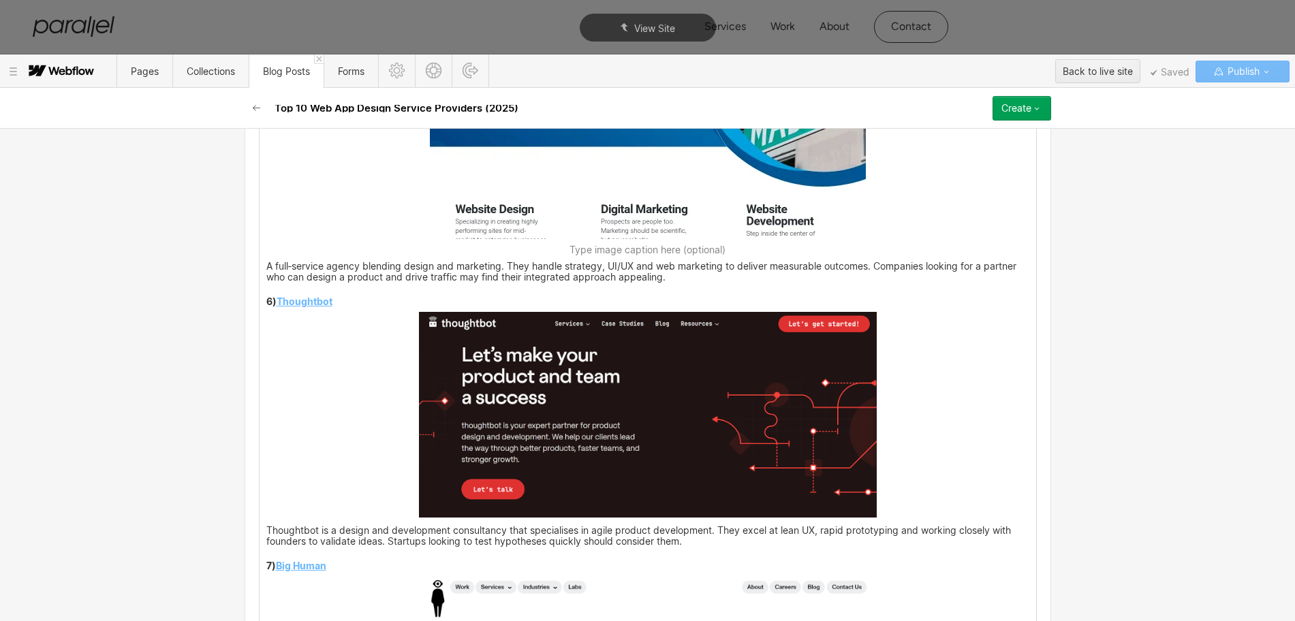
click at [530, 428] on img at bounding box center [648, 415] width 458 height 206
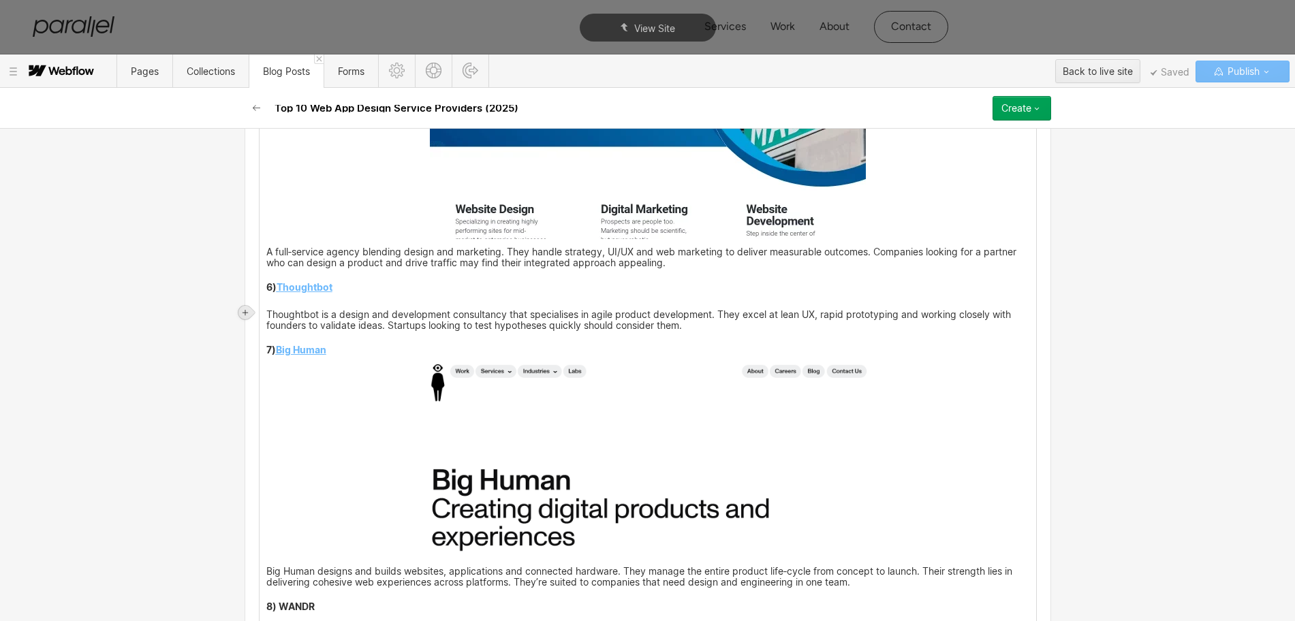
click at [248, 306] on div at bounding box center [245, 313] width 14 height 14
click at [271, 319] on div at bounding box center [271, 312] width 26 height 21
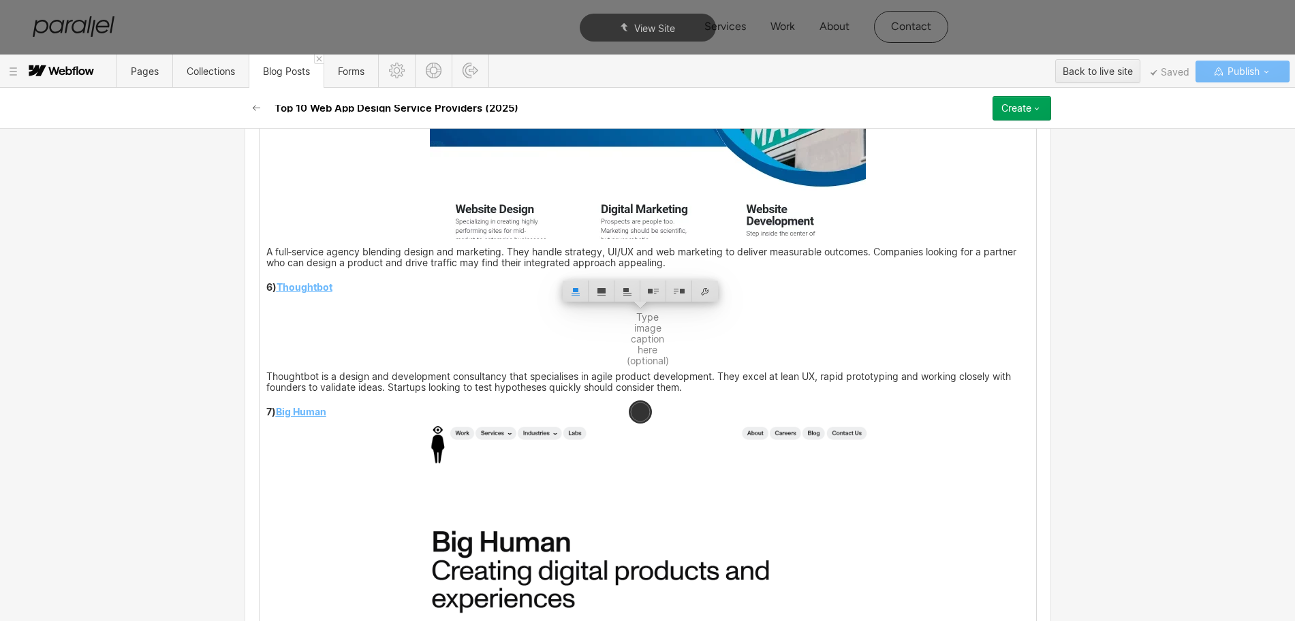
click at [332, 293] on p "6) Thoughtbot" at bounding box center [647, 288] width 763 height 9
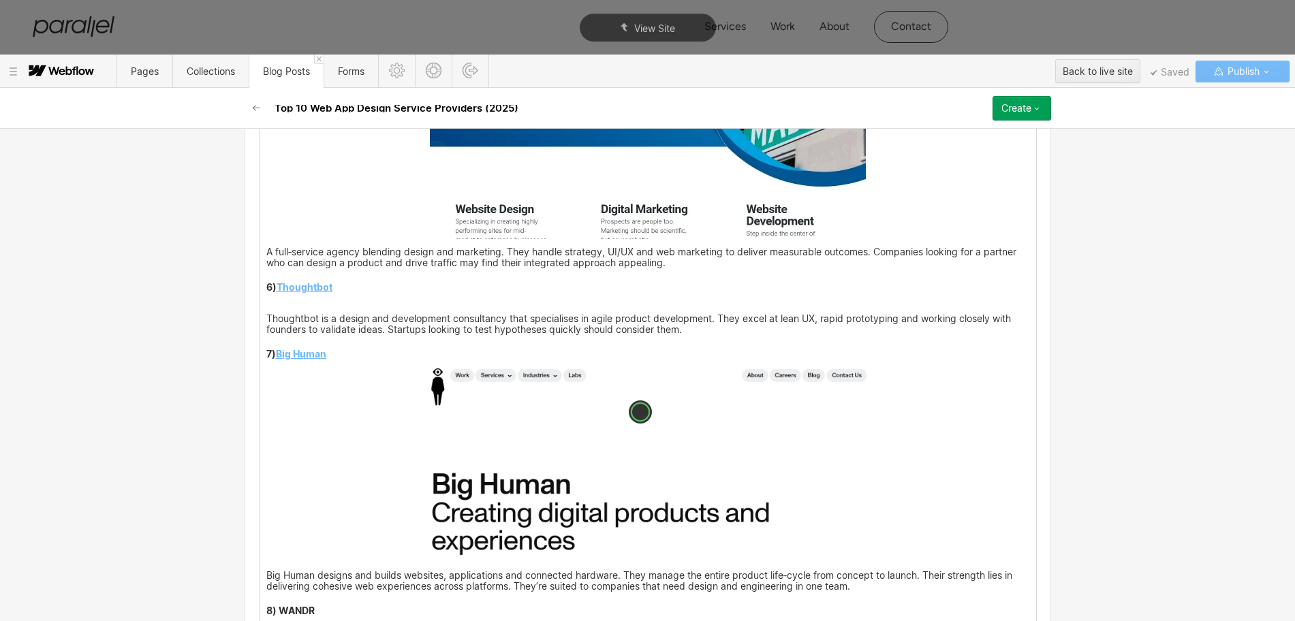
drag, startPoint x: 332, startPoint y: 298, endPoint x: 273, endPoint y: 298, distance: 59.3
click at [273, 293] on p "6) Thoughtbot" at bounding box center [647, 288] width 763 height 9
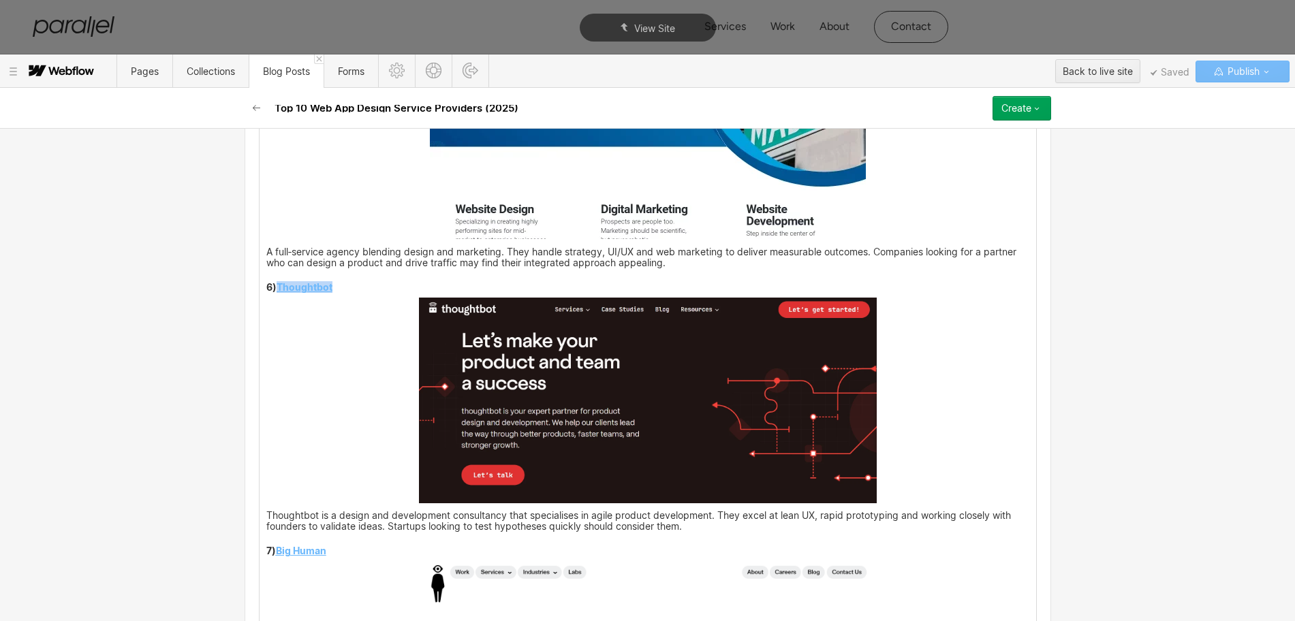
drag, startPoint x: 273, startPoint y: 298, endPoint x: 330, endPoint y: 294, distance: 56.6
click at [330, 293] on p "6) Thoughtbot" at bounding box center [647, 288] width 763 height 9
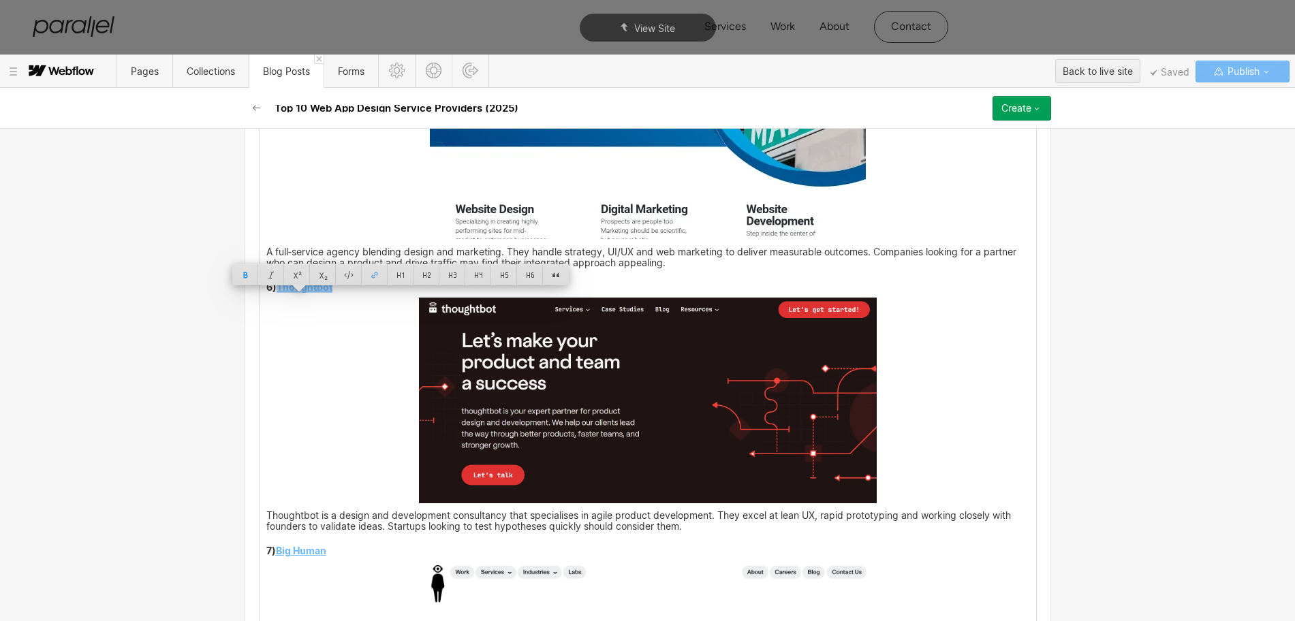
copy strong "Thoughtbot"
click at [622, 388] on img at bounding box center [648, 401] width 458 height 206
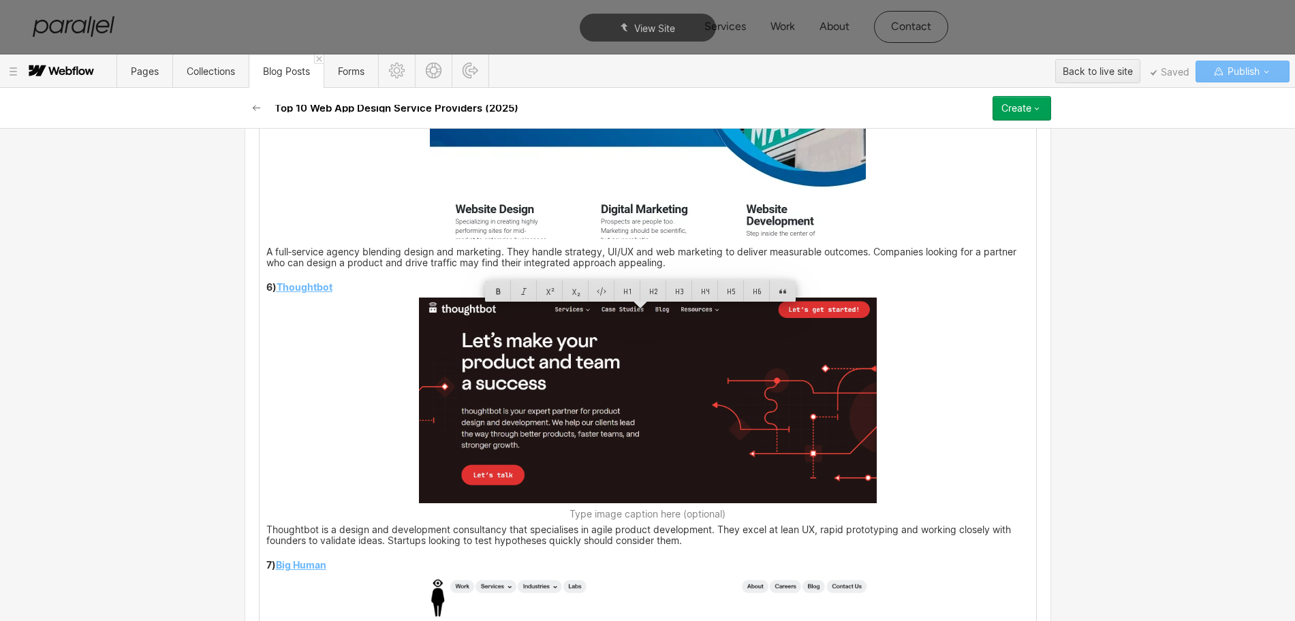
click at [735, 388] on img at bounding box center [648, 401] width 458 height 206
click at [710, 288] on div at bounding box center [705, 291] width 26 height 21
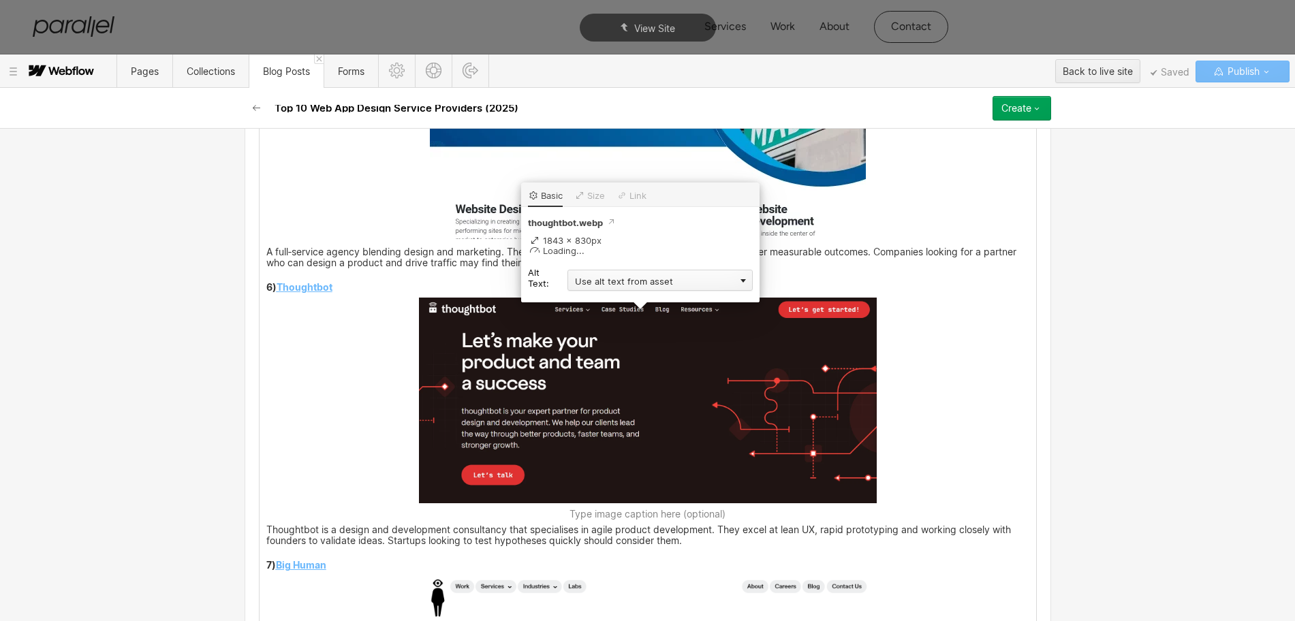
click at [606, 282] on div "Use alt text from asset" at bounding box center [659, 280] width 185 height 21
click at [588, 300] on div "Custom description" at bounding box center [659, 299] width 185 height 17
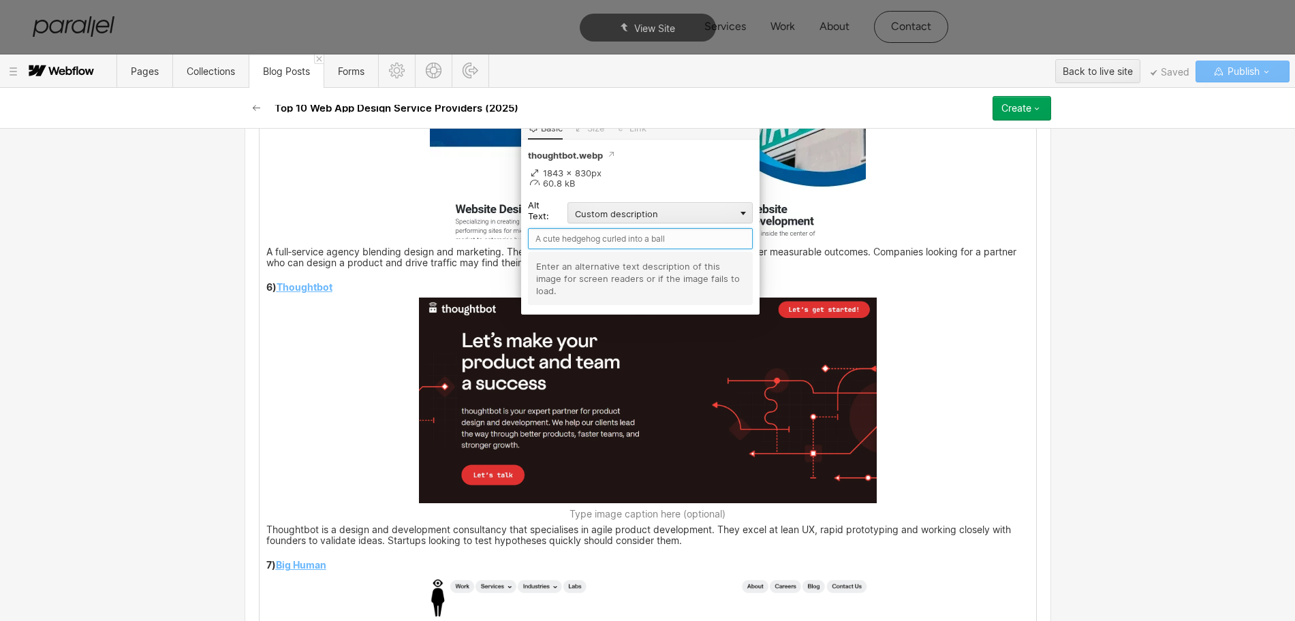
click at [567, 235] on input "text" at bounding box center [640, 238] width 225 height 21
paste input "Thoughtbot"
type input "Thoughtbot"
click at [977, 396] on div "Your web app isn’t just a brochure – it’s the product. People make a judgement …" at bounding box center [647, 12] width 776 height 4469
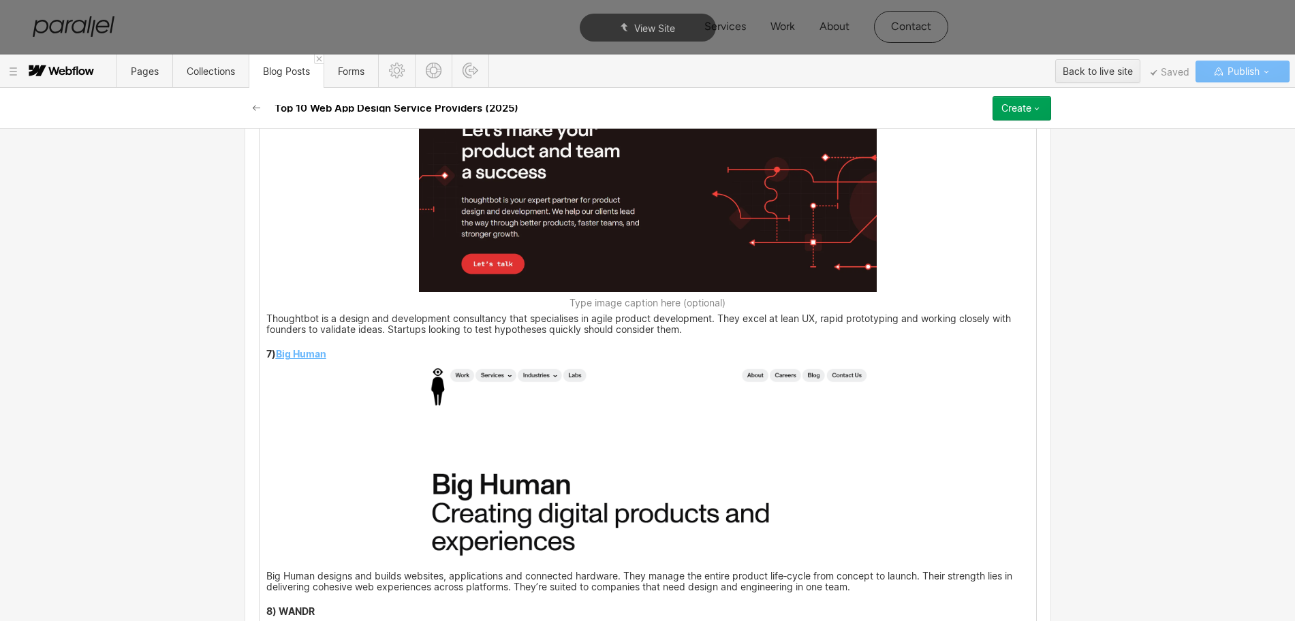
scroll to position [3680, 0]
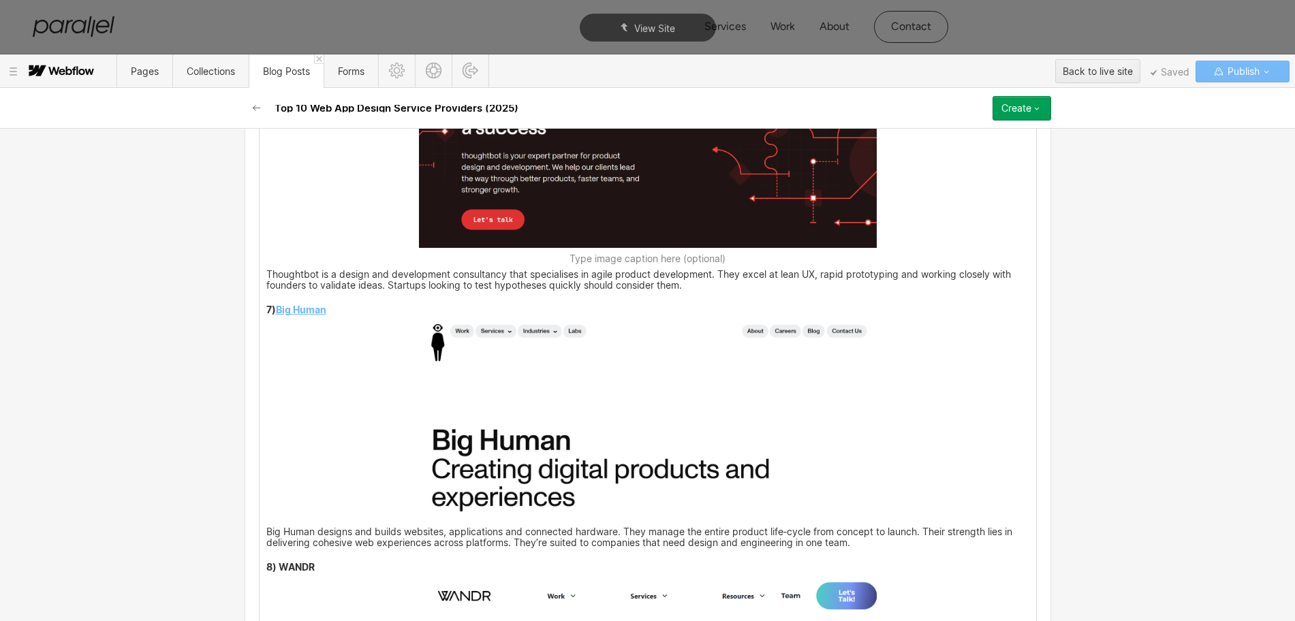
drag, startPoint x: 321, startPoint y: 383, endPoint x: 339, endPoint y: 328, distance: 58.2
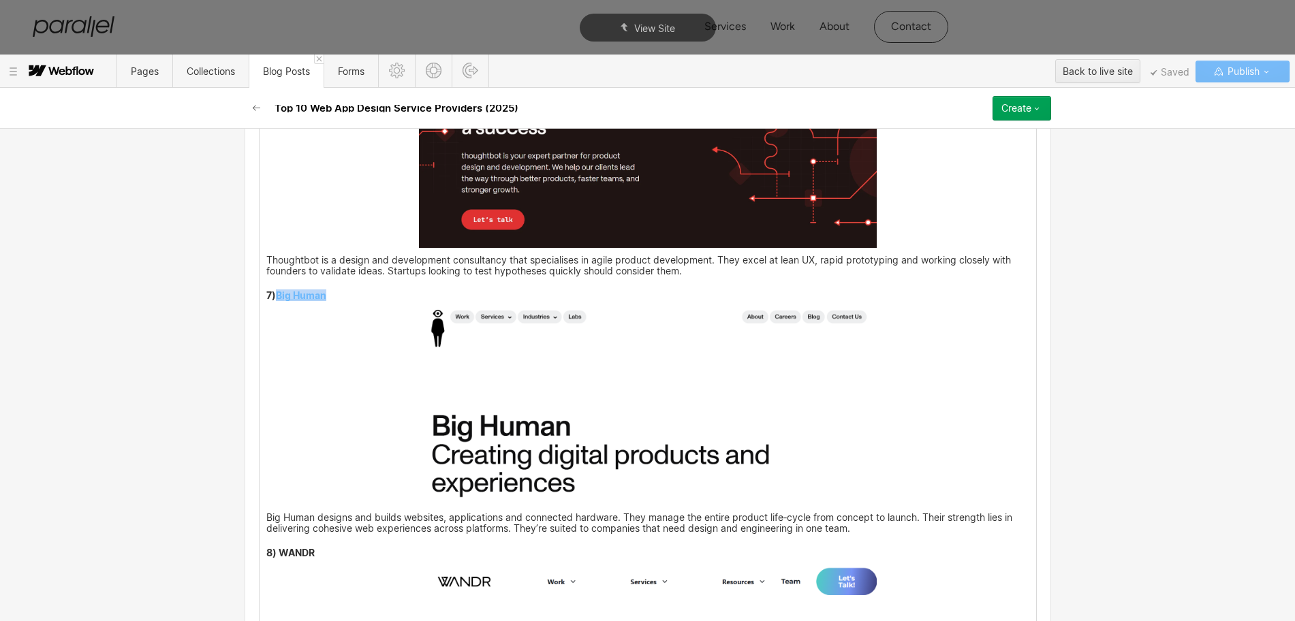
drag, startPoint x: 329, startPoint y: 307, endPoint x: 272, endPoint y: 309, distance: 57.2
click at [272, 301] on p "7) Big Human" at bounding box center [647, 296] width 763 height 9
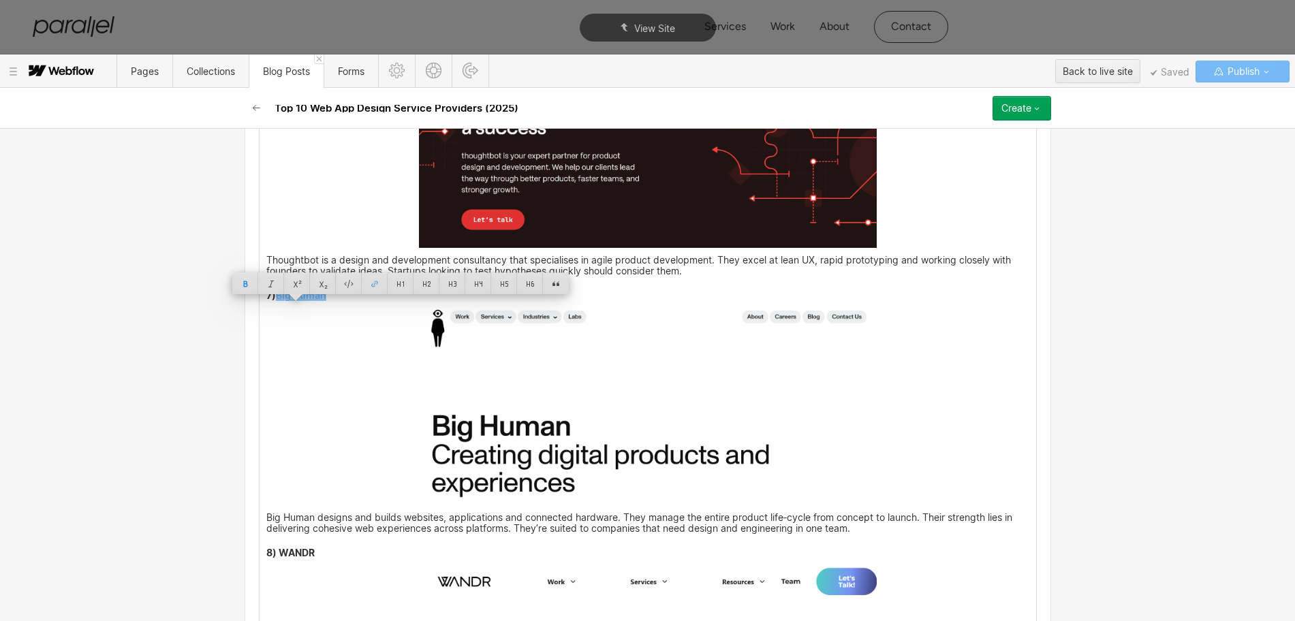
copy strong "Big Human"
click at [714, 463] on img at bounding box center [648, 405] width 458 height 199
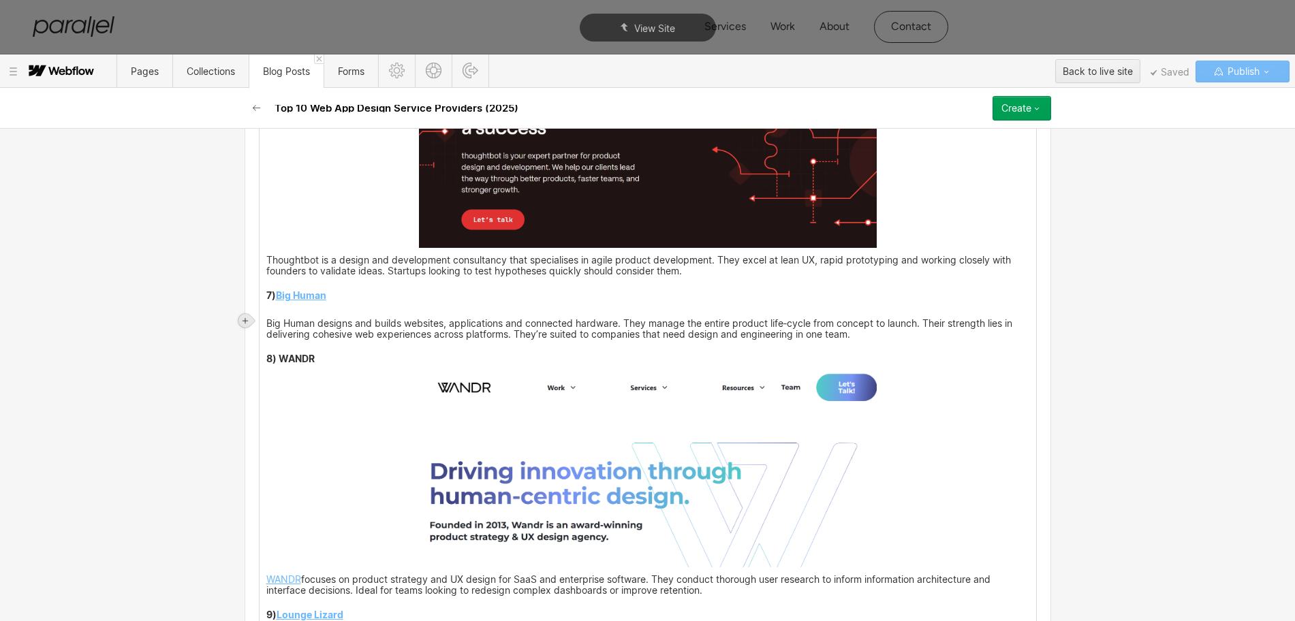
click at [245, 317] on icon at bounding box center [245, 321] width 8 height 8
click at [269, 326] on div at bounding box center [271, 320] width 26 height 21
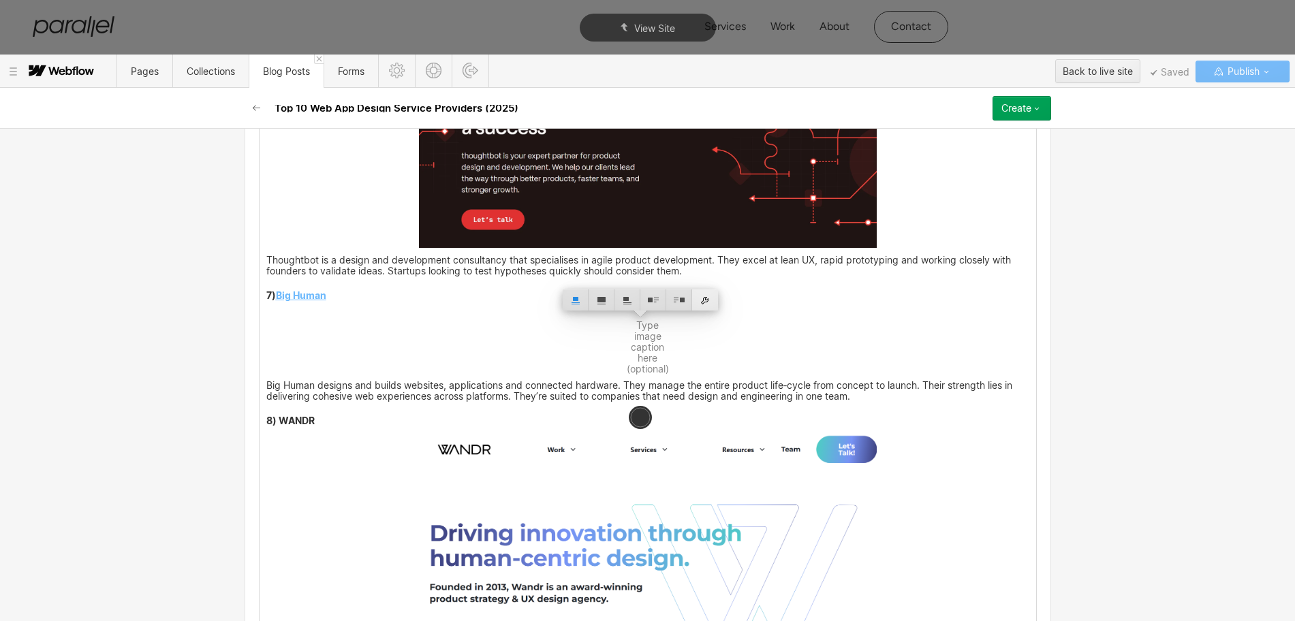
click at [705, 294] on div at bounding box center [705, 299] width 26 height 21
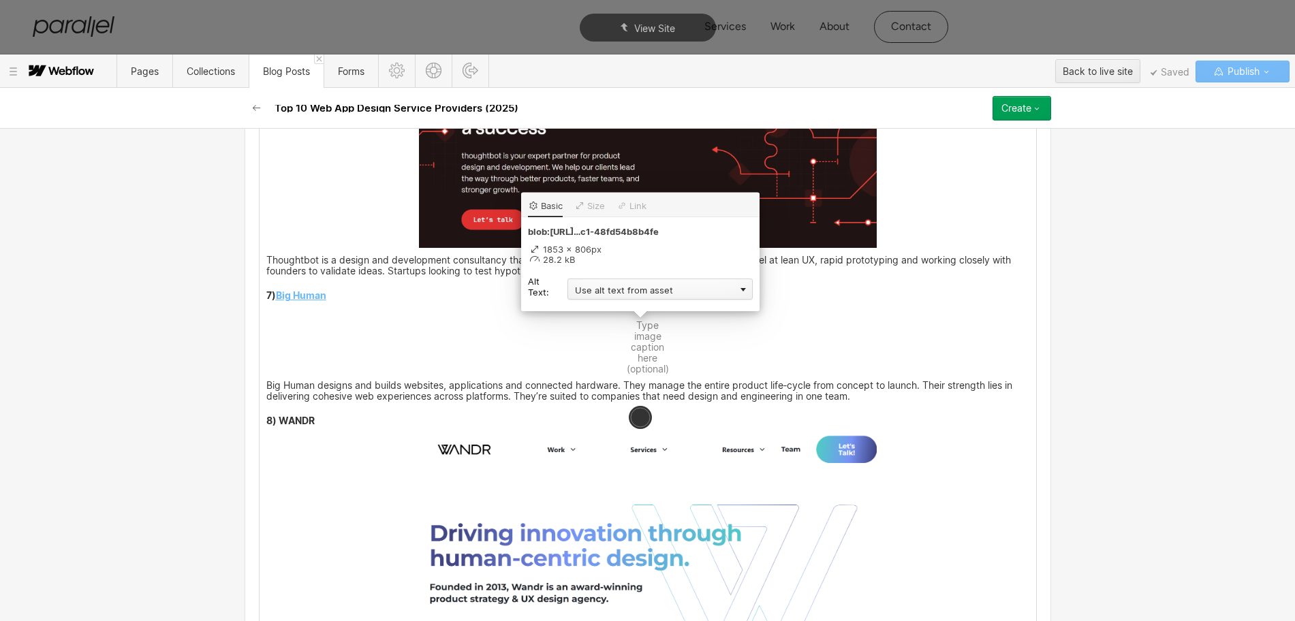
click at [633, 292] on div "Use alt text from asset" at bounding box center [659, 289] width 185 height 21
click at [593, 307] on div "Custom description" at bounding box center [659, 308] width 185 height 17
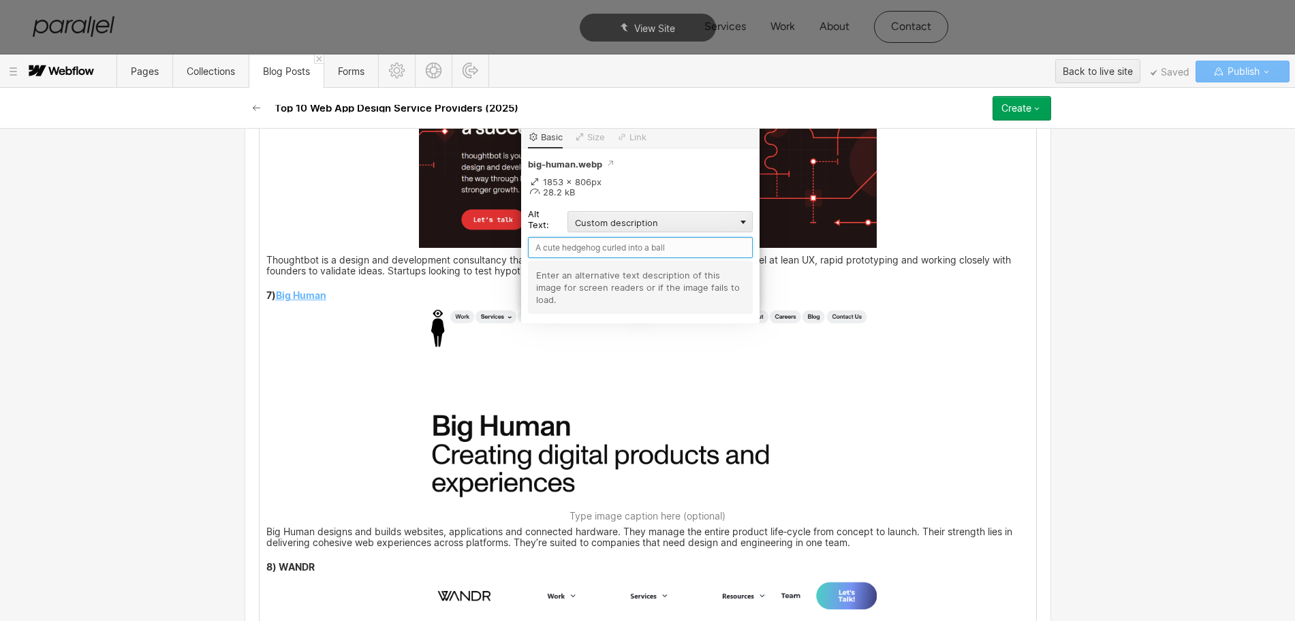
click at [561, 251] on input "text" at bounding box center [640, 247] width 225 height 21
paste input "Big Human"
type input "Big Human"
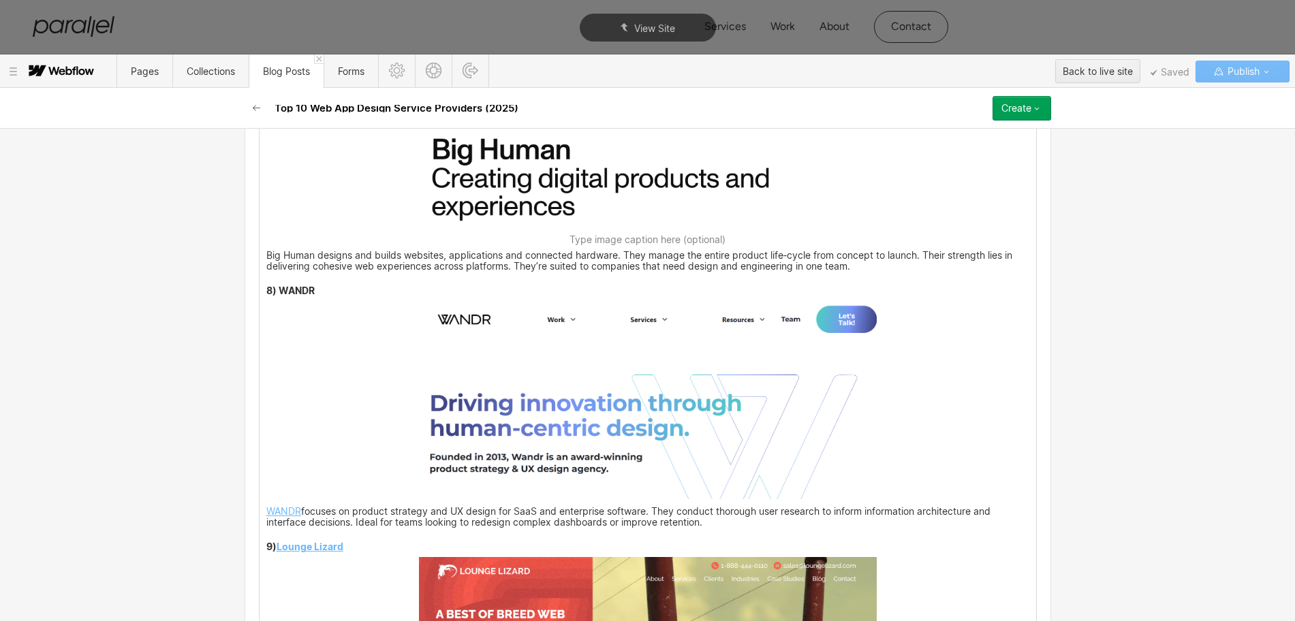
scroll to position [4020, 0]
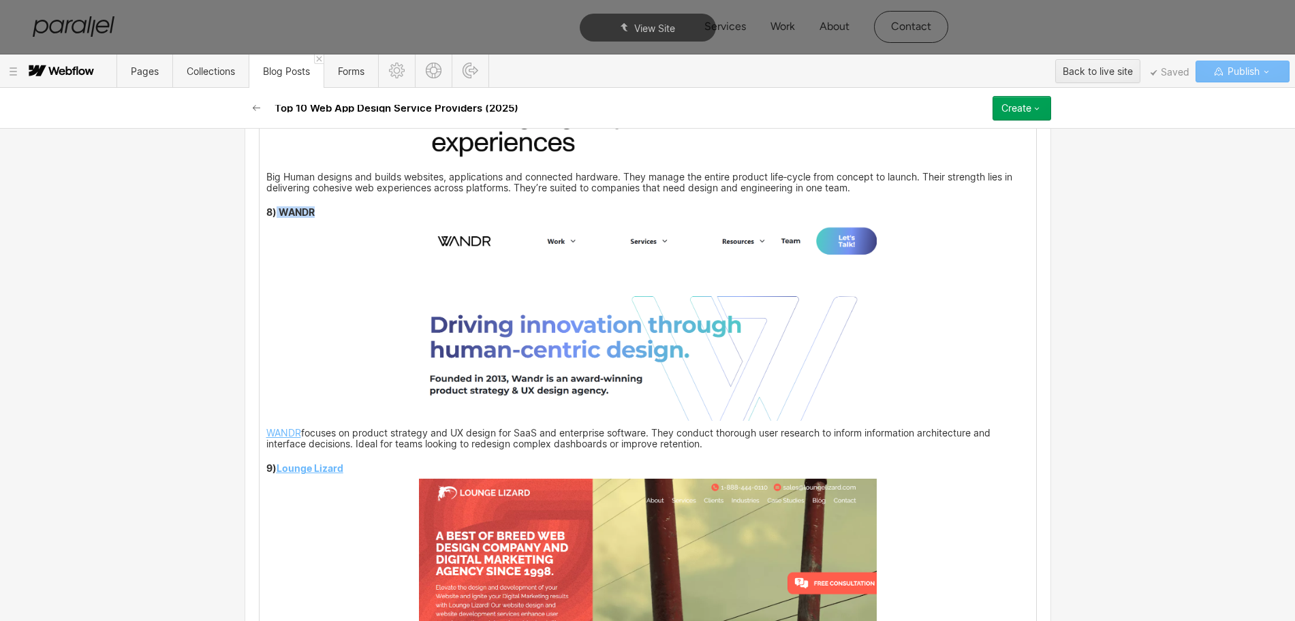
drag, startPoint x: 315, startPoint y: 223, endPoint x: 270, endPoint y: 223, distance: 44.3
click at [270, 218] on p "8) WANDR" at bounding box center [647, 213] width 763 height 9
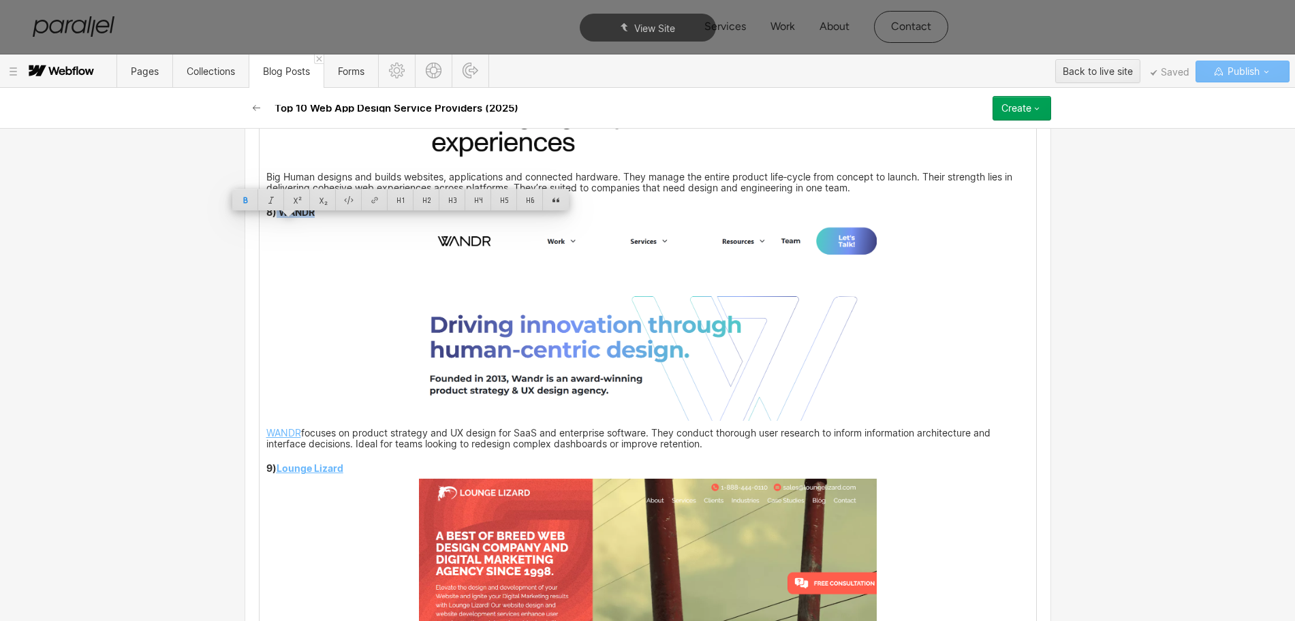
copy strong "WANDR"
click at [733, 384] on img at bounding box center [648, 322] width 458 height 198
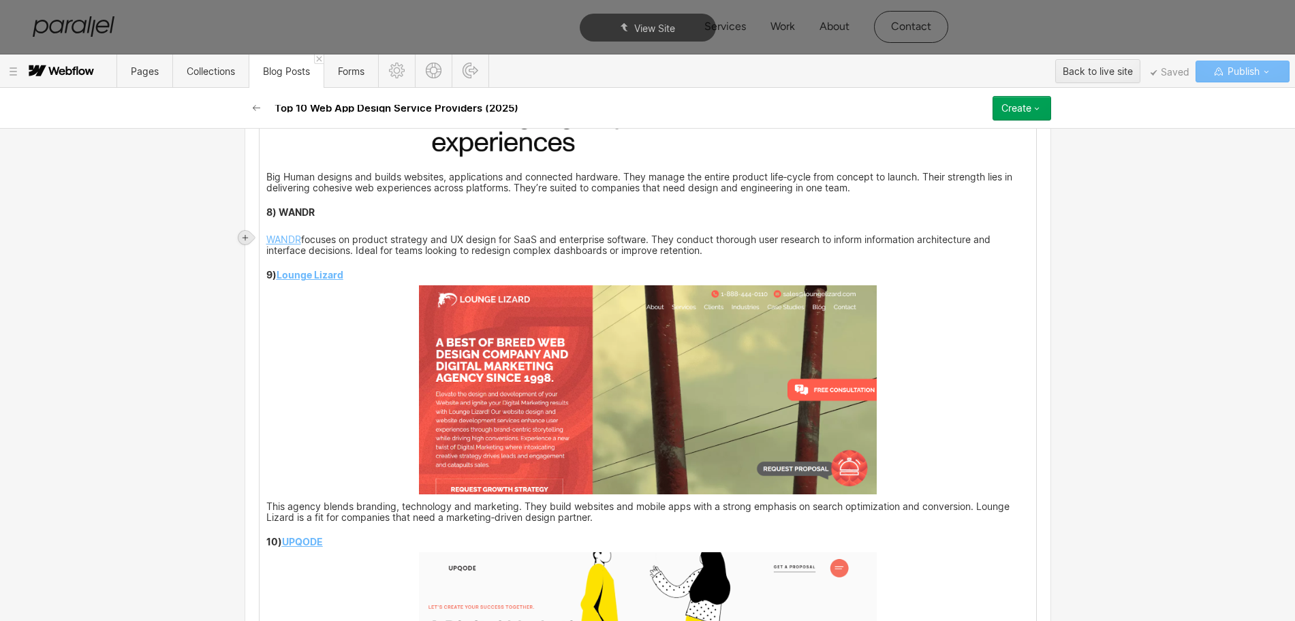
click at [243, 234] on icon at bounding box center [245, 238] width 8 height 8
click at [268, 240] on div at bounding box center [271, 237] width 26 height 21
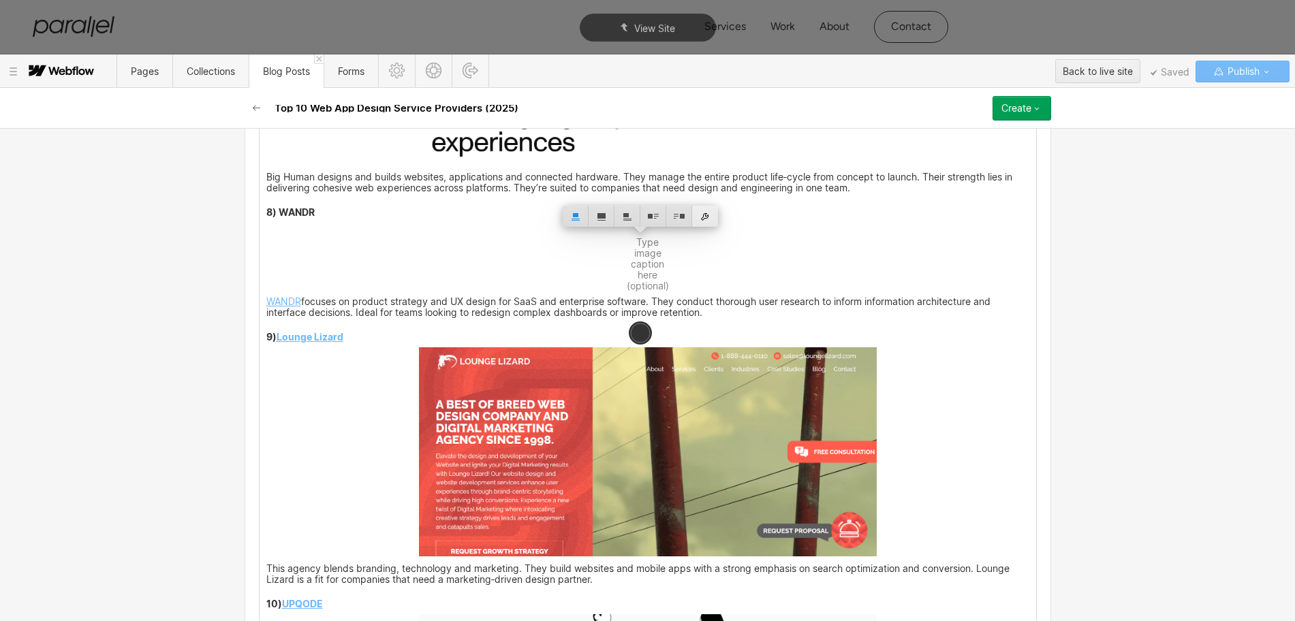
click at [707, 217] on div at bounding box center [705, 216] width 26 height 21
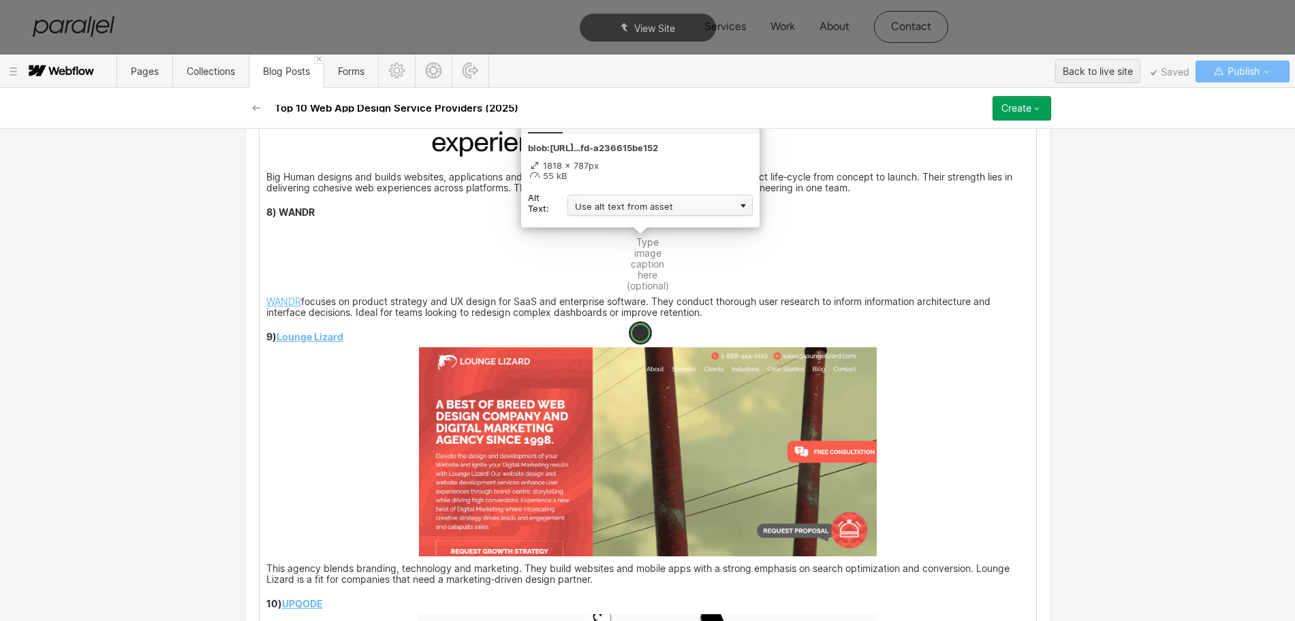
click at [631, 210] on div "Use alt text from asset" at bounding box center [659, 205] width 185 height 21
click at [612, 221] on div "Custom description" at bounding box center [659, 225] width 185 height 17
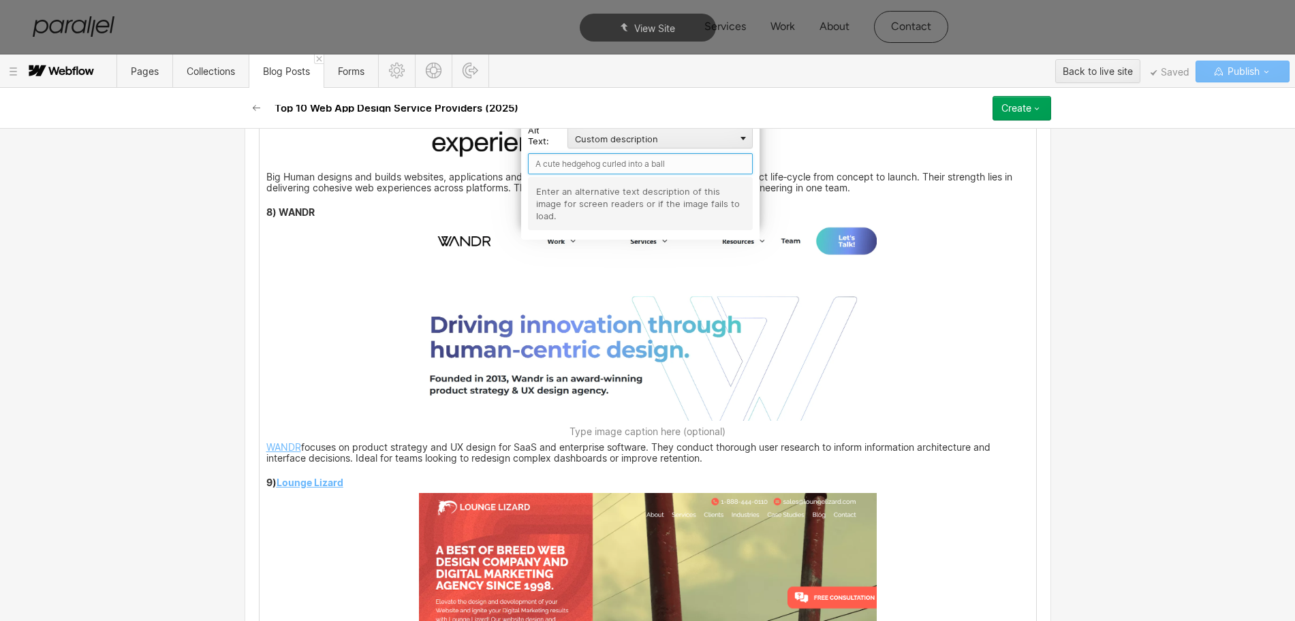
click at [576, 164] on input "text" at bounding box center [640, 163] width 225 height 21
paste input "WANDR"
type input "WANDR"
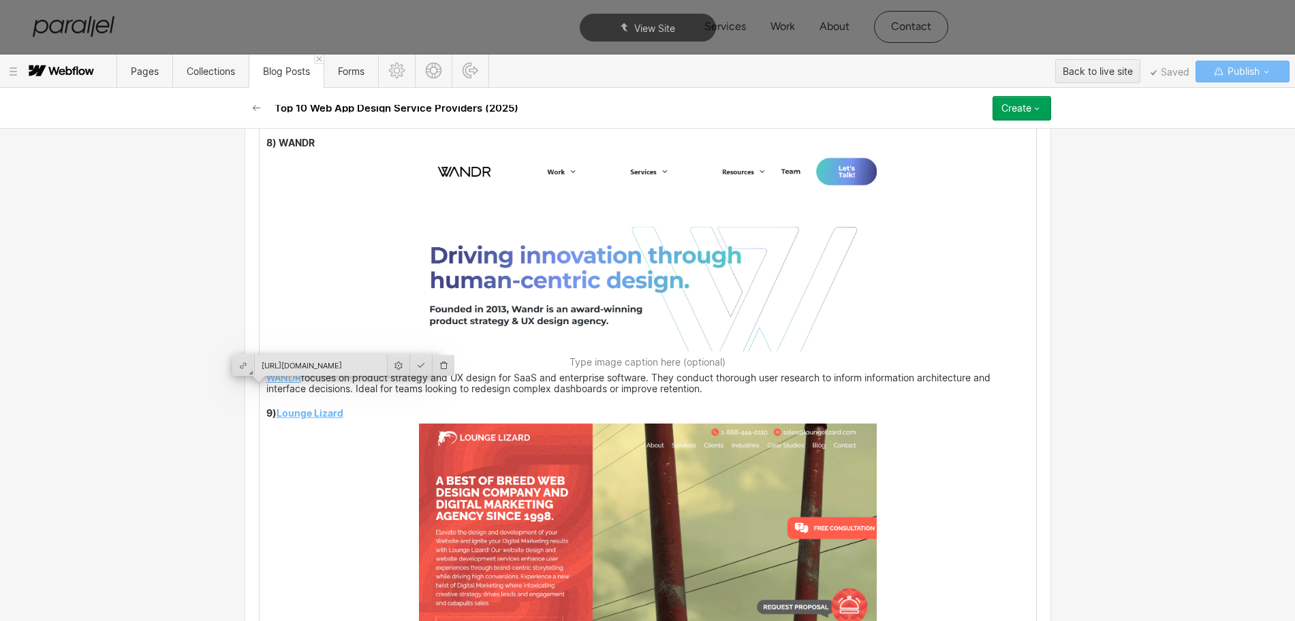
scroll to position [4191, 0]
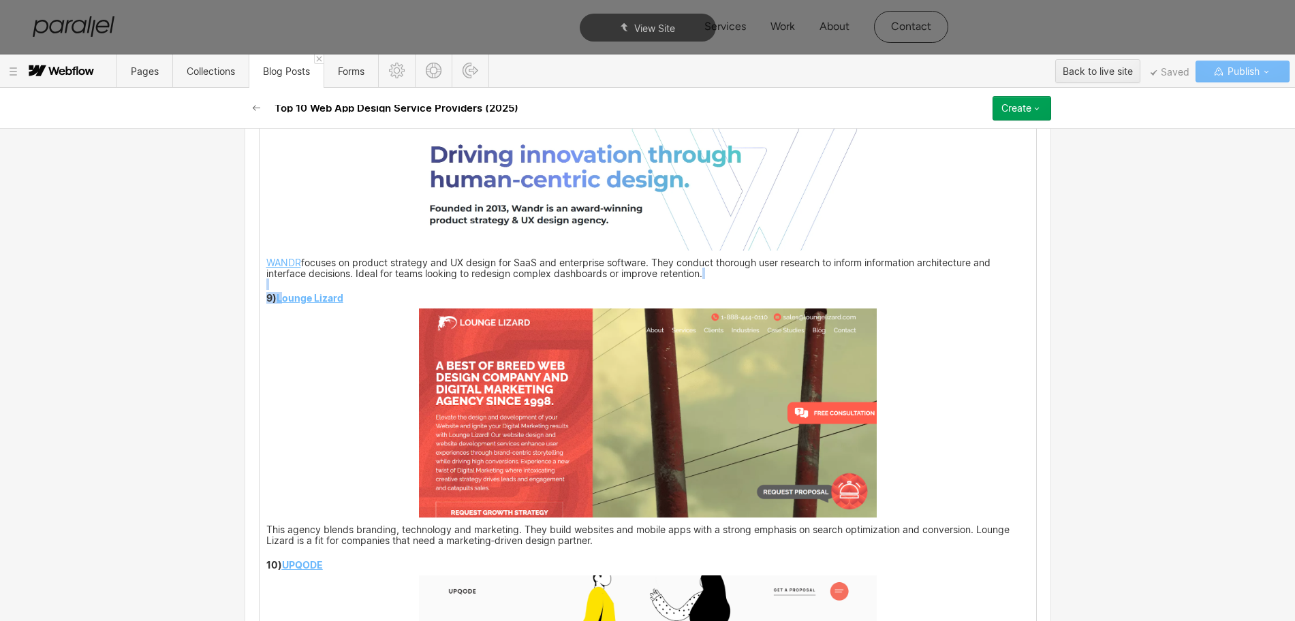
drag, startPoint x: 347, startPoint y: 300, endPoint x: 278, endPoint y: 309, distance: 69.4
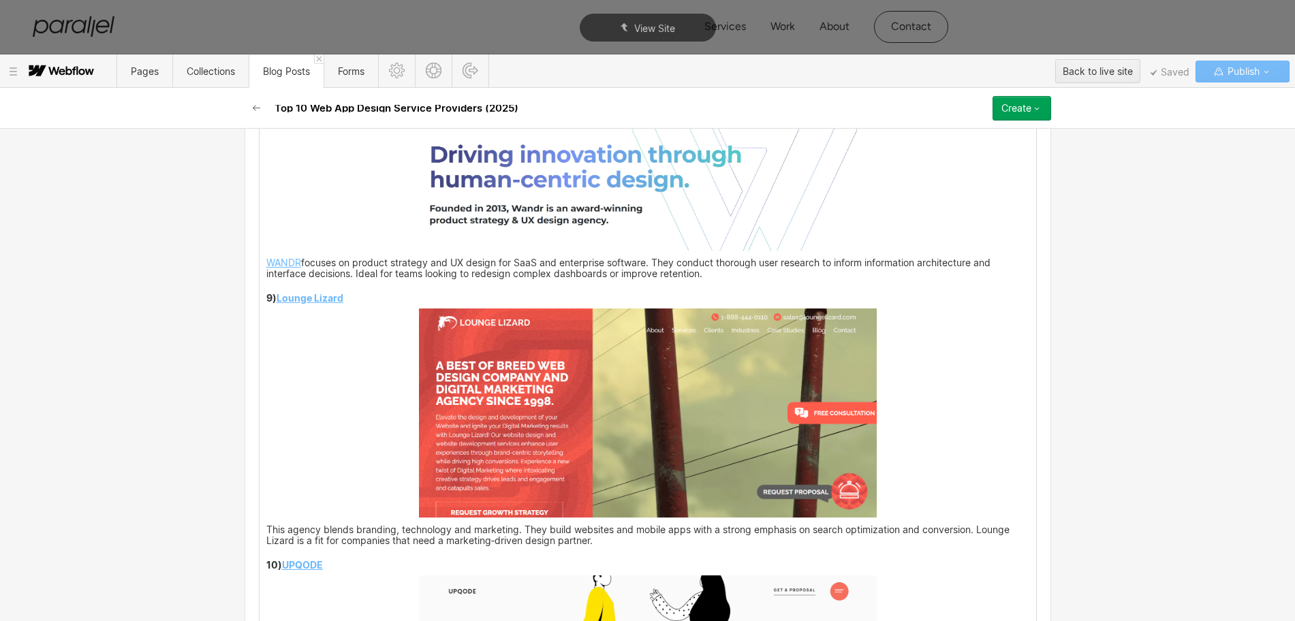
drag, startPoint x: 349, startPoint y: 301, endPoint x: 342, endPoint y: 304, distance: 7.3
drag, startPoint x: 344, startPoint y: 307, endPoint x: 274, endPoint y: 313, distance: 70.4
click at [274, 304] on p "9) Lounge Lizard" at bounding box center [647, 299] width 763 height 9
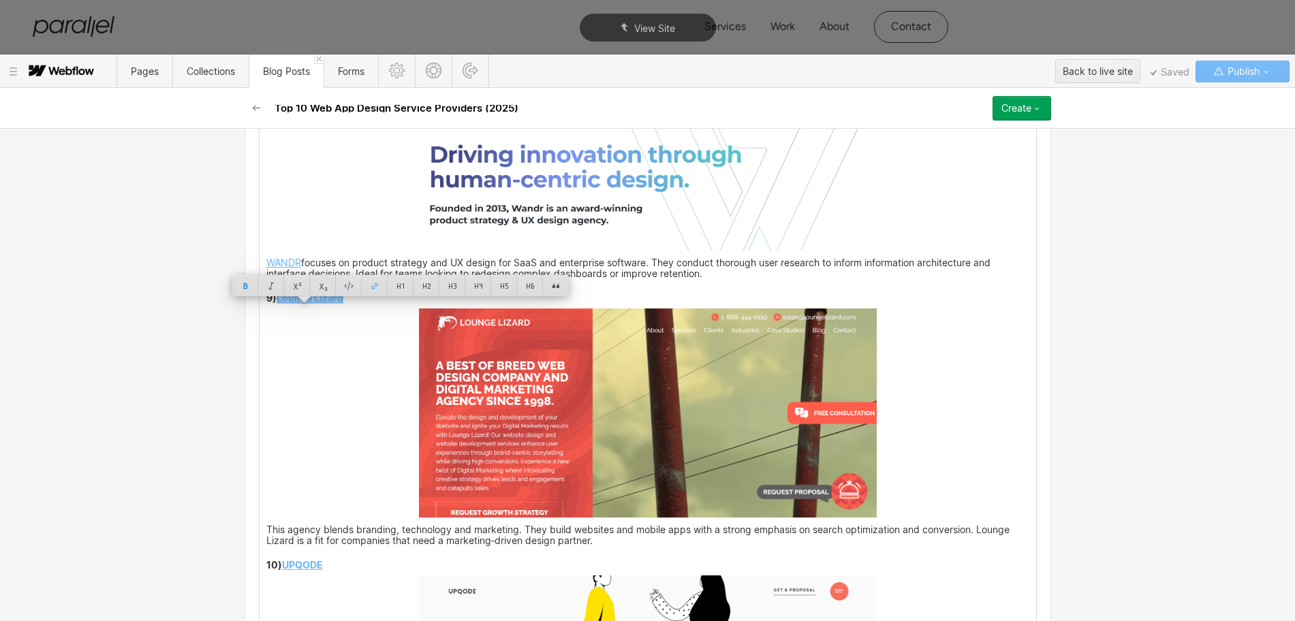
copy strong "Lounge Lizard"
click at [548, 366] on img at bounding box center [648, 413] width 458 height 209
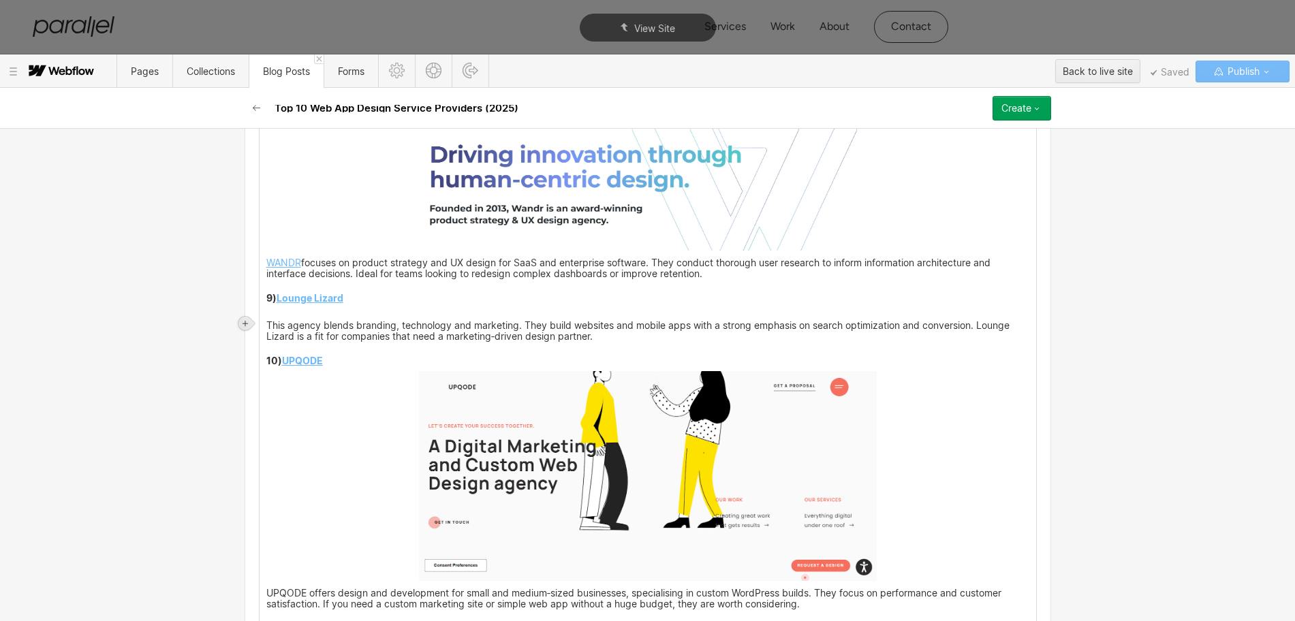
click at [243, 319] on icon at bounding box center [245, 323] width 8 height 8
click at [266, 326] on div at bounding box center [271, 323] width 26 height 21
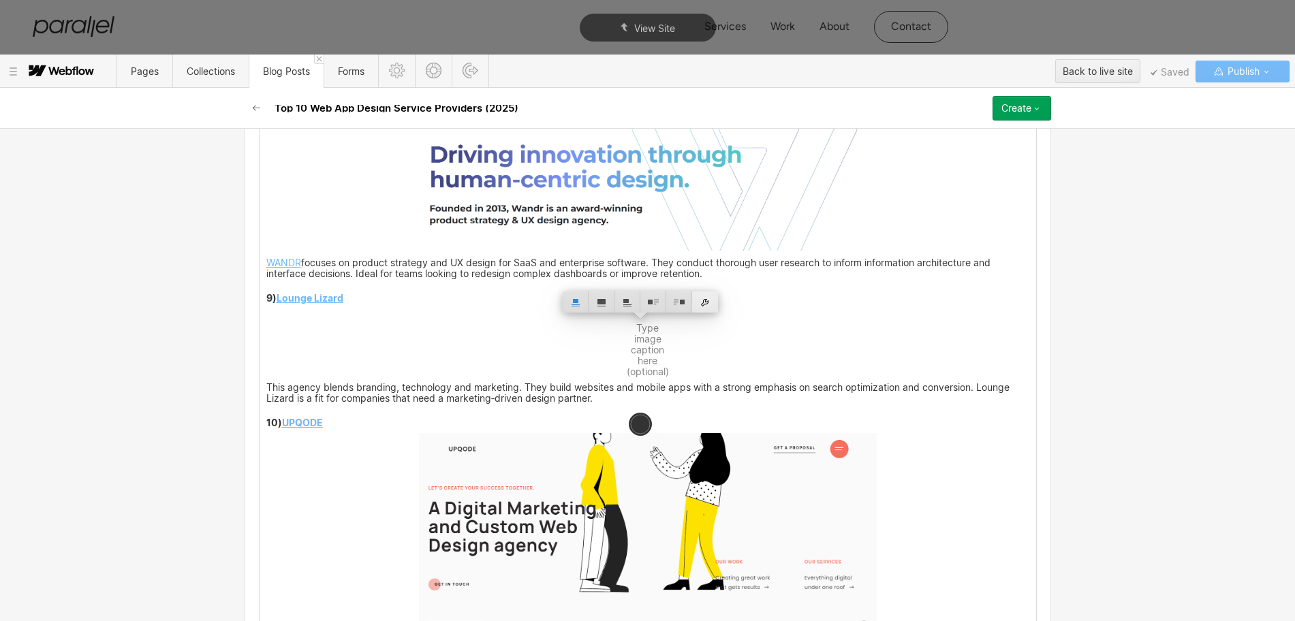
click at [708, 303] on div at bounding box center [705, 301] width 26 height 21
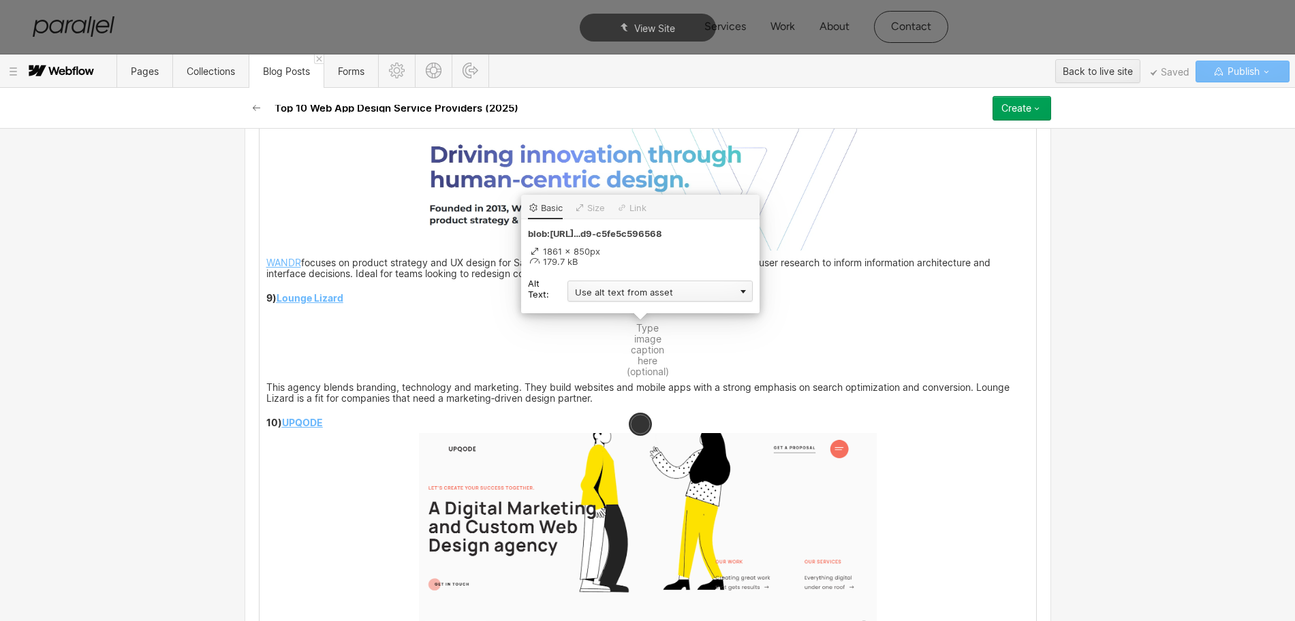
click at [631, 294] on div "Use alt text from asset" at bounding box center [659, 291] width 185 height 21
click at [590, 311] on div "Custom description" at bounding box center [659, 310] width 185 height 17
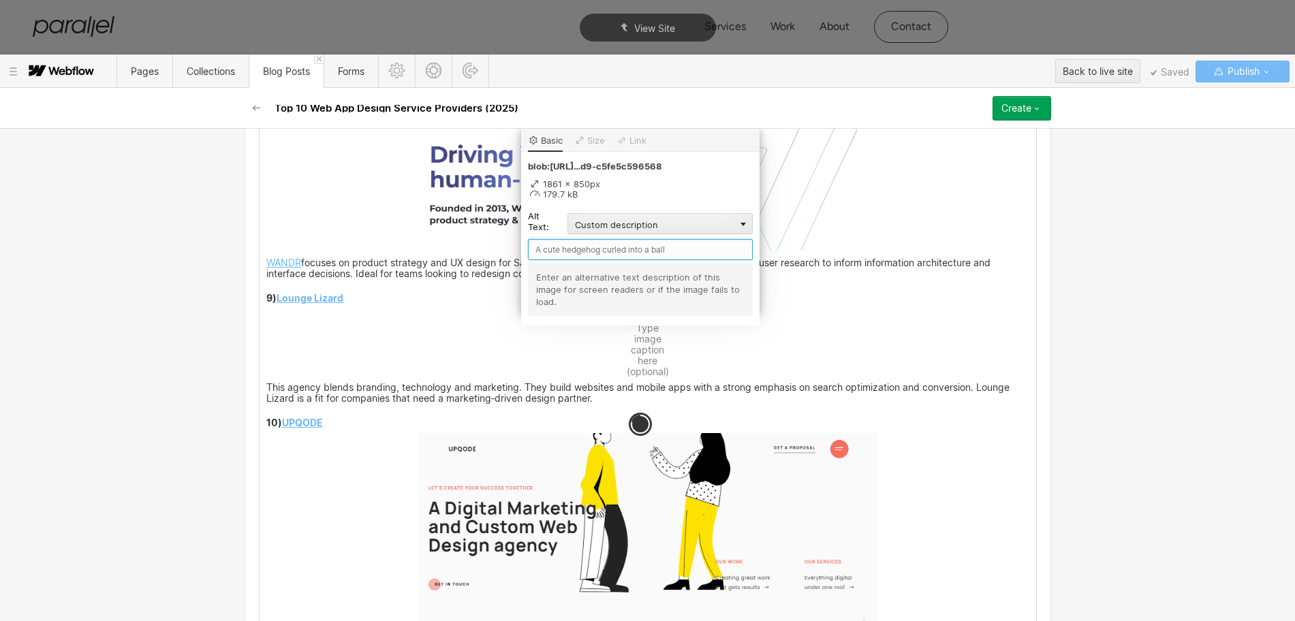
click at [540, 250] on input "text" at bounding box center [640, 249] width 225 height 21
paste input "Lounge Lizard"
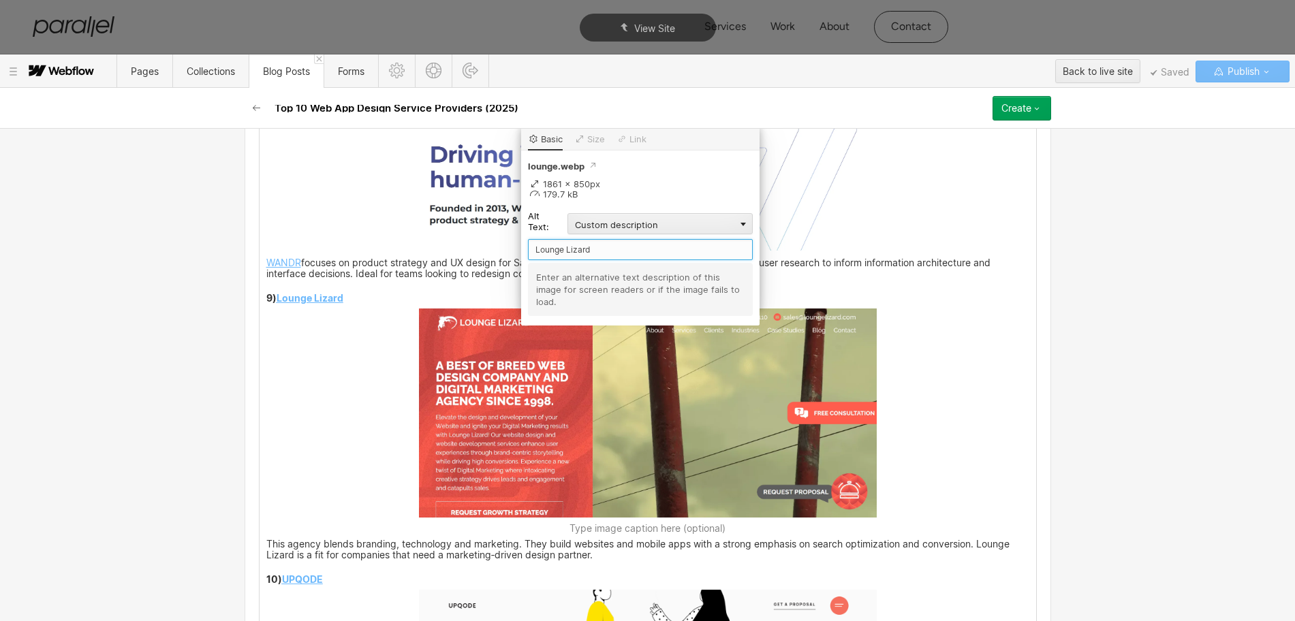
type input "Lounge Lizard"
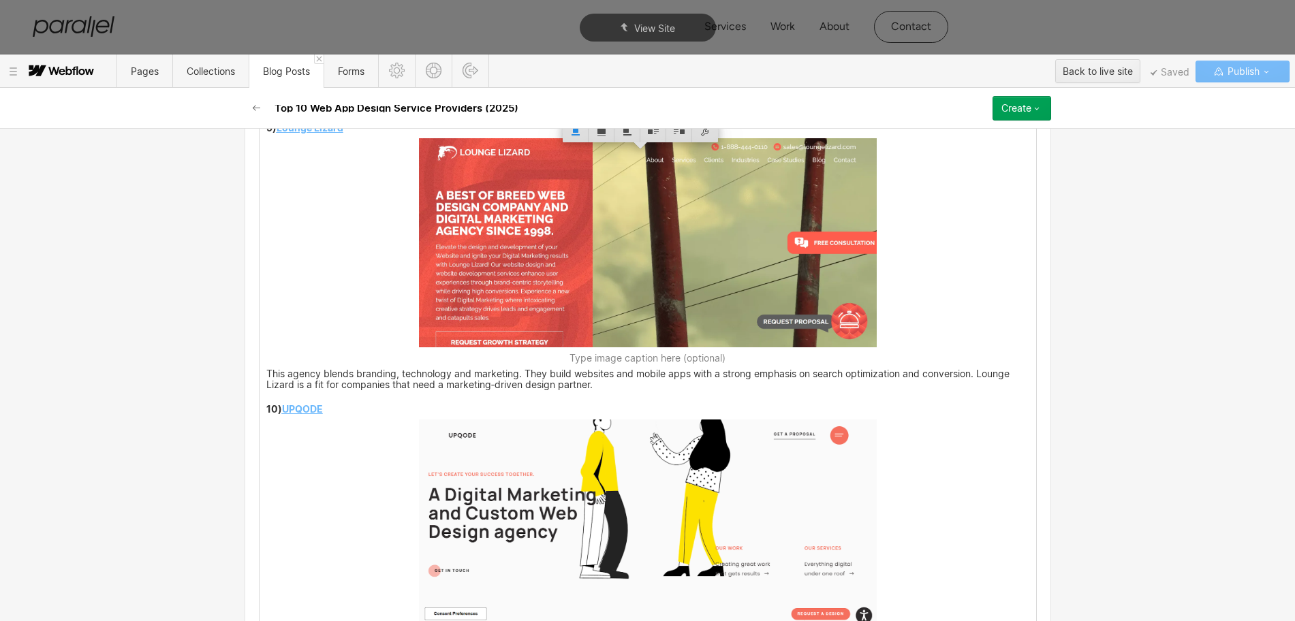
scroll to position [4531, 0]
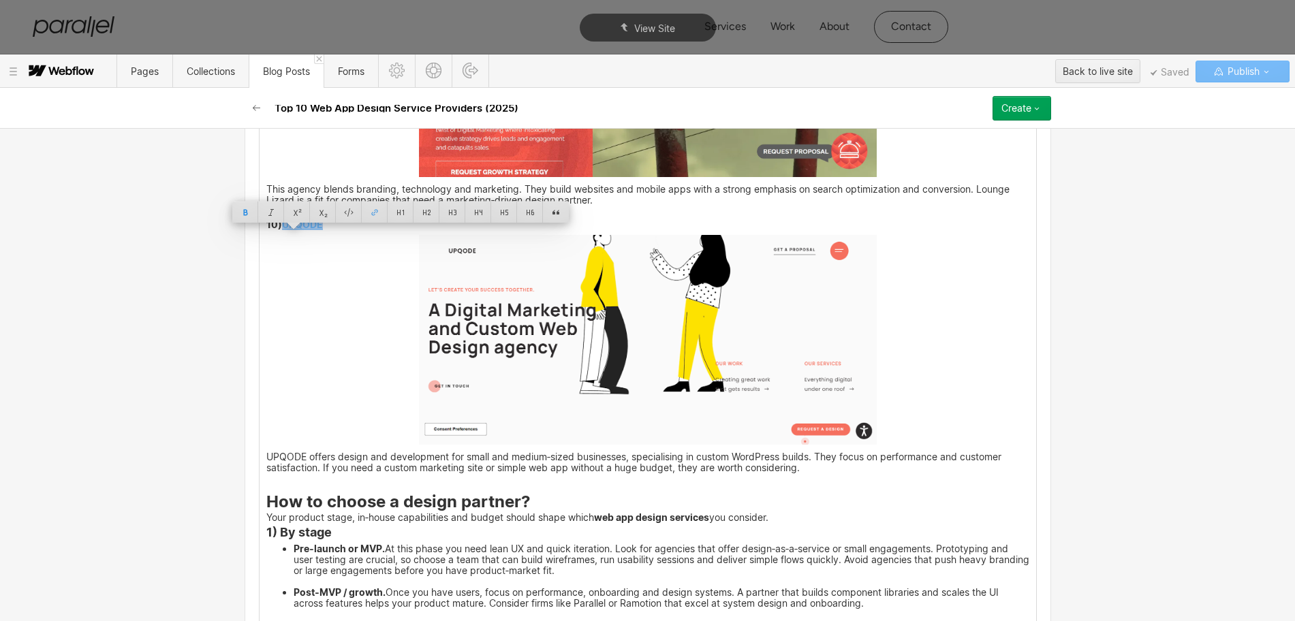
drag, startPoint x: 309, startPoint y: 235, endPoint x: 277, endPoint y: 238, distance: 32.1
click at [277, 230] on p "10) UPQODE" at bounding box center [647, 225] width 763 height 9
copy strong "UPQODE"
click at [572, 337] on img at bounding box center [648, 340] width 458 height 210
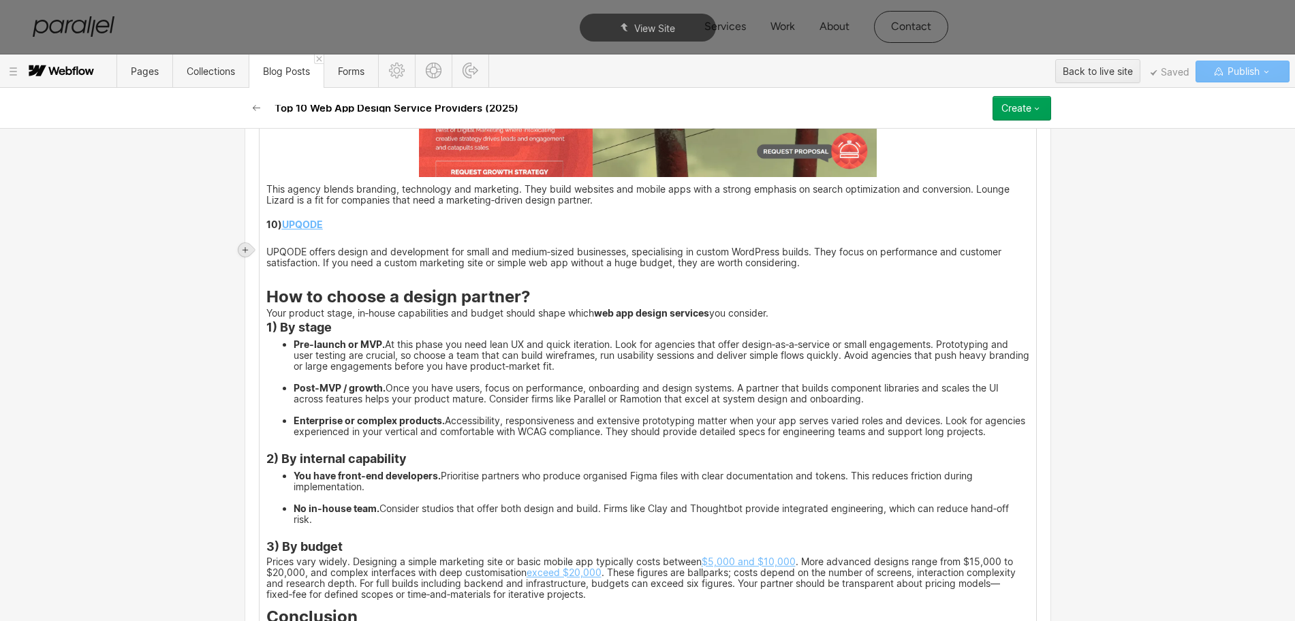
click at [251, 249] on div at bounding box center [245, 250] width 14 height 14
click at [266, 252] on div at bounding box center [271, 249] width 26 height 21
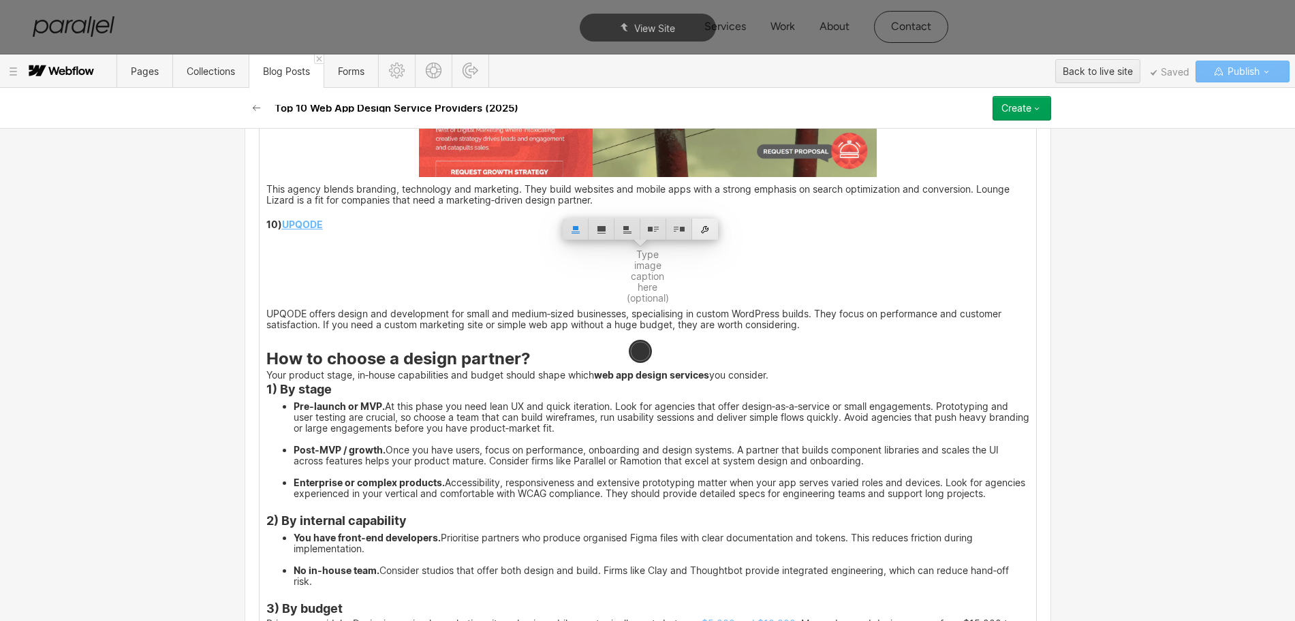
click at [709, 230] on div at bounding box center [705, 229] width 26 height 21
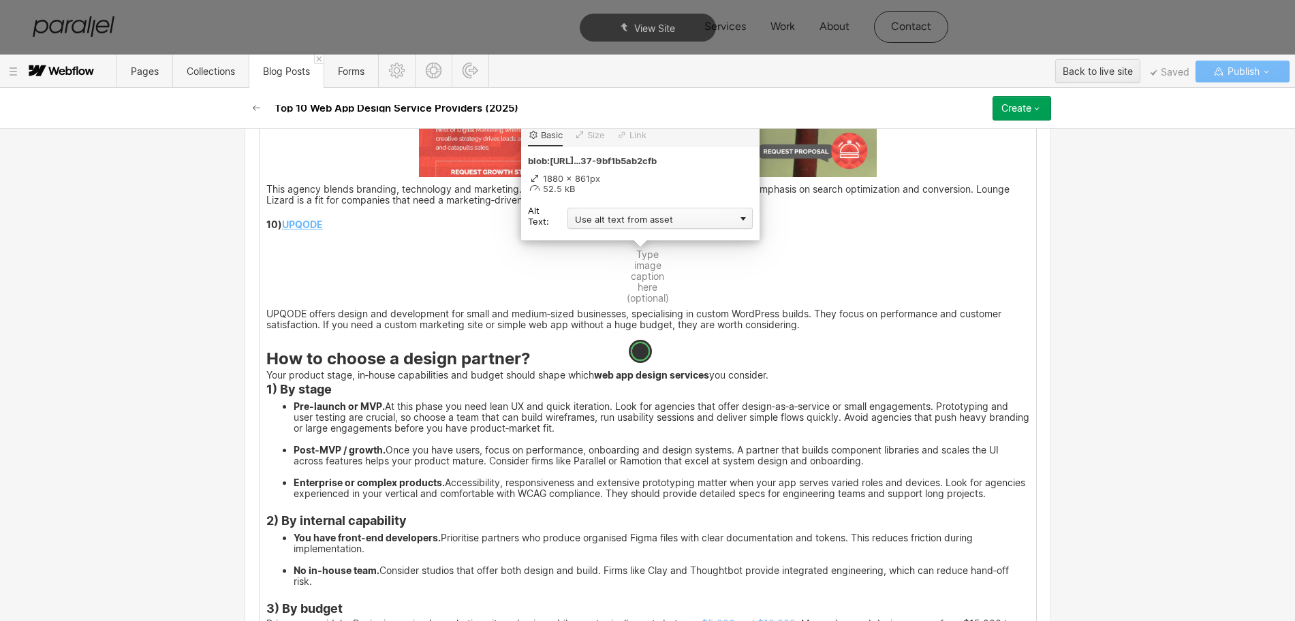
click at [589, 222] on div "Use alt text from asset" at bounding box center [659, 218] width 185 height 21
click at [586, 237] on div "Custom description" at bounding box center [659, 238] width 185 height 17
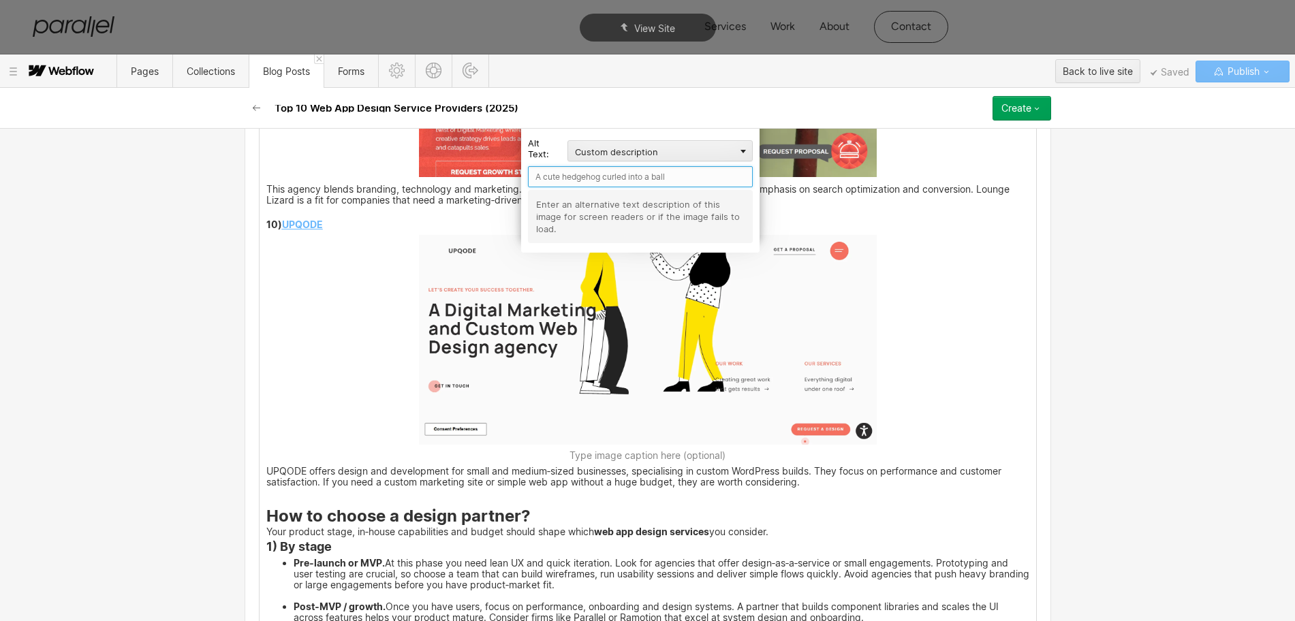
click at [554, 178] on input "text" at bounding box center [640, 176] width 225 height 21
paste input "UPQODE"
type input "UPQODE"
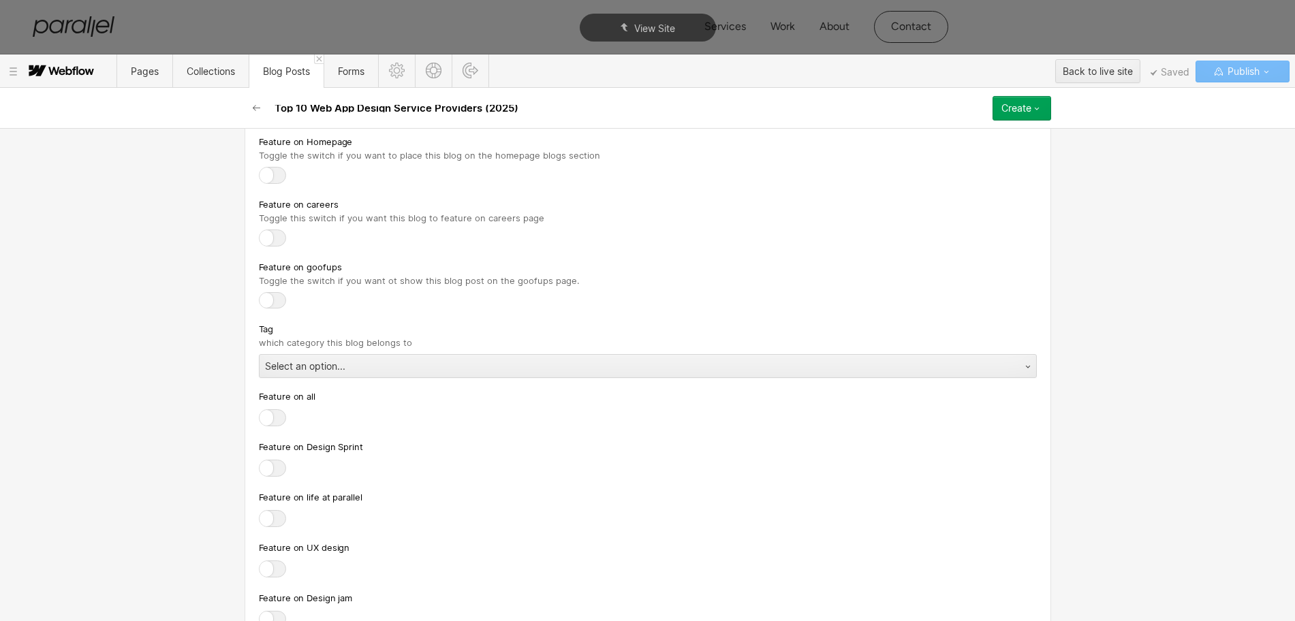
scroll to position [5553, 0]
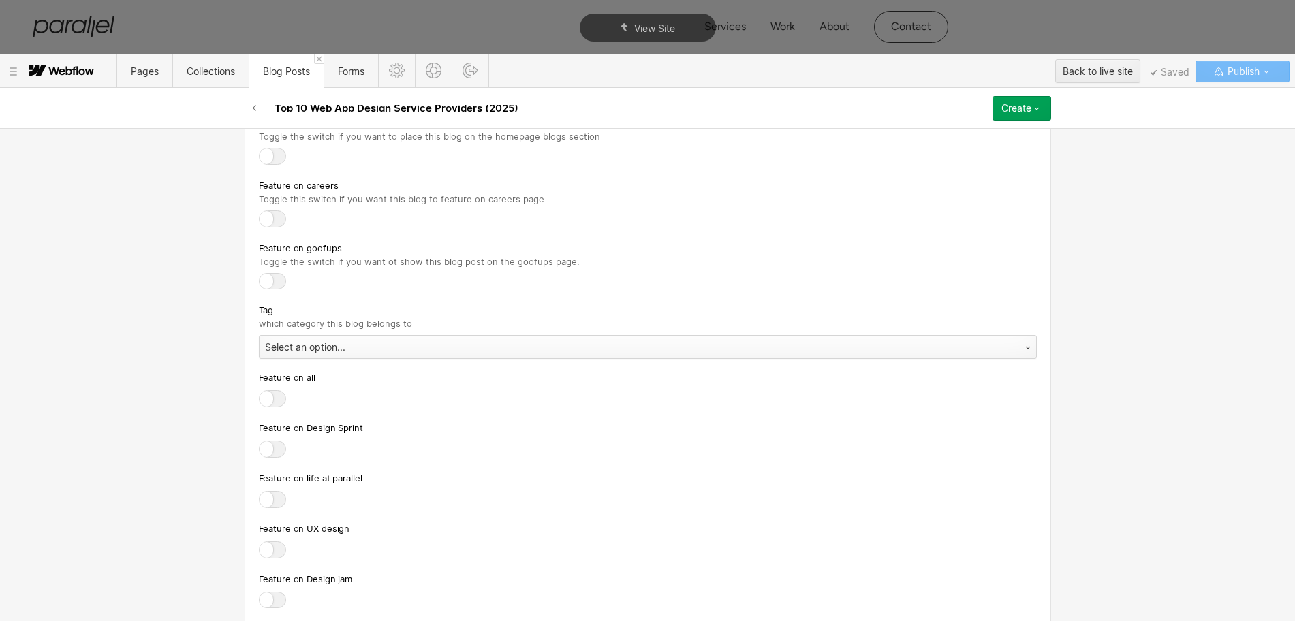
click at [274, 358] on div "Select an option..." at bounding box center [633, 347] width 749 height 22
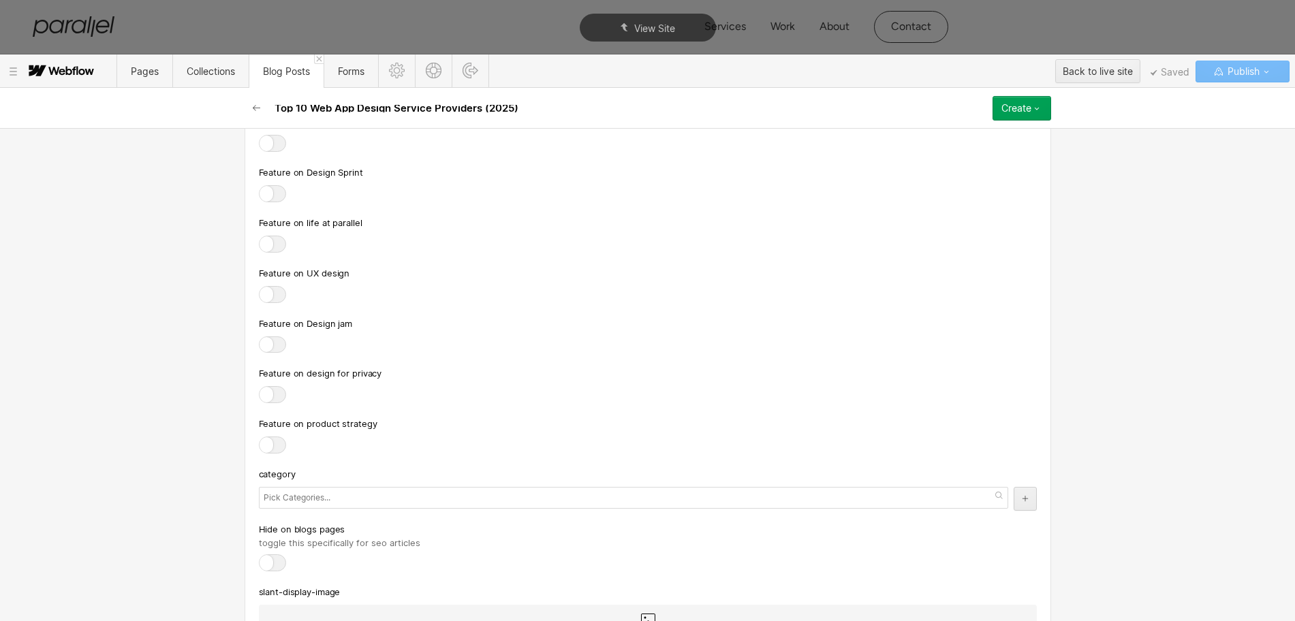
scroll to position [5978, 0]
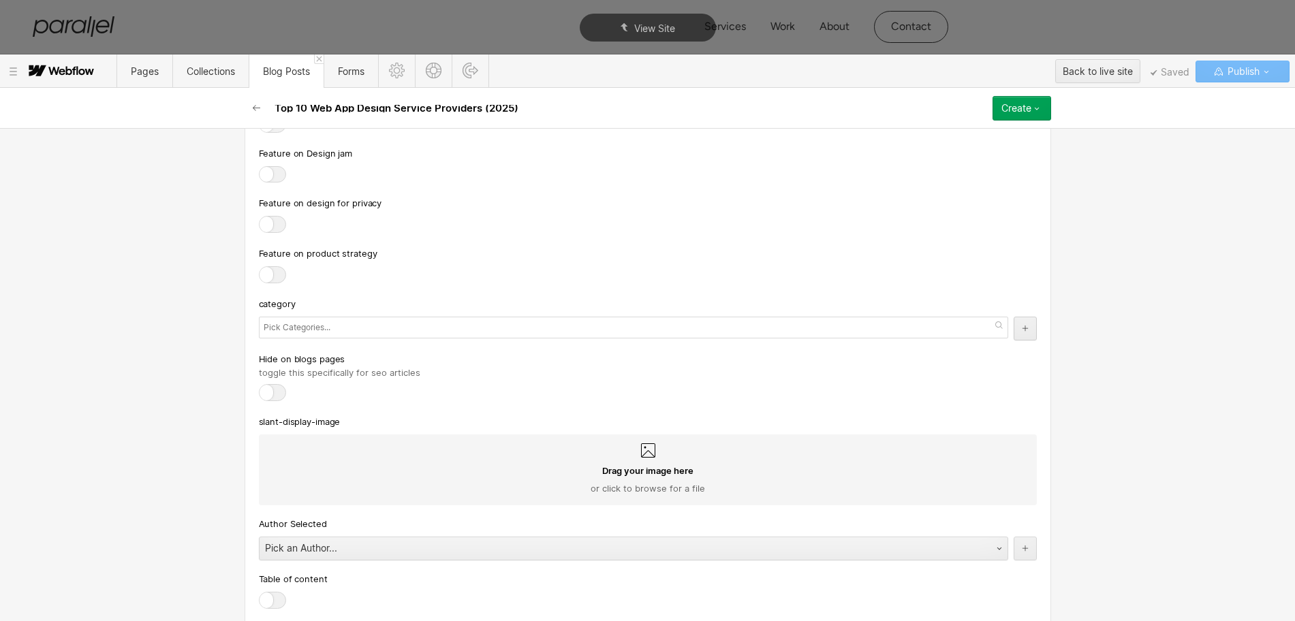
click at [294, 337] on input "text" at bounding box center [299, 327] width 70 height 19
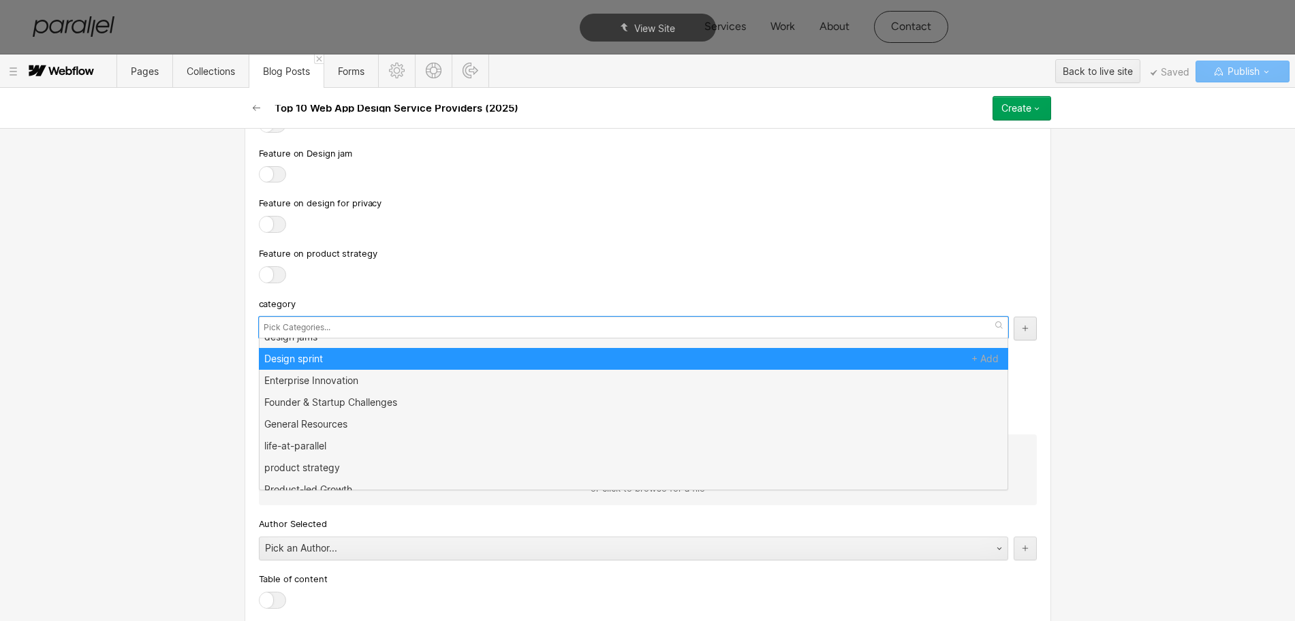
scroll to position [87, 0]
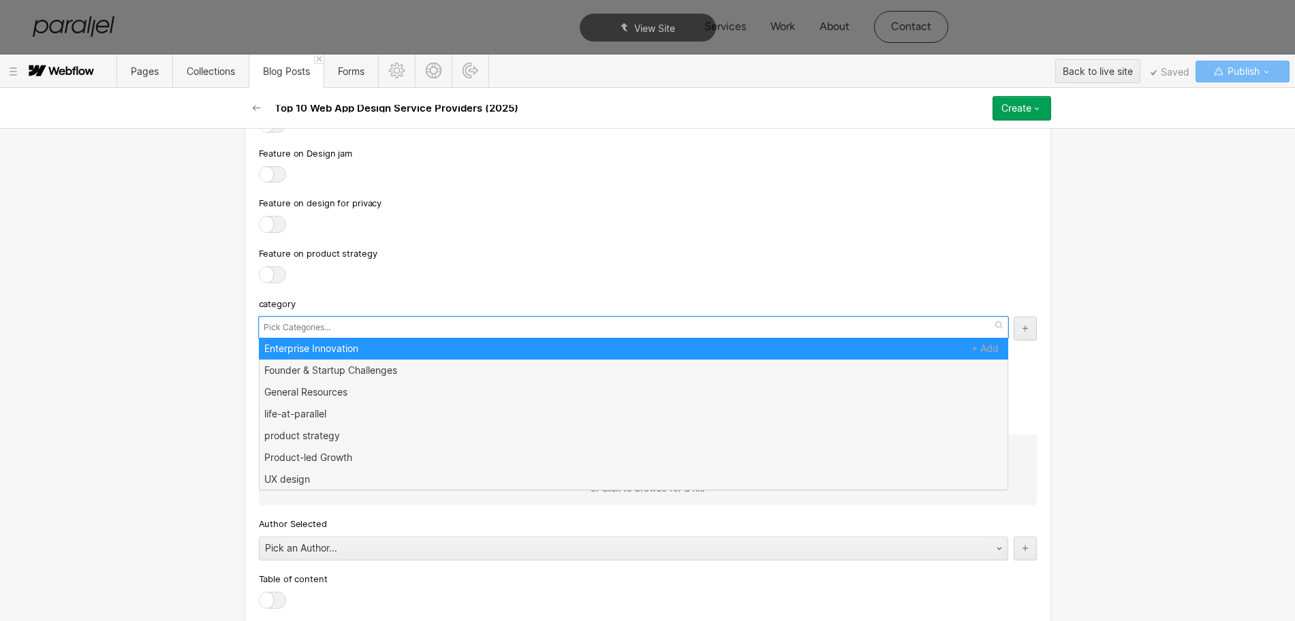
click at [555, 235] on div at bounding box center [648, 225] width 778 height 19
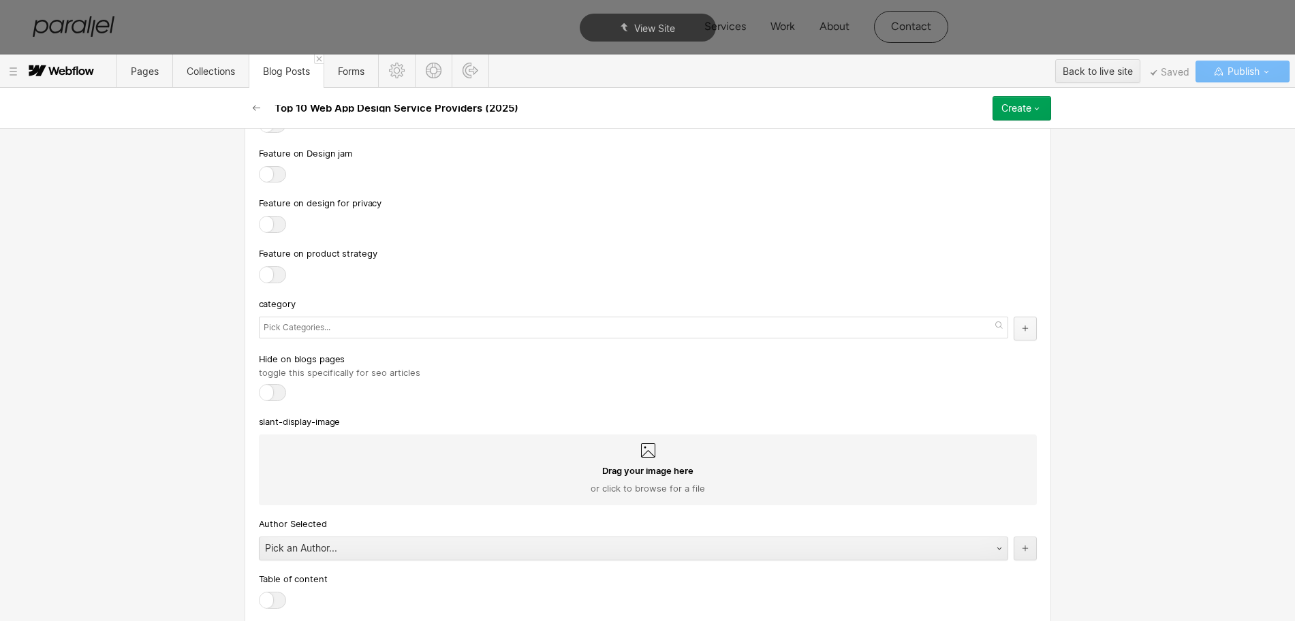
click at [1013, 341] on button "button" at bounding box center [1024, 329] width 23 height 24
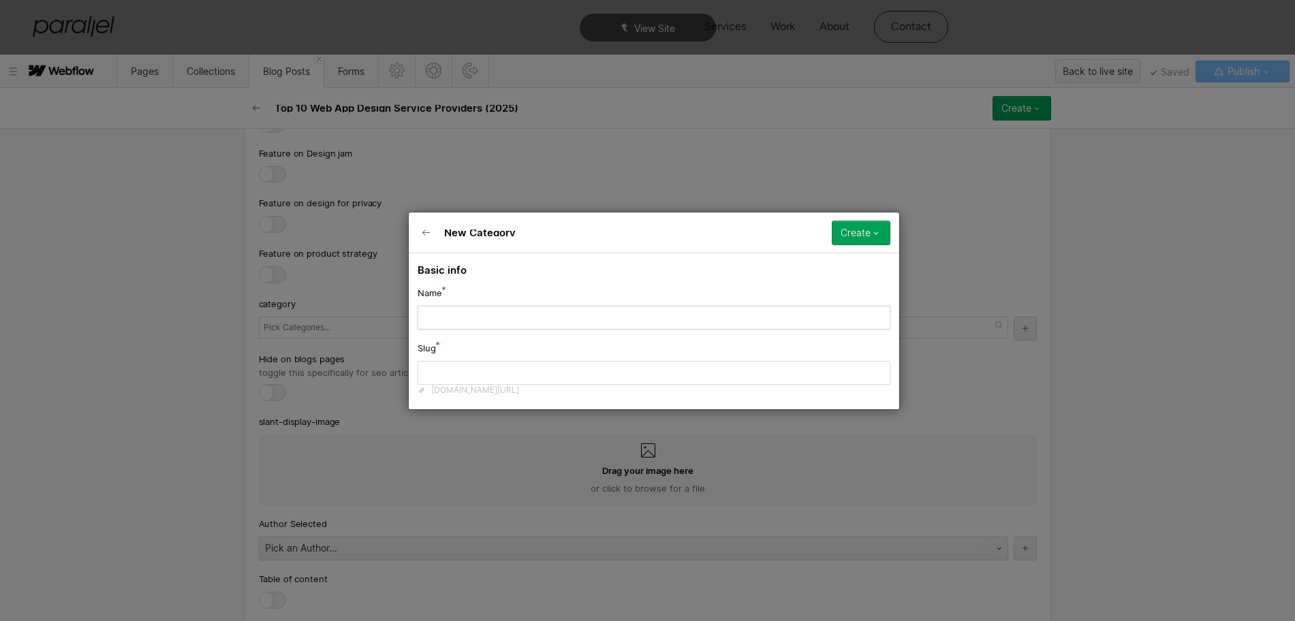
click at [503, 315] on input "text" at bounding box center [653, 317] width 473 height 24
paste input "Product-led Growth"
type input "Product-led Growth"
type input "product-led-growth-2"
type input "Product-led Growth"
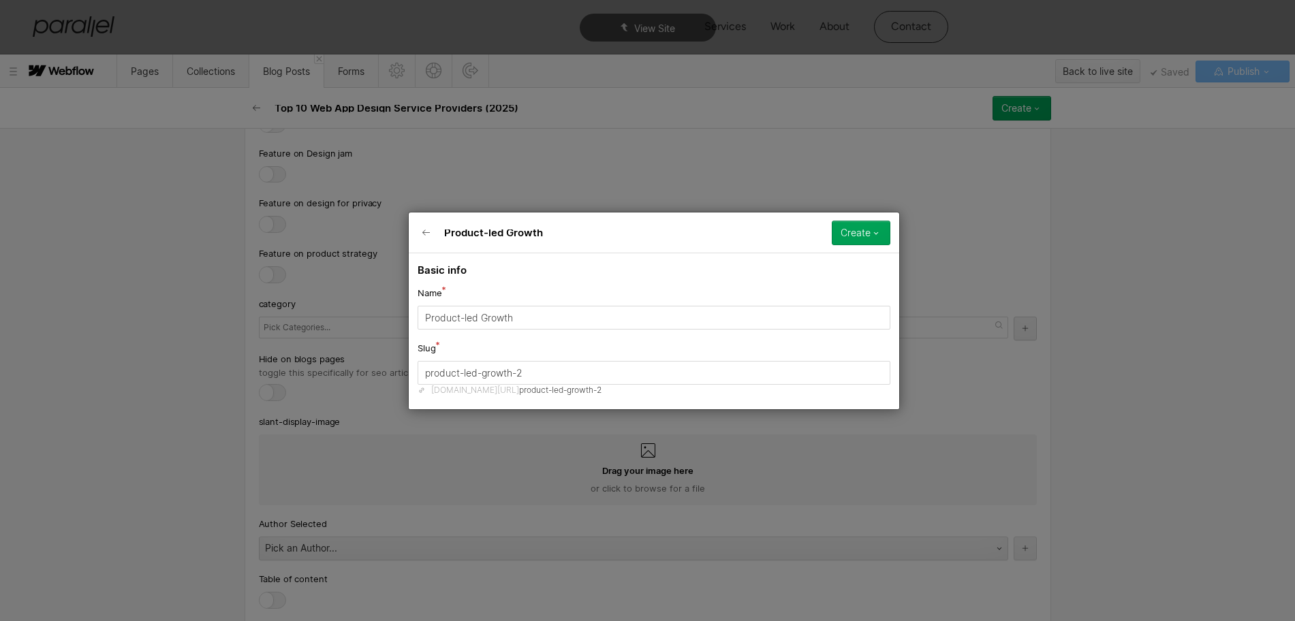
click at [857, 238] on button "Create" at bounding box center [861, 233] width 59 height 25
click at [798, 283] on span "Publish now" at bounding box center [788, 278] width 46 height 13
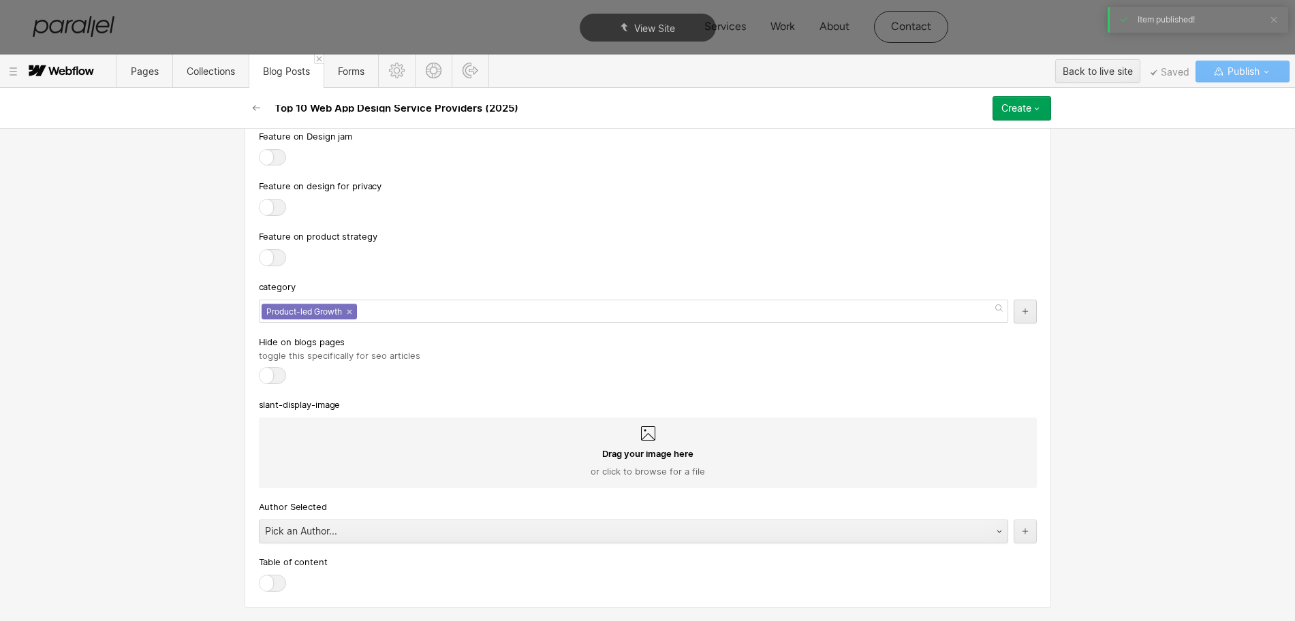
scroll to position [6017, 0]
click at [283, 530] on div "Pick an Author..." at bounding box center [619, 531] width 721 height 22
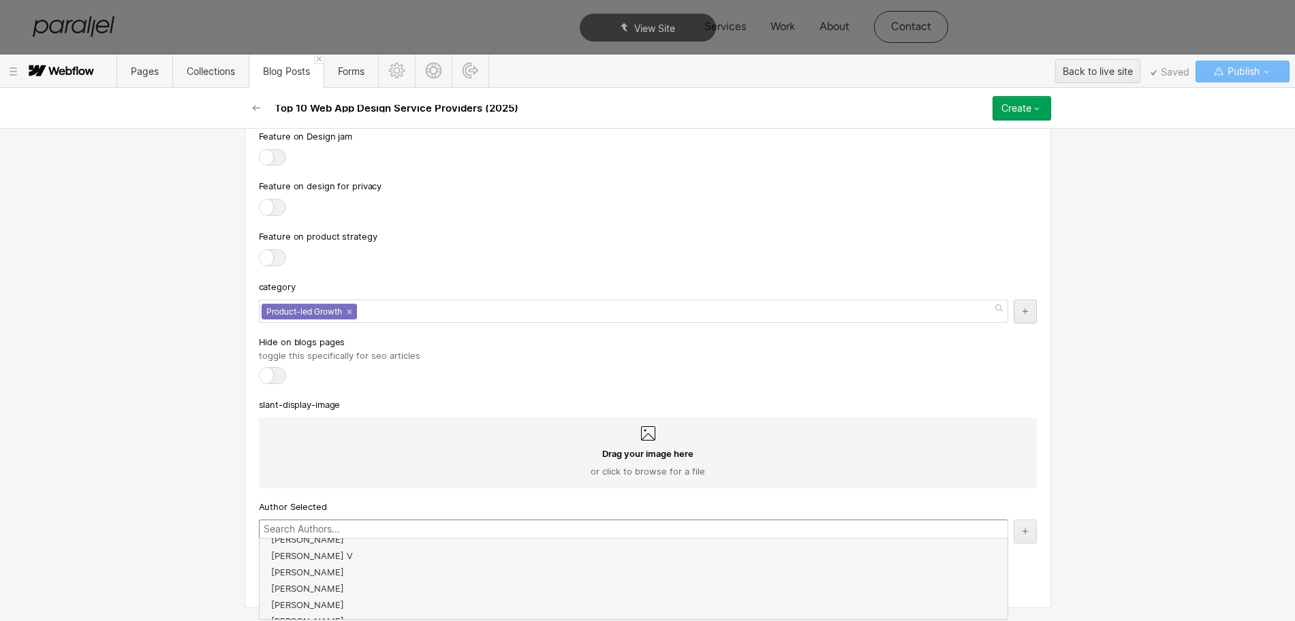
scroll to position [245, 0]
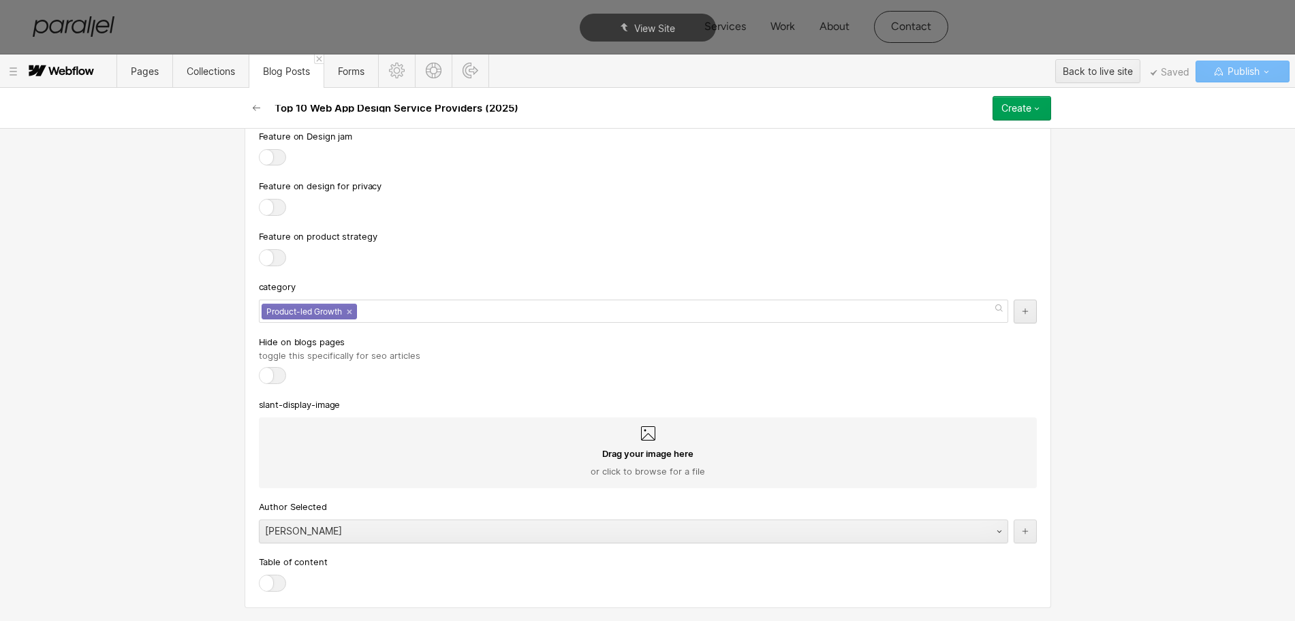
click at [274, 580] on div at bounding box center [272, 583] width 27 height 17
click at [0, 0] on input "checkbox" at bounding box center [0, 0] width 0 height 0
click at [1021, 108] on div "Create" at bounding box center [1016, 108] width 30 height 11
click at [1014, 113] on div "Create" at bounding box center [1016, 108] width 30 height 11
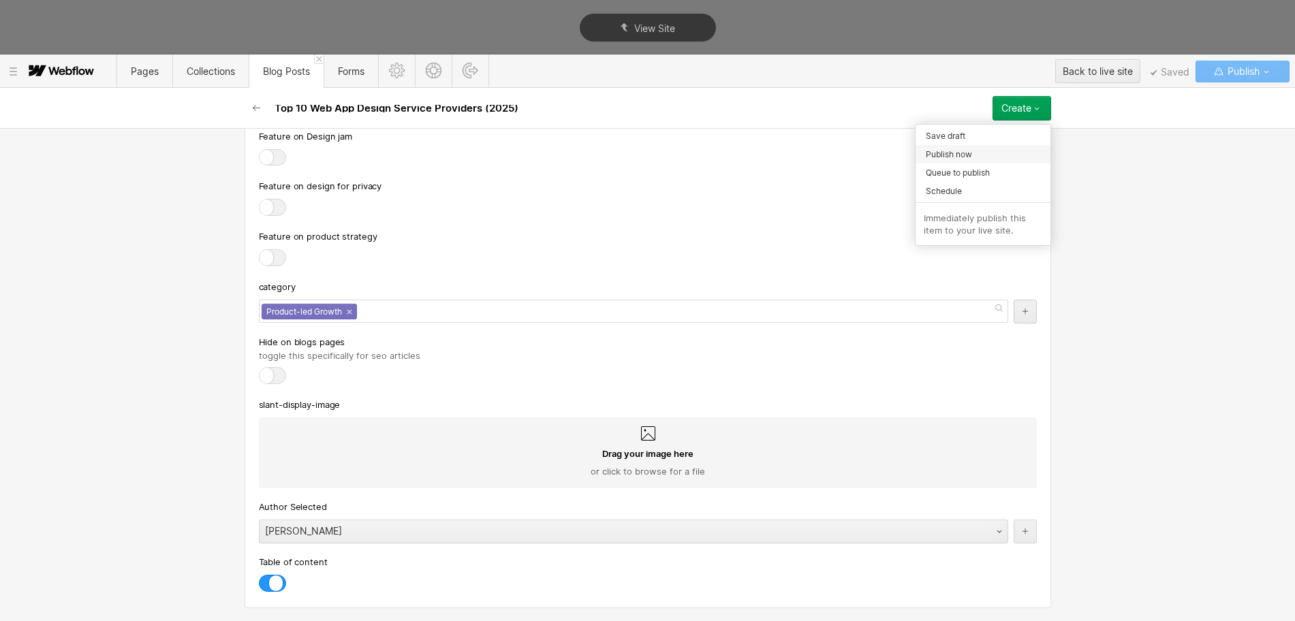
click at [962, 157] on span "Publish now" at bounding box center [949, 154] width 46 height 13
